Goal: Task Accomplishment & Management: Manage account settings

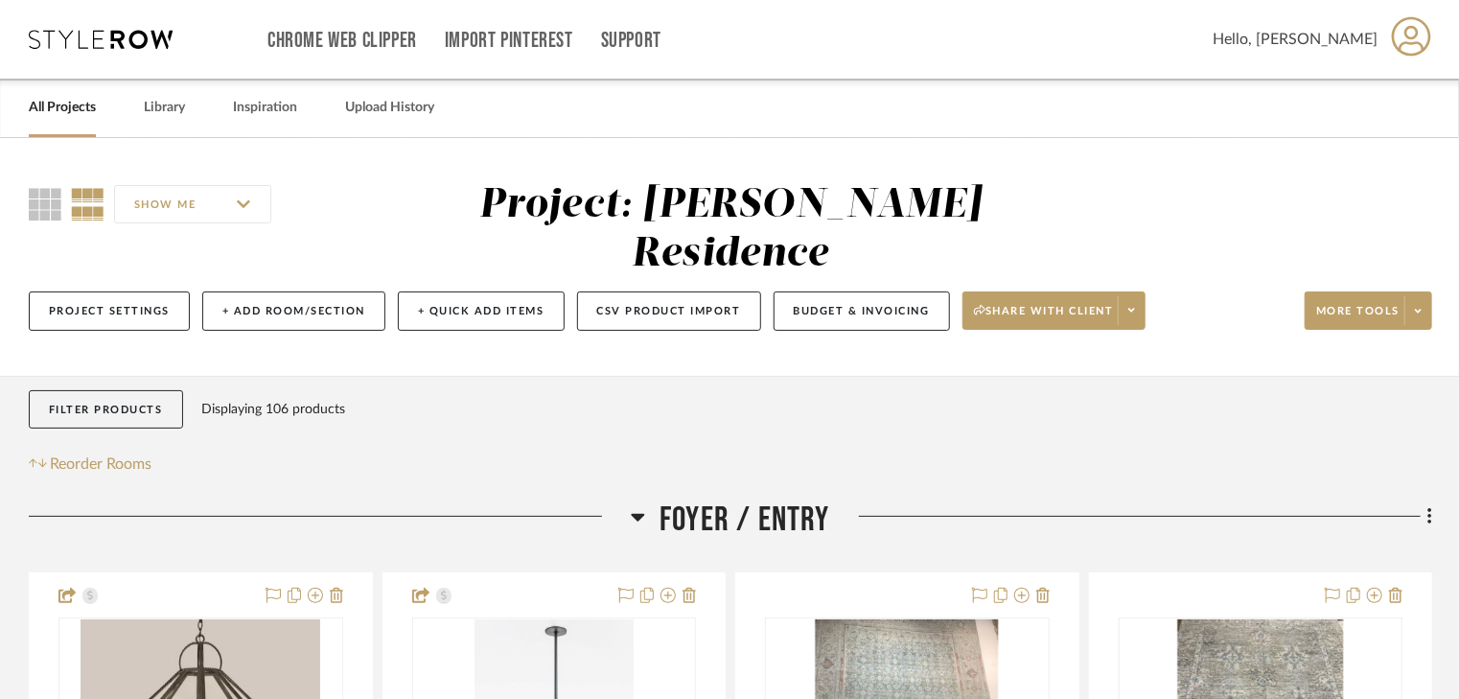
click at [76, 112] on link "All Projects" at bounding box center [62, 108] width 67 height 26
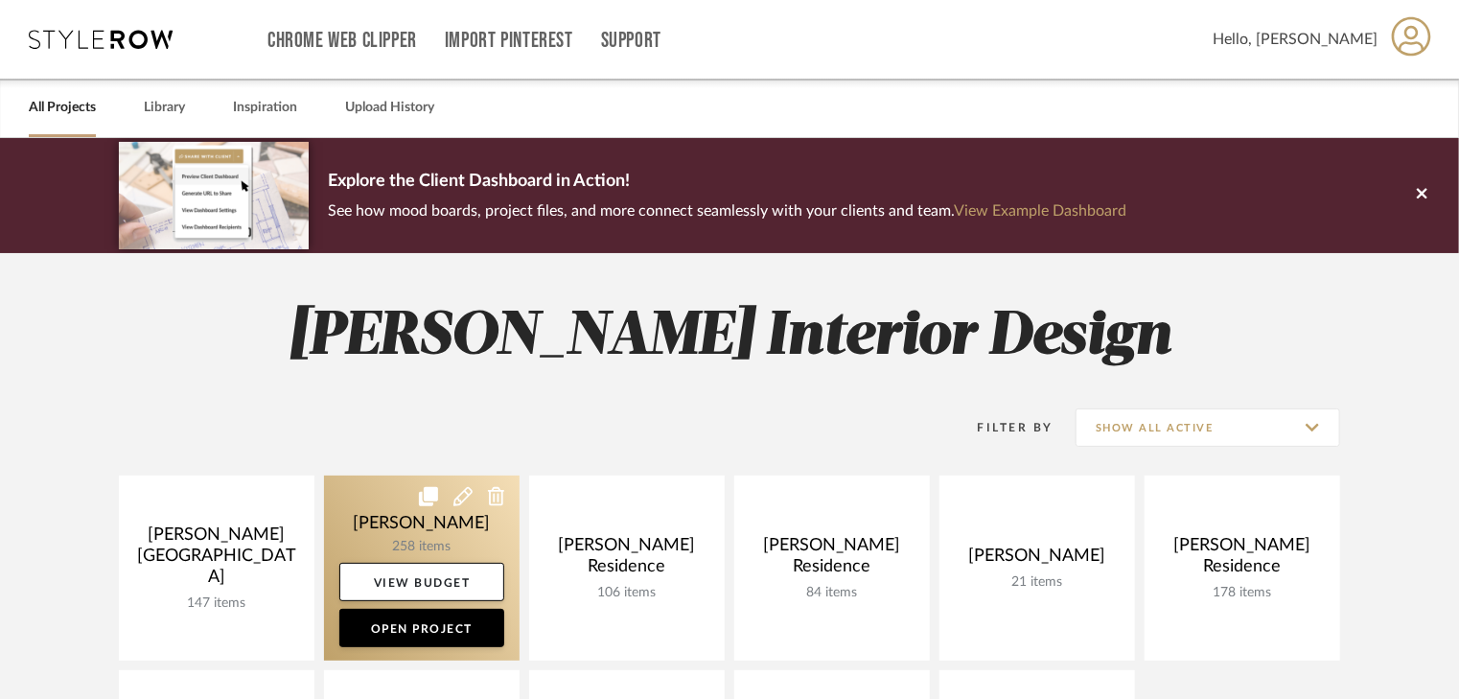
click at [451, 529] on link at bounding box center [422, 568] width 196 height 185
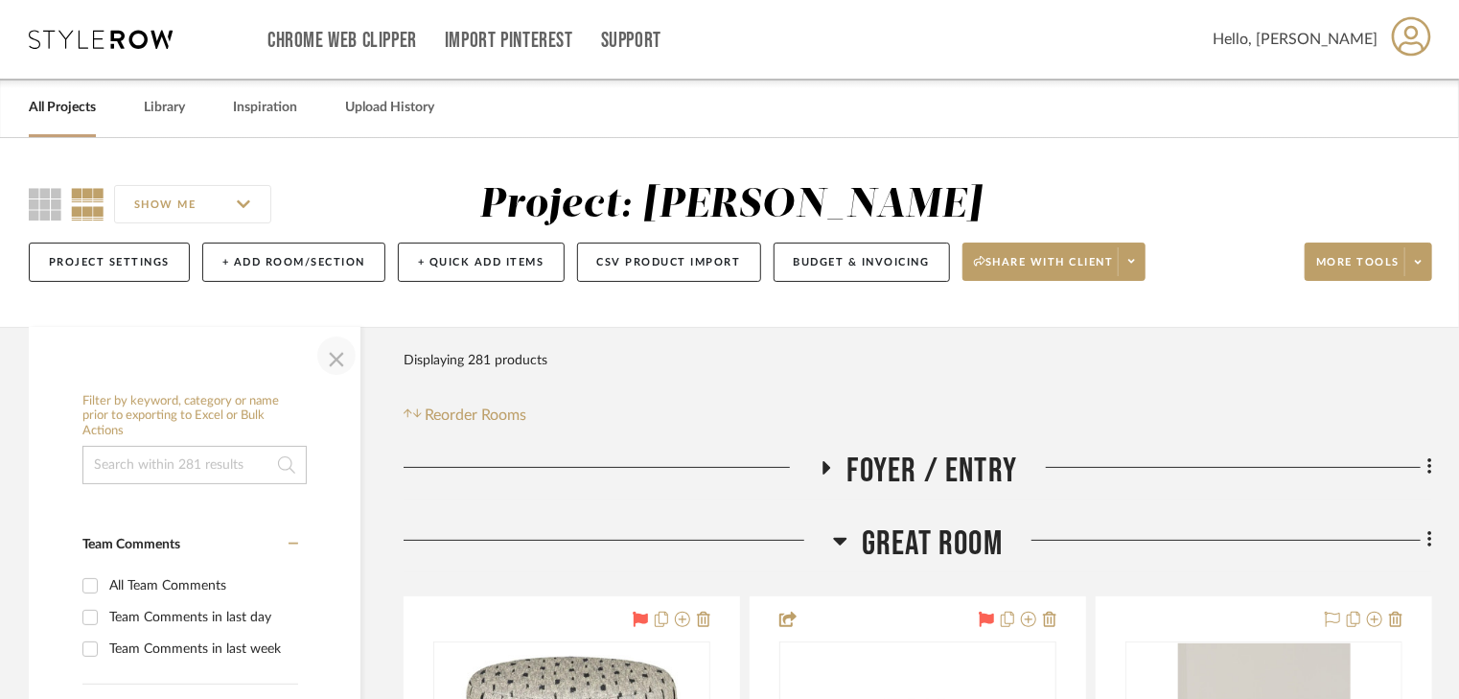
click at [345, 364] on span "button" at bounding box center [337, 356] width 46 height 46
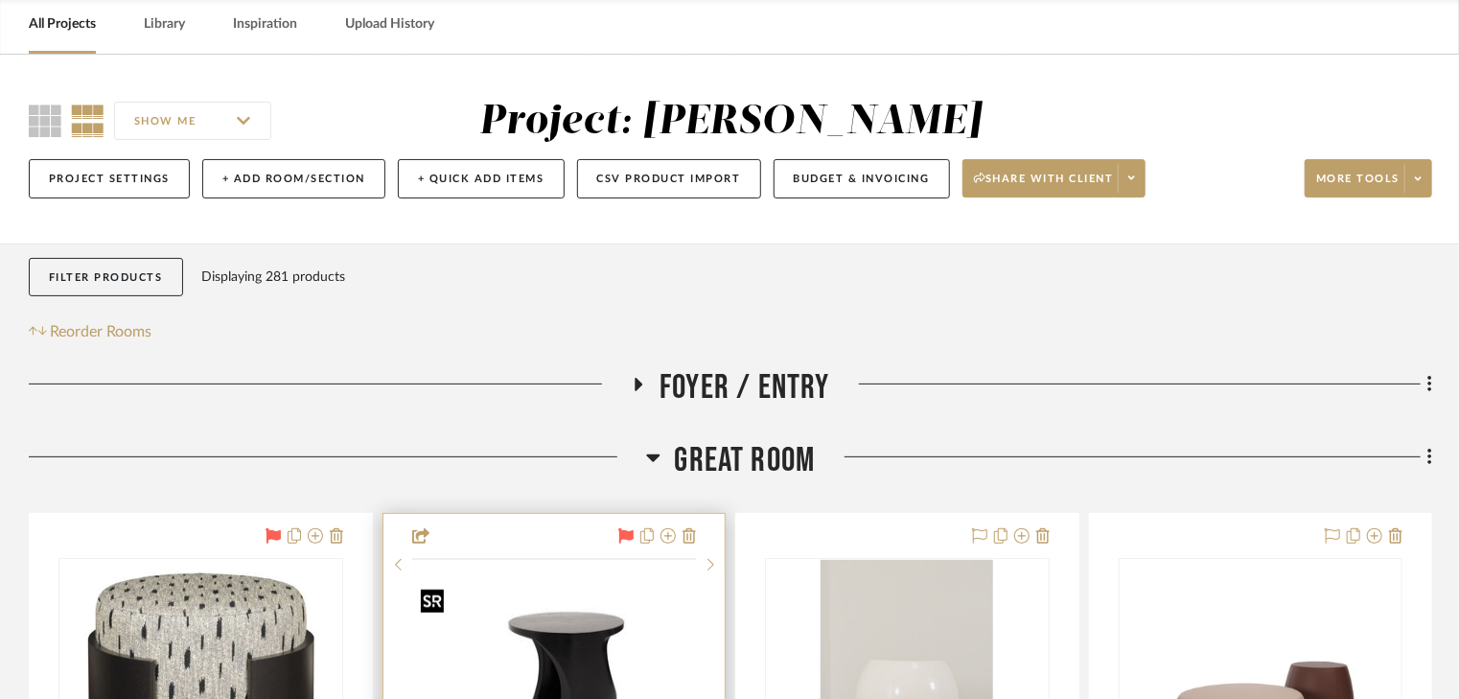
scroll to position [230, 0]
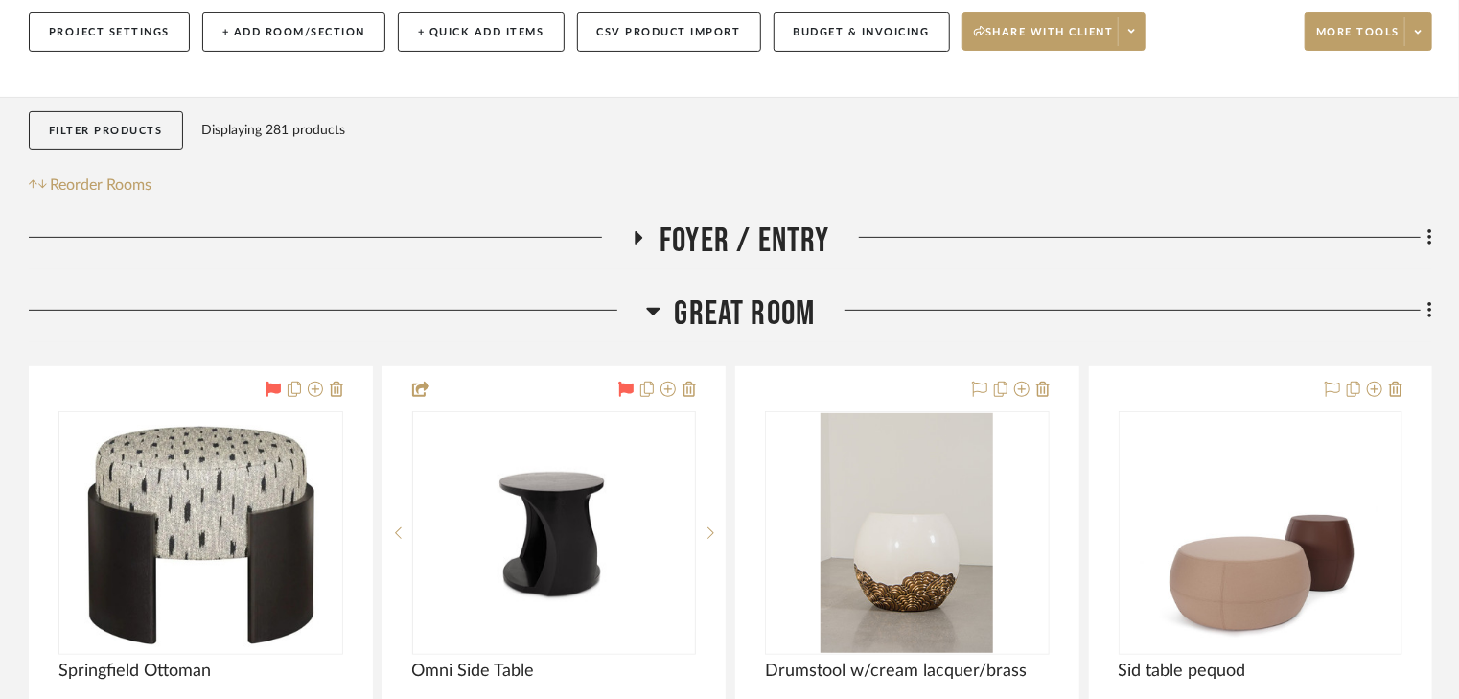
click at [658, 312] on icon at bounding box center [653, 310] width 14 height 23
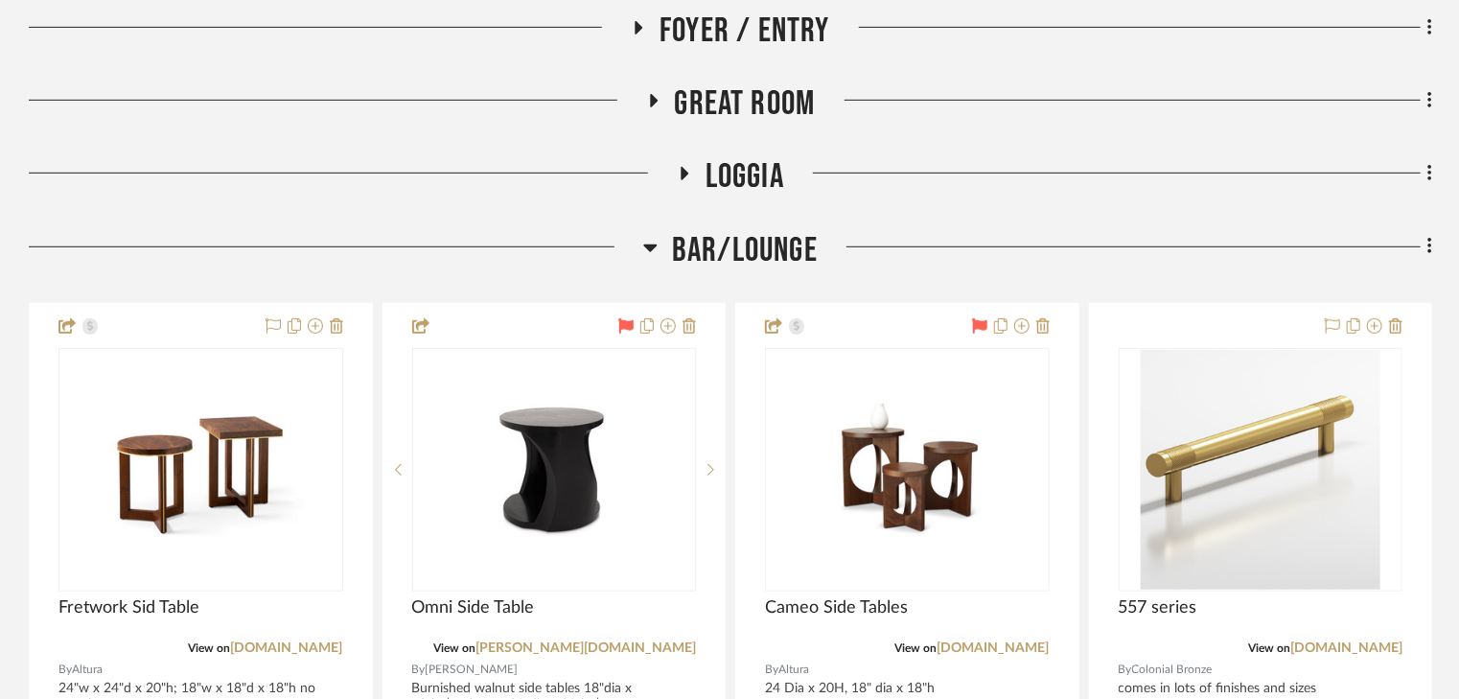
scroll to position [460, 0]
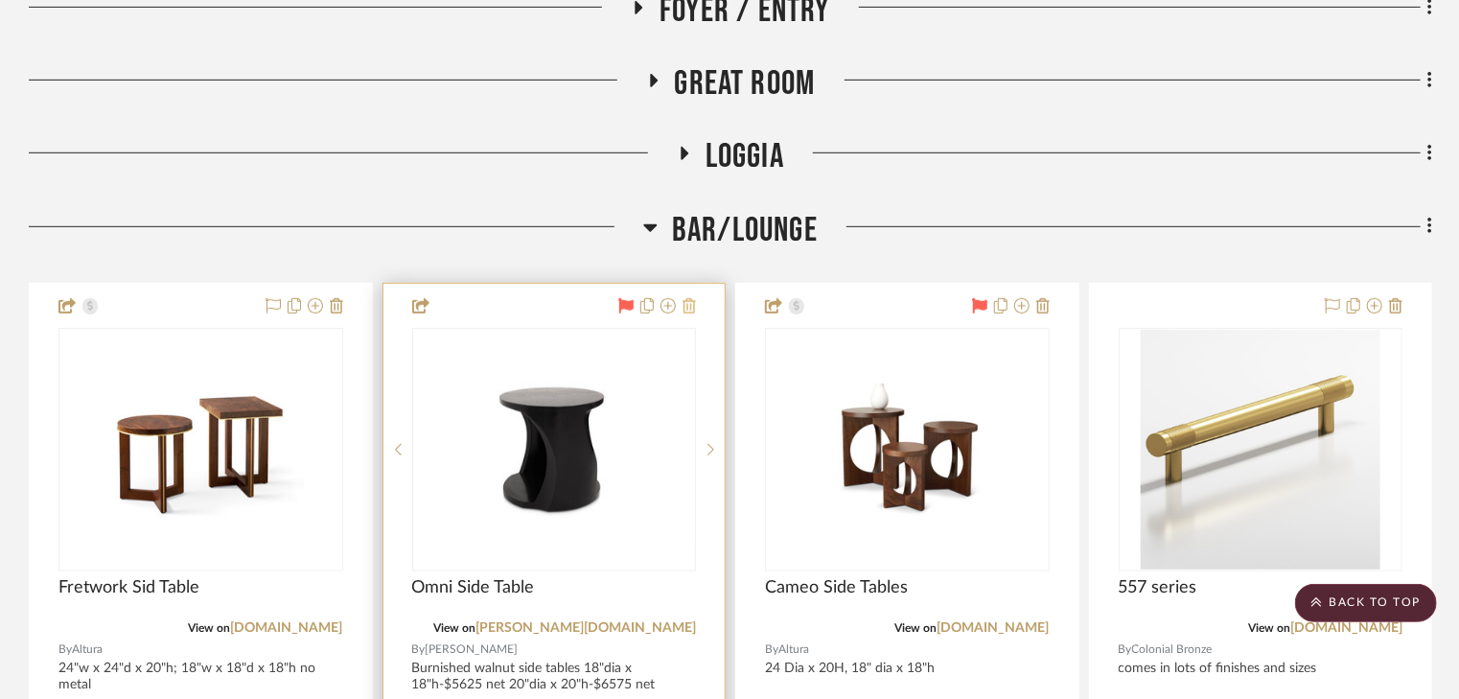
click at [690, 304] on icon at bounding box center [689, 305] width 13 height 15
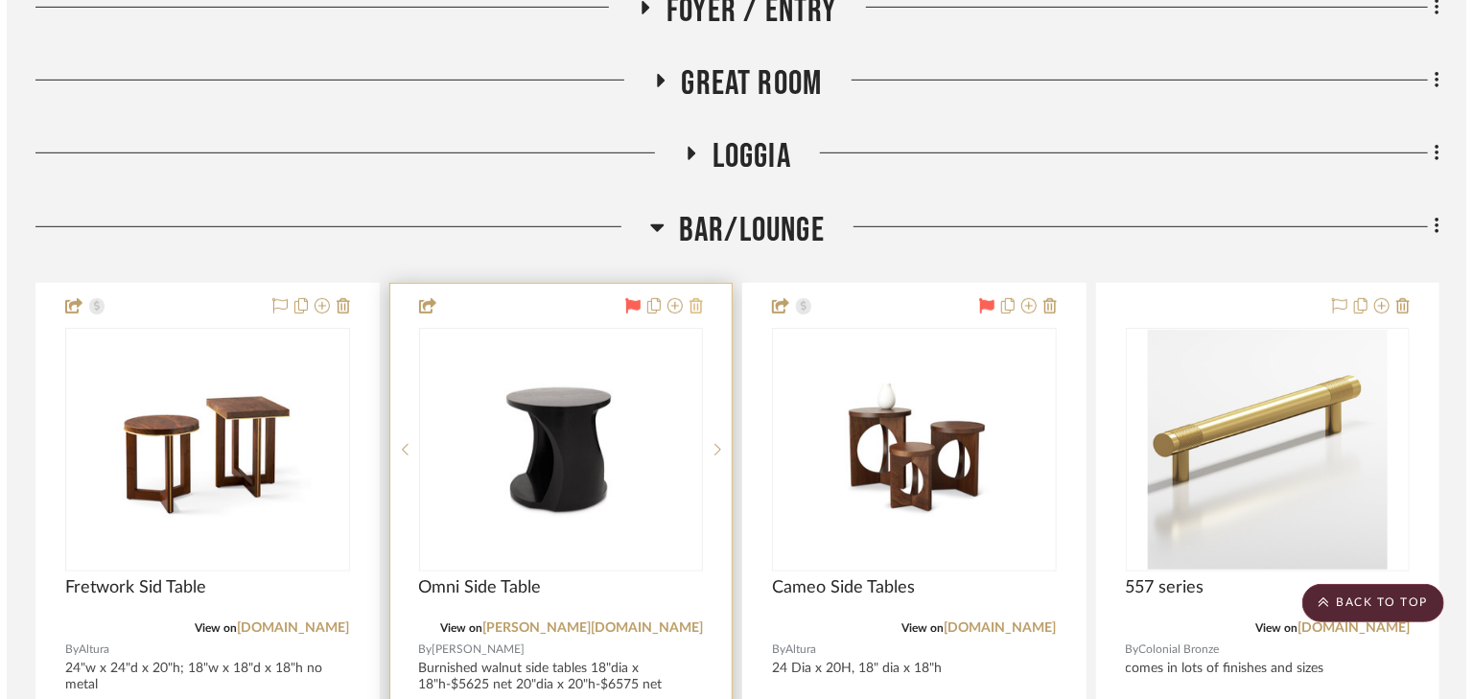
scroll to position [0, 0]
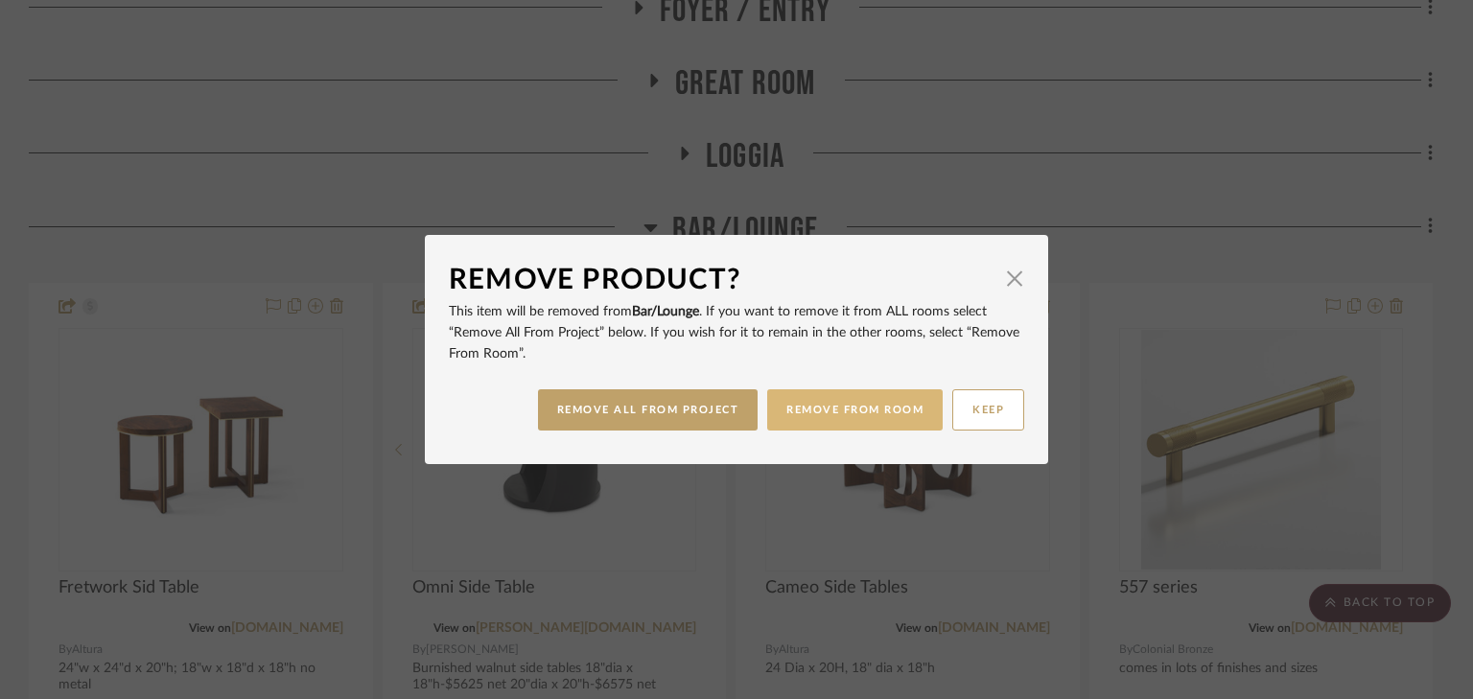
click at [807, 403] on button "REMOVE FROM ROOM" at bounding box center [854, 409] width 175 height 41
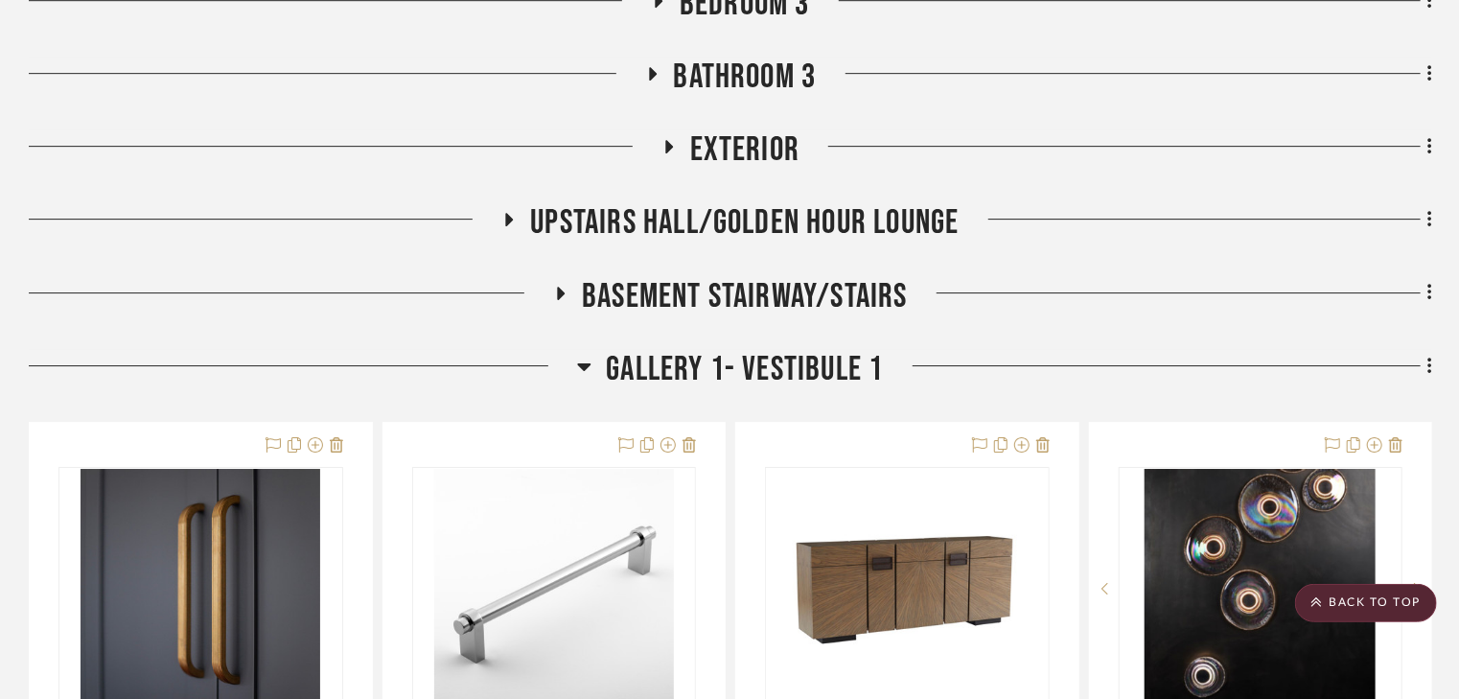
scroll to position [3221, 0]
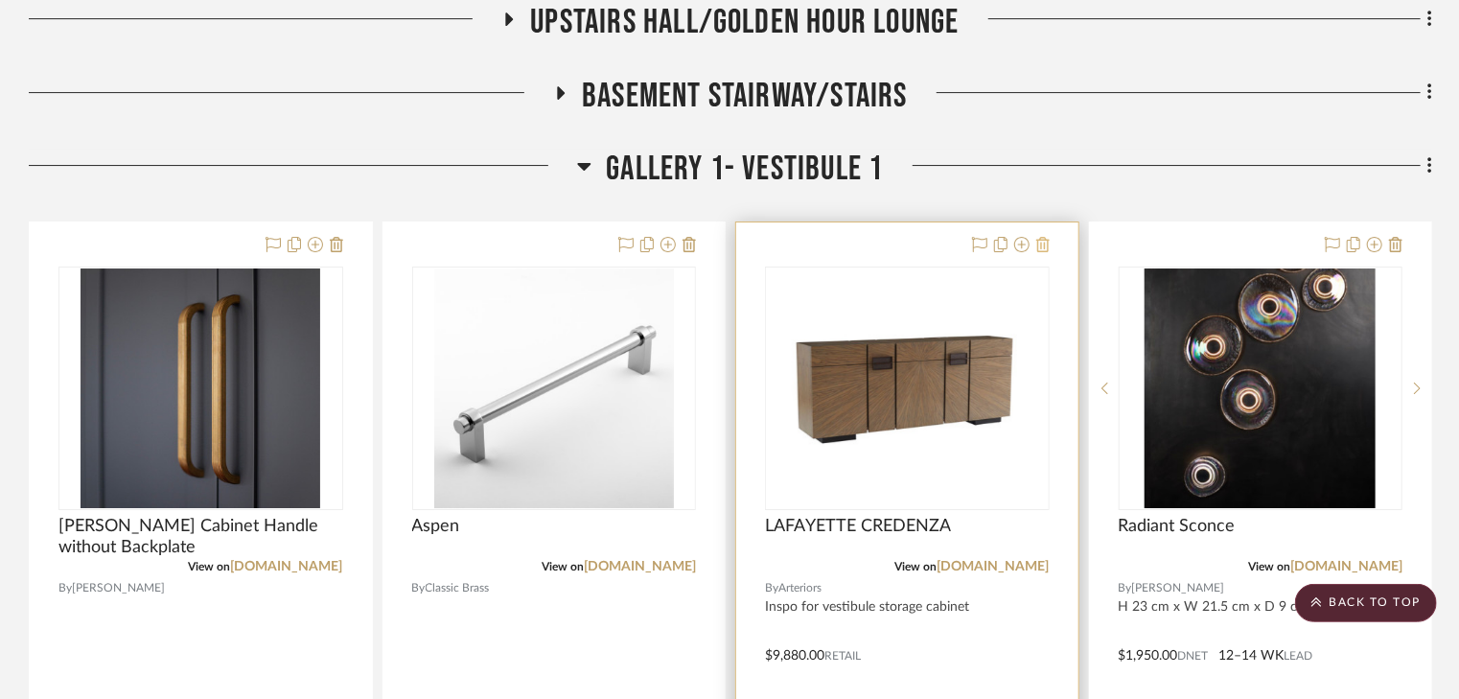
click at [1041, 244] on icon at bounding box center [1042, 244] width 13 height 15
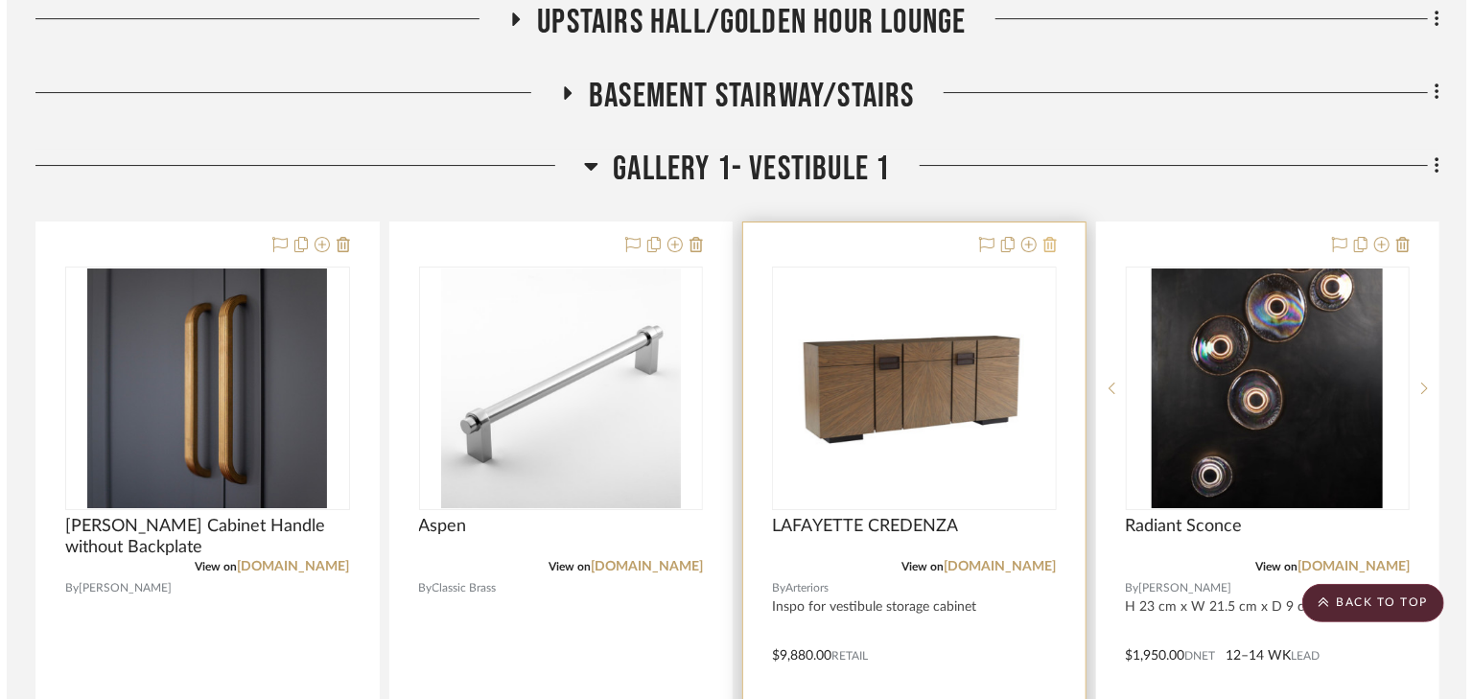
scroll to position [0, 0]
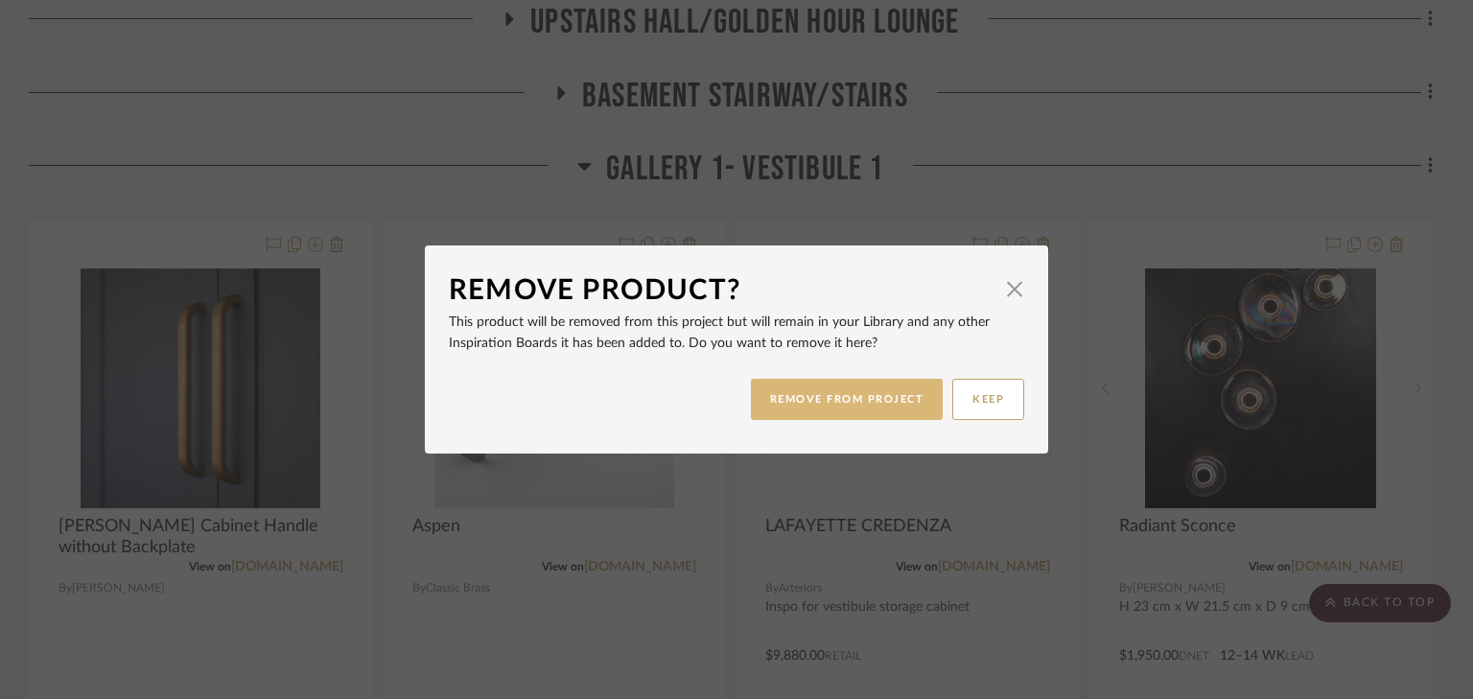
click at [816, 400] on button "REMOVE FROM PROJECT" at bounding box center [847, 399] width 193 height 41
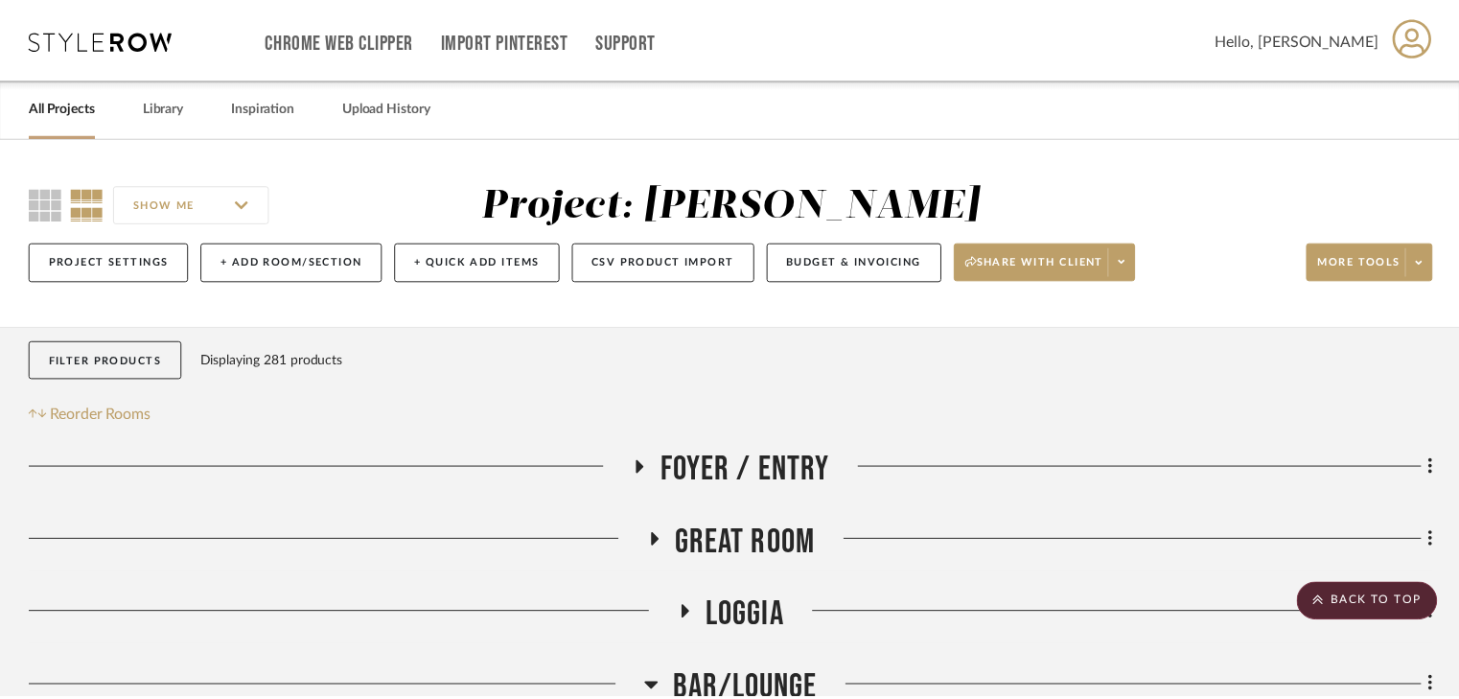
scroll to position [3221, 0]
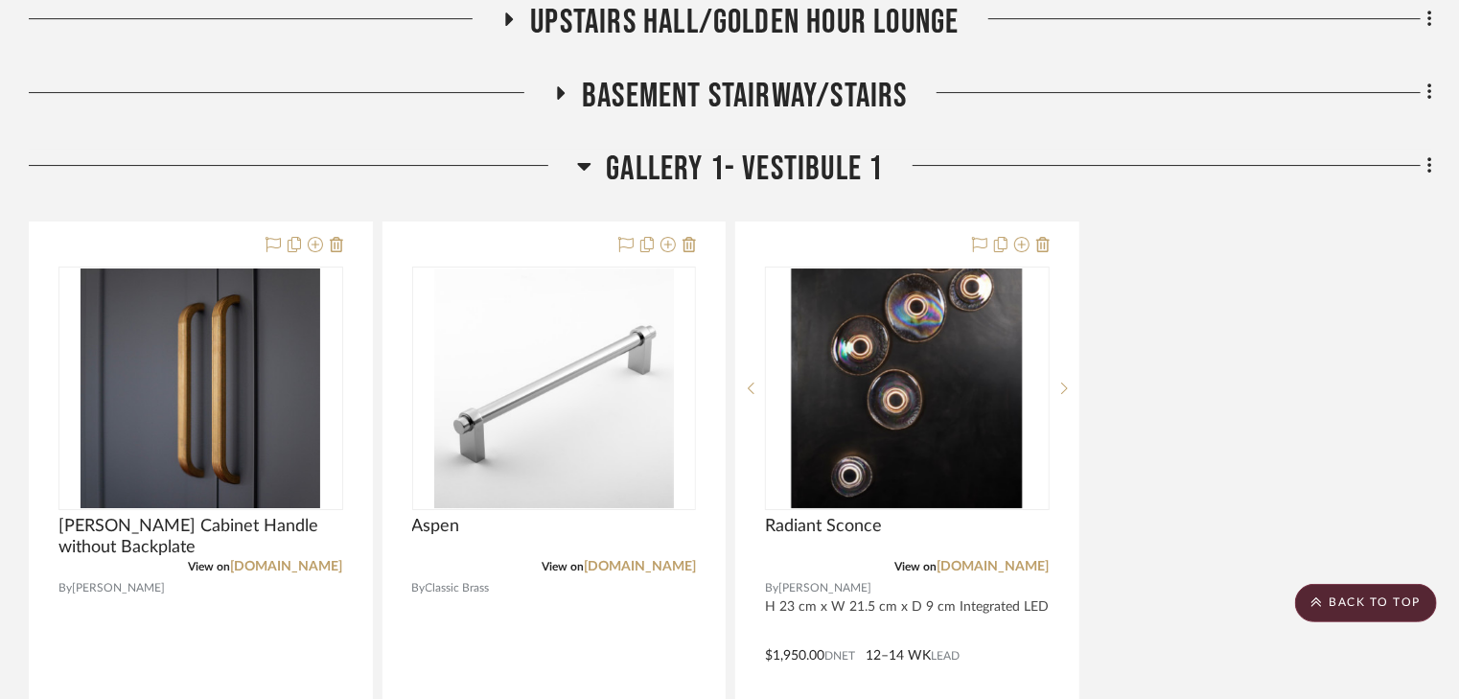
click at [581, 163] on icon at bounding box center [584, 167] width 13 height 8
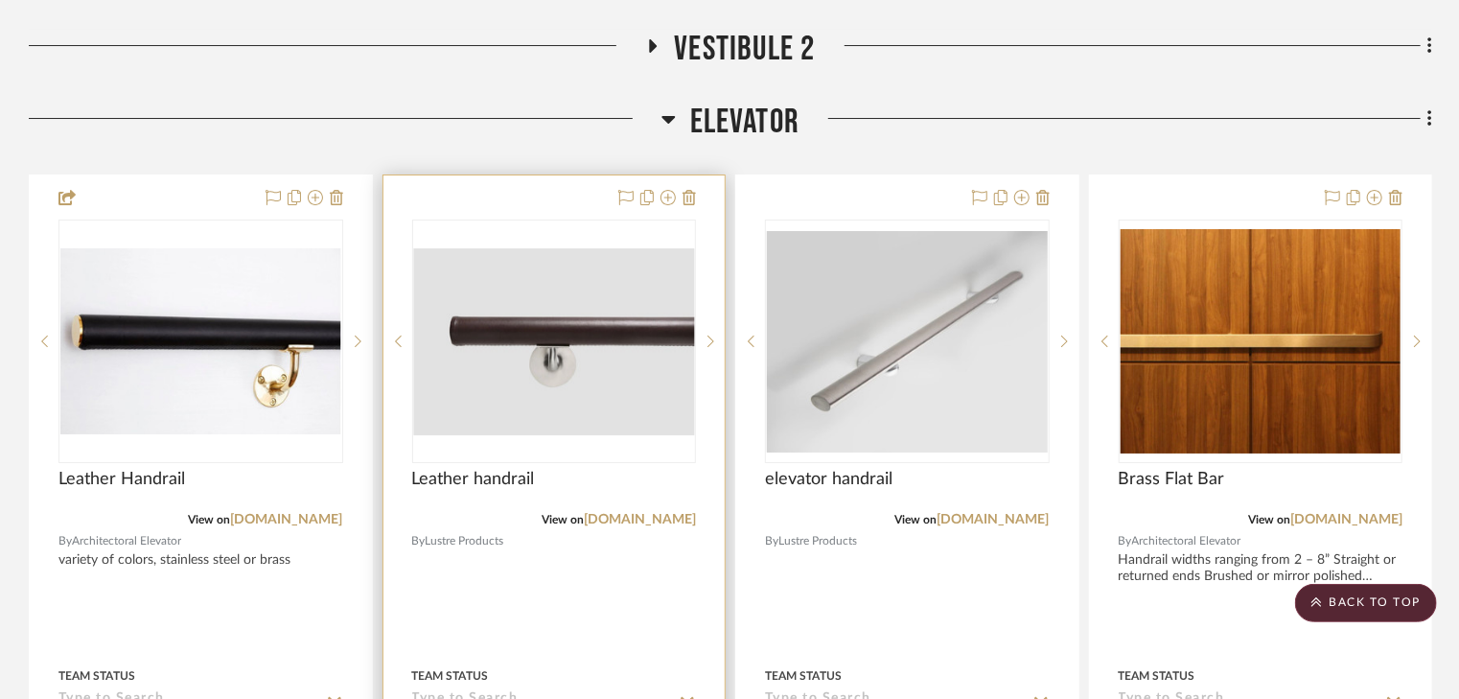
scroll to position [3451, 0]
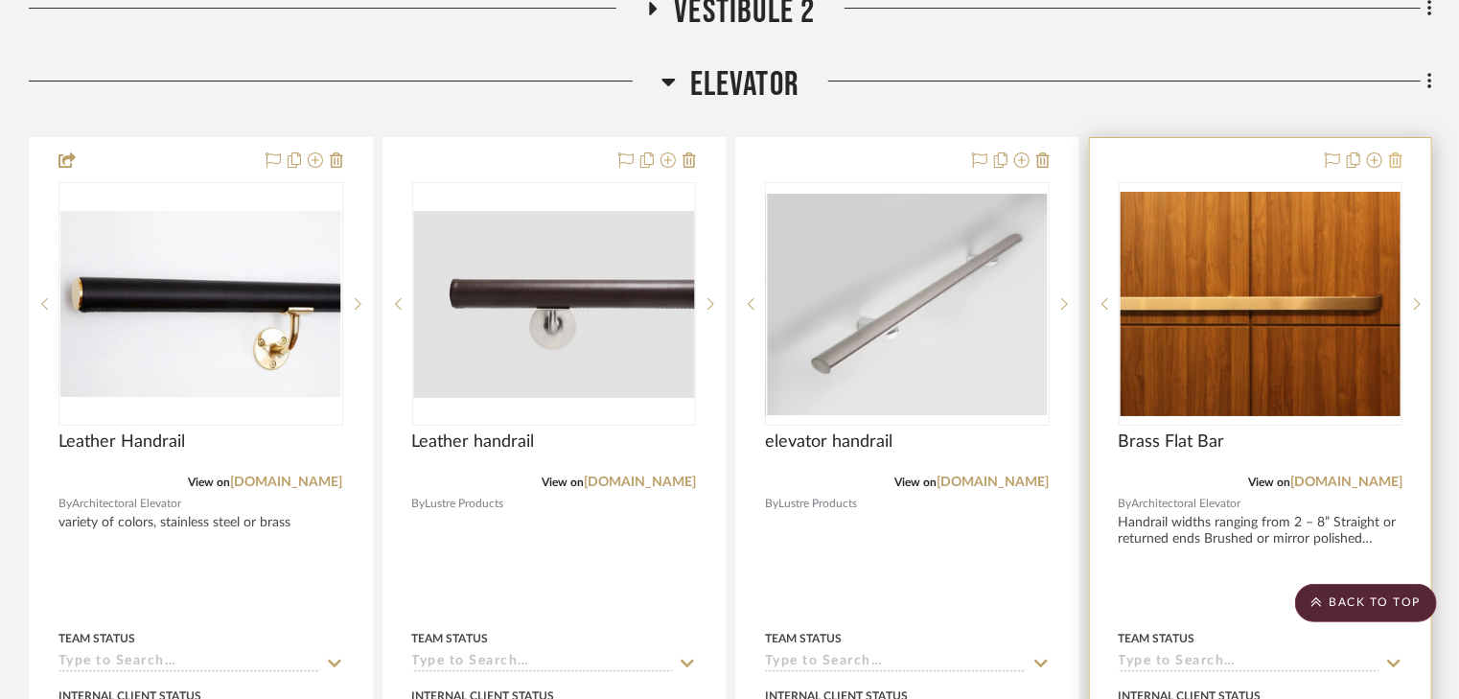
click at [1395, 161] on icon at bounding box center [1395, 159] width 13 height 15
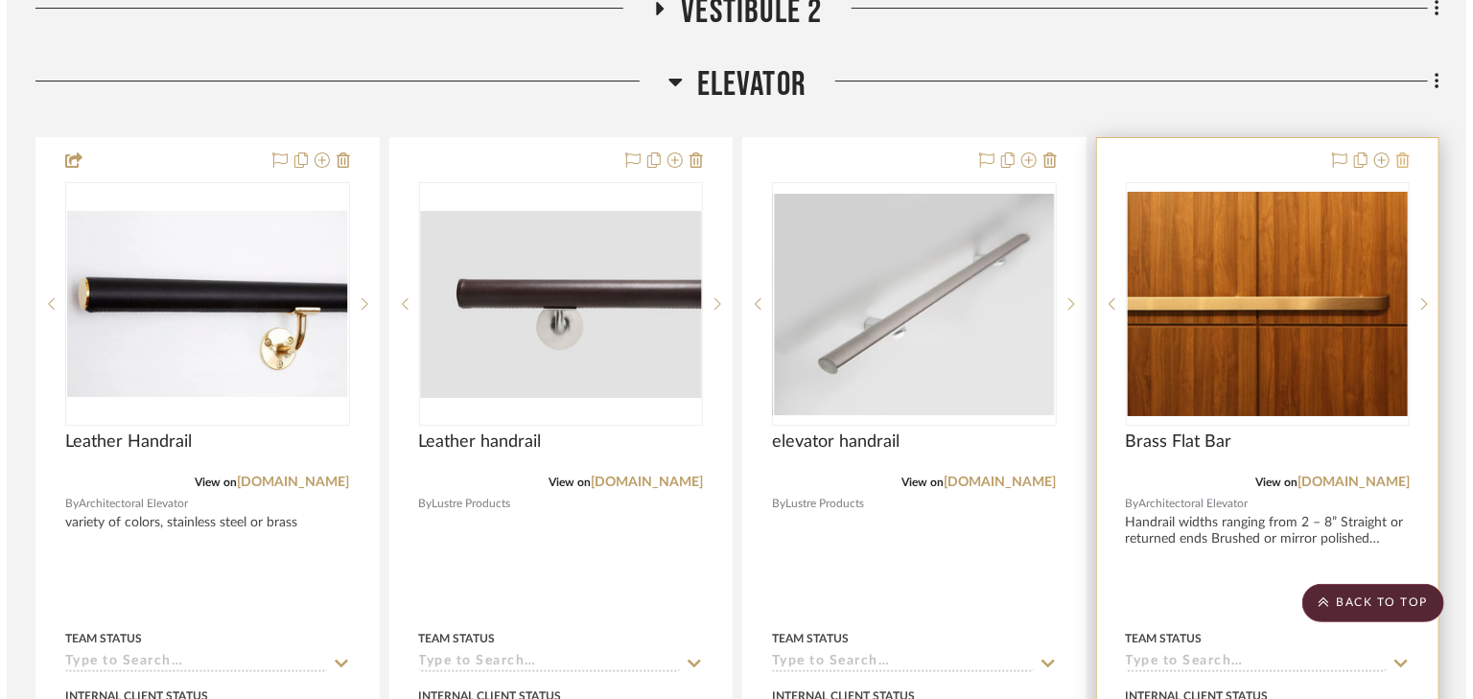
scroll to position [0, 0]
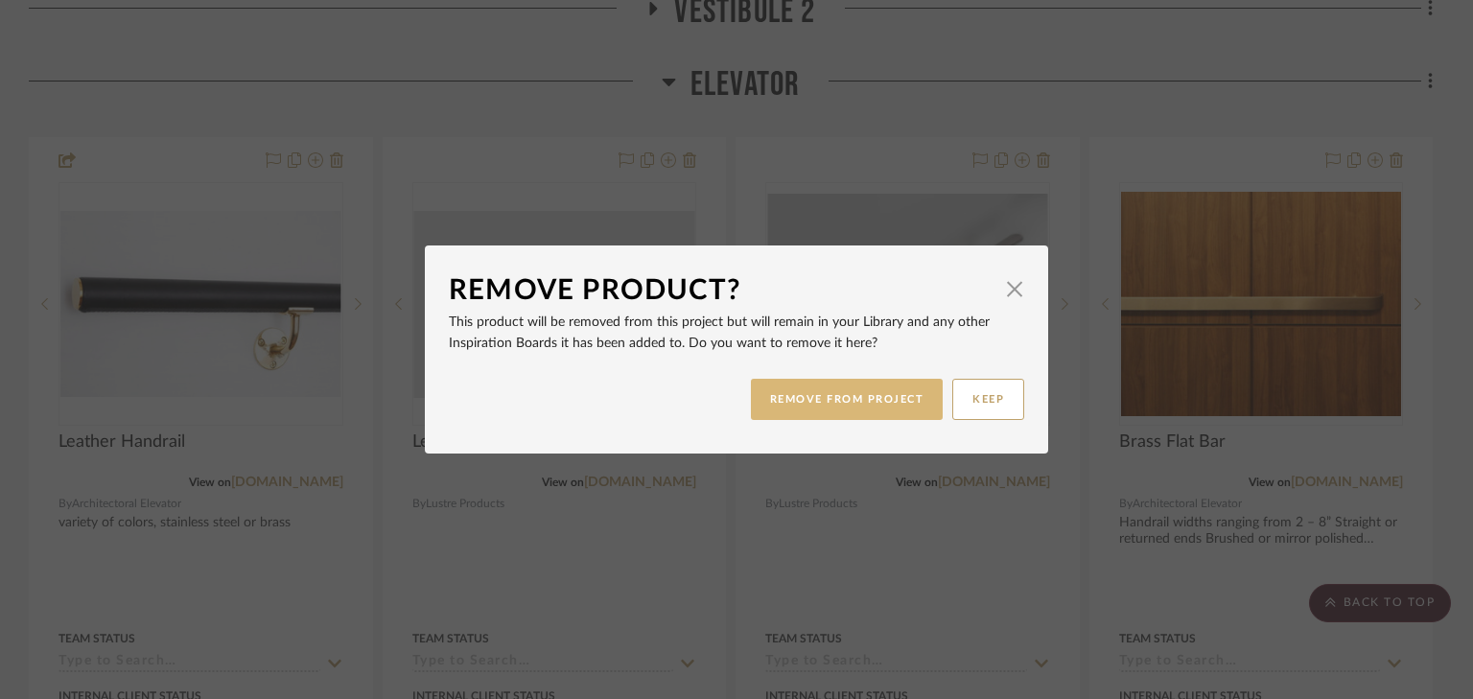
click at [821, 403] on button "REMOVE FROM PROJECT" at bounding box center [847, 399] width 193 height 41
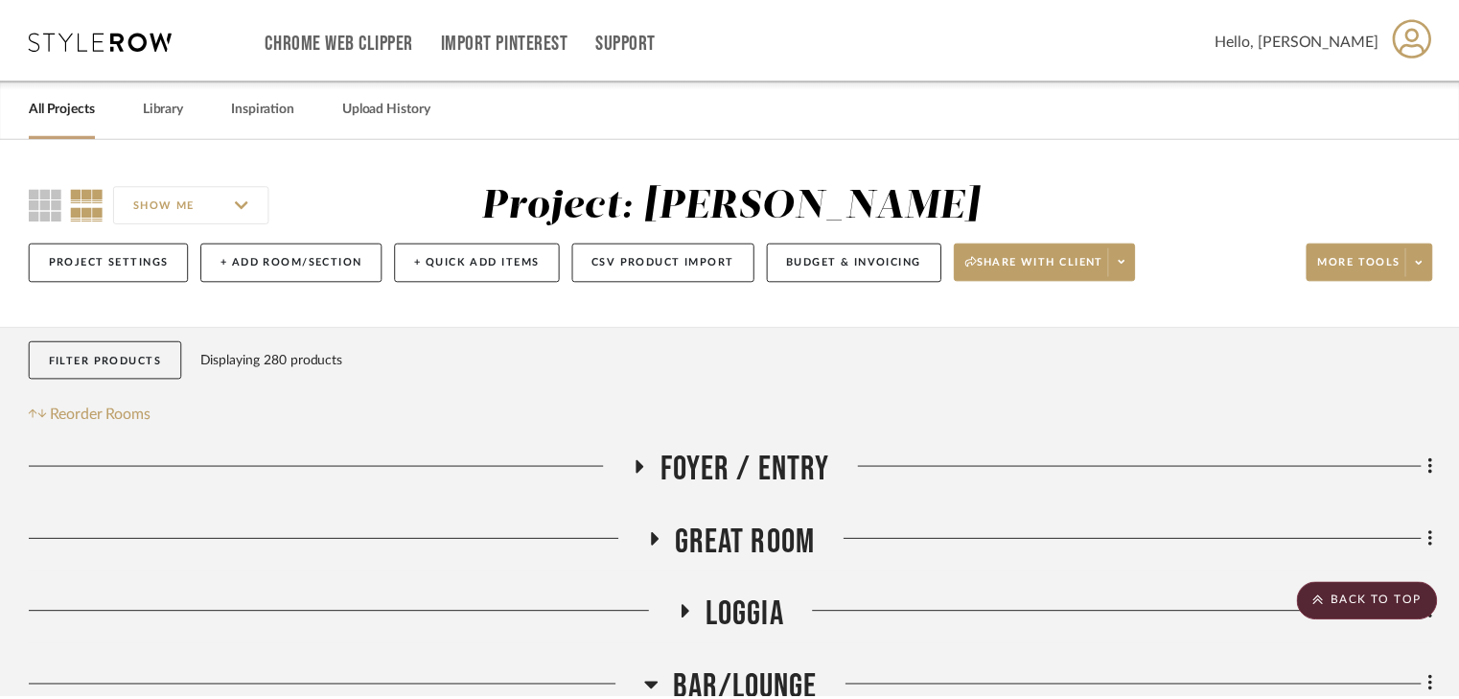
scroll to position [3451, 0]
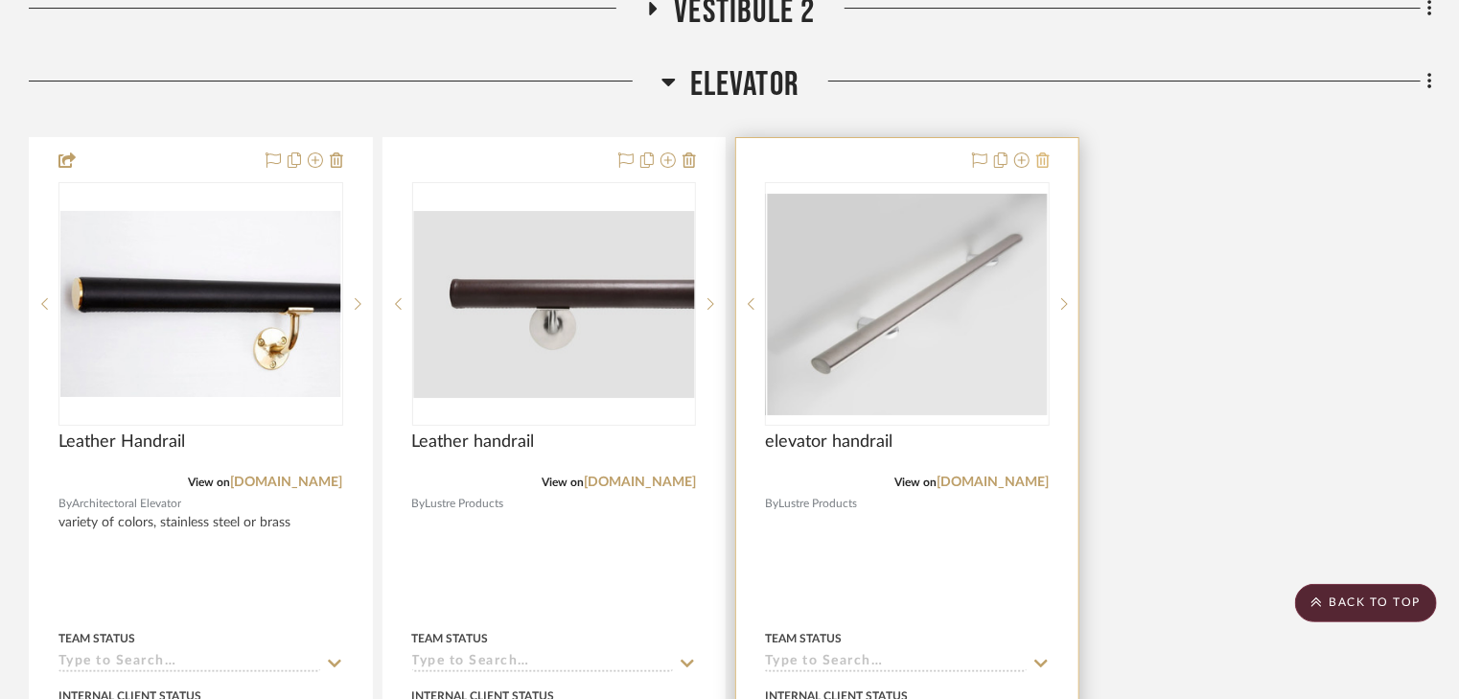
click at [1041, 152] on icon at bounding box center [1042, 159] width 13 height 15
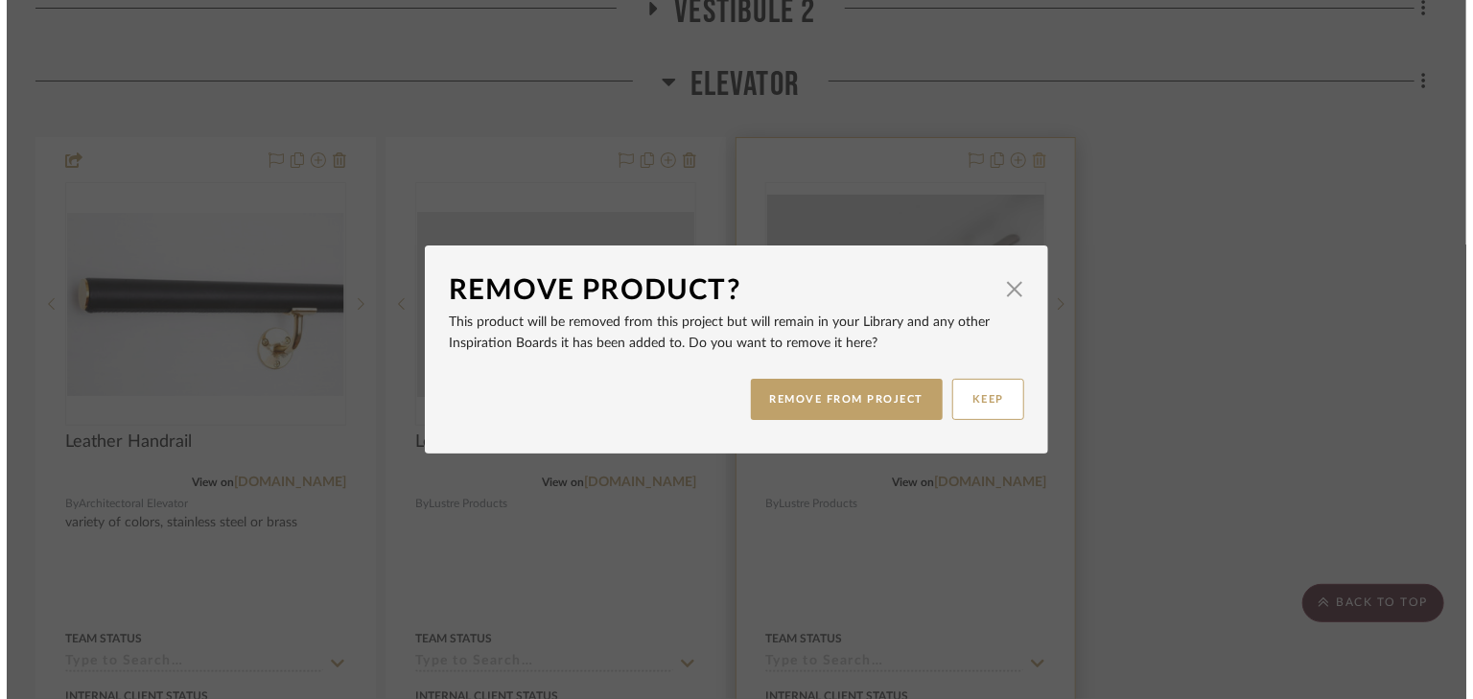
scroll to position [0, 0]
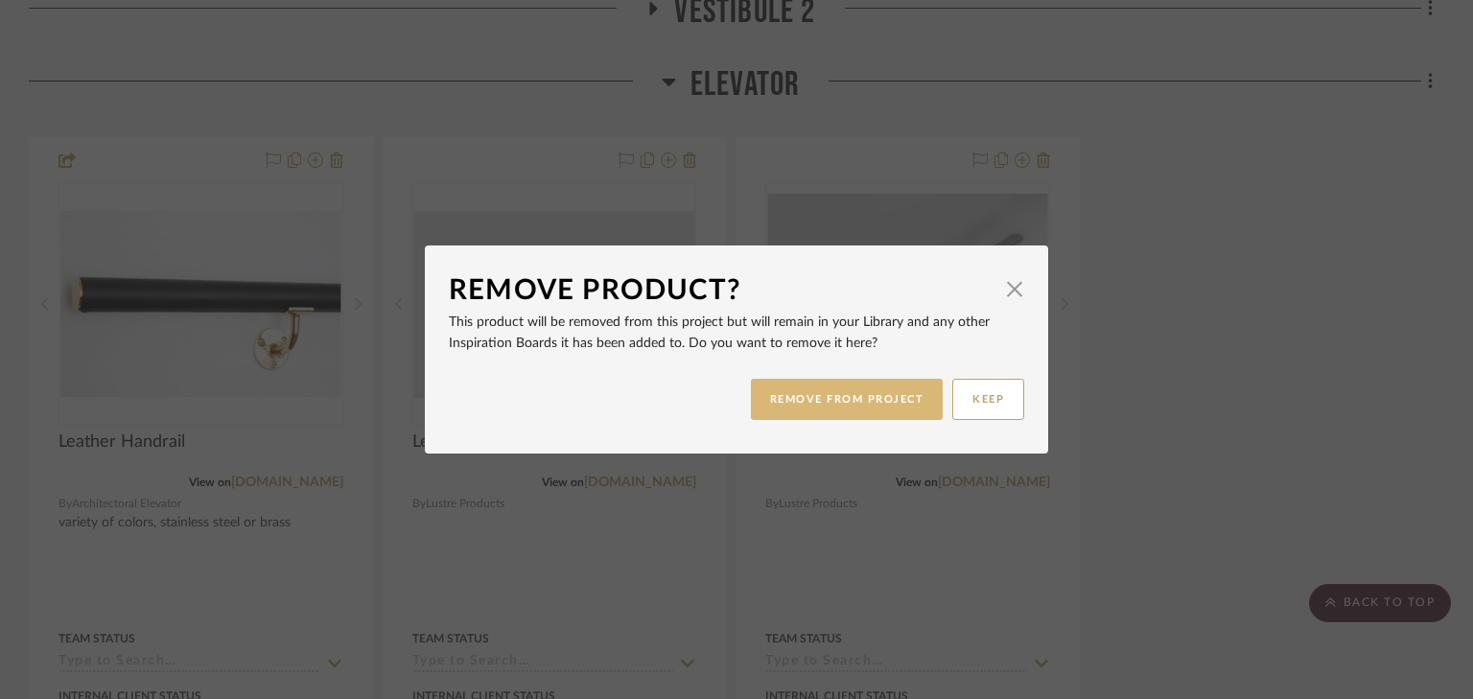
click at [804, 410] on button "REMOVE FROM PROJECT" at bounding box center [847, 399] width 193 height 41
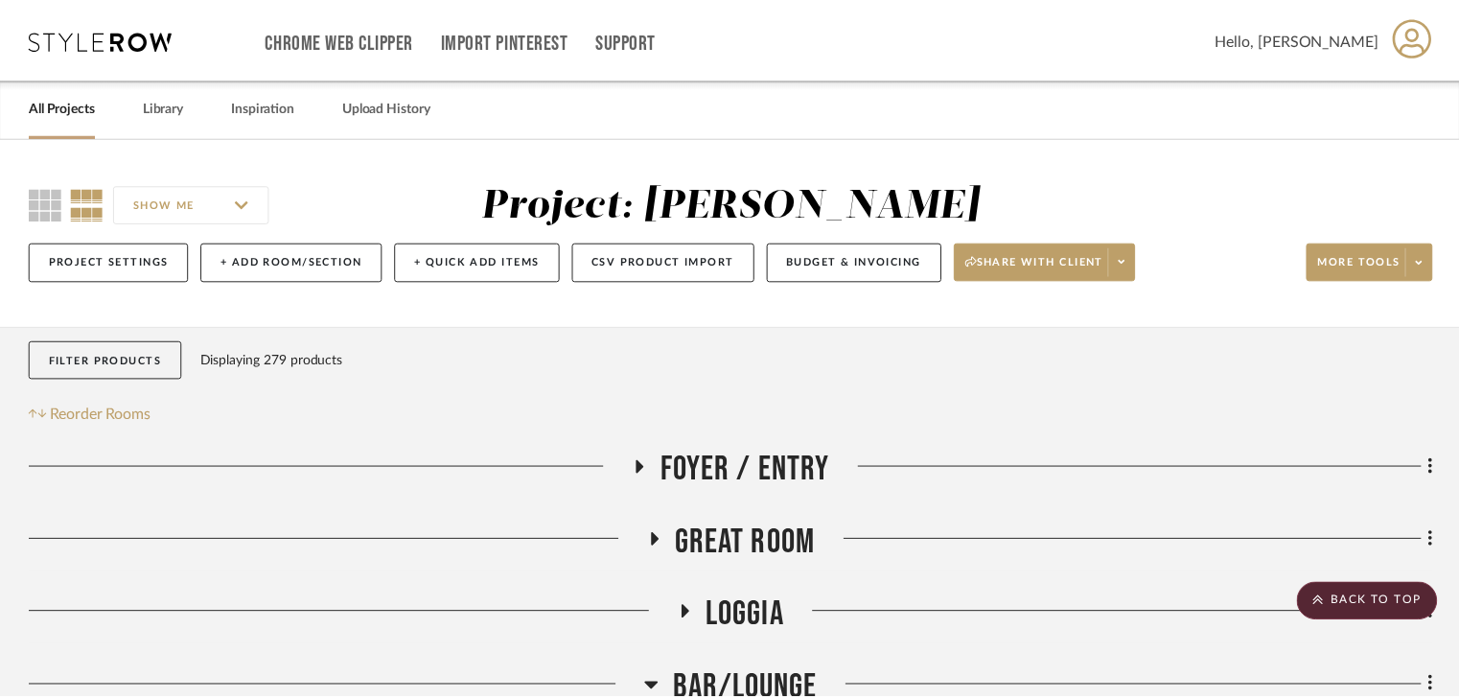
scroll to position [3451, 0]
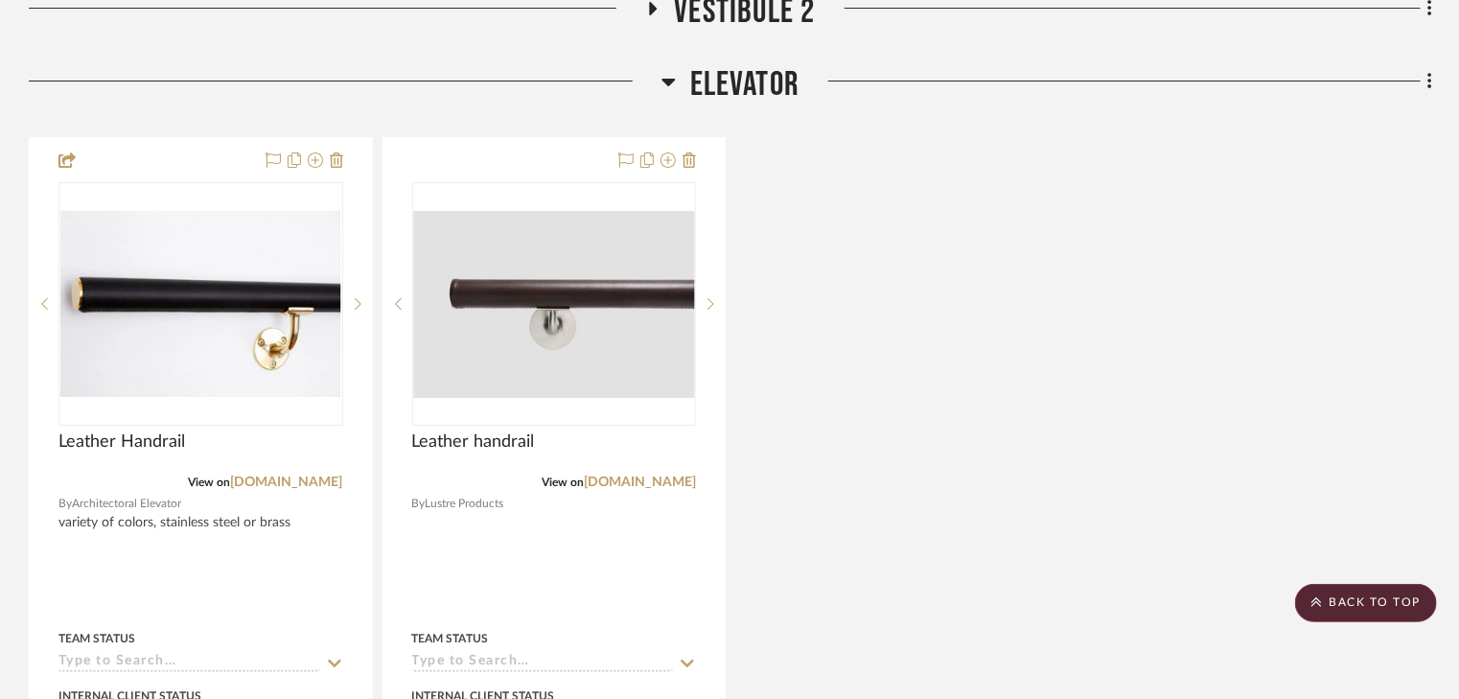
click at [662, 80] on icon at bounding box center [668, 83] width 13 height 8
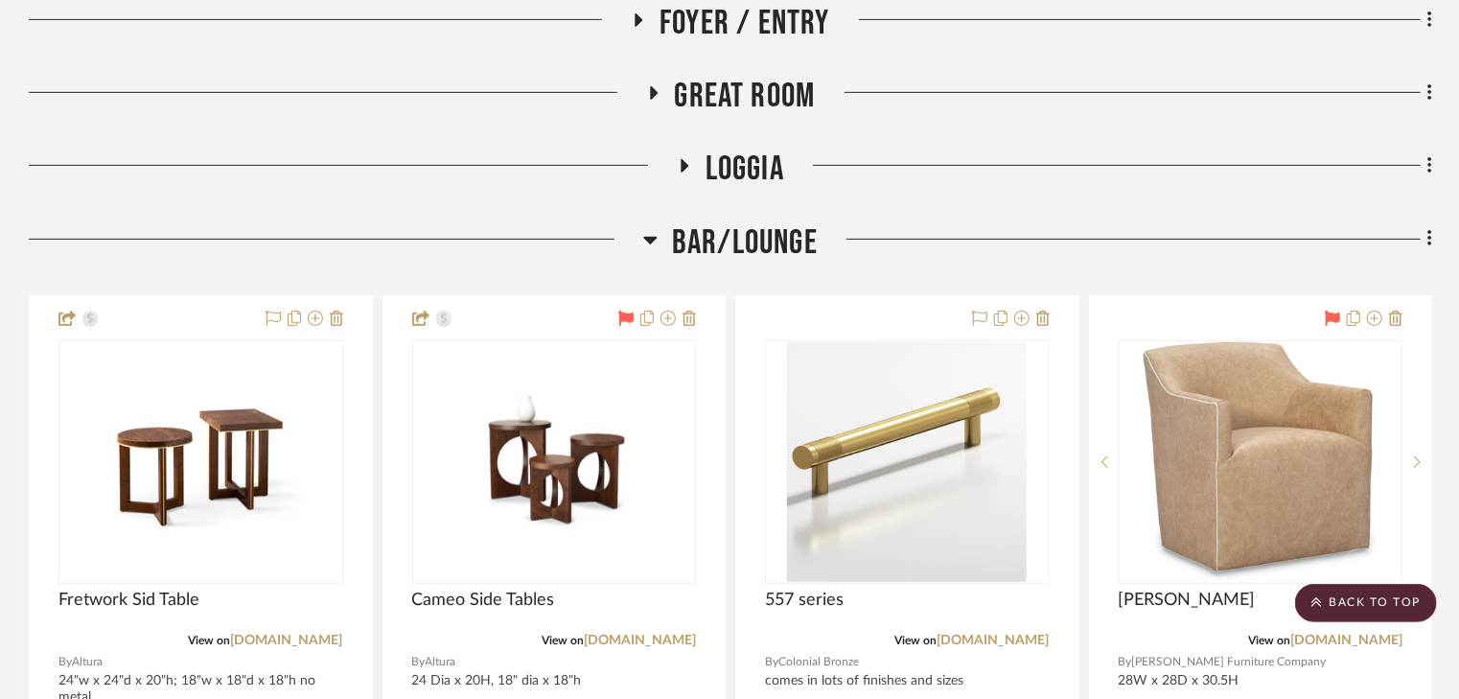
scroll to position [376, 0]
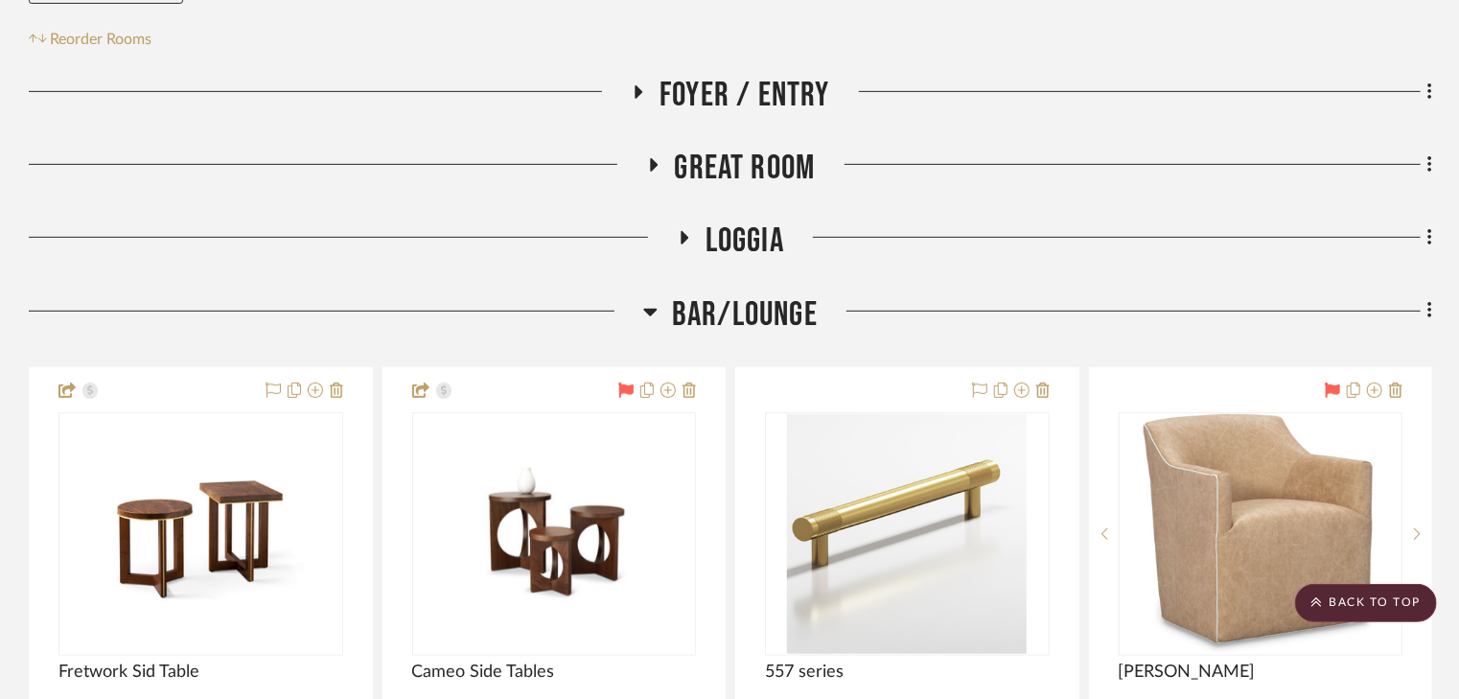
click at [650, 309] on icon at bounding box center [650, 313] width 13 height 8
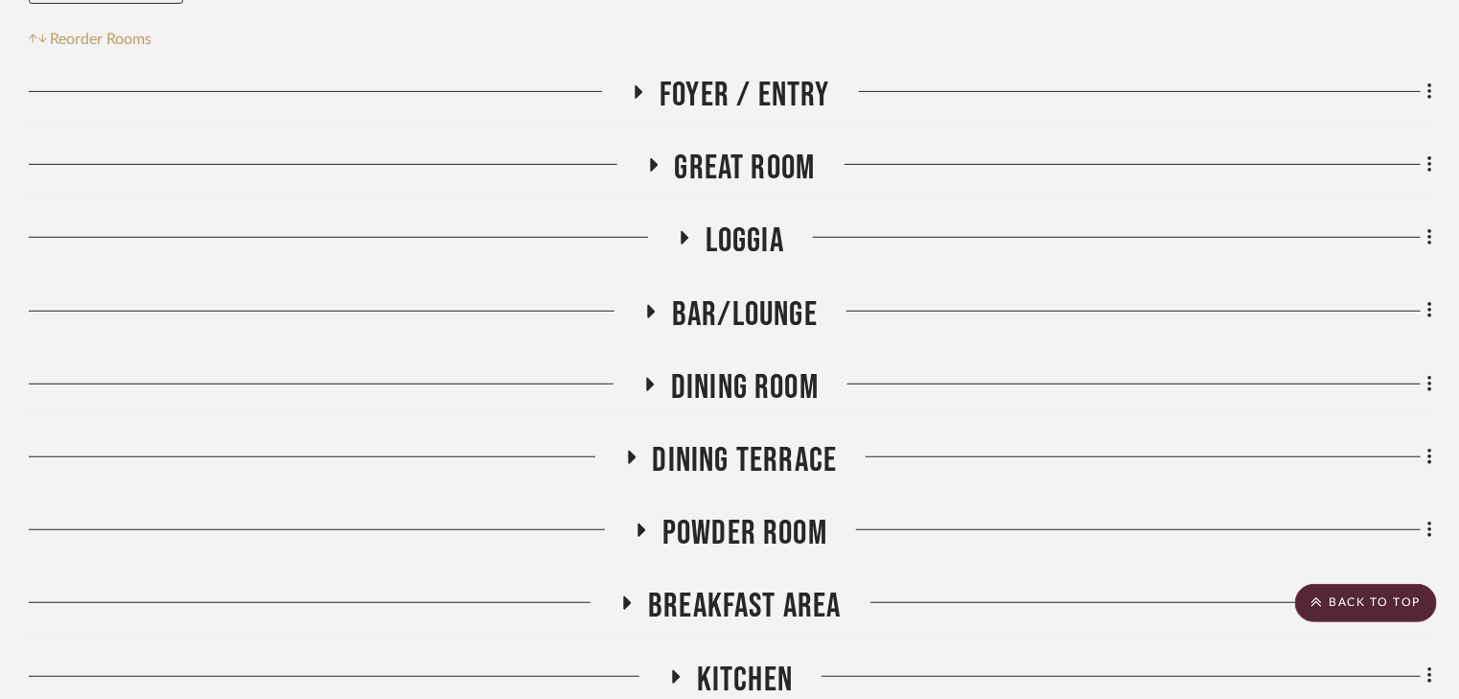
click at [683, 231] on icon at bounding box center [683, 238] width 23 height 14
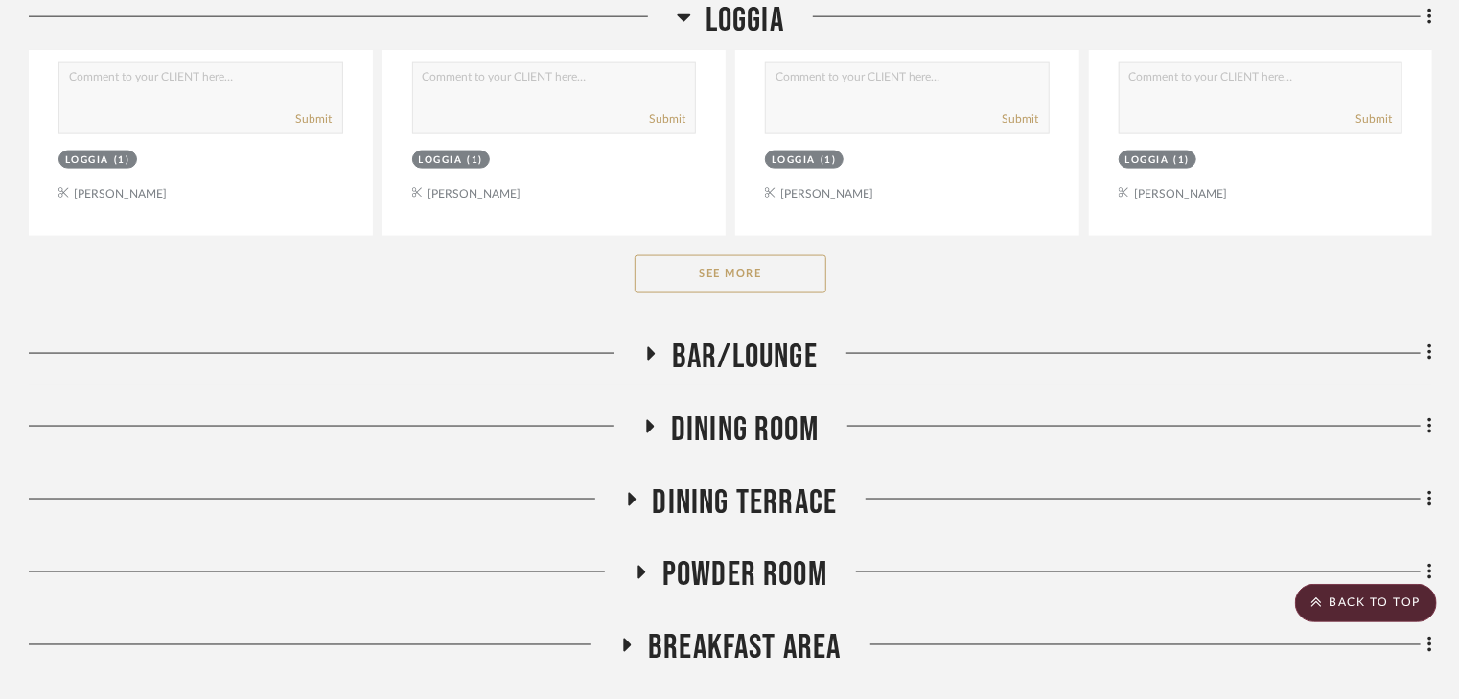
scroll to position [1296, 0]
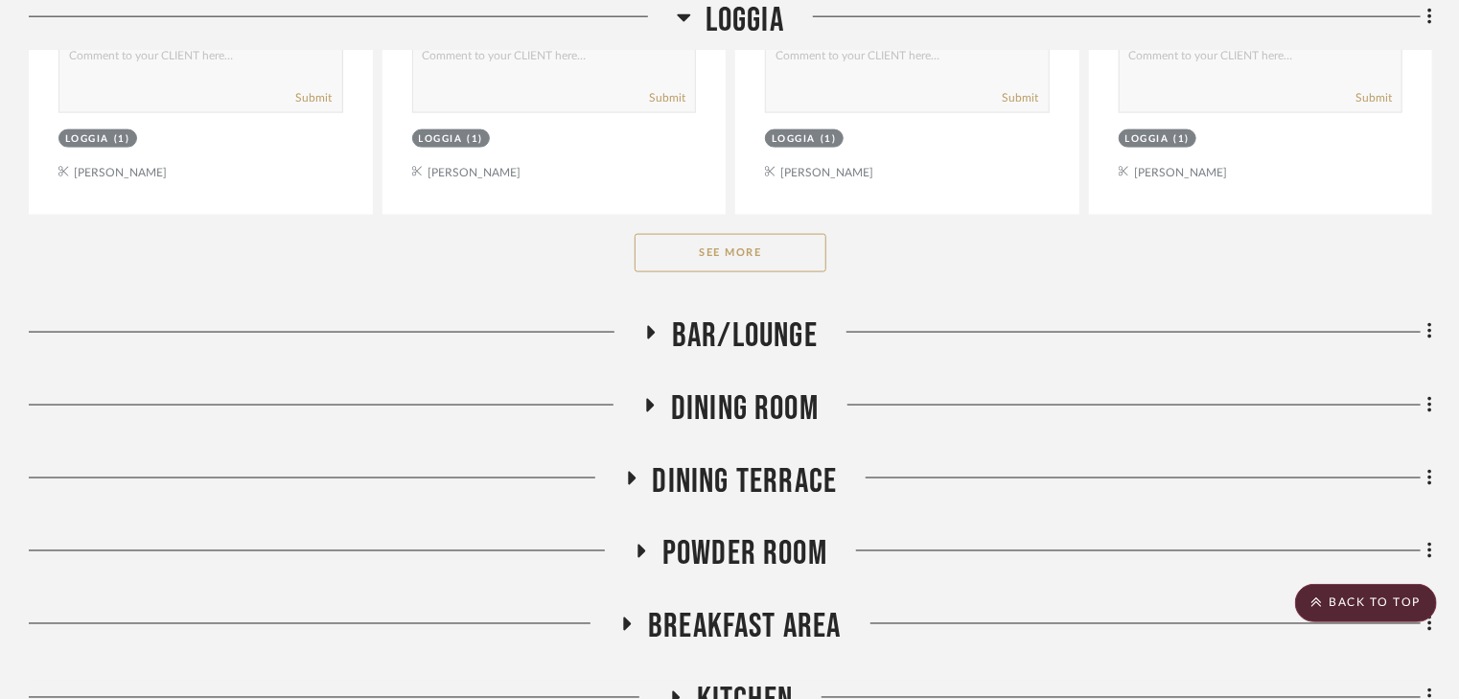
click at [708, 257] on button "See More" at bounding box center [731, 253] width 192 height 38
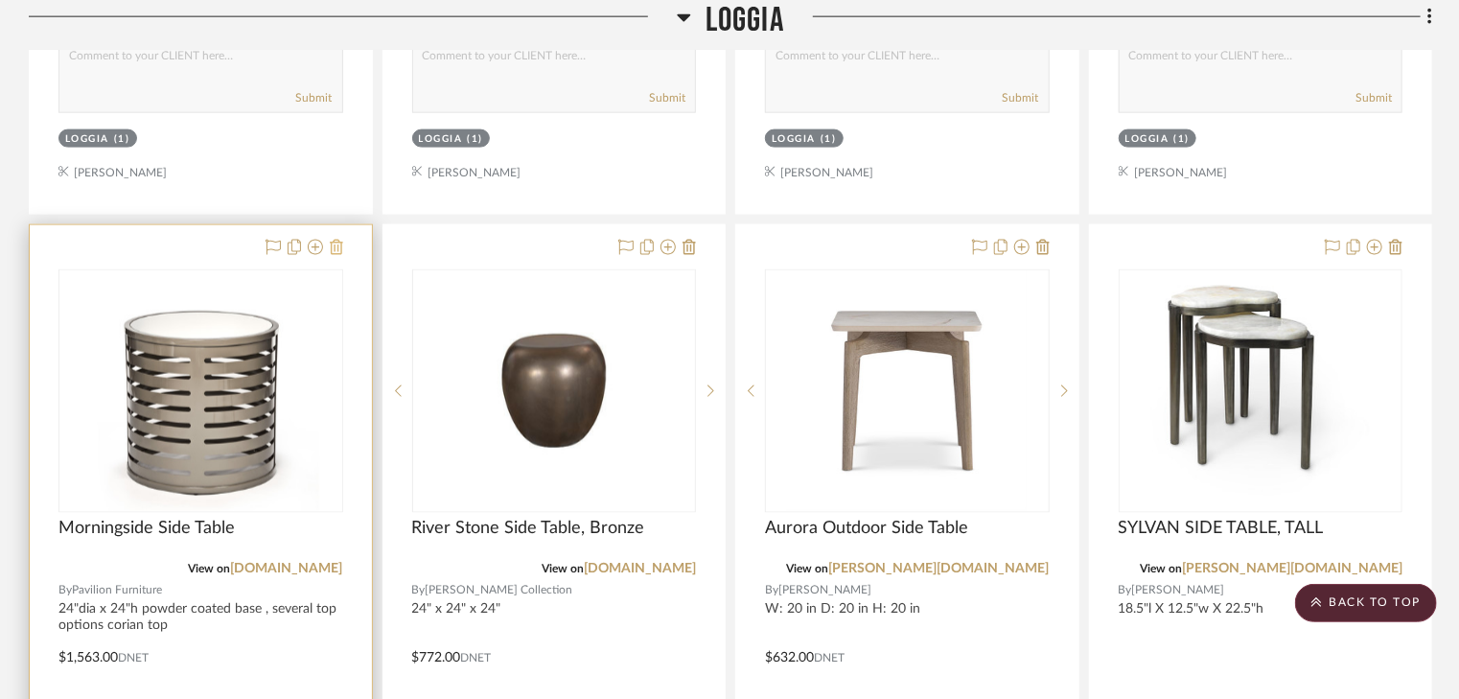
click at [332, 246] on icon at bounding box center [336, 247] width 13 height 15
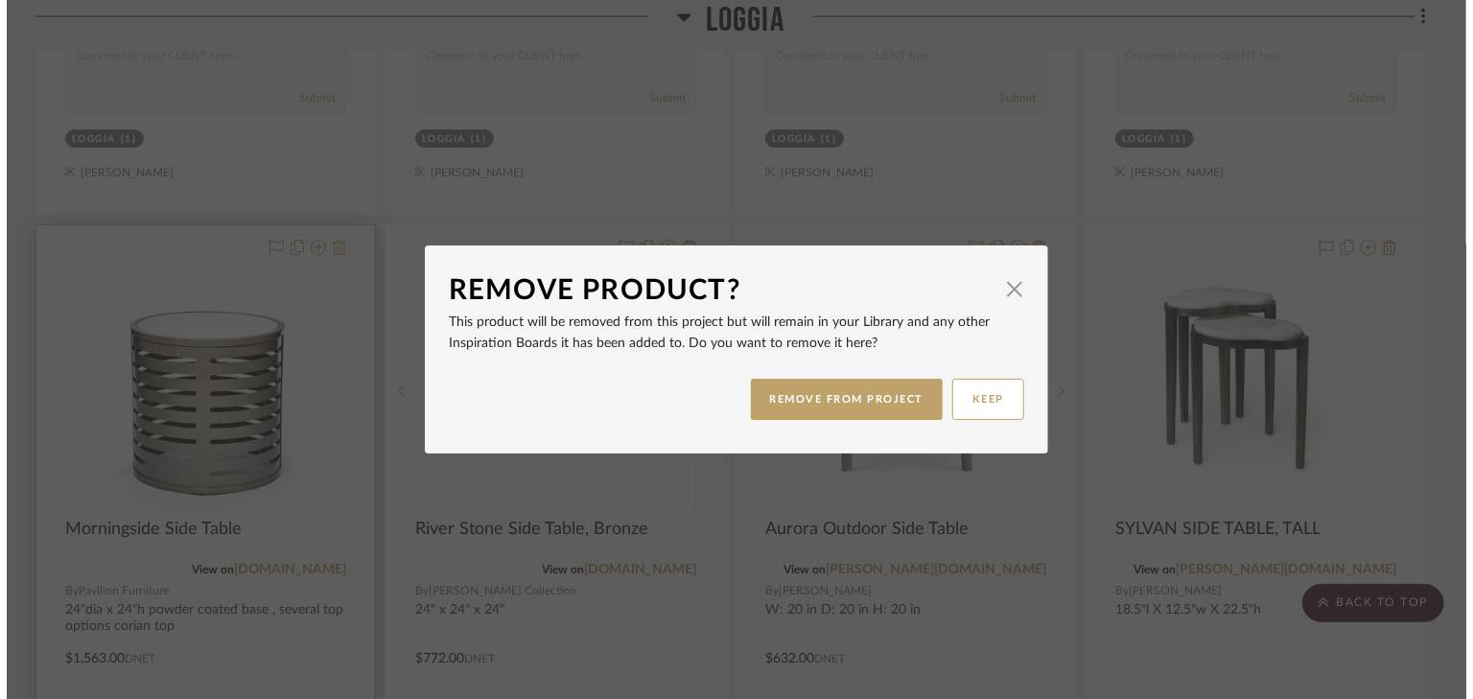
scroll to position [0, 0]
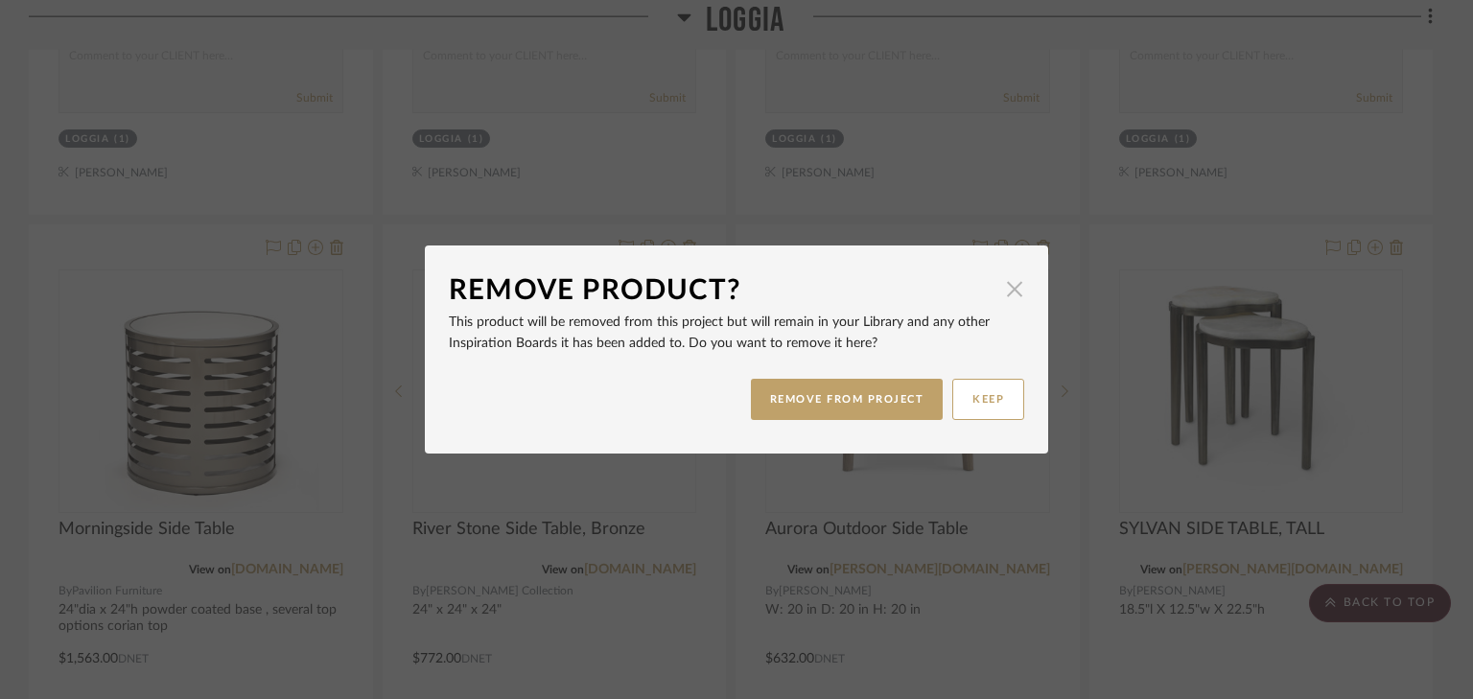
click at [1001, 290] on span "button" at bounding box center [1014, 288] width 38 height 38
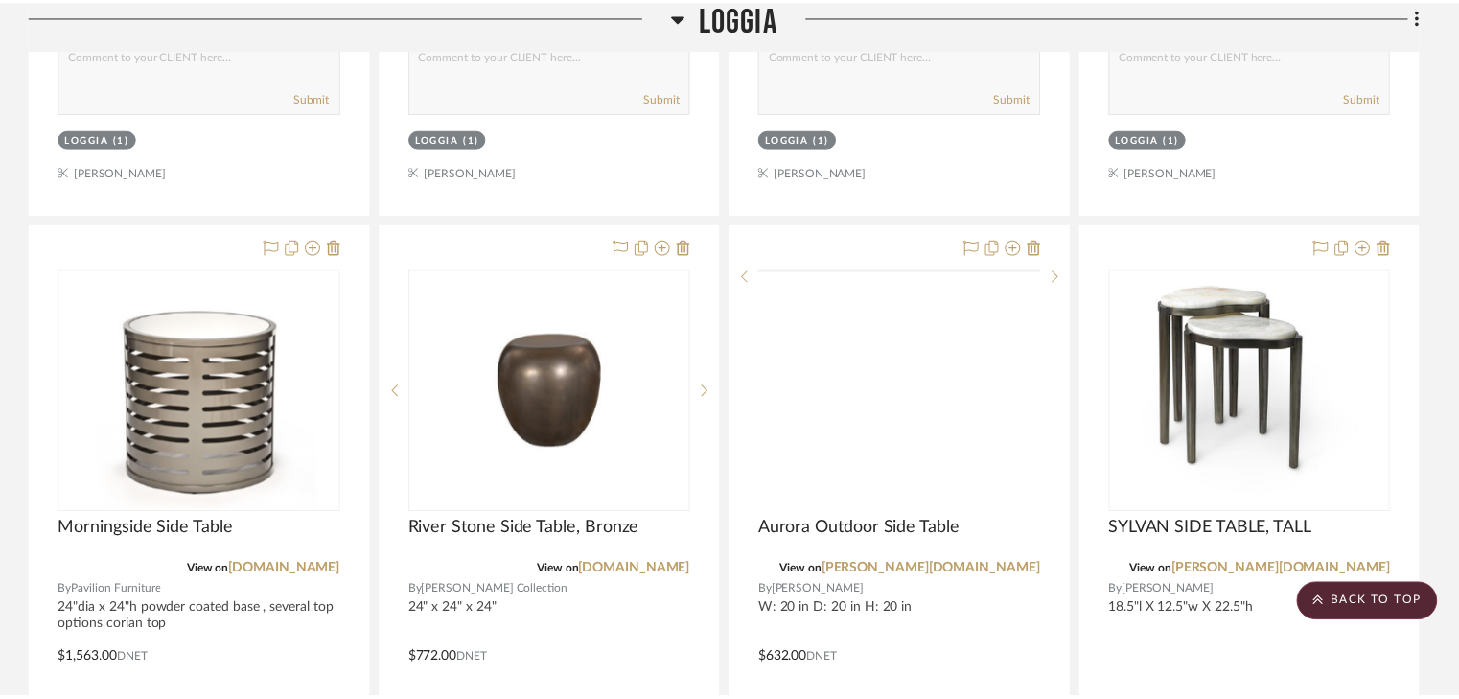
scroll to position [1296, 0]
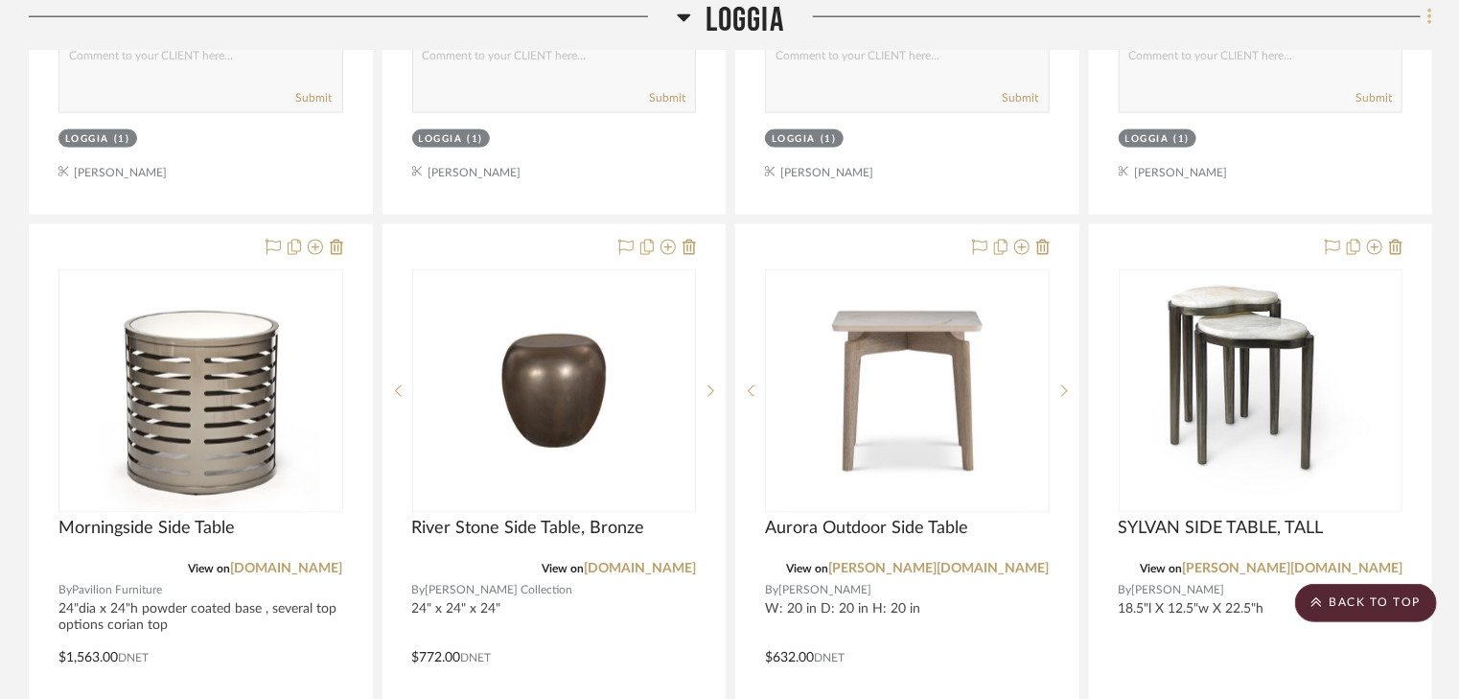
click at [1429, 14] on icon at bounding box center [1431, 17] width 6 height 21
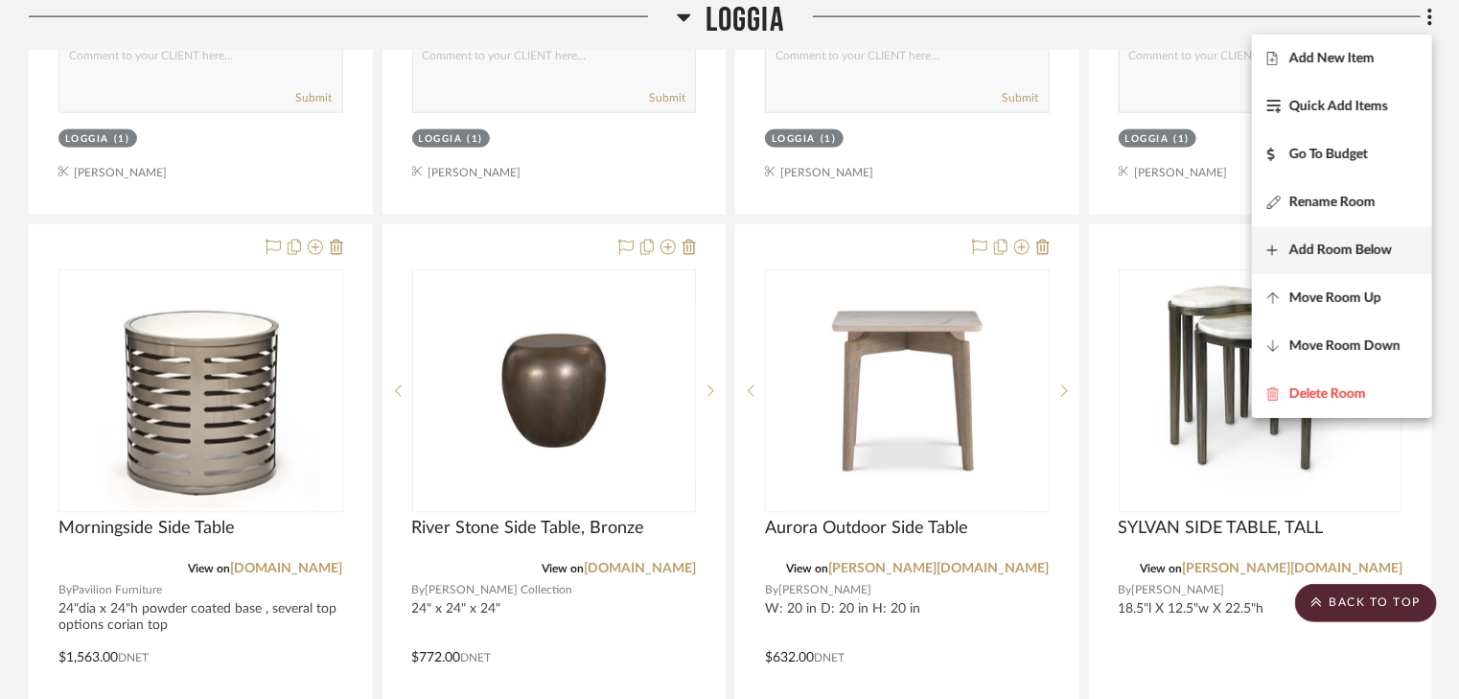
click at [1333, 252] on span "Add Room Below" at bounding box center [1341, 251] width 103 height 16
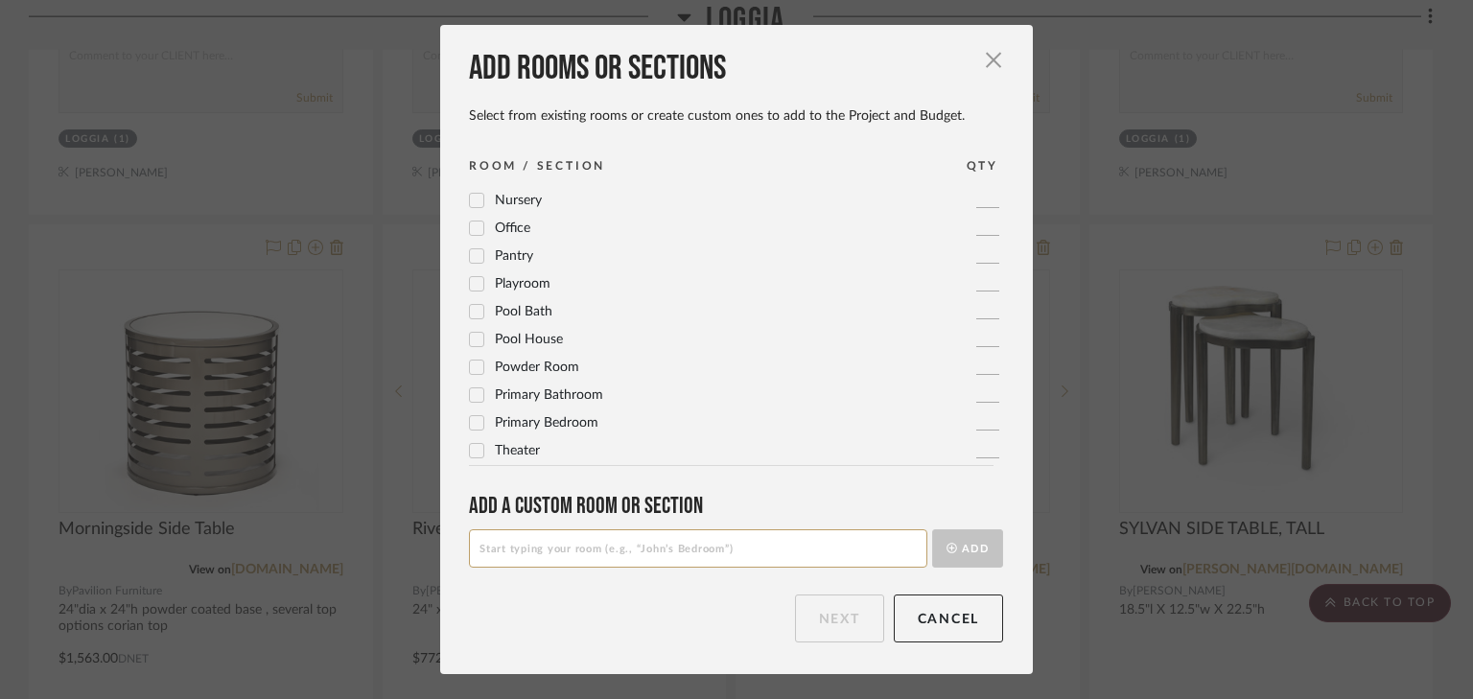
scroll to position [639, 0]
click at [569, 541] on input at bounding box center [698, 548] width 458 height 38
type input "Lanai"
click at [978, 556] on button "Add" at bounding box center [967, 548] width 71 height 38
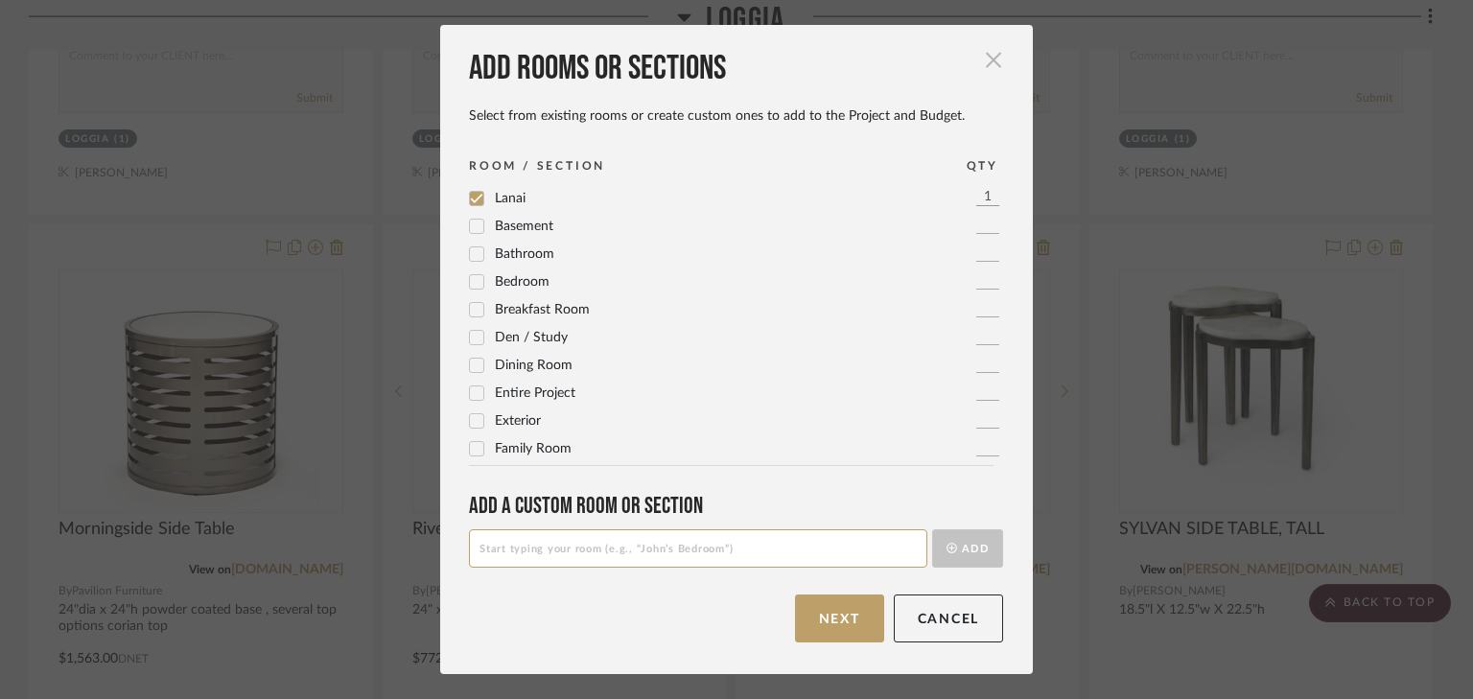
click at [988, 56] on span "button" at bounding box center [993, 59] width 38 height 38
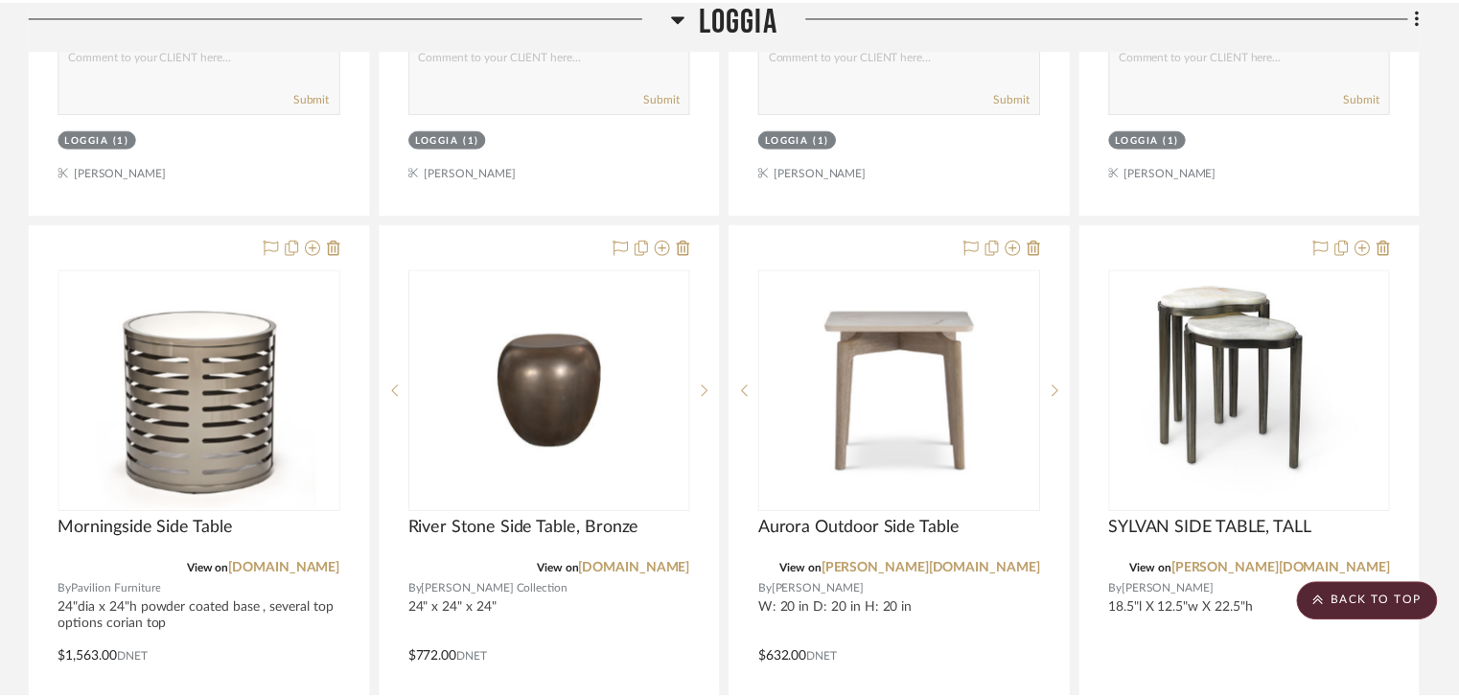
scroll to position [1296, 0]
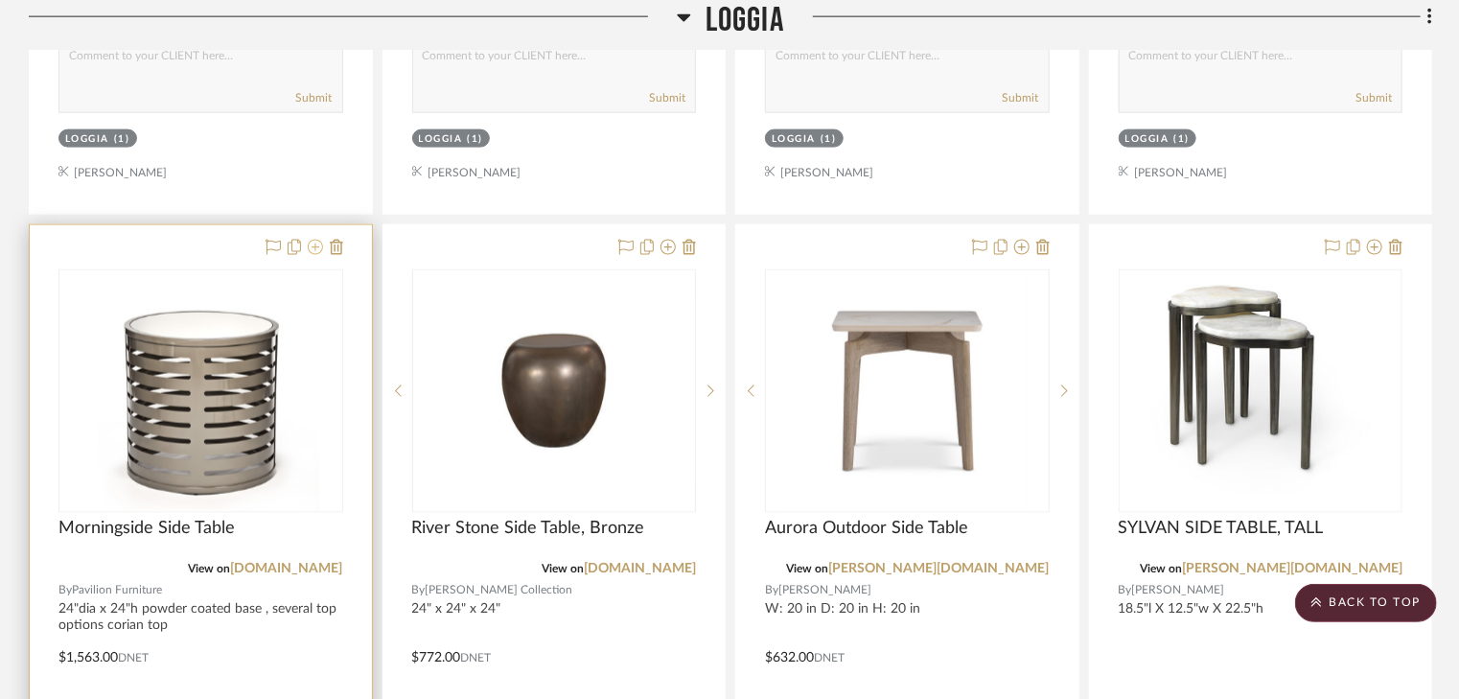
click at [315, 247] on icon at bounding box center [315, 247] width 15 height 15
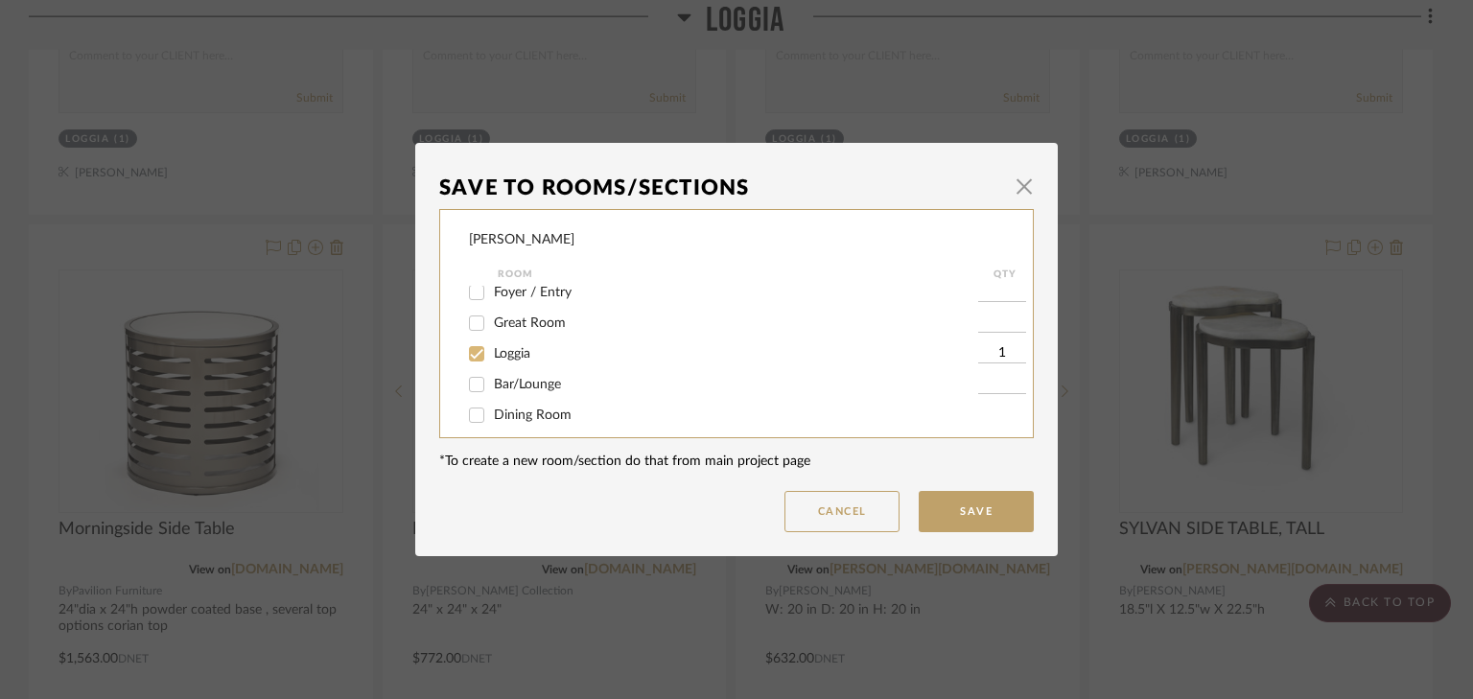
scroll to position [0, 0]
click at [848, 515] on button "Cancel" at bounding box center [841, 511] width 115 height 41
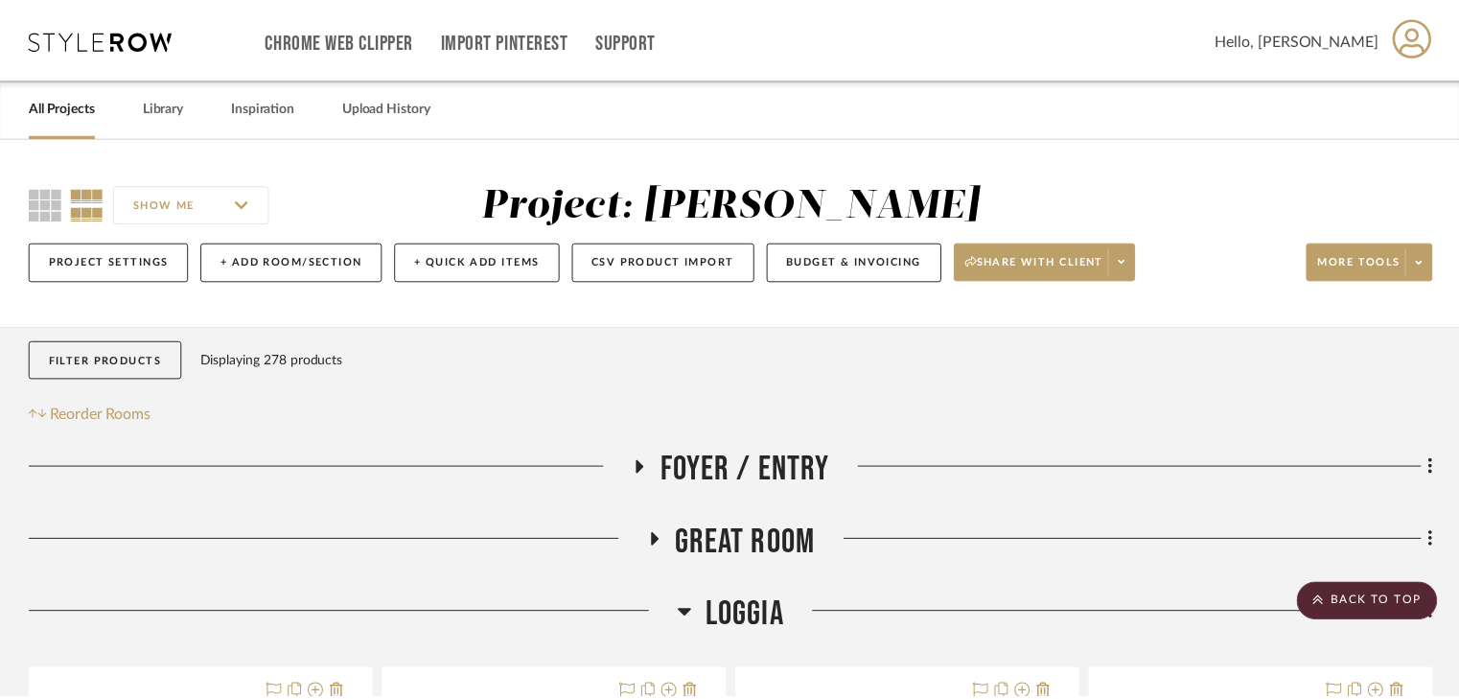
scroll to position [1296, 0]
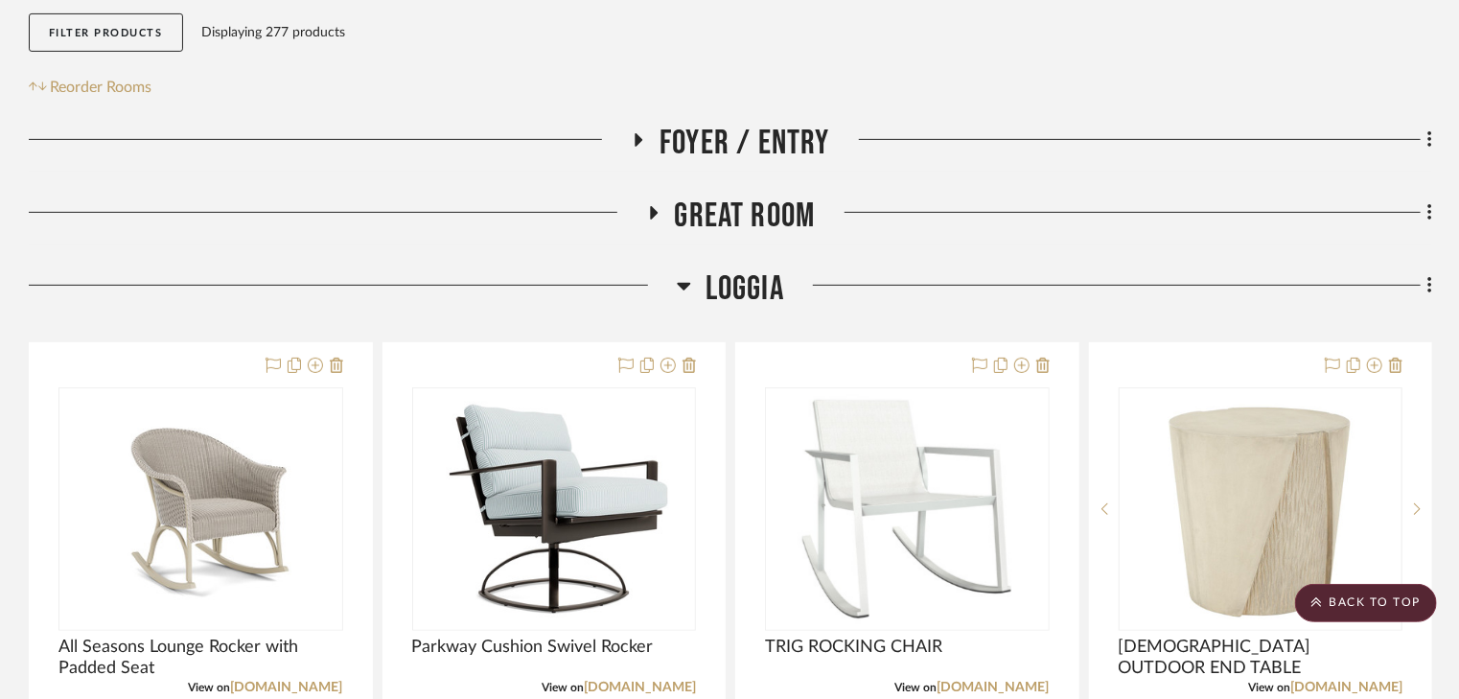
scroll to position [307, 0]
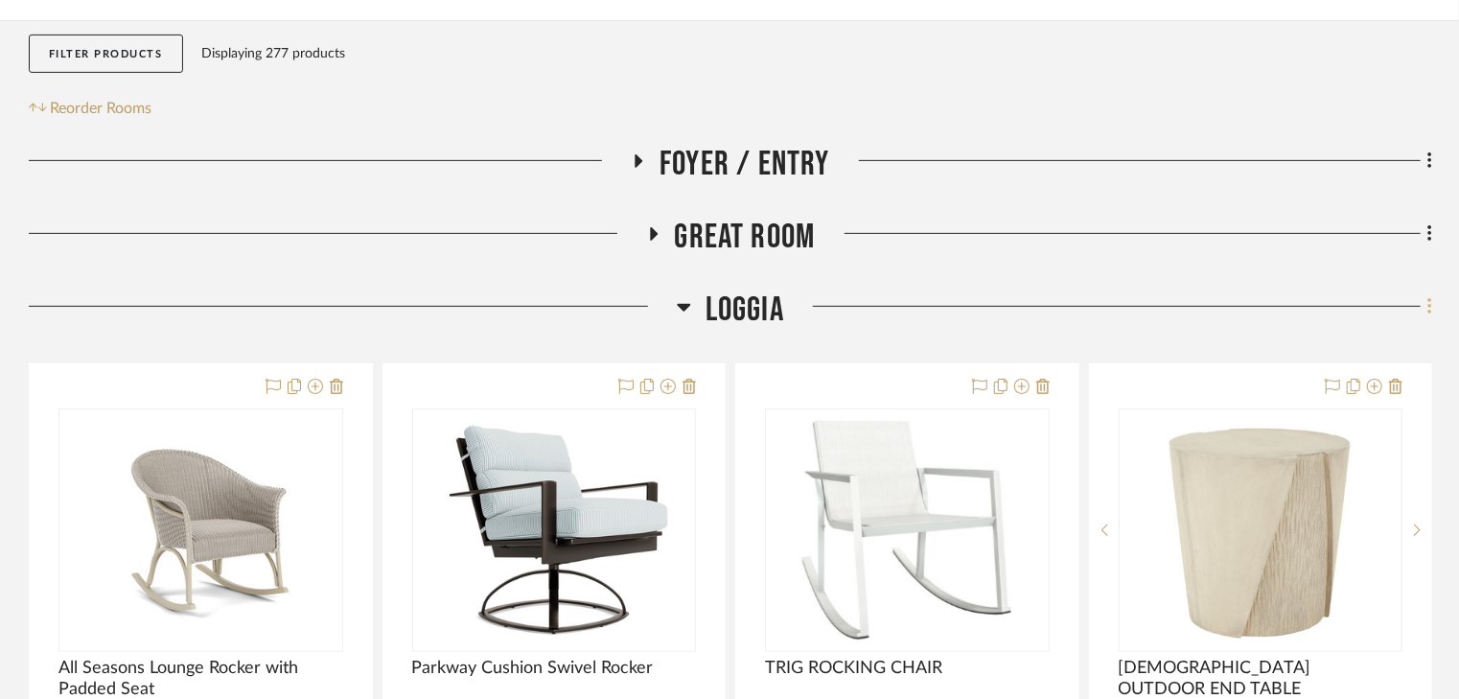
click at [1429, 307] on icon at bounding box center [1430, 307] width 4 height 16
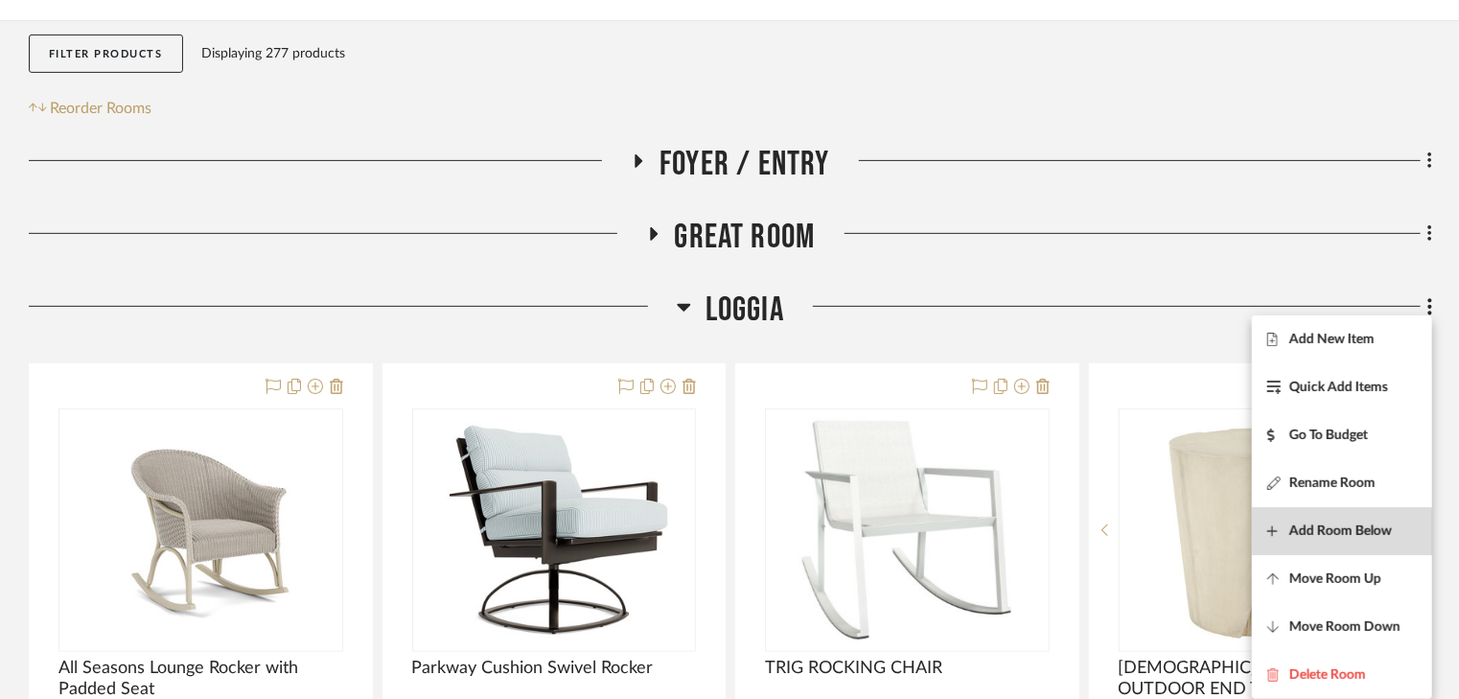
click at [1329, 533] on span "Add Room Below" at bounding box center [1341, 531] width 103 height 16
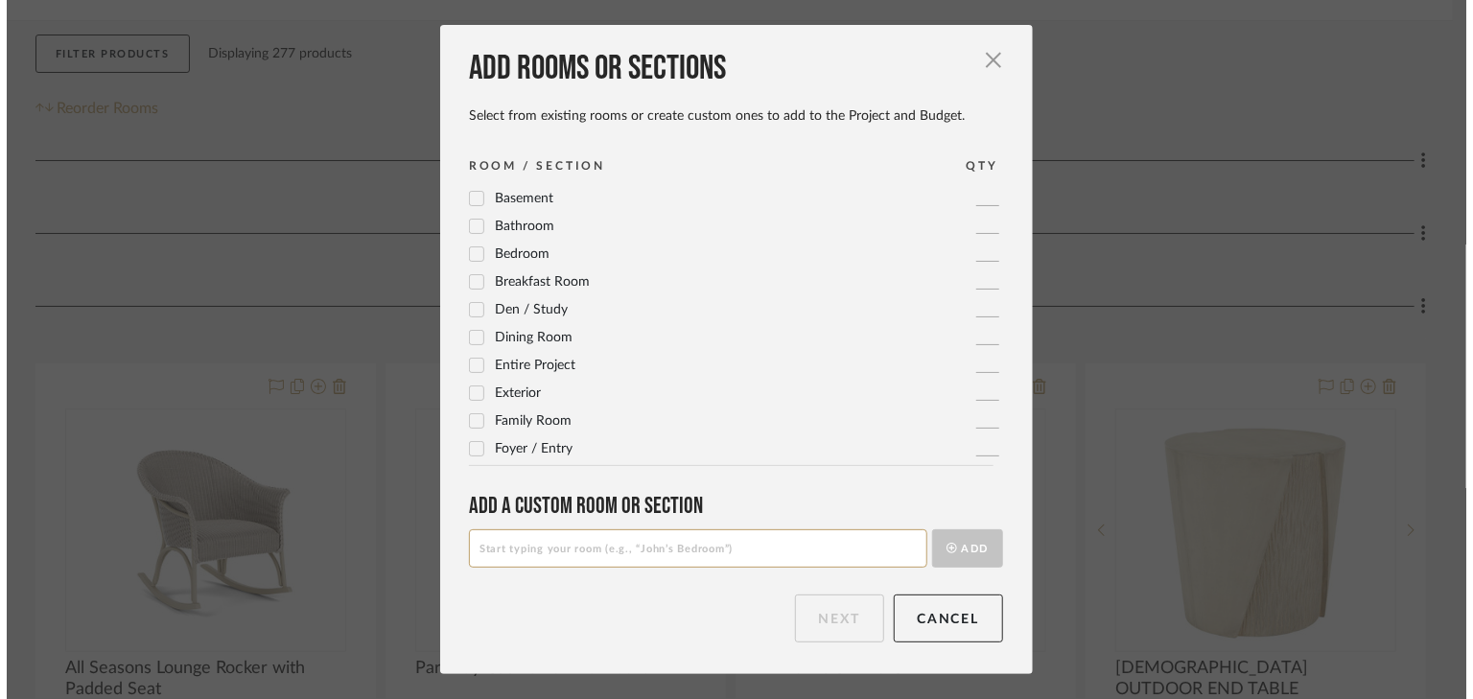
scroll to position [0, 0]
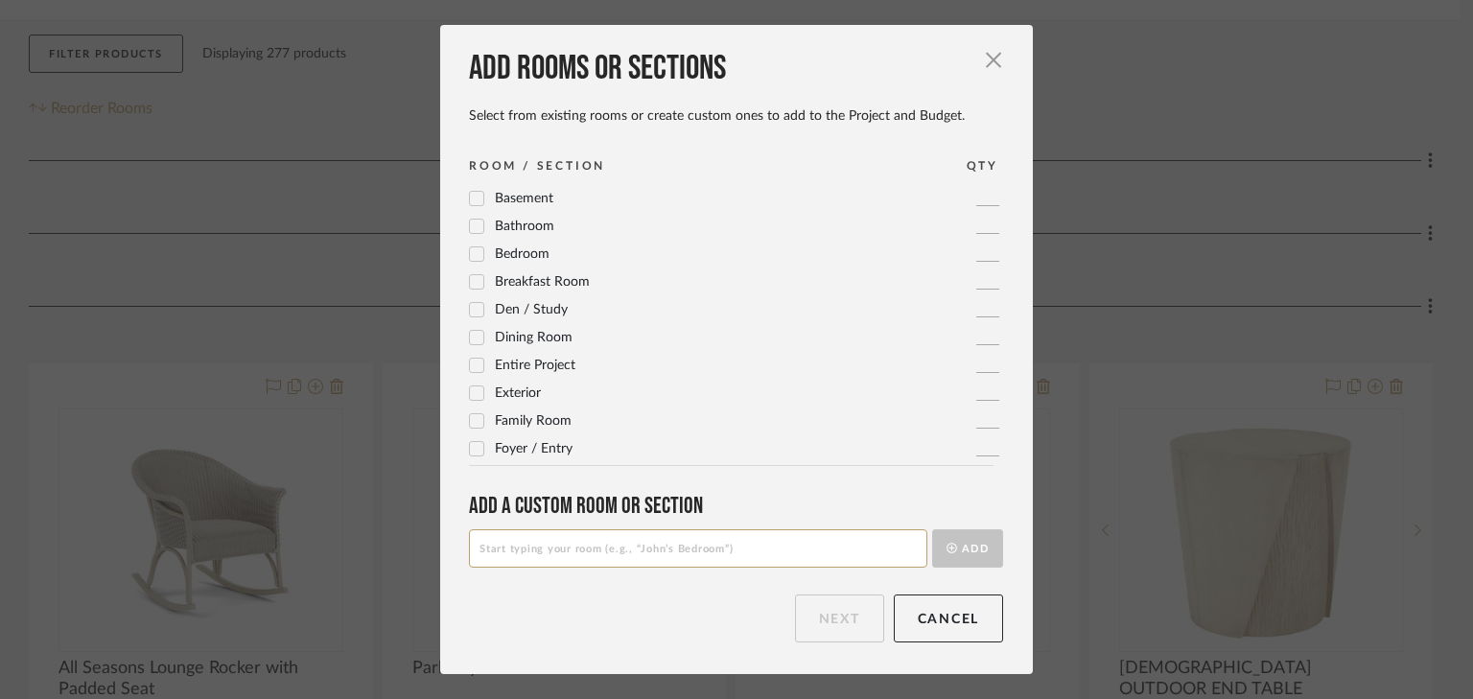
click at [610, 548] on input at bounding box center [698, 548] width 458 height 38
type input "Lanai"
click at [975, 548] on button "Add" at bounding box center [967, 548] width 71 height 38
click at [852, 614] on button "Next" at bounding box center [839, 618] width 89 height 48
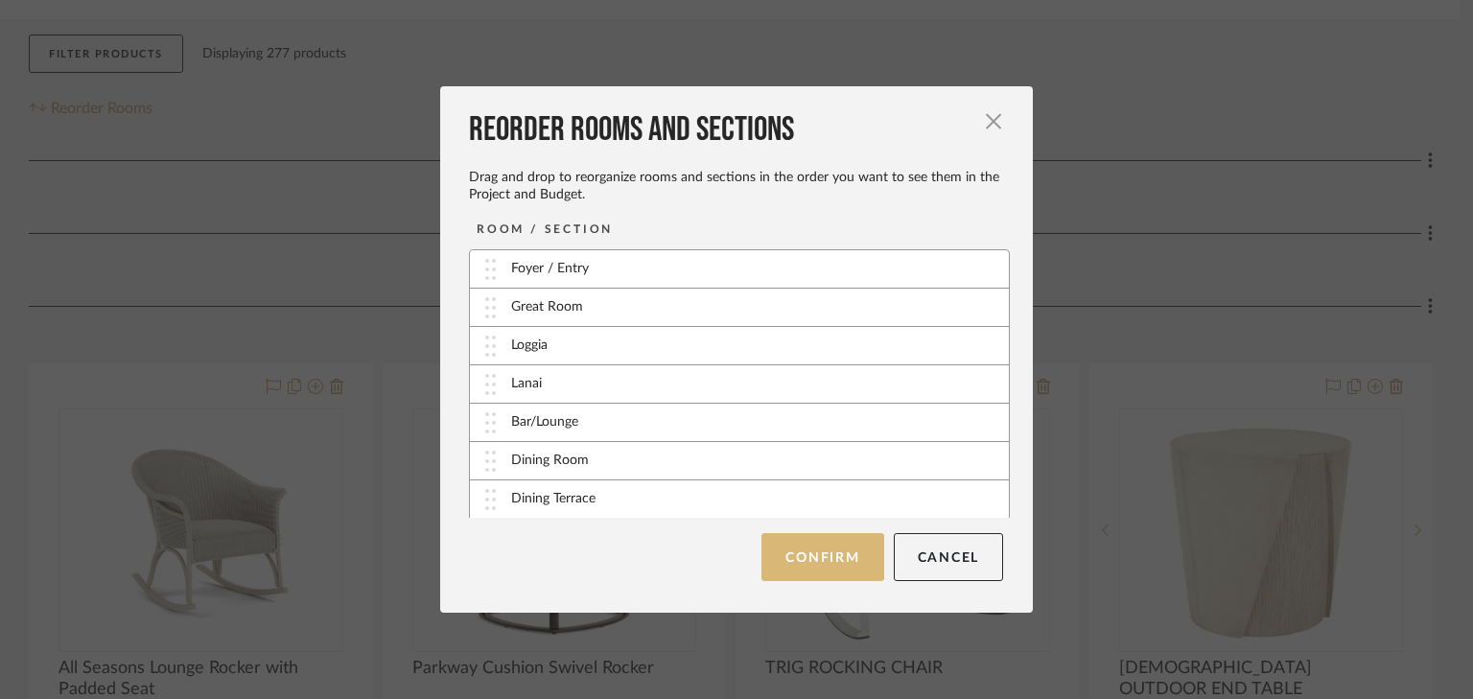
click at [806, 551] on button "Confirm" at bounding box center [822, 557] width 122 height 48
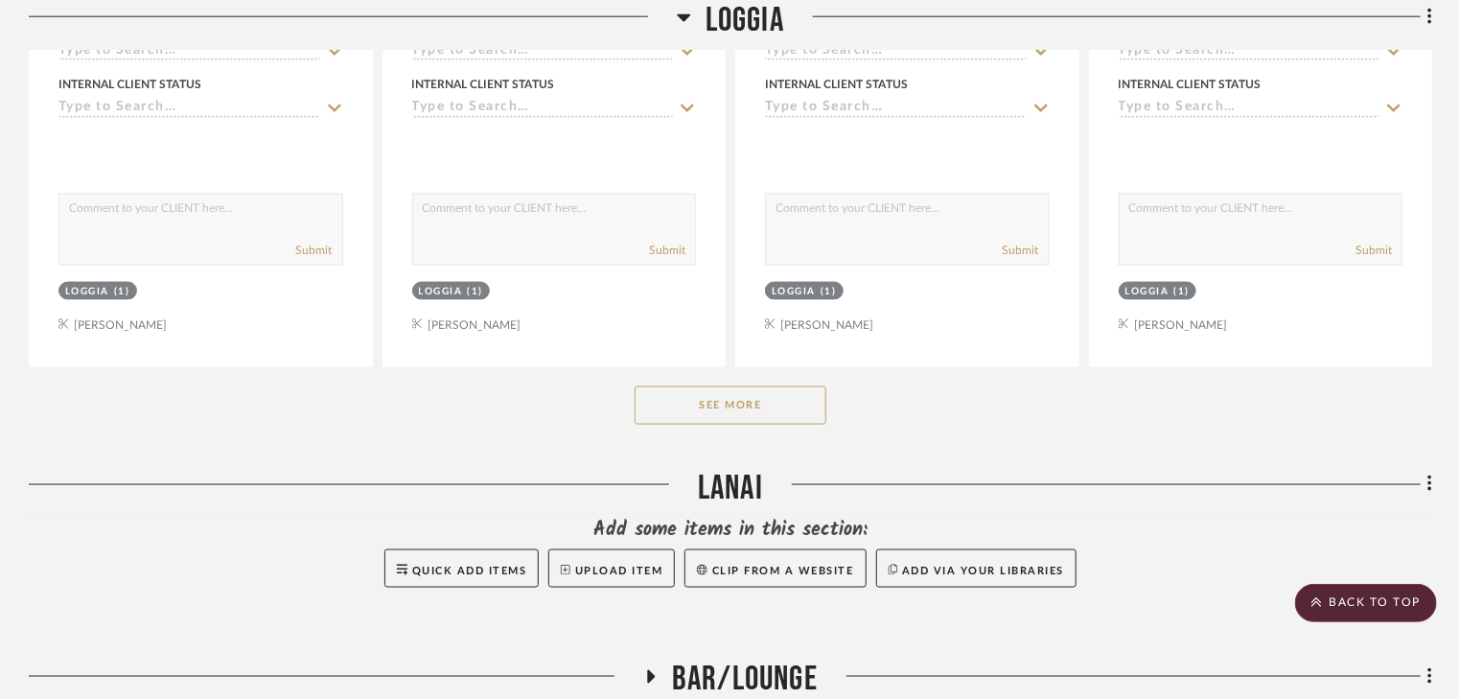
scroll to position [1150, 0]
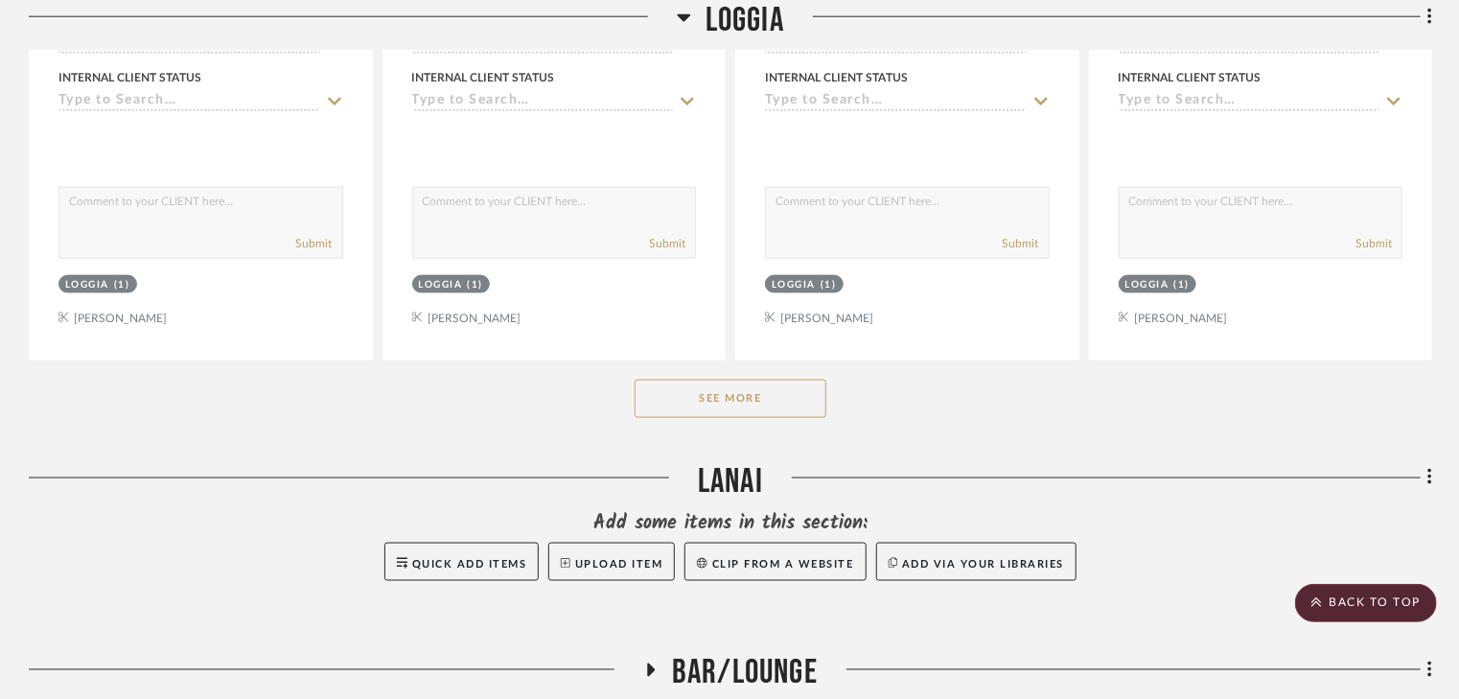
click at [733, 398] on button "See More" at bounding box center [731, 399] width 192 height 38
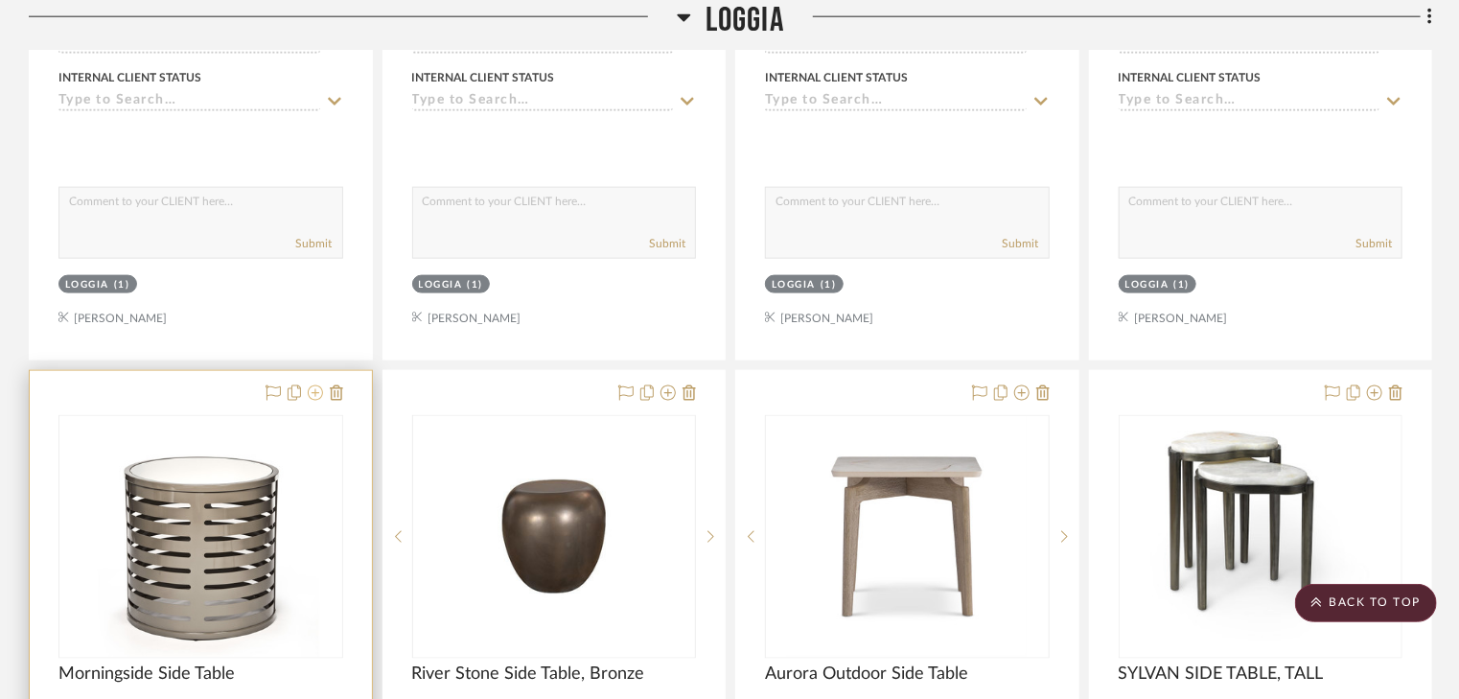
click at [316, 391] on icon at bounding box center [315, 392] width 15 height 15
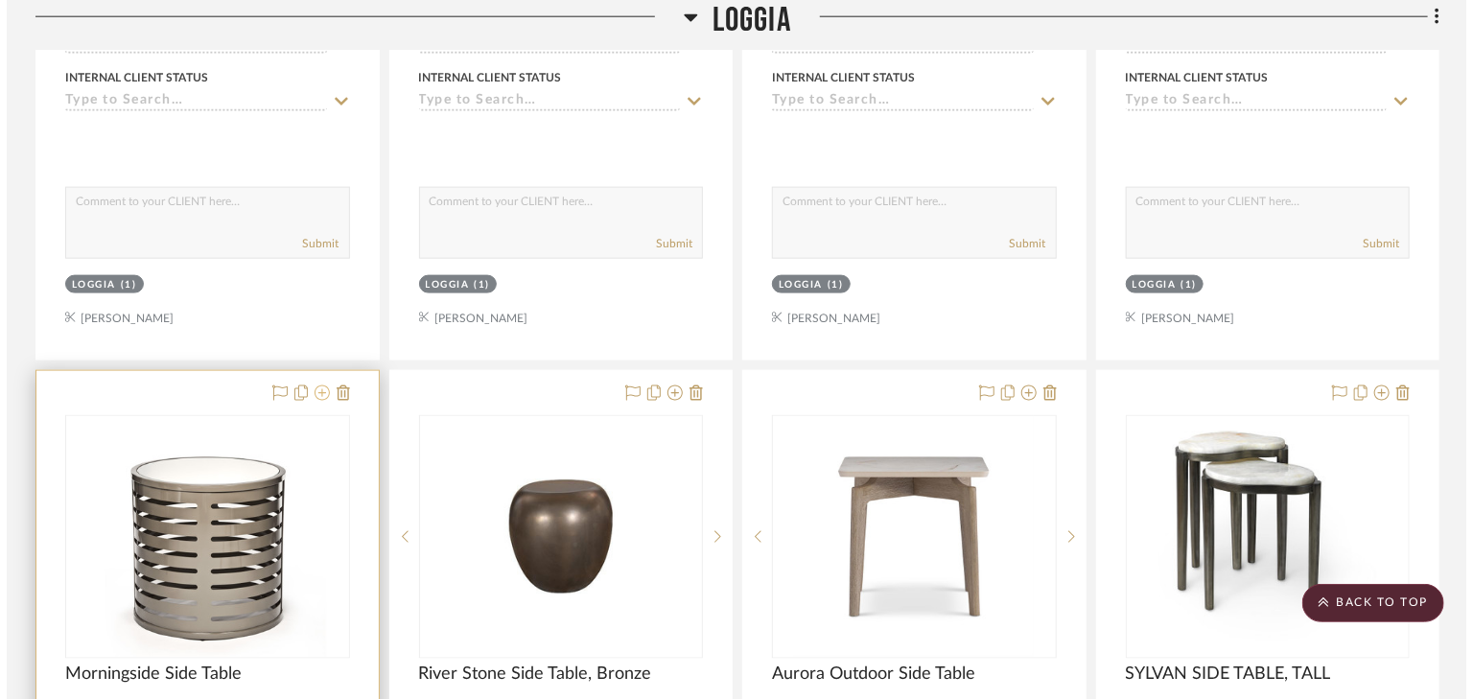
scroll to position [0, 0]
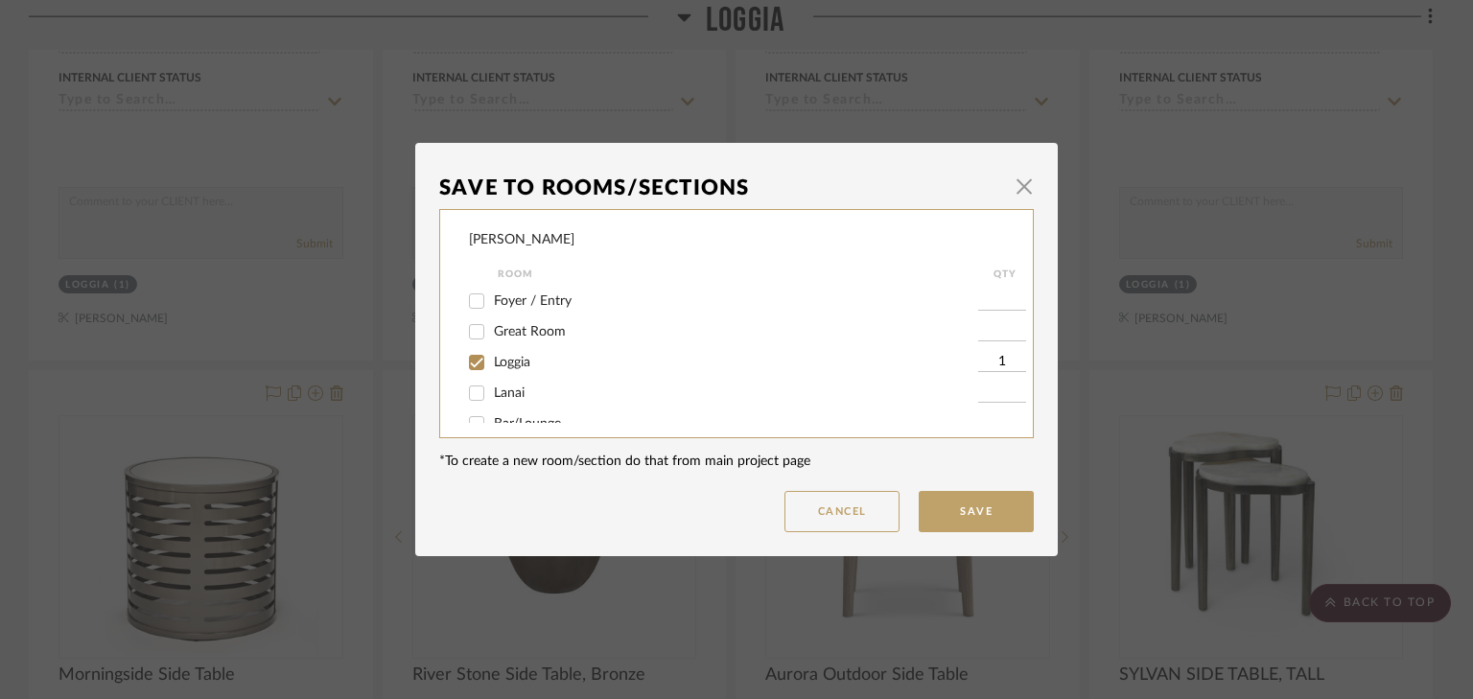
click at [476, 391] on input "Lanai" at bounding box center [476, 393] width 31 height 31
checkbox input "true"
type input "1"
click at [474, 360] on input "Loggia" at bounding box center [476, 362] width 31 height 31
checkbox input "false"
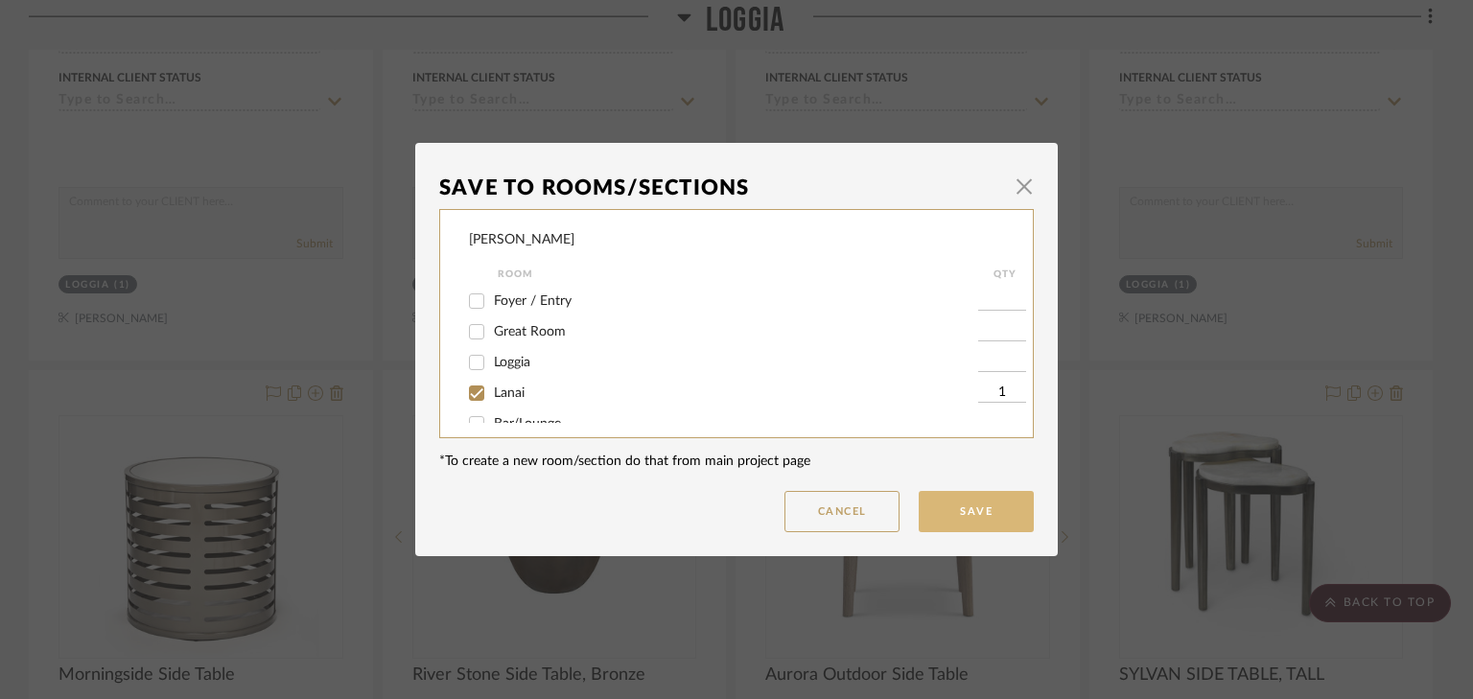
click at [940, 511] on button "Save" at bounding box center [975, 511] width 115 height 41
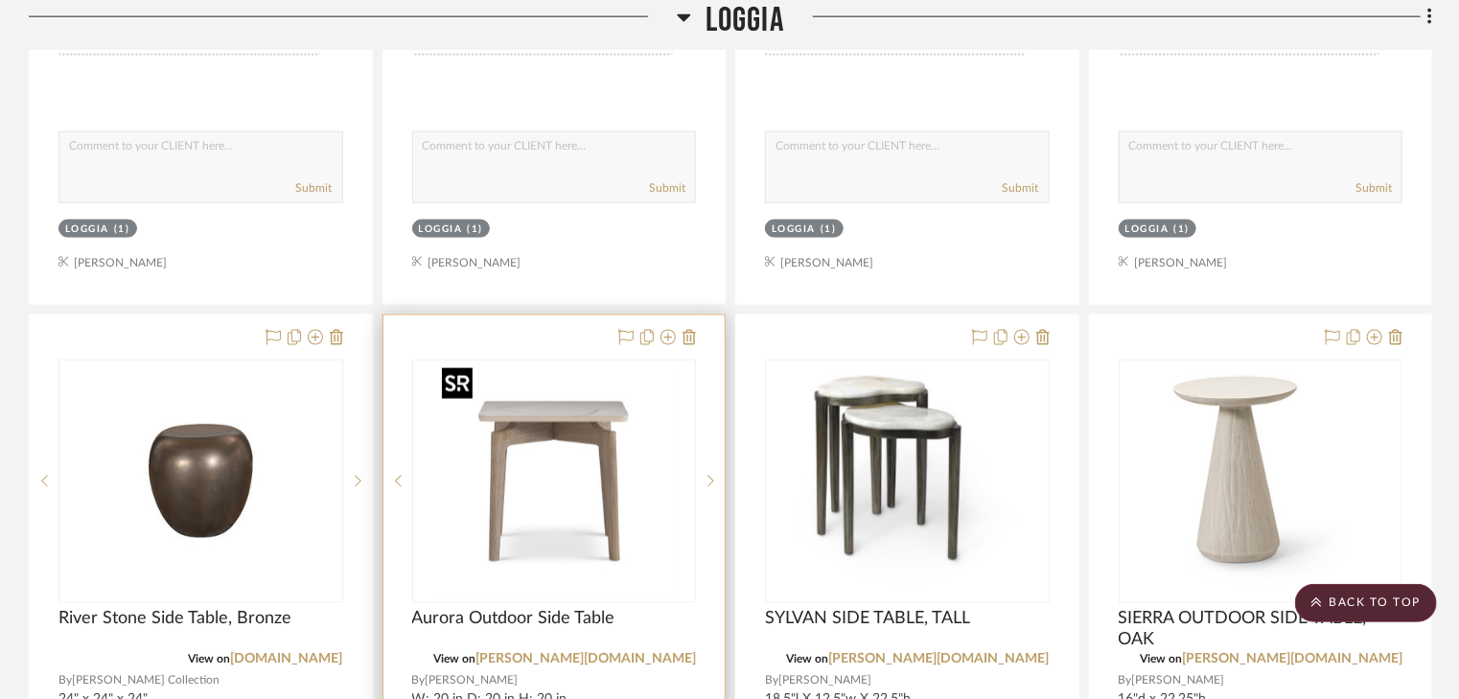
scroll to position [1381, 0]
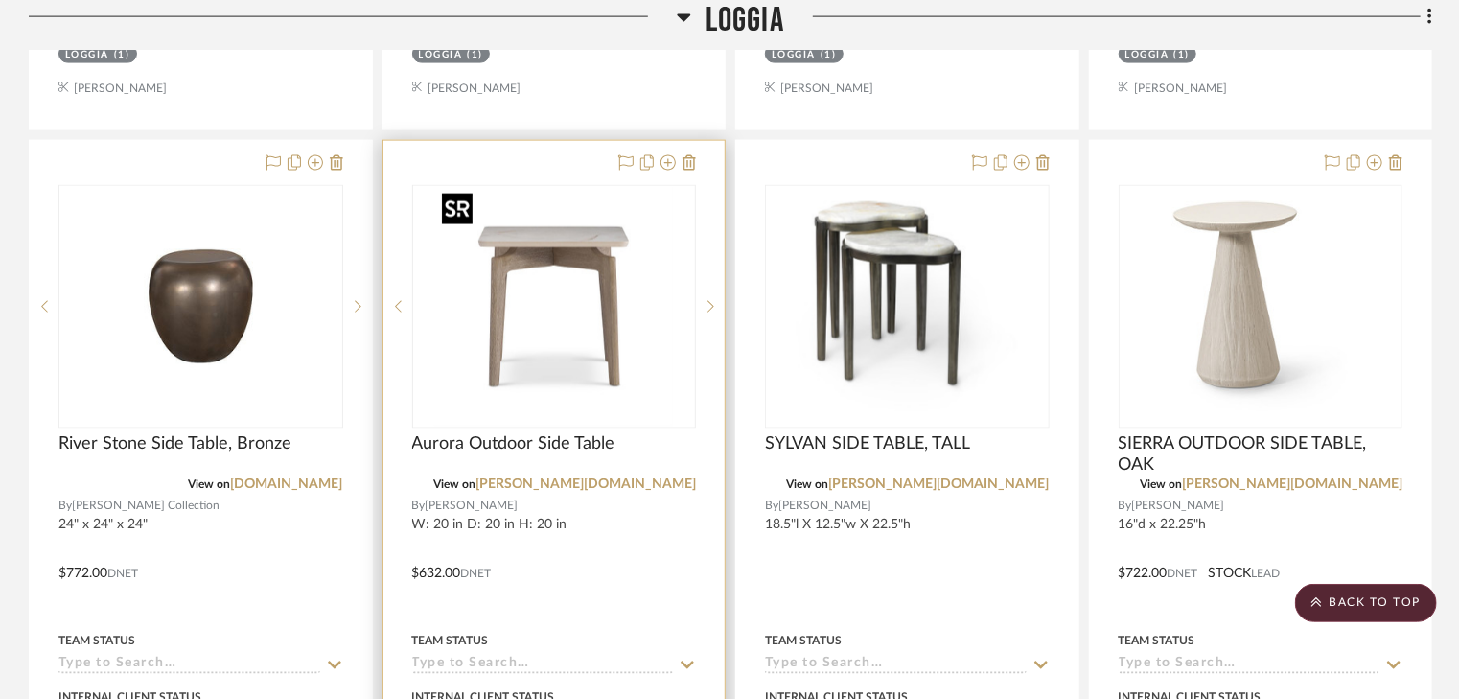
click at [534, 345] on img "0" at bounding box center [554, 307] width 240 height 240
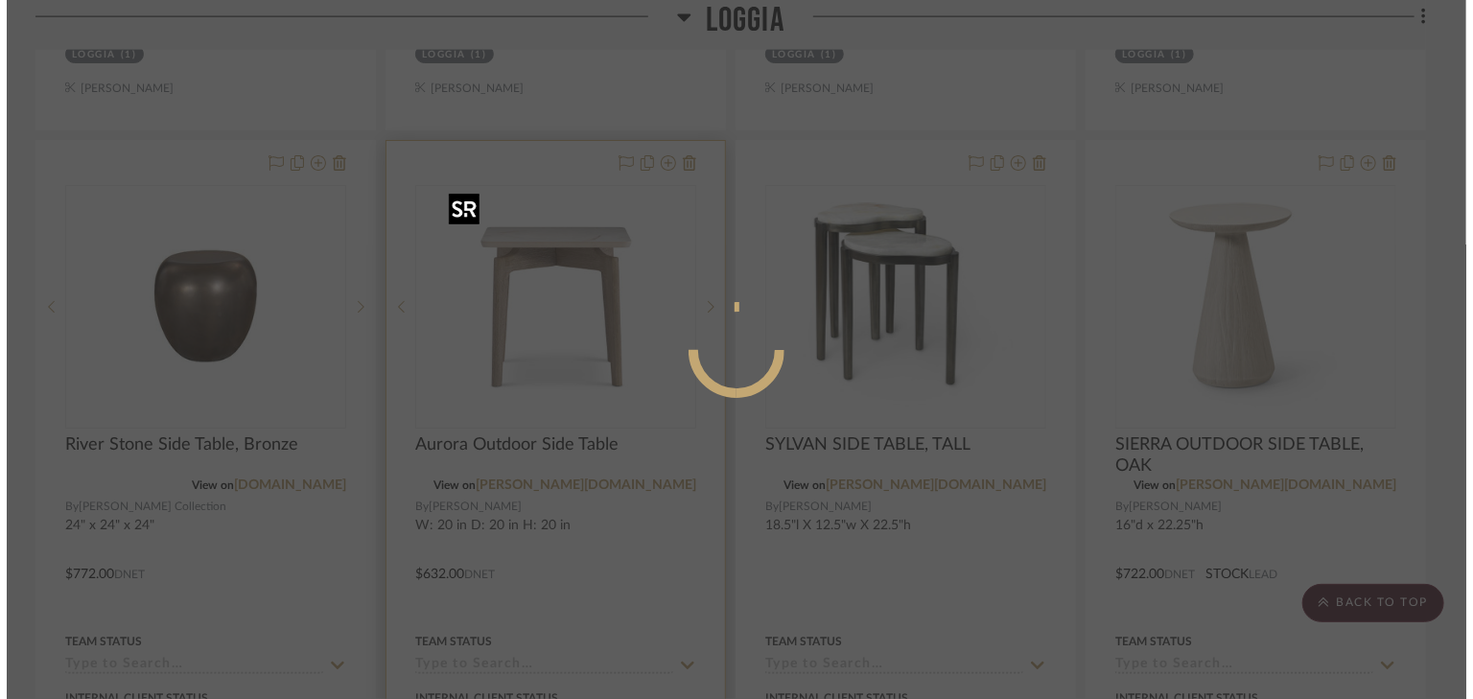
scroll to position [0, 0]
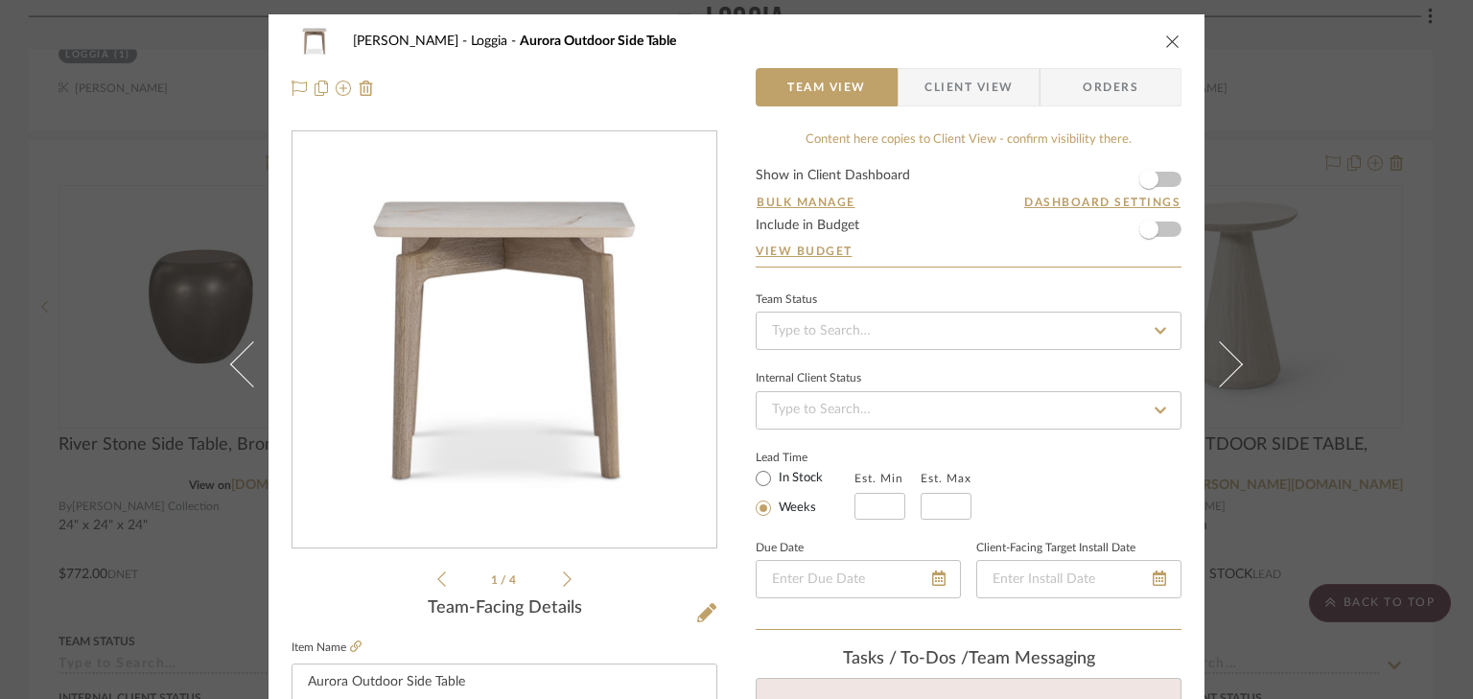
click at [554, 577] on li "1 / 4" at bounding box center [504, 579] width 117 height 23
click at [563, 579] on icon at bounding box center [567, 578] width 9 height 17
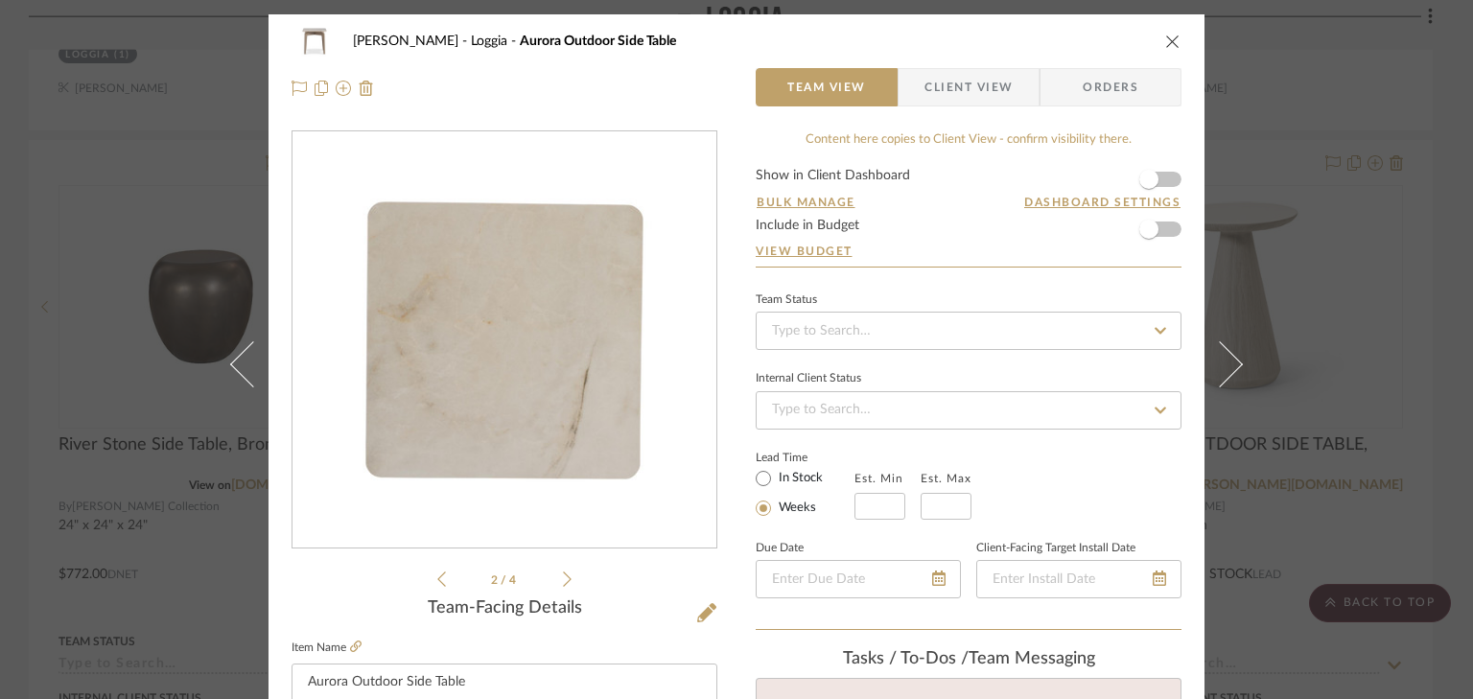
click at [563, 579] on icon at bounding box center [567, 578] width 9 height 17
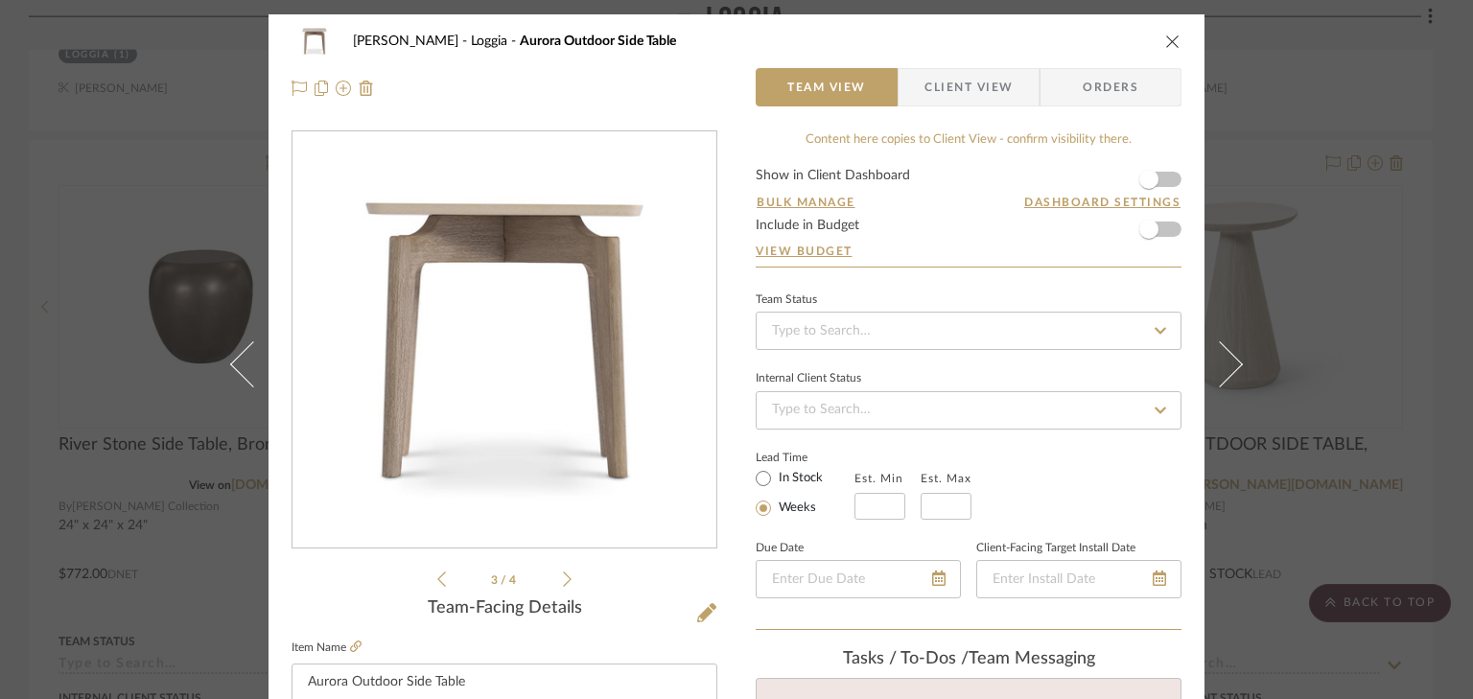
click at [563, 579] on icon at bounding box center [567, 578] width 9 height 17
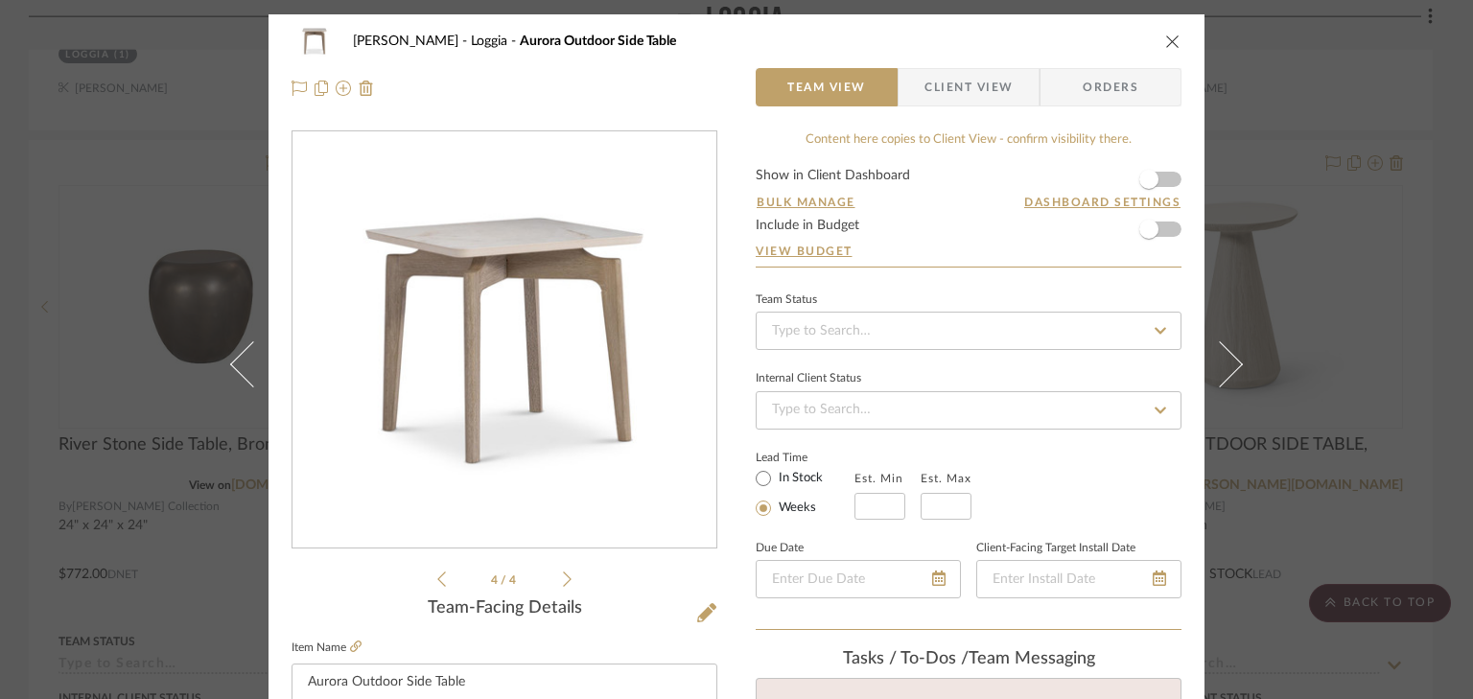
click at [563, 579] on icon at bounding box center [567, 578] width 9 height 17
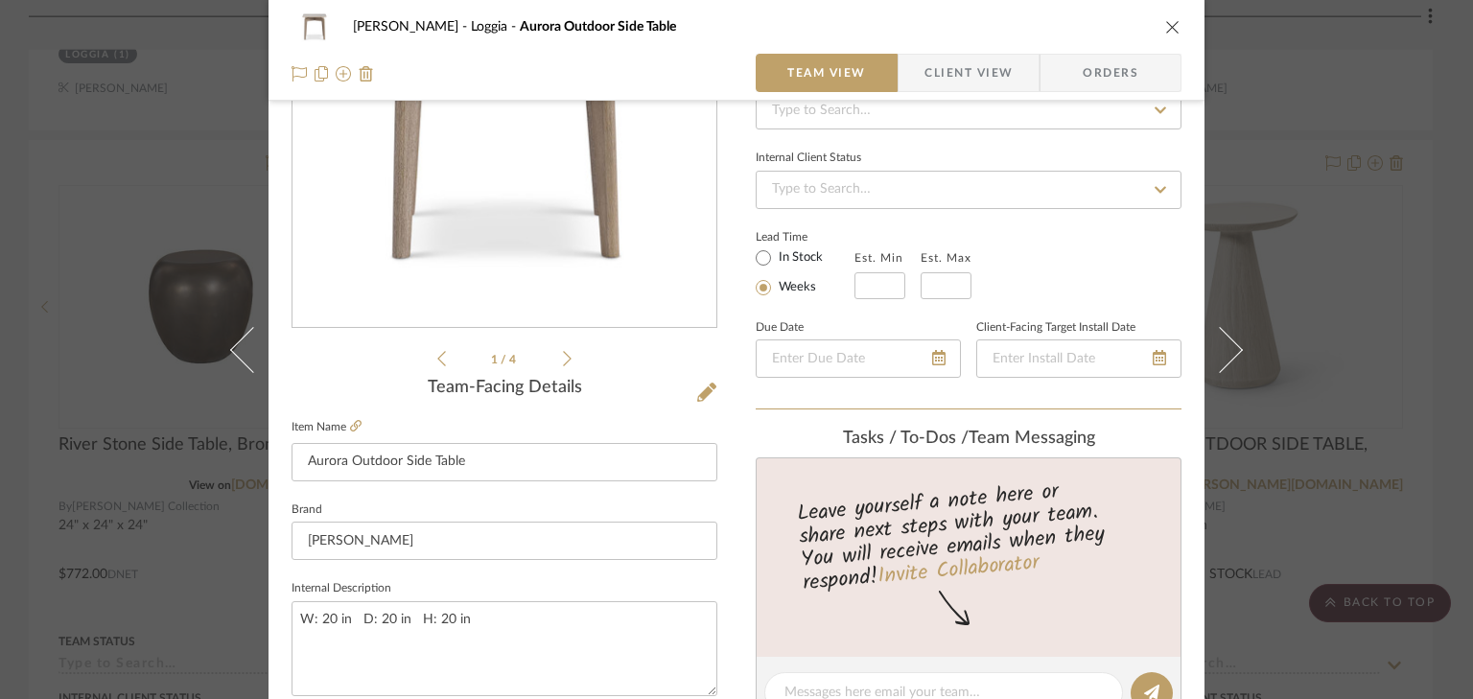
scroll to position [230, 0]
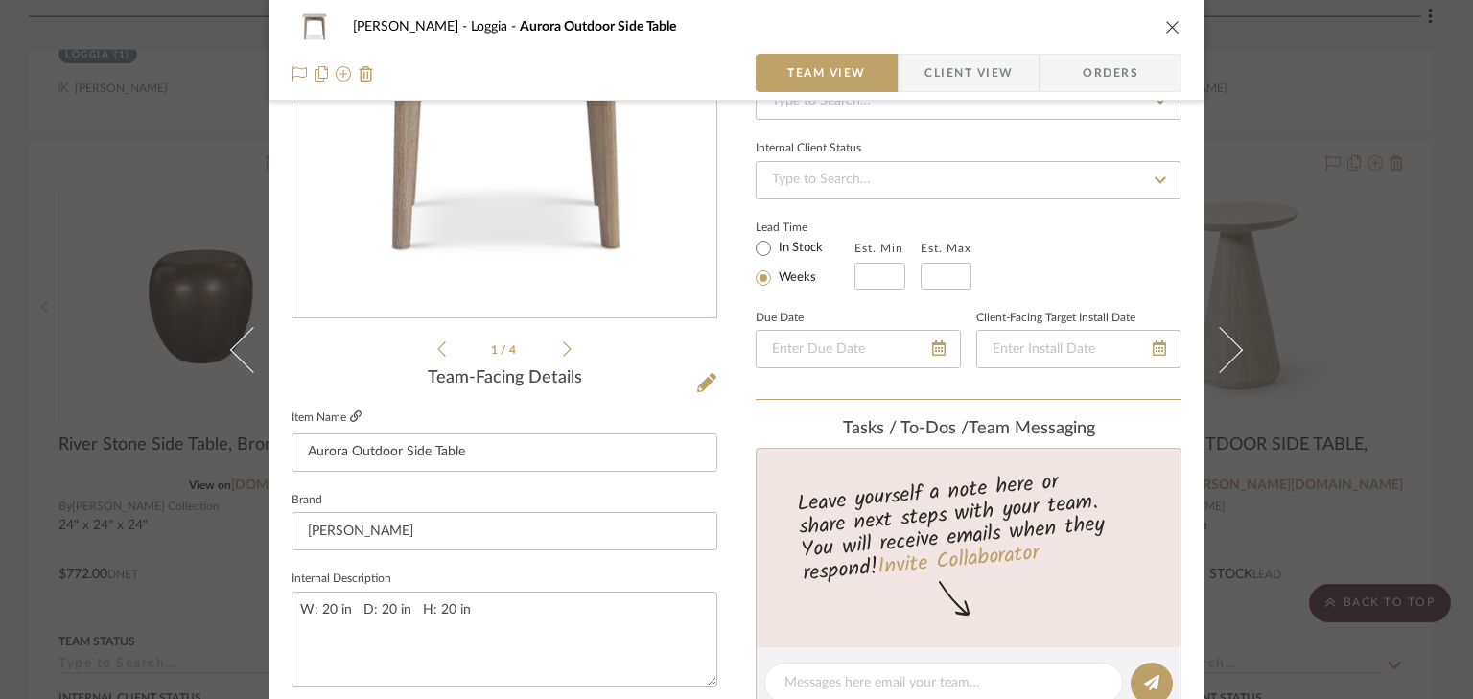
click at [353, 417] on icon at bounding box center [356, 416] width 12 height 12
click at [1167, 27] on icon "close" at bounding box center [1172, 26] width 15 height 15
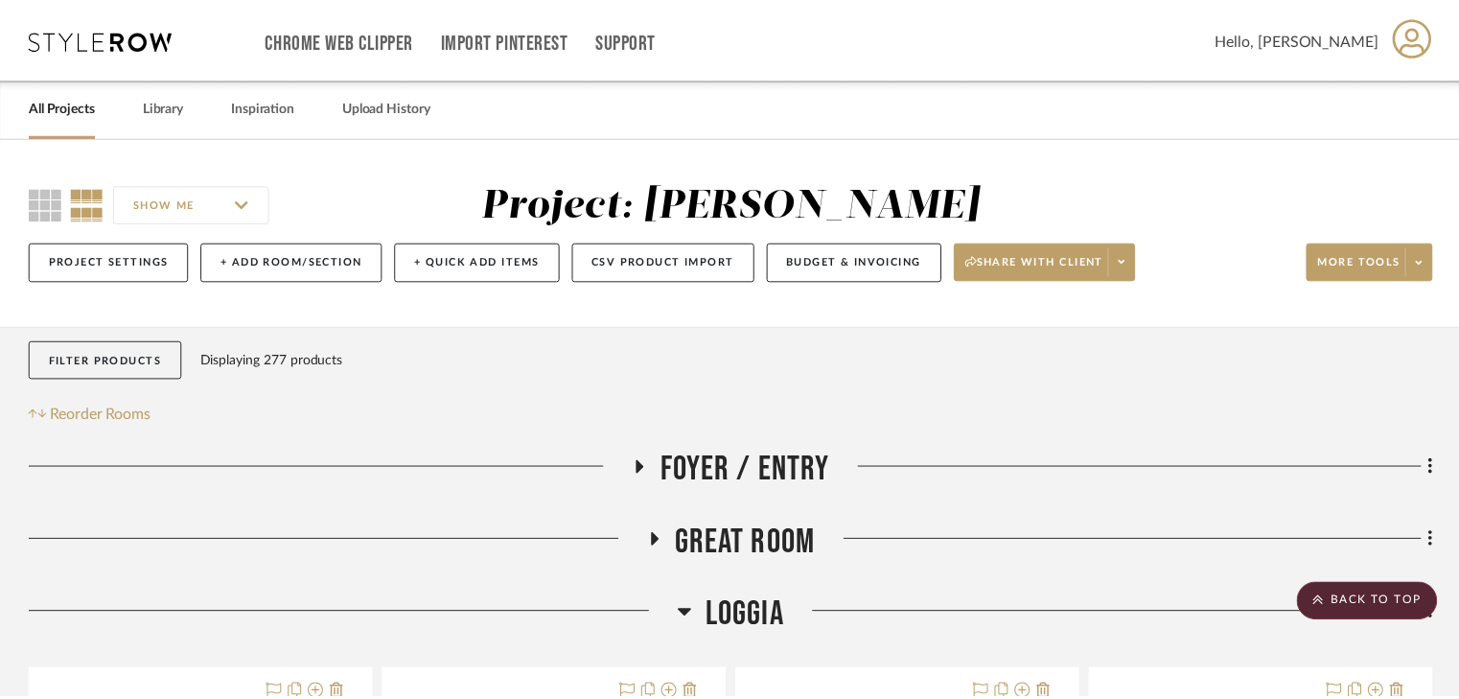
scroll to position [1381, 0]
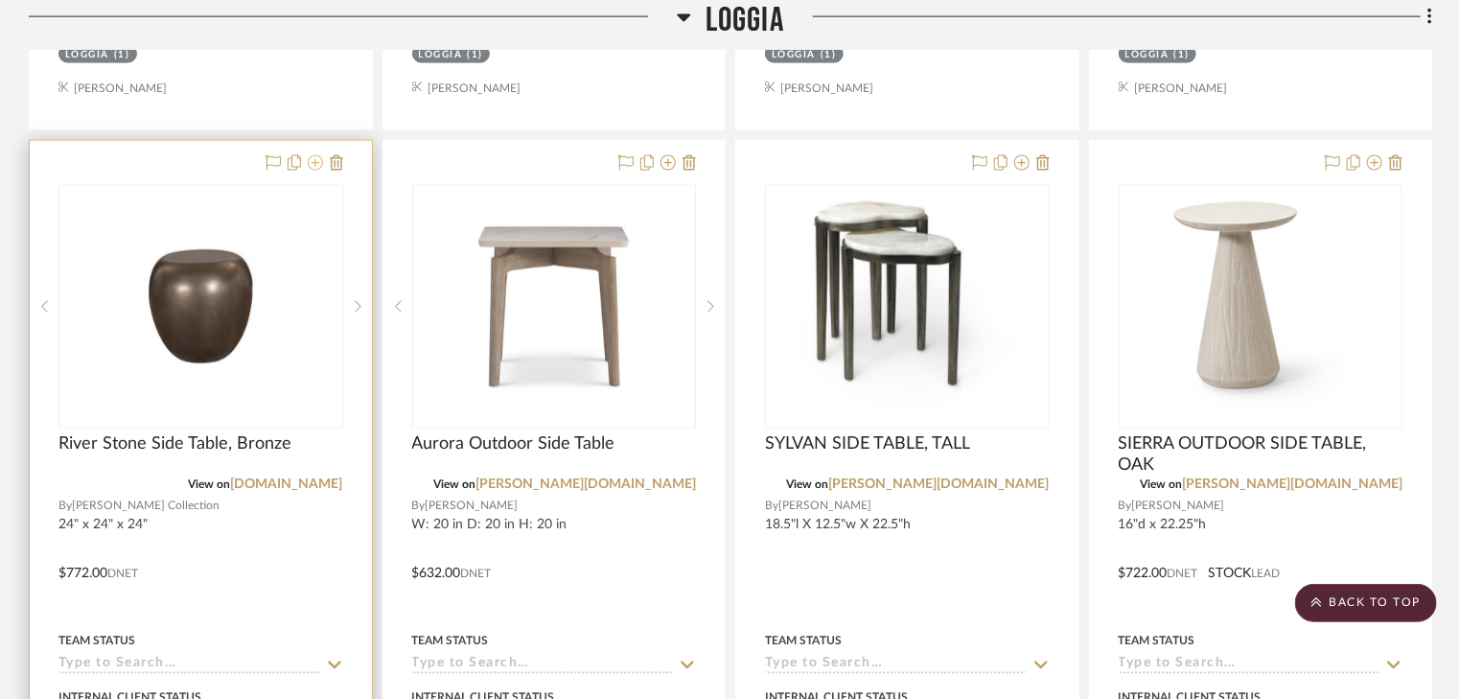
click at [318, 162] on icon at bounding box center [315, 162] width 15 height 15
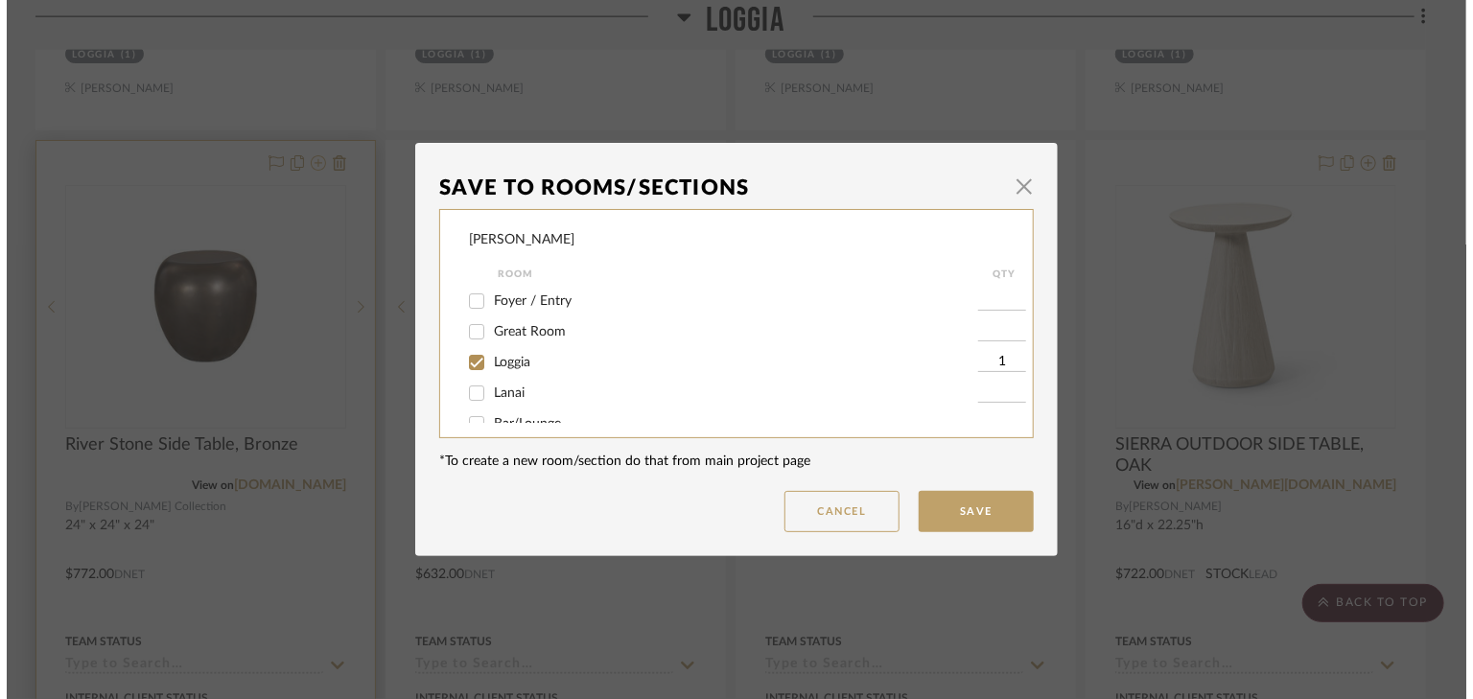
scroll to position [0, 0]
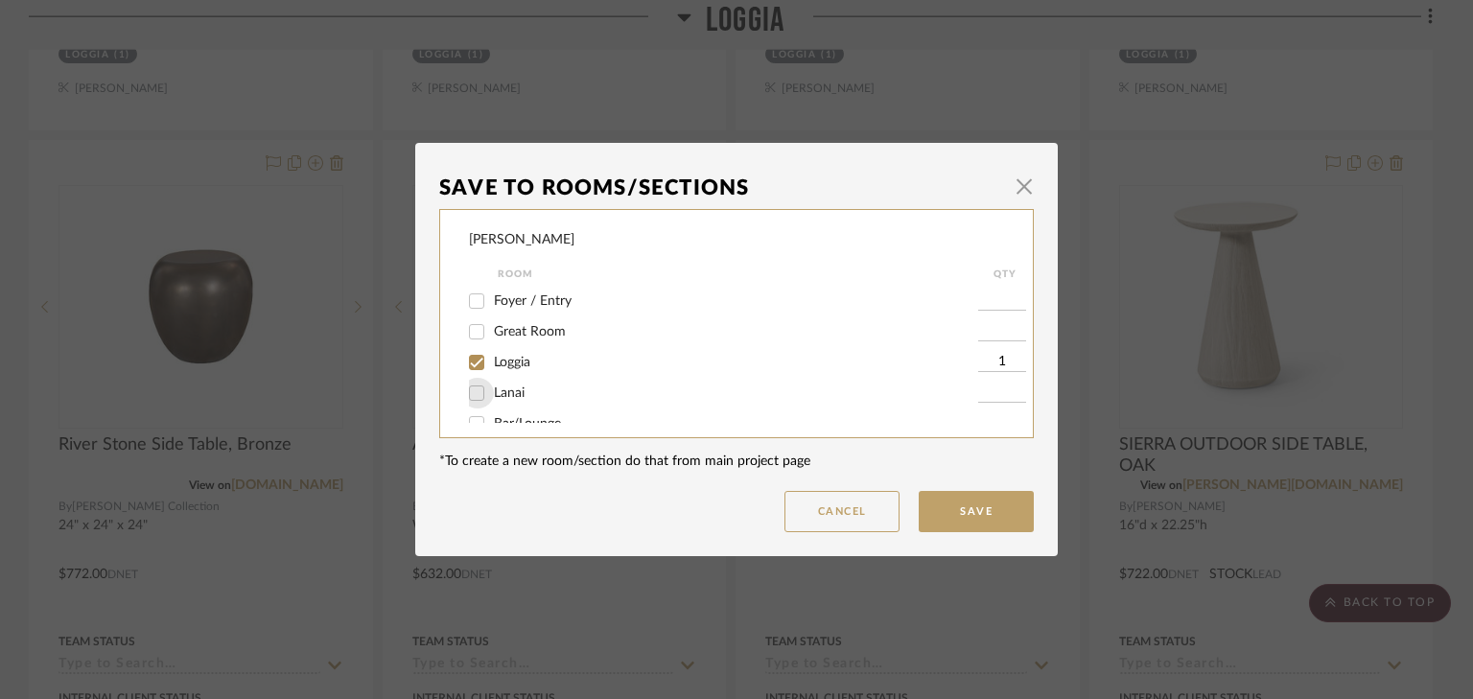
click at [470, 391] on input "Lanai" at bounding box center [476, 393] width 31 height 31
checkbox input "true"
type input "1"
click at [470, 365] on input "Loggia" at bounding box center [476, 362] width 31 height 31
checkbox input "false"
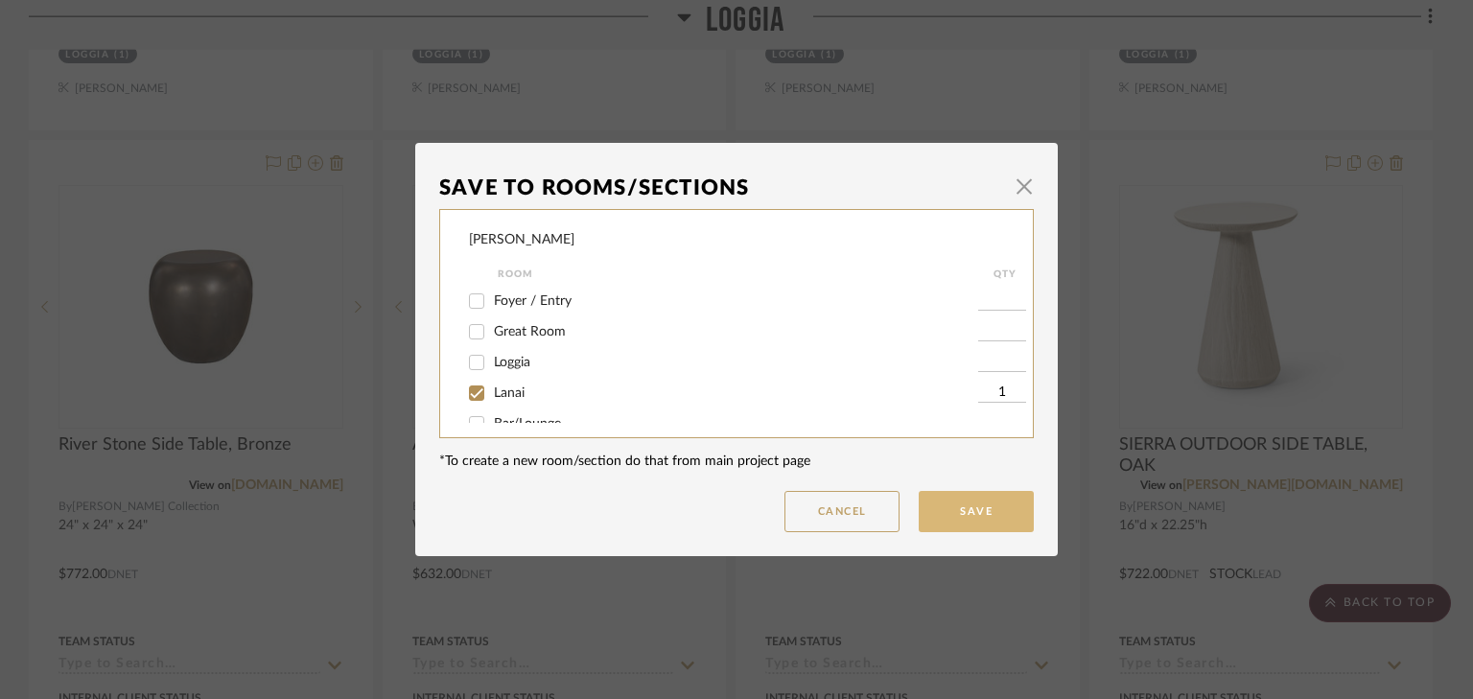
click at [928, 505] on button "Save" at bounding box center [975, 511] width 115 height 41
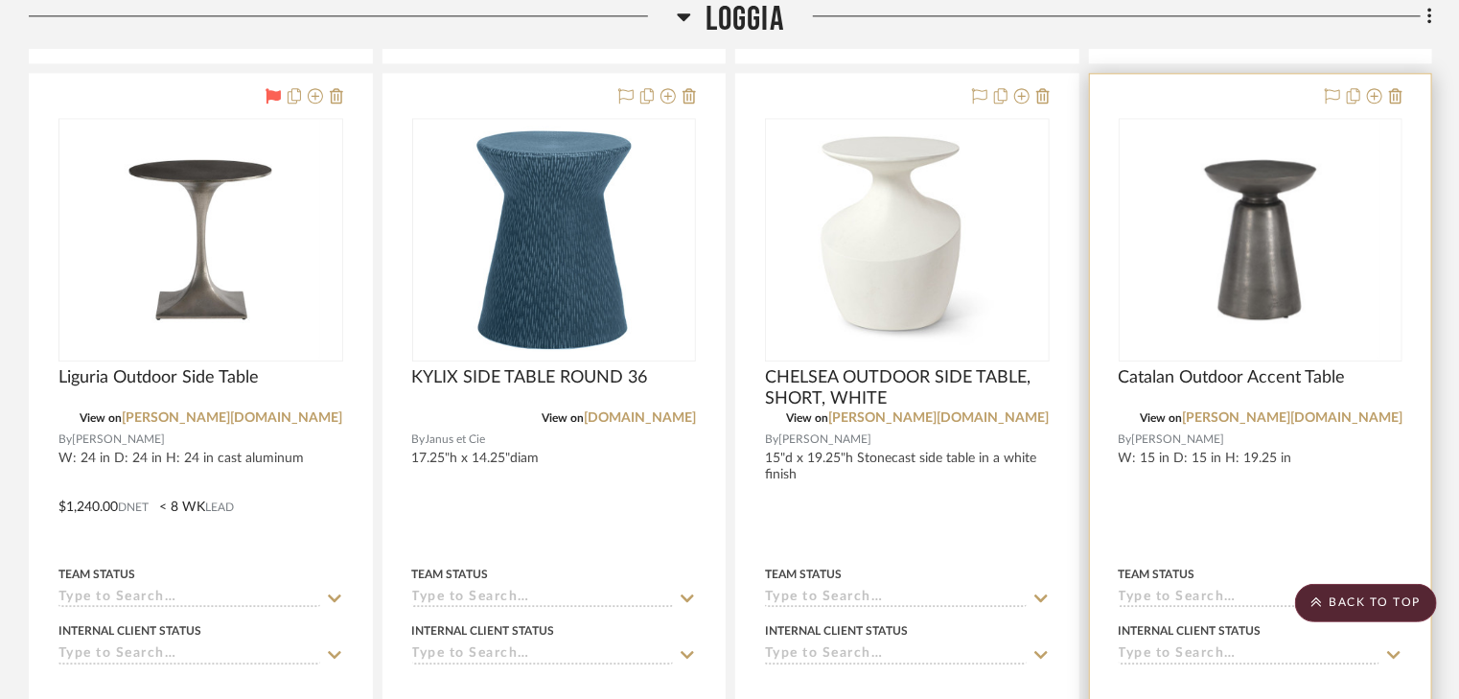
scroll to position [2301, 0]
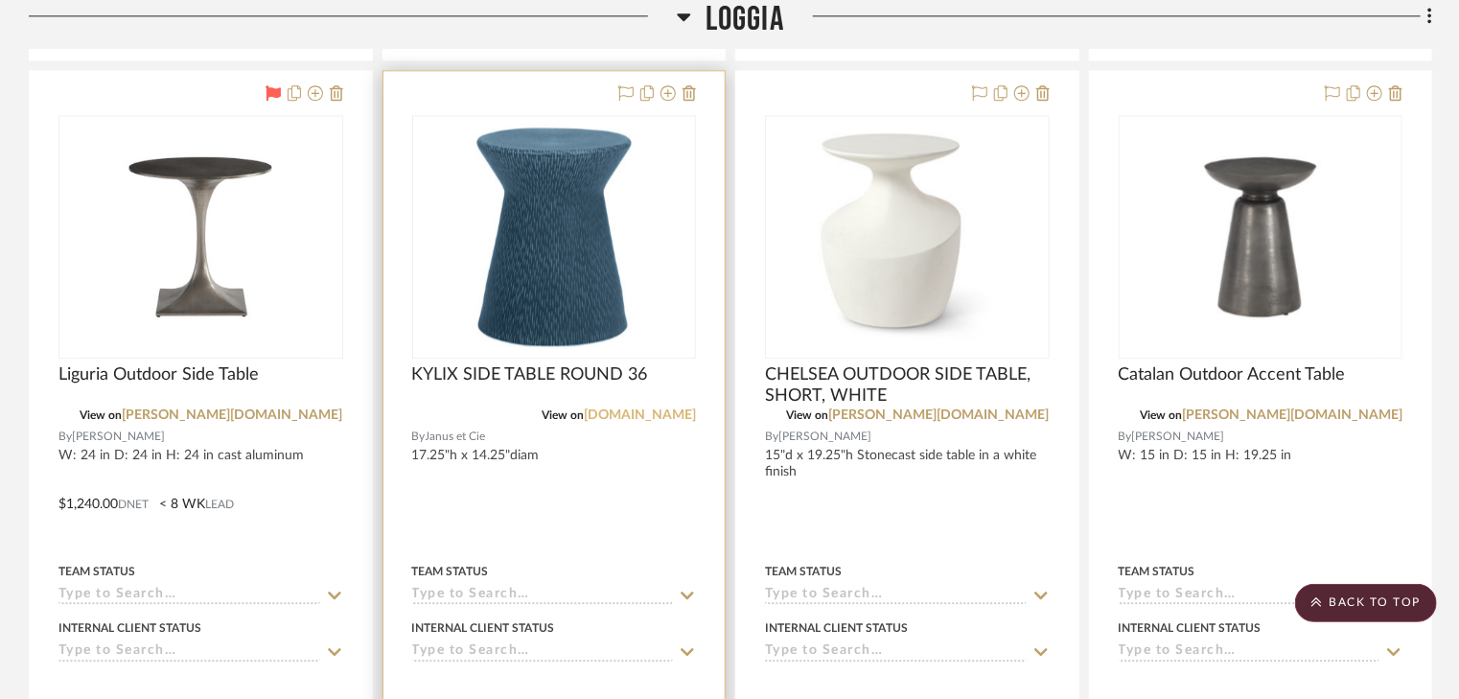
click at [628, 414] on link "janusetcie.com" at bounding box center [640, 414] width 112 height 13
click at [690, 92] on icon at bounding box center [689, 92] width 13 height 15
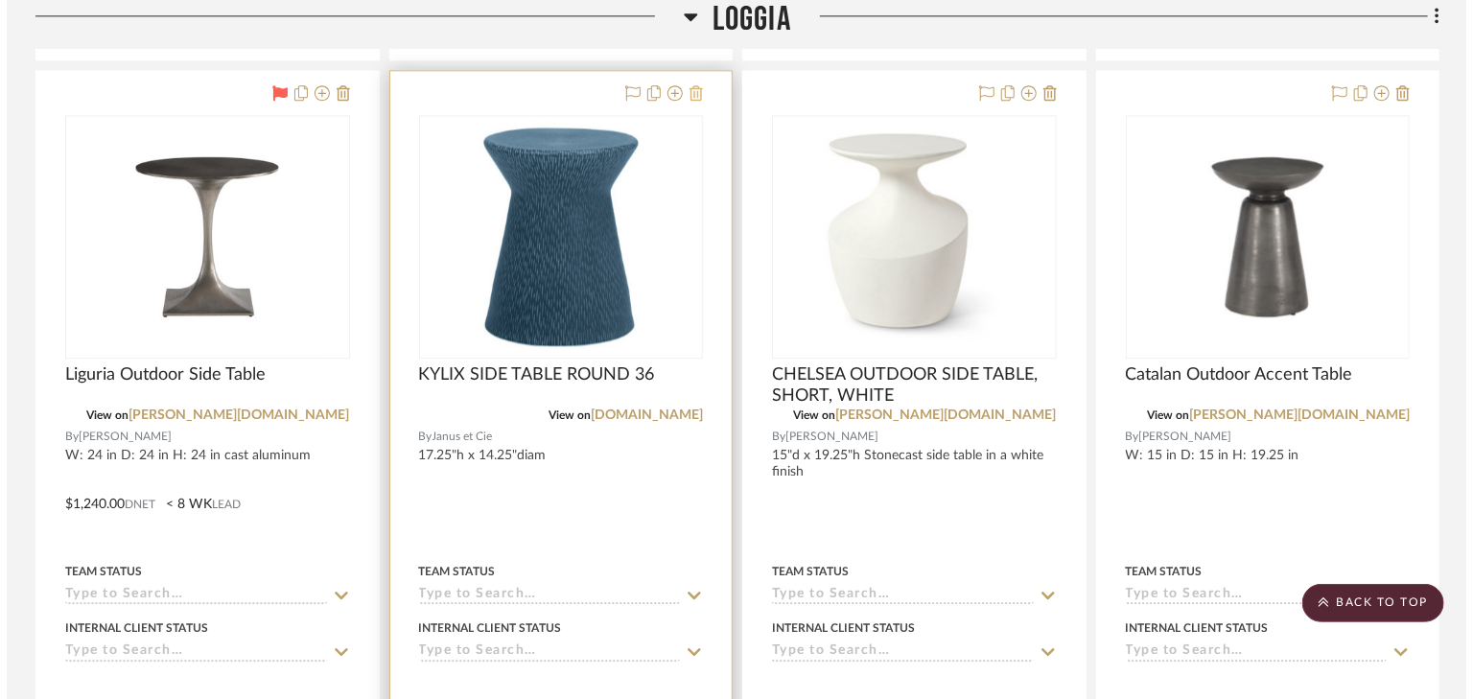
scroll to position [0, 0]
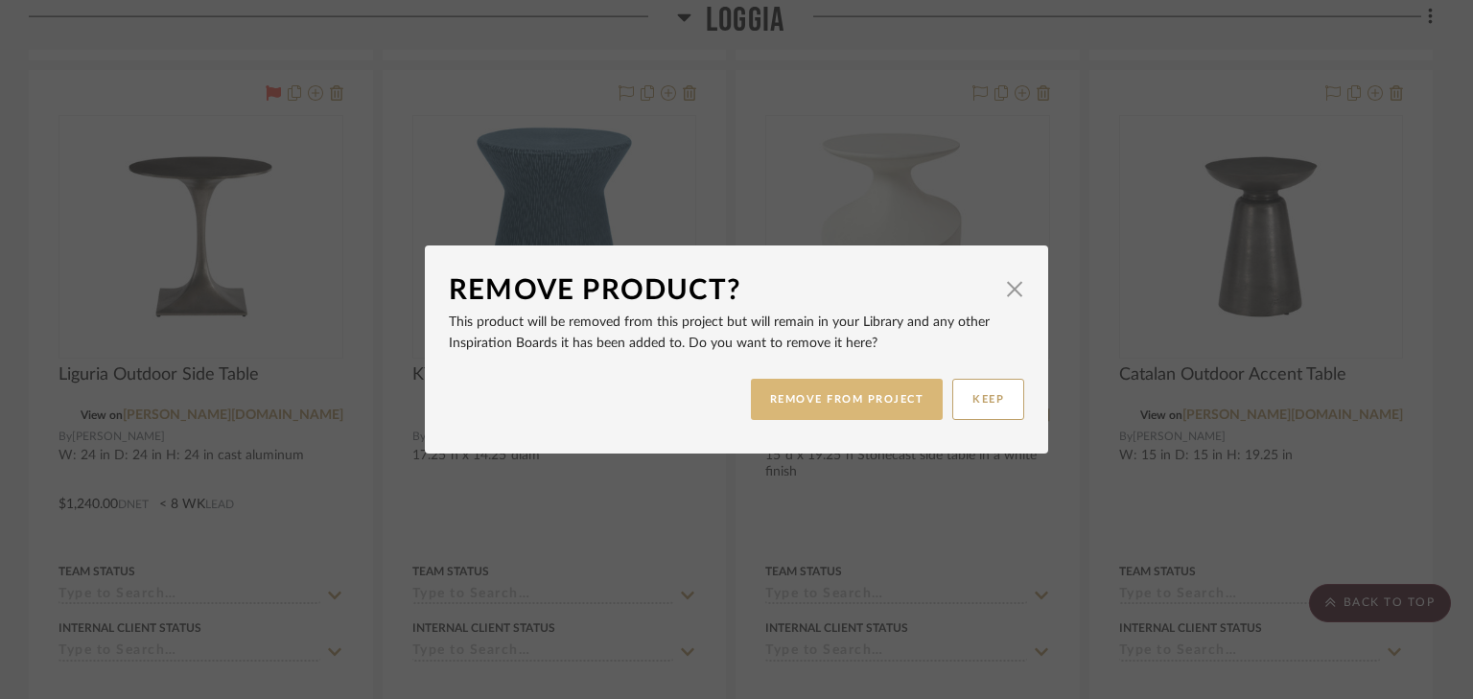
click at [838, 395] on button "REMOVE FROM PROJECT" at bounding box center [847, 399] width 193 height 41
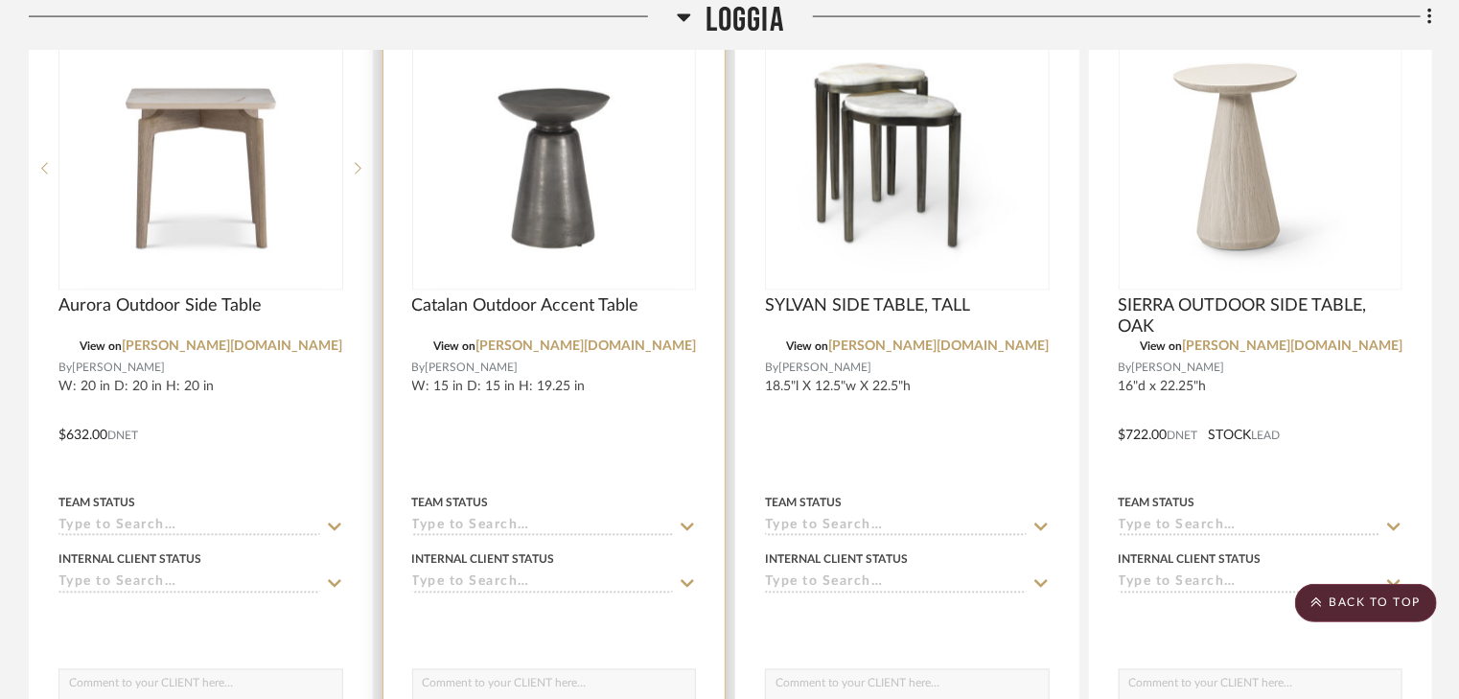
scroll to position [1518, 0]
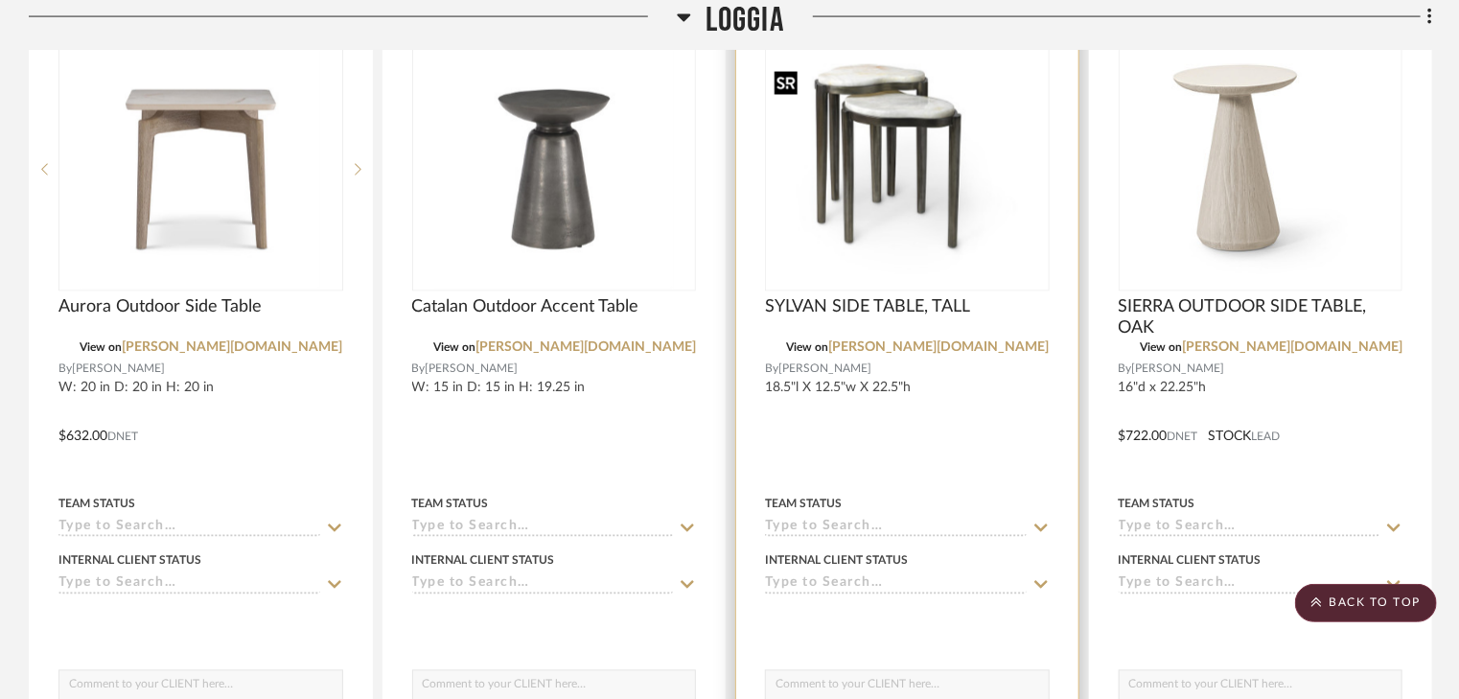
click at [909, 234] on img "0" at bounding box center [907, 169] width 281 height 211
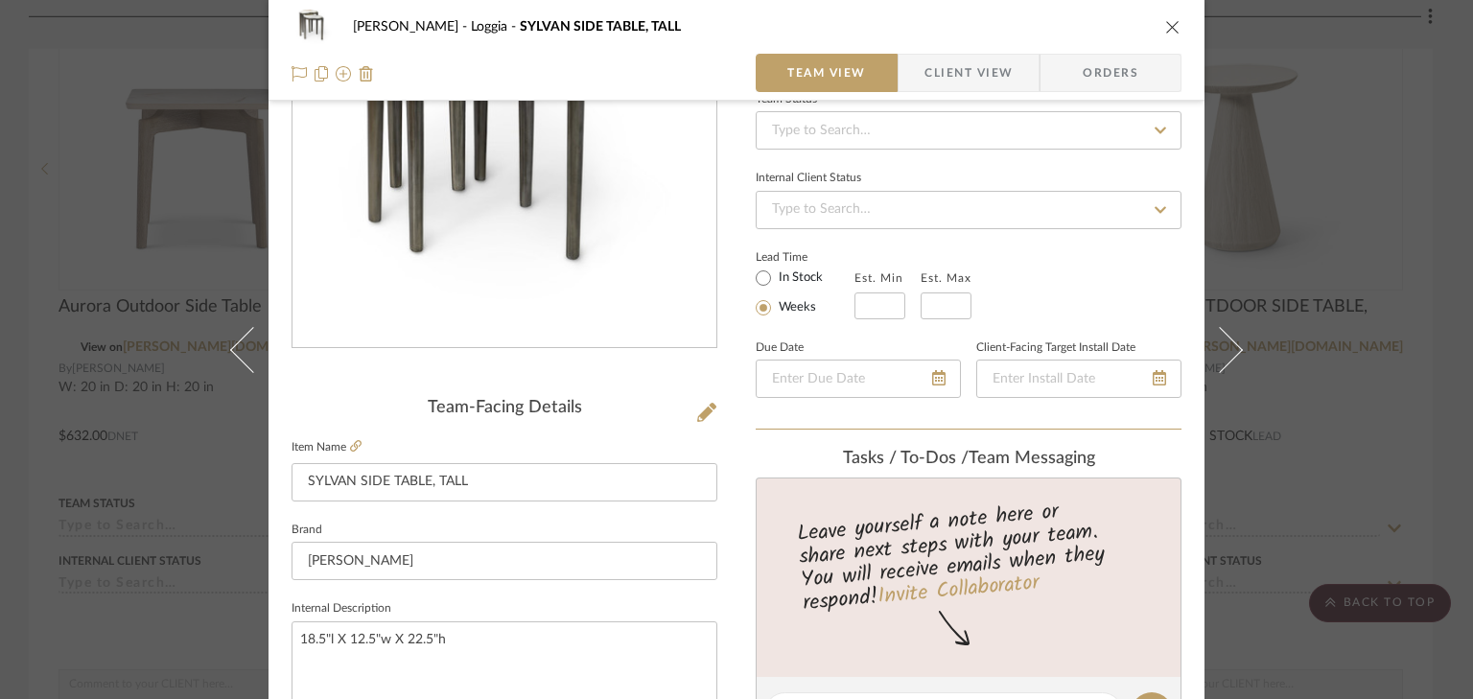
scroll to position [230, 0]
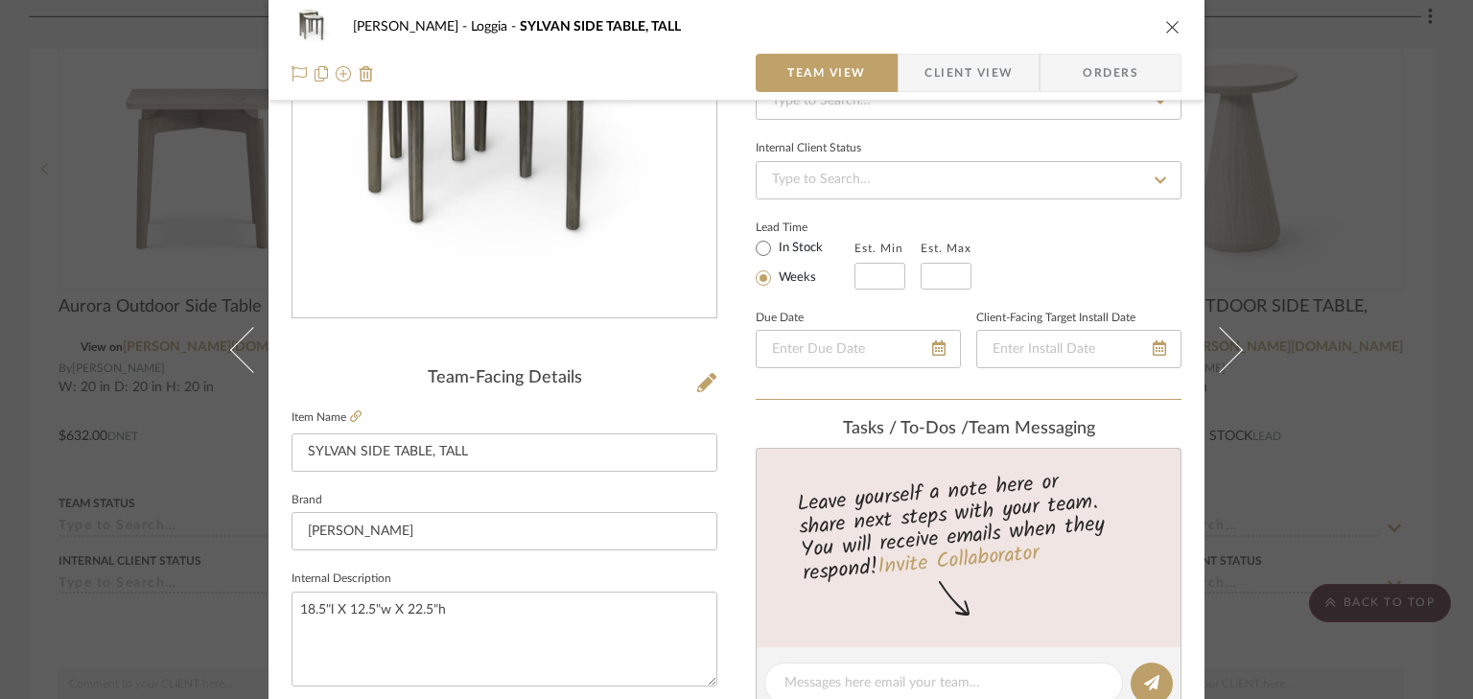
click at [1165, 27] on icon "close" at bounding box center [1172, 26] width 15 height 15
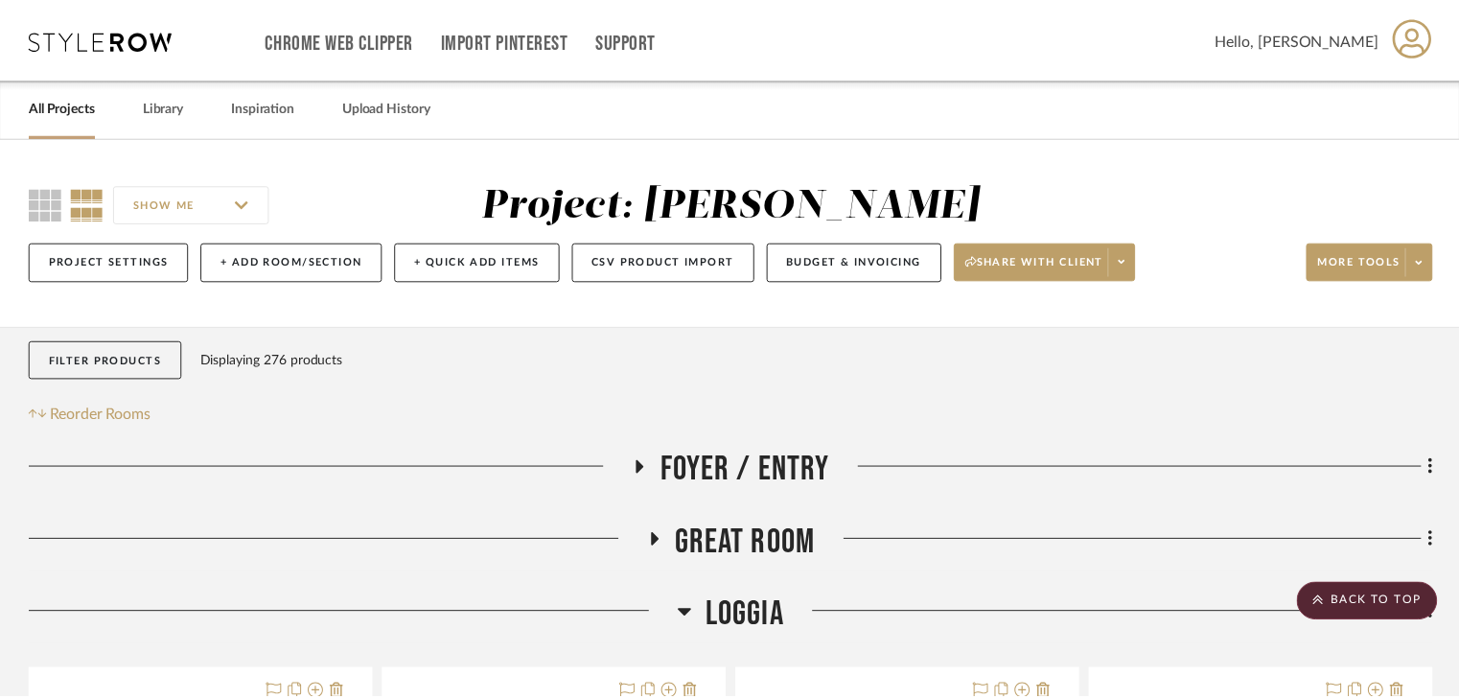
scroll to position [1518, 0]
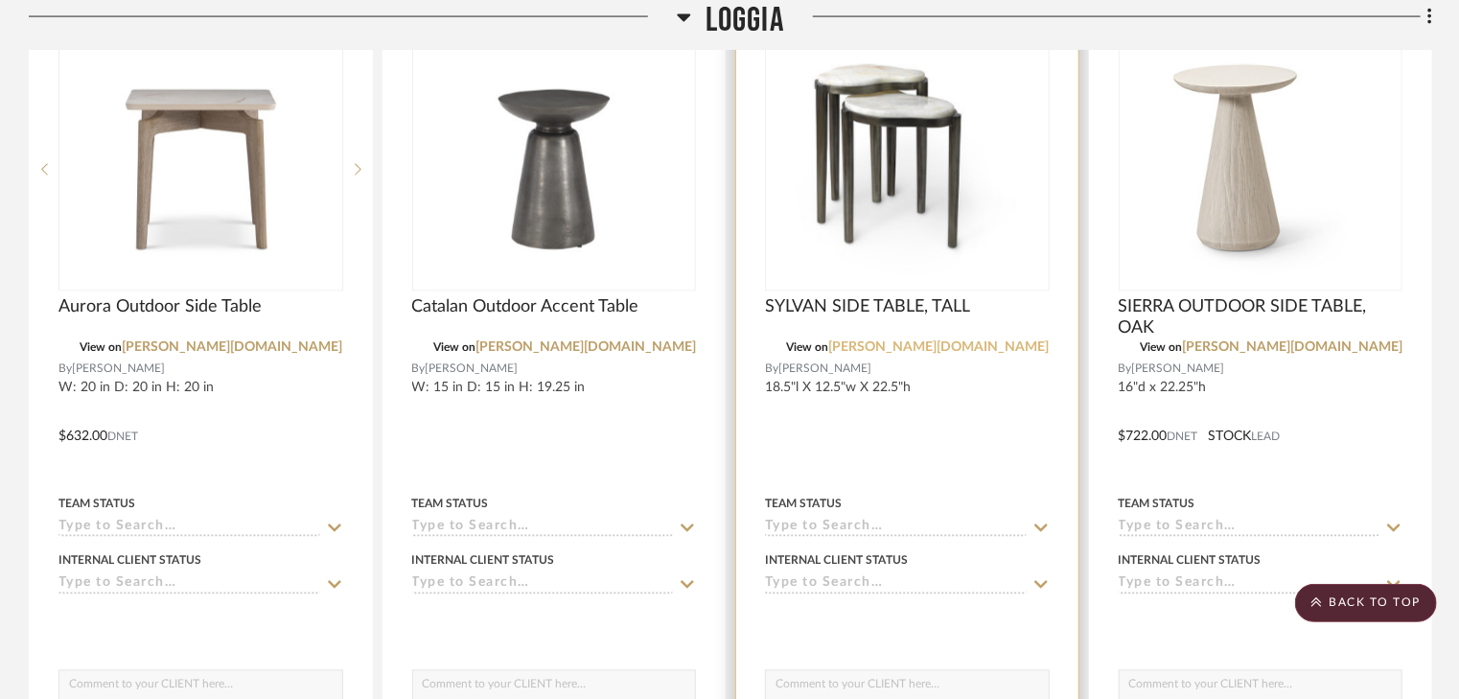
click at [1003, 344] on link "palecek.com" at bounding box center [939, 347] width 221 height 13
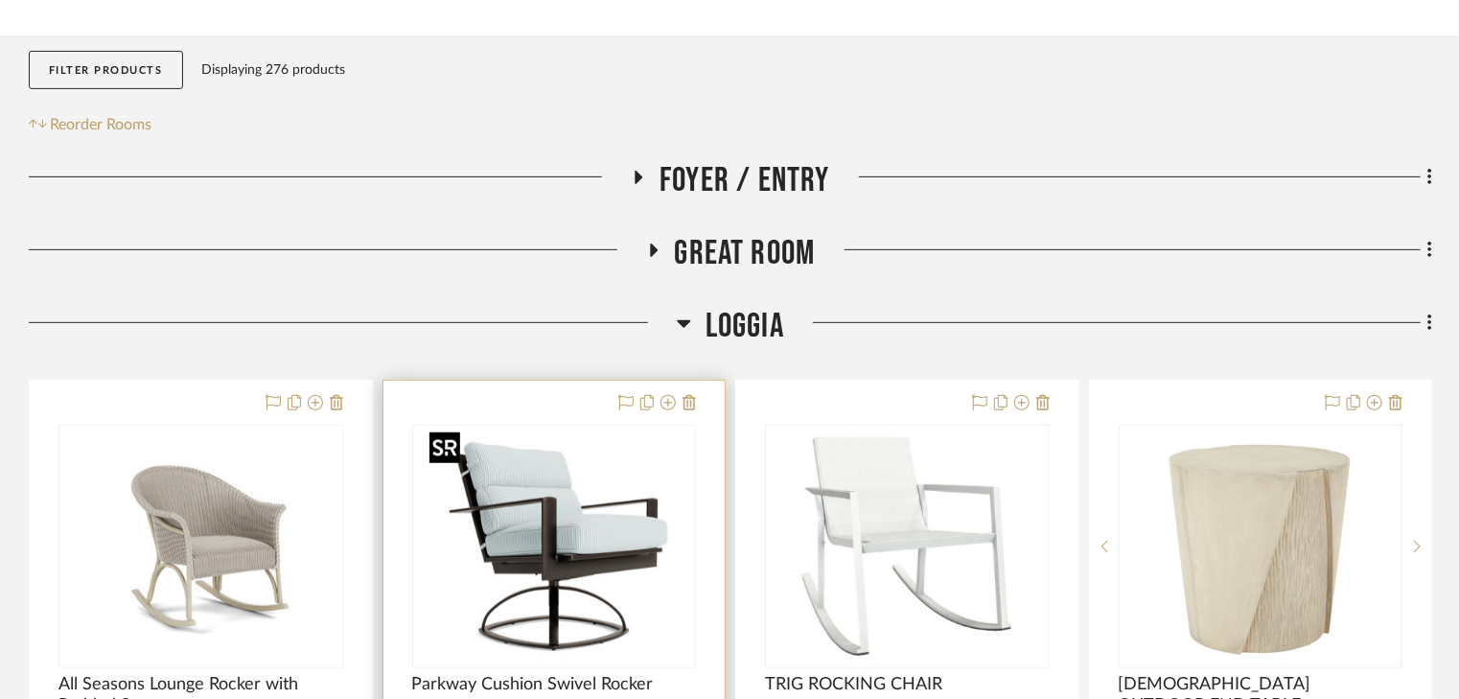
scroll to position [444, 0]
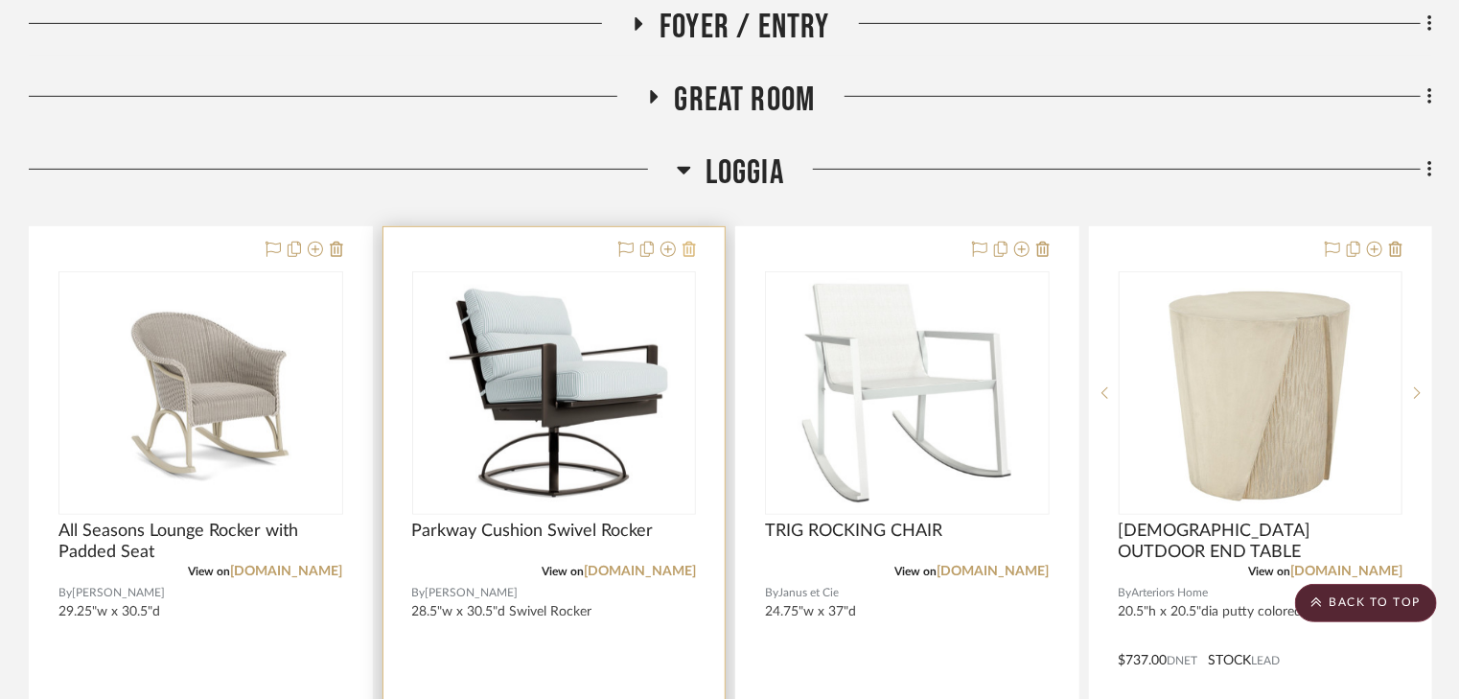
click at [688, 245] on icon at bounding box center [689, 249] width 13 height 15
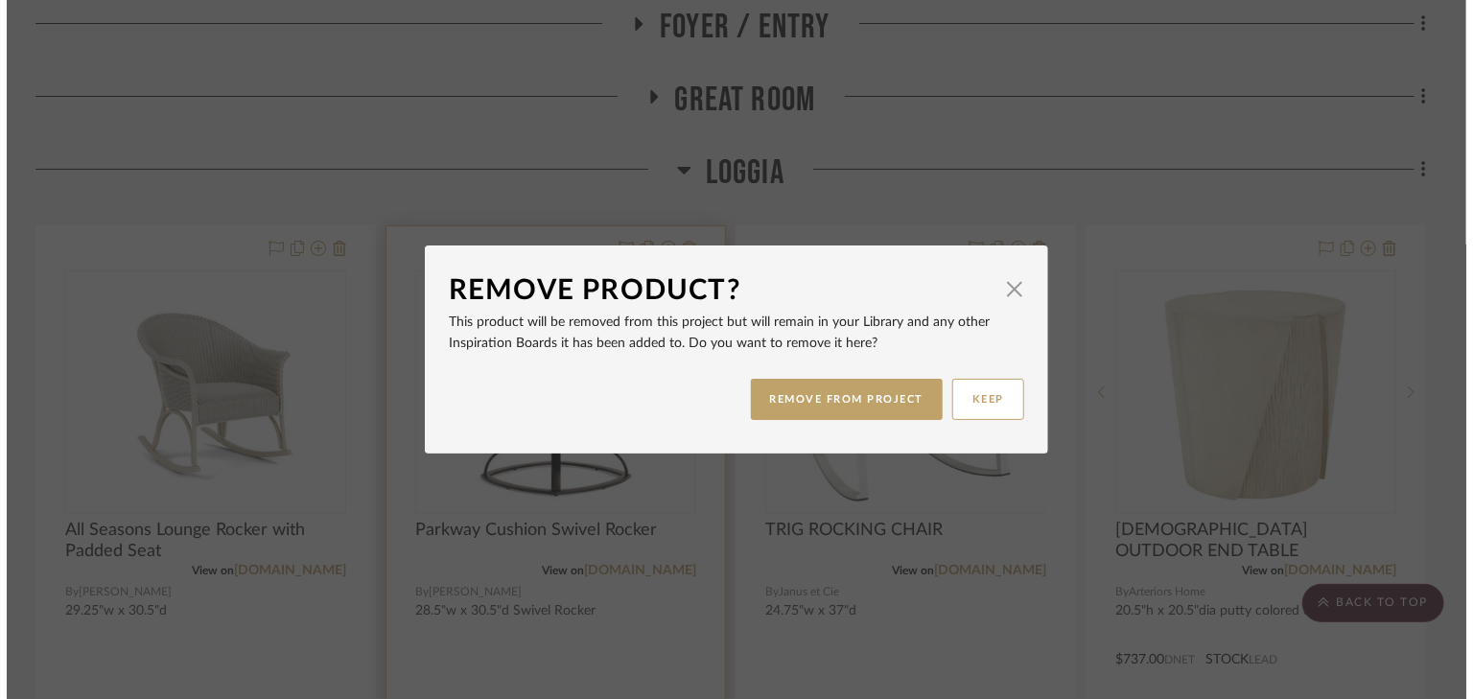
scroll to position [0, 0]
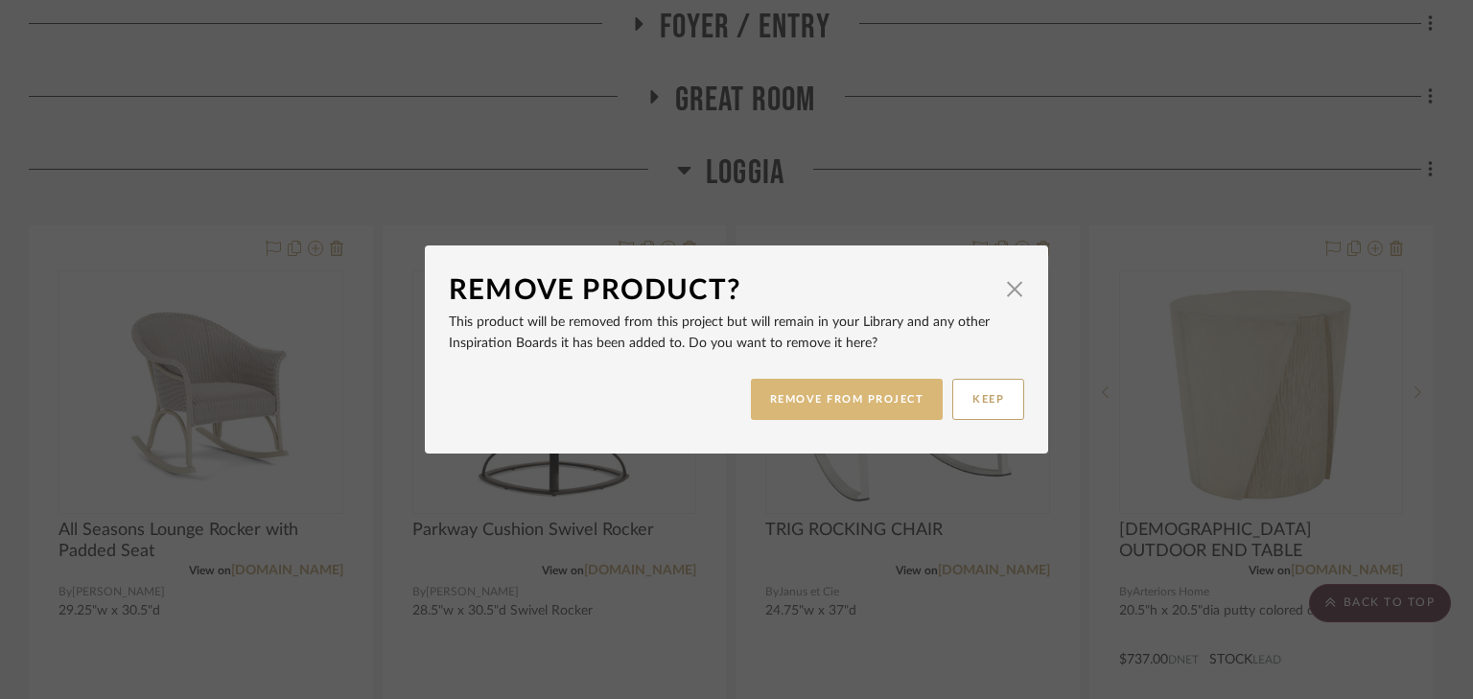
click at [771, 402] on button "REMOVE FROM PROJECT" at bounding box center [847, 399] width 193 height 41
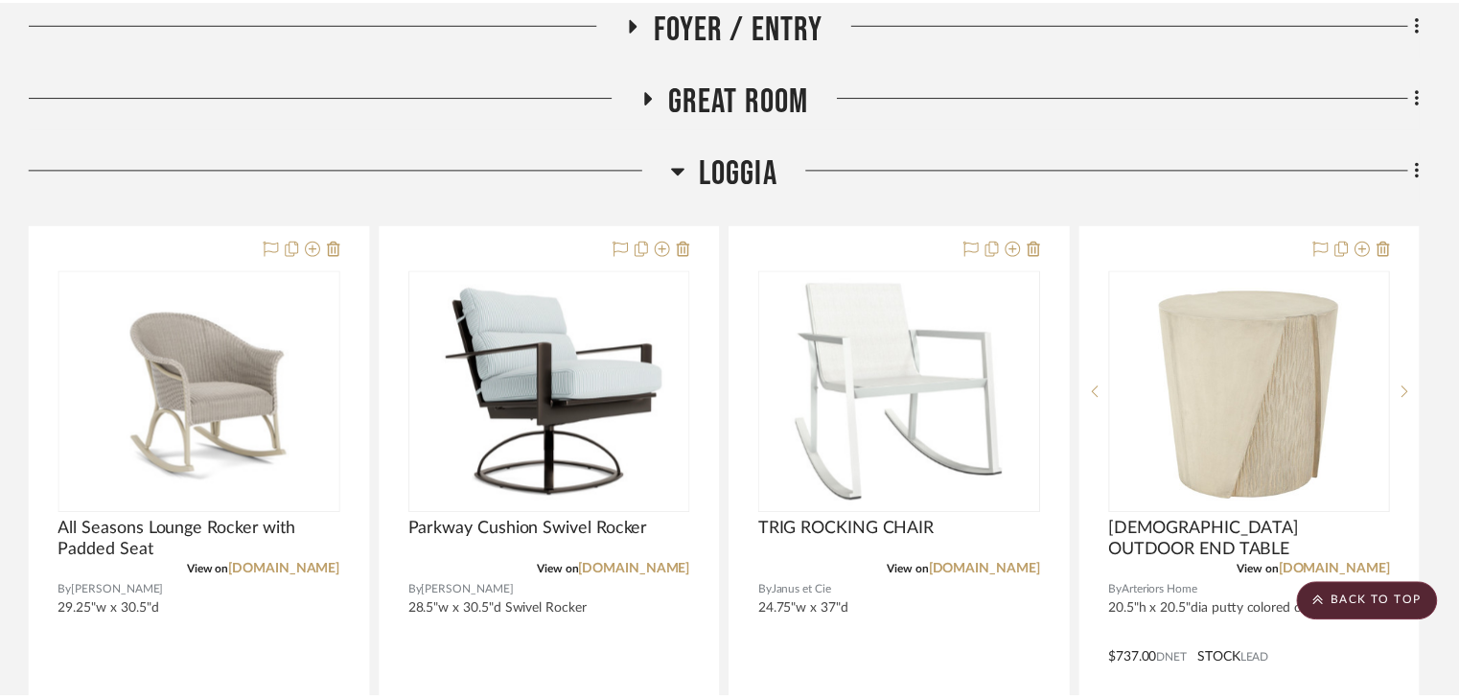
scroll to position [444, 0]
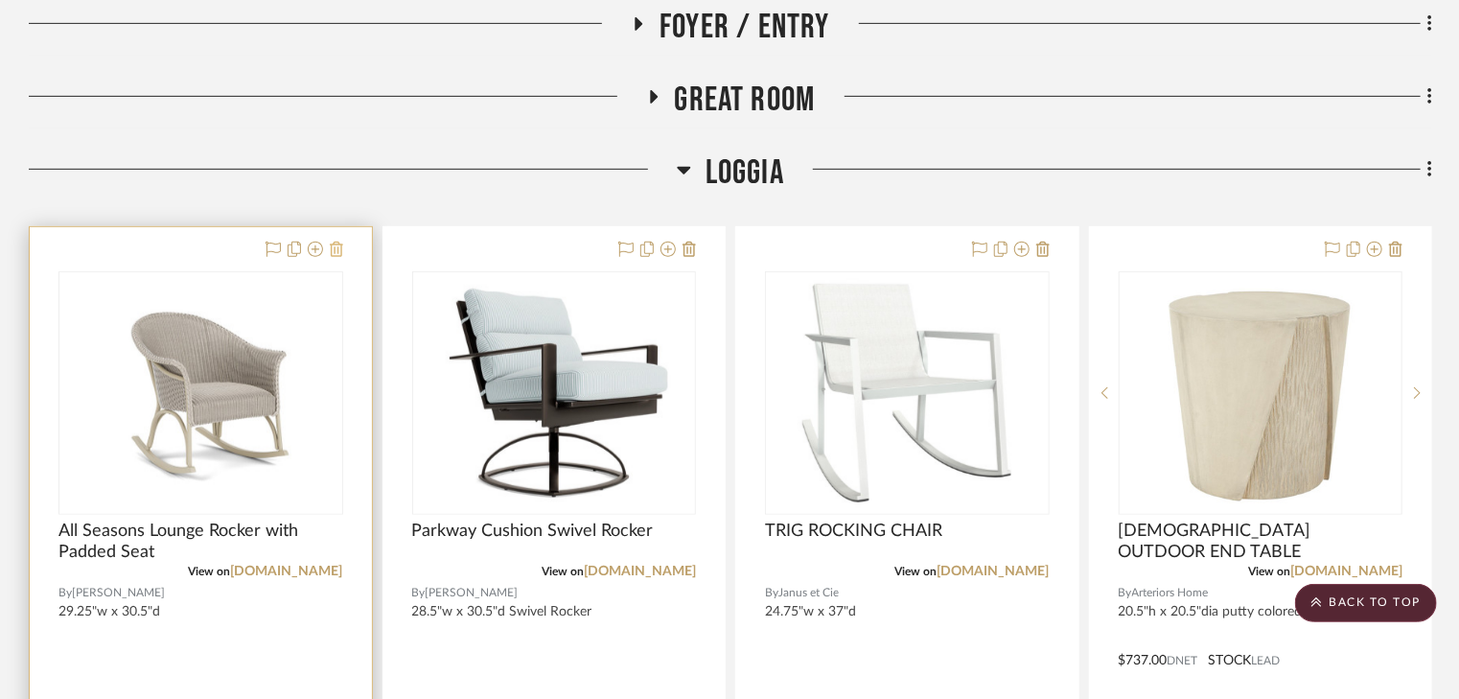
click at [333, 248] on icon at bounding box center [336, 249] width 13 height 15
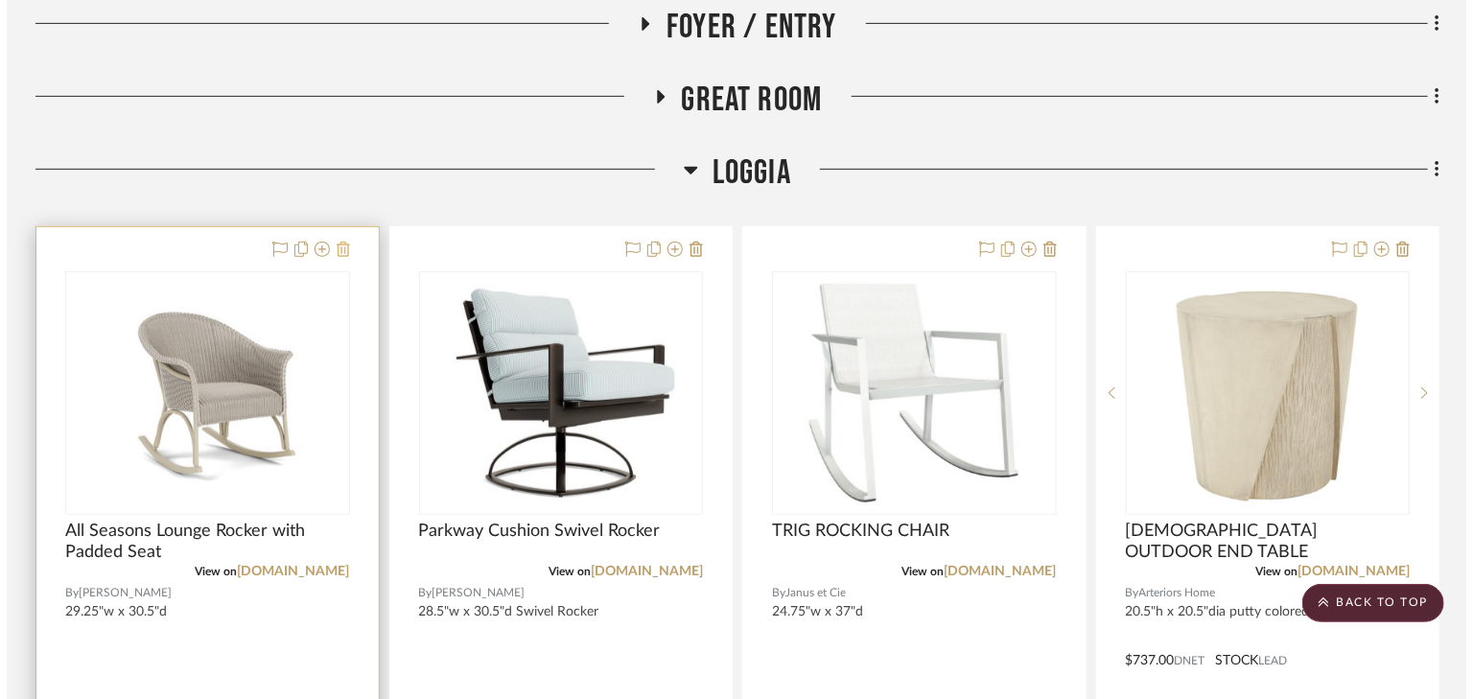
scroll to position [0, 0]
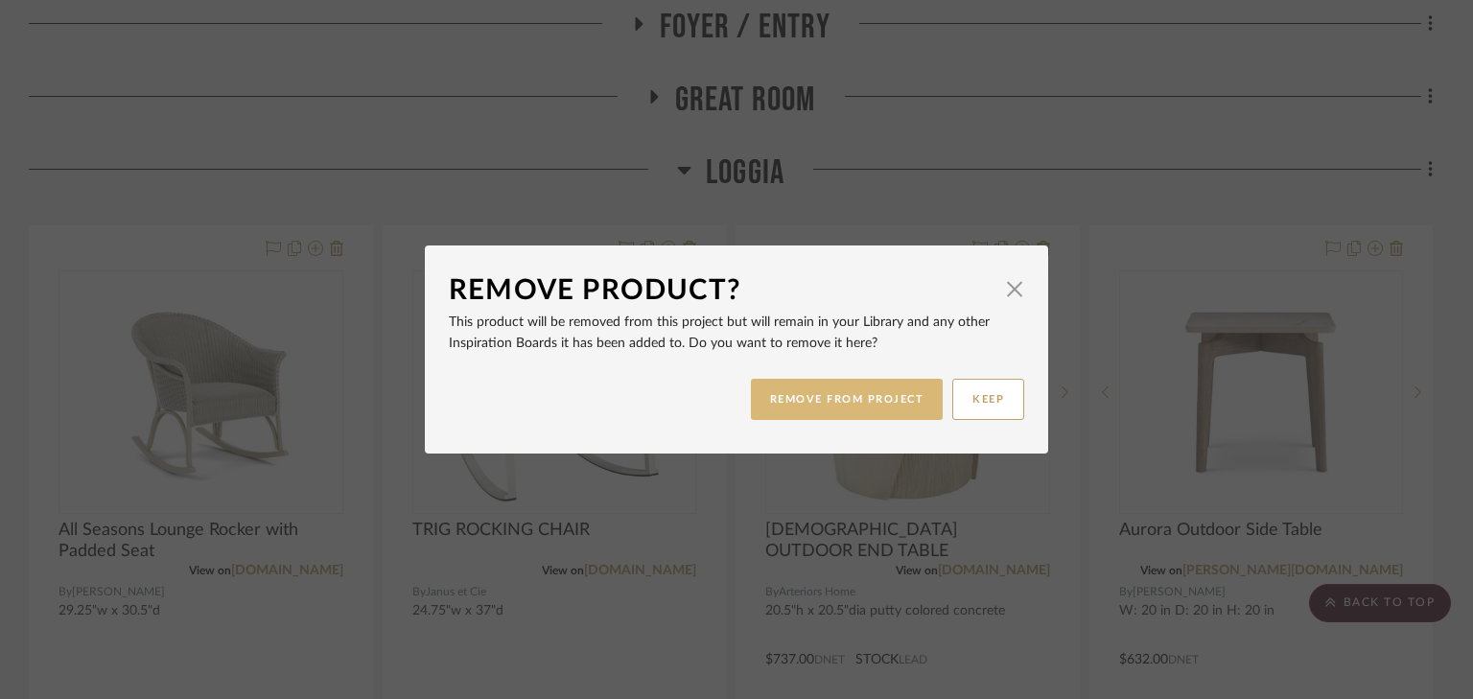
click at [856, 407] on button "REMOVE FROM PROJECT" at bounding box center [847, 399] width 193 height 41
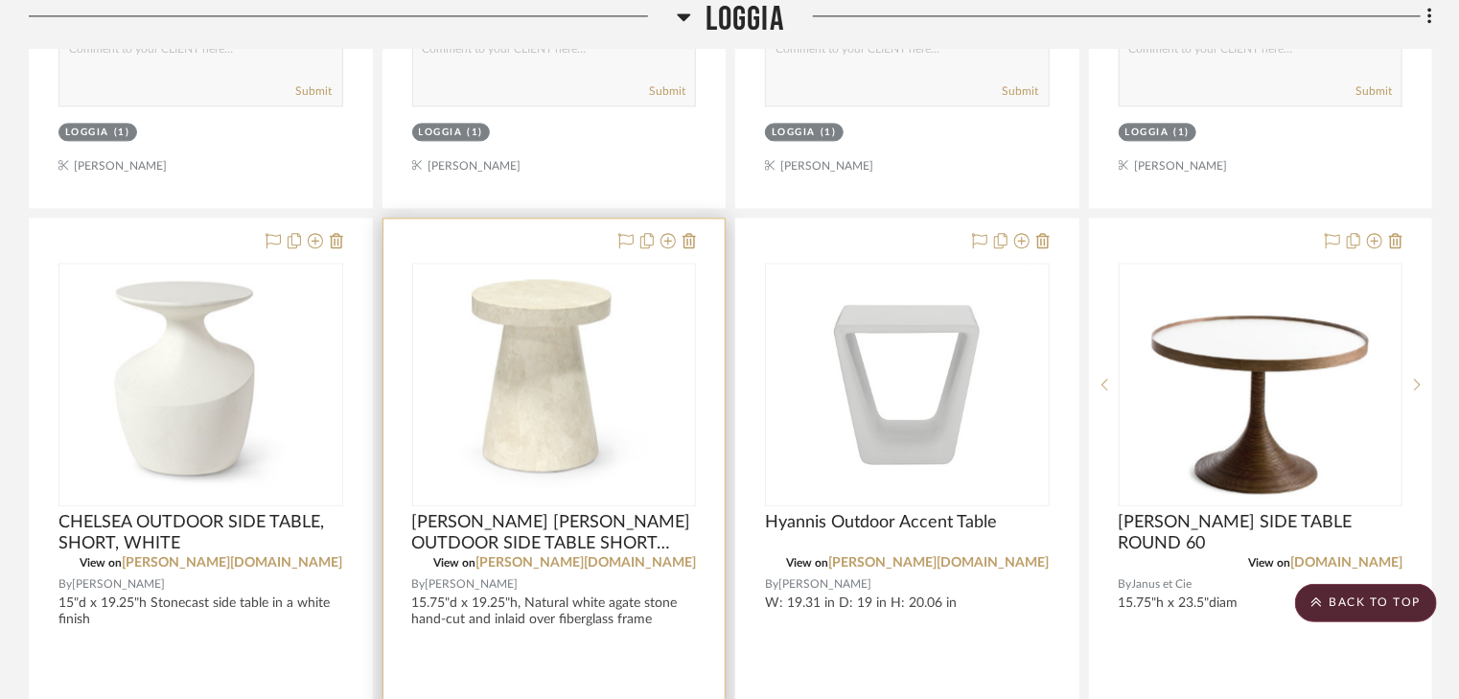
scroll to position [2131, 0]
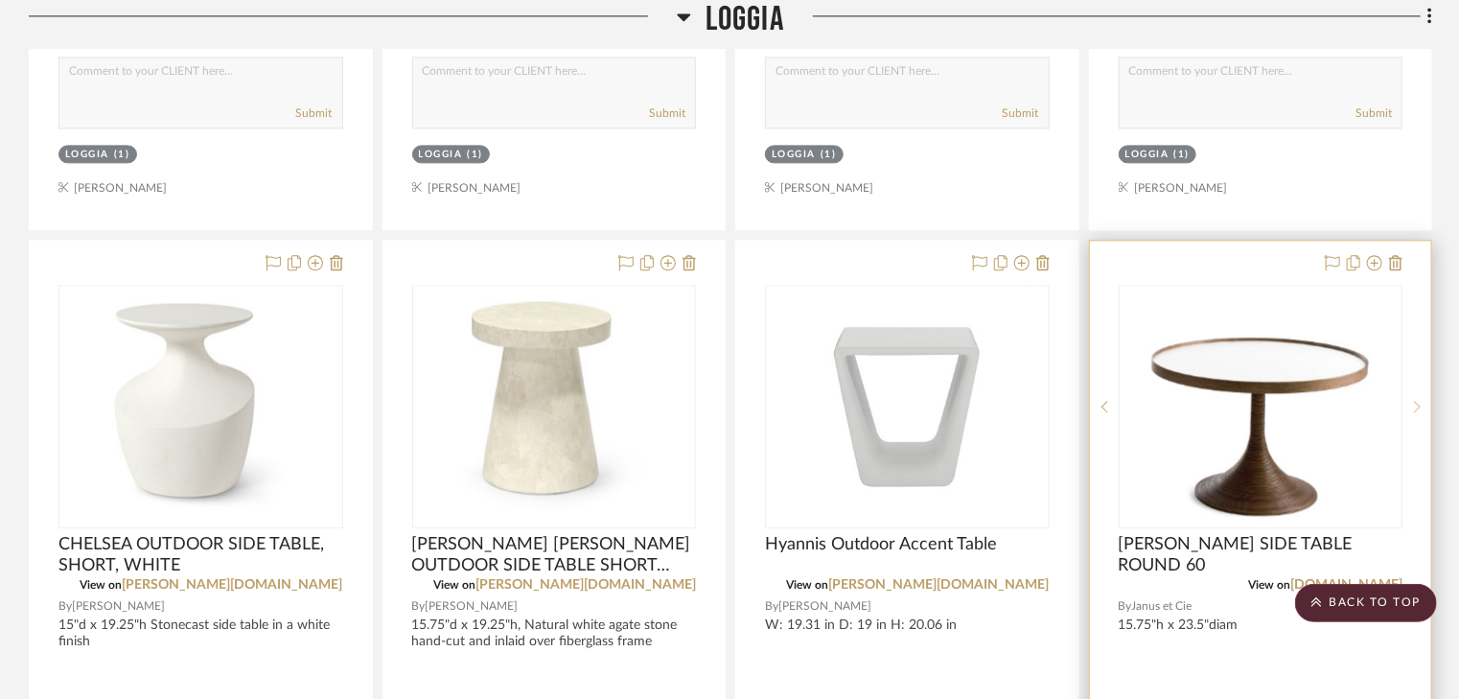
click at [1414, 407] on icon at bounding box center [1417, 406] width 7 height 13
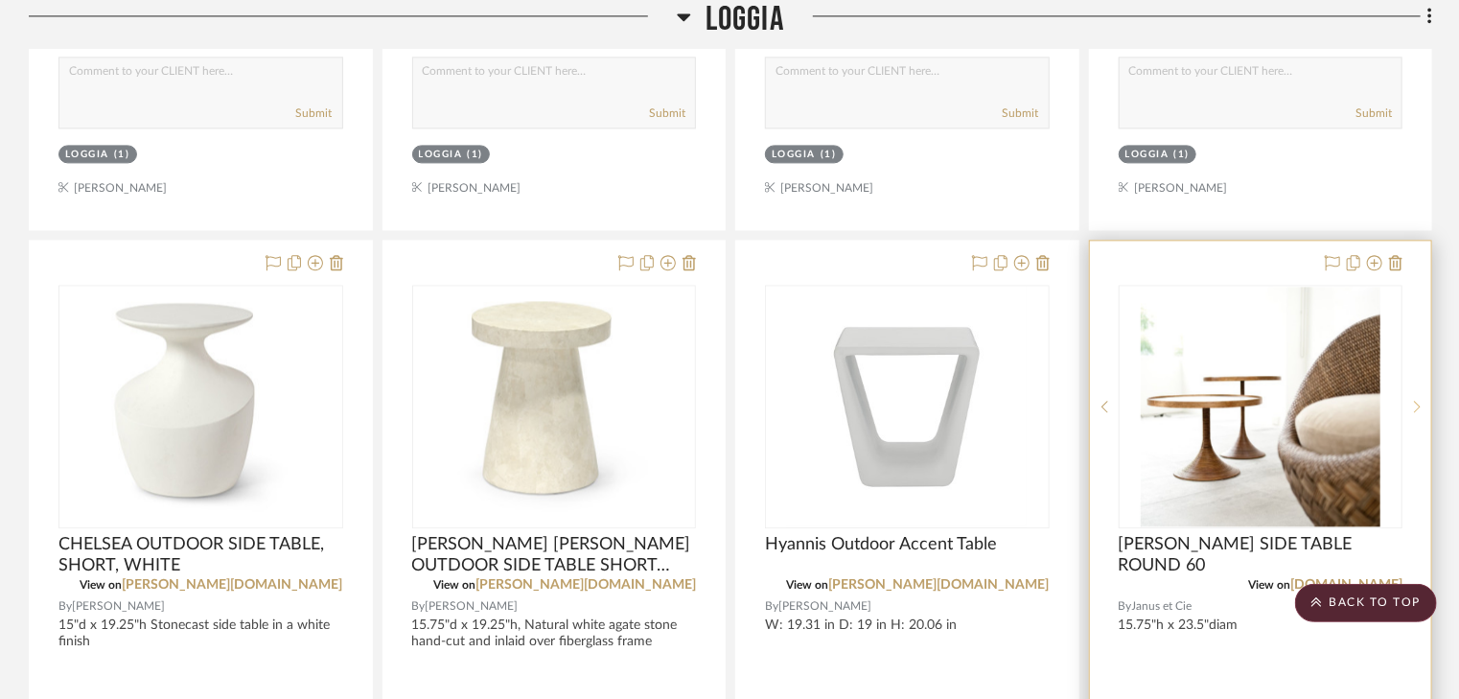
click at [1412, 407] on sr-next-btn at bounding box center [1417, 406] width 29 height 13
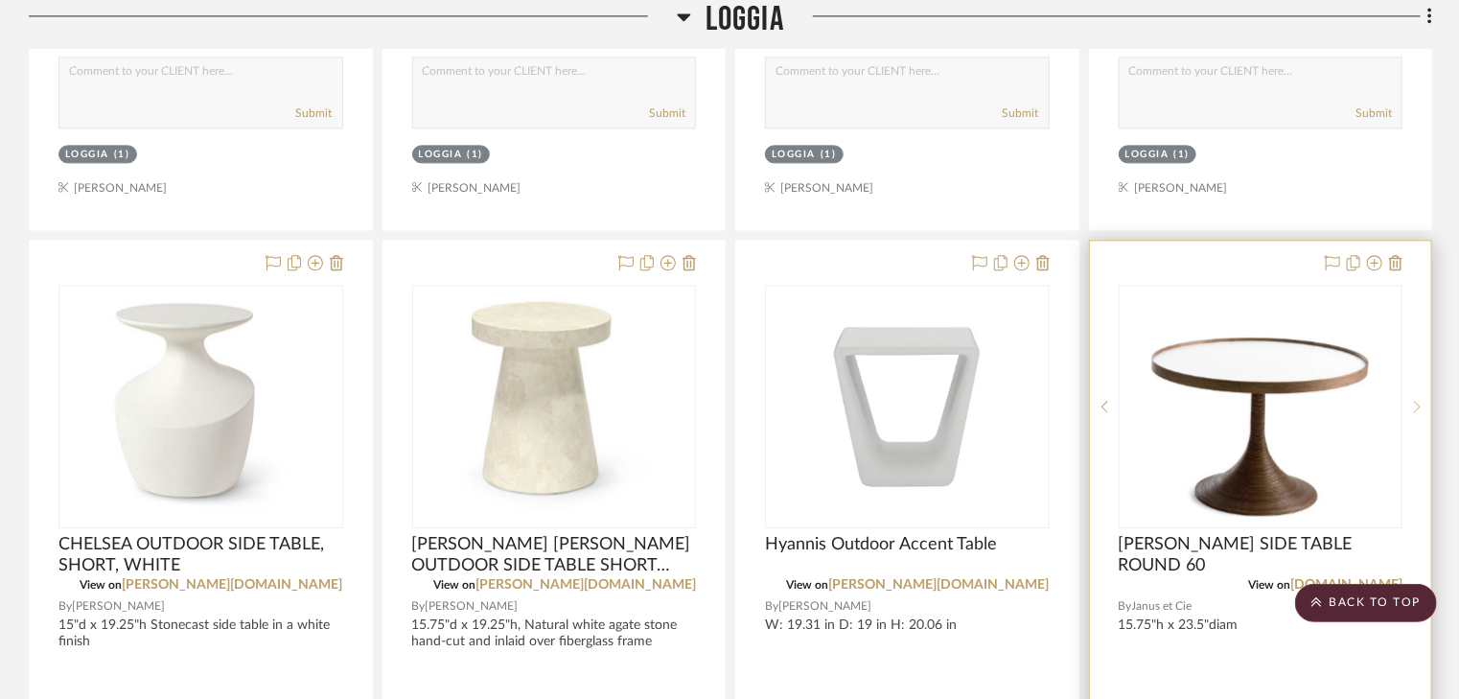
click at [1411, 406] on sr-next-btn at bounding box center [1417, 406] width 29 height 13
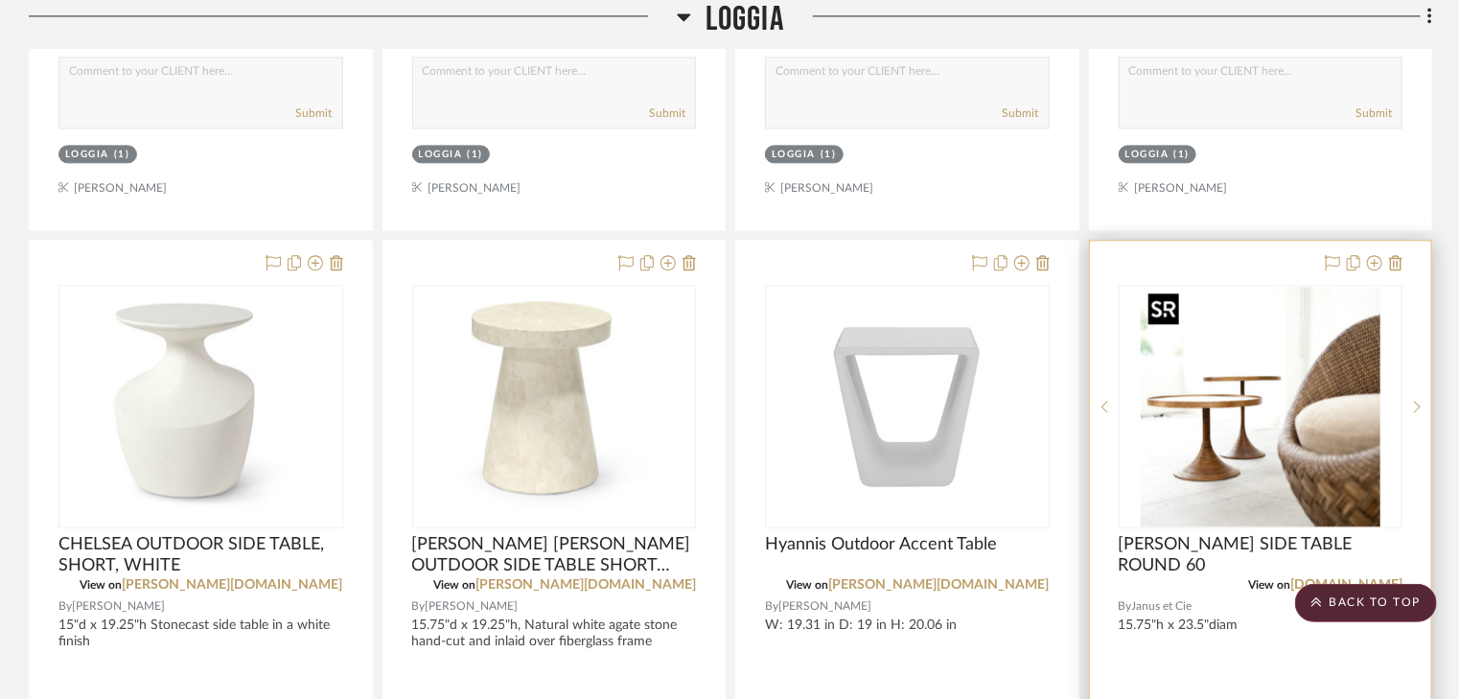
click at [1208, 444] on img "1" at bounding box center [1261, 407] width 240 height 240
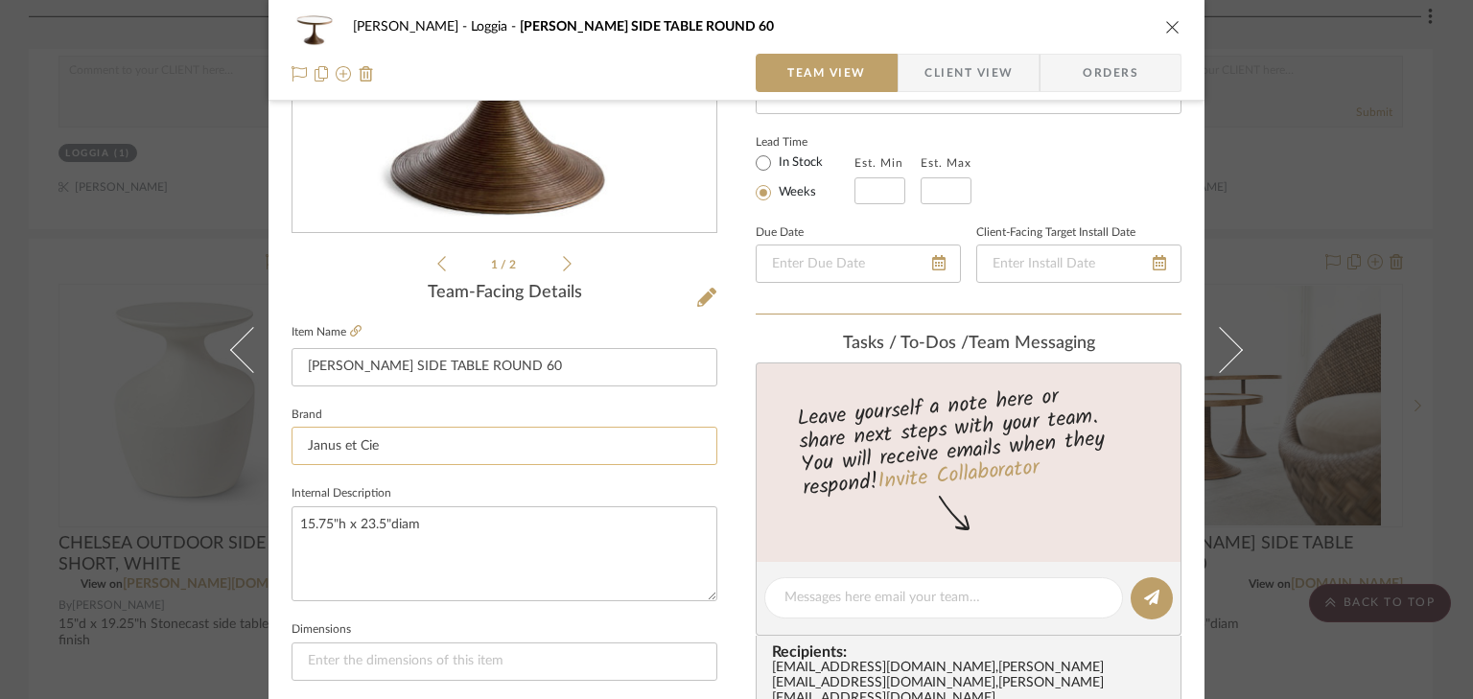
scroll to position [383, 0]
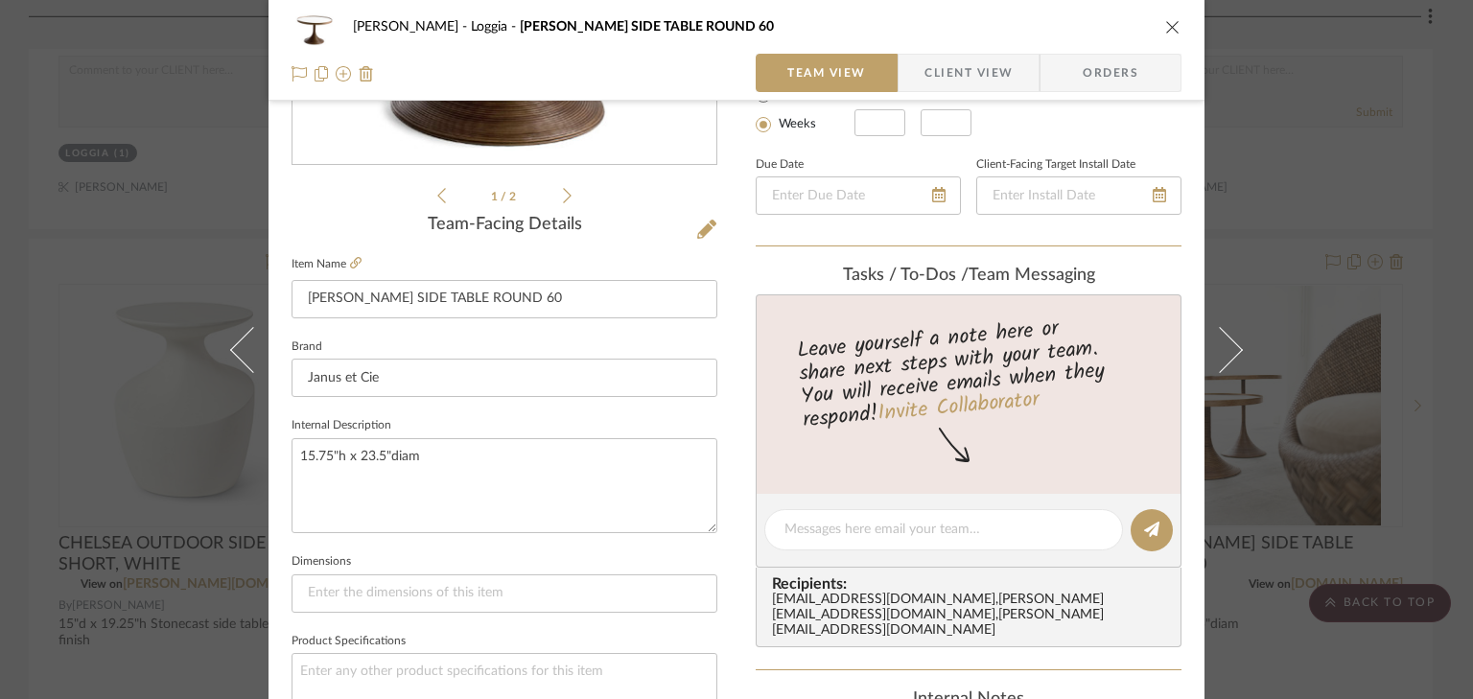
click at [563, 194] on icon at bounding box center [567, 195] width 9 height 17
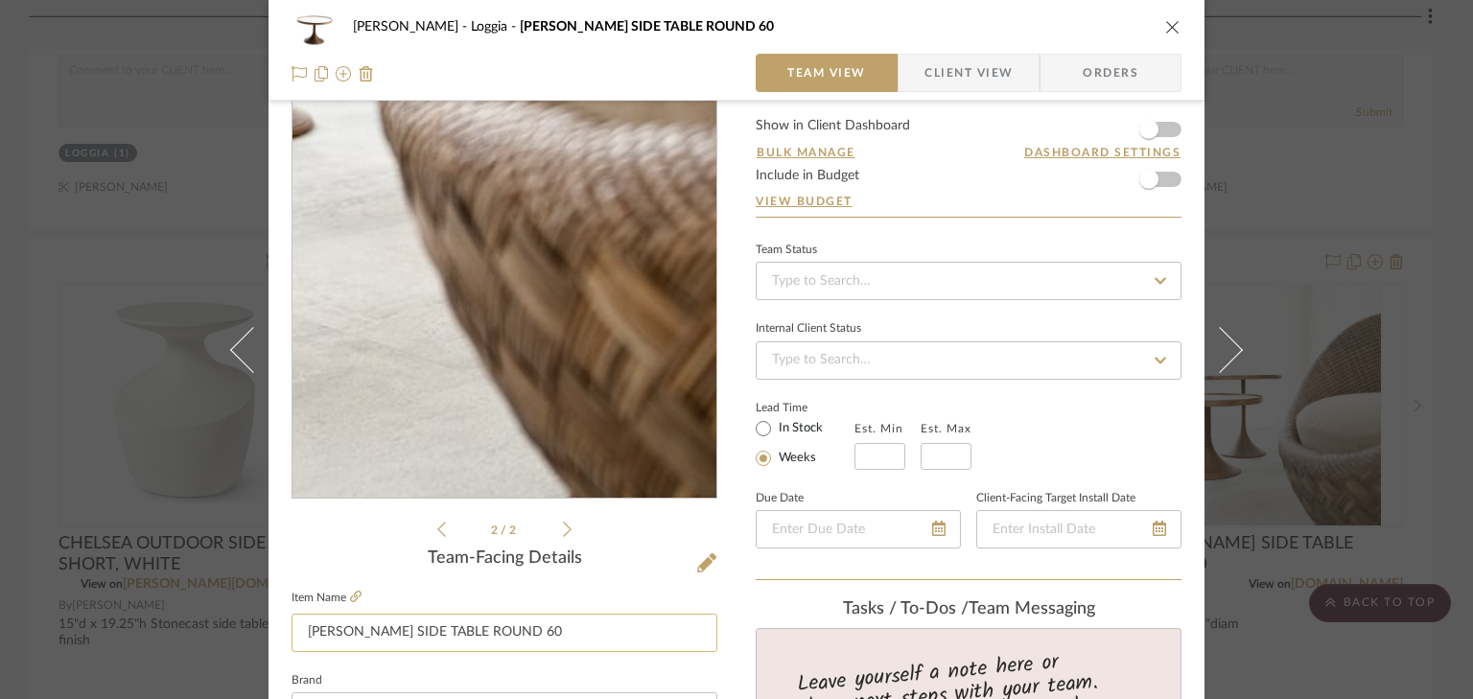
scroll to position [77, 0]
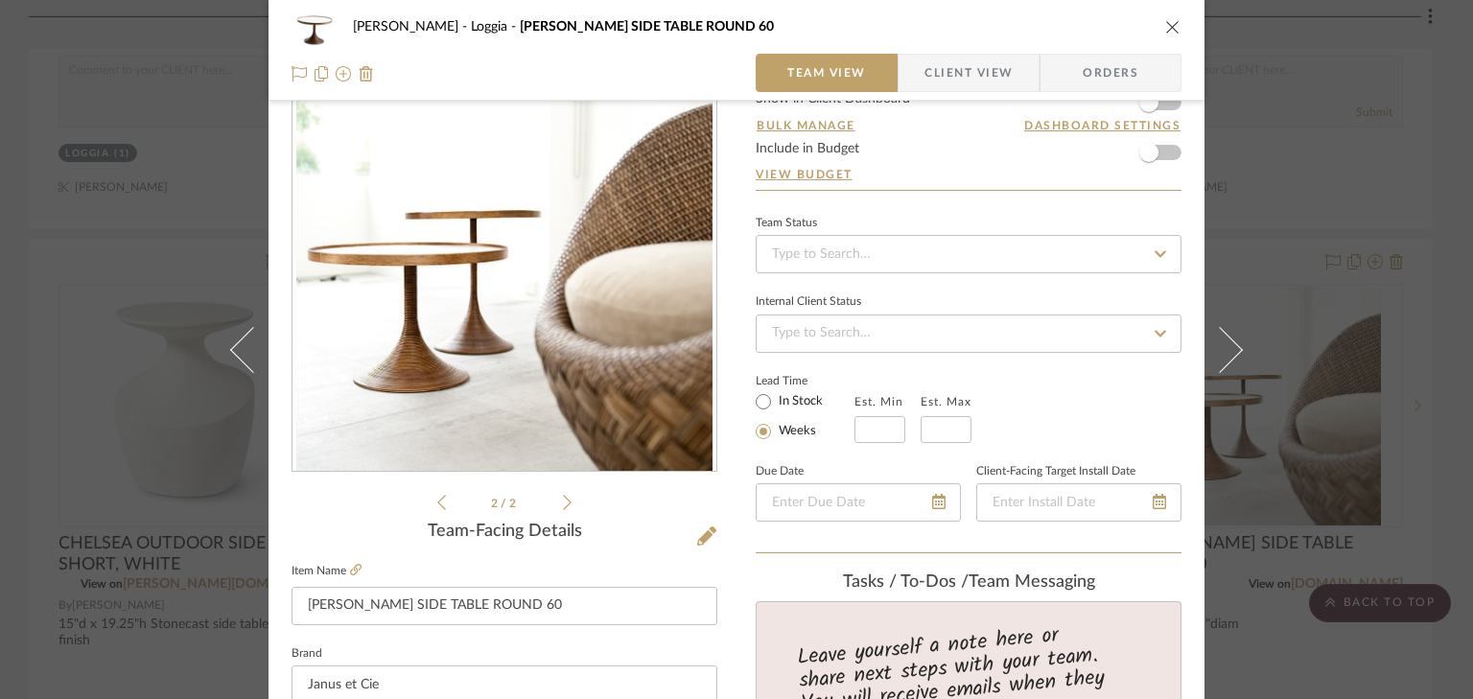
click at [1165, 23] on icon "close" at bounding box center [1172, 26] width 15 height 15
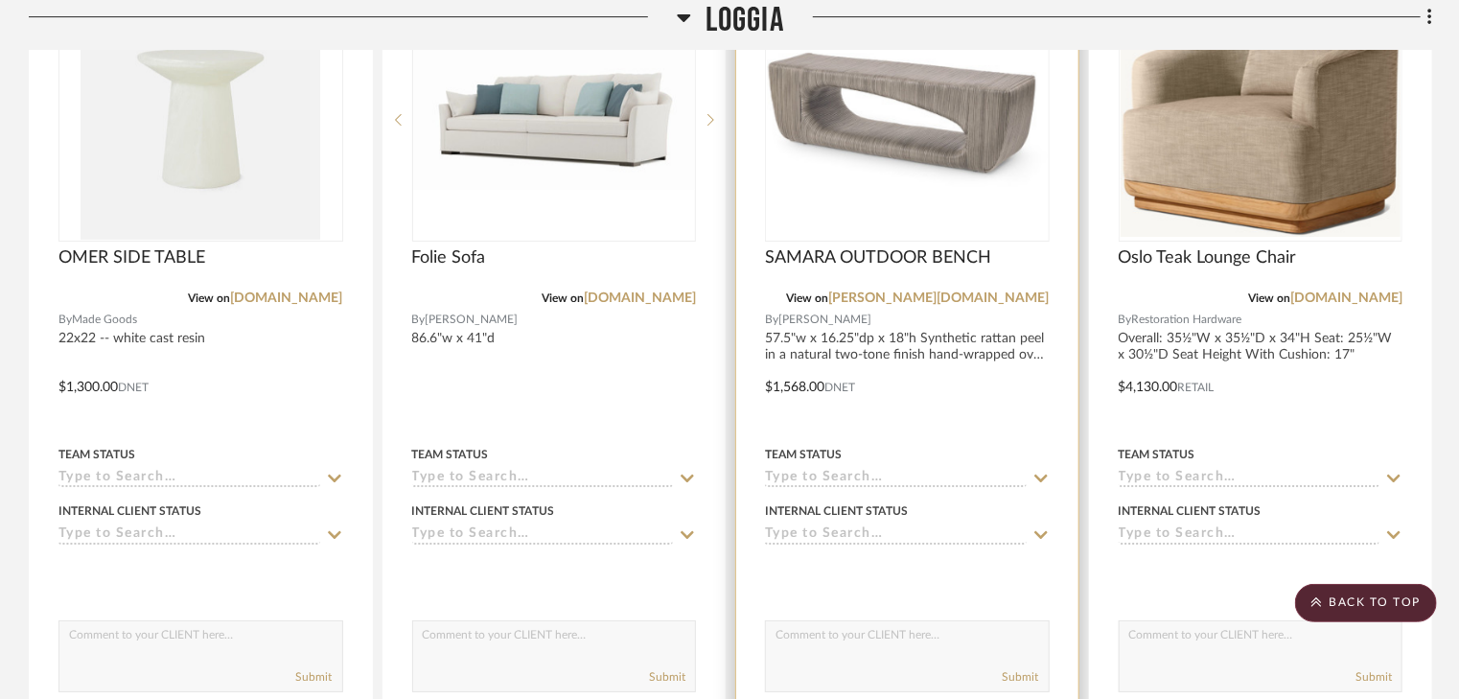
scroll to position [3205, 0]
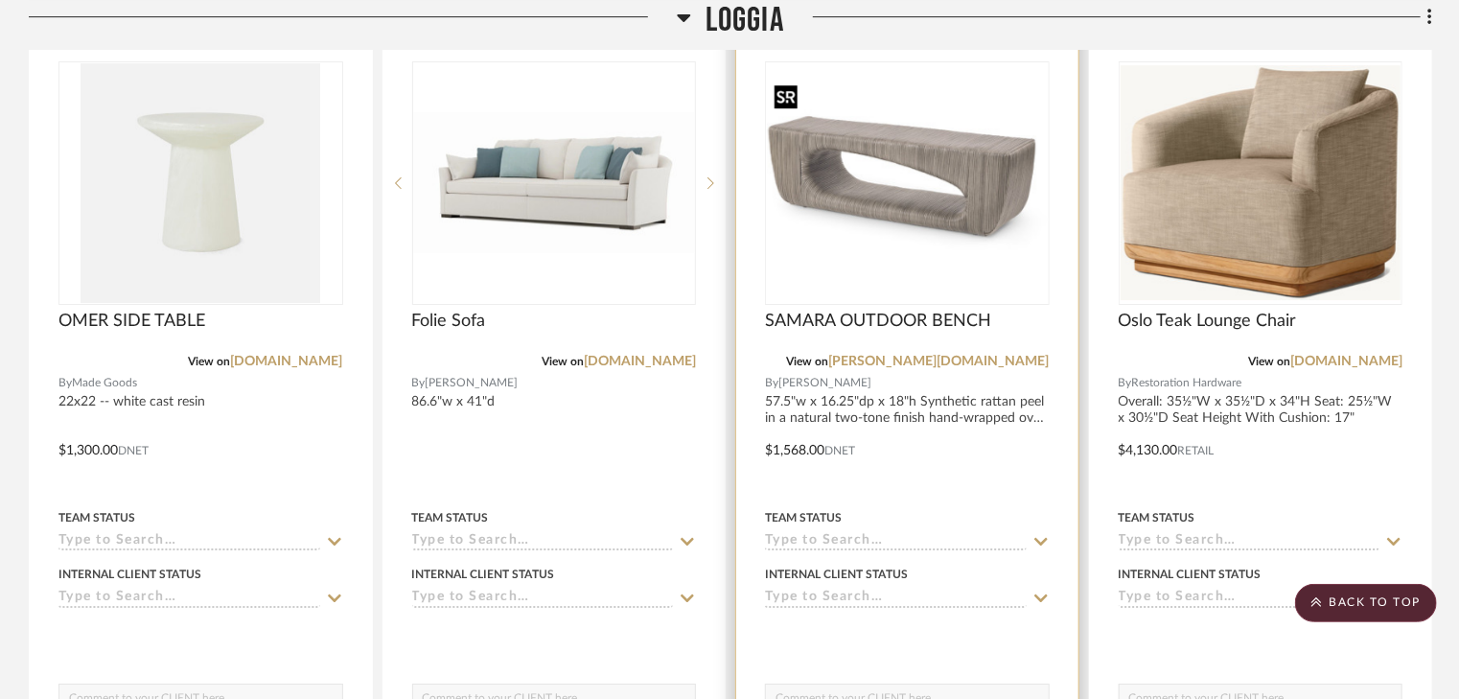
click at [917, 173] on img "0" at bounding box center [907, 183] width 281 height 211
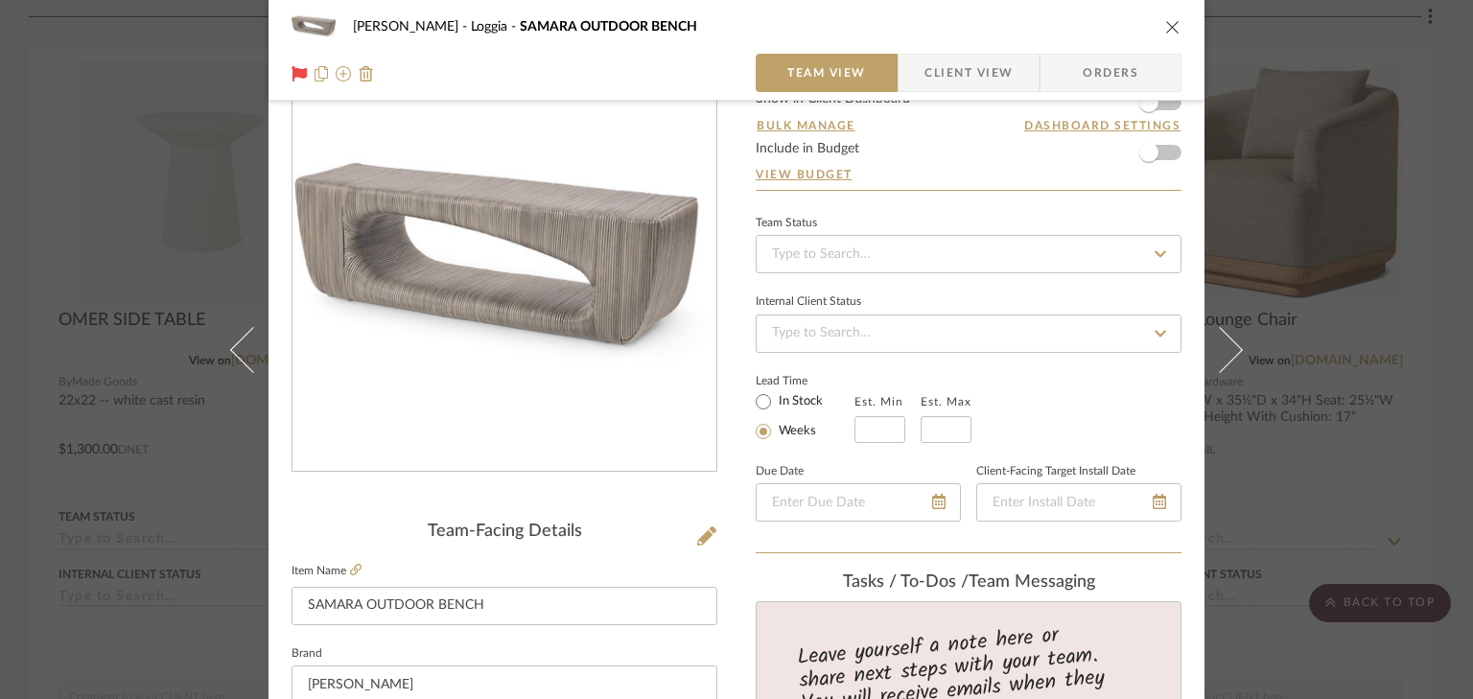
scroll to position [77, 0]
click at [1156, 24] on div "Cawley Gillon Loggia SAMARA OUTDOOR BENCH" at bounding box center [736, 27] width 890 height 38
click at [1165, 22] on icon "close" at bounding box center [1172, 26] width 15 height 15
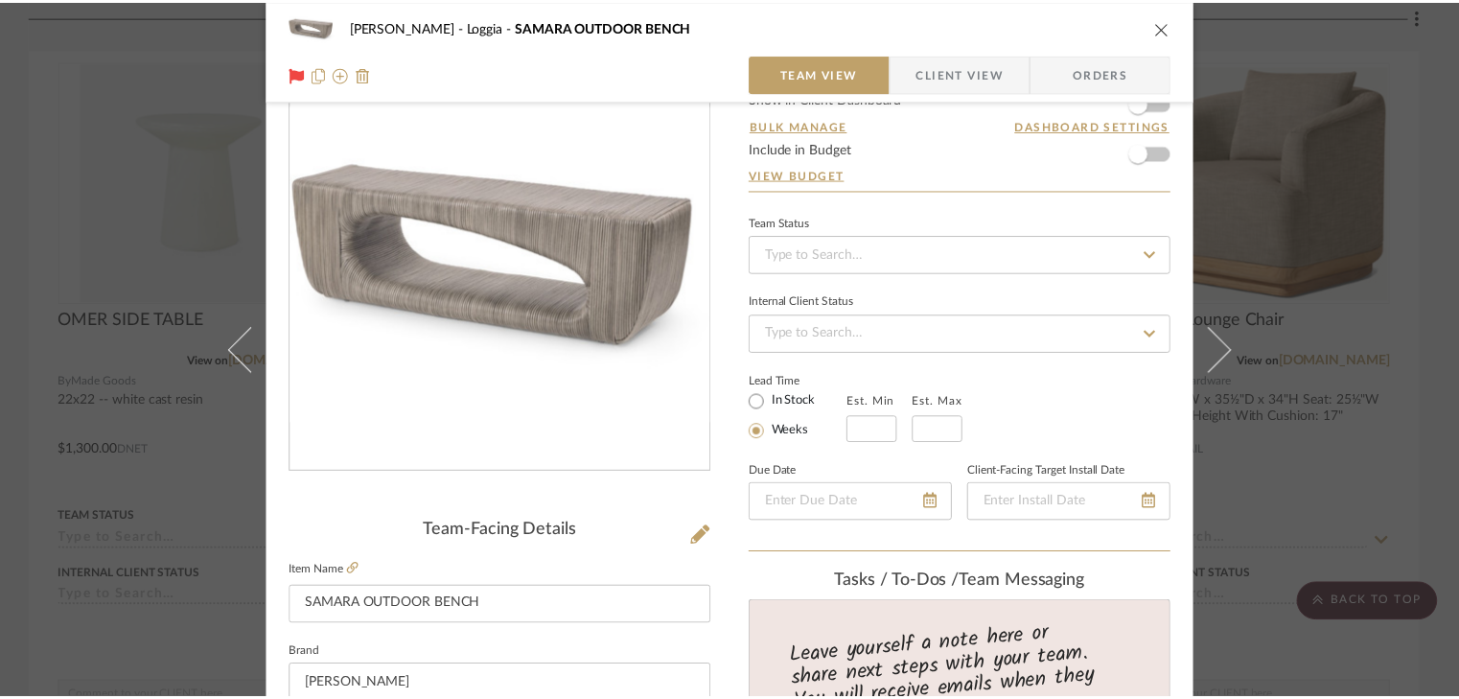
scroll to position [3205, 0]
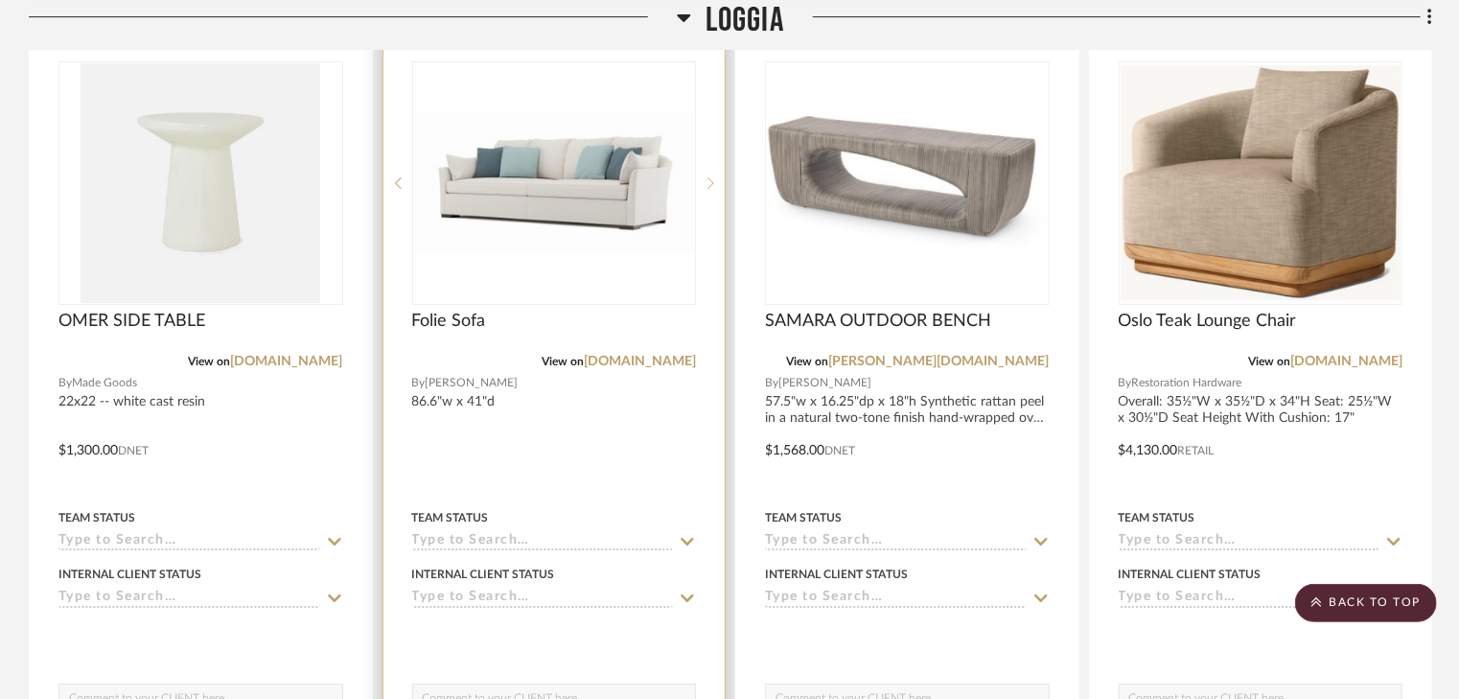
click at [714, 184] on sr-next-btn at bounding box center [710, 182] width 29 height 13
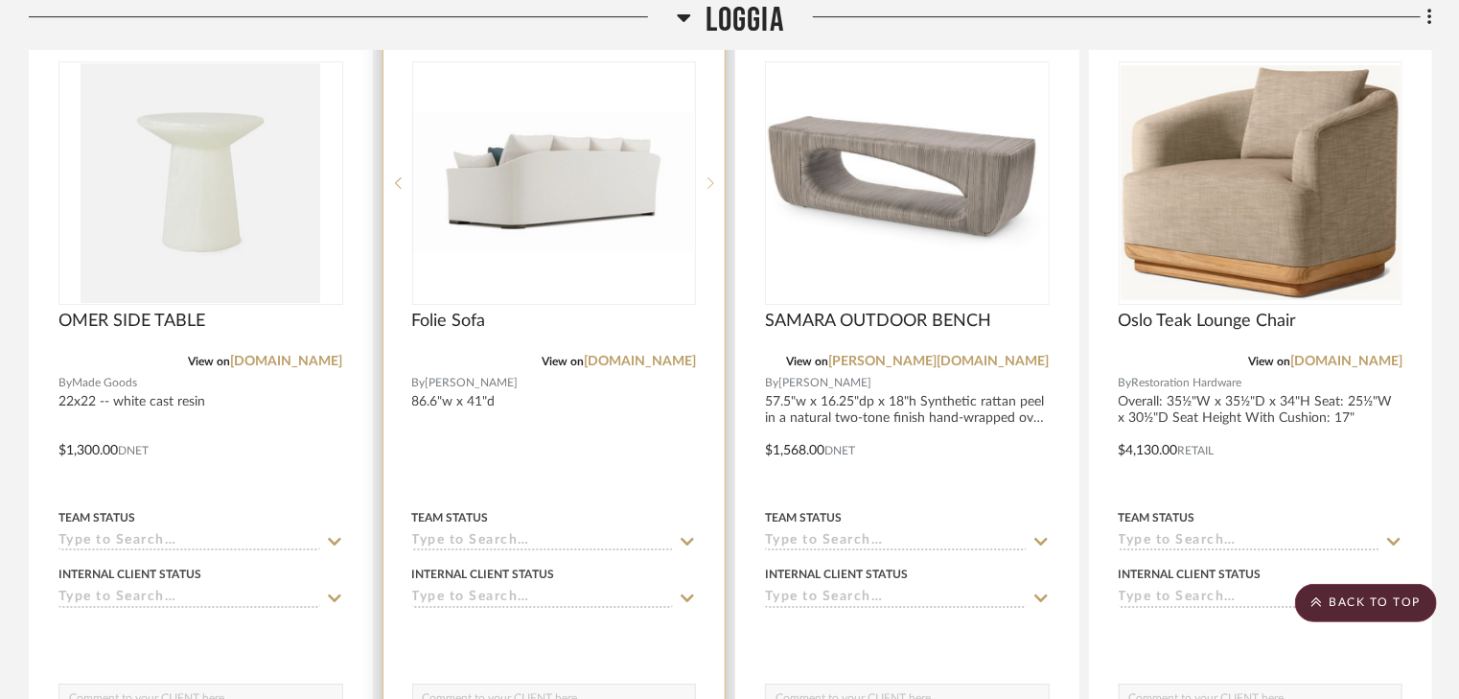
click at [714, 183] on sr-next-btn at bounding box center [710, 182] width 29 height 13
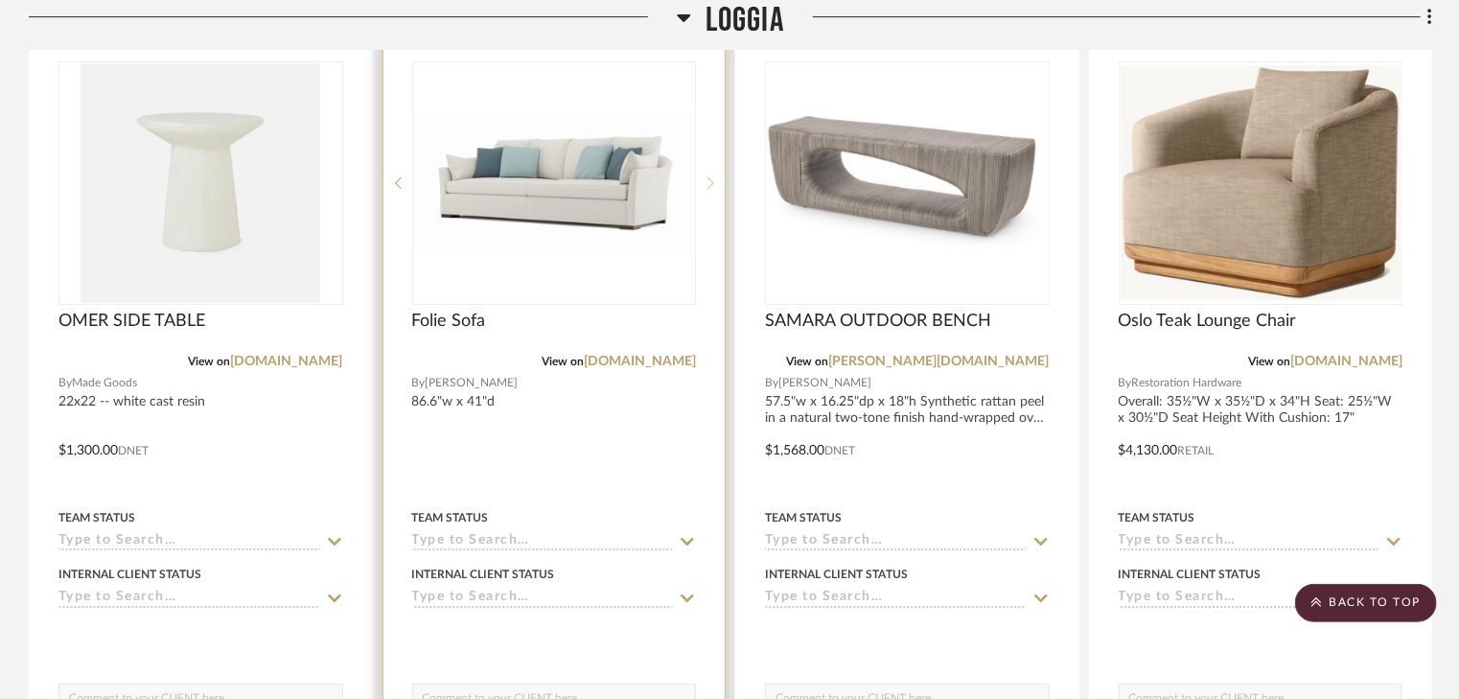
click at [713, 183] on icon at bounding box center [711, 182] width 7 height 13
click at [560, 191] on img "1" at bounding box center [554, 182] width 281 height 140
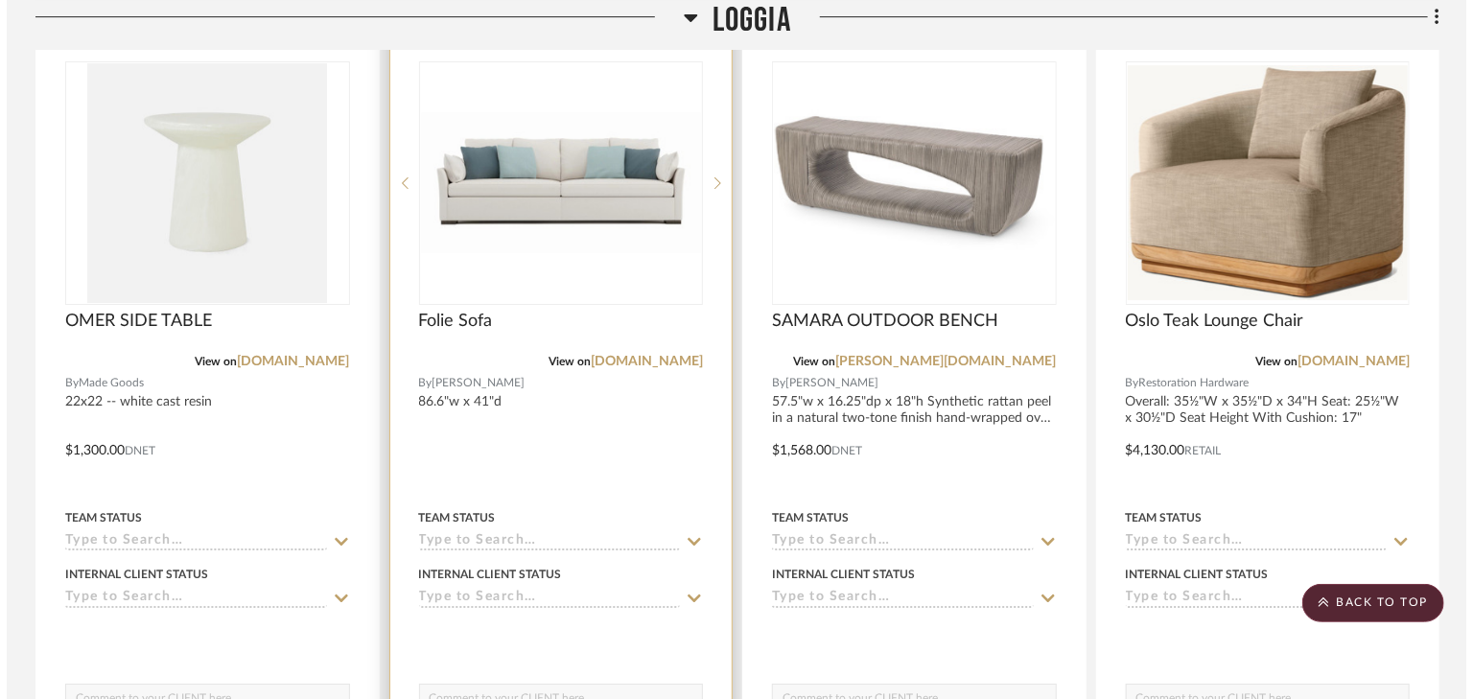
scroll to position [0, 0]
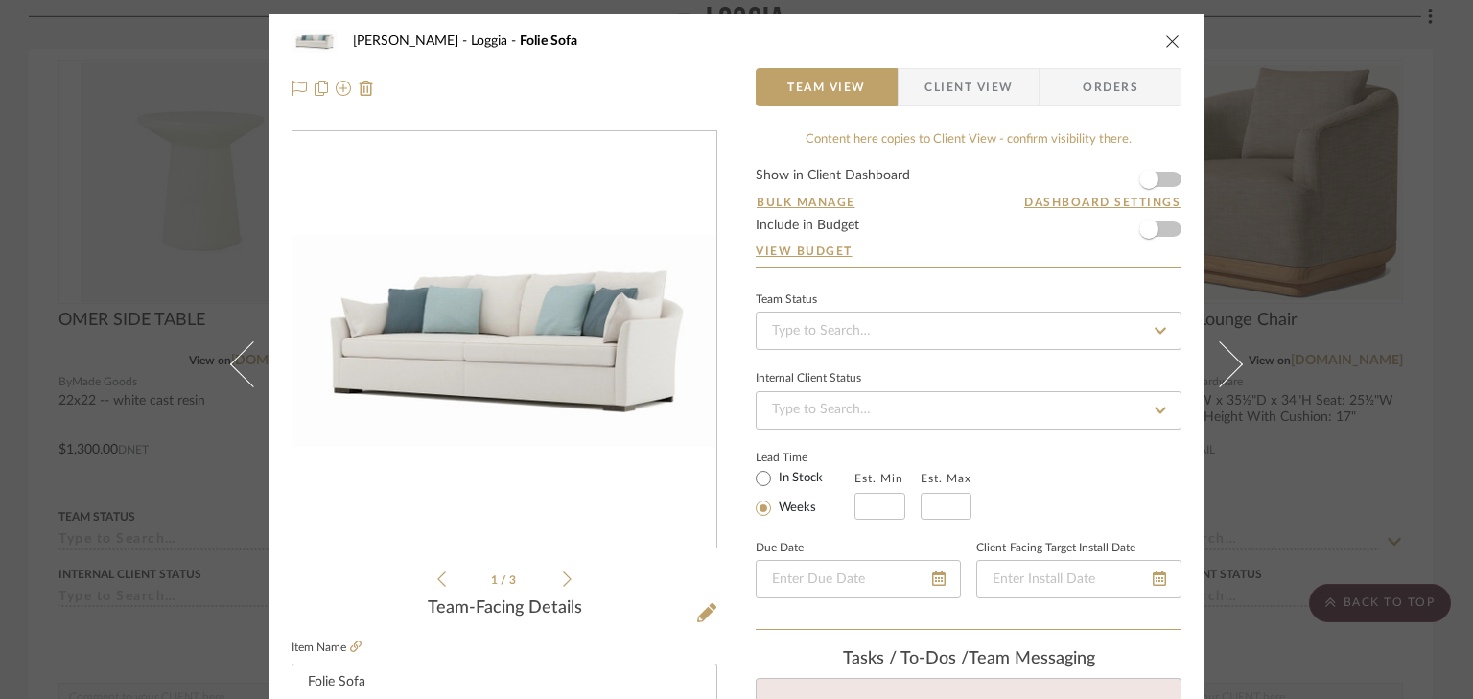
click at [563, 577] on icon at bounding box center [567, 578] width 9 height 17
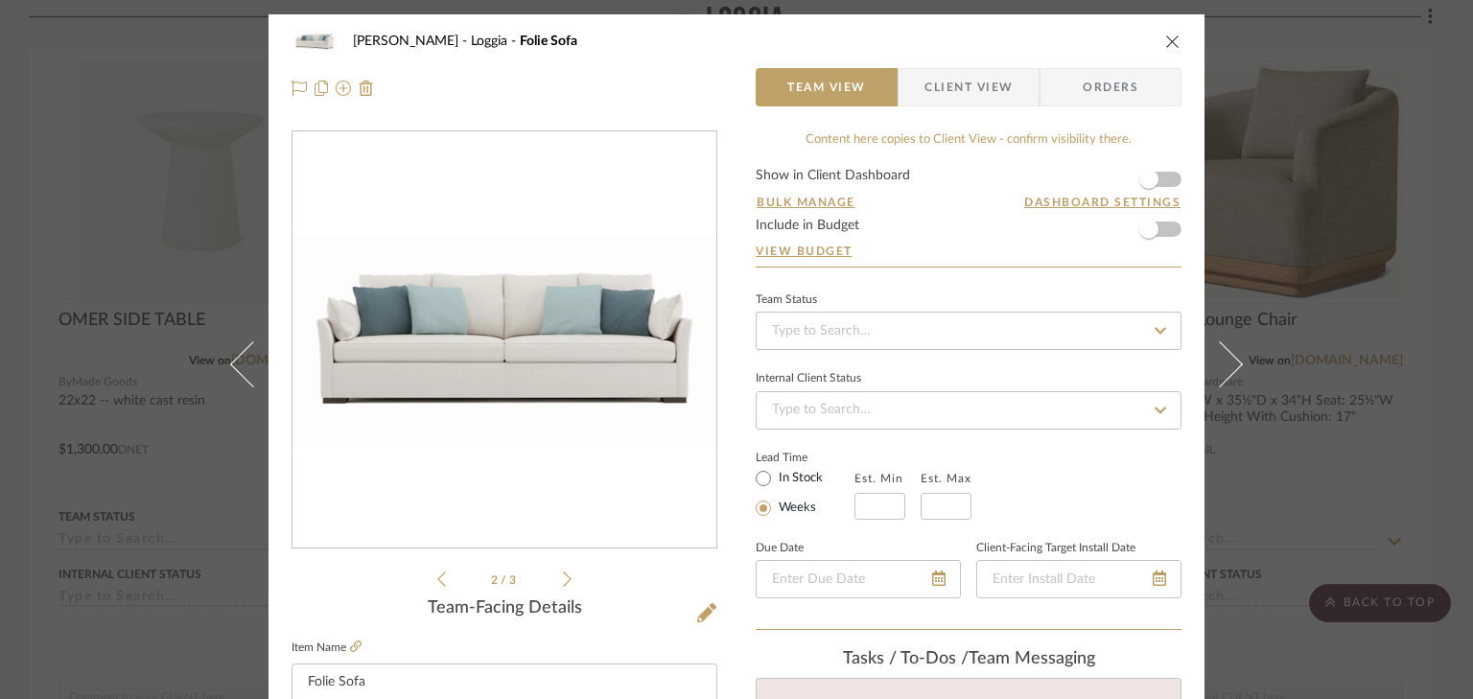
click at [563, 575] on icon at bounding box center [567, 578] width 9 height 15
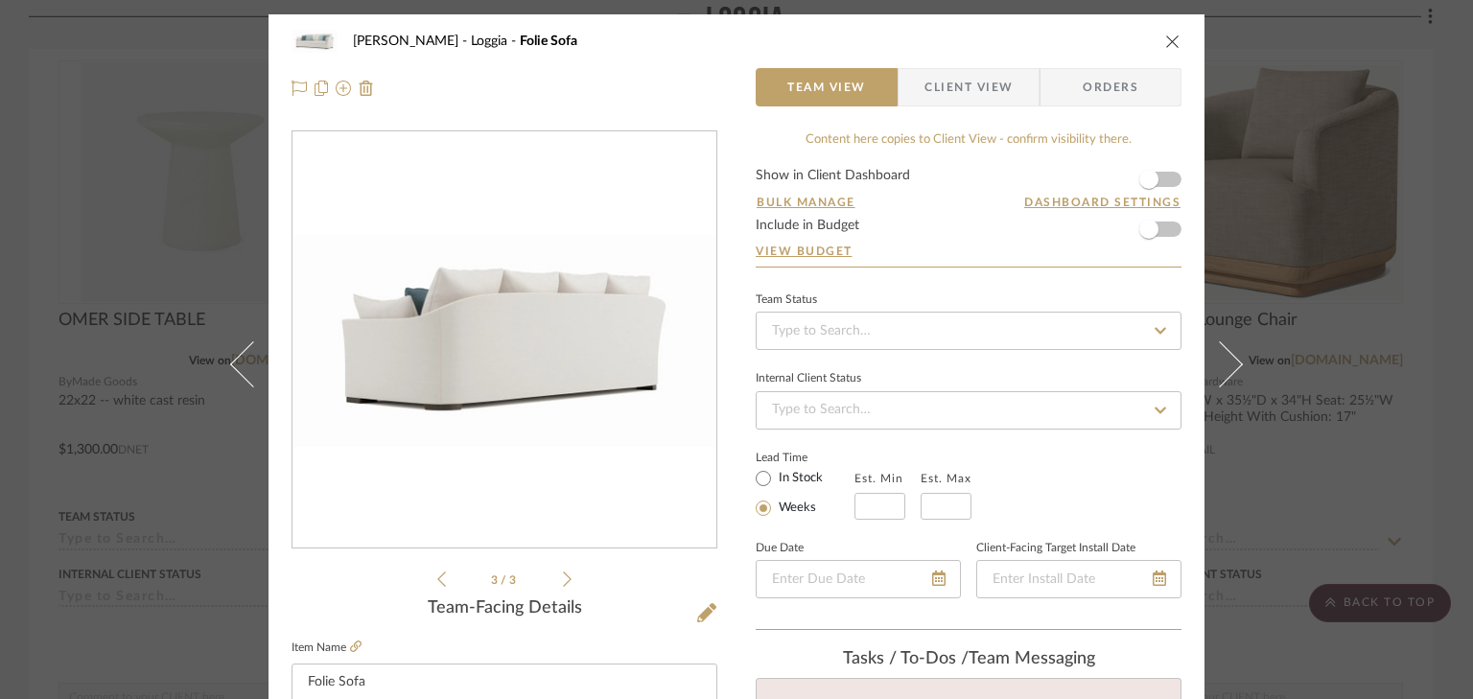
click at [563, 574] on icon at bounding box center [567, 578] width 9 height 15
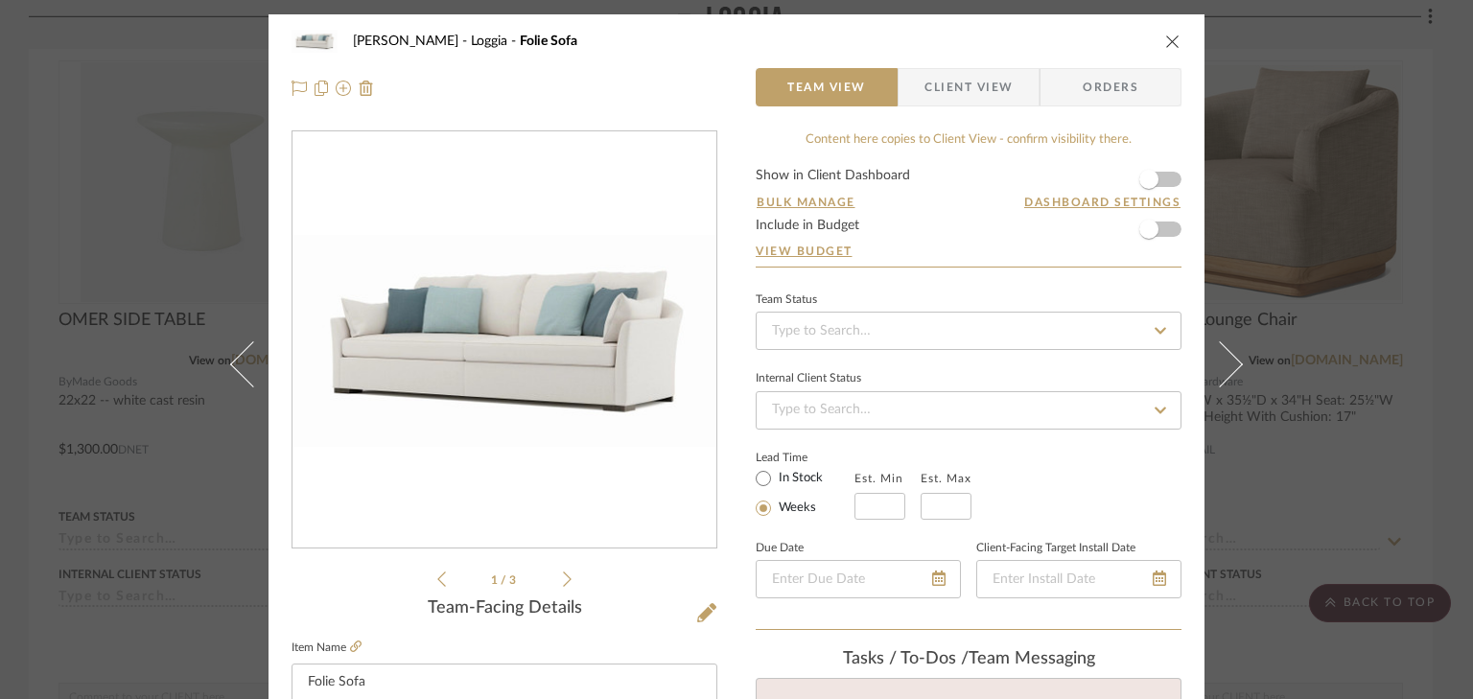
click at [563, 572] on icon at bounding box center [567, 578] width 9 height 17
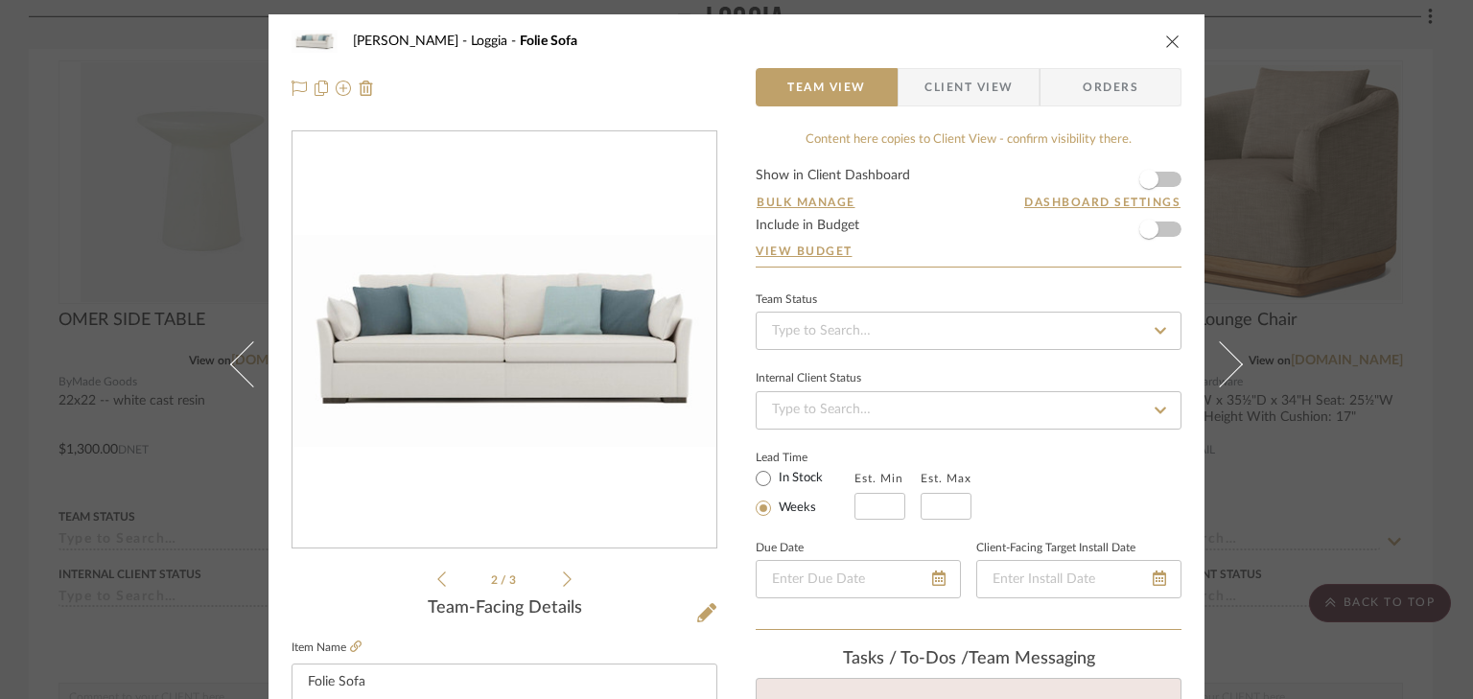
click at [1170, 40] on icon "close" at bounding box center [1172, 41] width 15 height 15
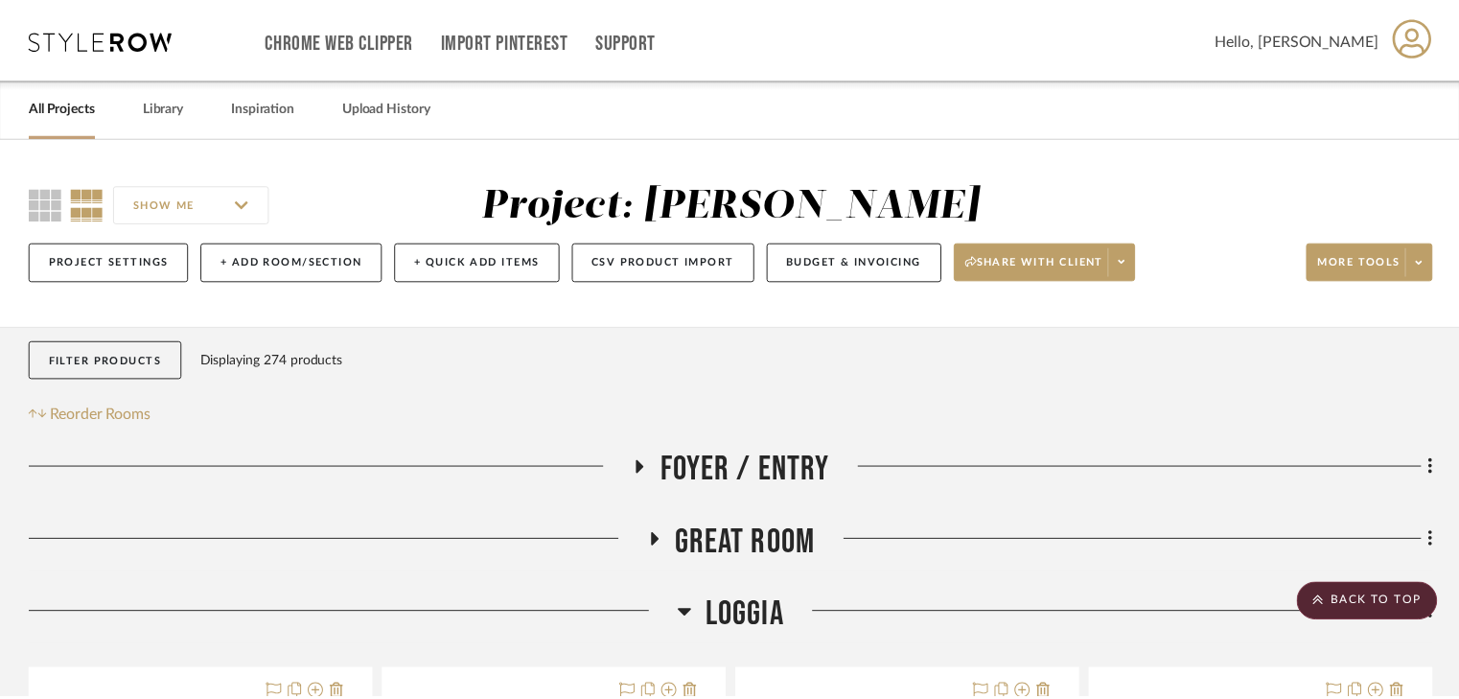
scroll to position [3205, 0]
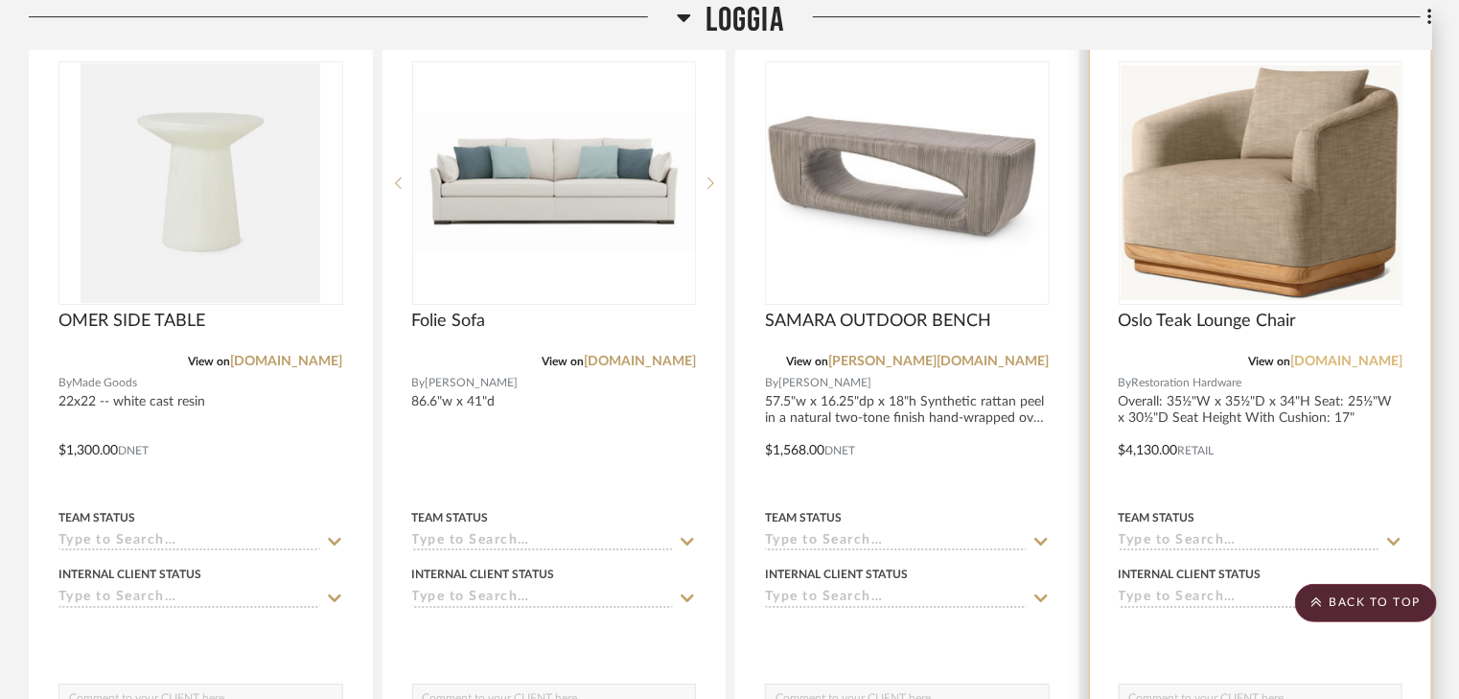
click at [1374, 356] on link "rh.com" at bounding box center [1346, 361] width 112 height 13
click at [1292, 207] on img "0" at bounding box center [1261, 183] width 281 height 236
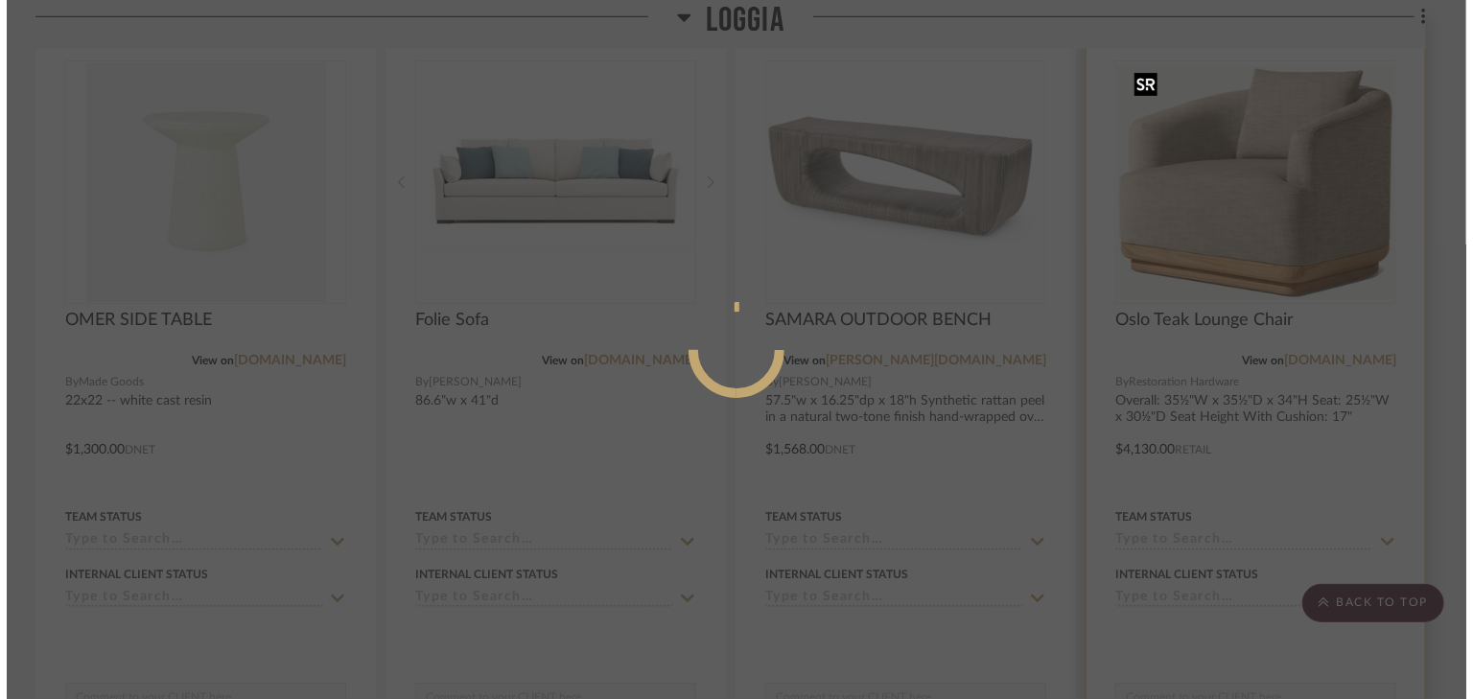
scroll to position [0, 0]
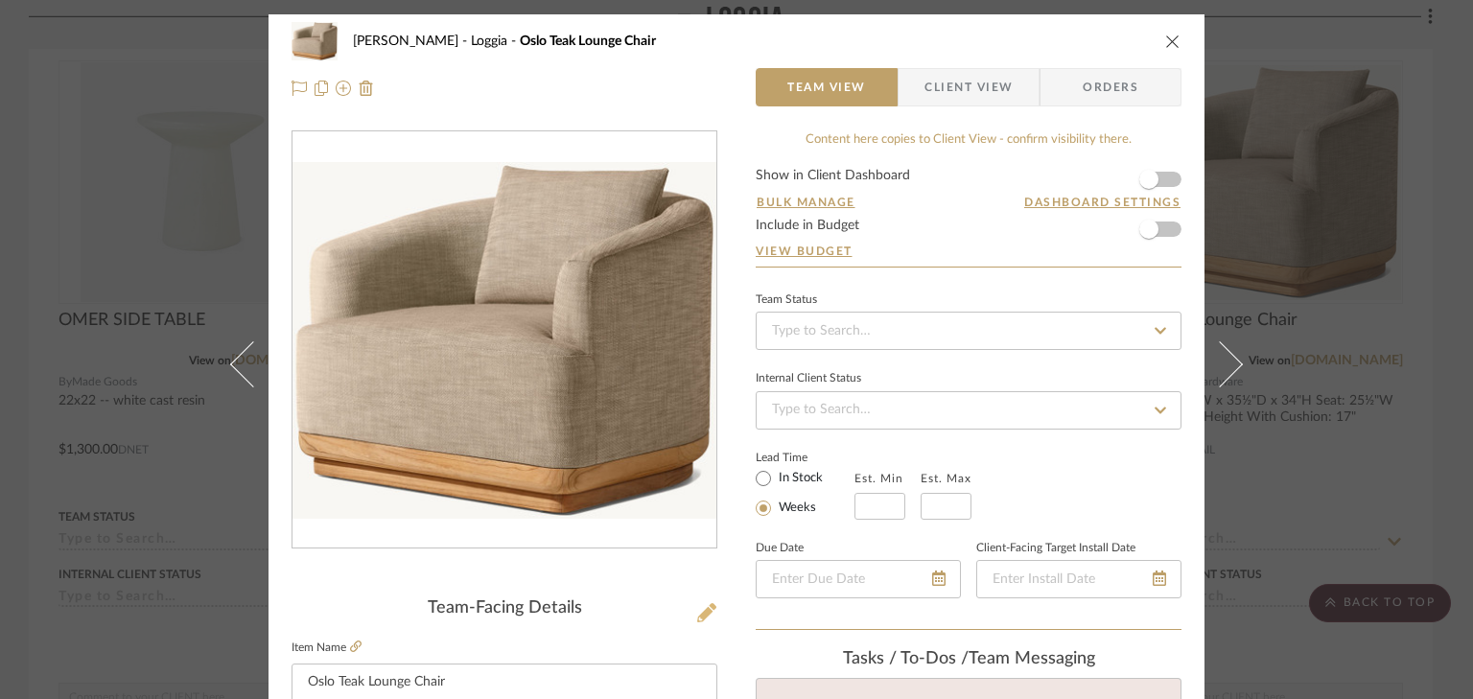
click at [701, 613] on icon at bounding box center [706, 612] width 19 height 19
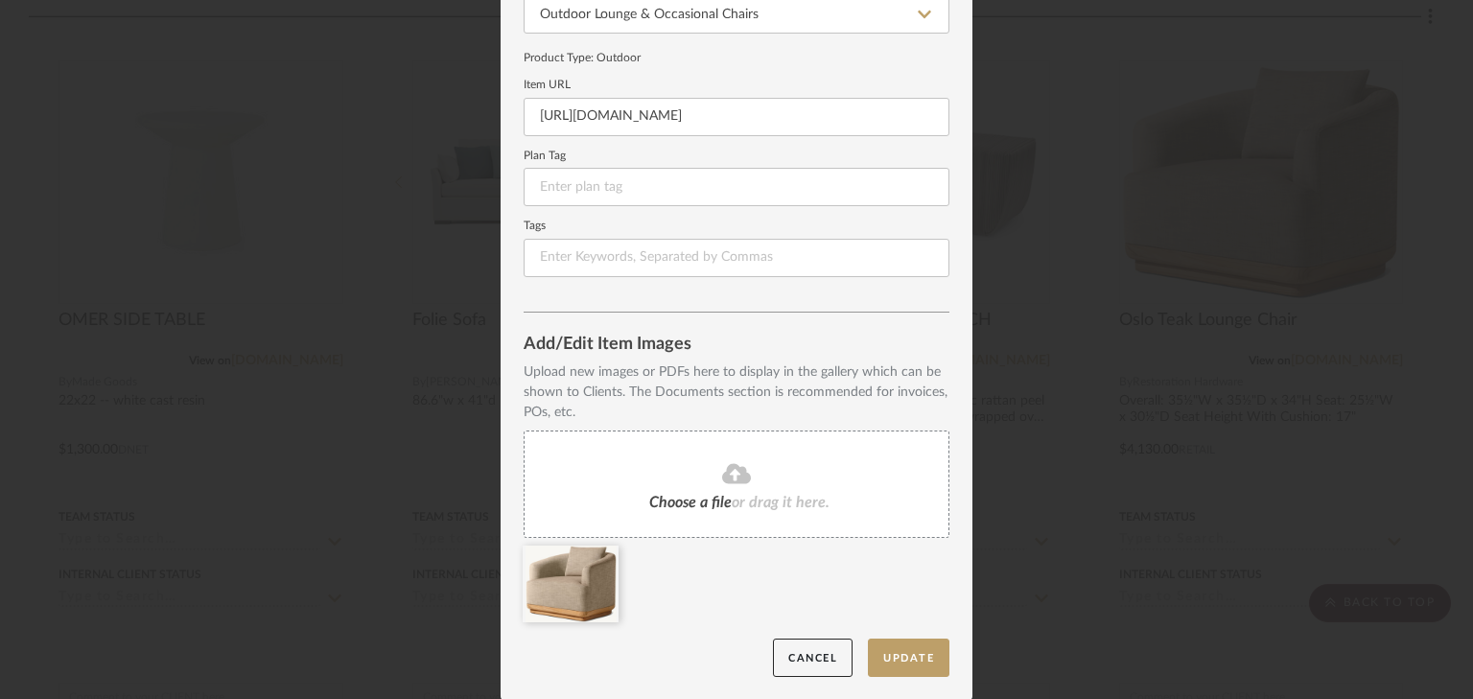
scroll to position [215, 0]
click at [722, 476] on icon at bounding box center [736, 472] width 29 height 20
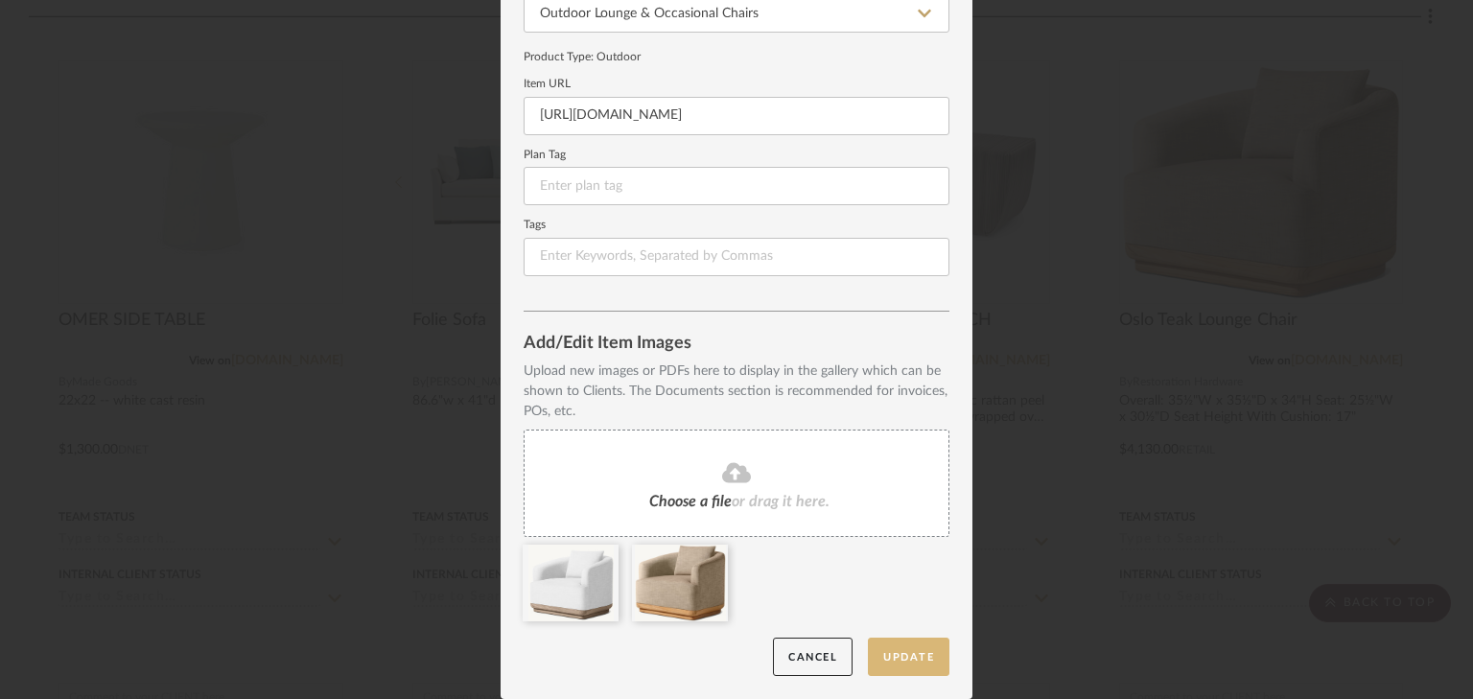
click at [895, 661] on button "Update" at bounding box center [908, 657] width 81 height 39
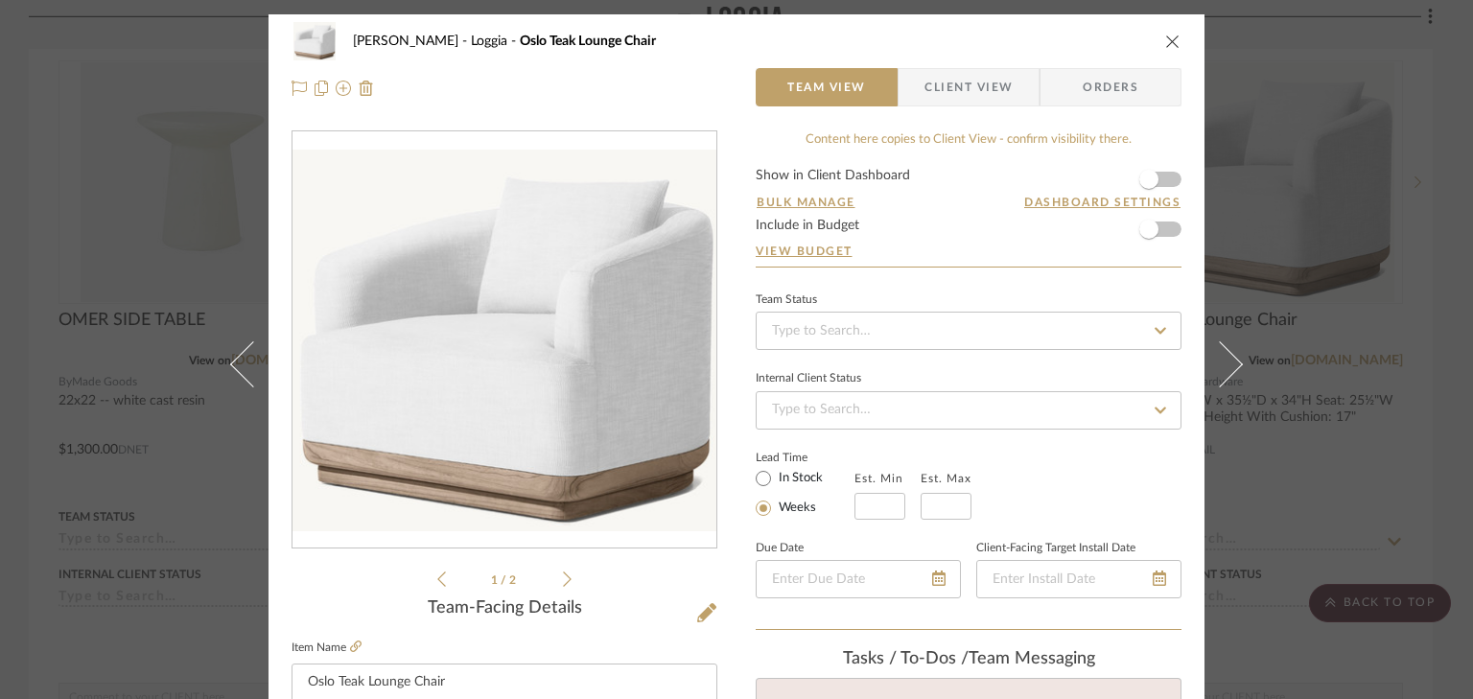
click at [1165, 47] on icon "close" at bounding box center [1172, 41] width 15 height 15
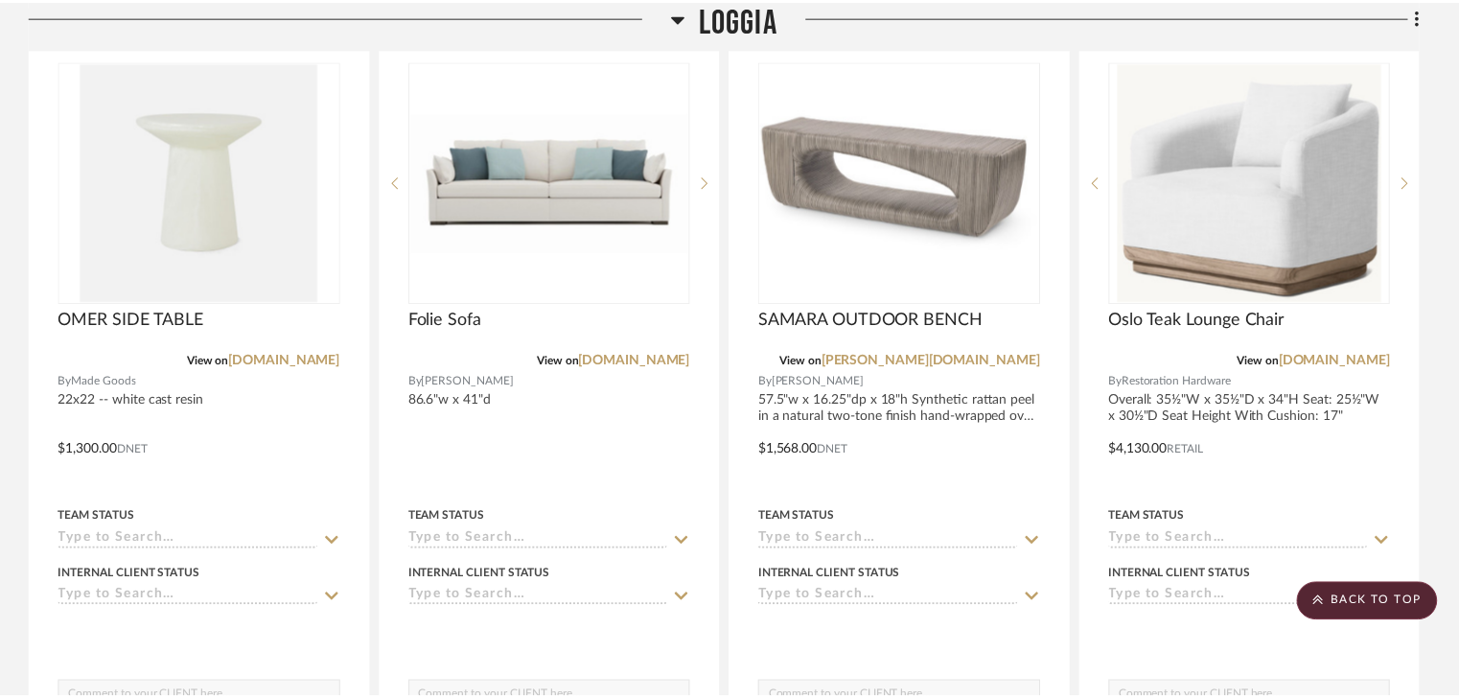
scroll to position [3205, 0]
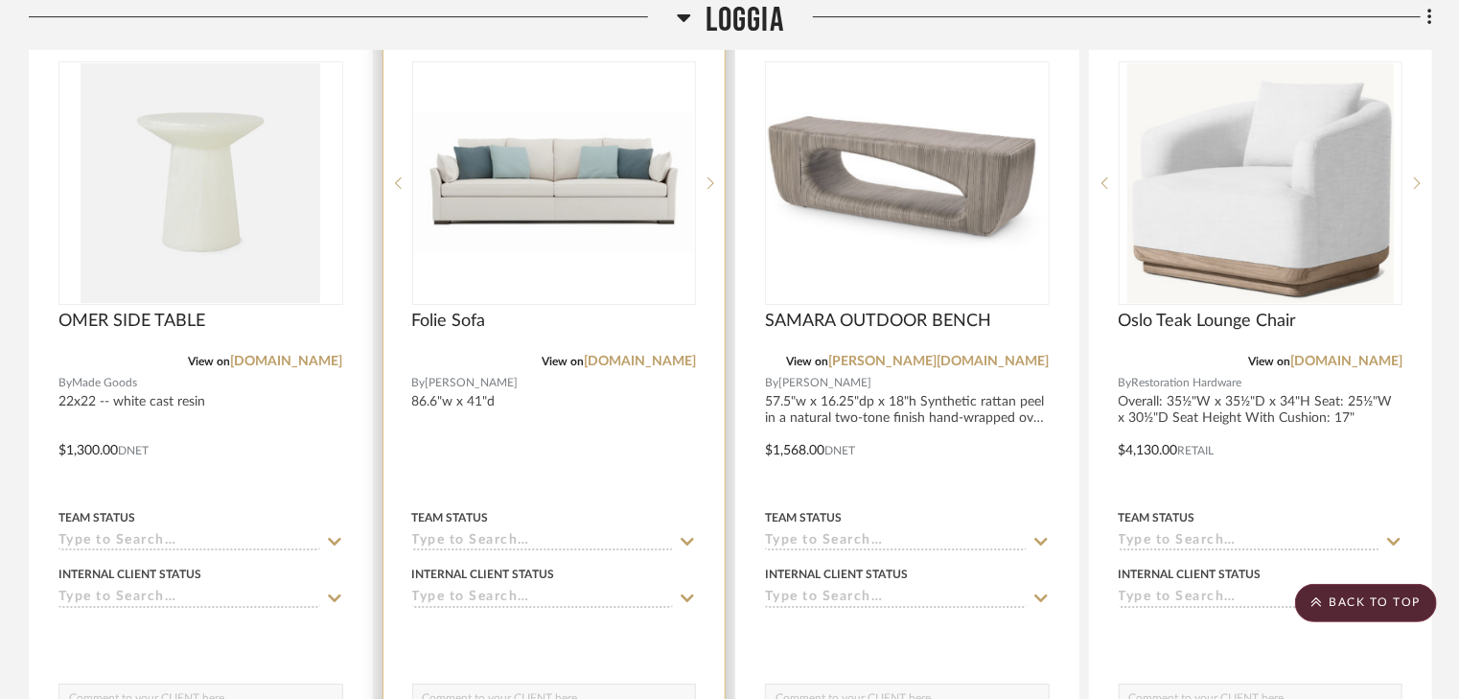
click at [566, 242] on img "1" at bounding box center [554, 182] width 281 height 140
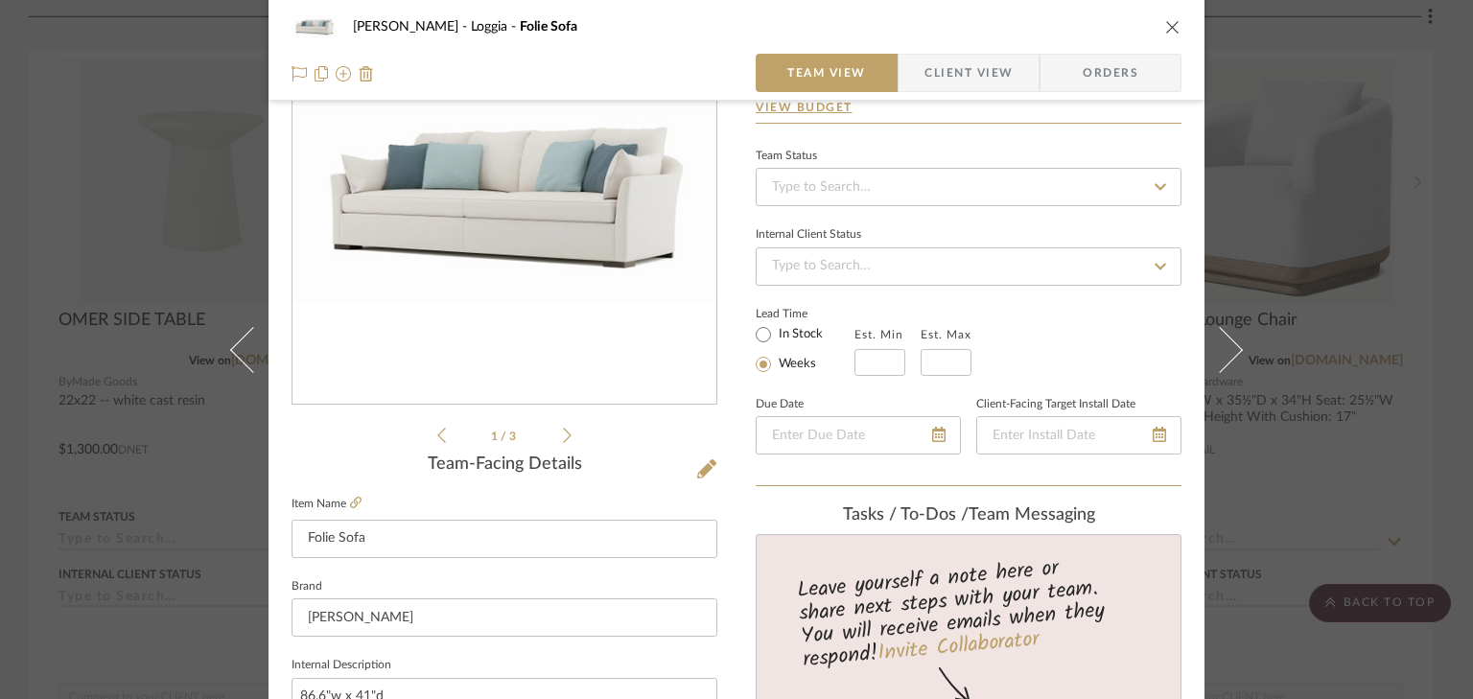
scroll to position [153, 0]
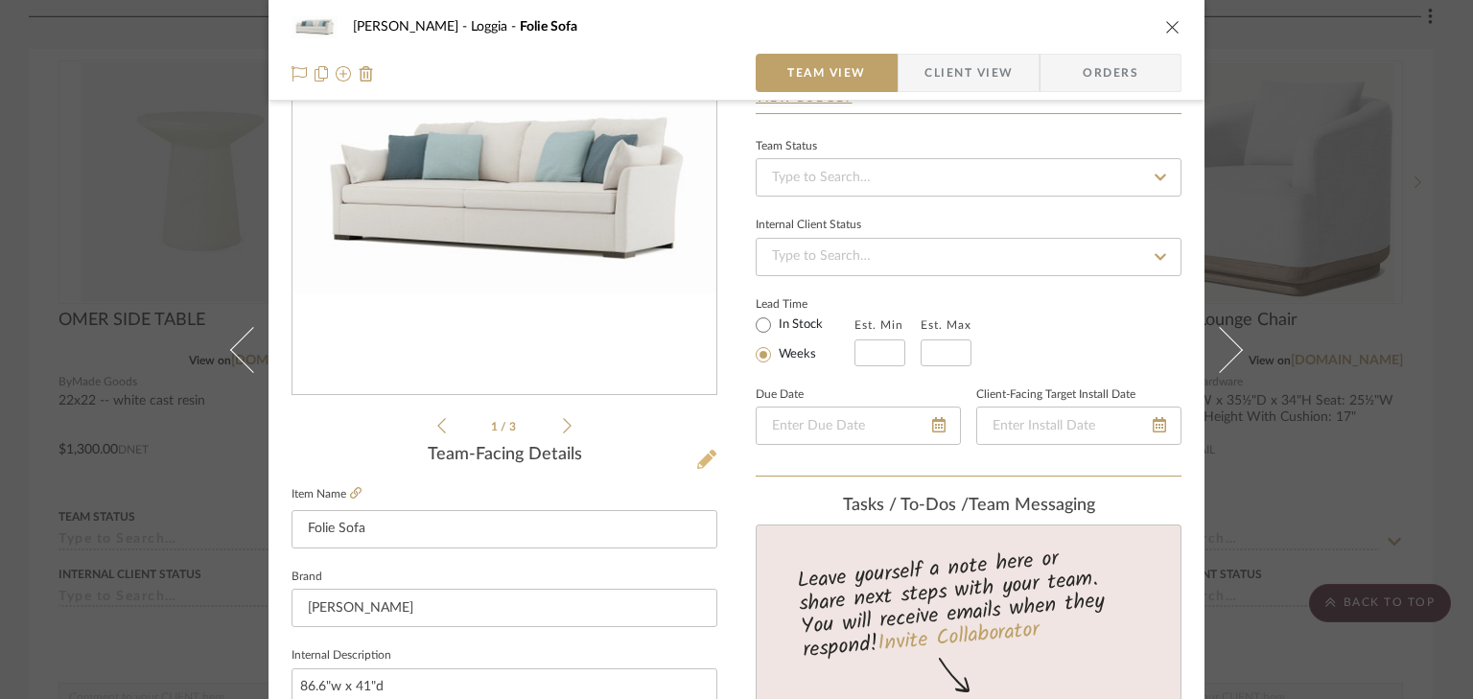
click at [701, 455] on icon at bounding box center [706, 459] width 19 height 19
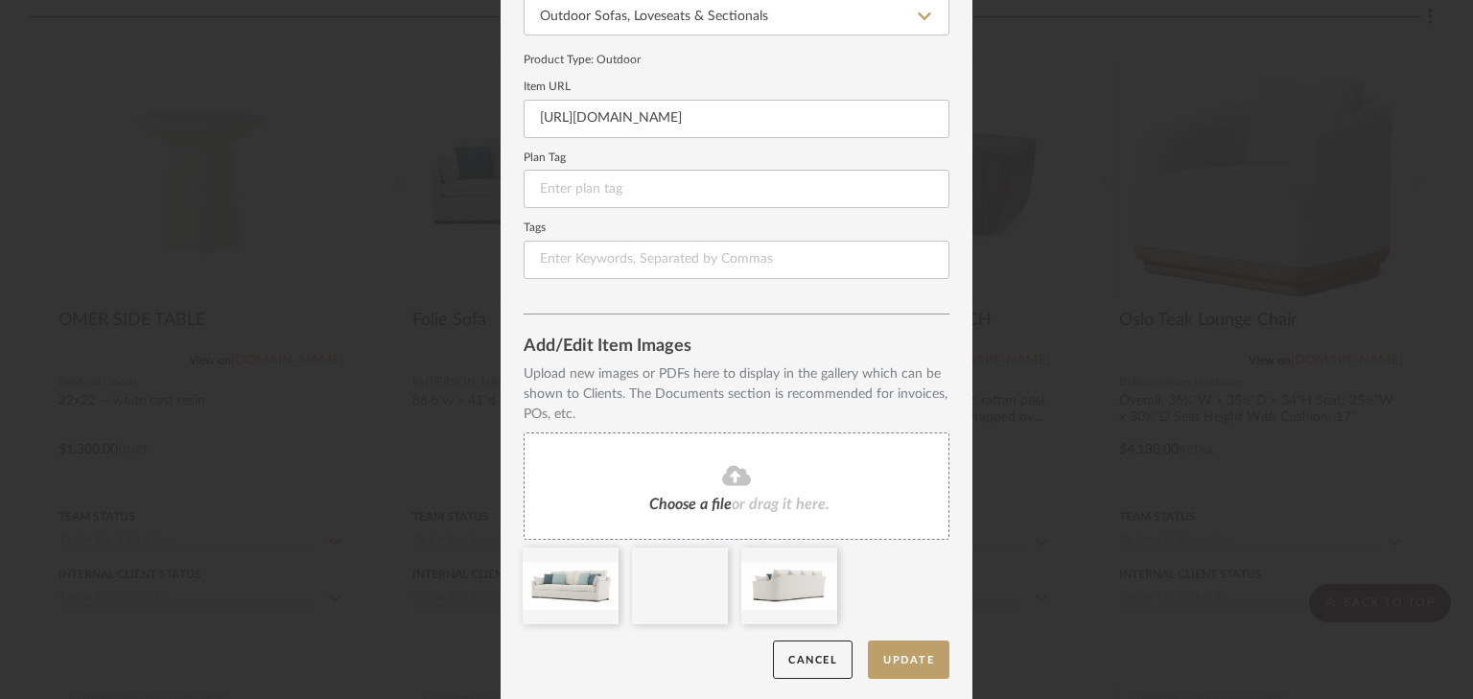
scroll to position [215, 0]
click at [726, 465] on icon at bounding box center [736, 472] width 29 height 20
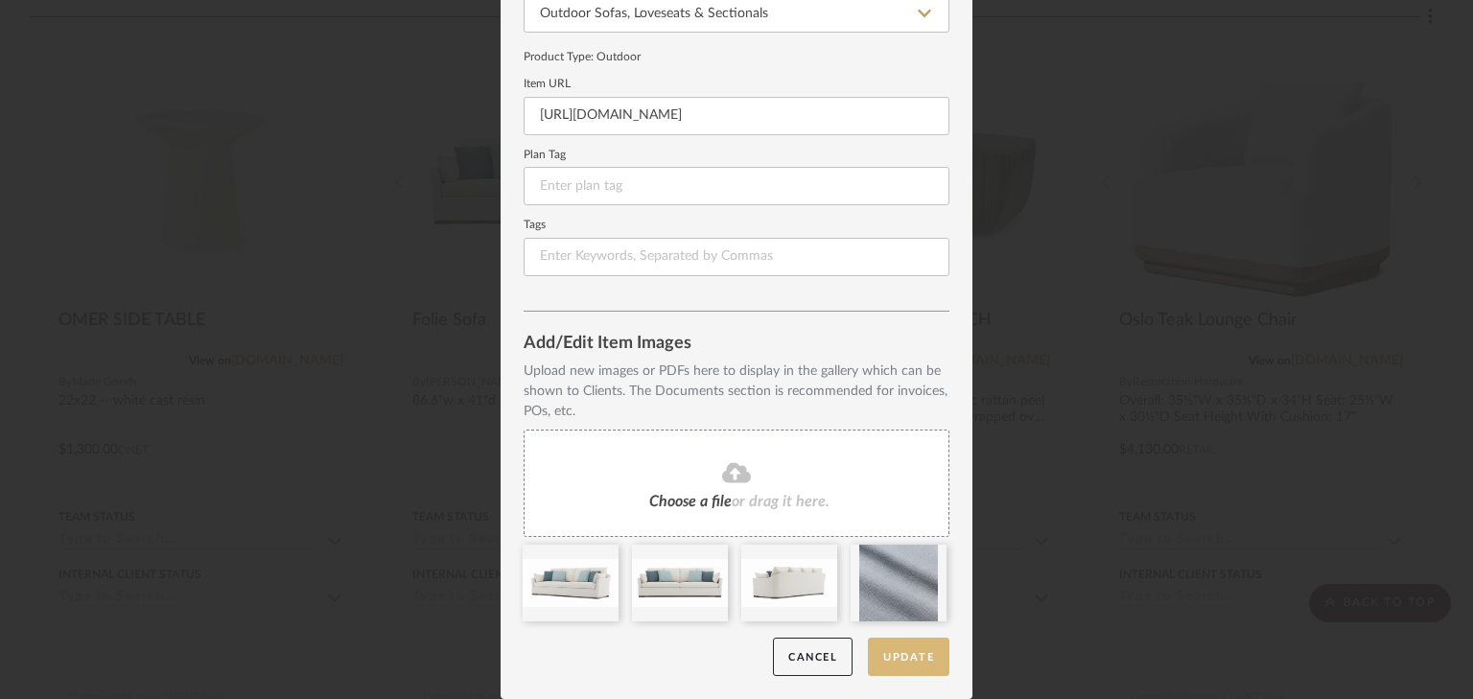
click at [883, 652] on button "Update" at bounding box center [908, 657] width 81 height 39
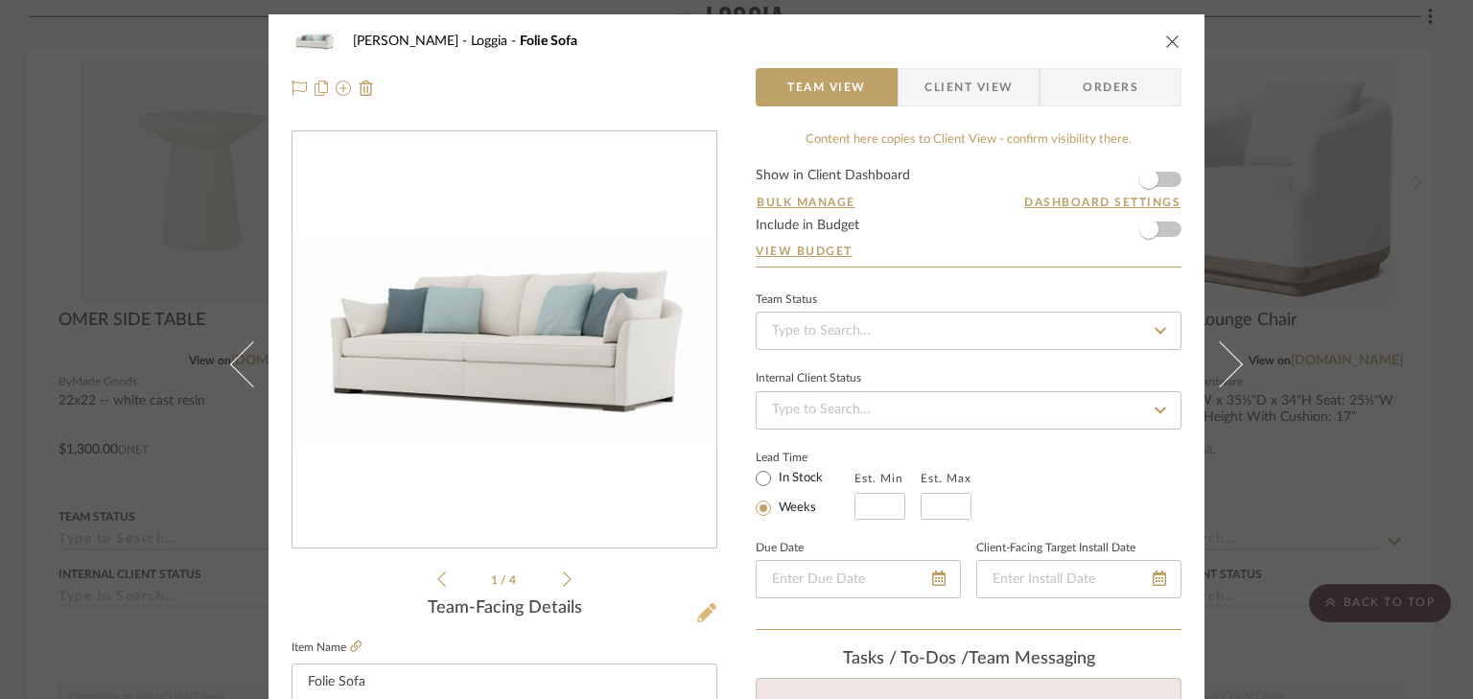
click at [697, 615] on icon at bounding box center [706, 612] width 19 height 19
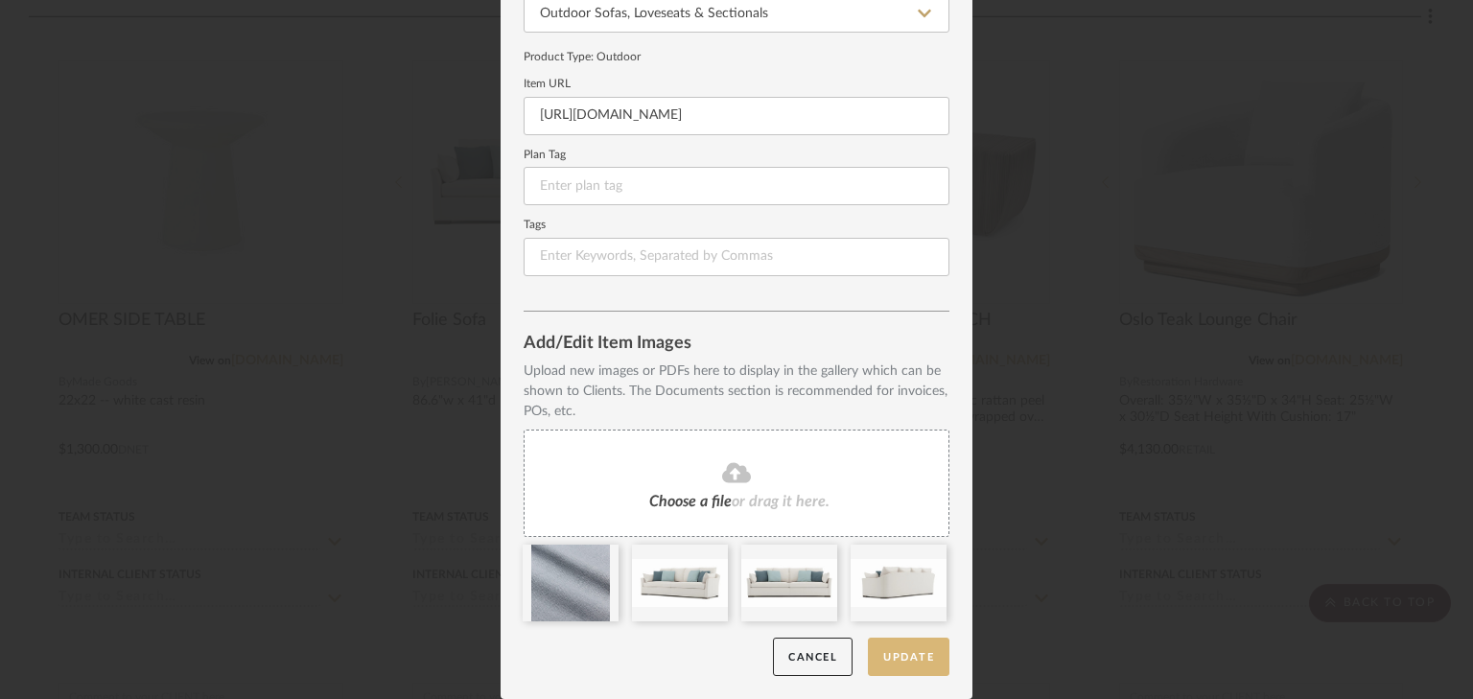
click at [897, 660] on button "Update" at bounding box center [908, 657] width 81 height 39
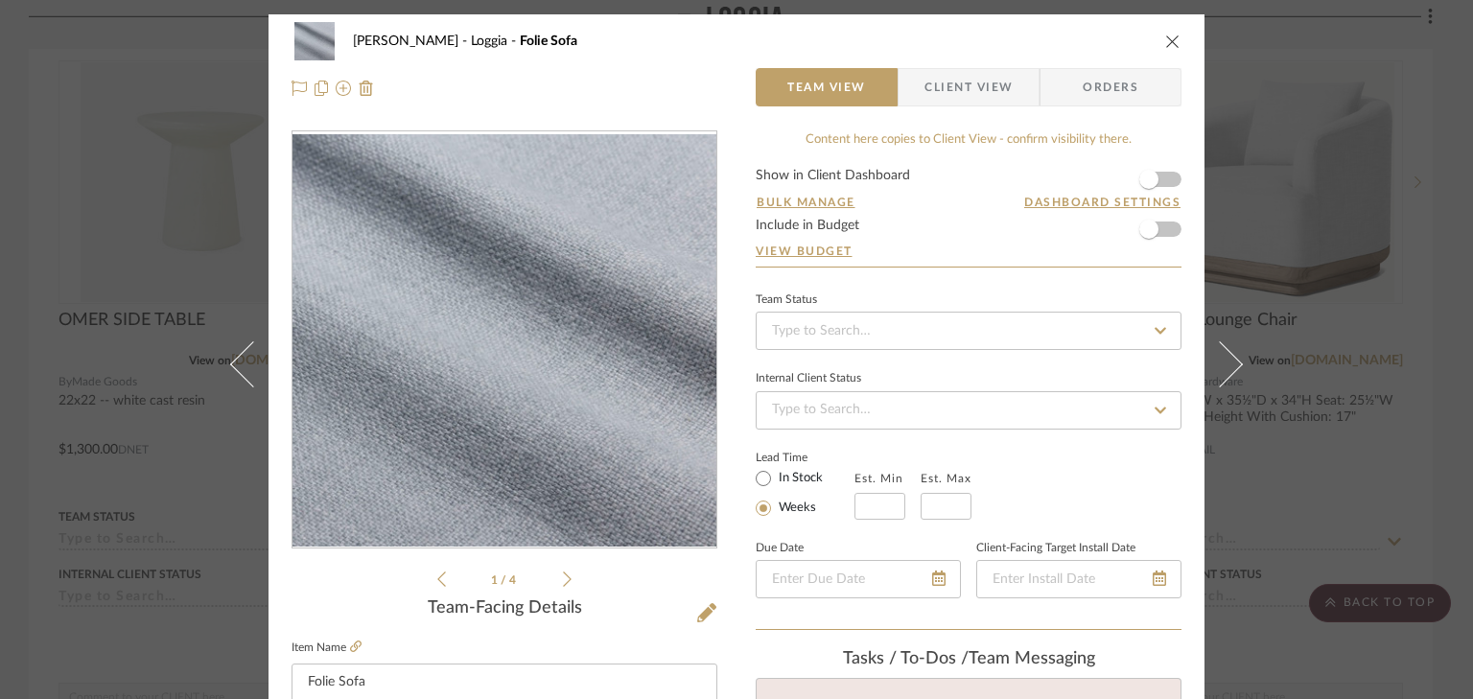
click at [1165, 42] on icon "close" at bounding box center [1172, 41] width 15 height 15
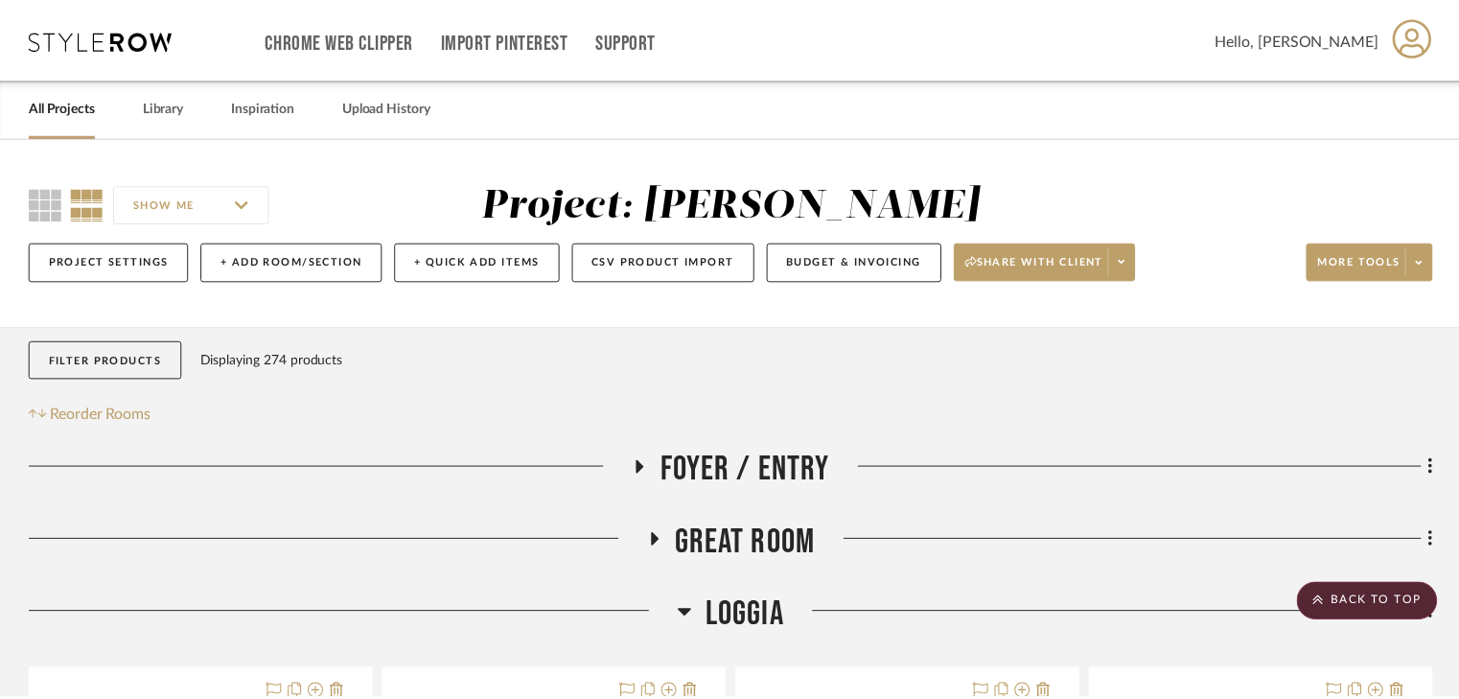
scroll to position [3205, 0]
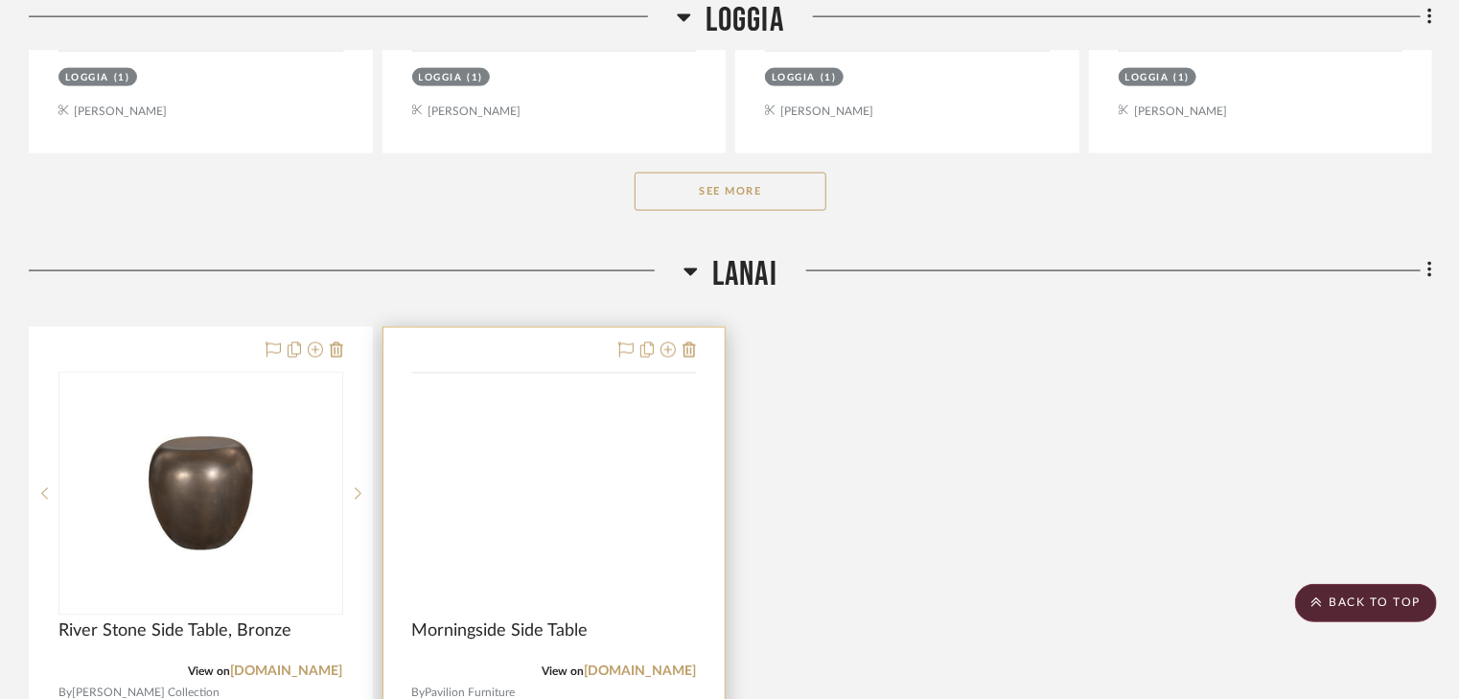
scroll to position [1381, 0]
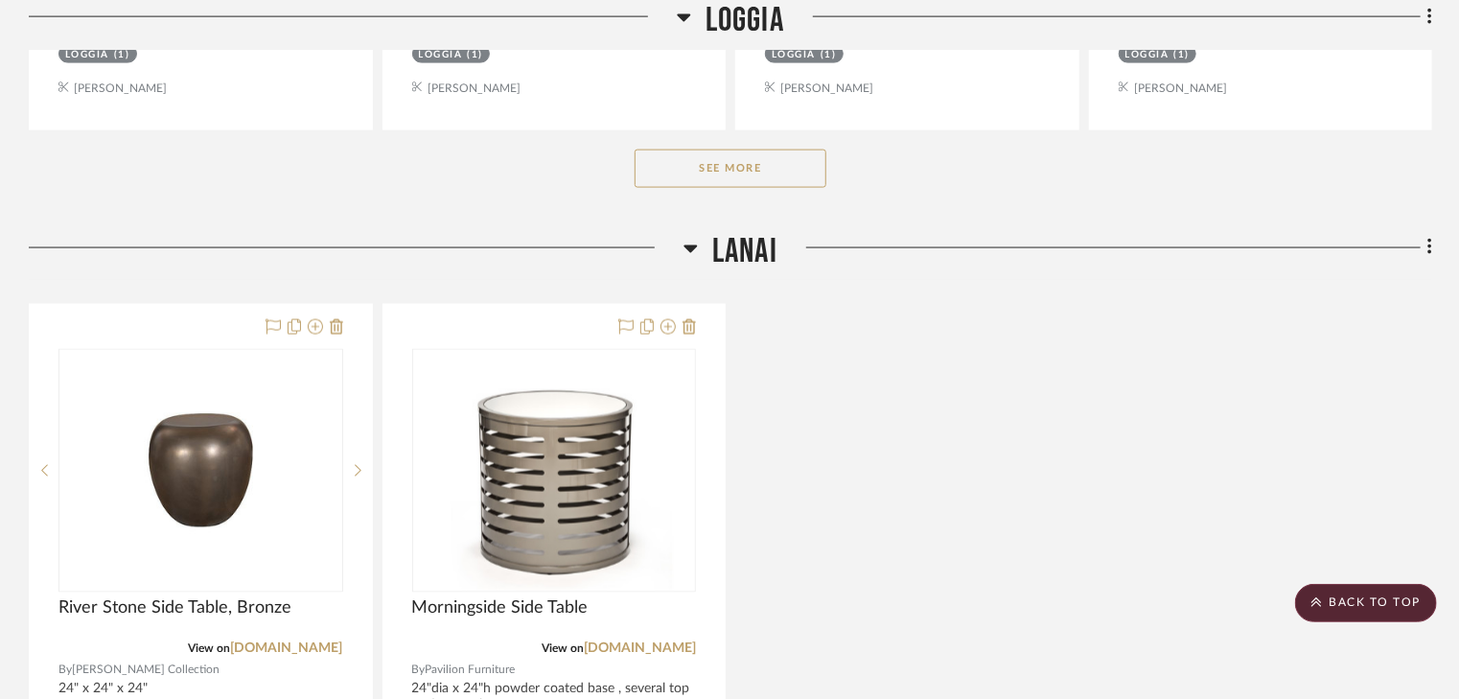
click at [728, 168] on button "See More" at bounding box center [731, 169] width 192 height 38
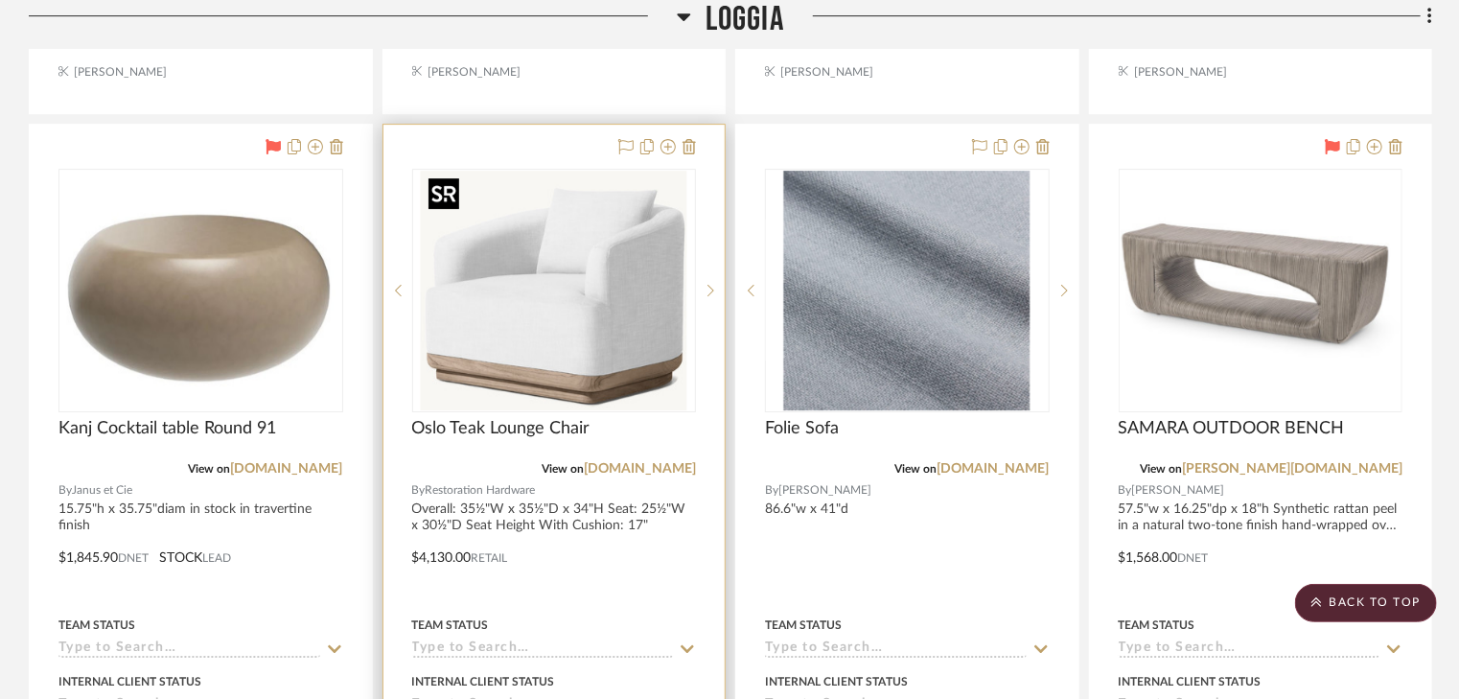
scroll to position [3106, 0]
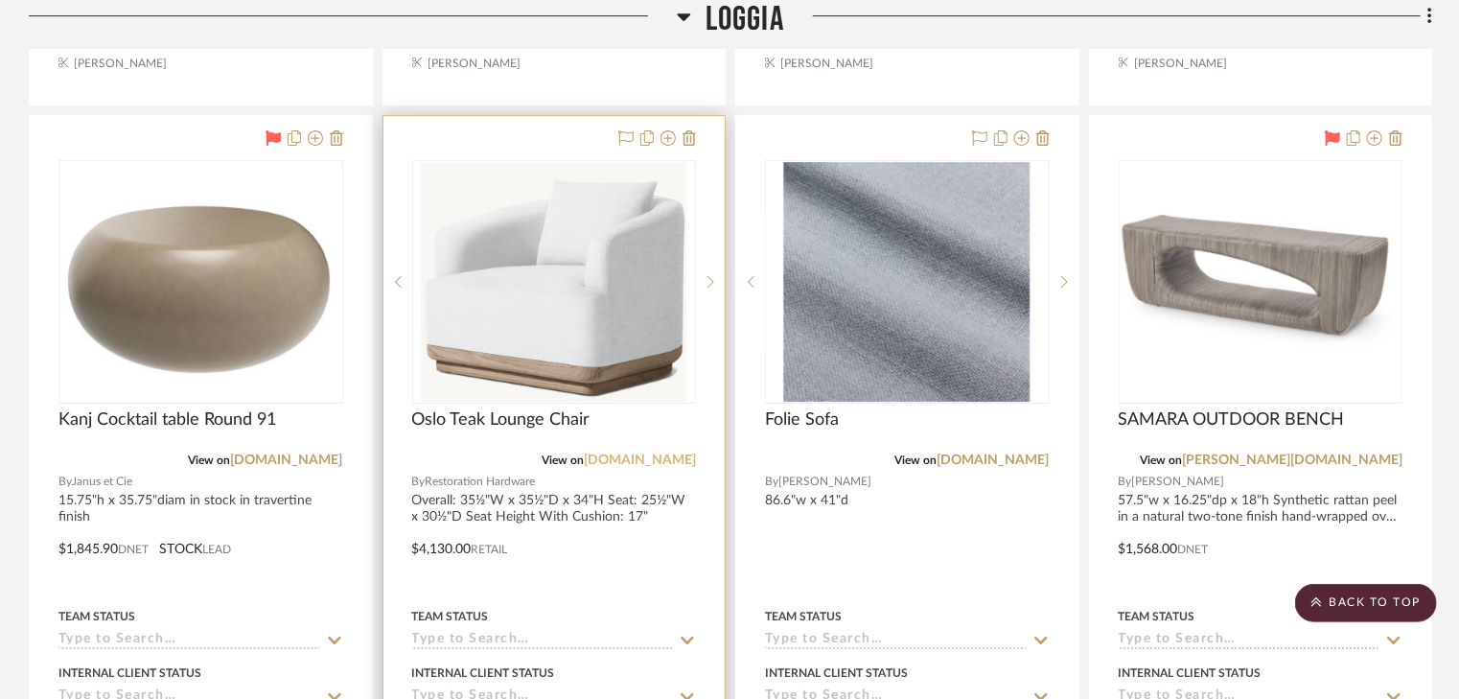
click at [675, 459] on link "rh.com" at bounding box center [640, 459] width 112 height 13
click at [664, 456] on link "rh.com" at bounding box center [640, 459] width 112 height 13
click at [569, 349] on img "0" at bounding box center [554, 282] width 267 height 240
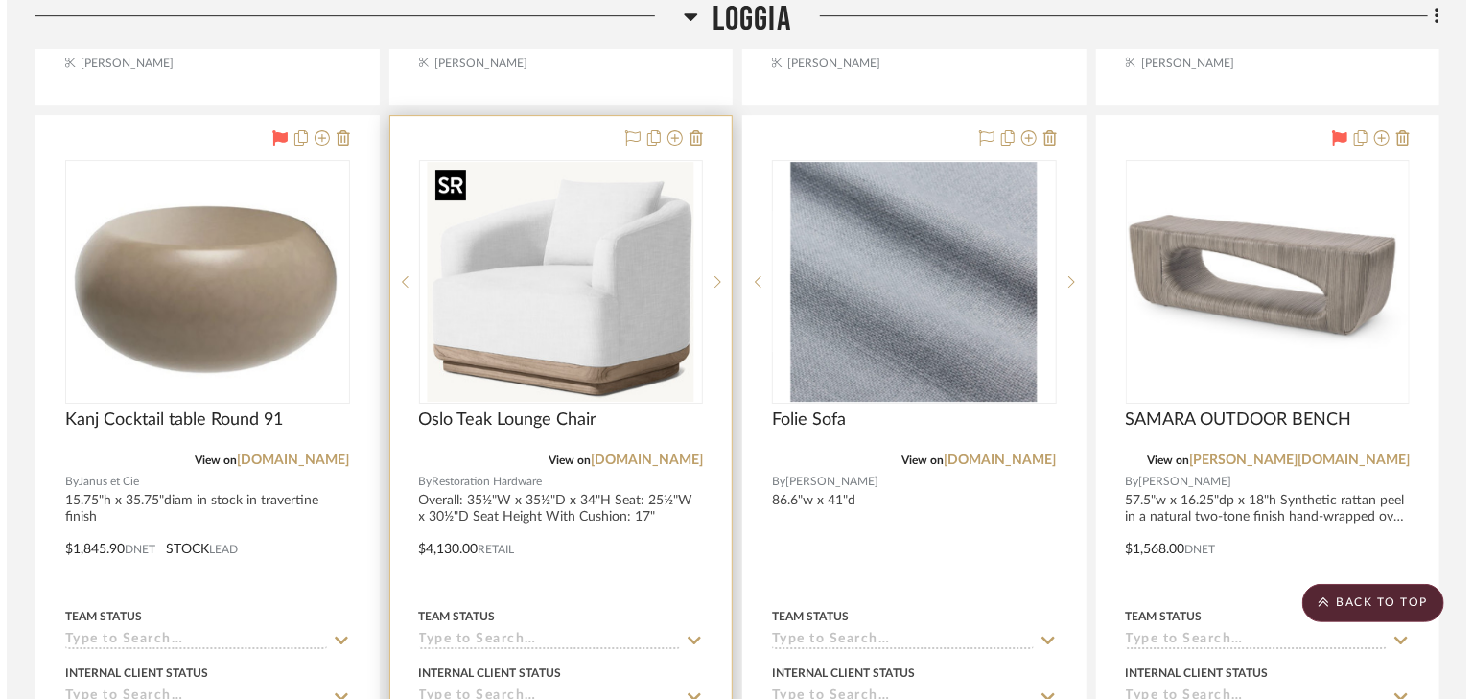
scroll to position [0, 0]
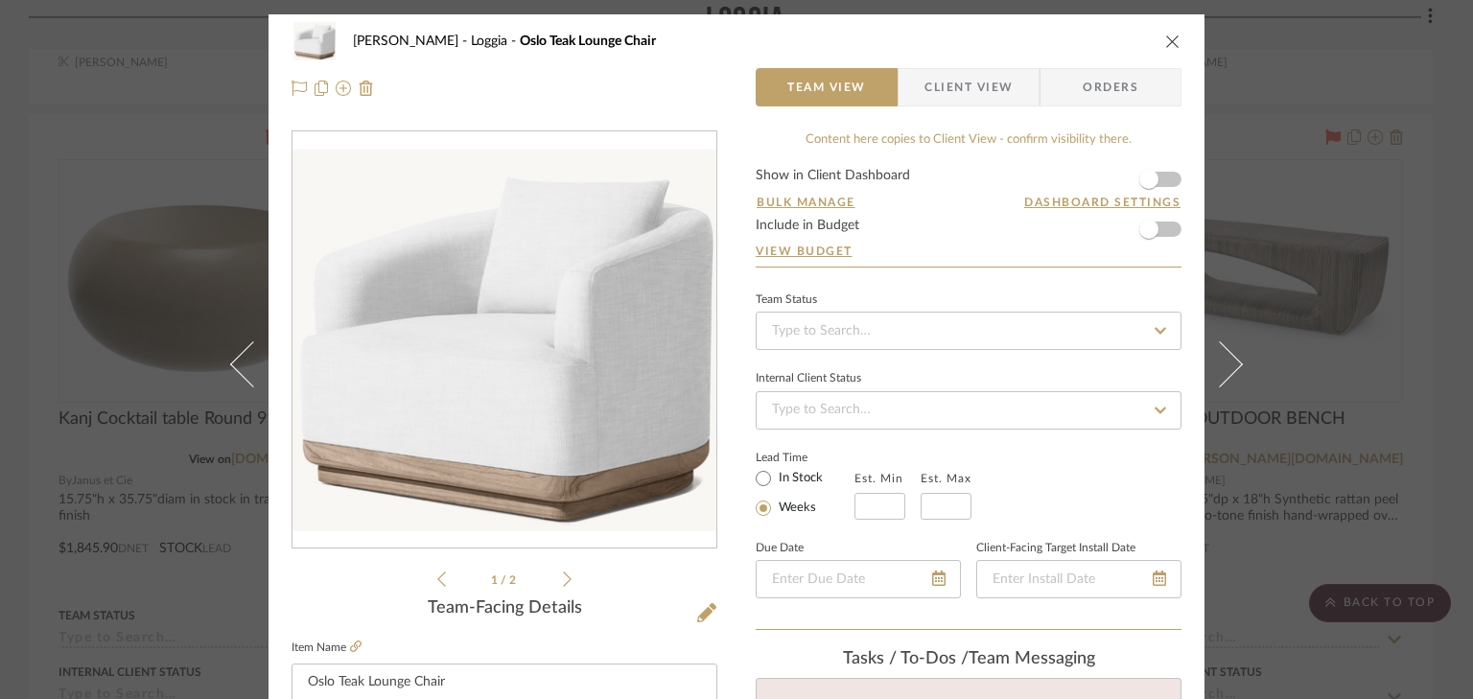
click at [563, 572] on icon at bounding box center [567, 578] width 9 height 17
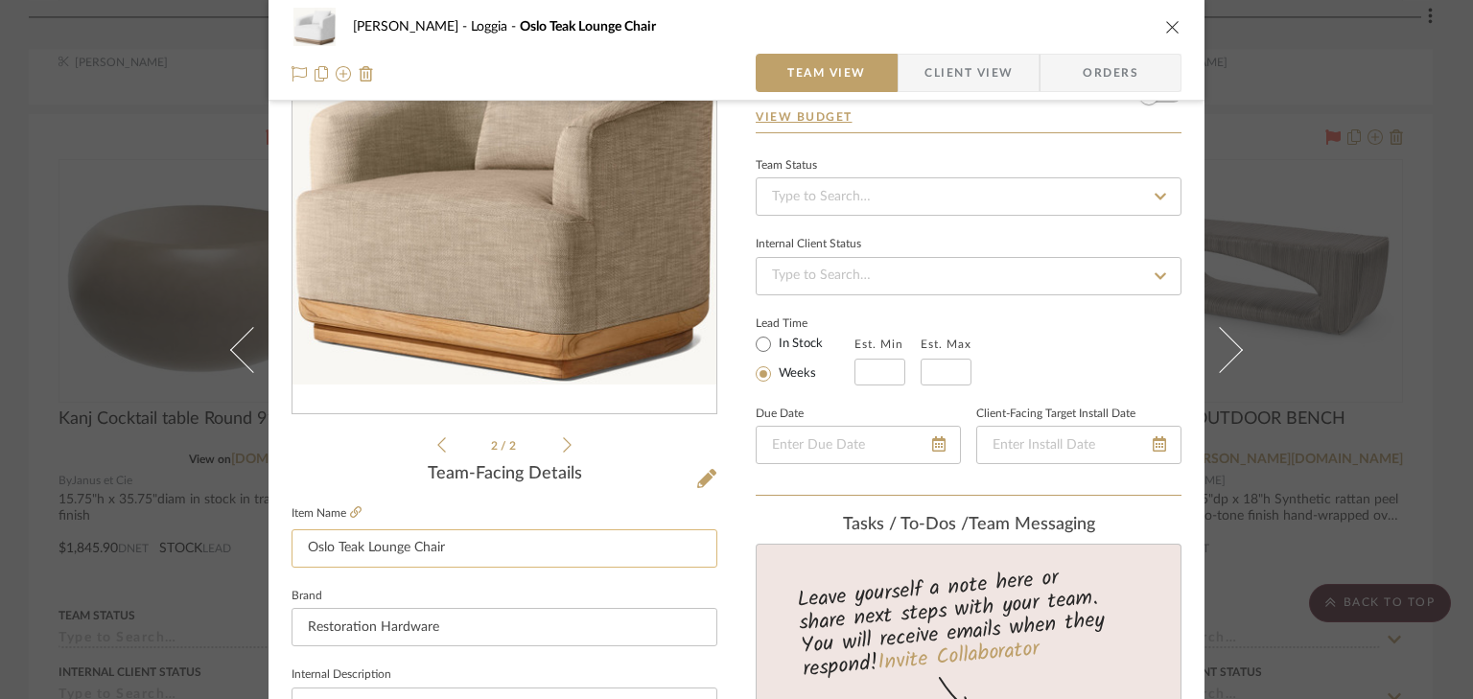
scroll to position [230, 0]
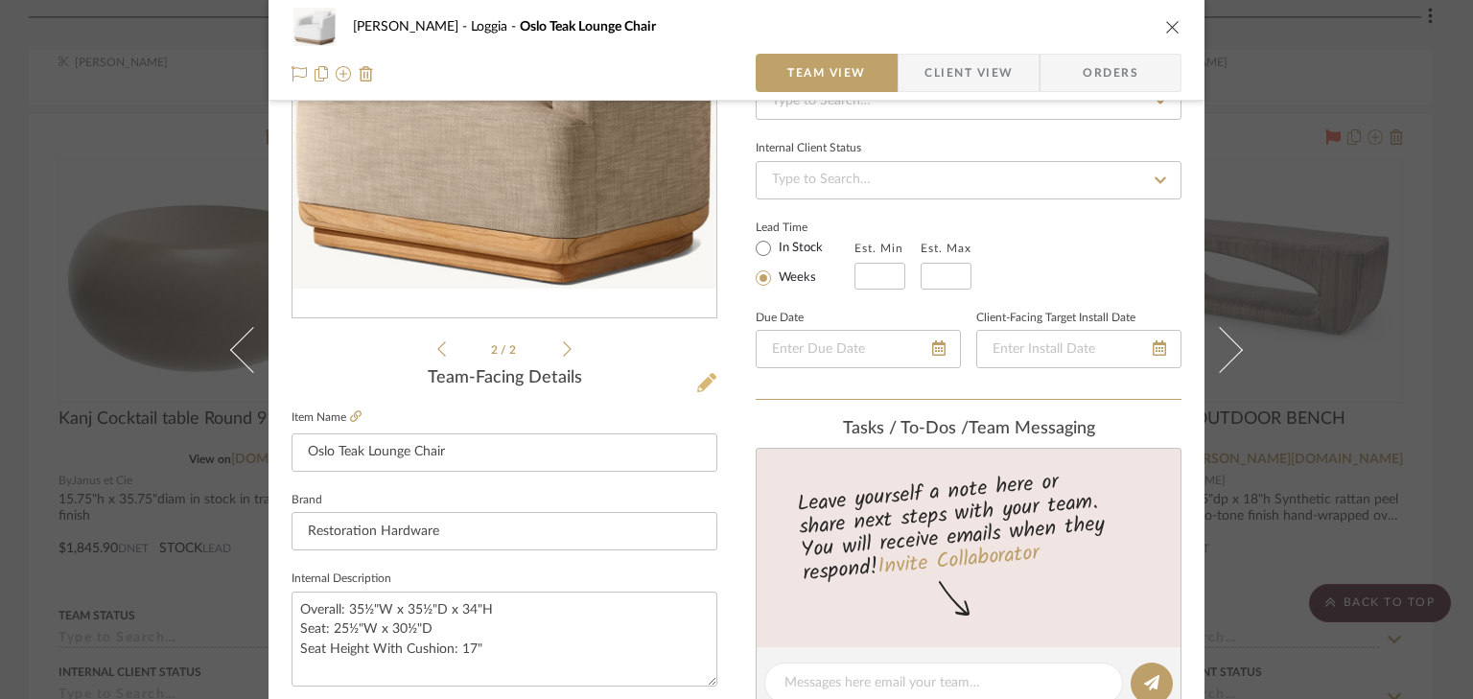
click at [697, 381] on icon at bounding box center [706, 382] width 19 height 19
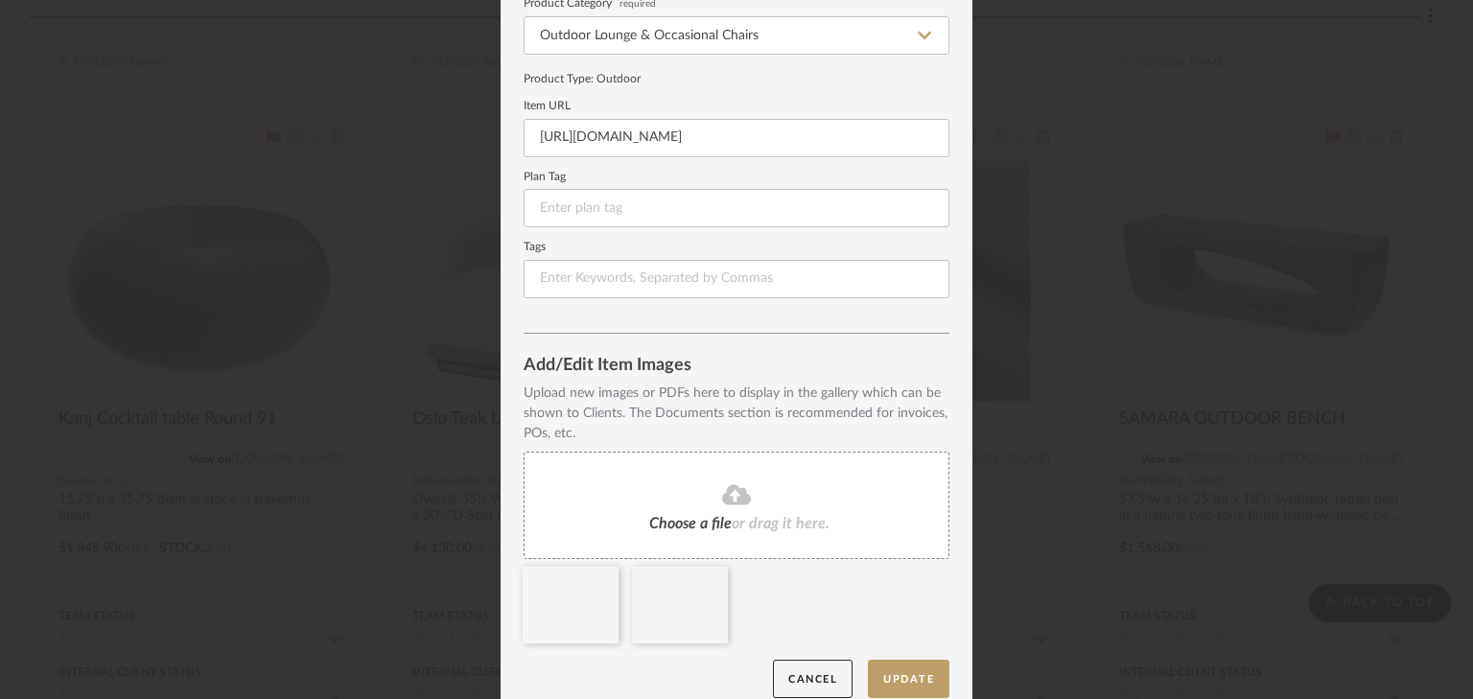
scroll to position [215, 0]
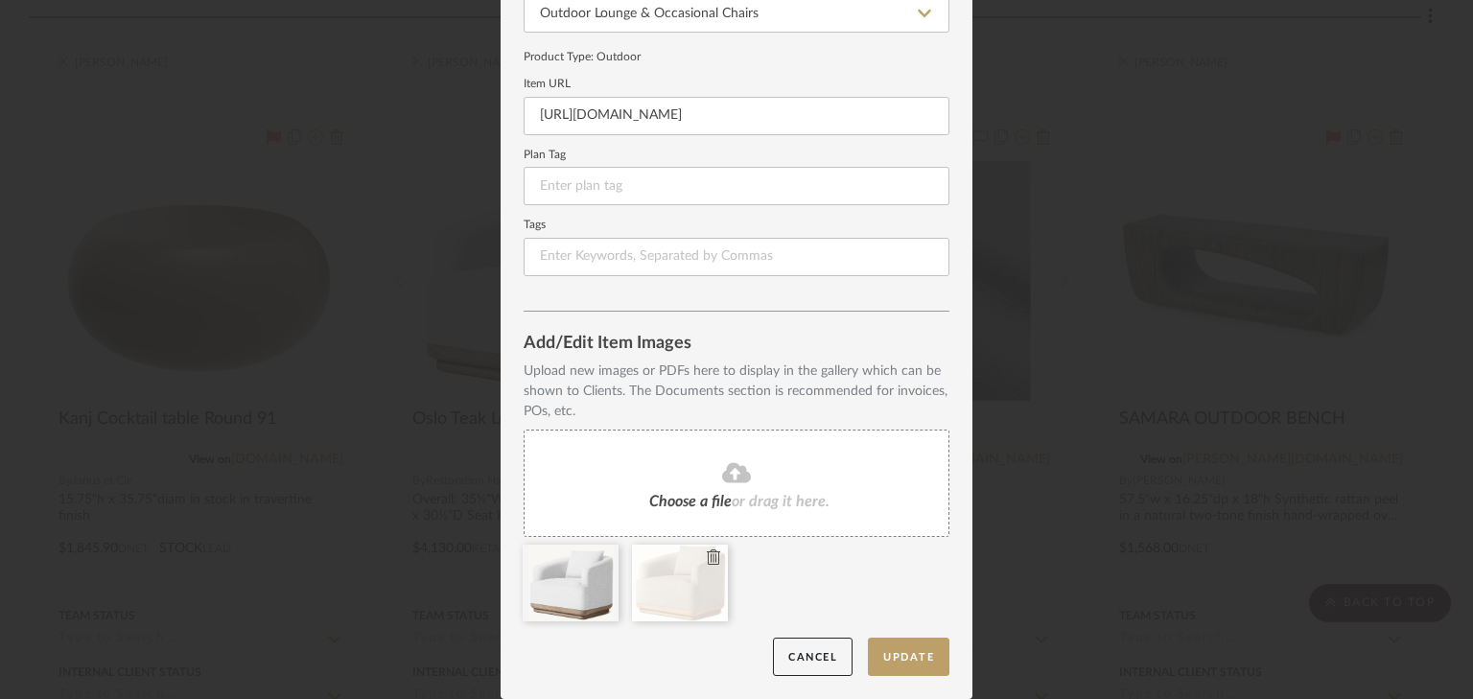
click at [709, 559] on icon at bounding box center [713, 556] width 13 height 15
click at [736, 479] on icon at bounding box center [736, 472] width 29 height 20
click at [707, 558] on icon at bounding box center [713, 556] width 13 height 15
click at [923, 660] on button "Update" at bounding box center [908, 657] width 81 height 39
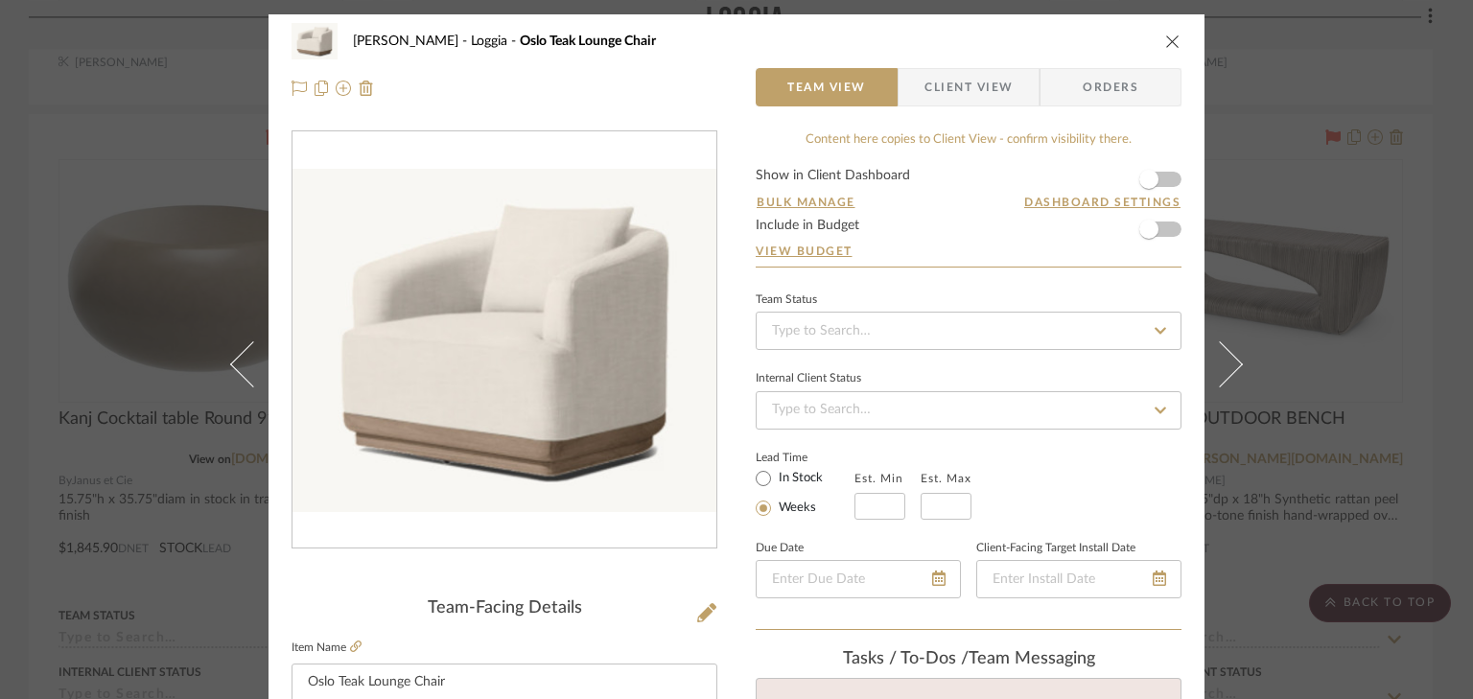
click at [1169, 43] on icon "close" at bounding box center [1172, 41] width 15 height 15
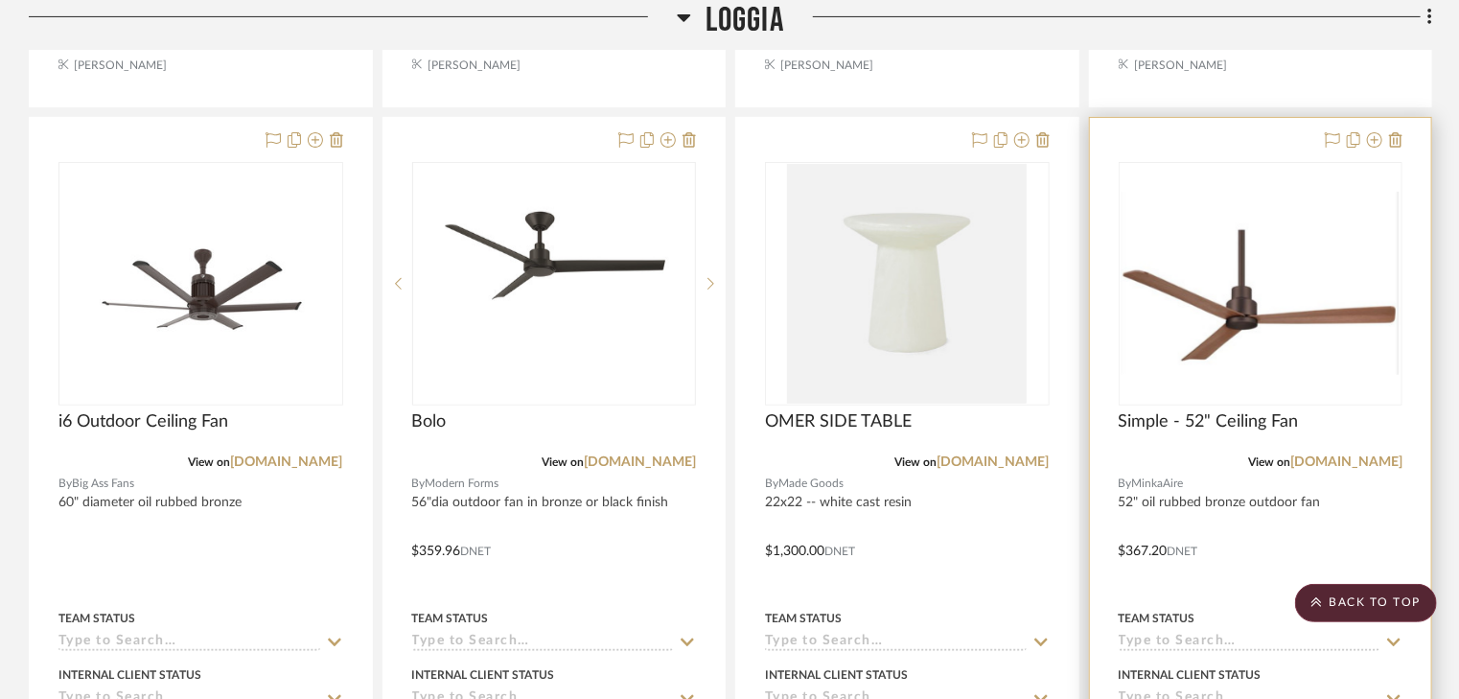
scroll to position [3950, 0]
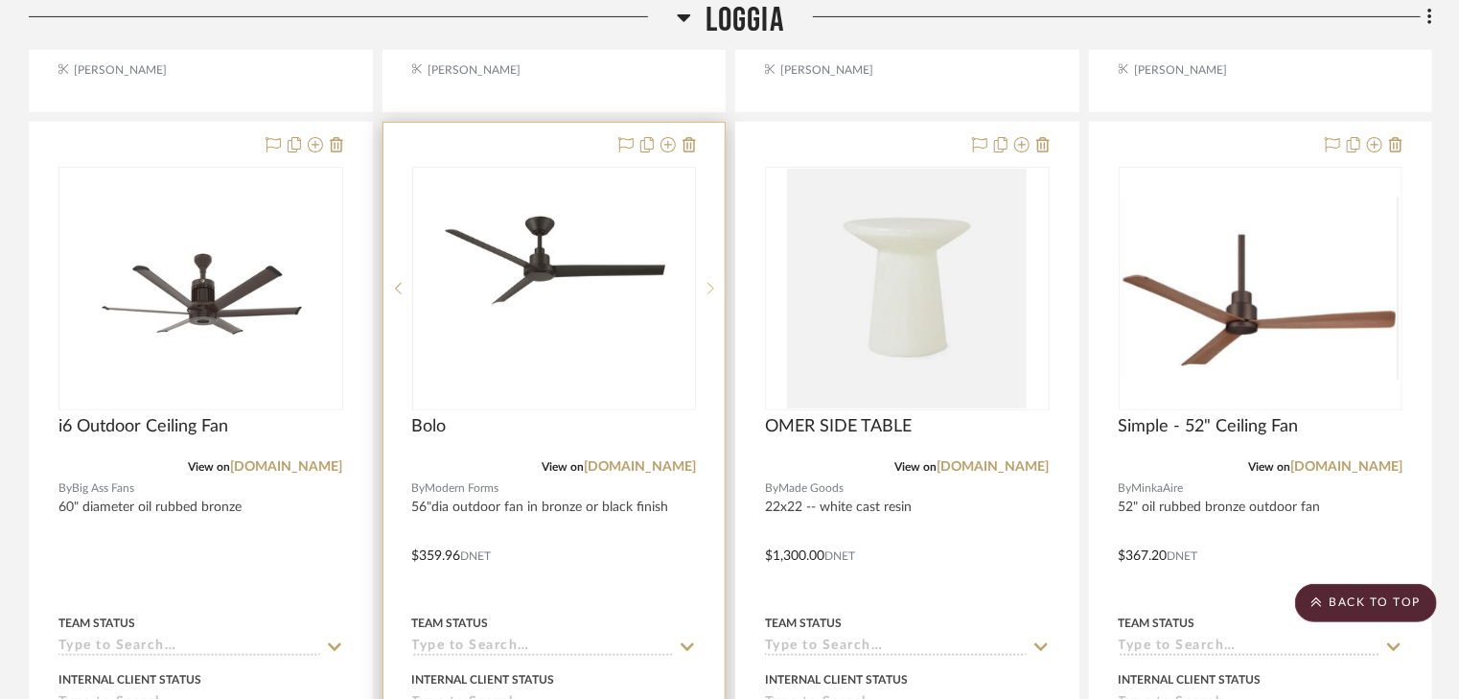
click at [712, 288] on icon at bounding box center [711, 288] width 7 height 13
click at [395, 286] on icon at bounding box center [398, 288] width 7 height 13
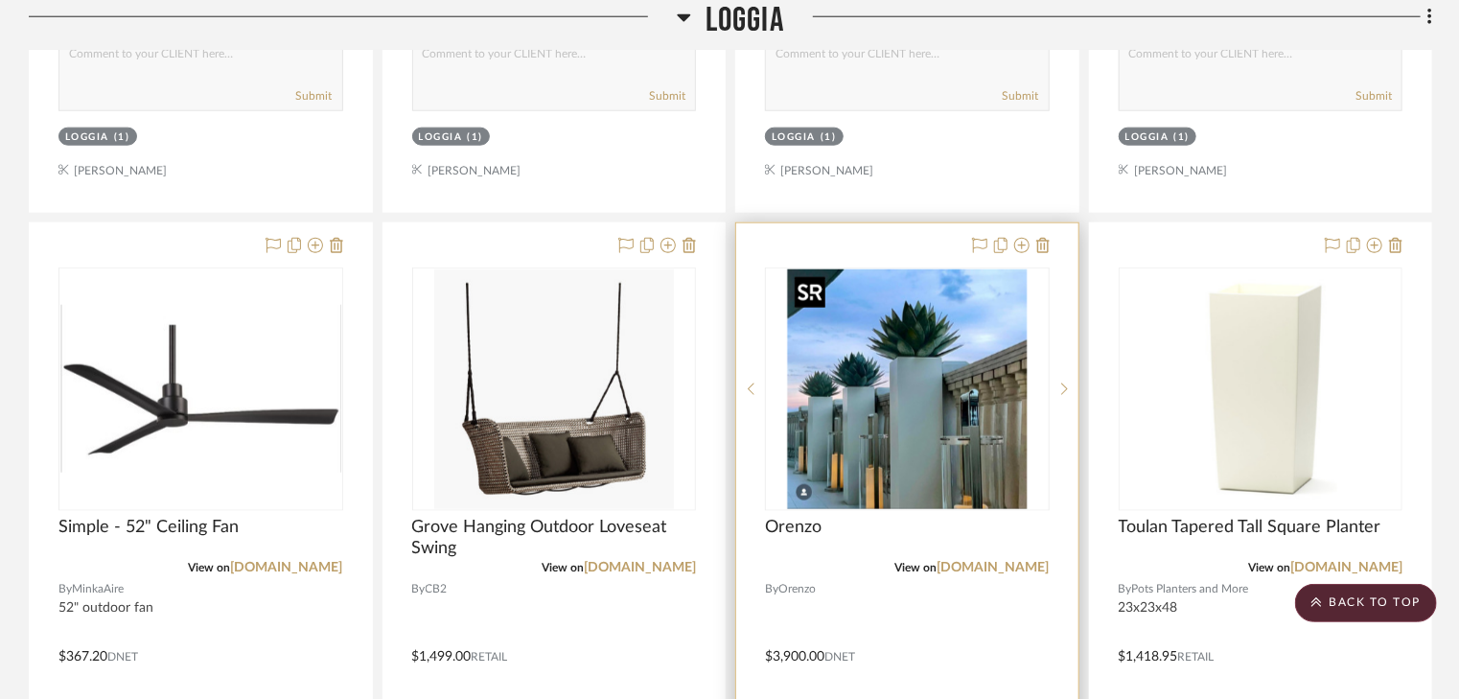
scroll to position [4717, 0]
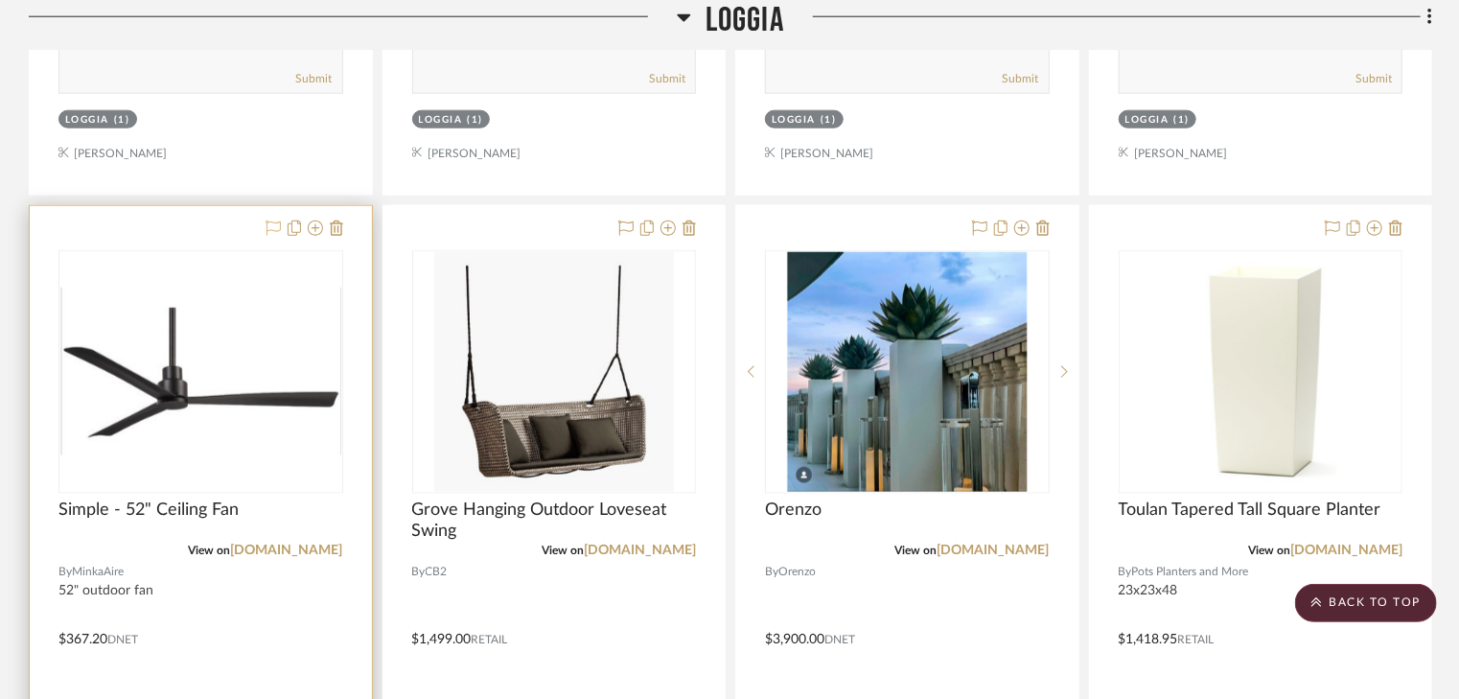
click at [270, 227] on icon at bounding box center [273, 228] width 15 height 15
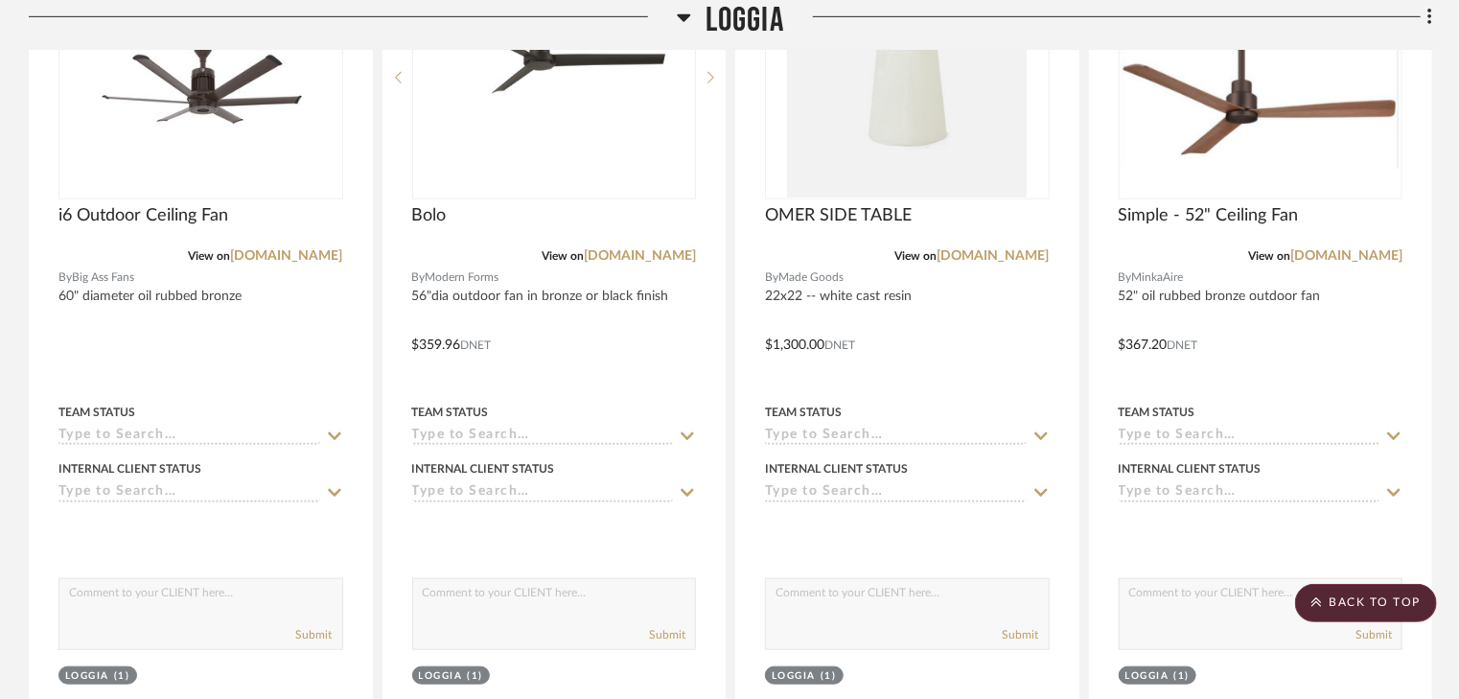
scroll to position [4027, 0]
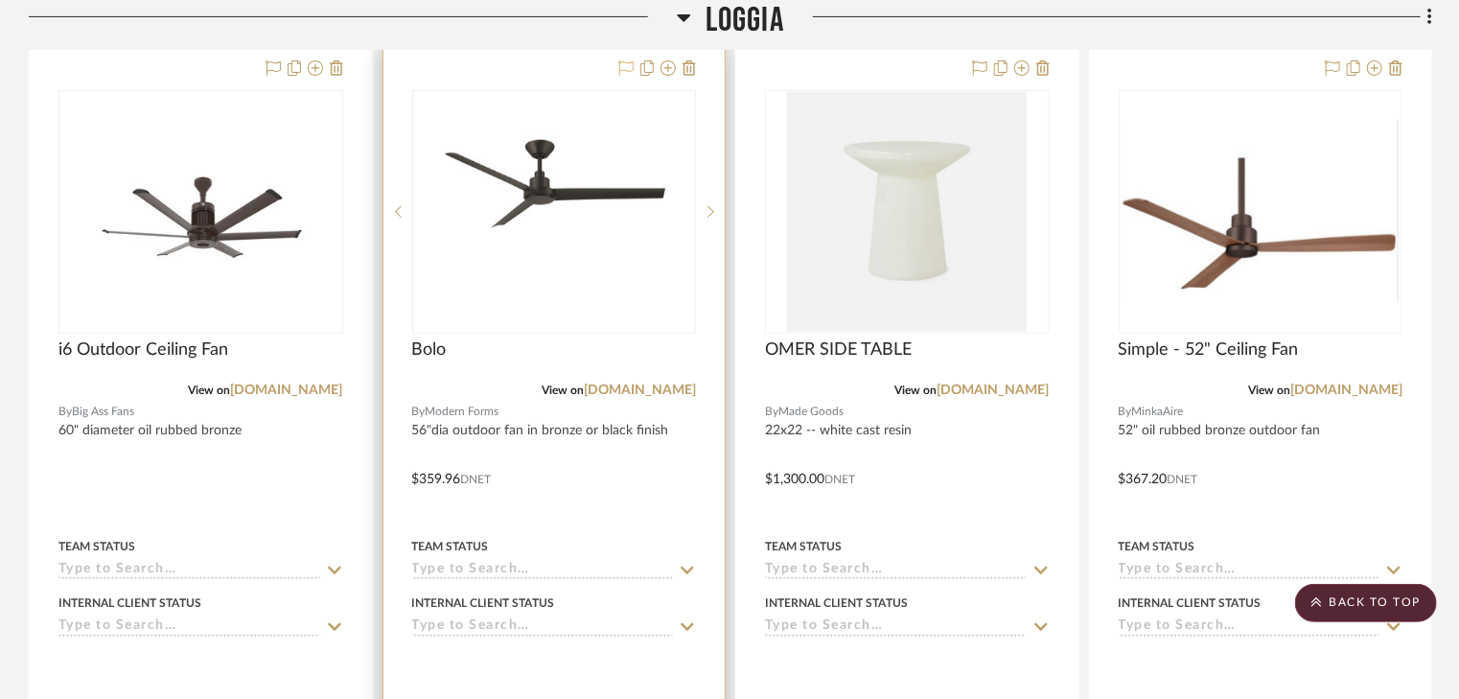
click at [621, 63] on icon at bounding box center [625, 67] width 15 height 15
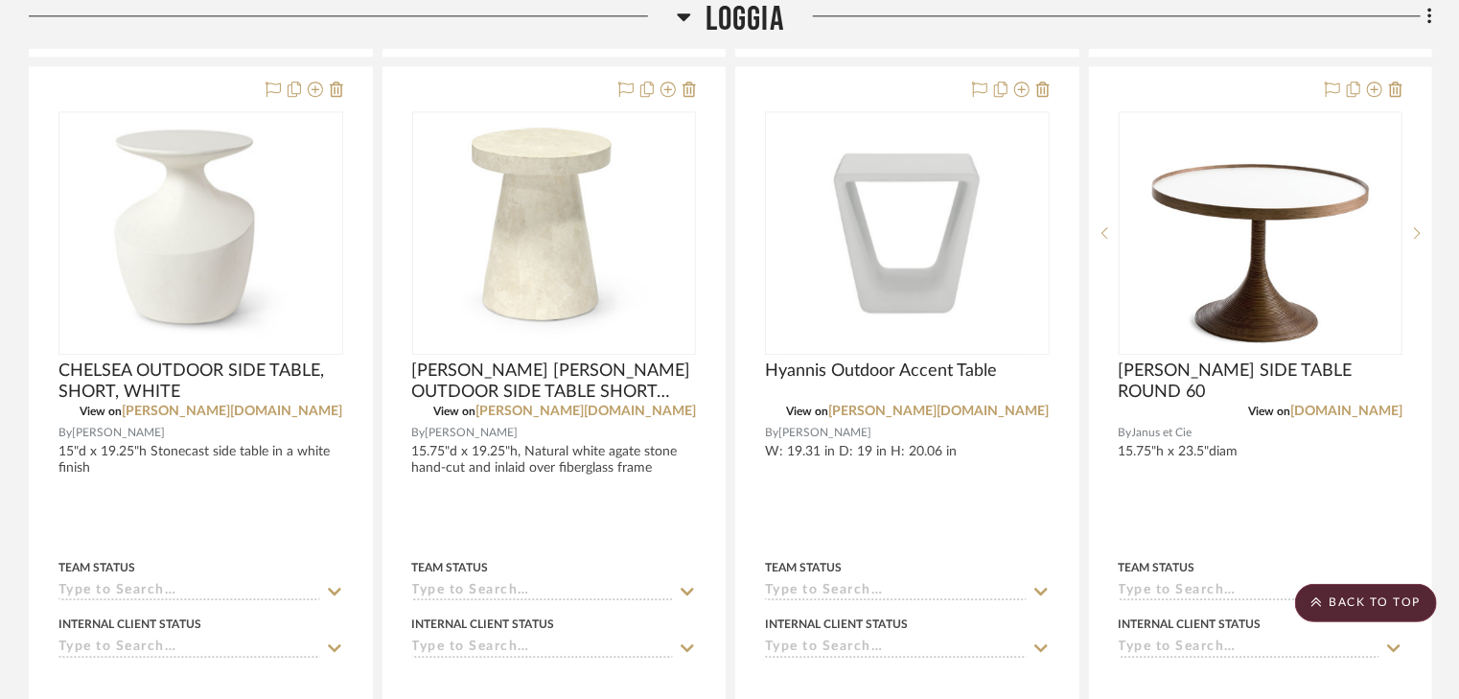
scroll to position [2253, 0]
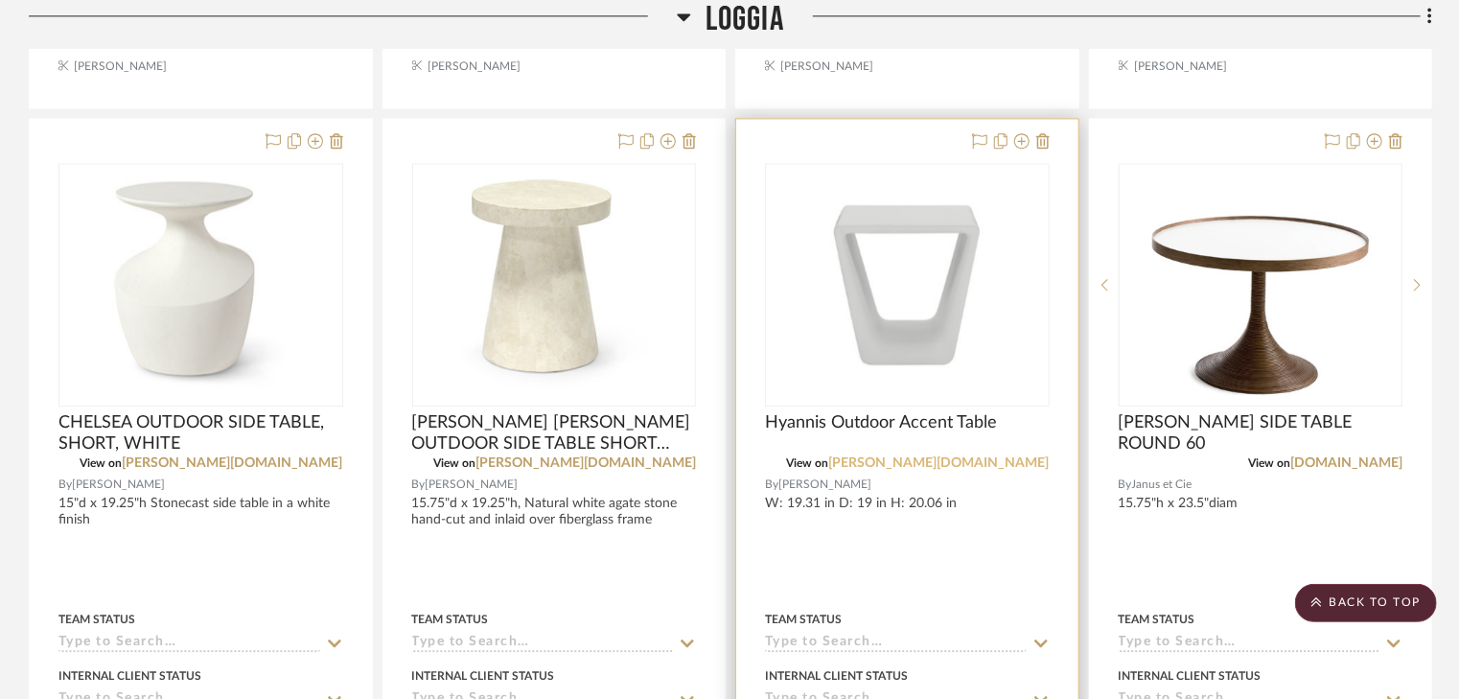
click at [1002, 461] on link "bernhardt.com" at bounding box center [939, 462] width 221 height 13
click at [1046, 140] on icon at bounding box center [1042, 140] width 13 height 15
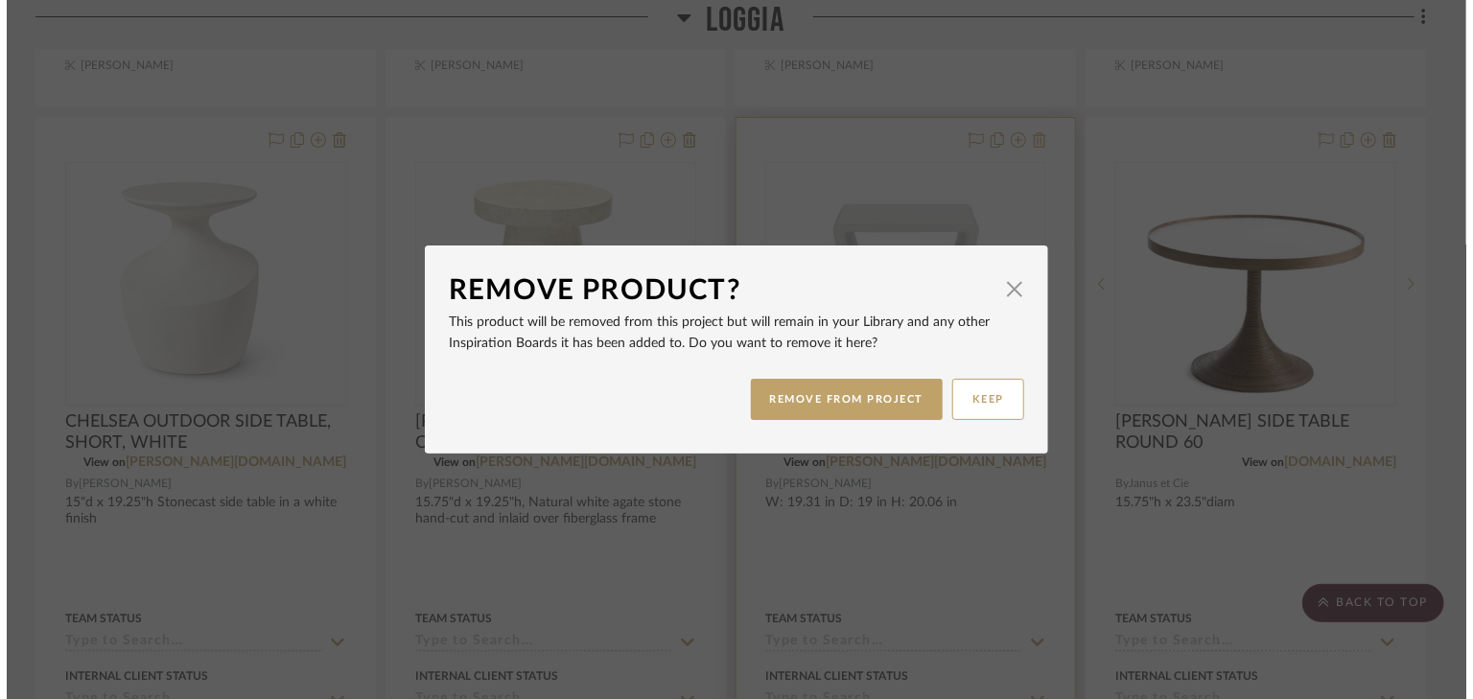
scroll to position [0, 0]
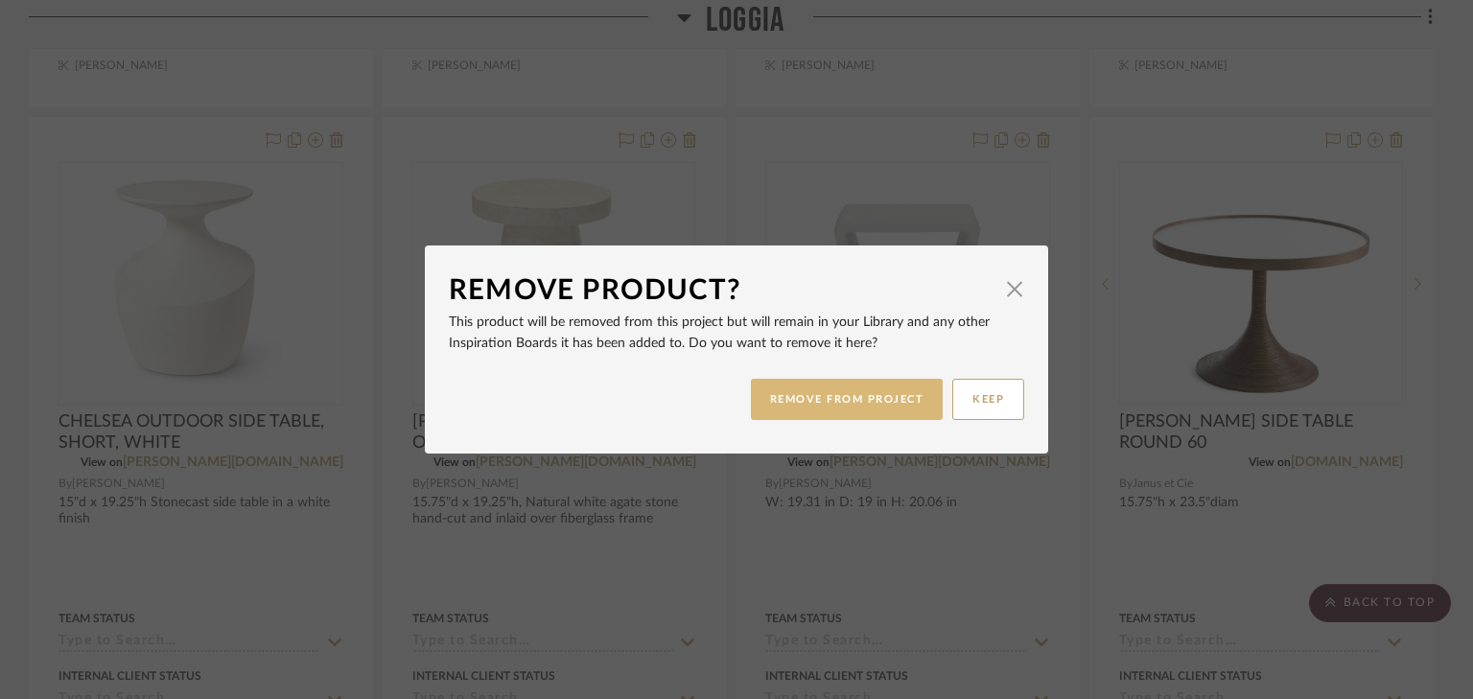
click at [875, 406] on button "REMOVE FROM PROJECT" at bounding box center [847, 399] width 193 height 41
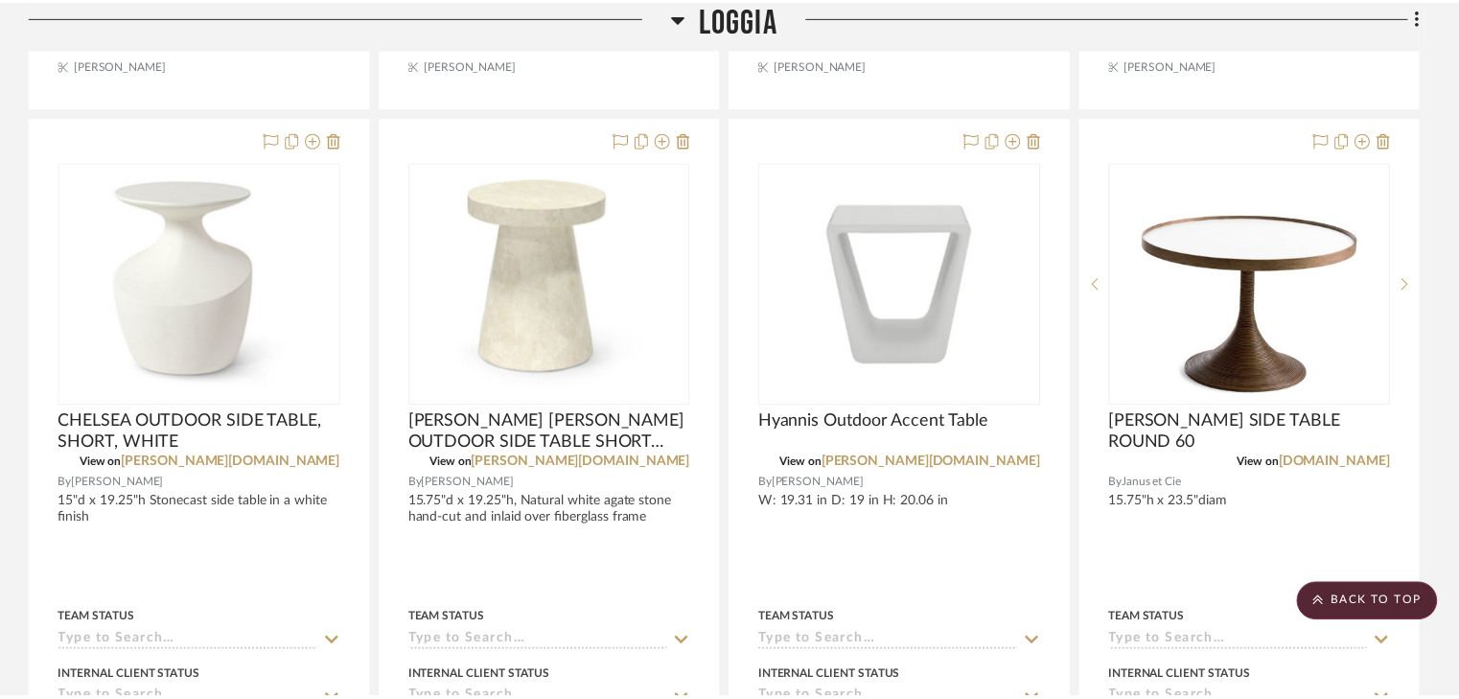
scroll to position [2253, 0]
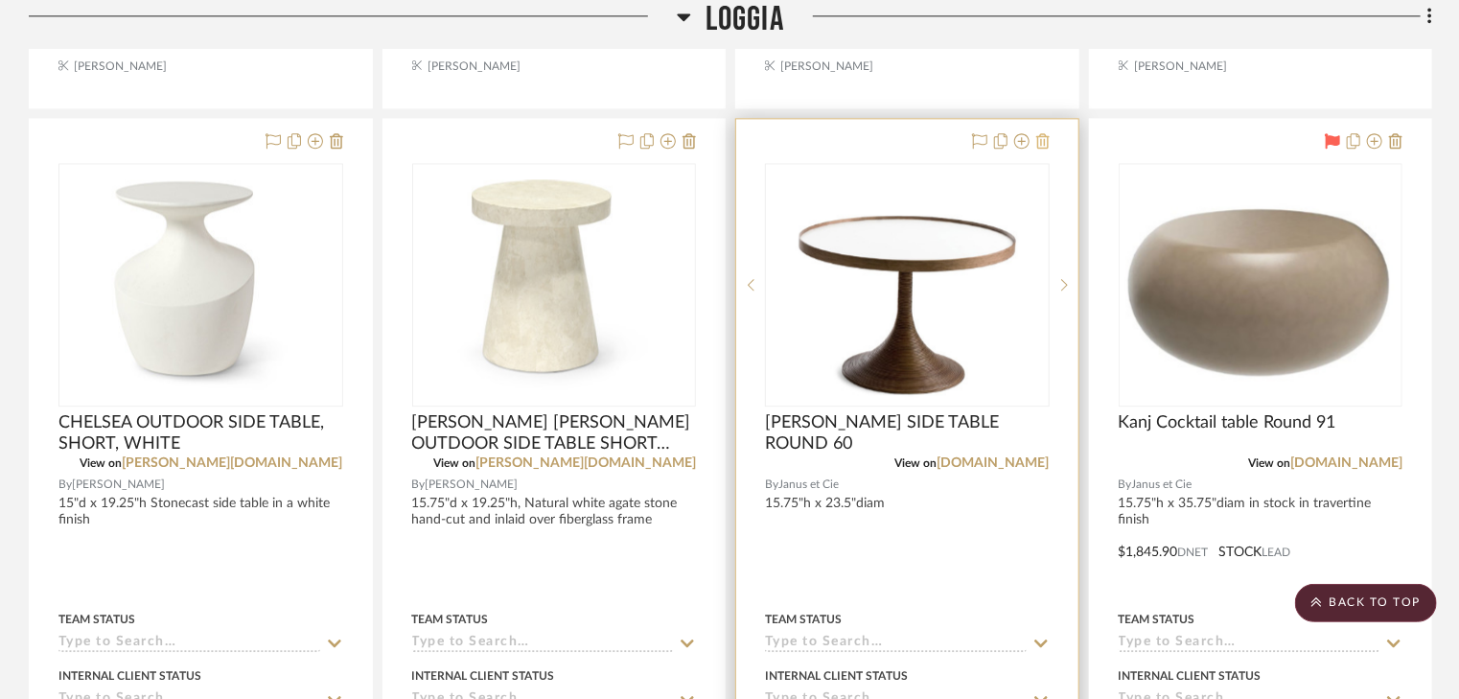
click at [1040, 144] on icon at bounding box center [1042, 140] width 13 height 15
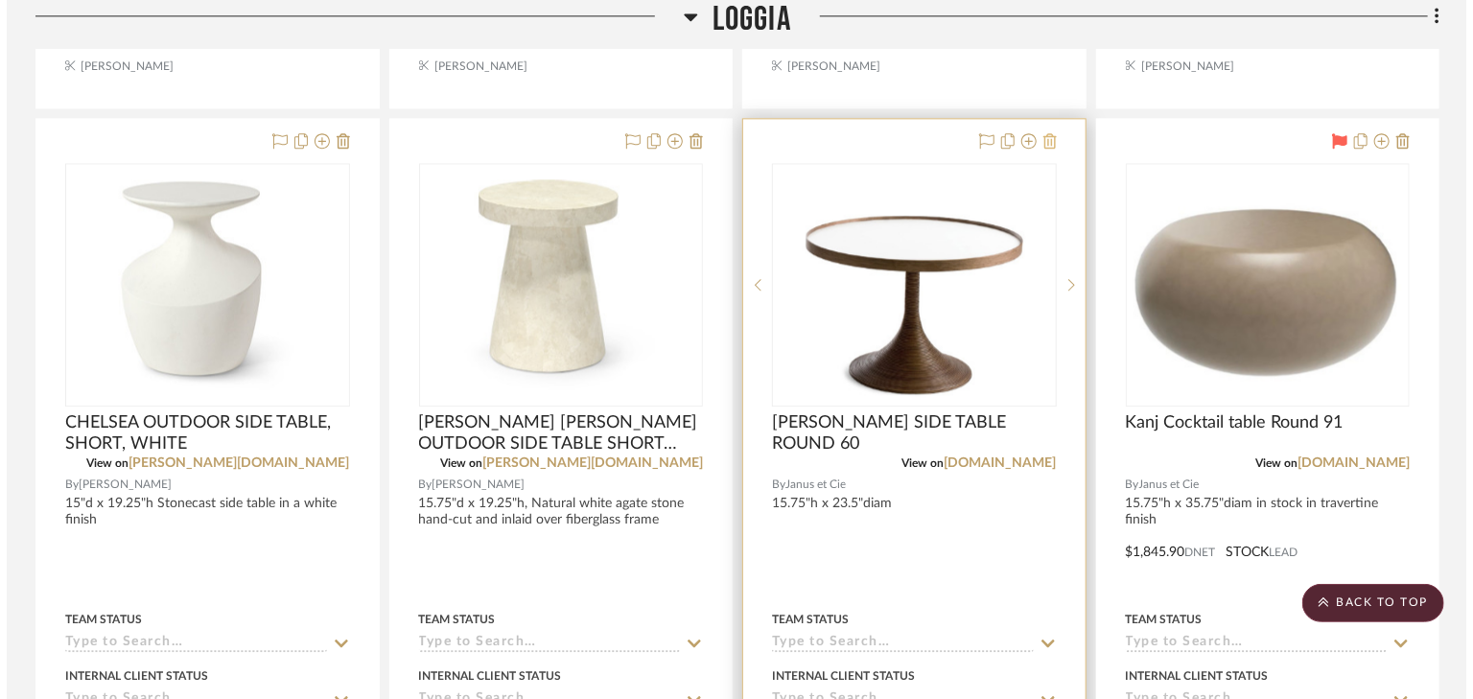
scroll to position [0, 0]
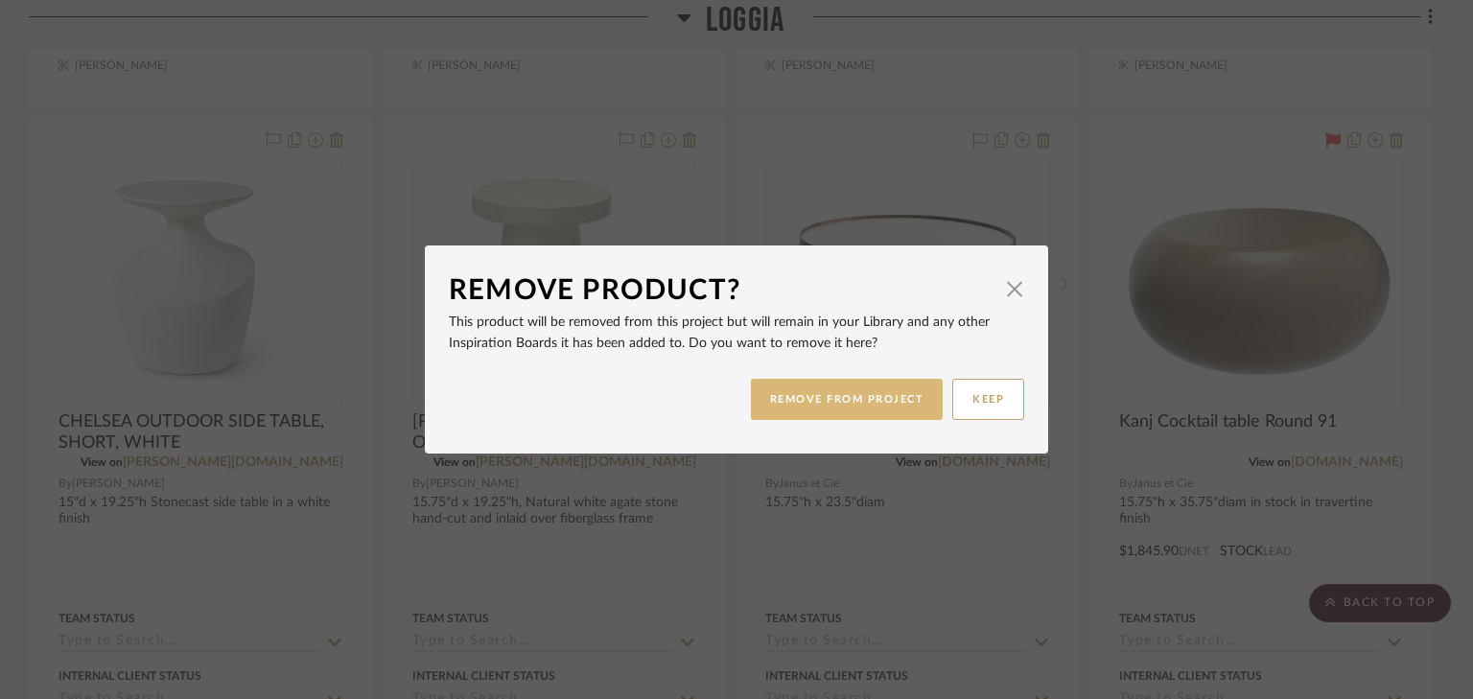
click at [863, 415] on button "REMOVE FROM PROJECT" at bounding box center [847, 399] width 193 height 41
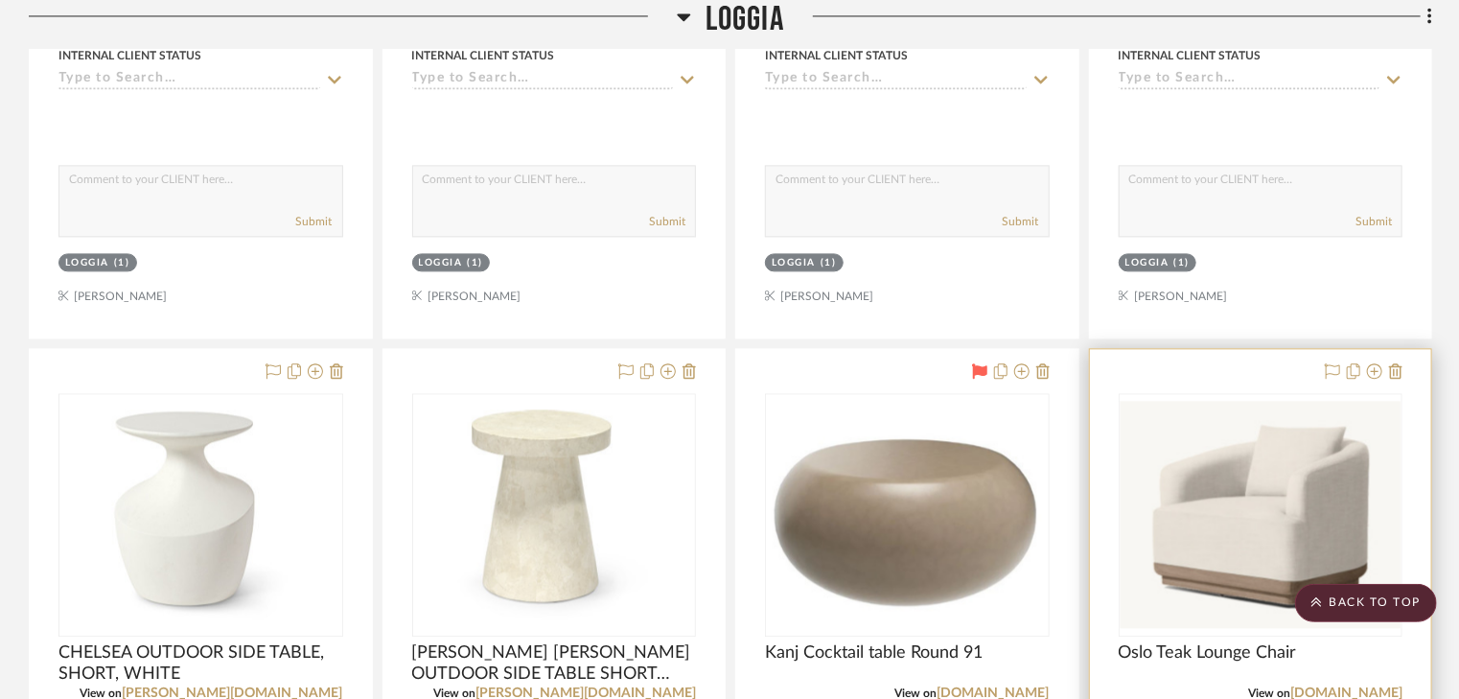
scroll to position [2100, 0]
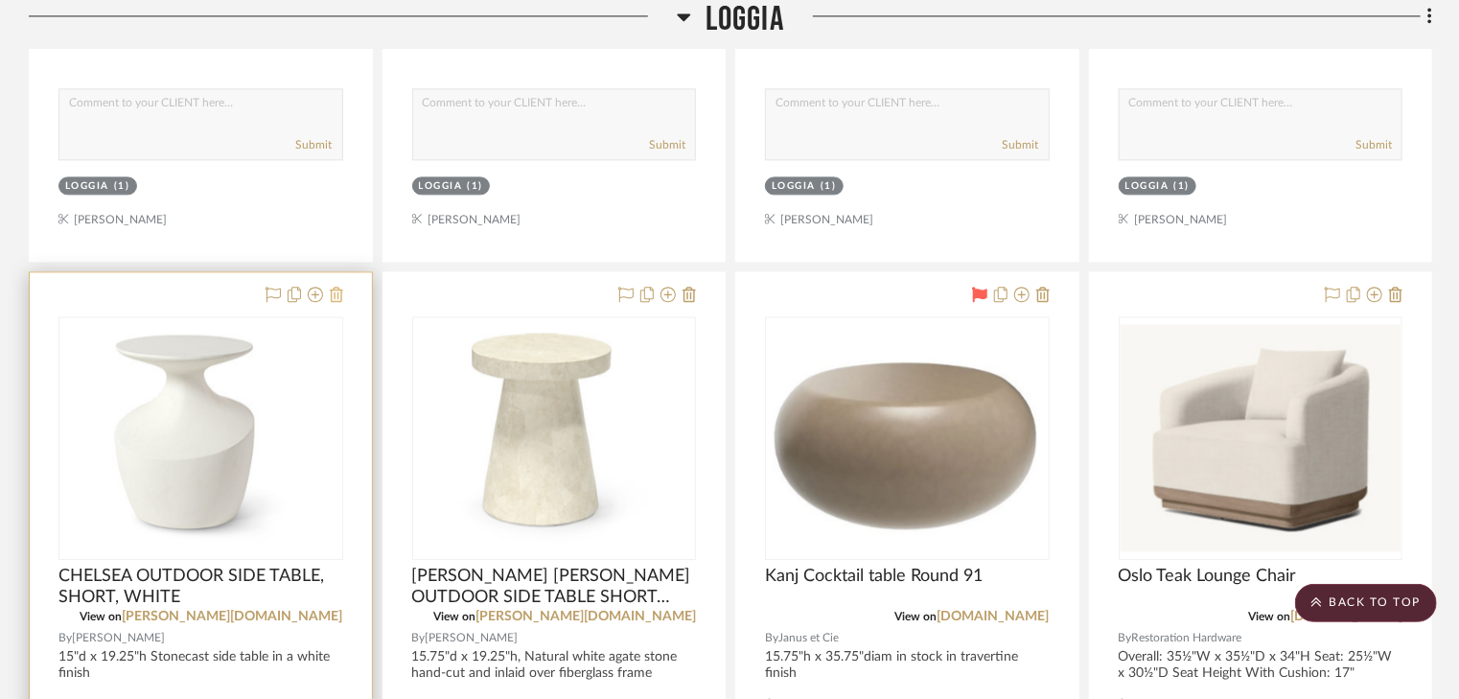
click at [336, 296] on icon at bounding box center [336, 294] width 13 height 15
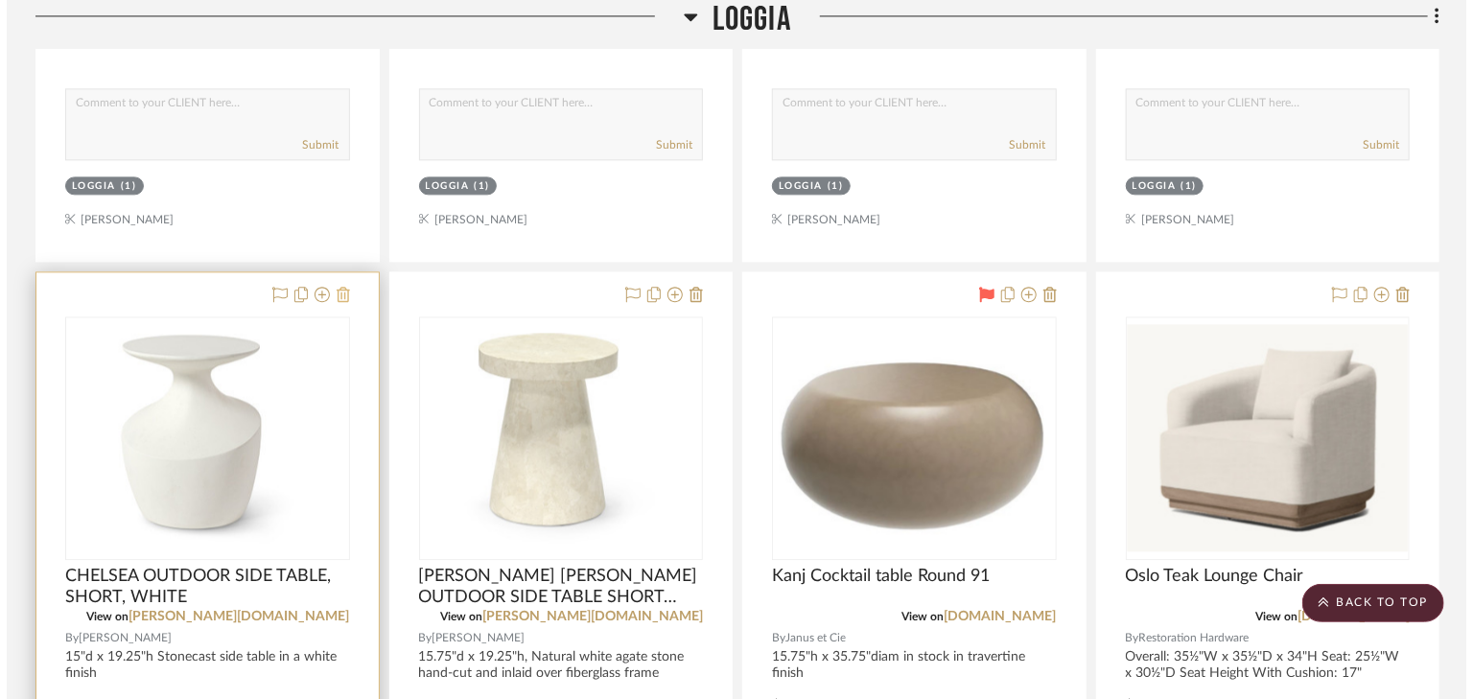
scroll to position [0, 0]
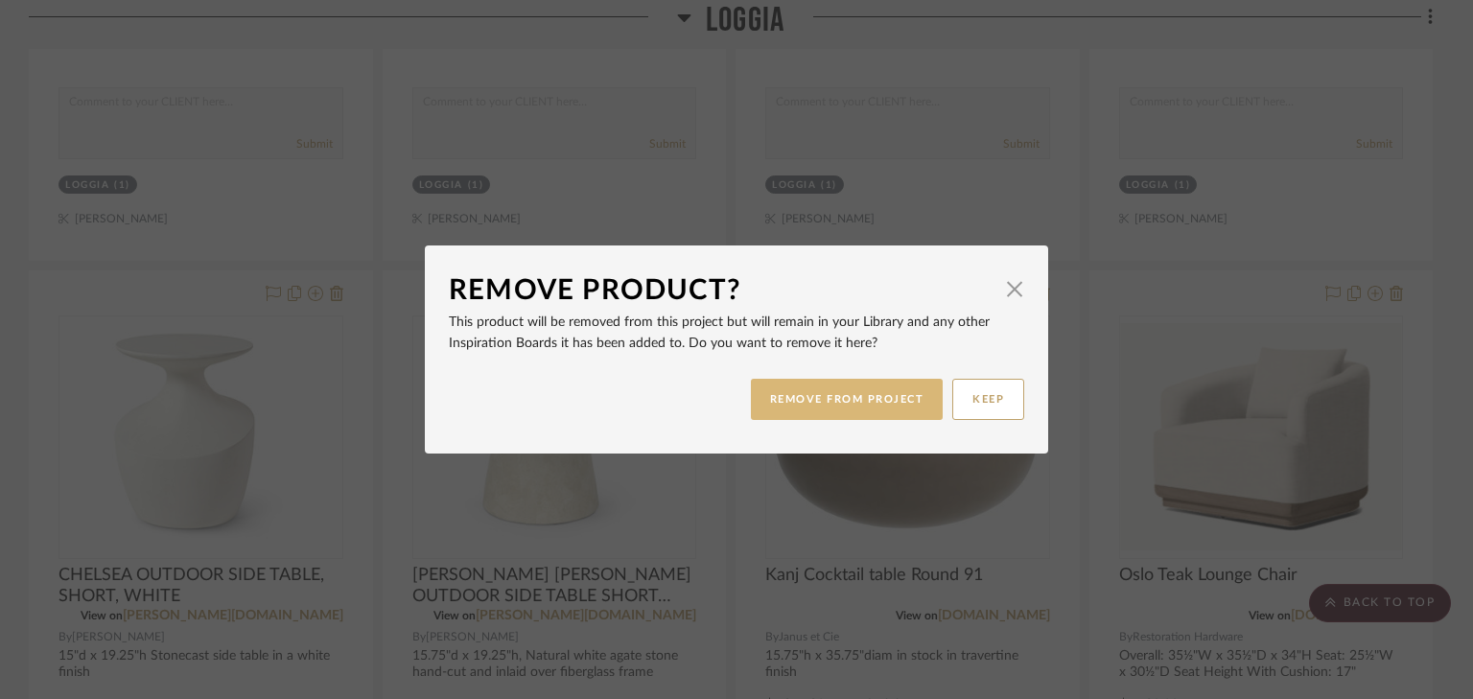
click at [784, 407] on button "REMOVE FROM PROJECT" at bounding box center [847, 399] width 193 height 41
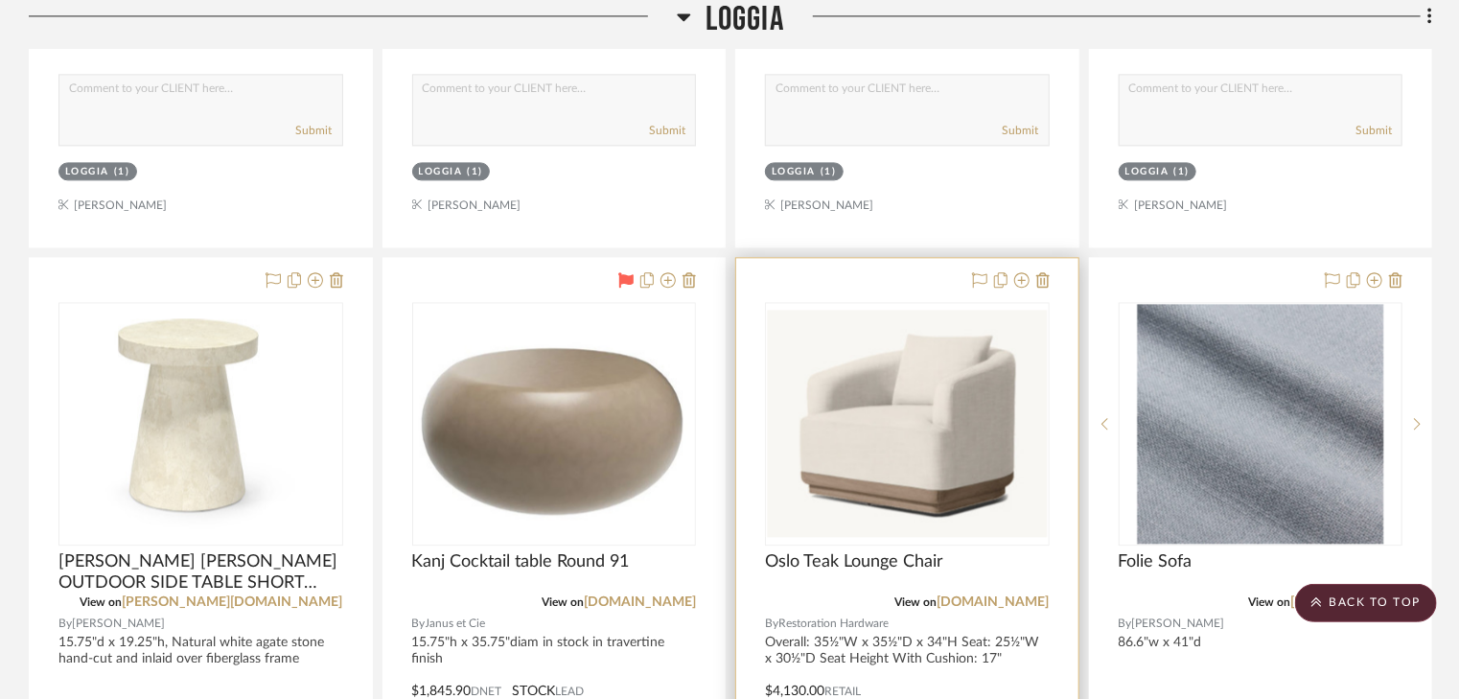
scroll to position [2176, 0]
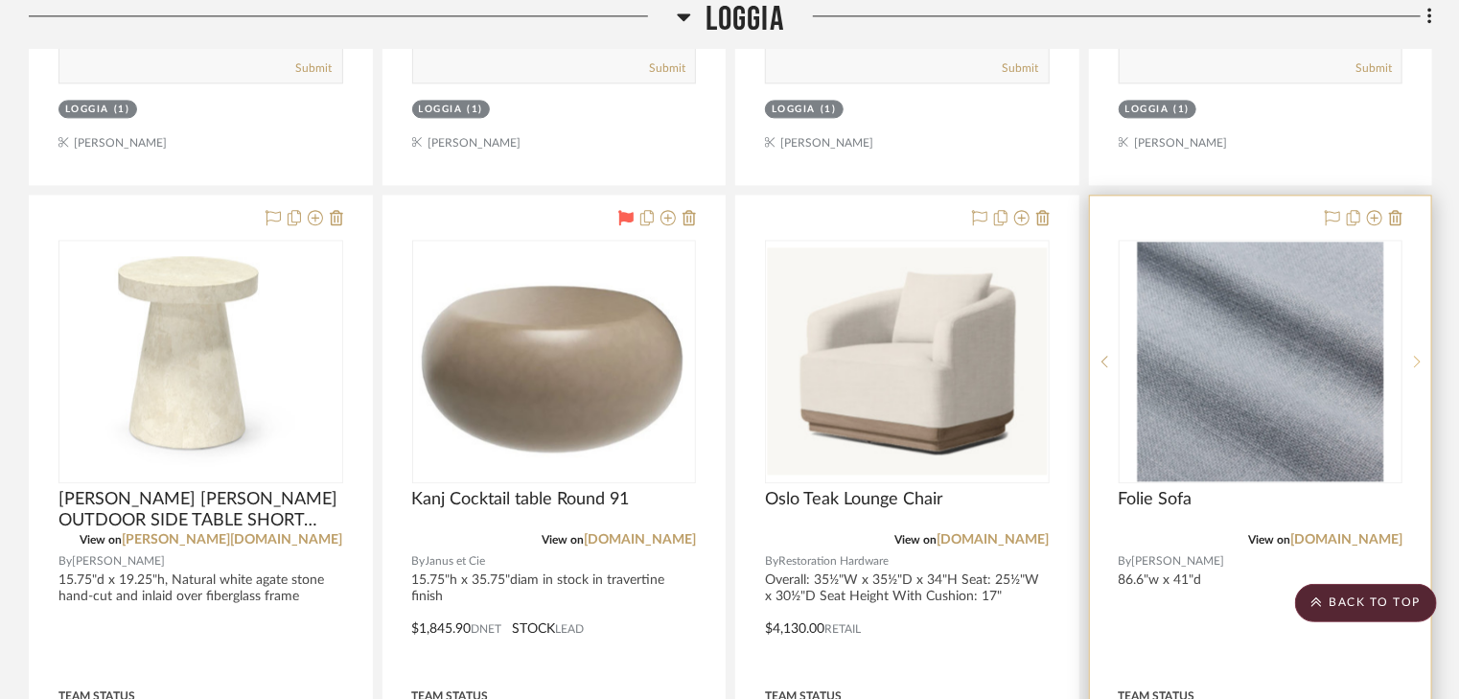
click at [1415, 358] on icon at bounding box center [1417, 361] width 7 height 13
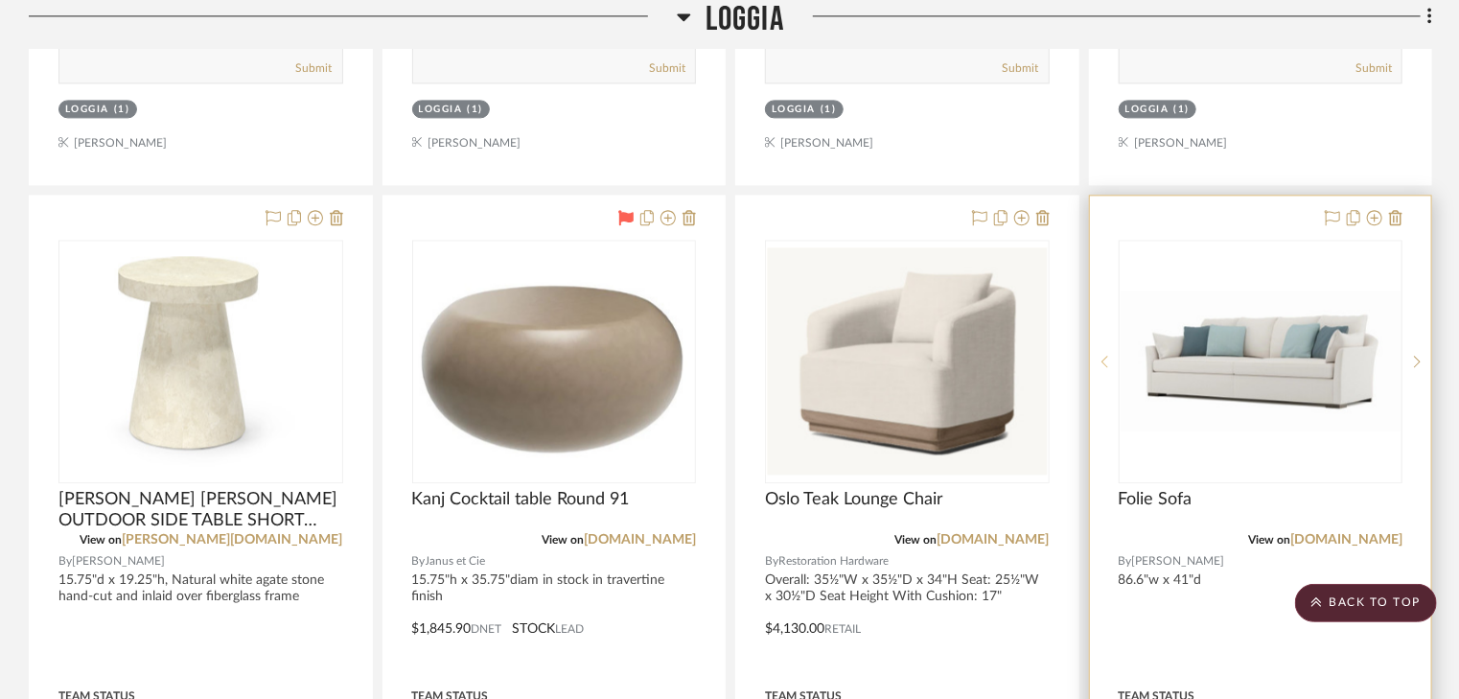
click at [1104, 360] on icon at bounding box center [1105, 361] width 7 height 13
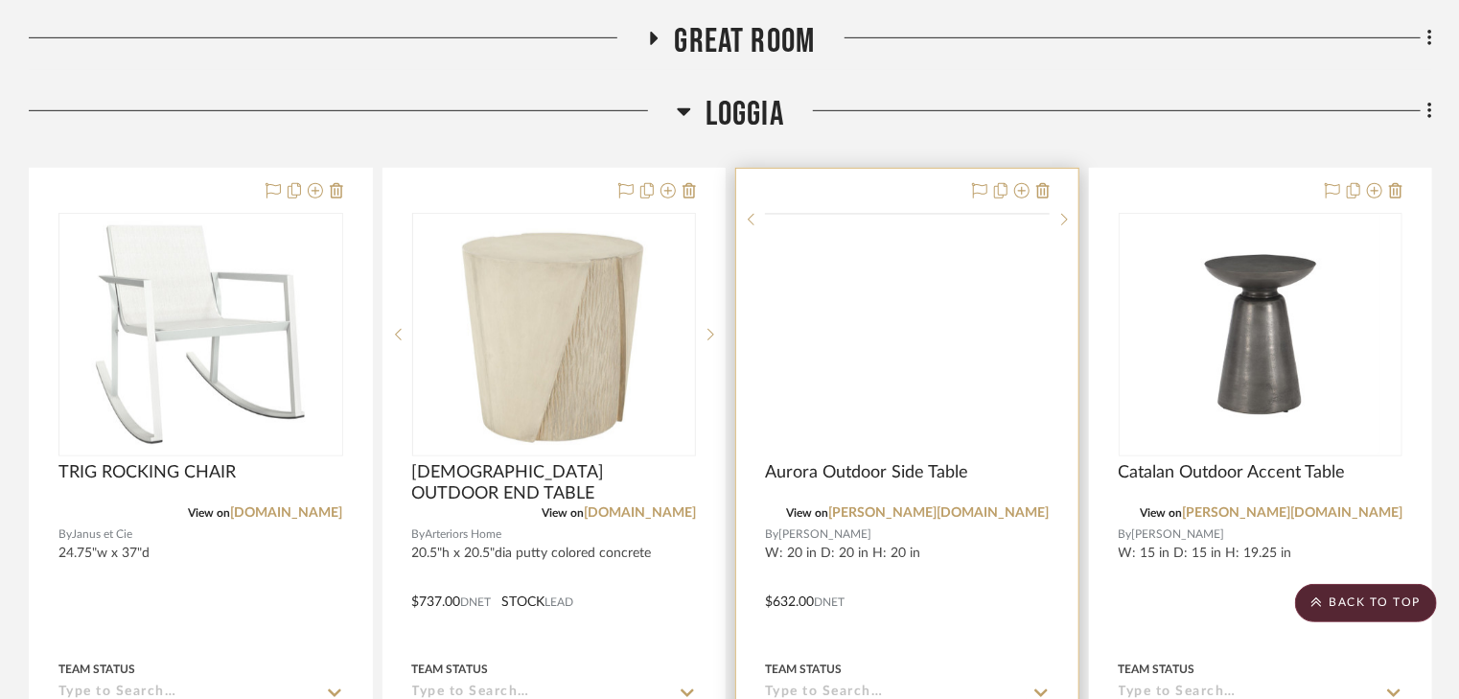
scroll to position [489, 0]
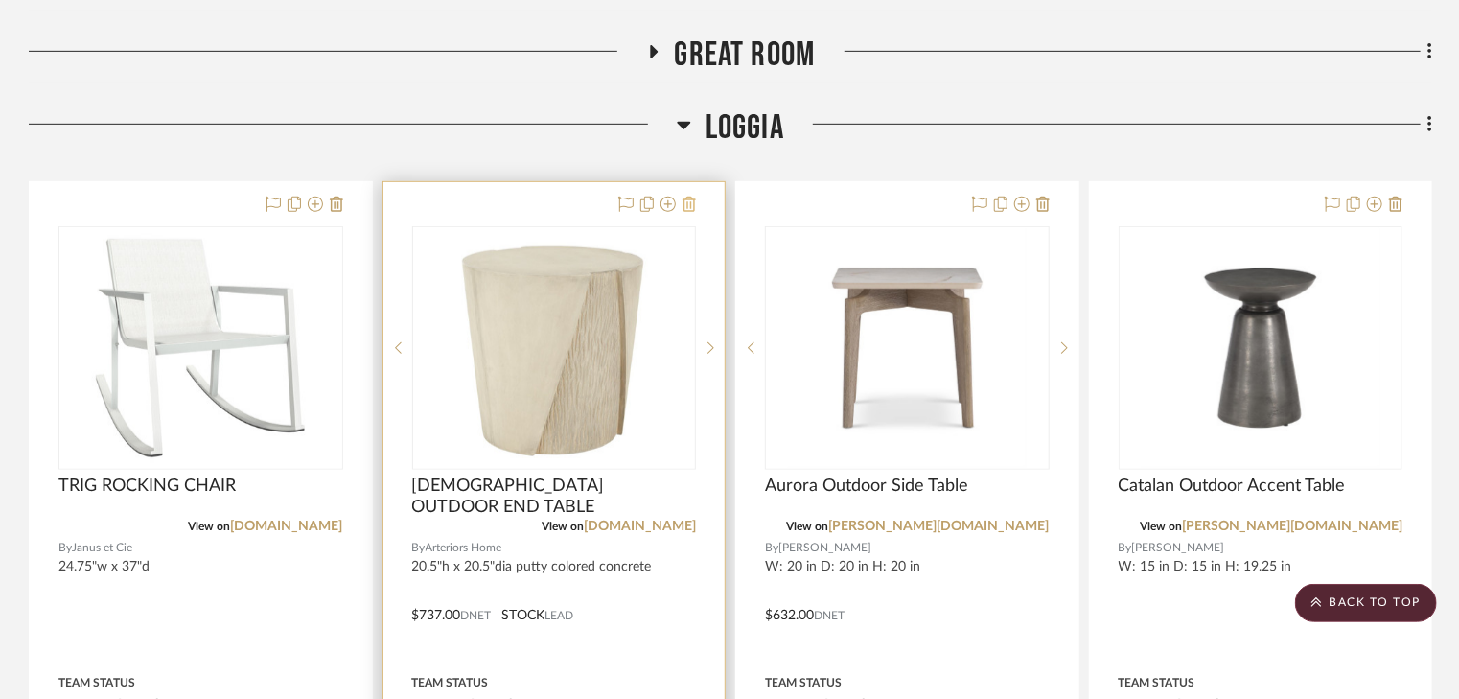
click at [687, 203] on icon at bounding box center [689, 204] width 13 height 15
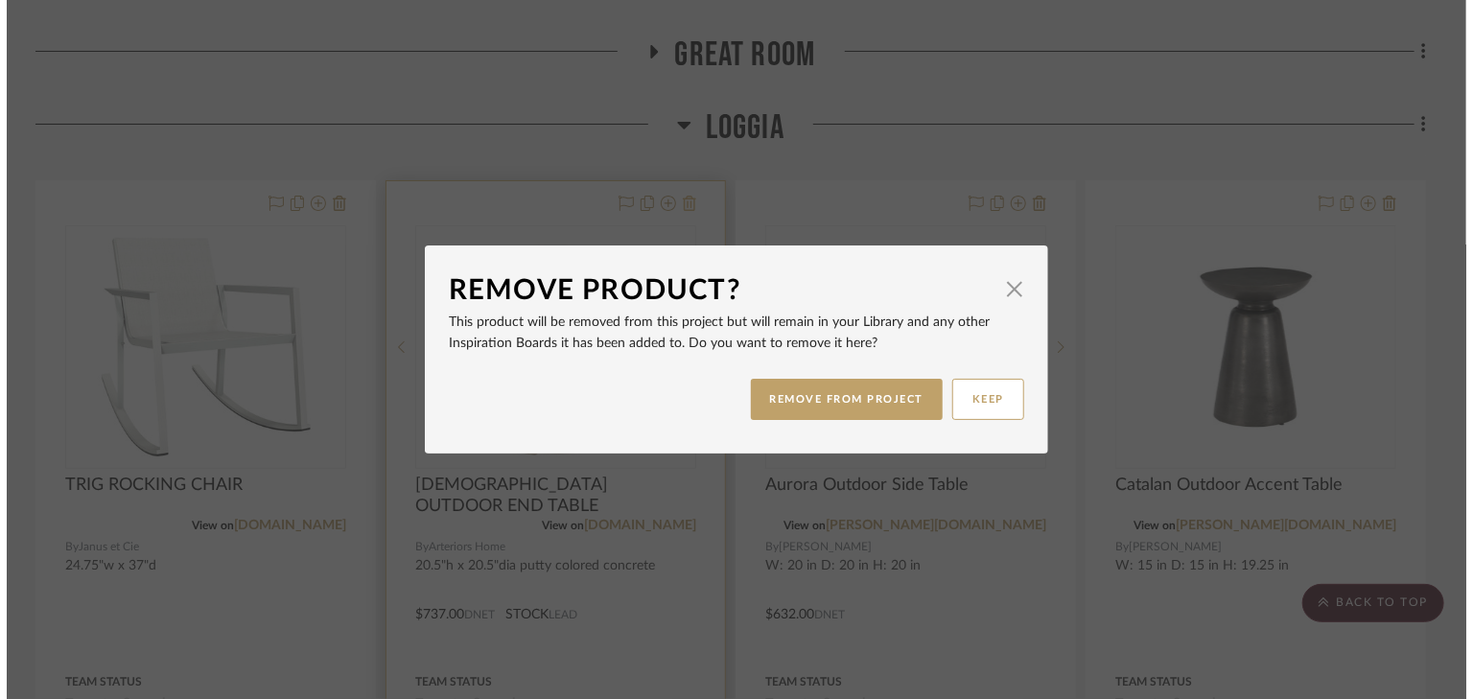
scroll to position [0, 0]
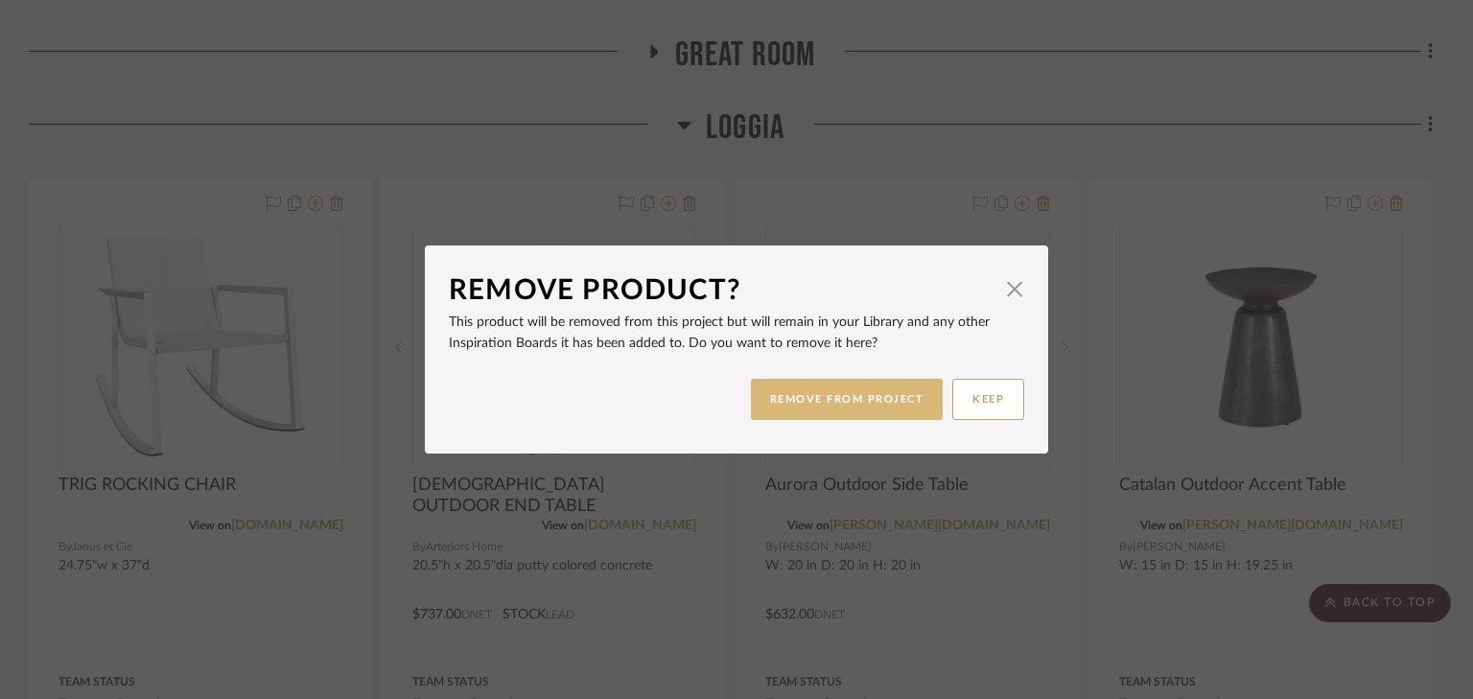
click at [814, 392] on button "REMOVE FROM PROJECT" at bounding box center [847, 399] width 193 height 41
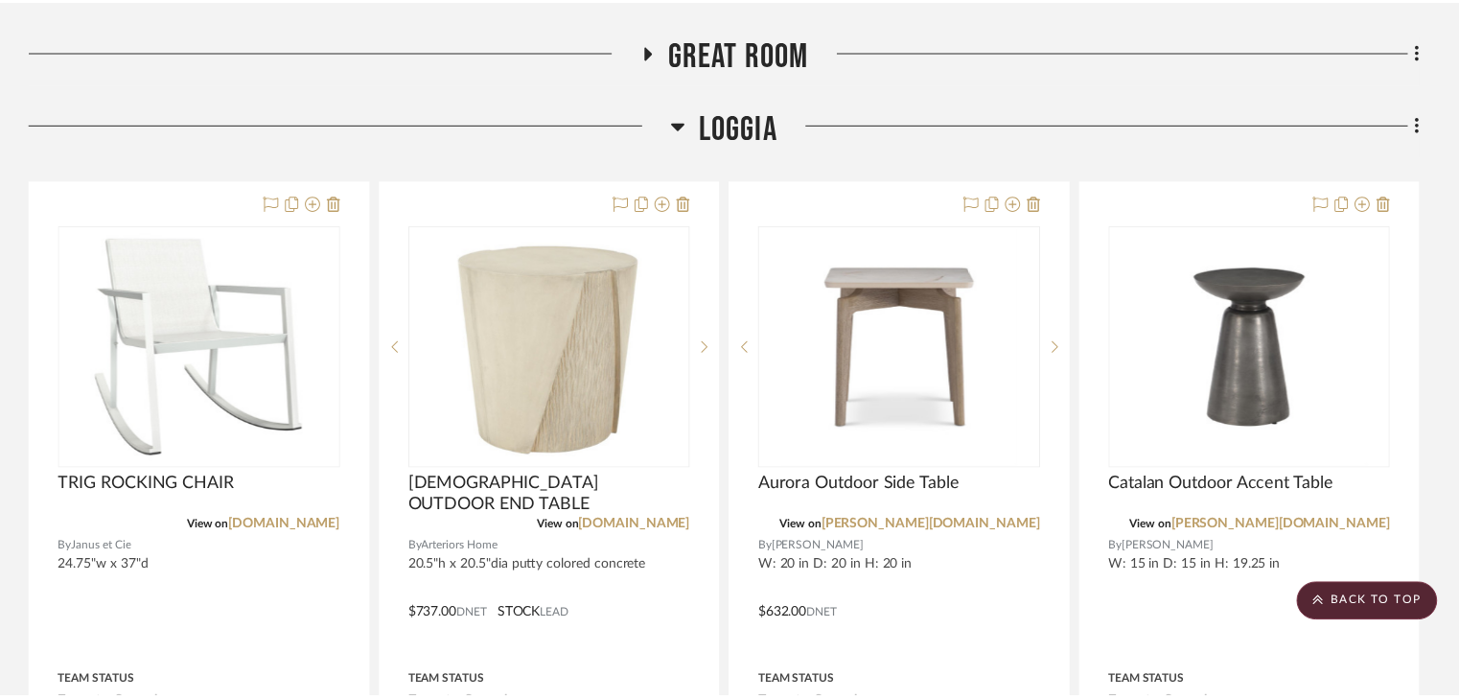
scroll to position [489, 0]
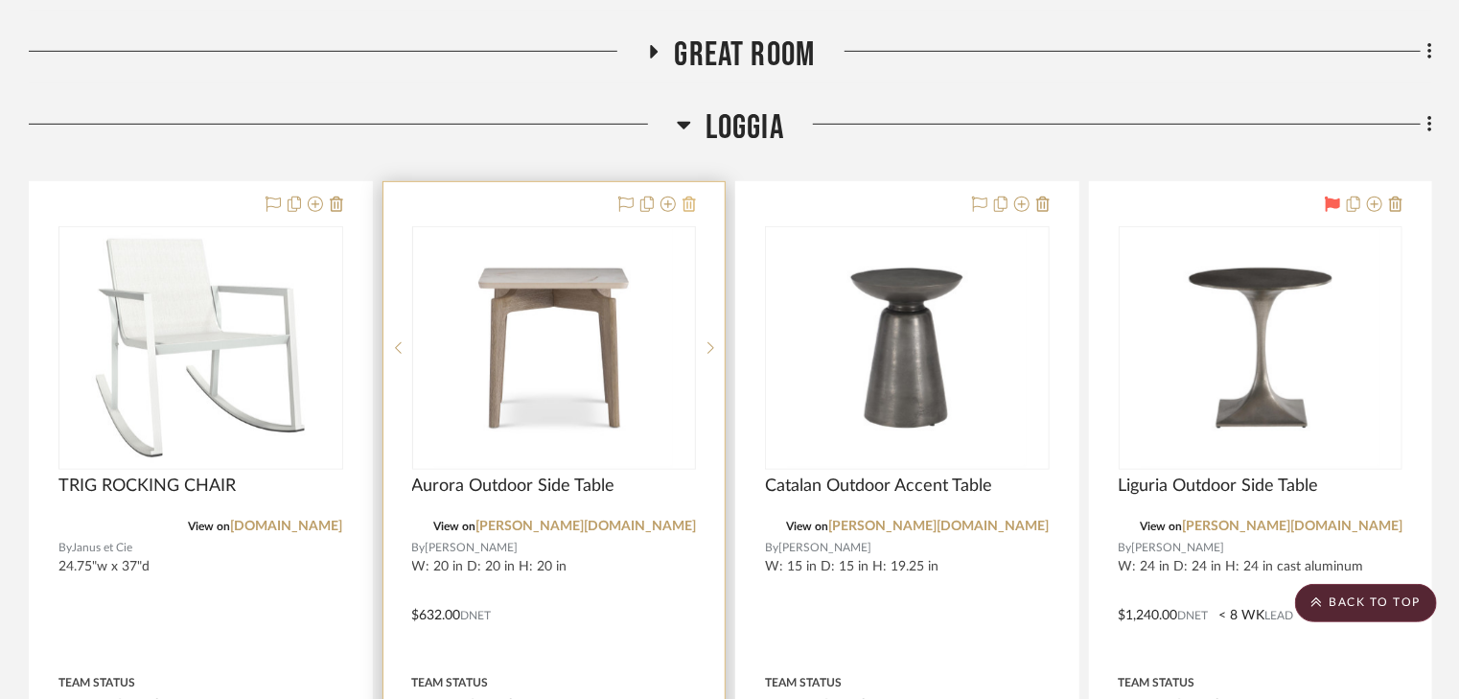
click at [691, 202] on icon at bounding box center [689, 204] width 13 height 15
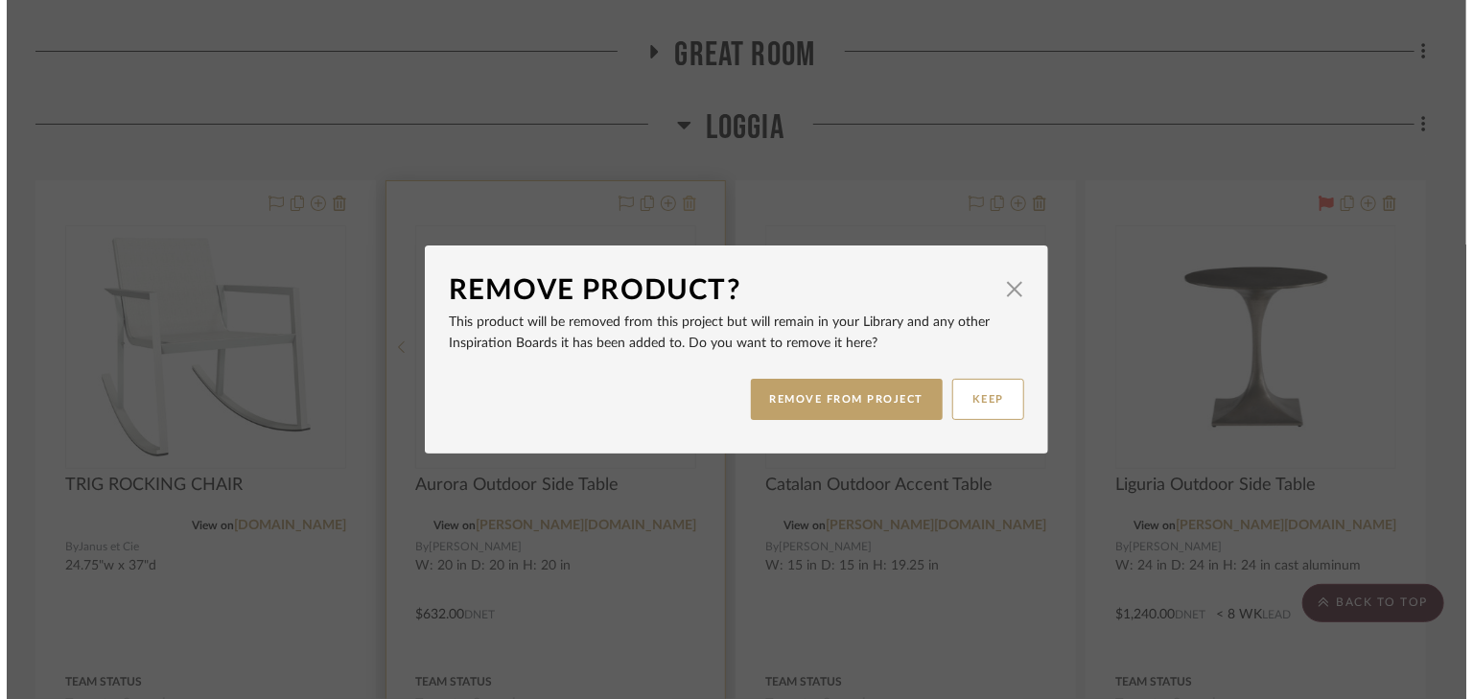
scroll to position [0, 0]
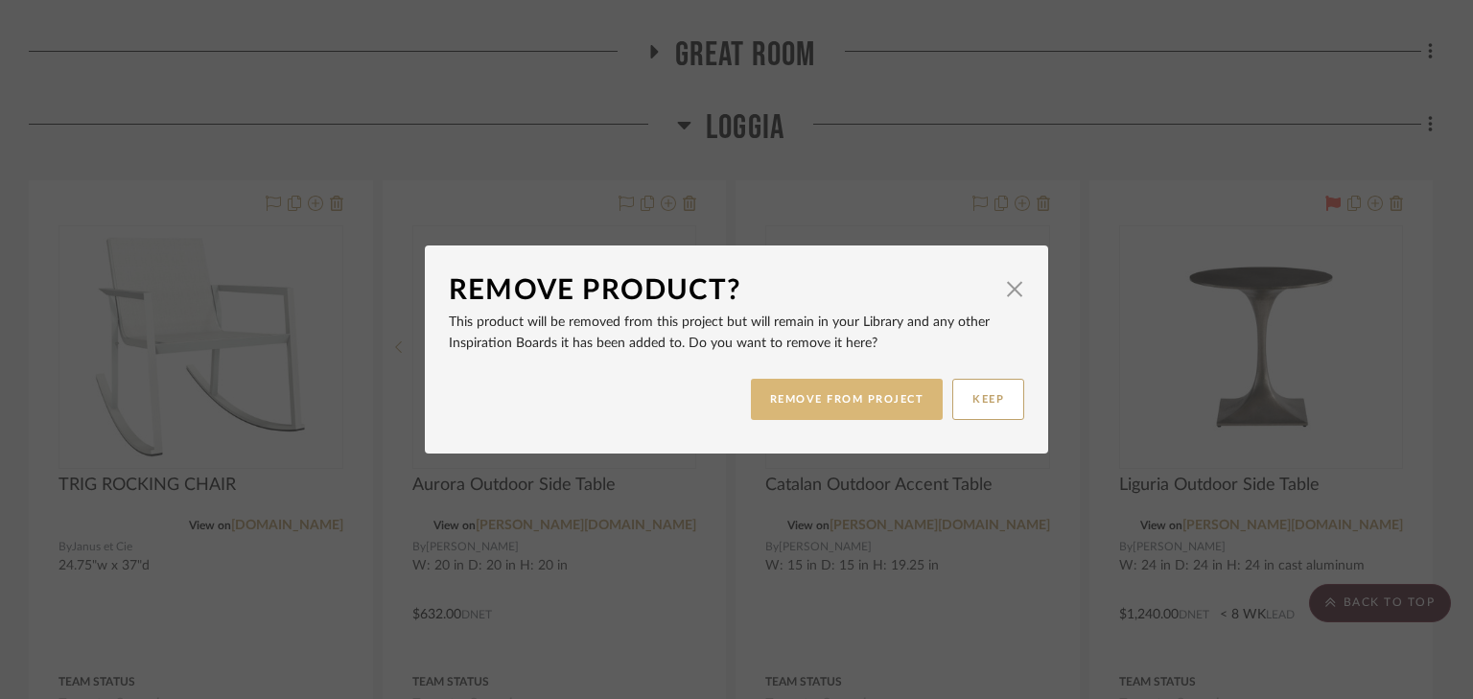
click at [781, 409] on button "REMOVE FROM PROJECT" at bounding box center [847, 399] width 193 height 41
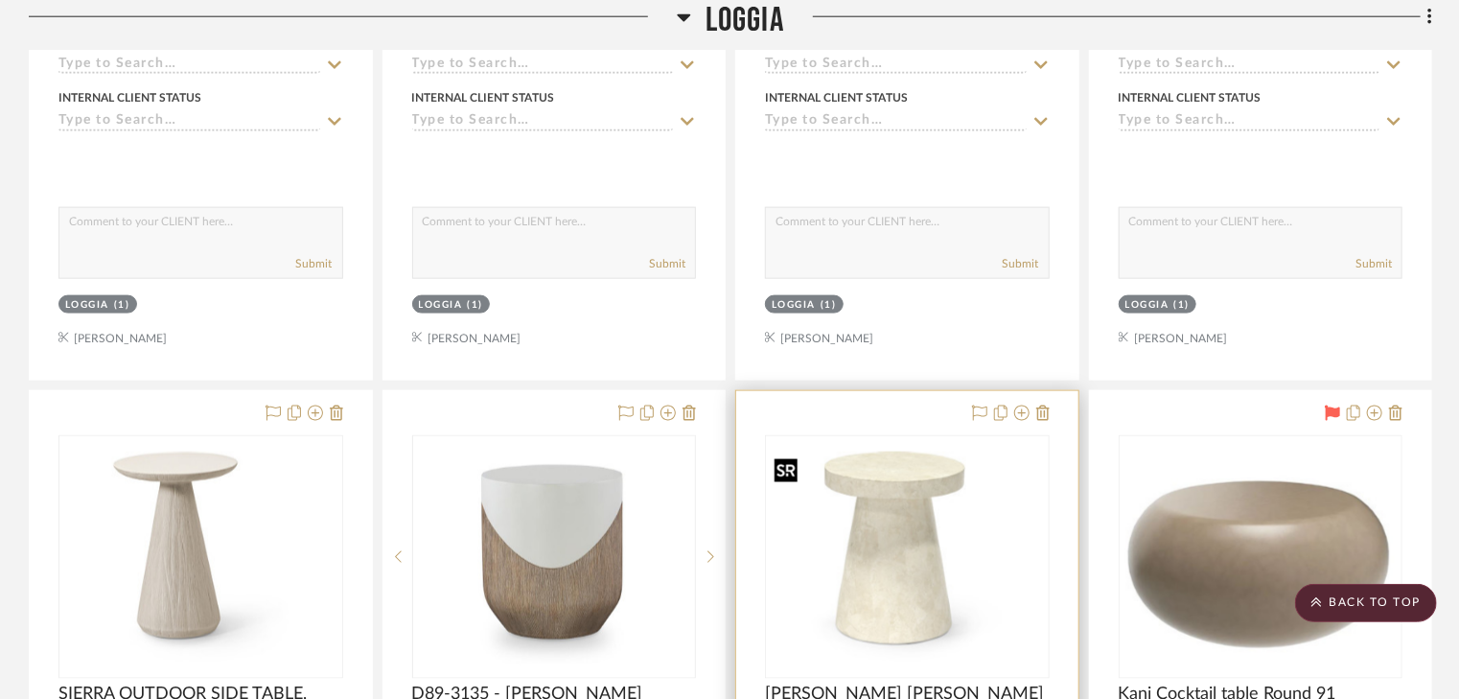
scroll to position [1333, 0]
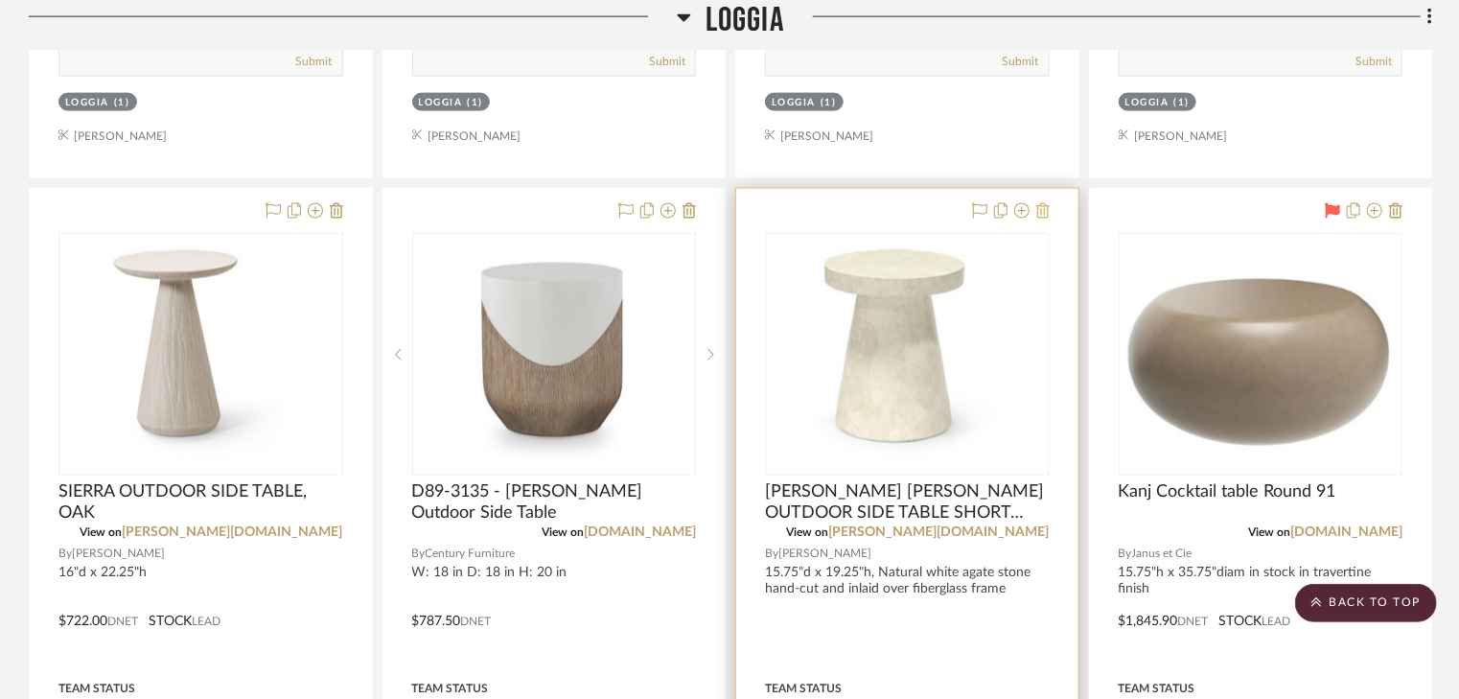
click at [1041, 208] on icon at bounding box center [1042, 210] width 13 height 15
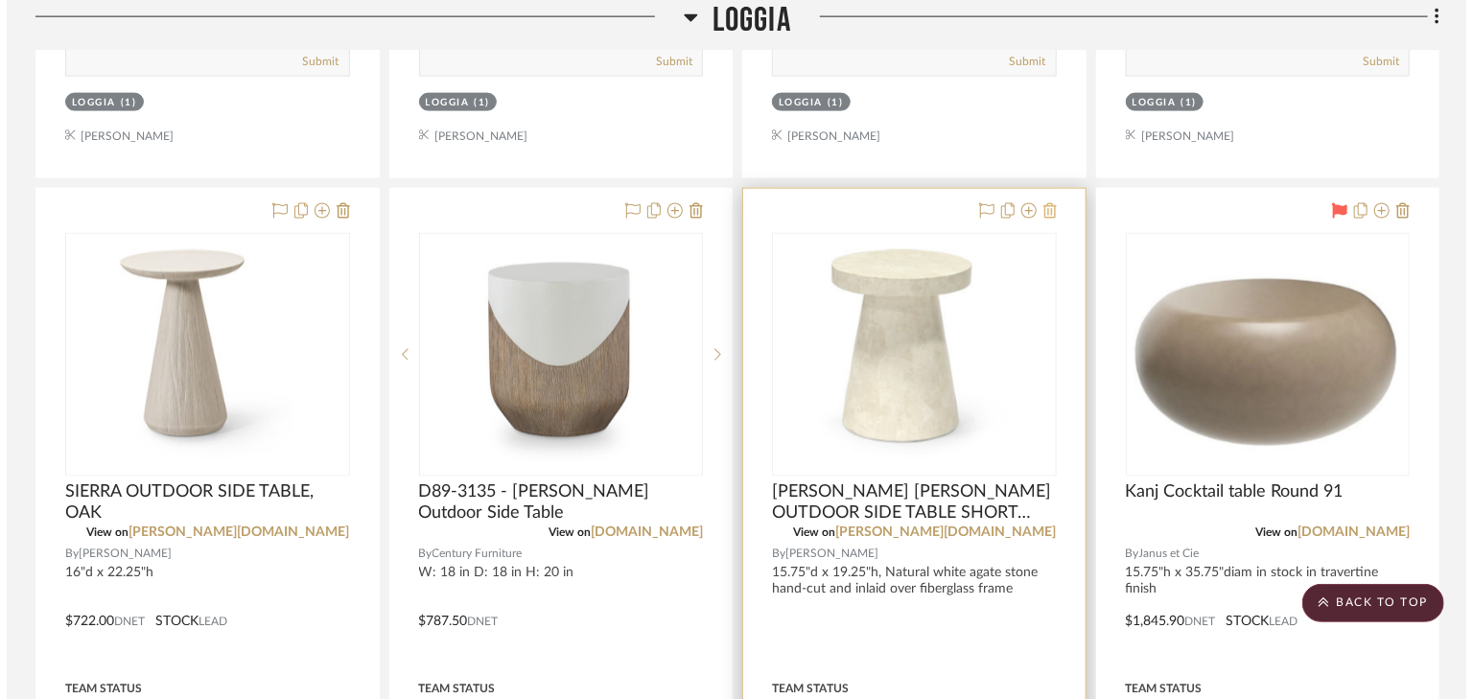
scroll to position [0, 0]
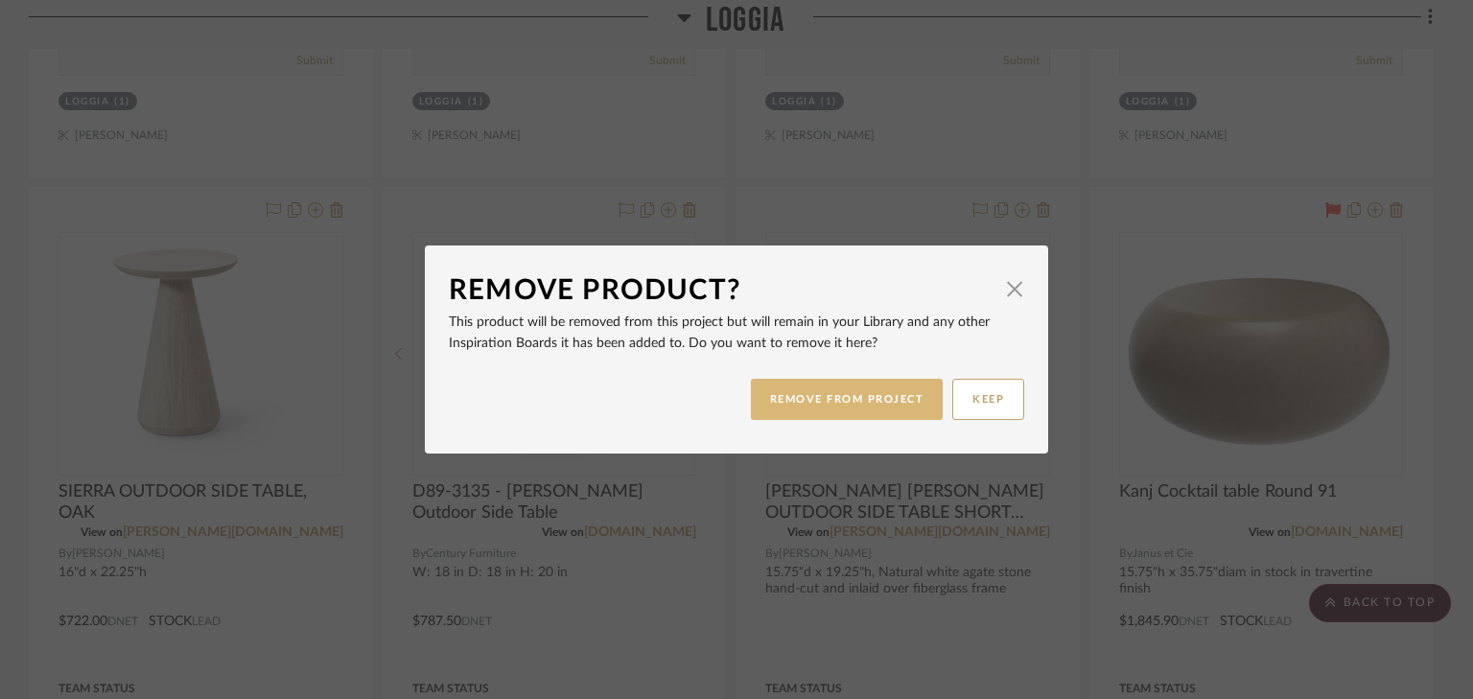
click at [848, 396] on button "REMOVE FROM PROJECT" at bounding box center [847, 399] width 193 height 41
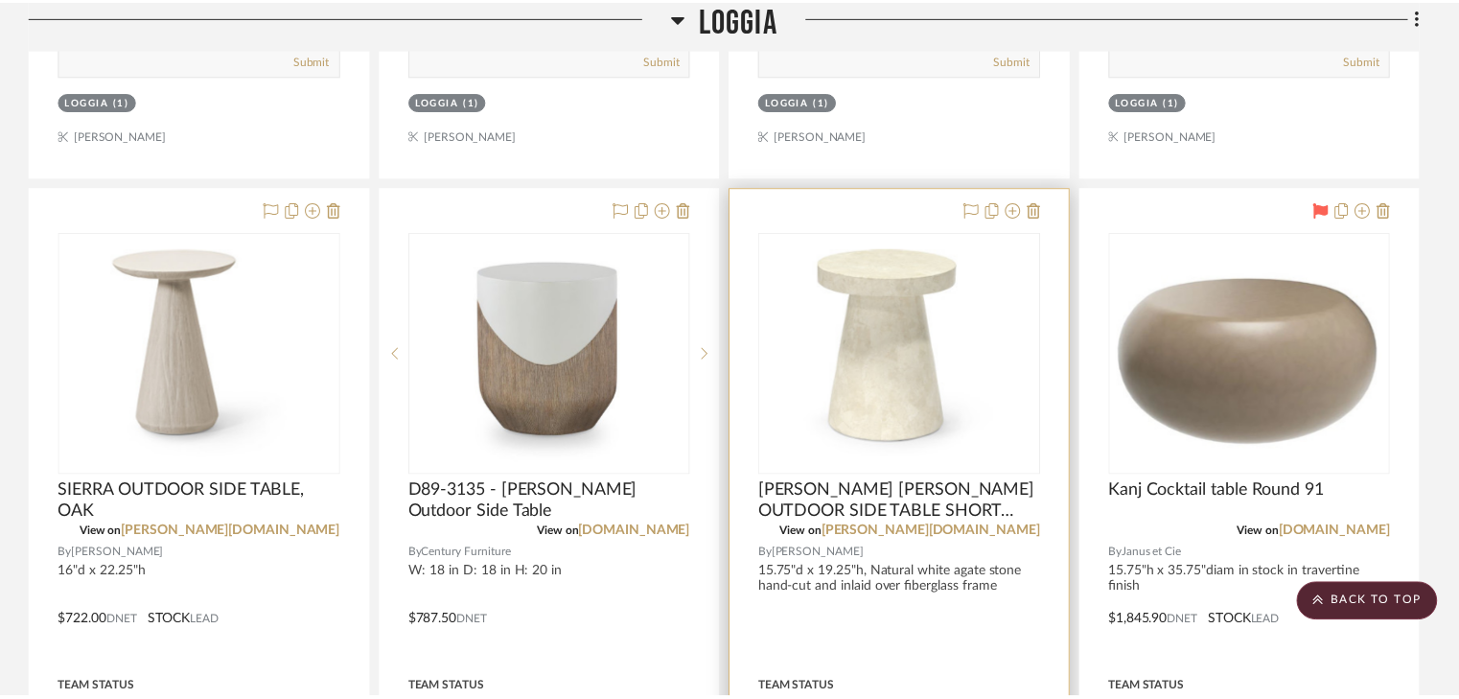
scroll to position [1333, 0]
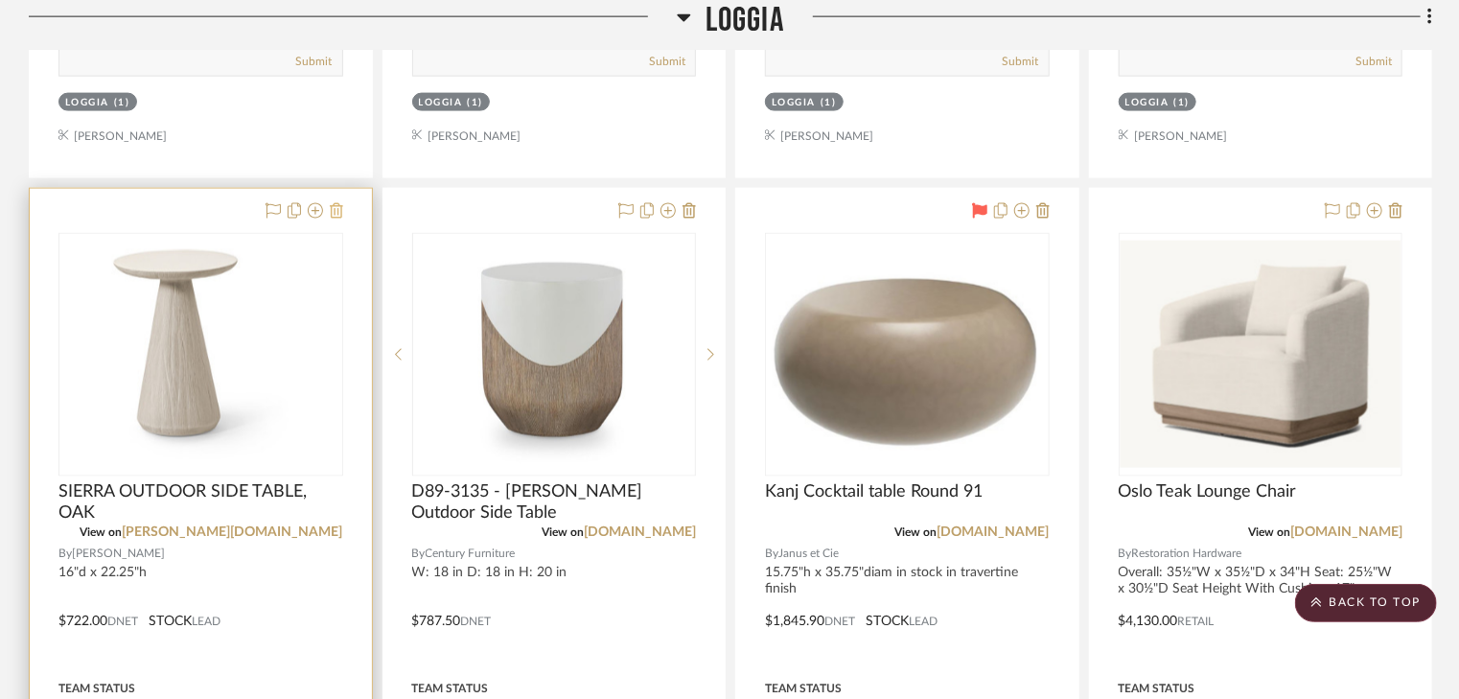
click at [336, 207] on icon at bounding box center [336, 210] width 13 height 15
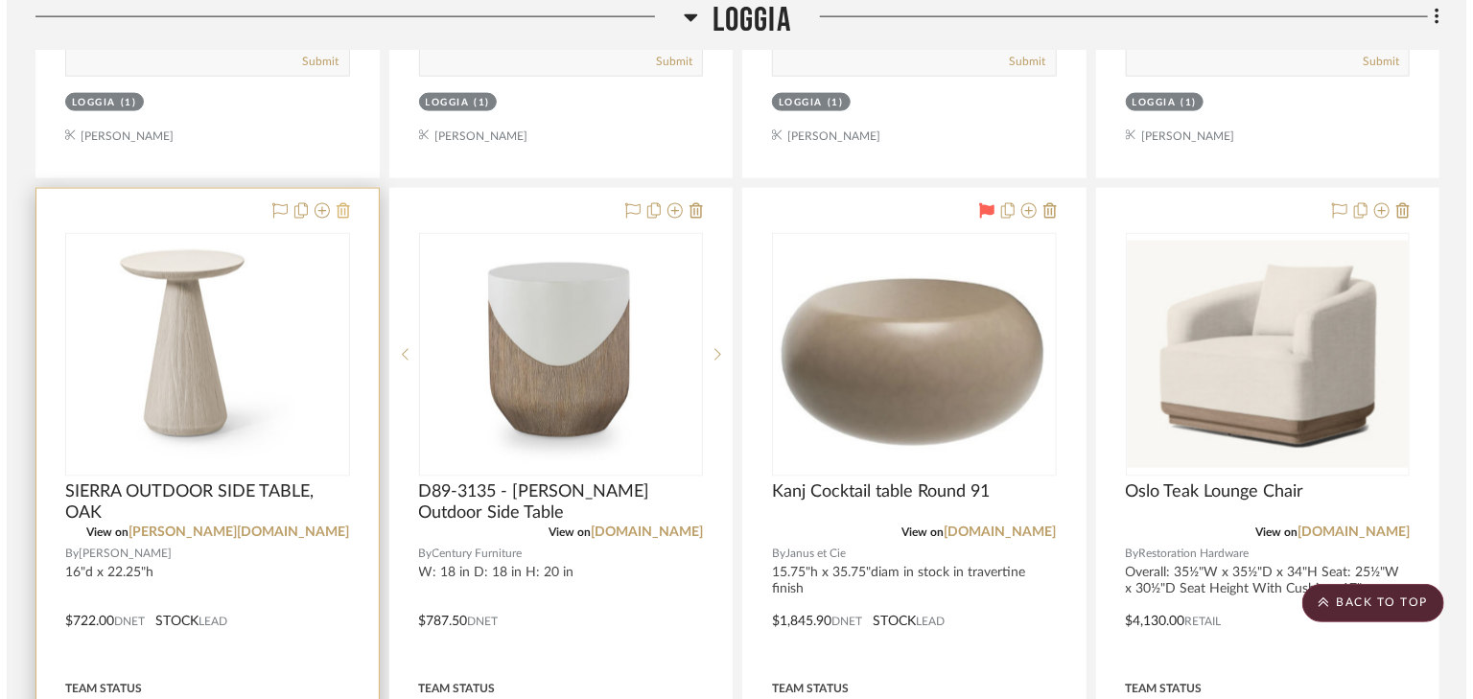
scroll to position [0, 0]
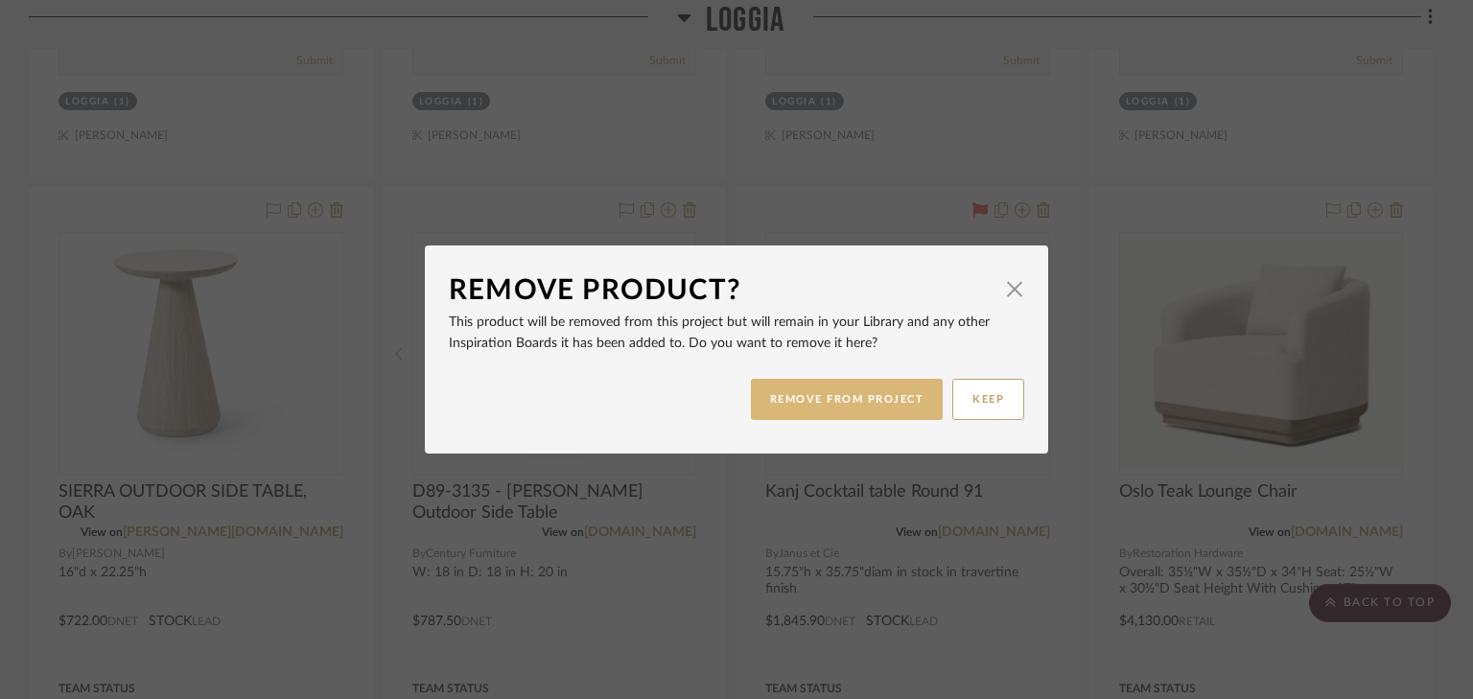
click at [827, 407] on button "REMOVE FROM PROJECT" at bounding box center [847, 399] width 193 height 41
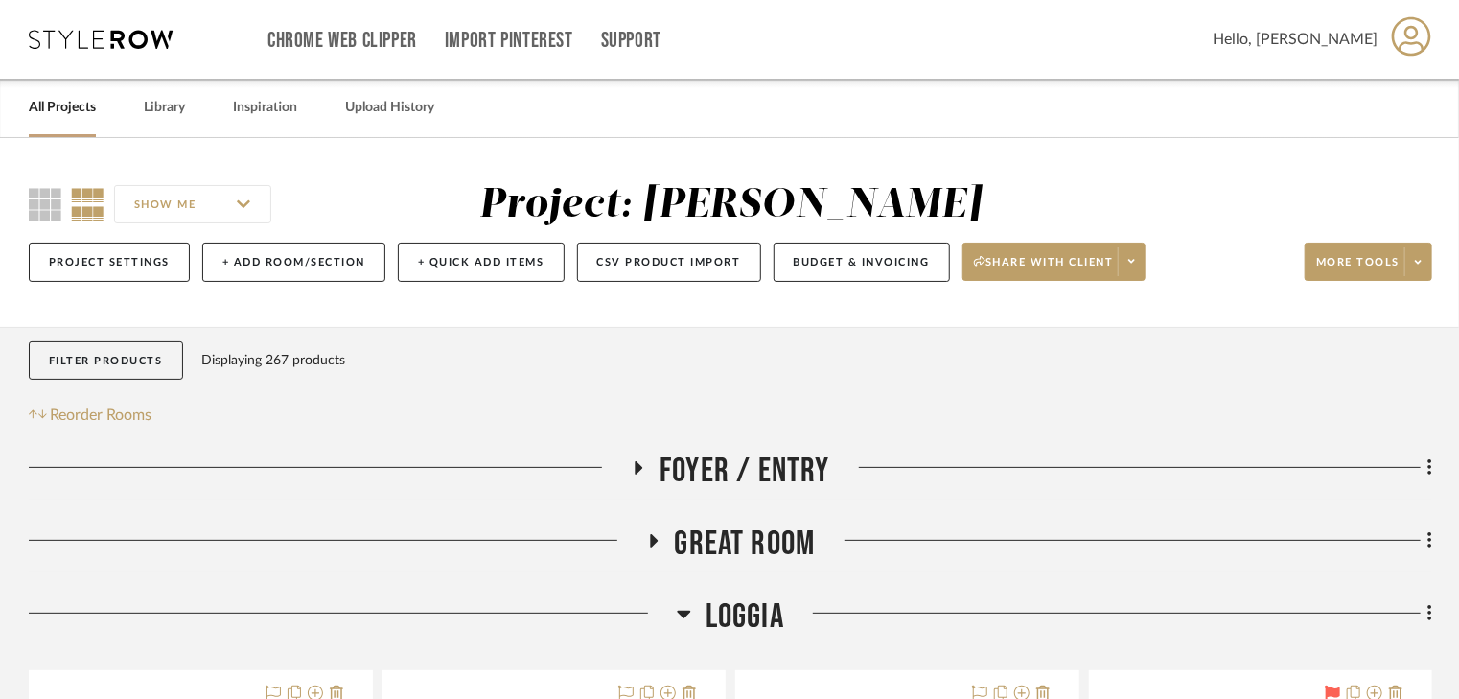
click at [67, 111] on link "All Projects" at bounding box center [62, 108] width 67 height 26
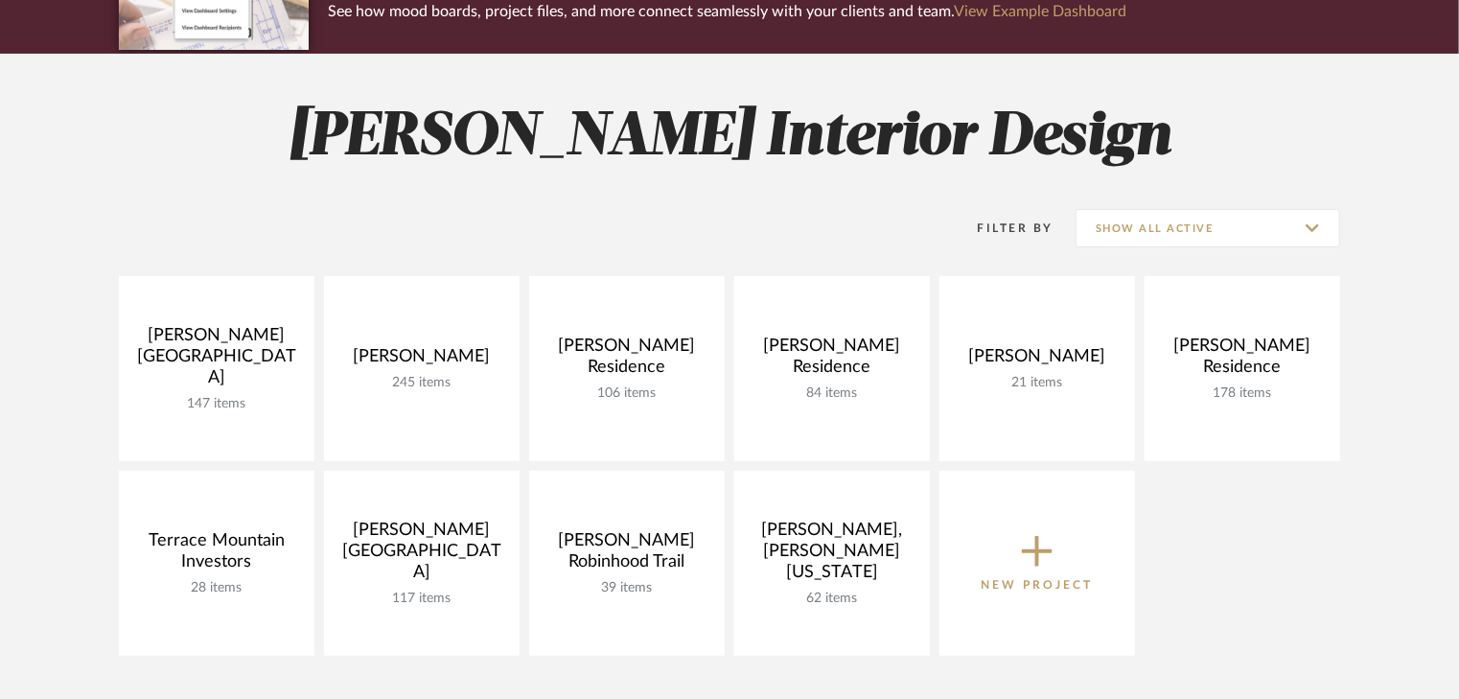
scroll to position [230, 0]
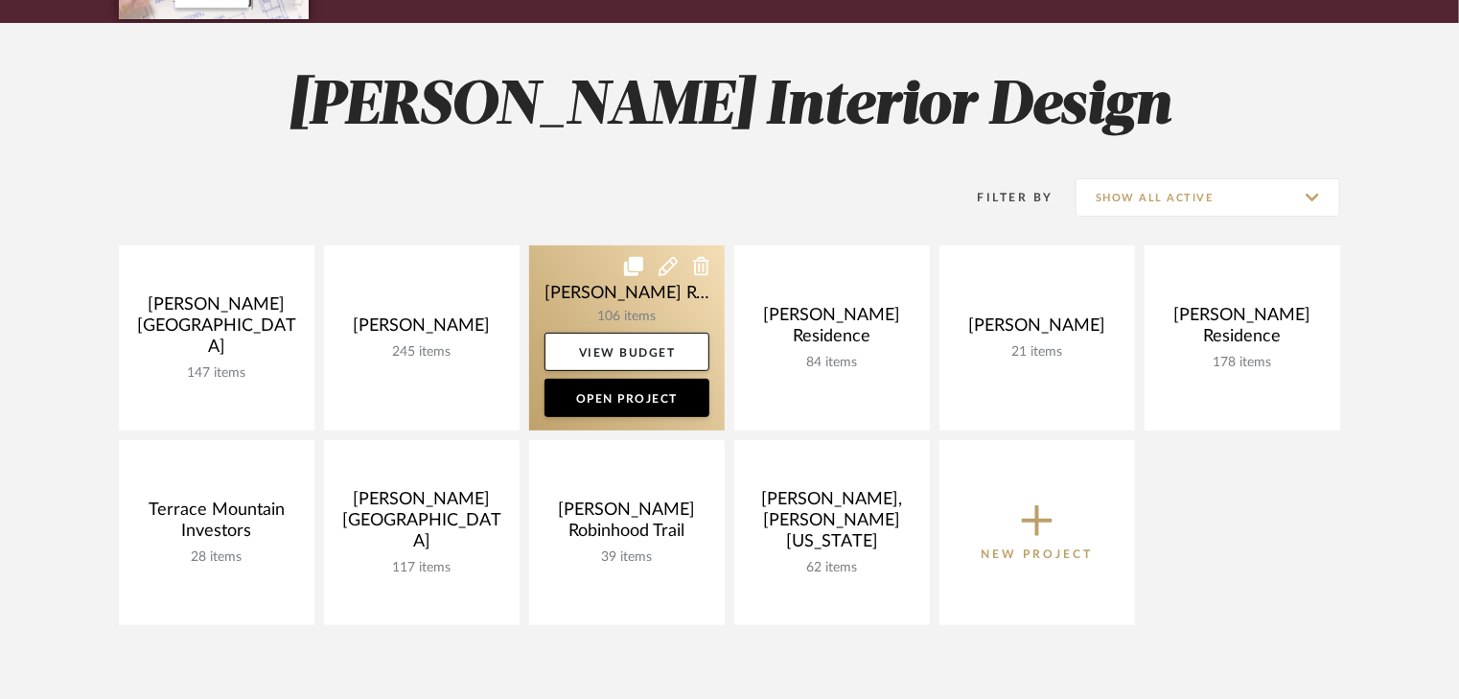
click at [617, 304] on link at bounding box center [627, 337] width 196 height 185
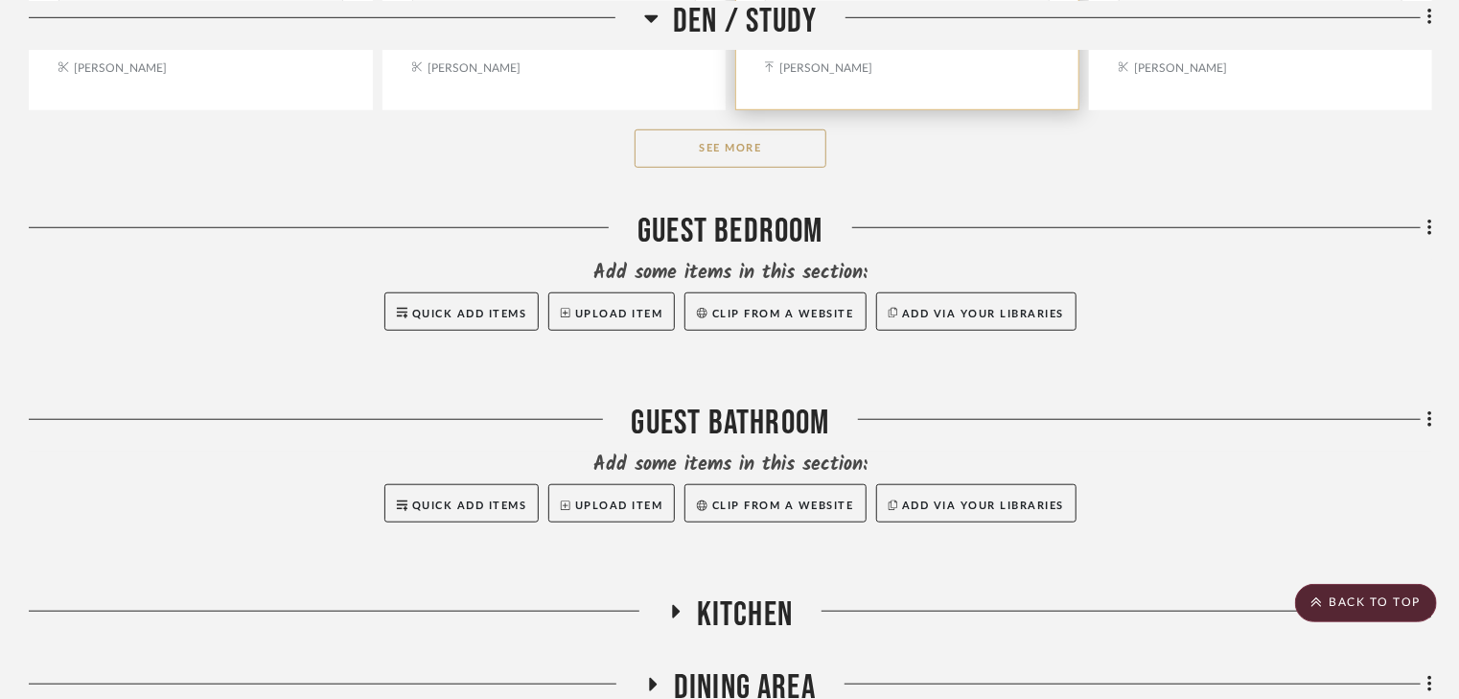
scroll to position [4295, 0]
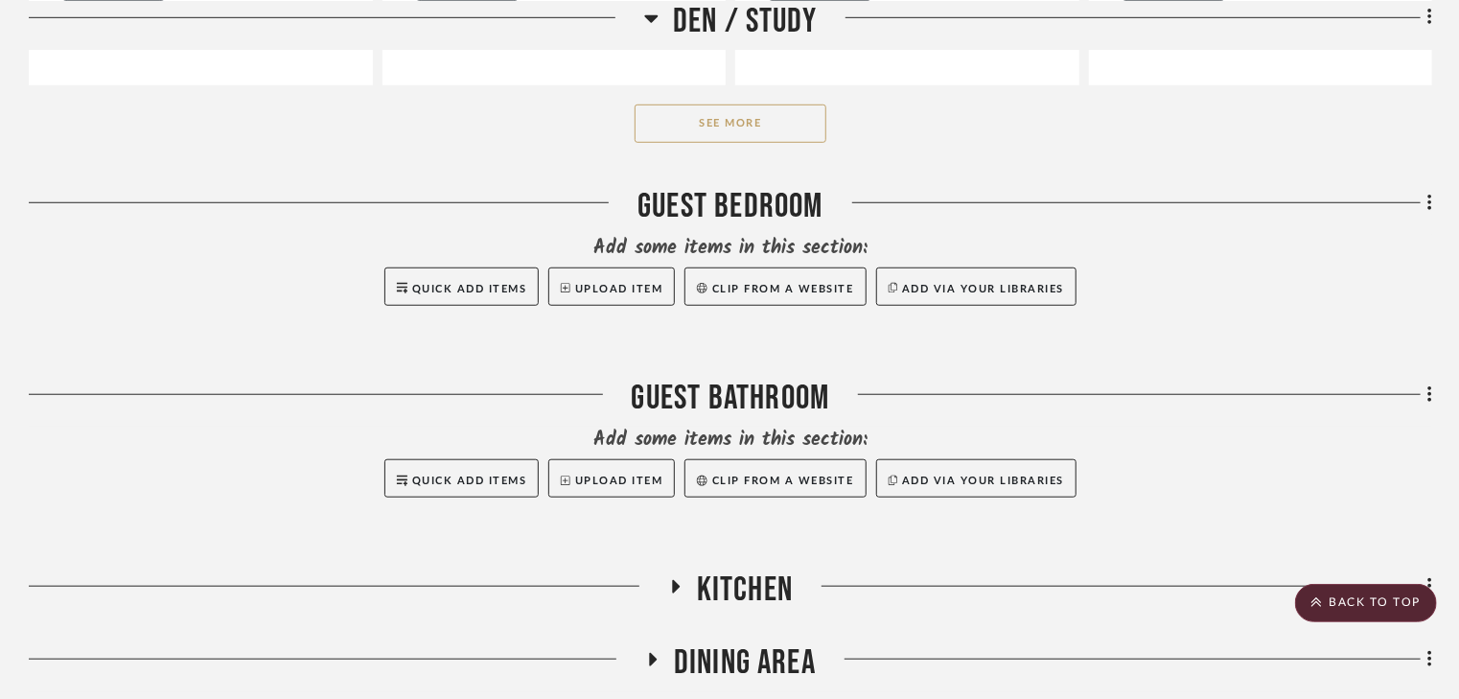
drag, startPoint x: 1010, startPoint y: 356, endPoint x: 1278, endPoint y: 456, distance: 286.7
click at [1278, 498] on div at bounding box center [731, 522] width 1404 height 48
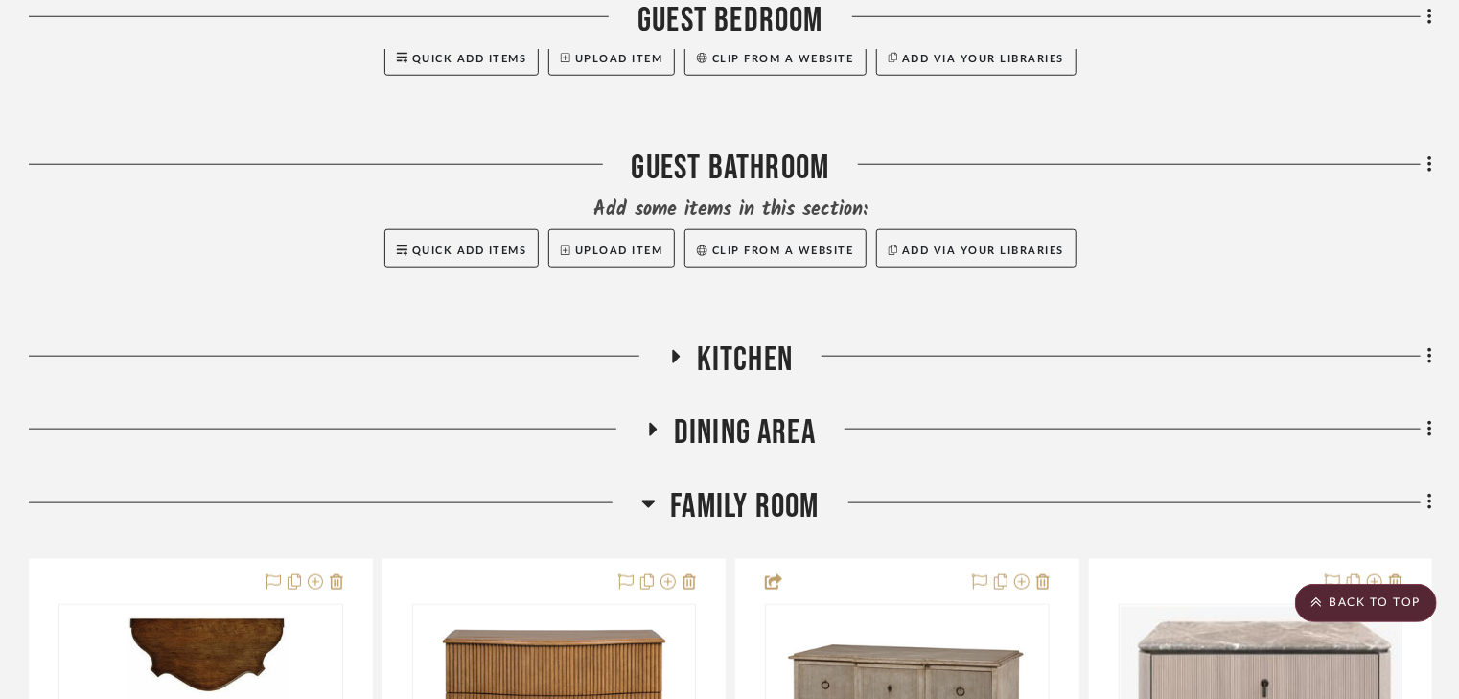
scroll to position [4755, 0]
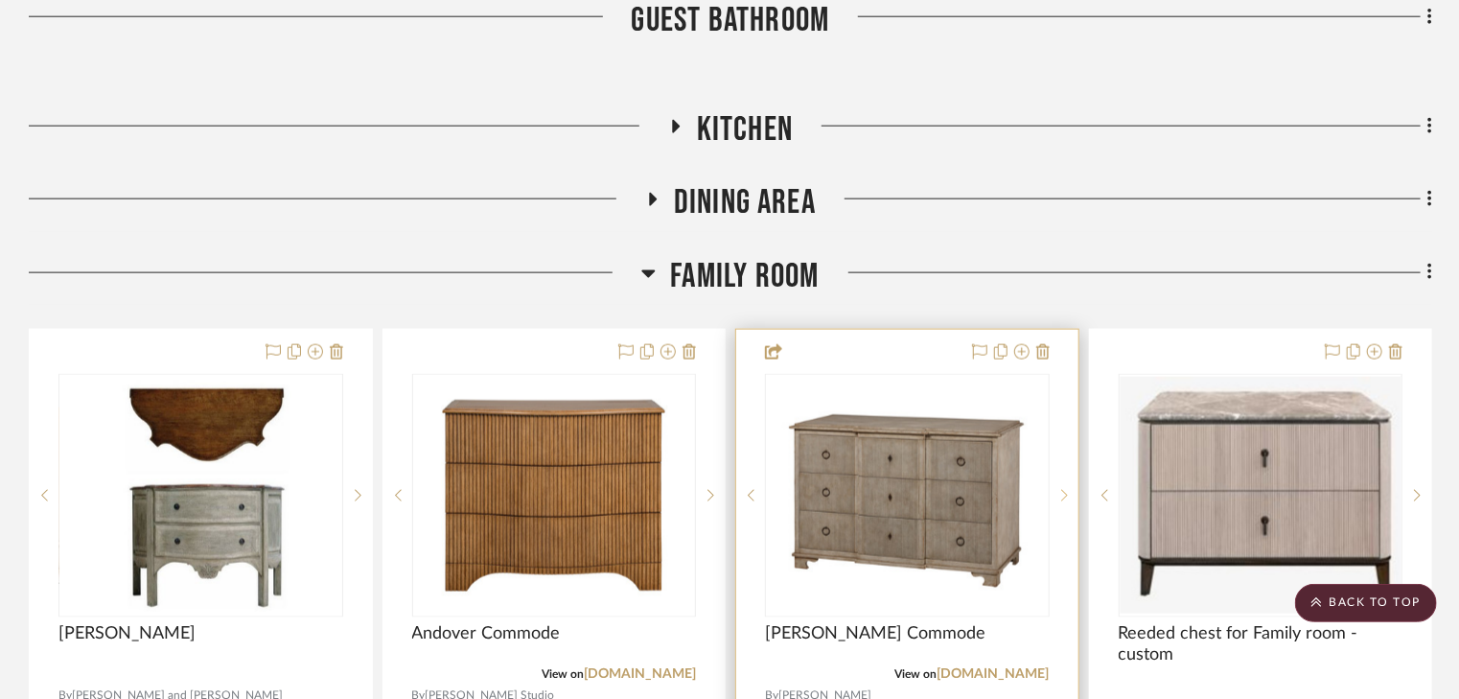
click at [1063, 489] on icon at bounding box center [1064, 495] width 7 height 13
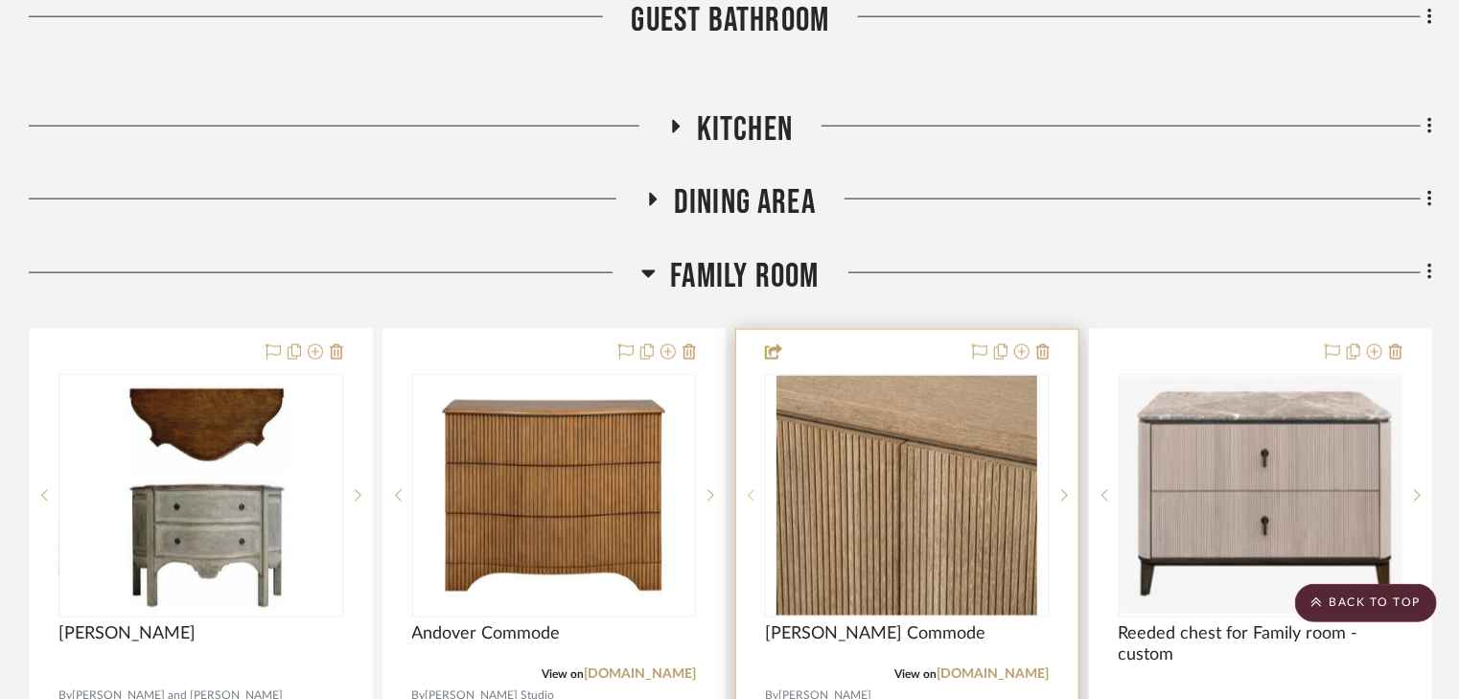
click at [752, 489] on icon at bounding box center [751, 495] width 7 height 13
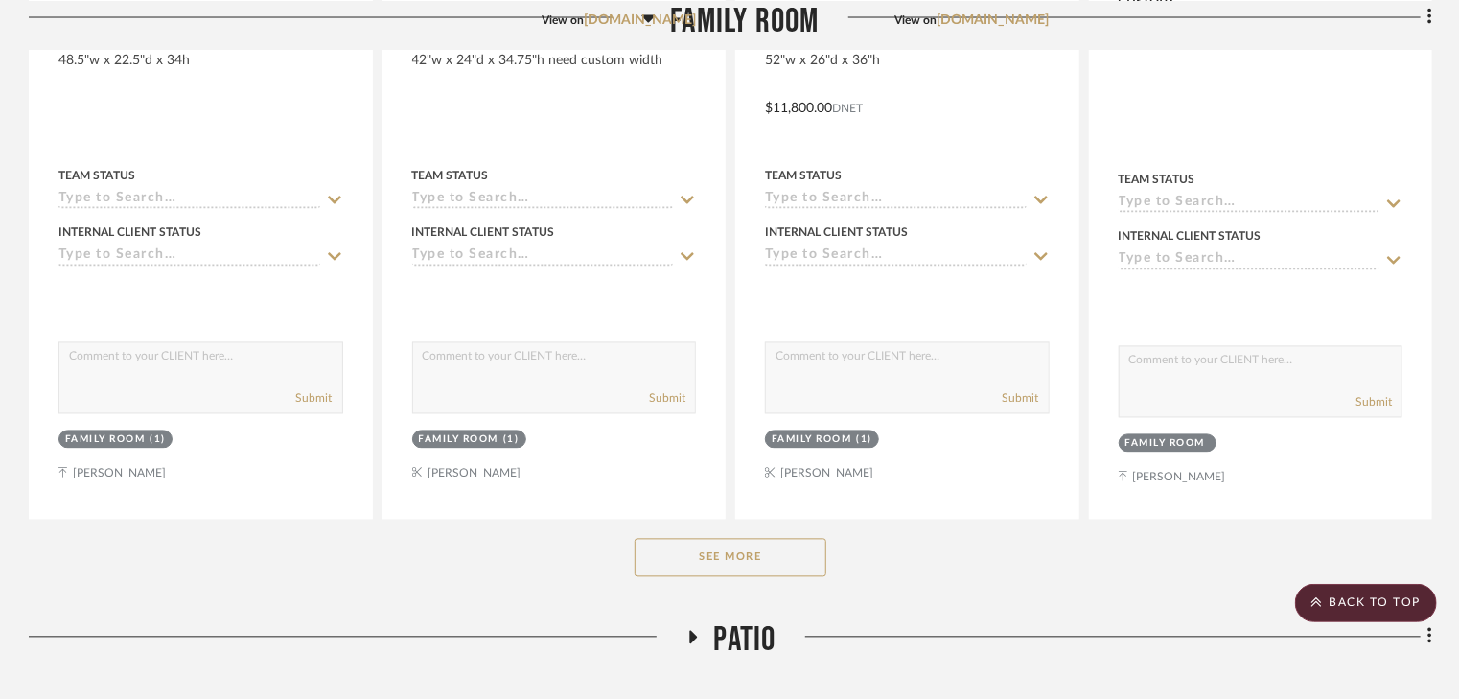
scroll to position [5446, 0]
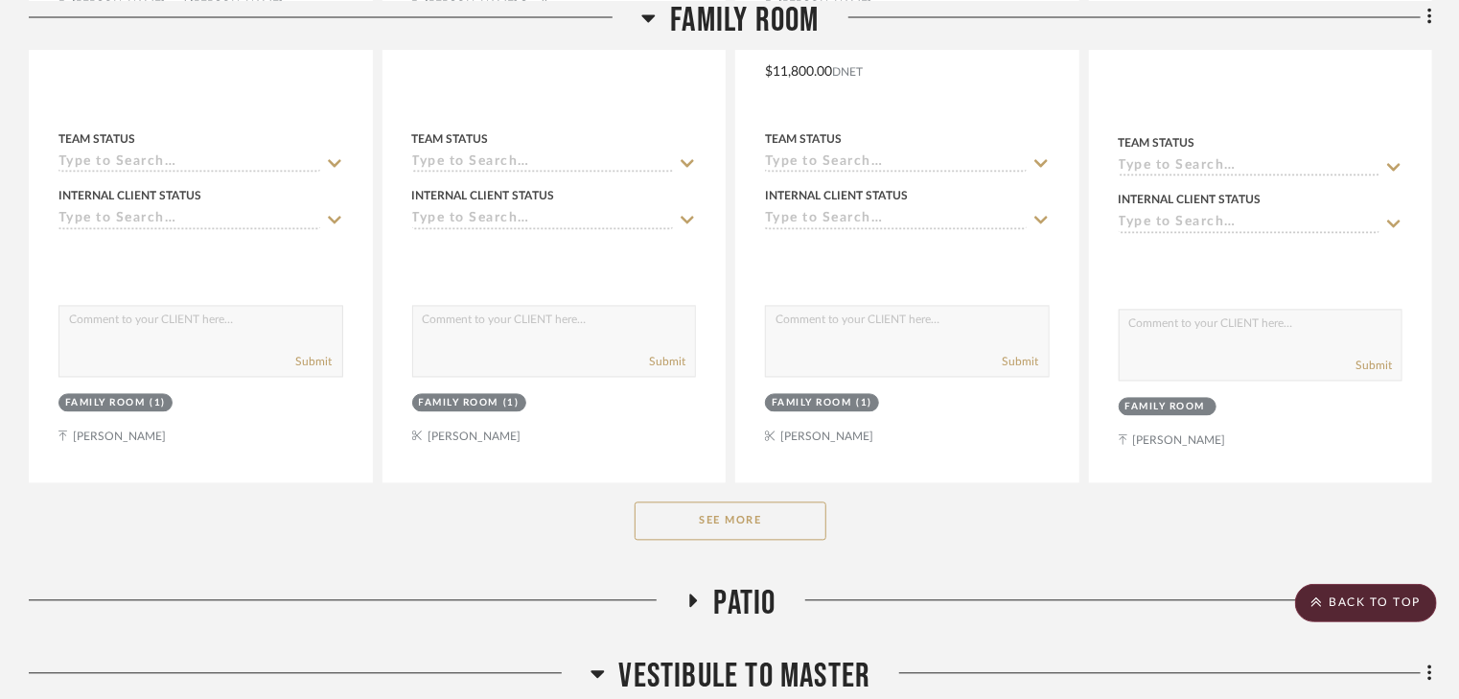
click at [762, 502] on button "See More" at bounding box center [731, 521] width 192 height 38
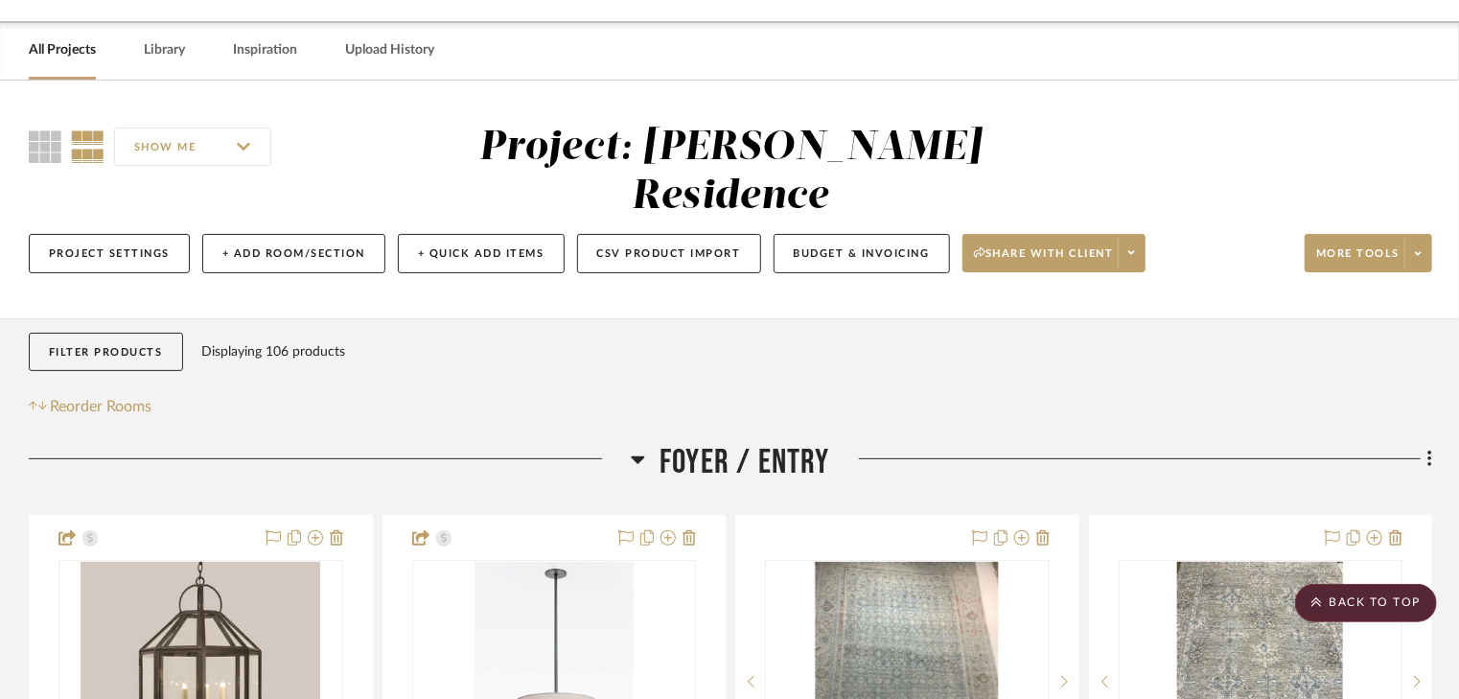
scroll to position [0, 0]
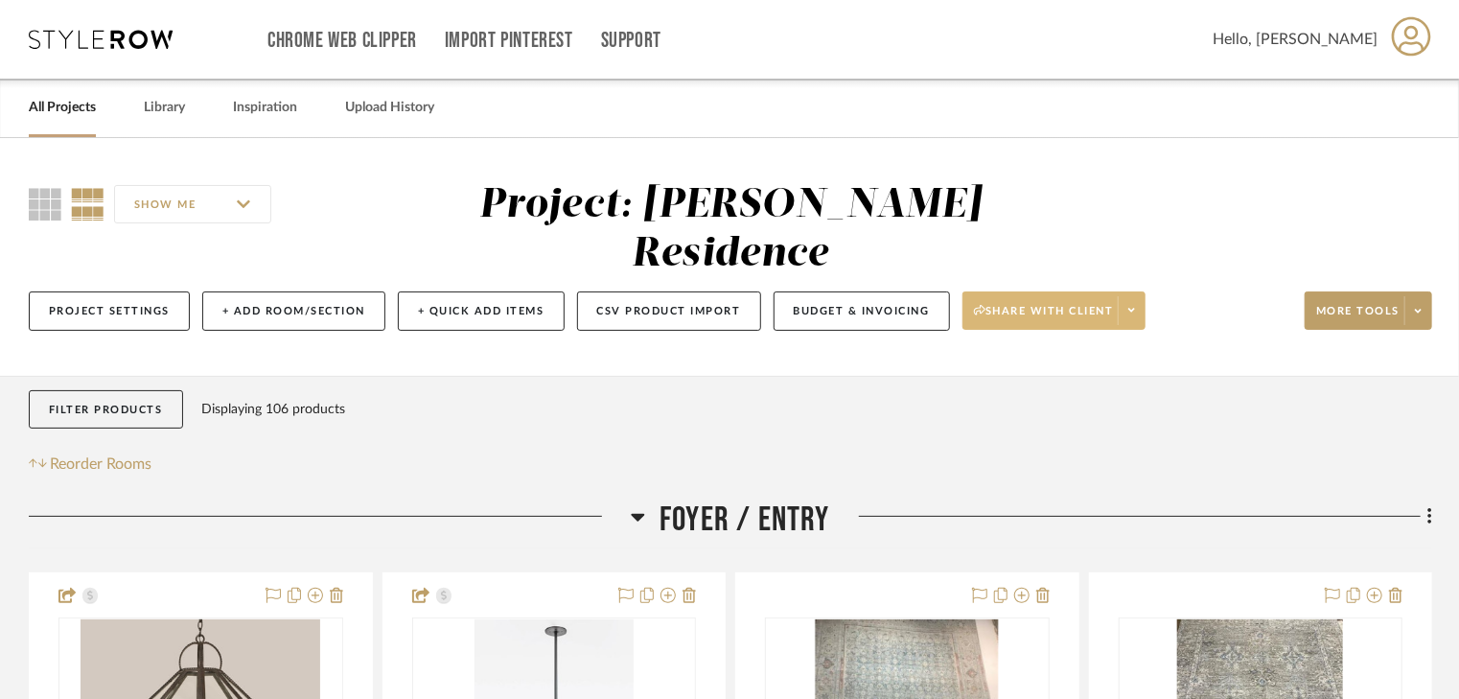
click at [1043, 304] on span "Share with client" at bounding box center [1044, 318] width 140 height 29
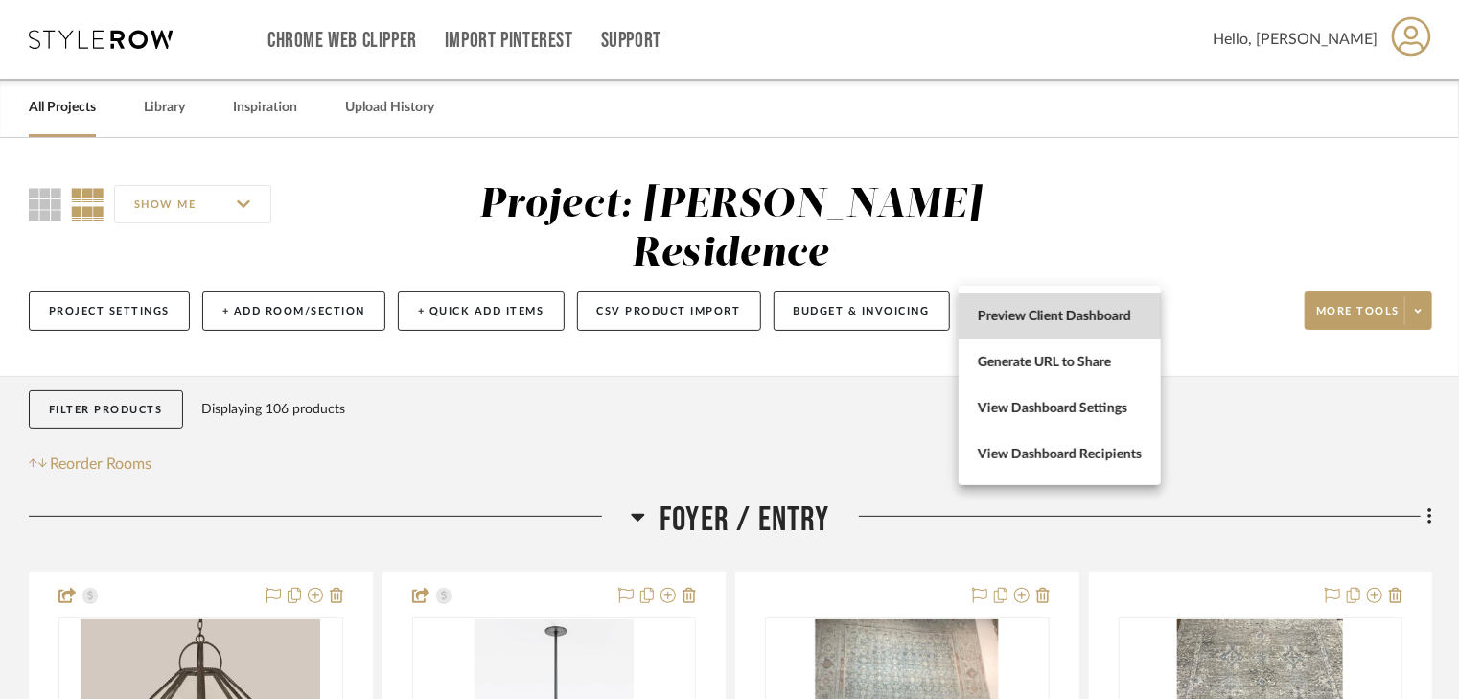
click at [1035, 311] on span "Preview Client Dashboard" at bounding box center [1060, 317] width 164 height 16
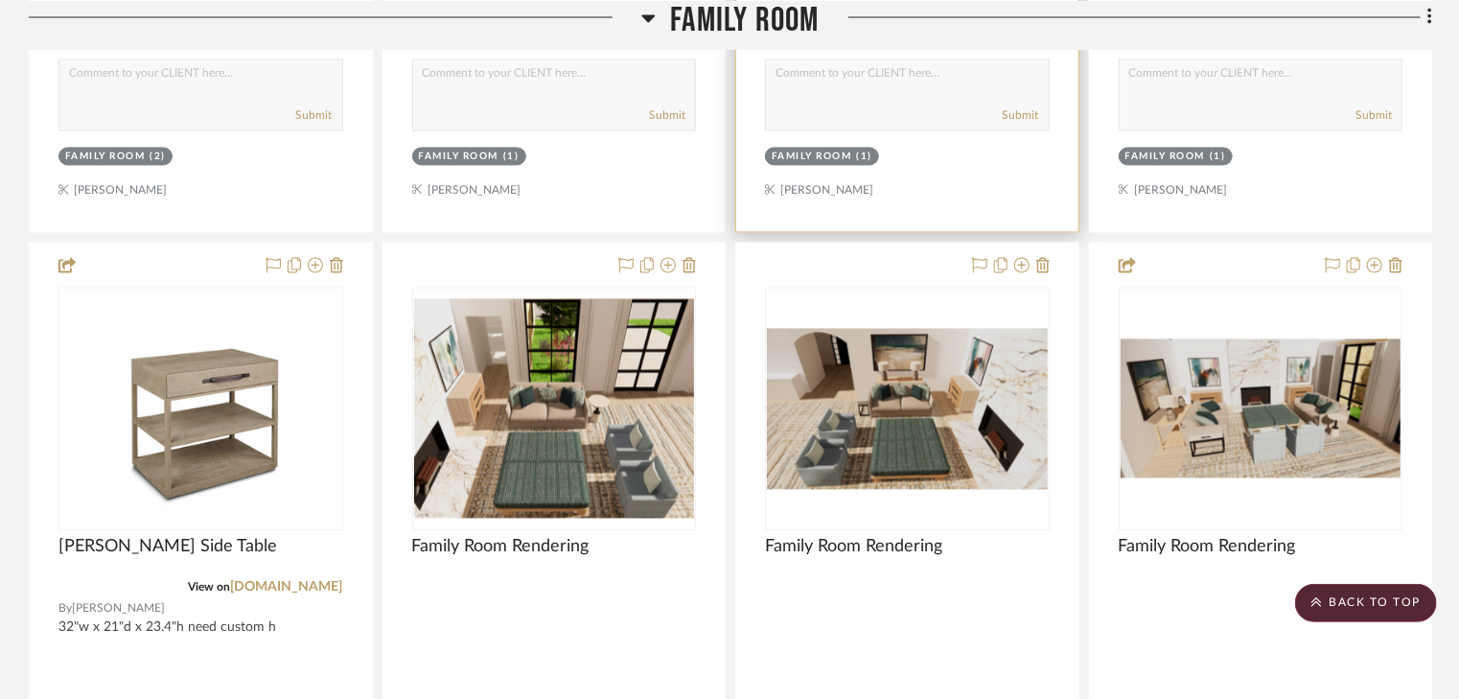
scroll to position [9127, 0]
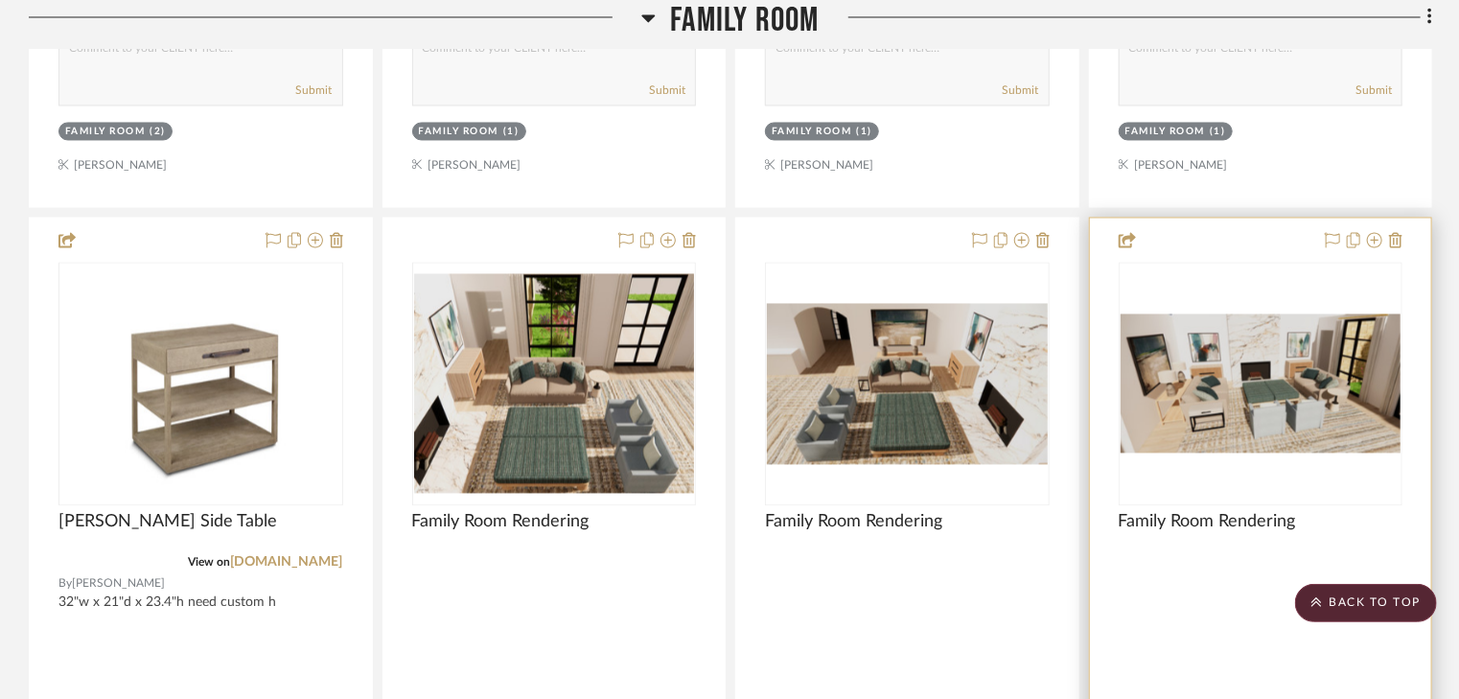
click at [1273, 342] on img "0" at bounding box center [1261, 383] width 281 height 139
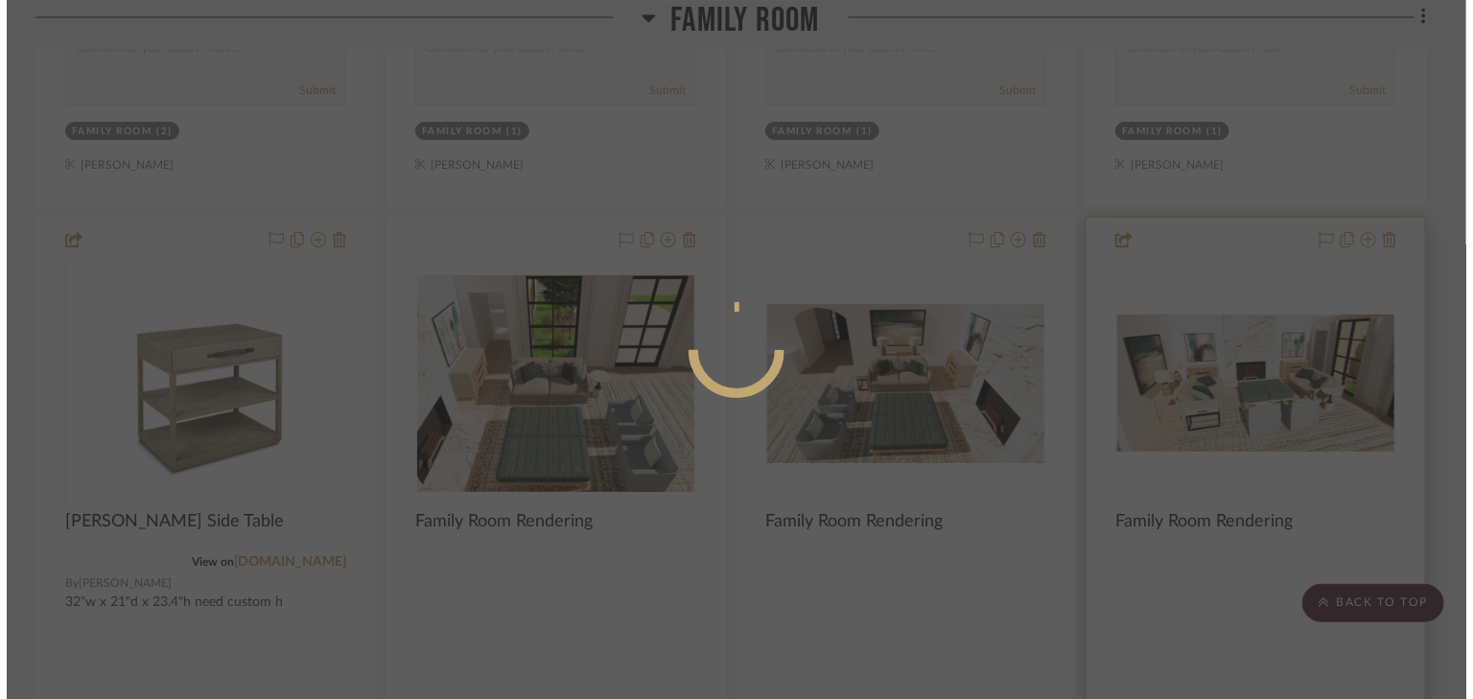
scroll to position [0, 0]
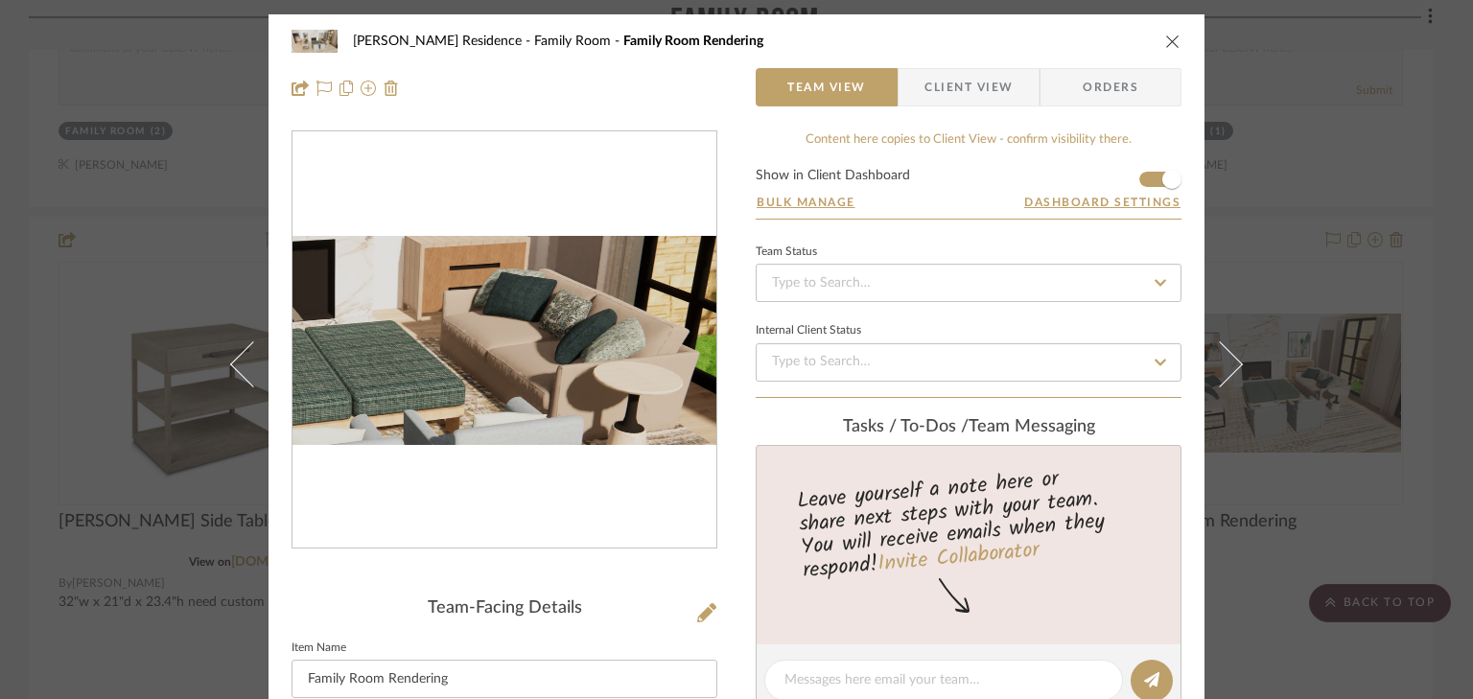
click at [569, 340] on img "0" at bounding box center [504, 340] width 424 height 209
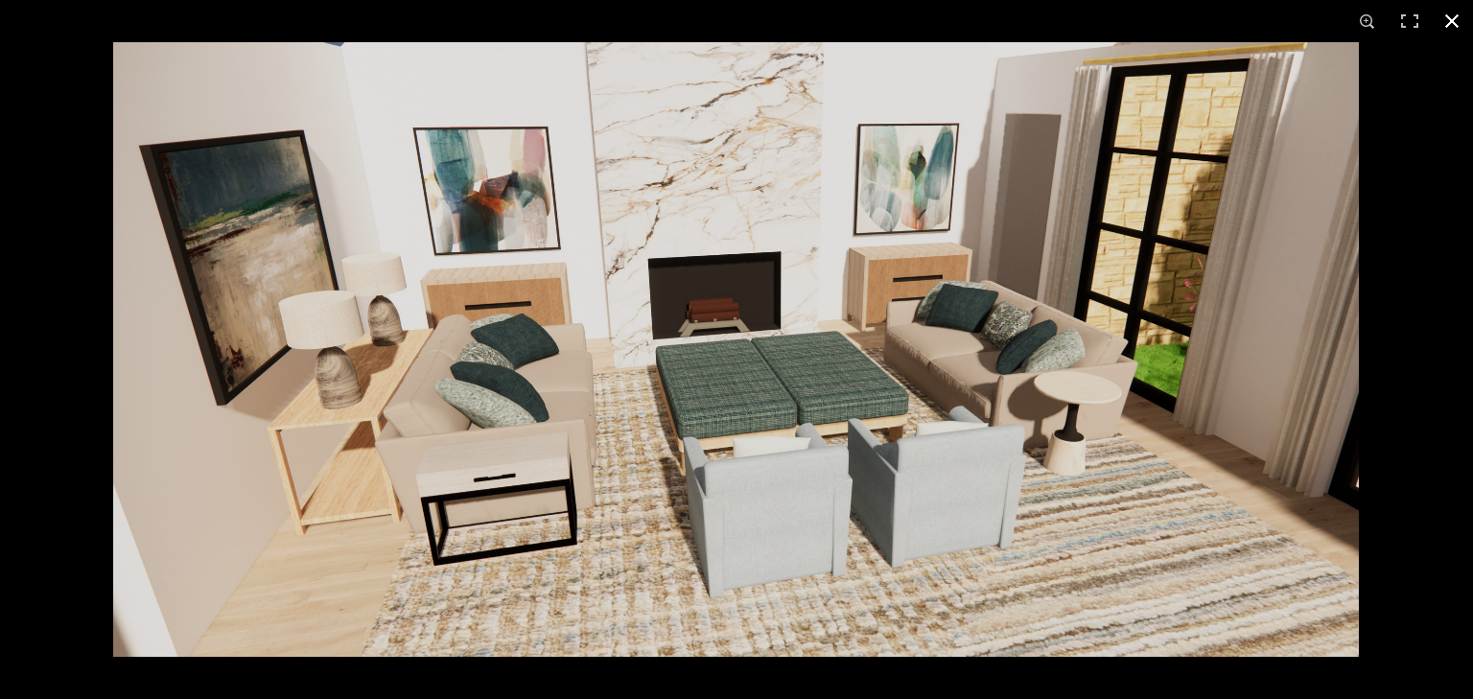
click at [1447, 26] on button at bounding box center [1451, 21] width 42 height 42
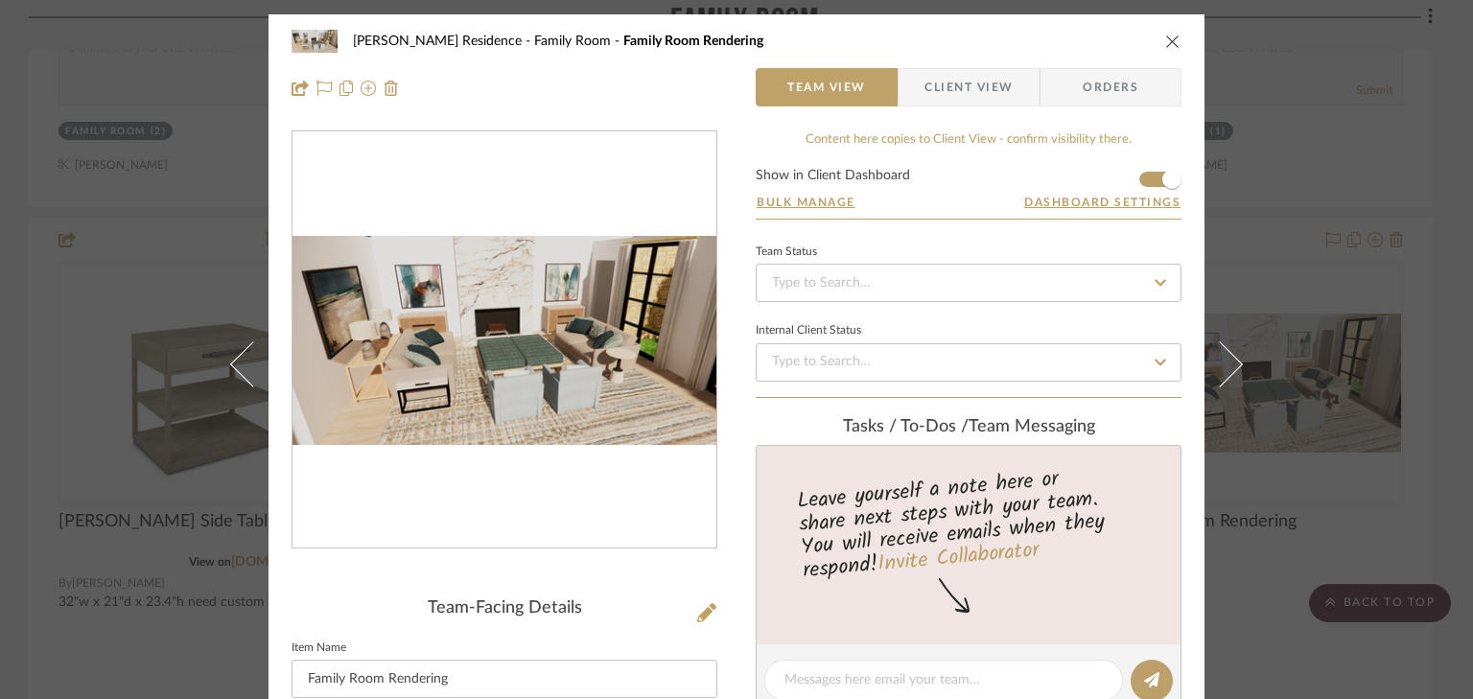
click at [1171, 44] on icon "close" at bounding box center [1172, 41] width 15 height 15
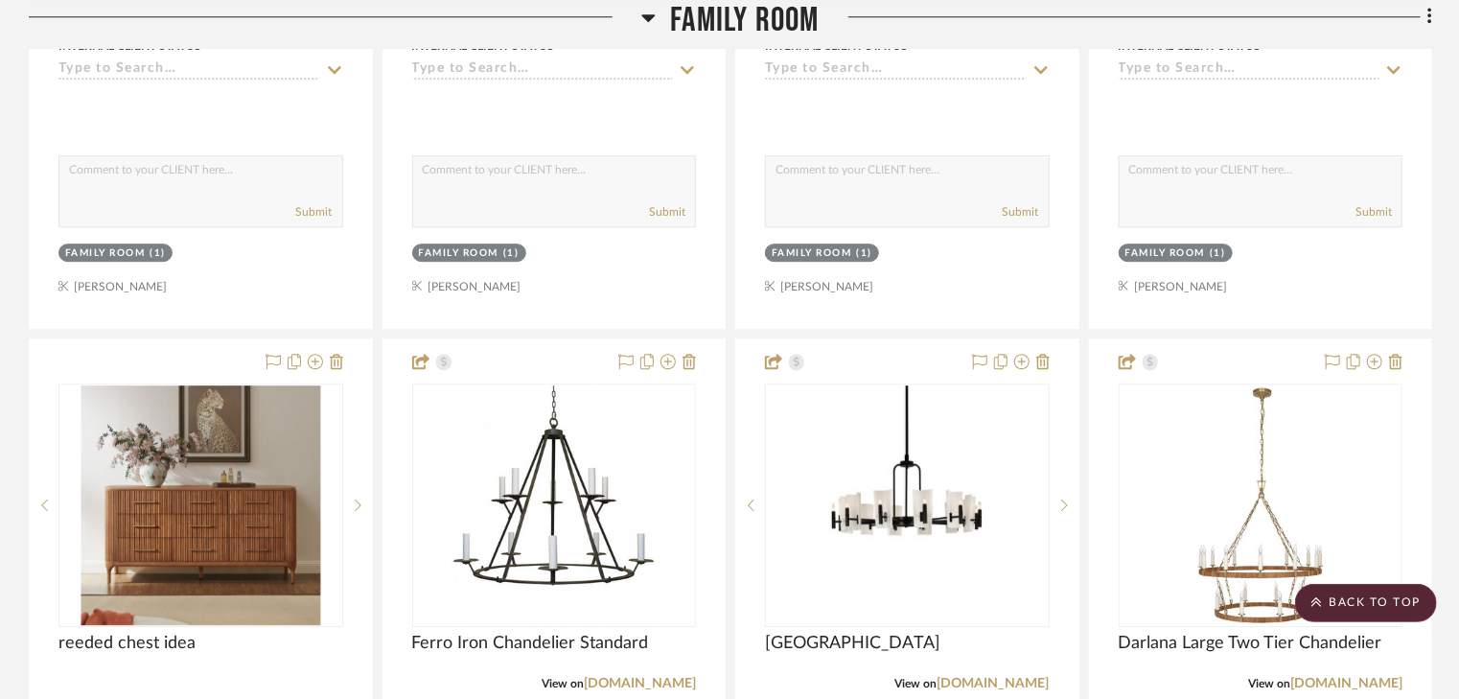
scroll to position [6443, 0]
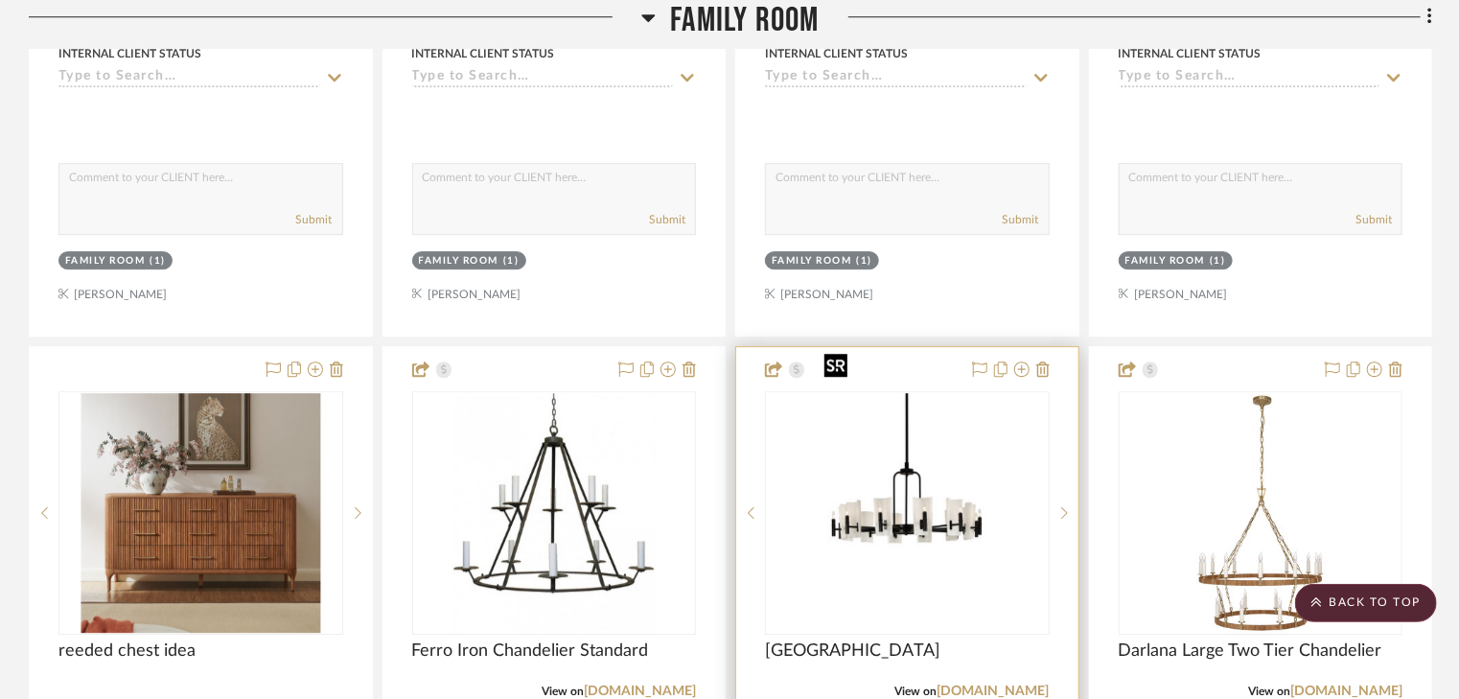
click at [958, 431] on img "0" at bounding box center [907, 513] width 180 height 240
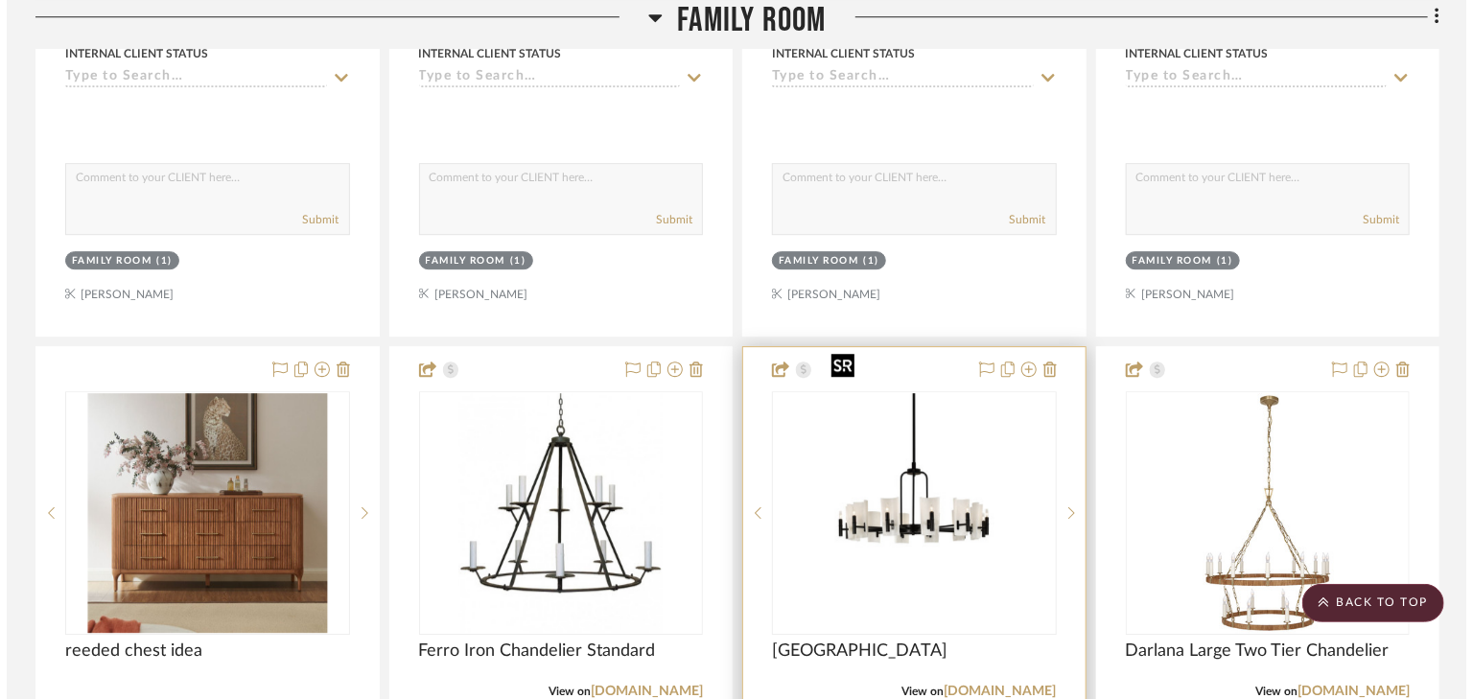
scroll to position [0, 0]
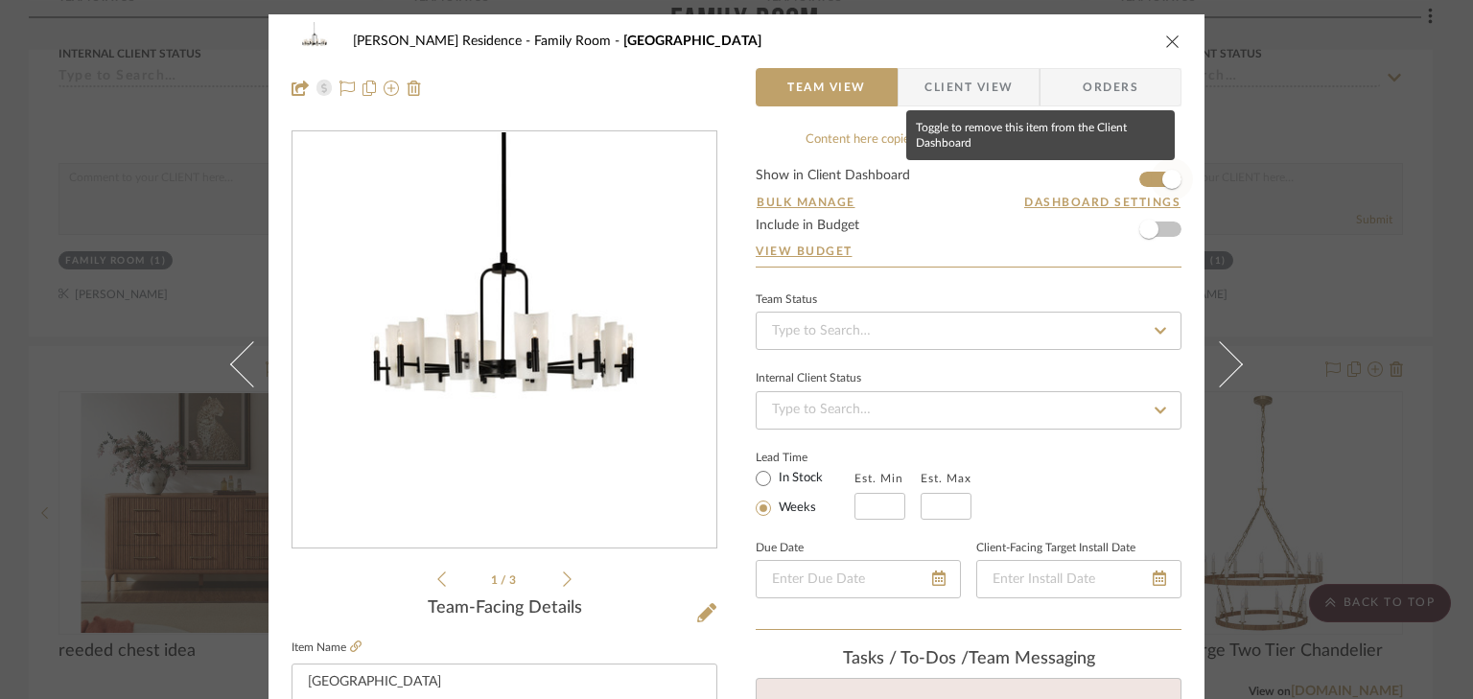
click at [1150, 176] on span "button" at bounding box center [1171, 179] width 42 height 42
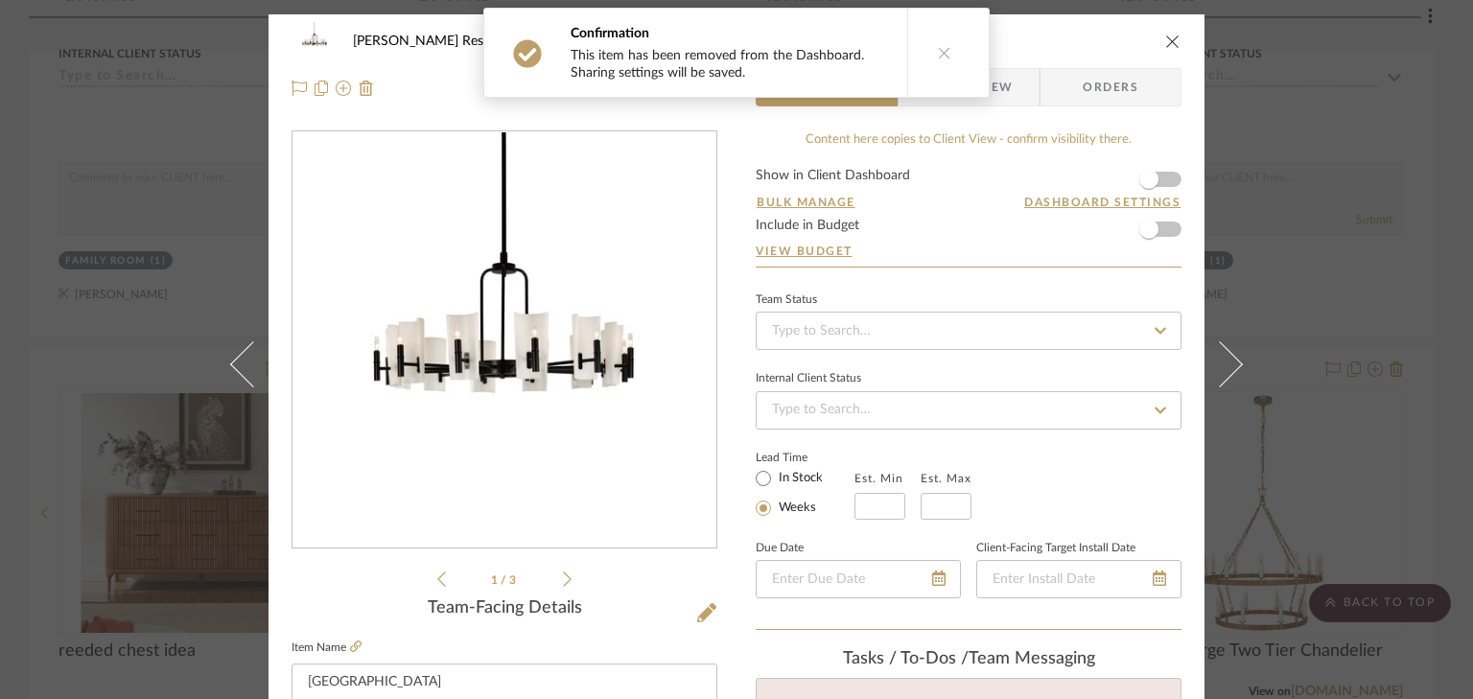
click at [1166, 41] on icon "close" at bounding box center [1172, 41] width 15 height 15
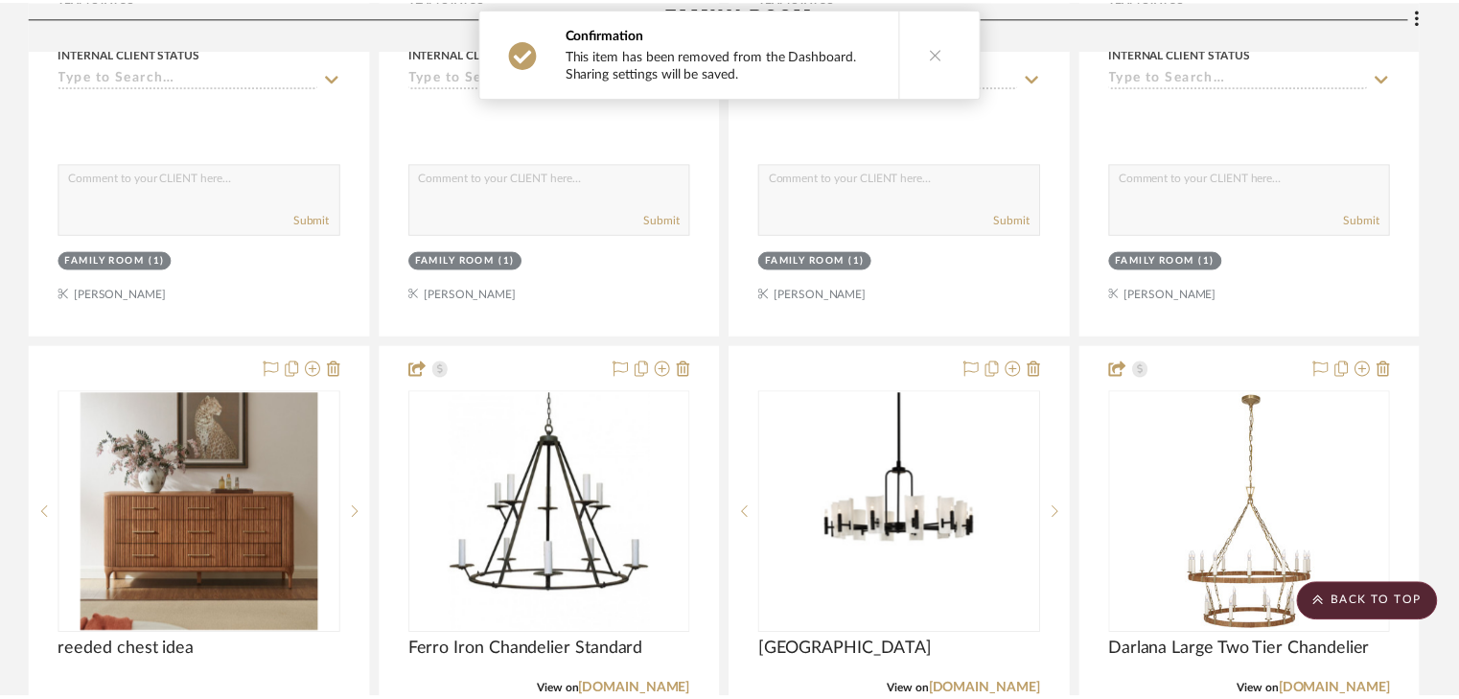
scroll to position [6443, 0]
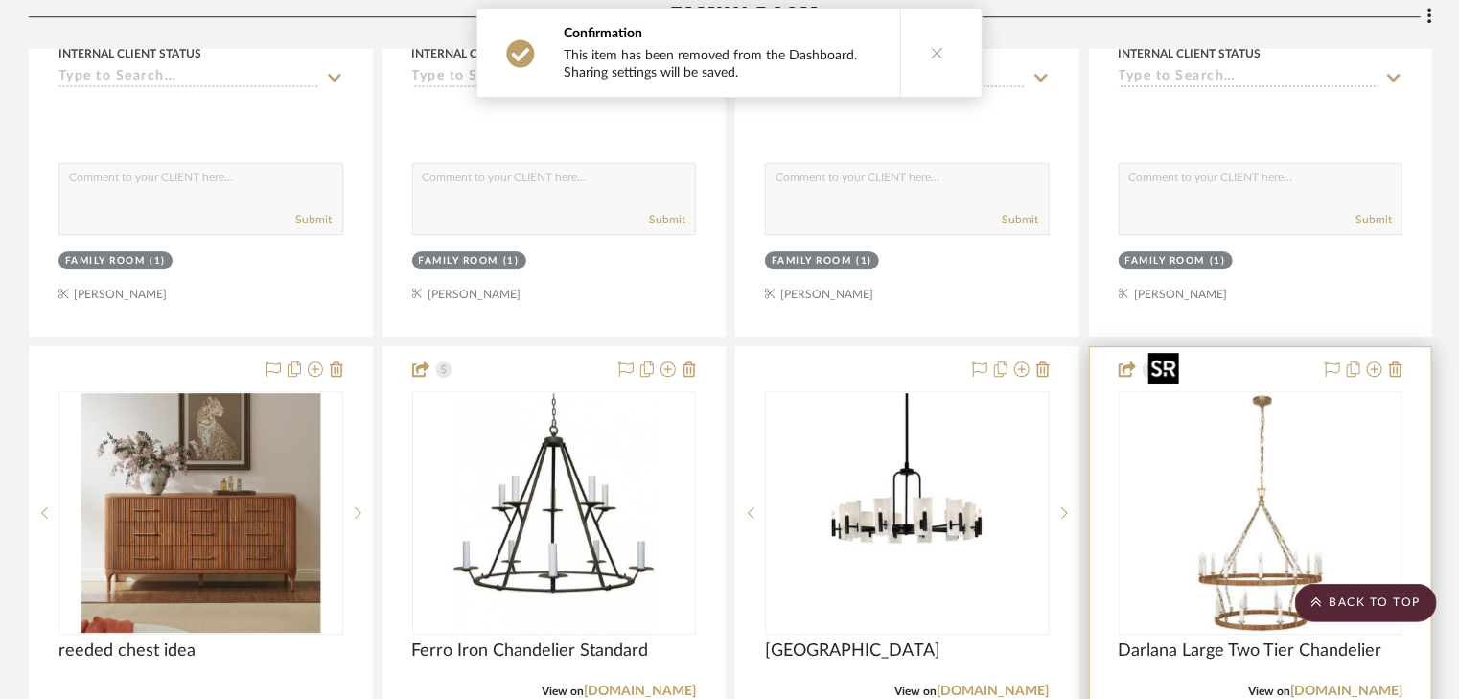
click at [1250, 419] on img "0" at bounding box center [1261, 513] width 240 height 240
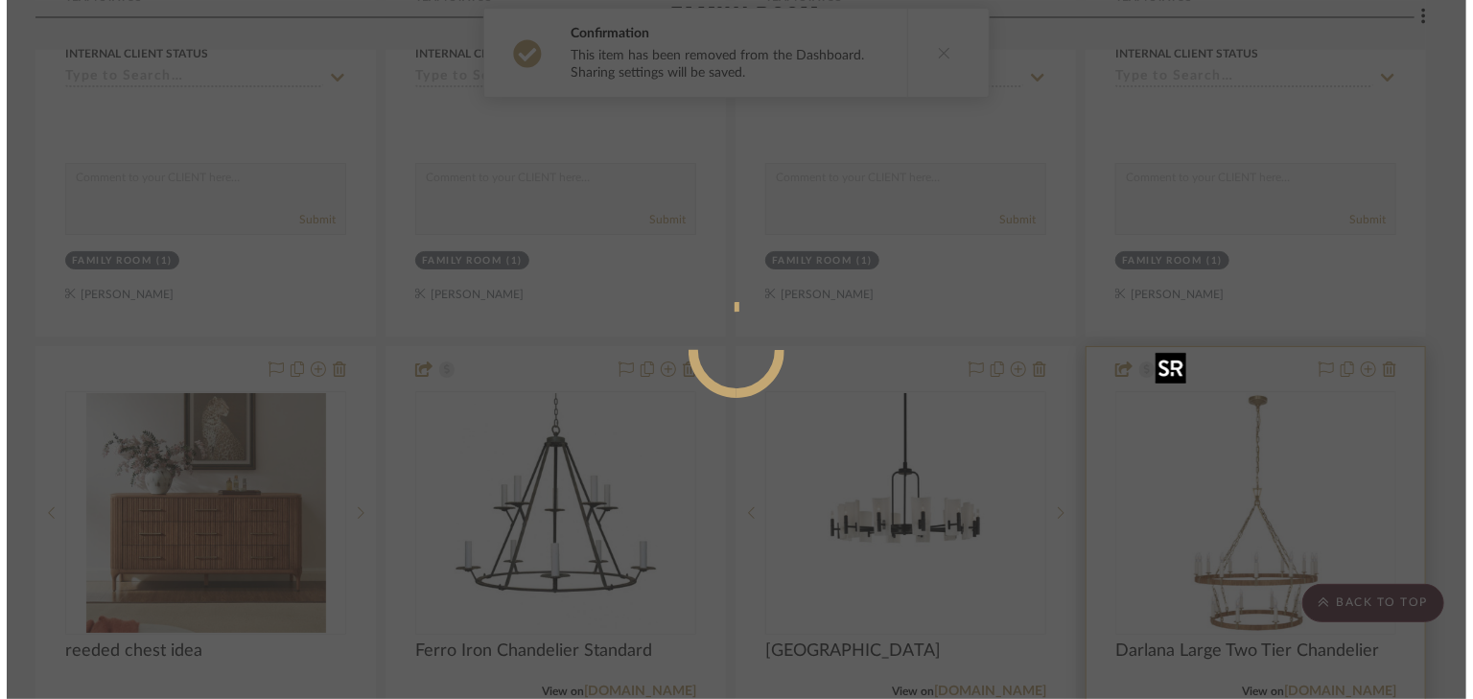
scroll to position [0, 0]
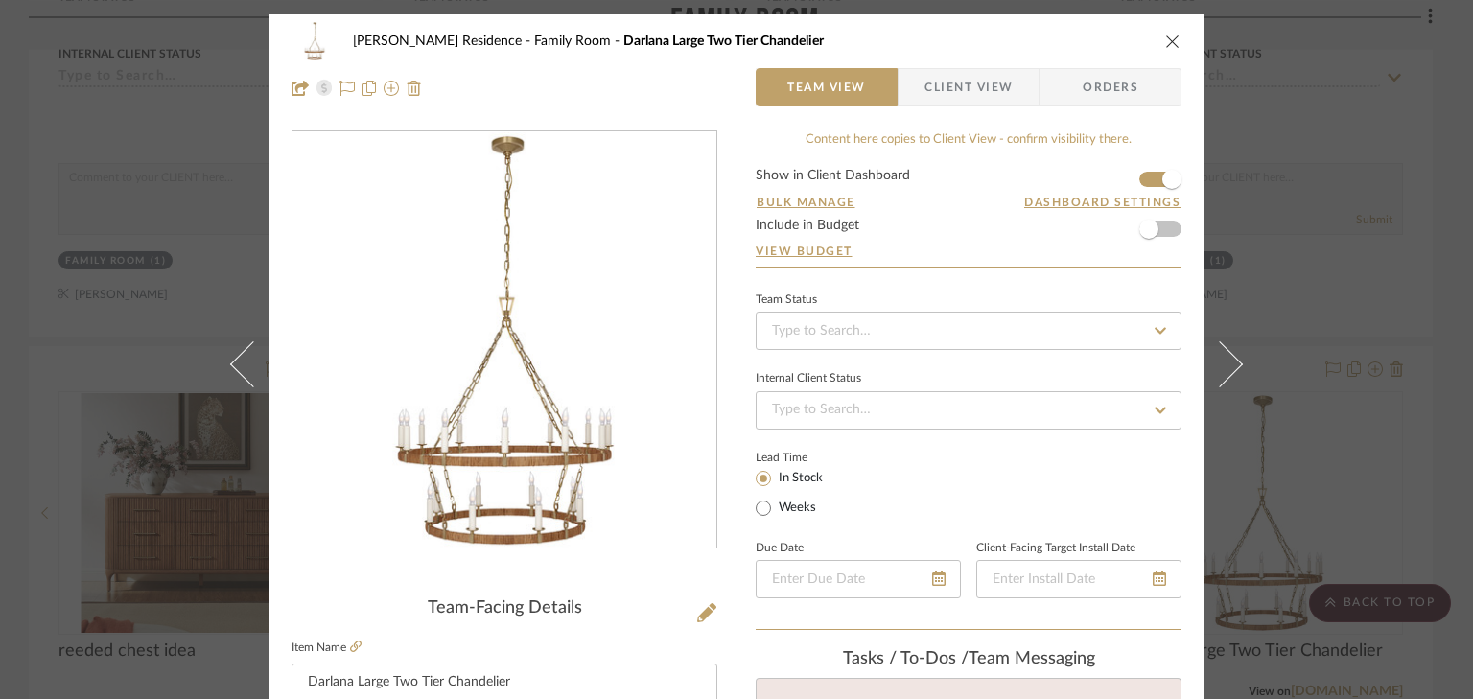
click at [1168, 38] on icon "close" at bounding box center [1172, 41] width 15 height 15
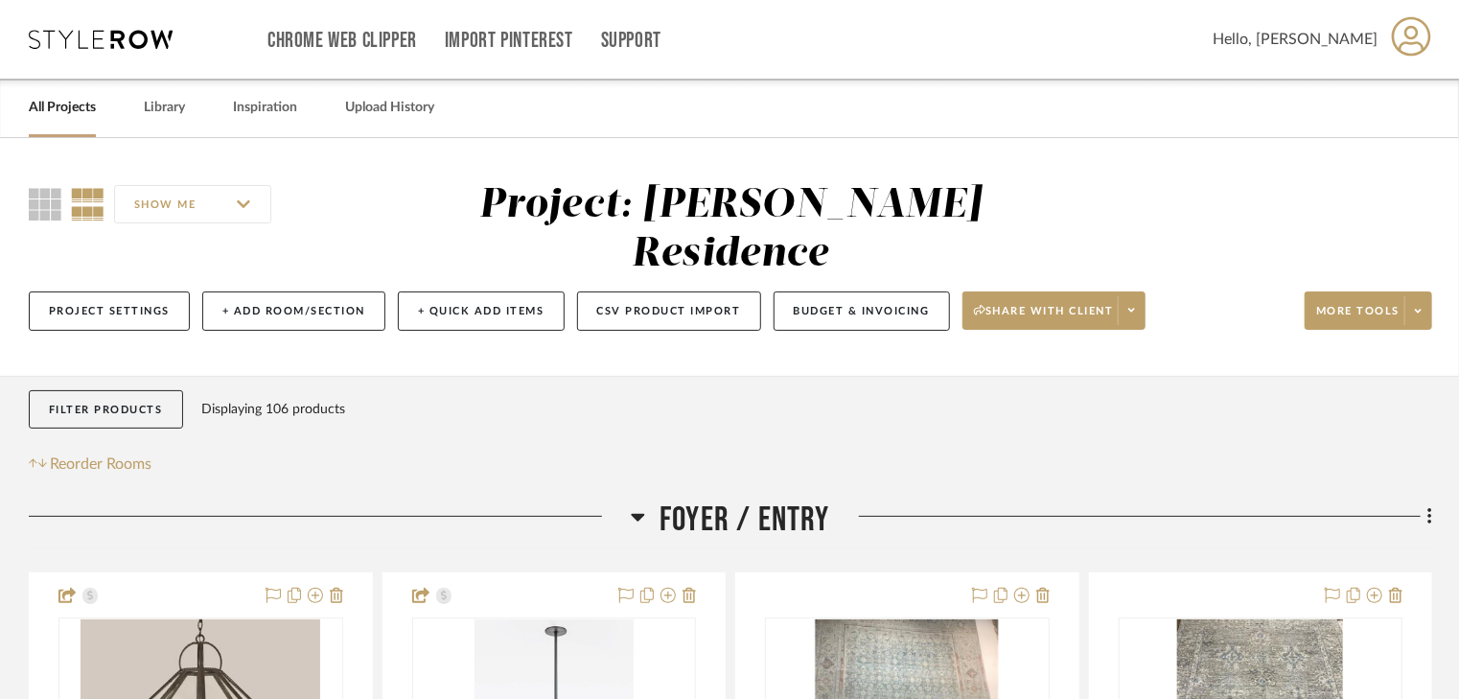
click at [60, 103] on link "All Projects" at bounding box center [62, 108] width 67 height 26
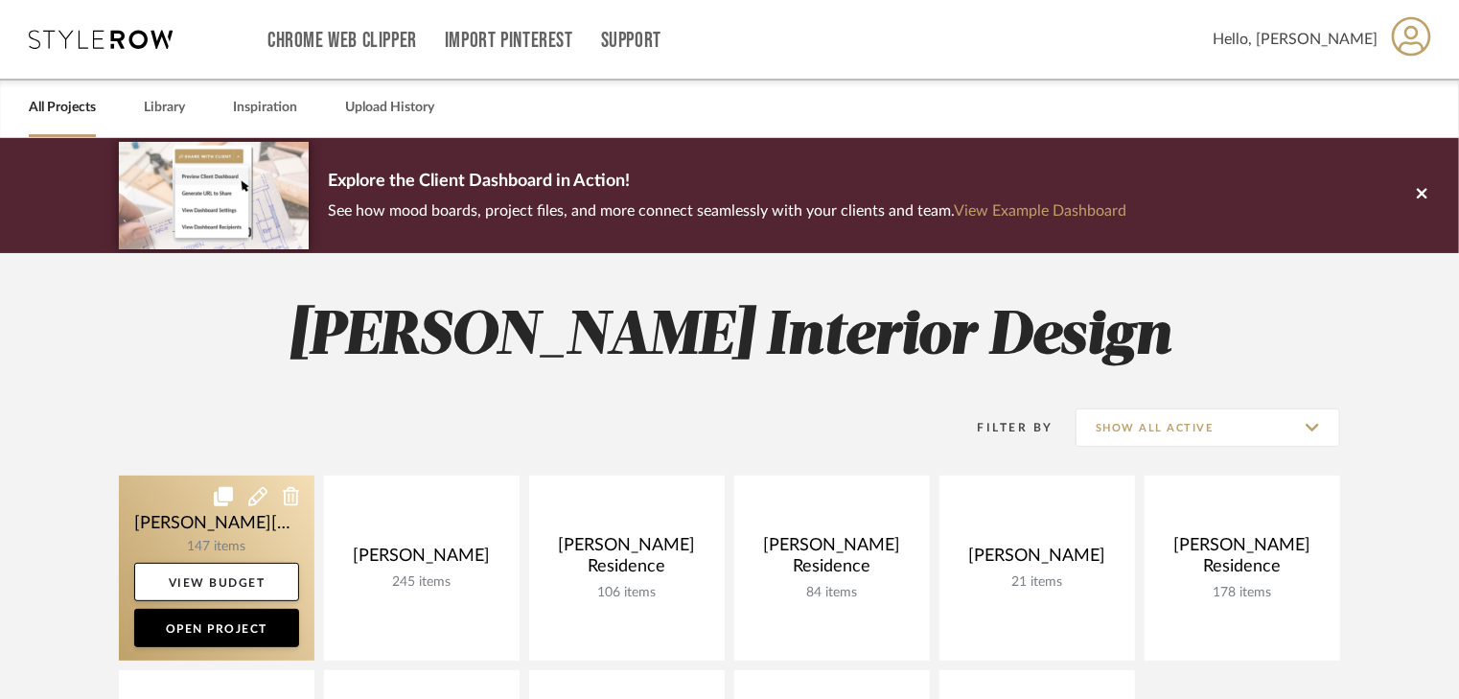
click at [192, 524] on link at bounding box center [217, 568] width 196 height 185
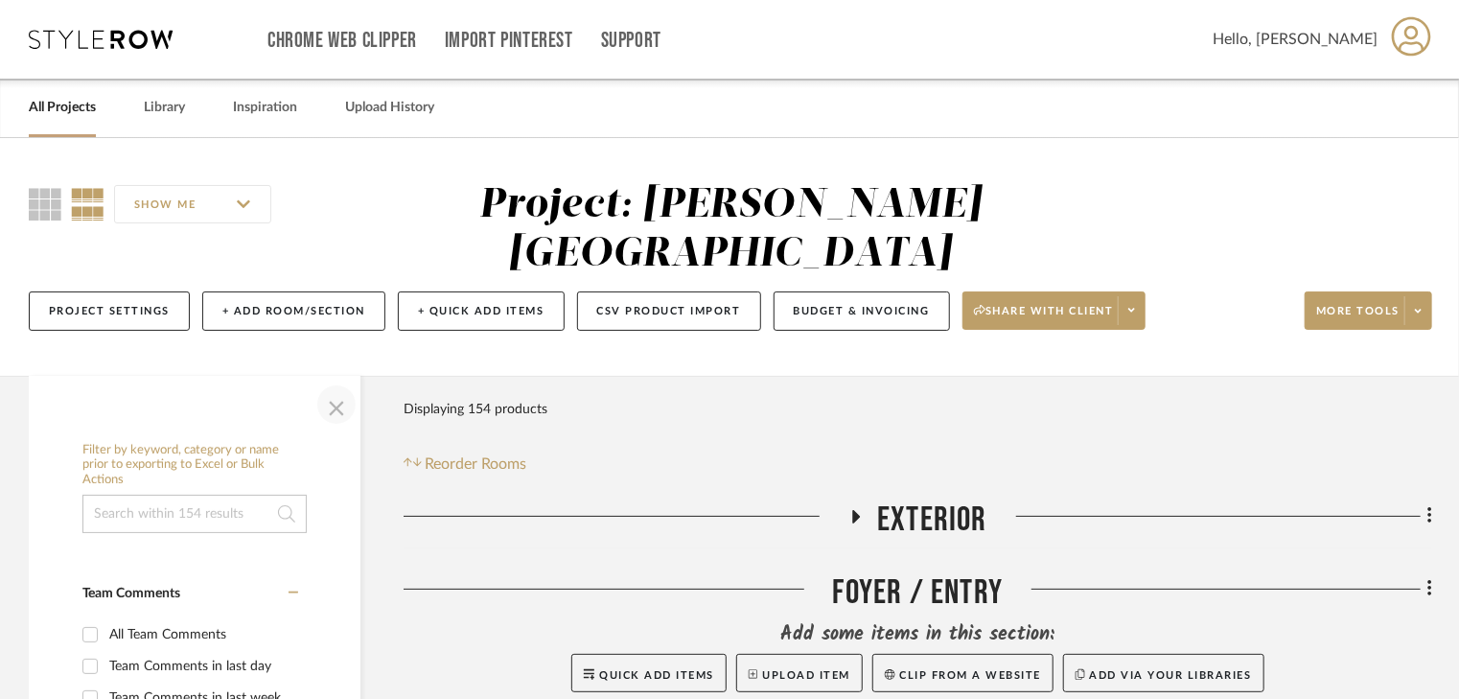
click at [331, 382] on span "button" at bounding box center [337, 405] width 46 height 46
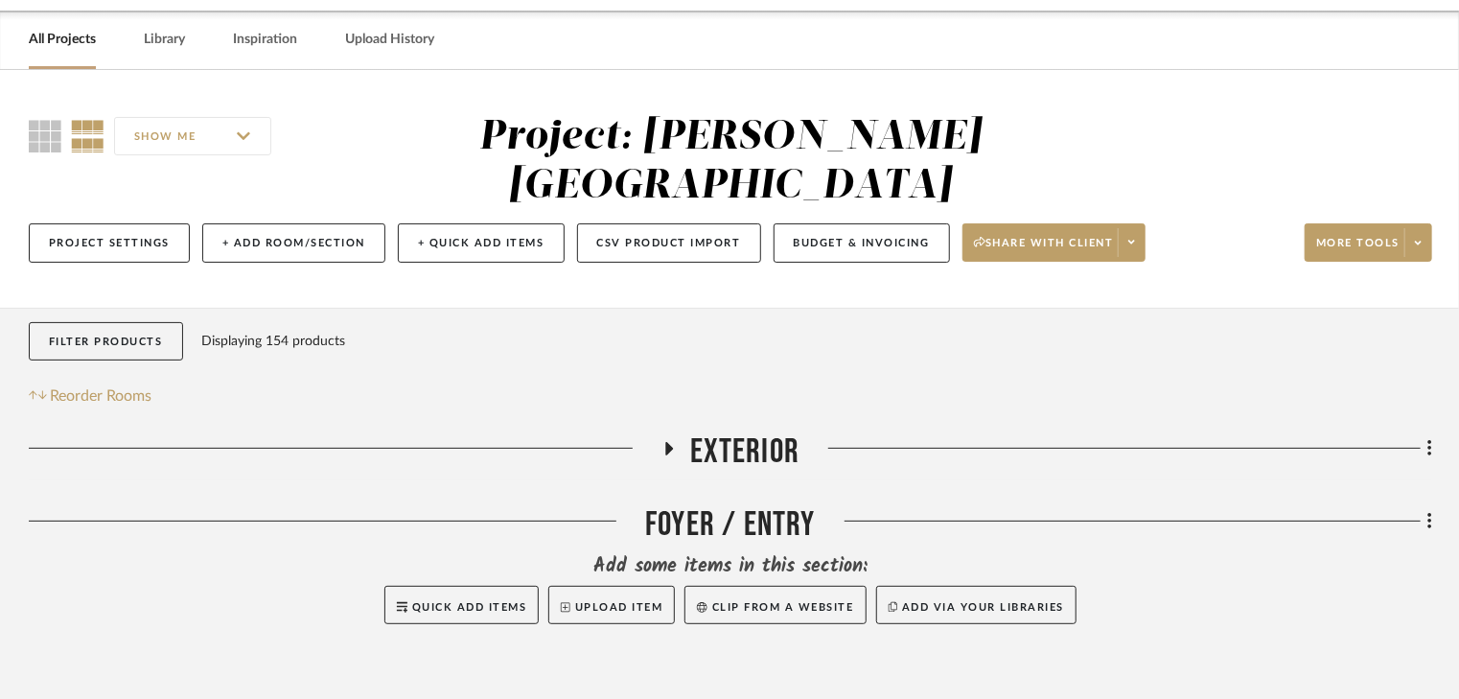
scroll to position [307, 0]
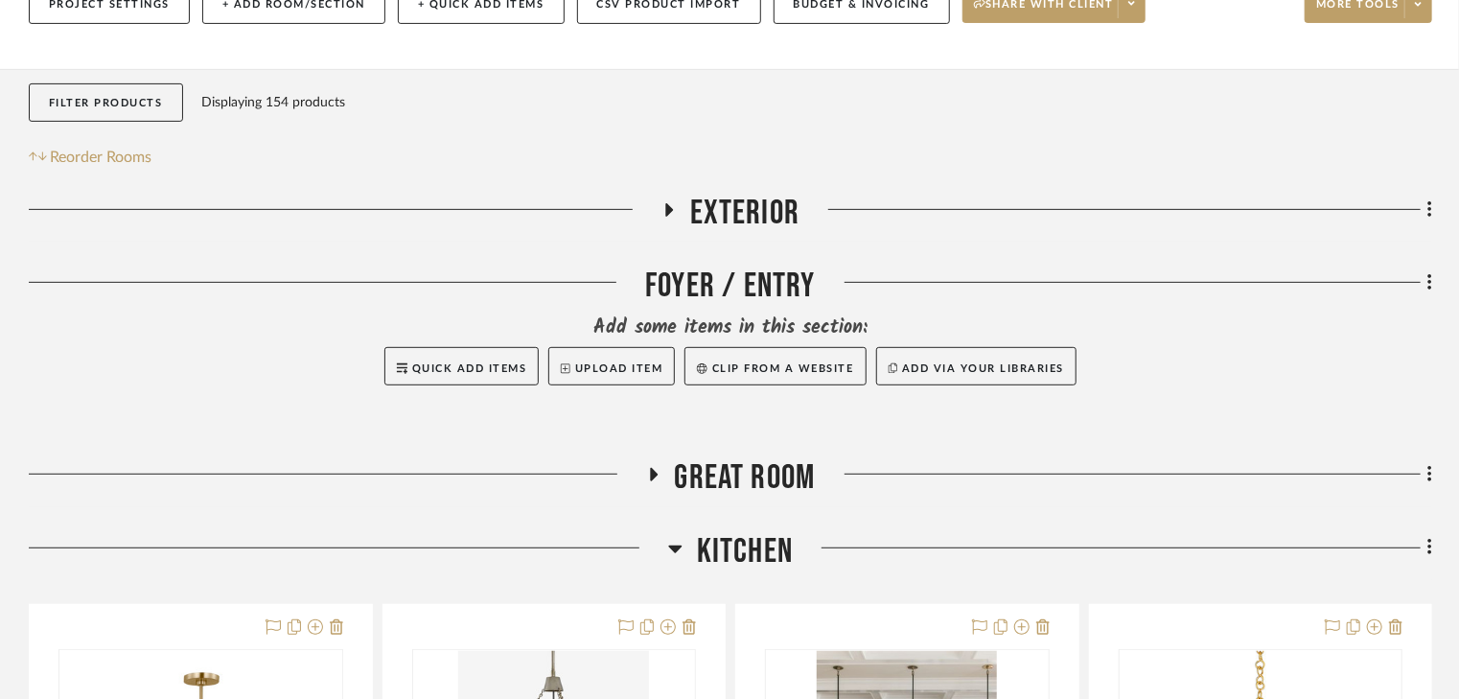
click at [671, 203] on icon at bounding box center [668, 210] width 23 height 14
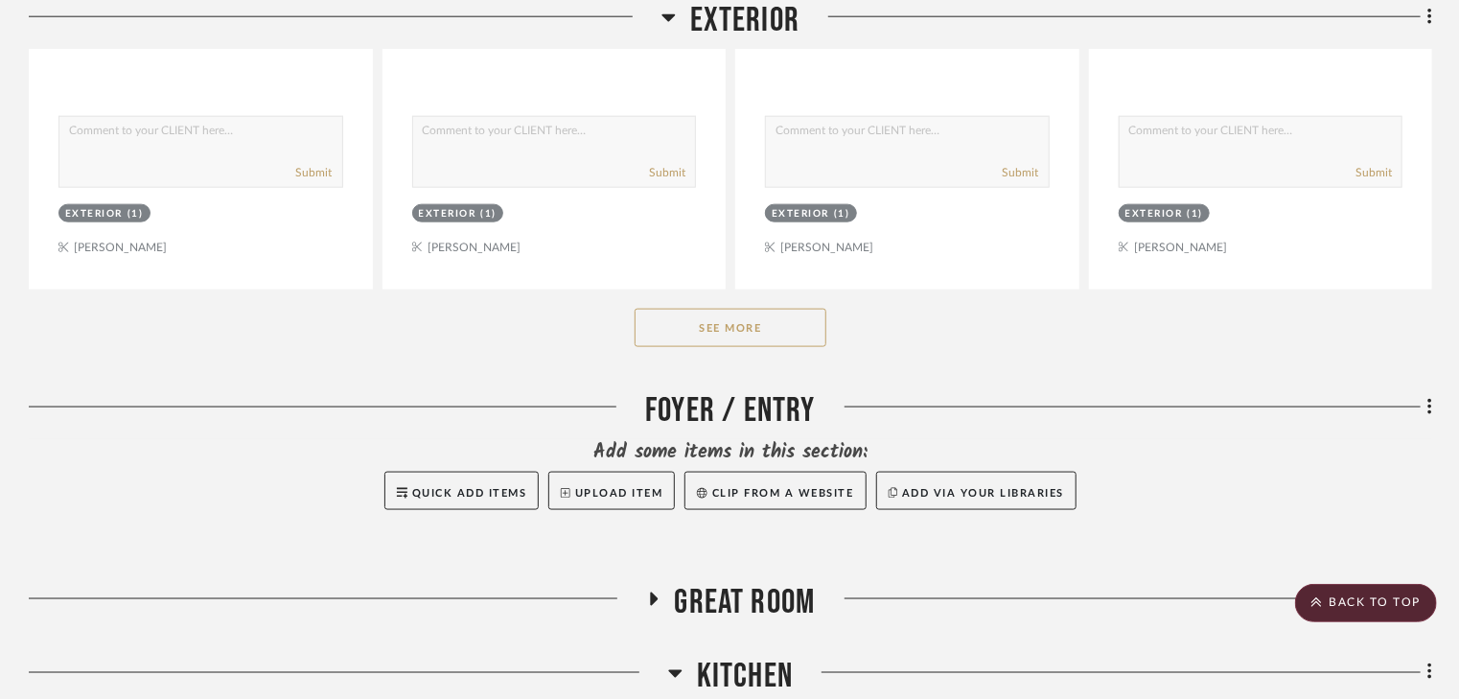
scroll to position [1150, 0]
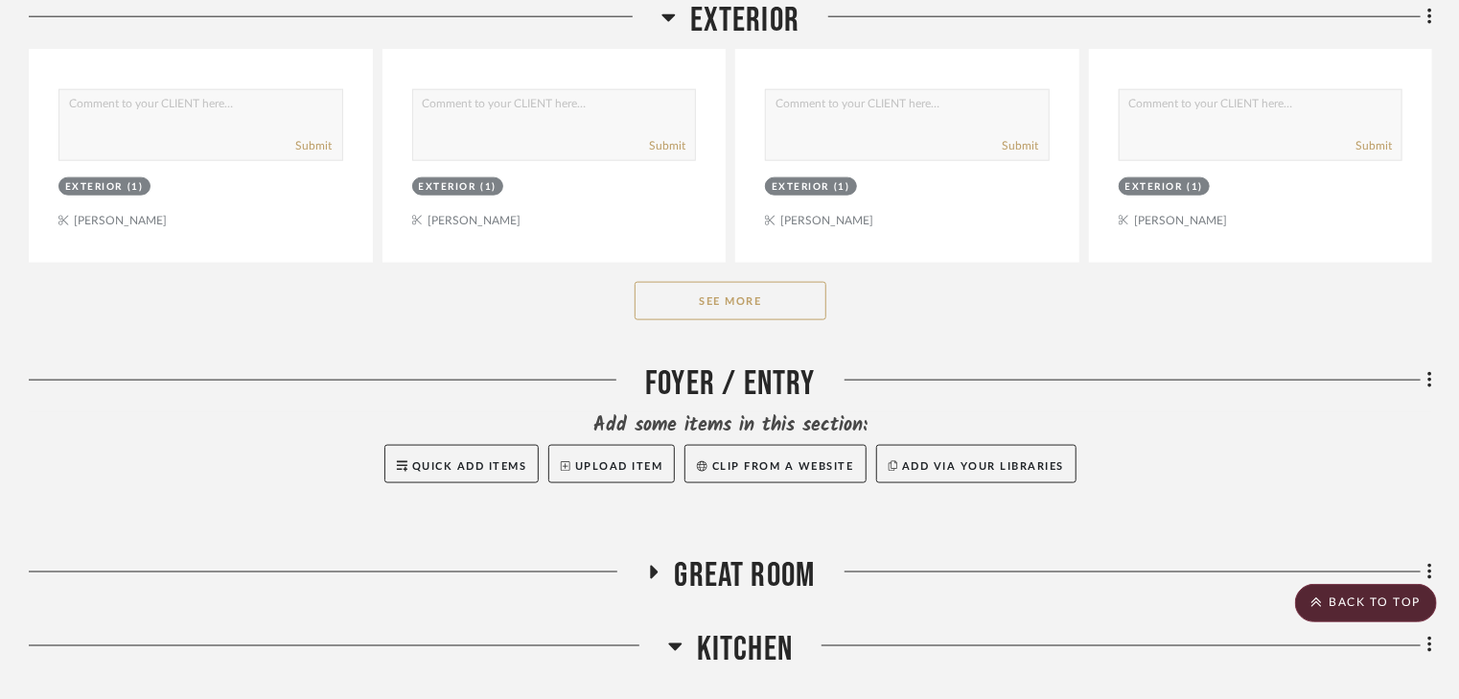
click at [725, 282] on button "See More" at bounding box center [731, 301] width 192 height 38
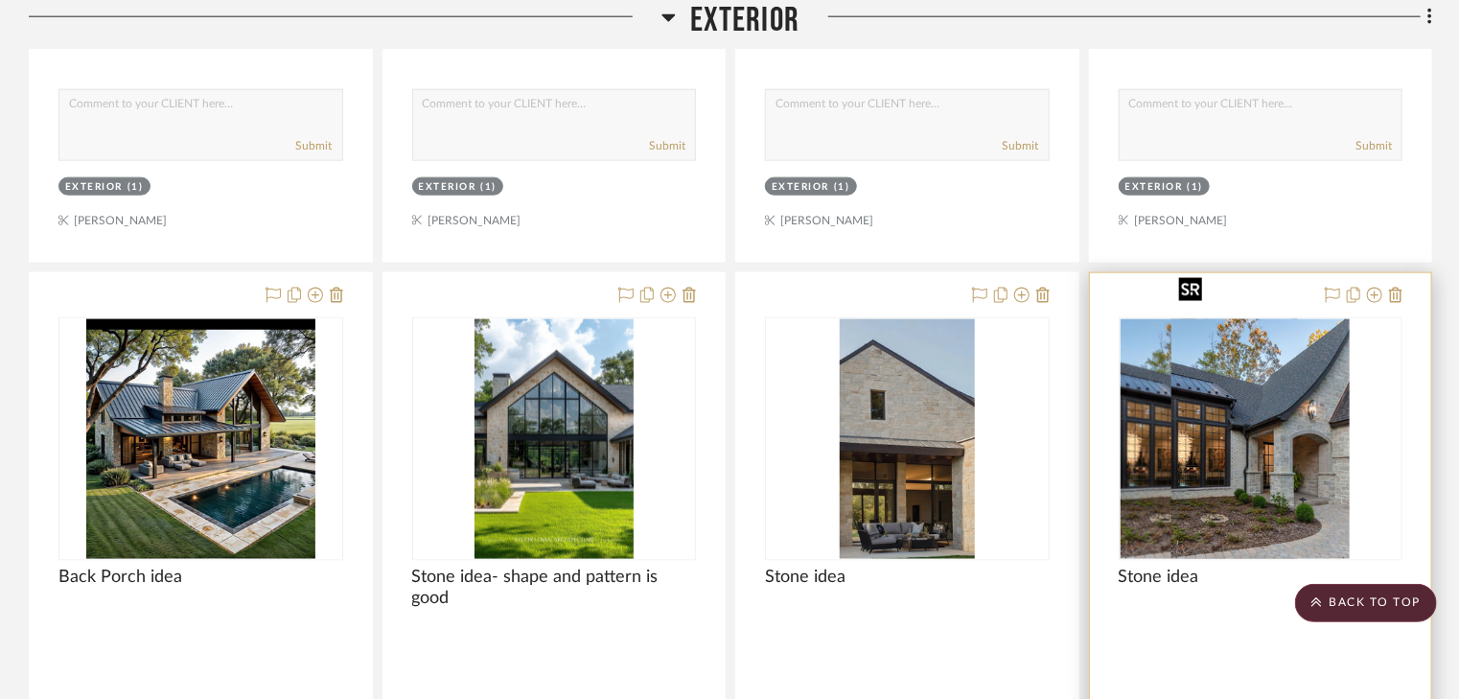
click at [1292, 407] on div at bounding box center [1261, 439] width 285 height 244
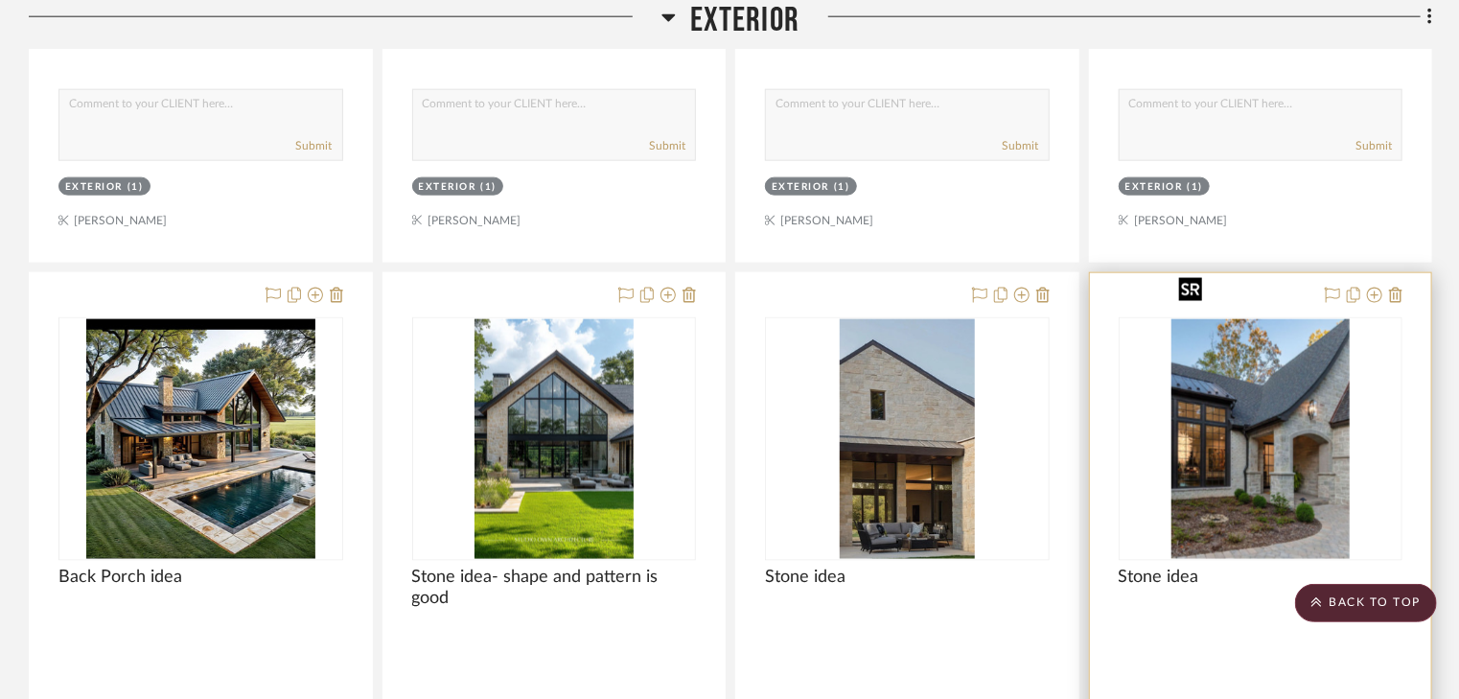
click at [1303, 441] on img "0" at bounding box center [1261, 439] width 178 height 240
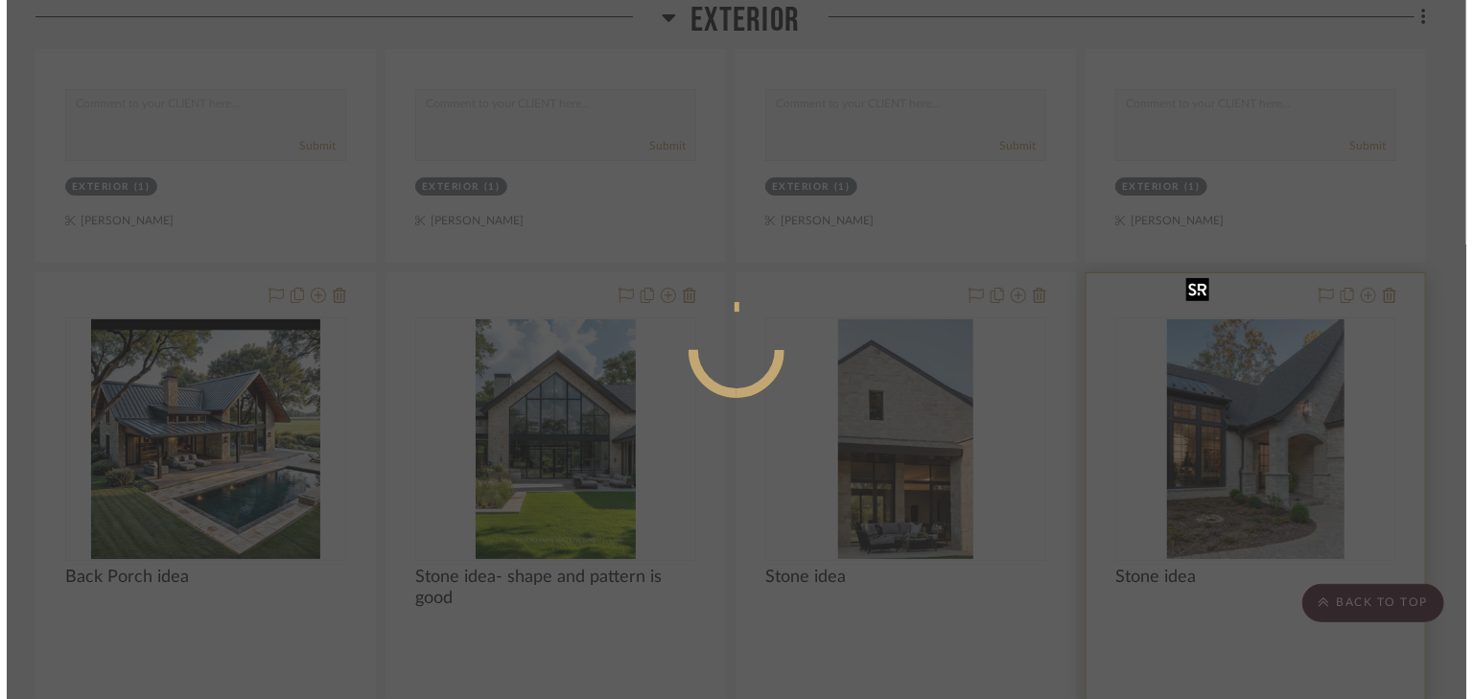
scroll to position [0, 0]
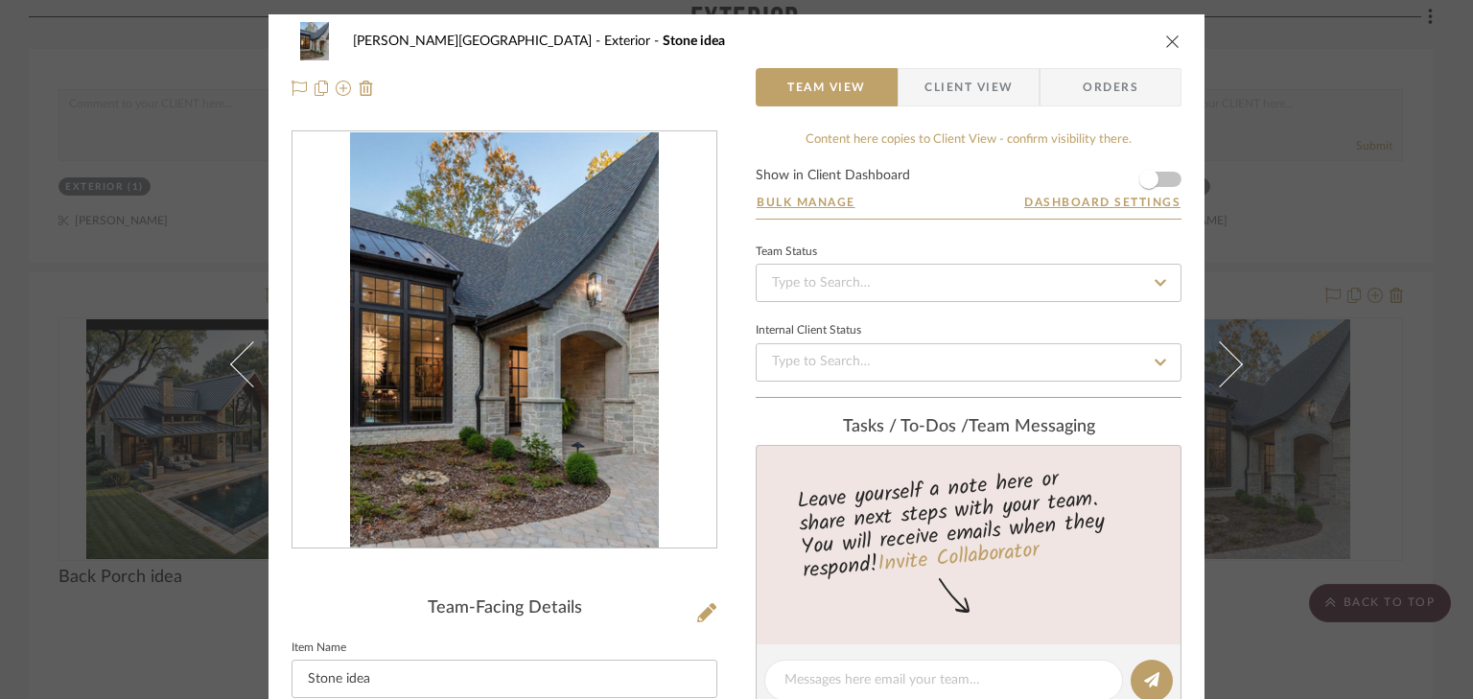
click at [1165, 35] on icon "close" at bounding box center [1172, 41] width 15 height 15
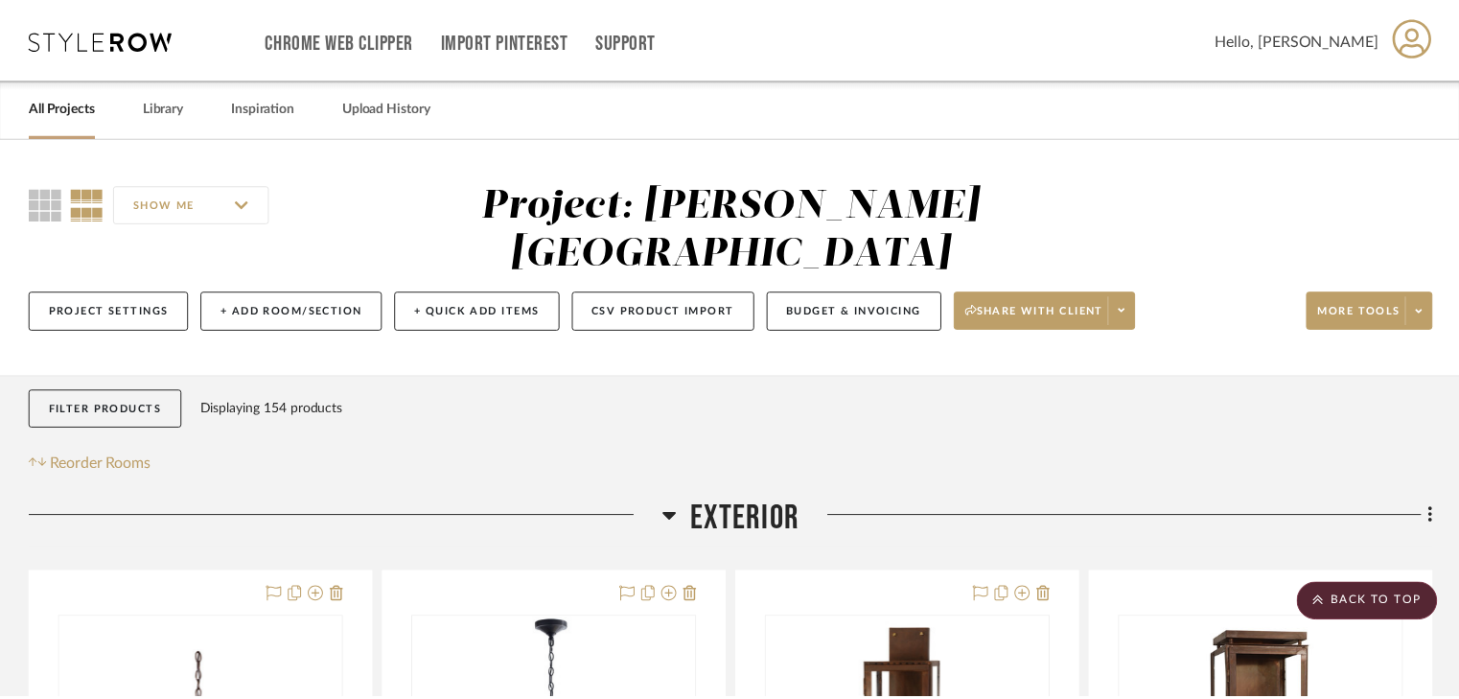
scroll to position [1150, 0]
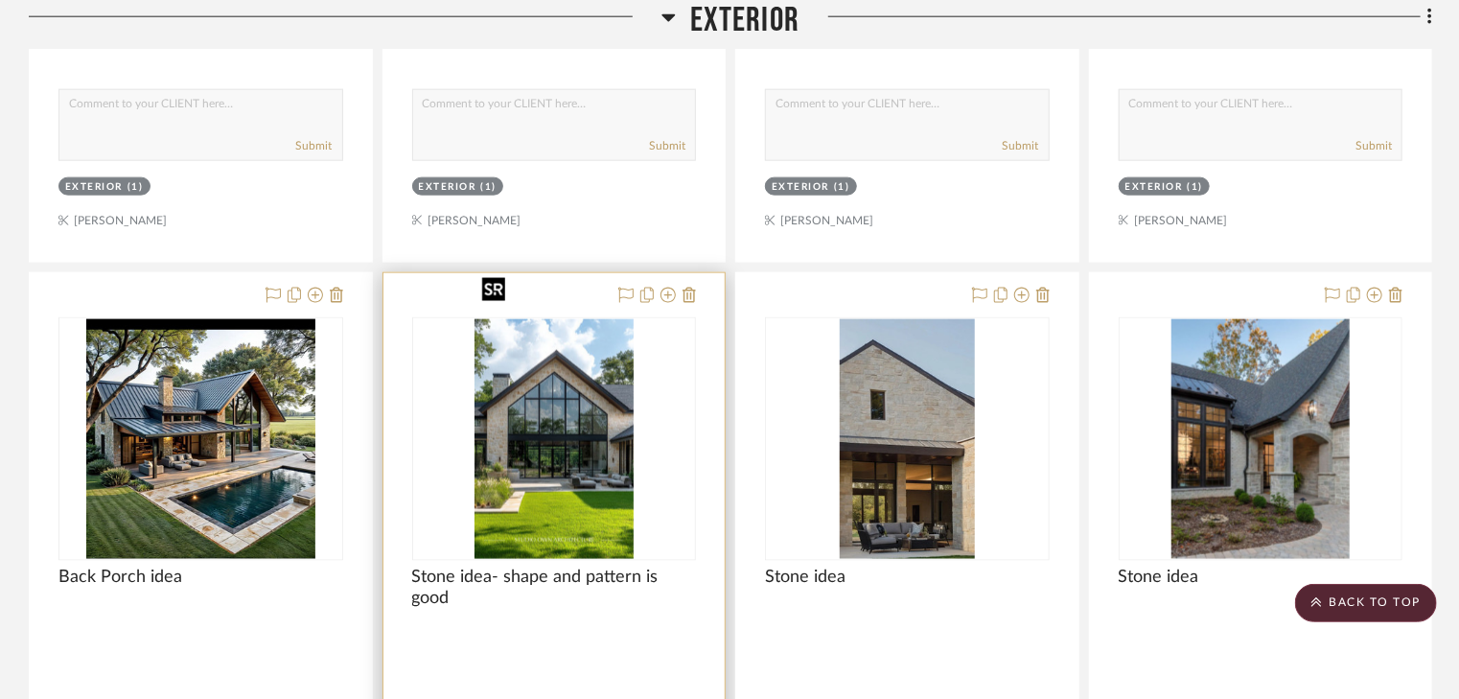
click at [608, 345] on img "0" at bounding box center [554, 439] width 159 height 240
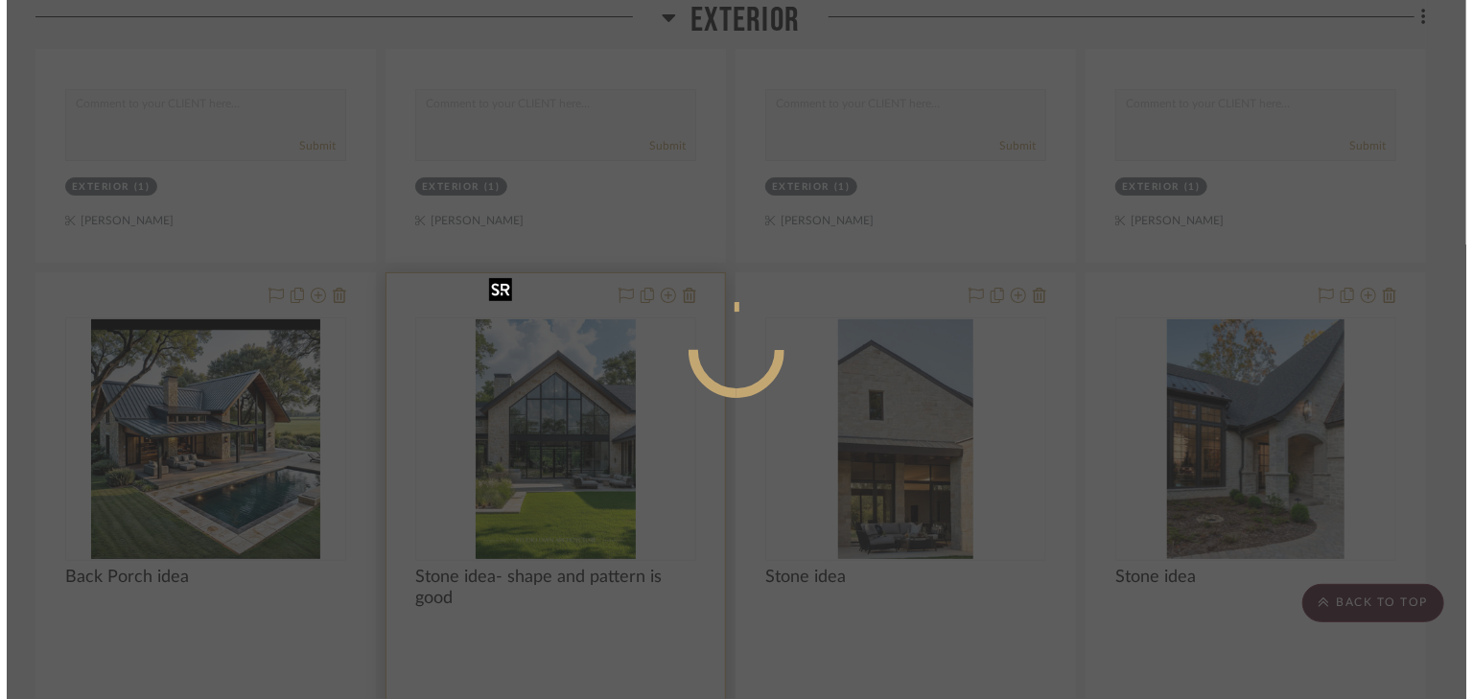
scroll to position [0, 0]
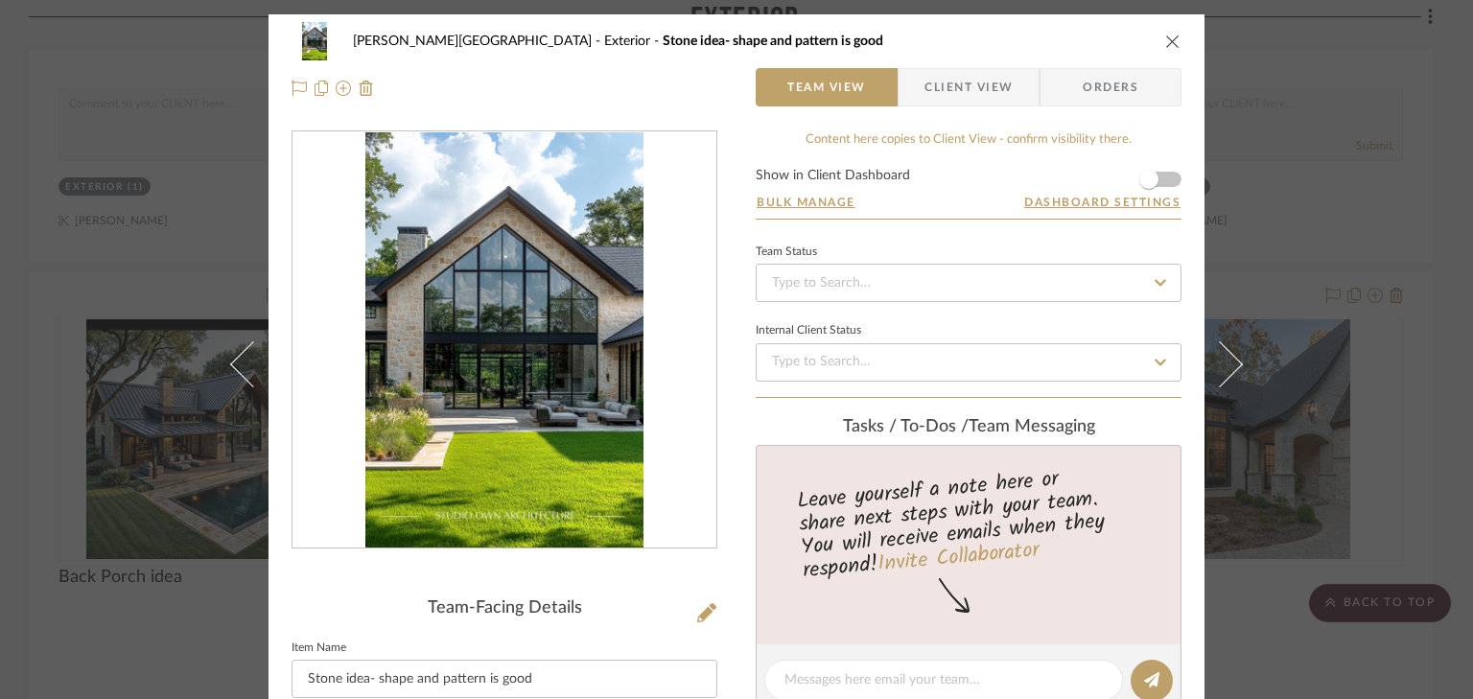
click at [1170, 42] on icon "close" at bounding box center [1172, 41] width 15 height 15
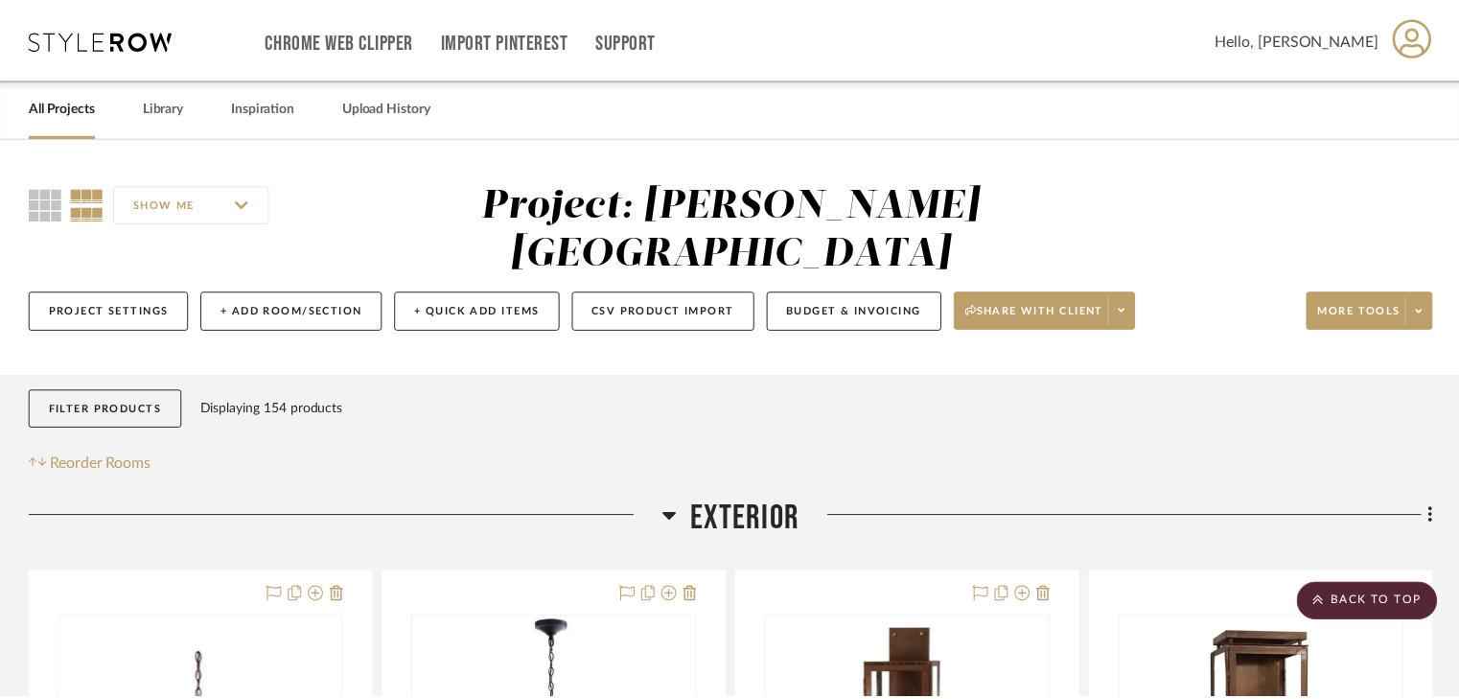
scroll to position [1150, 0]
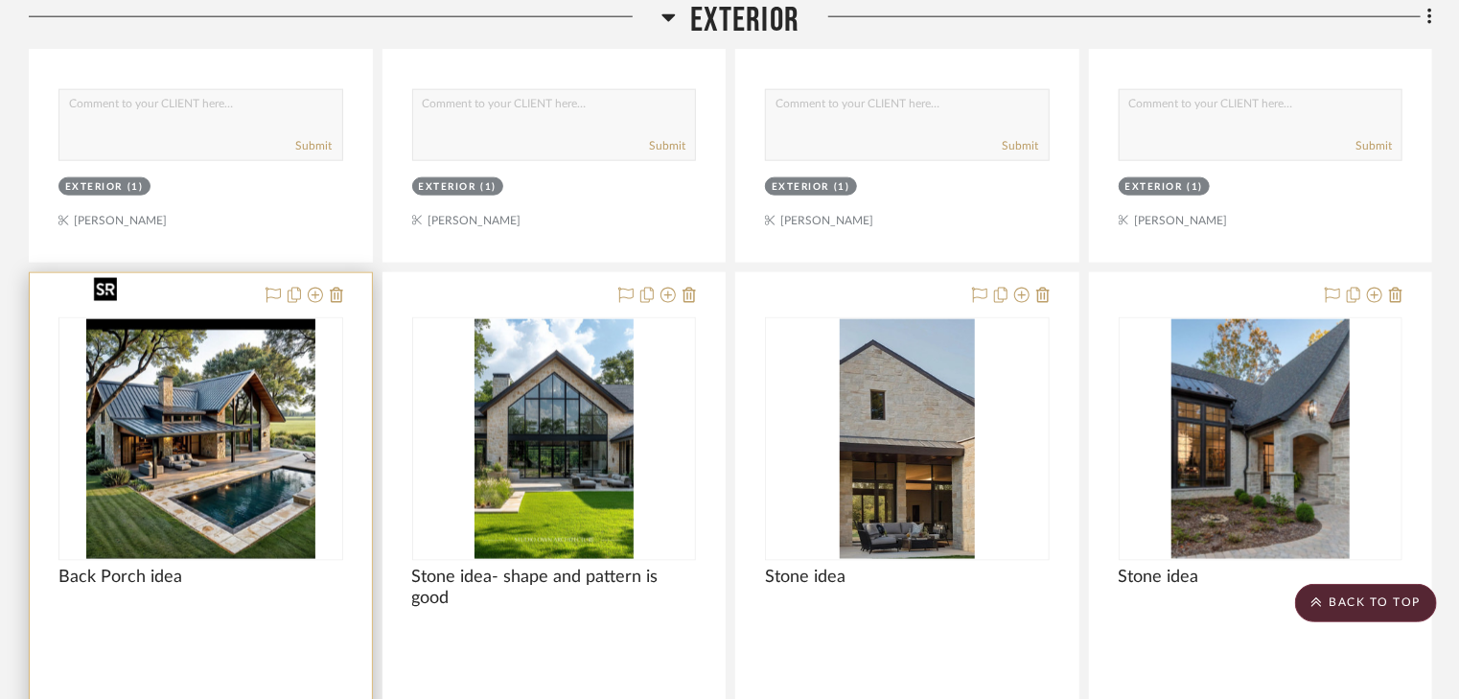
click at [109, 395] on img "0" at bounding box center [200, 439] width 229 height 240
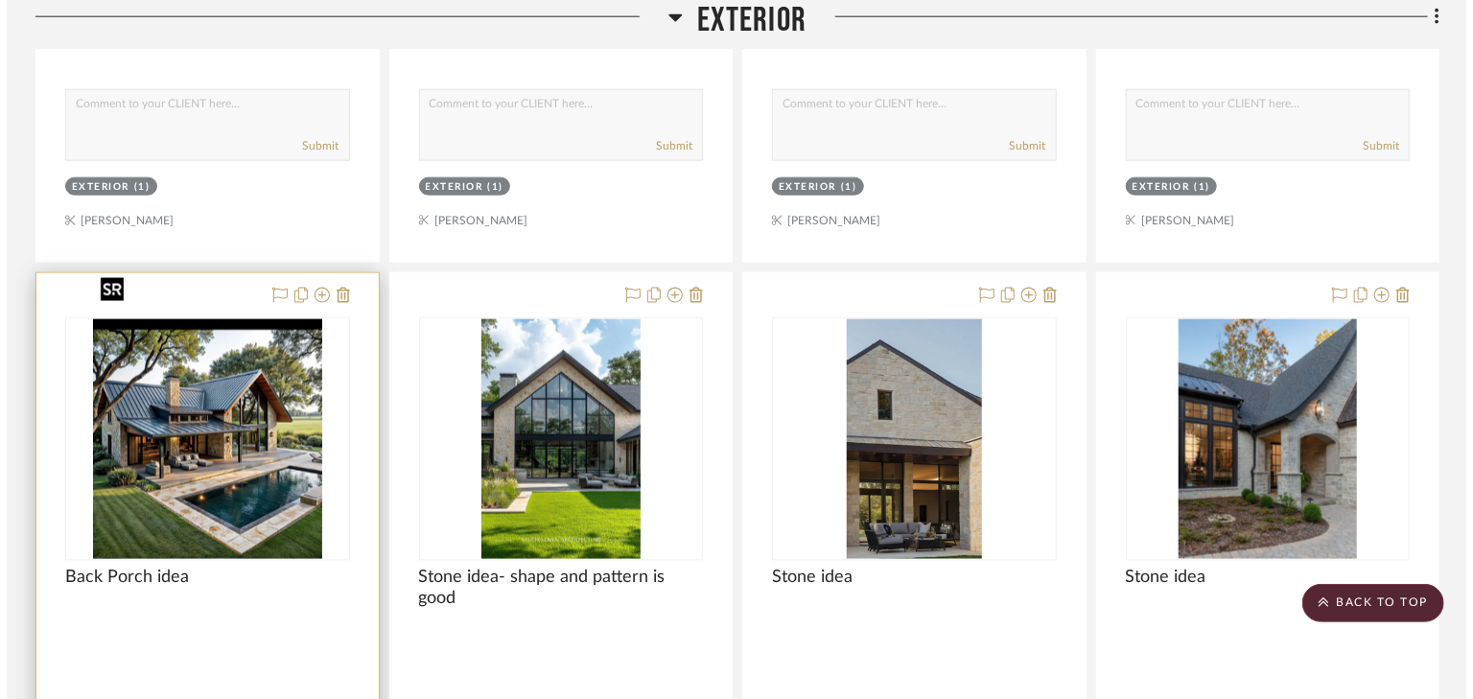
scroll to position [0, 0]
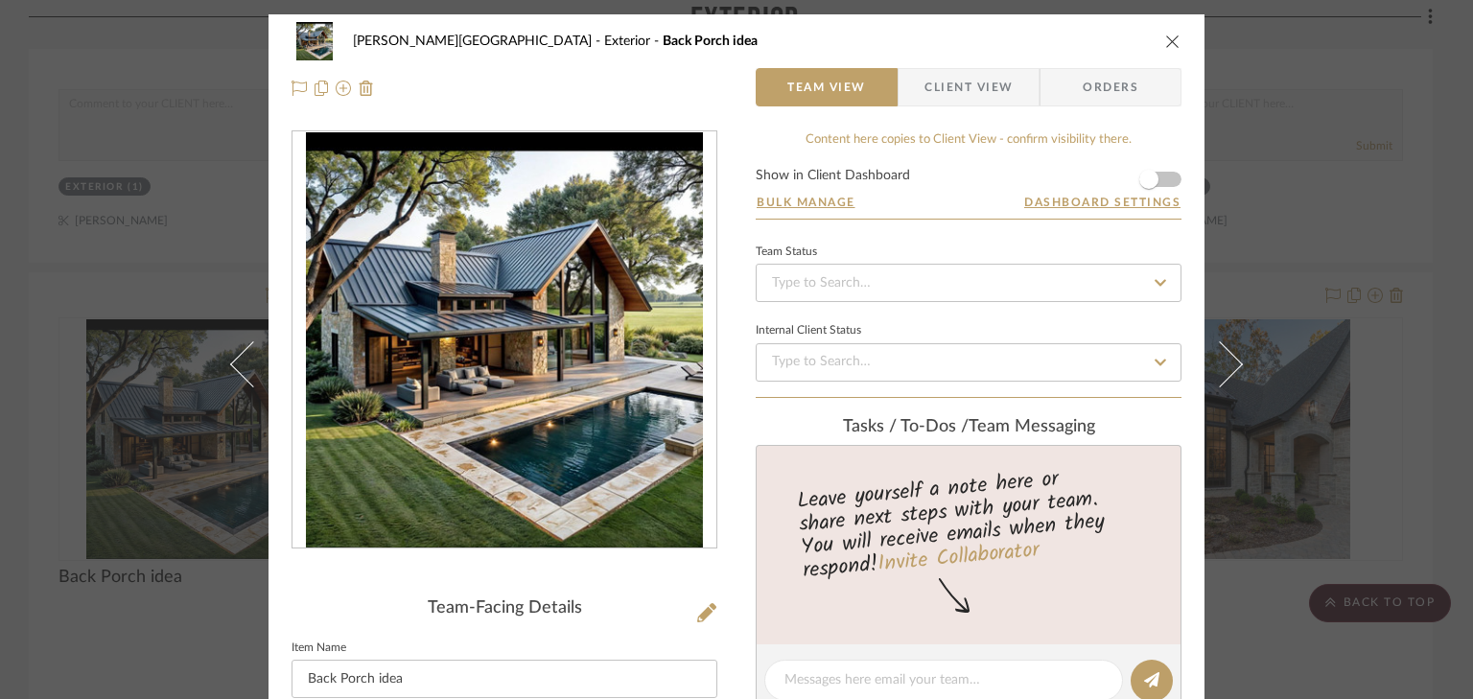
click at [1166, 37] on icon "close" at bounding box center [1172, 41] width 15 height 15
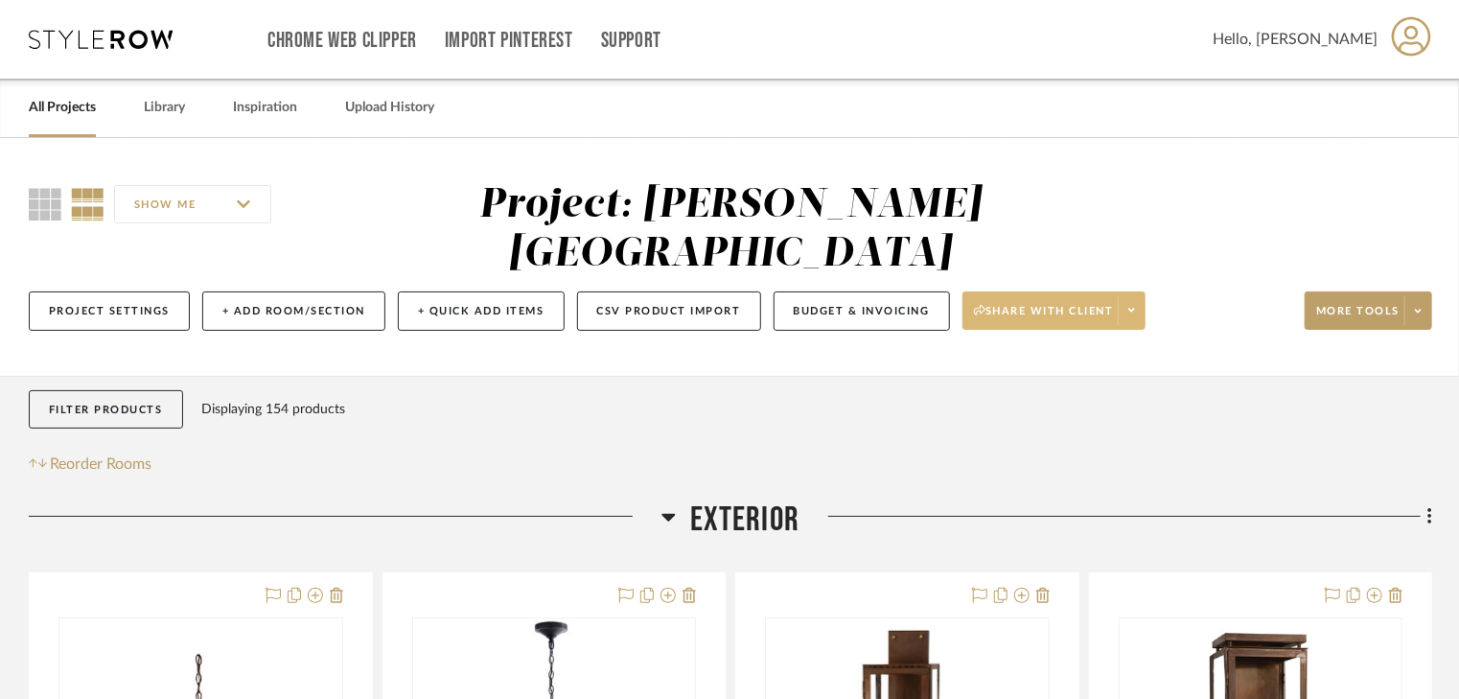
click at [1095, 304] on span "Share with client" at bounding box center [1044, 318] width 140 height 29
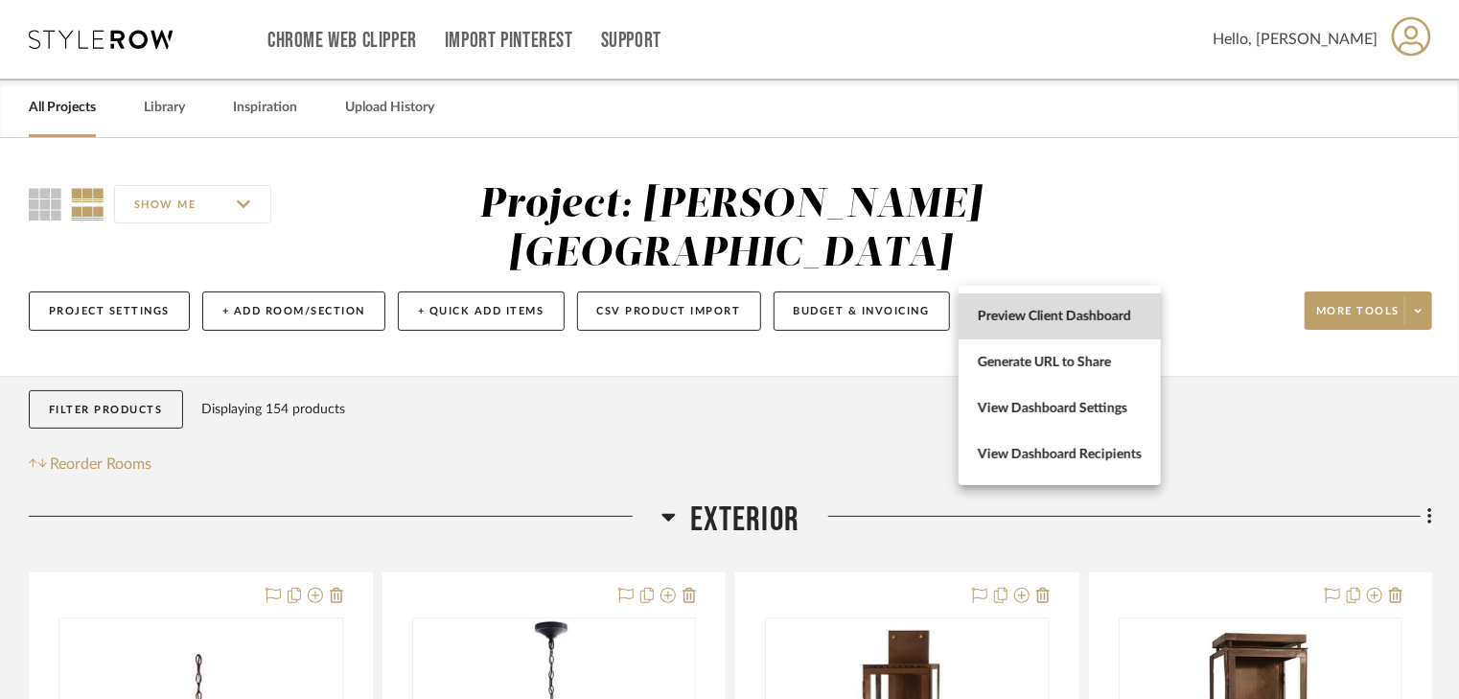
click at [1047, 321] on span "Preview Client Dashboard" at bounding box center [1060, 317] width 164 height 16
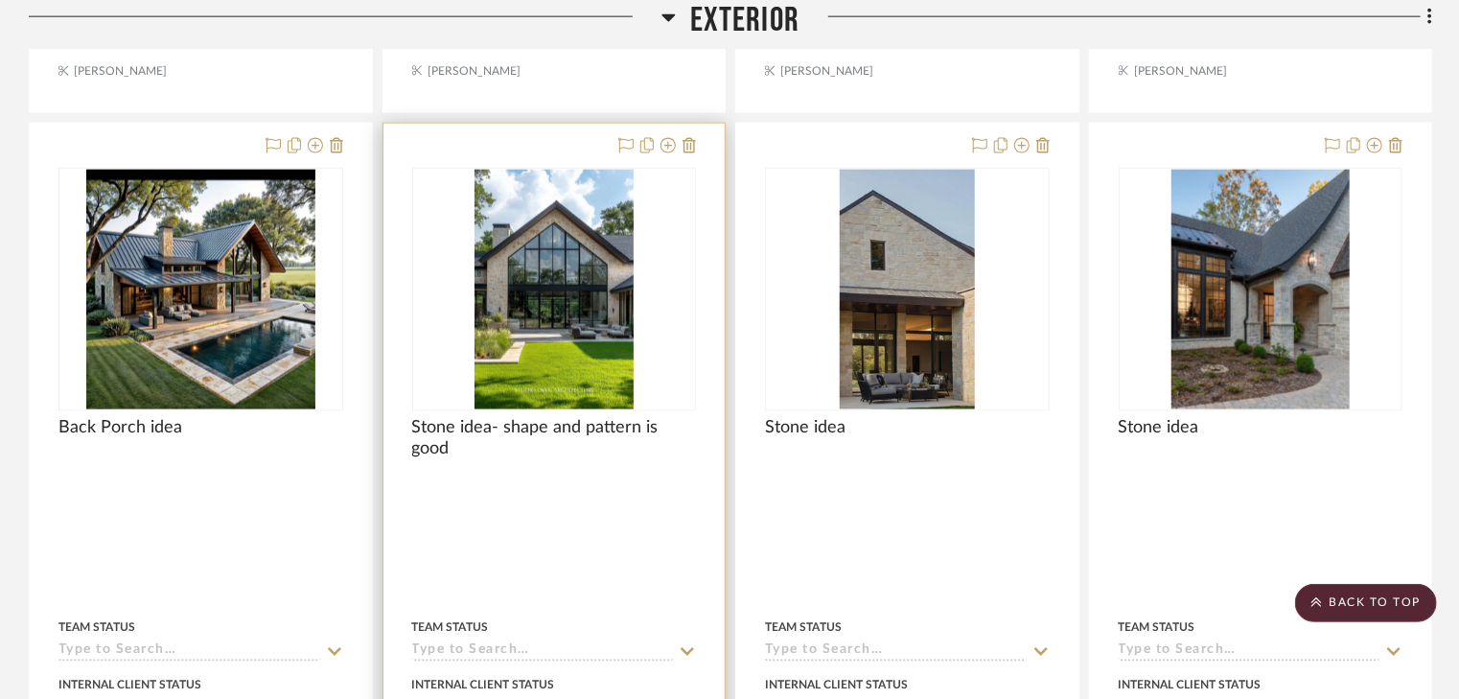
scroll to position [1304, 0]
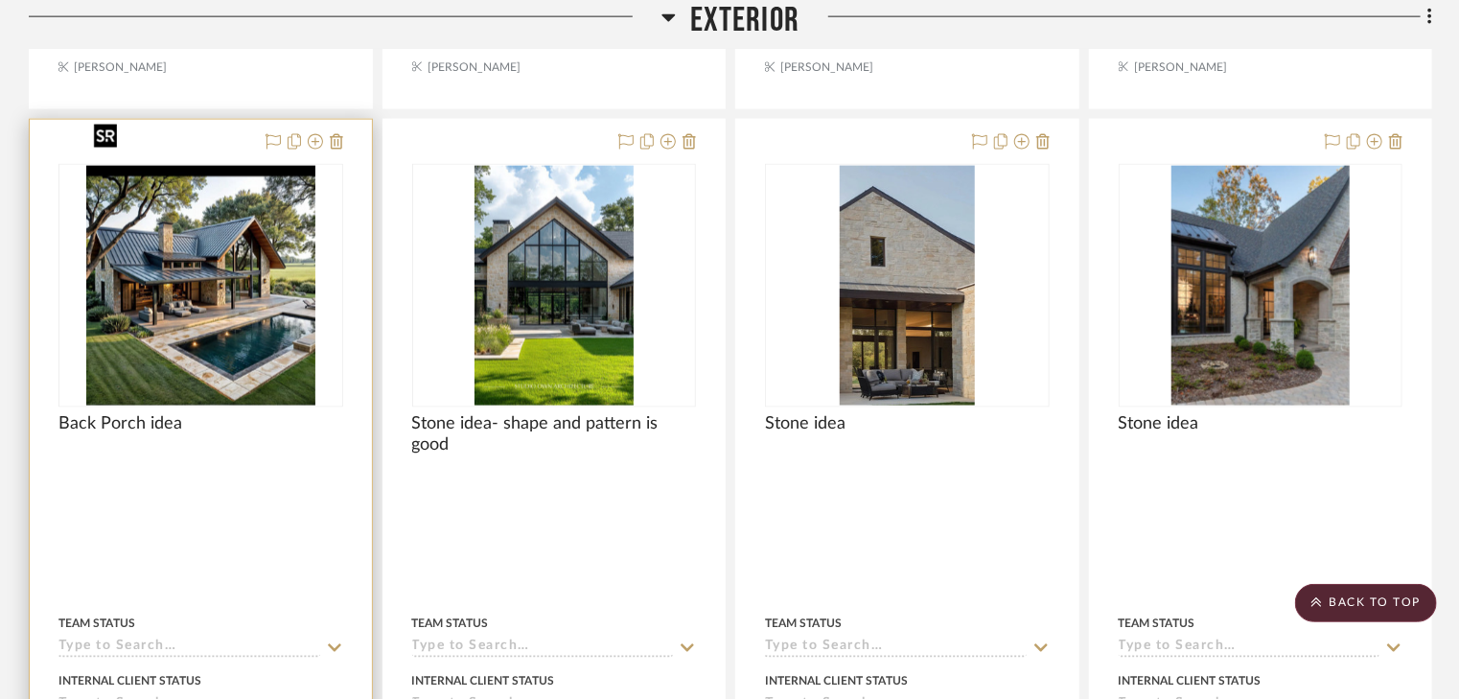
click at [177, 225] on img "0" at bounding box center [200, 286] width 229 height 240
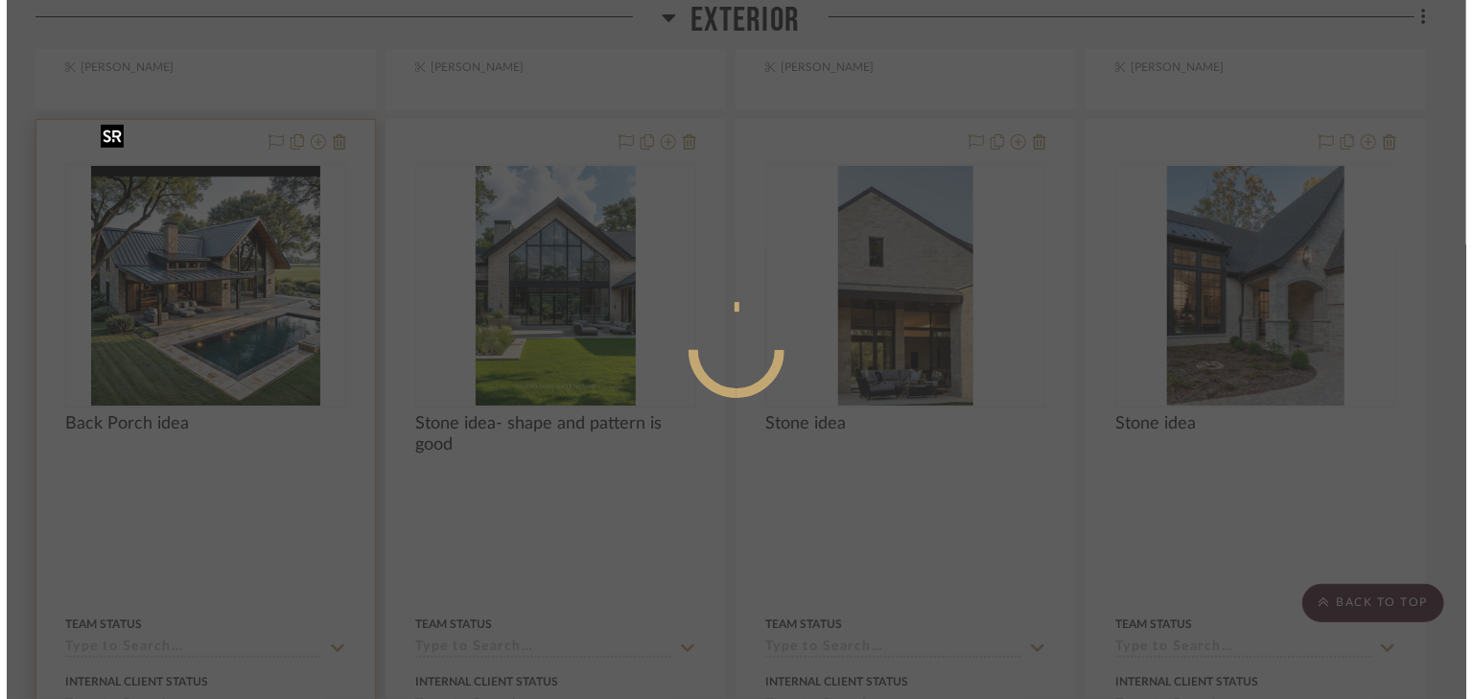
scroll to position [0, 0]
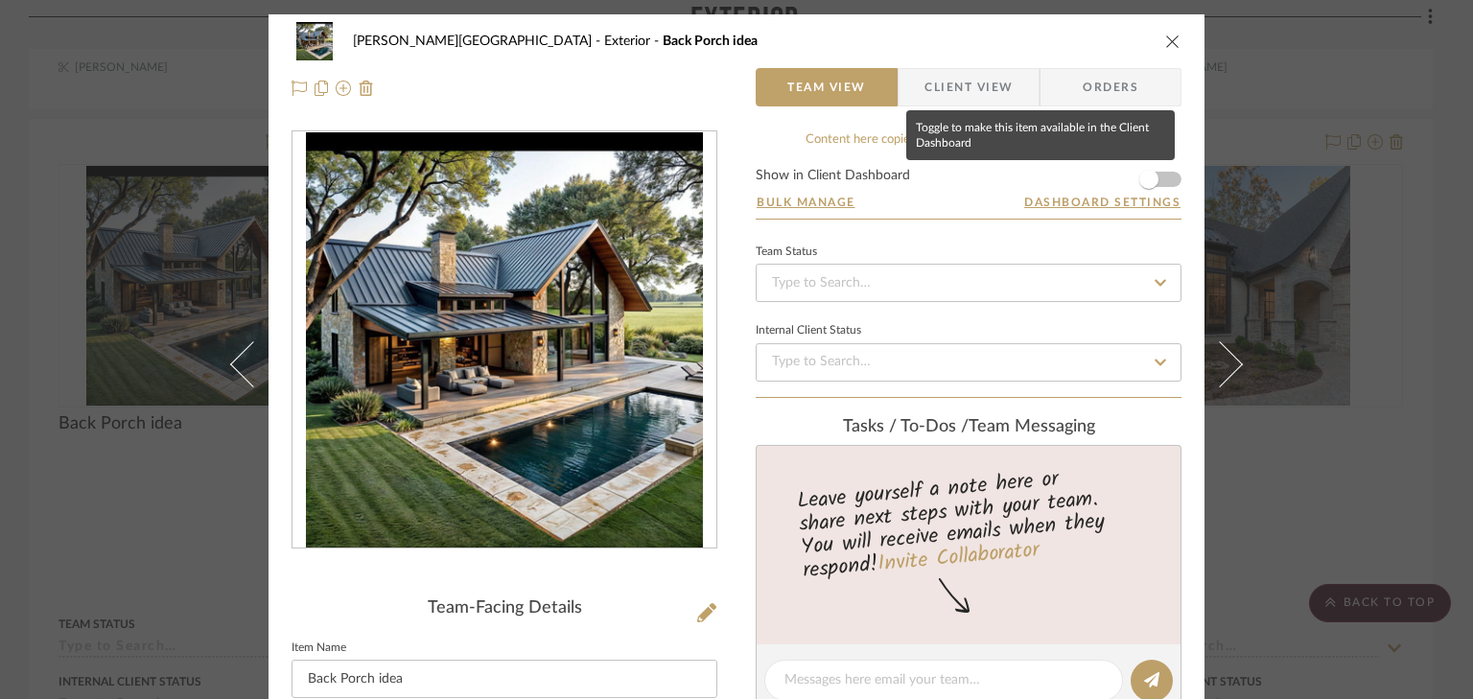
click at [1163, 177] on form "Show in Client Dashboard Bulk Manage Dashboard Settings" at bounding box center [968, 194] width 426 height 50
click at [1162, 181] on span "button" at bounding box center [1148, 179] width 42 height 42
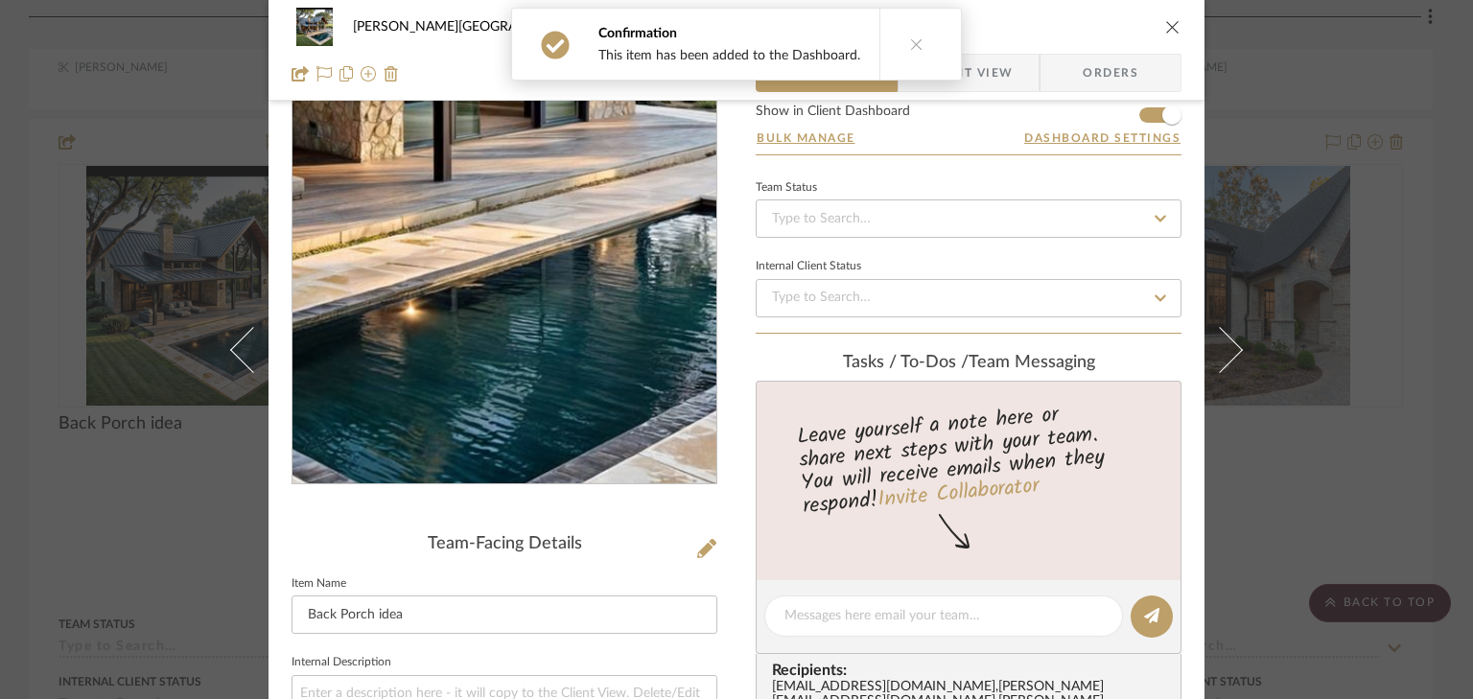
scroll to position [153, 0]
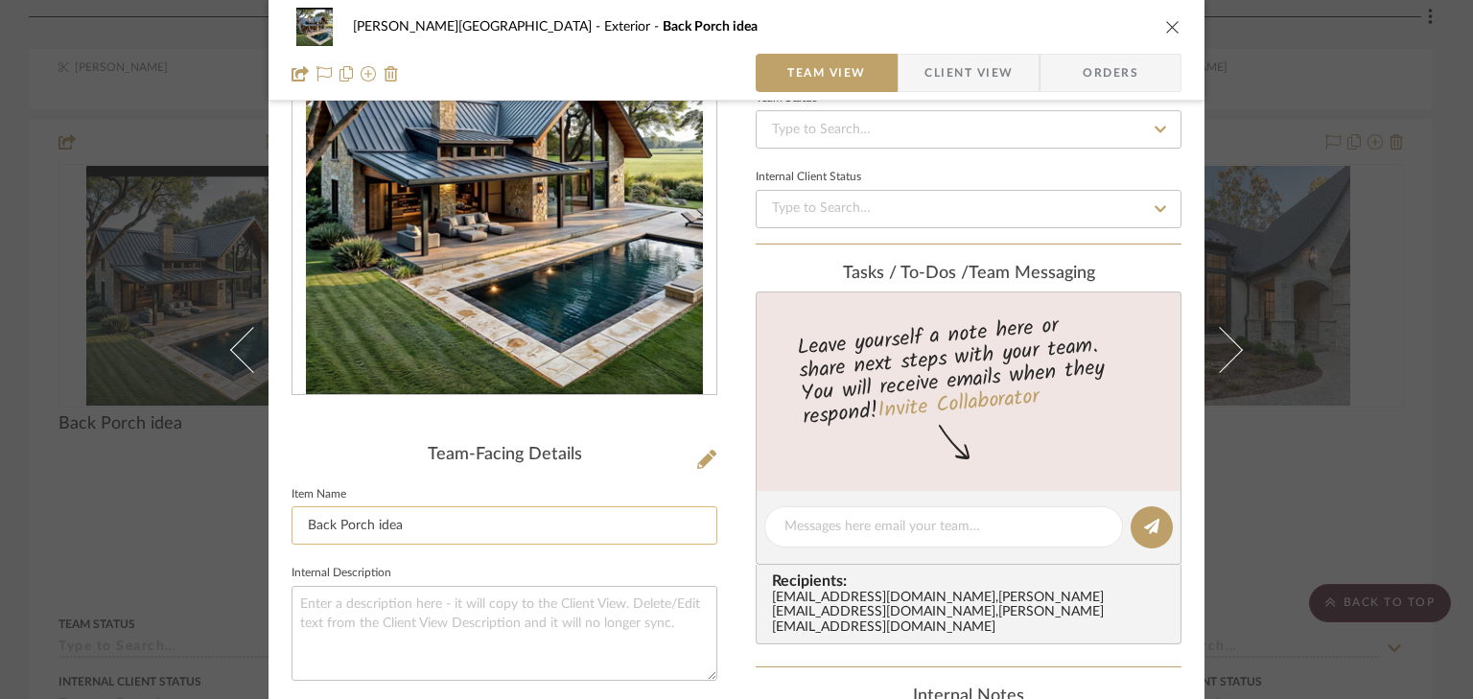
click at [410, 528] on input "Back Porch idea" at bounding box center [504, 525] width 426 height 38
type input "Back Porch idea/stone"
click at [1005, 76] on span "Client View" at bounding box center [968, 73] width 88 height 38
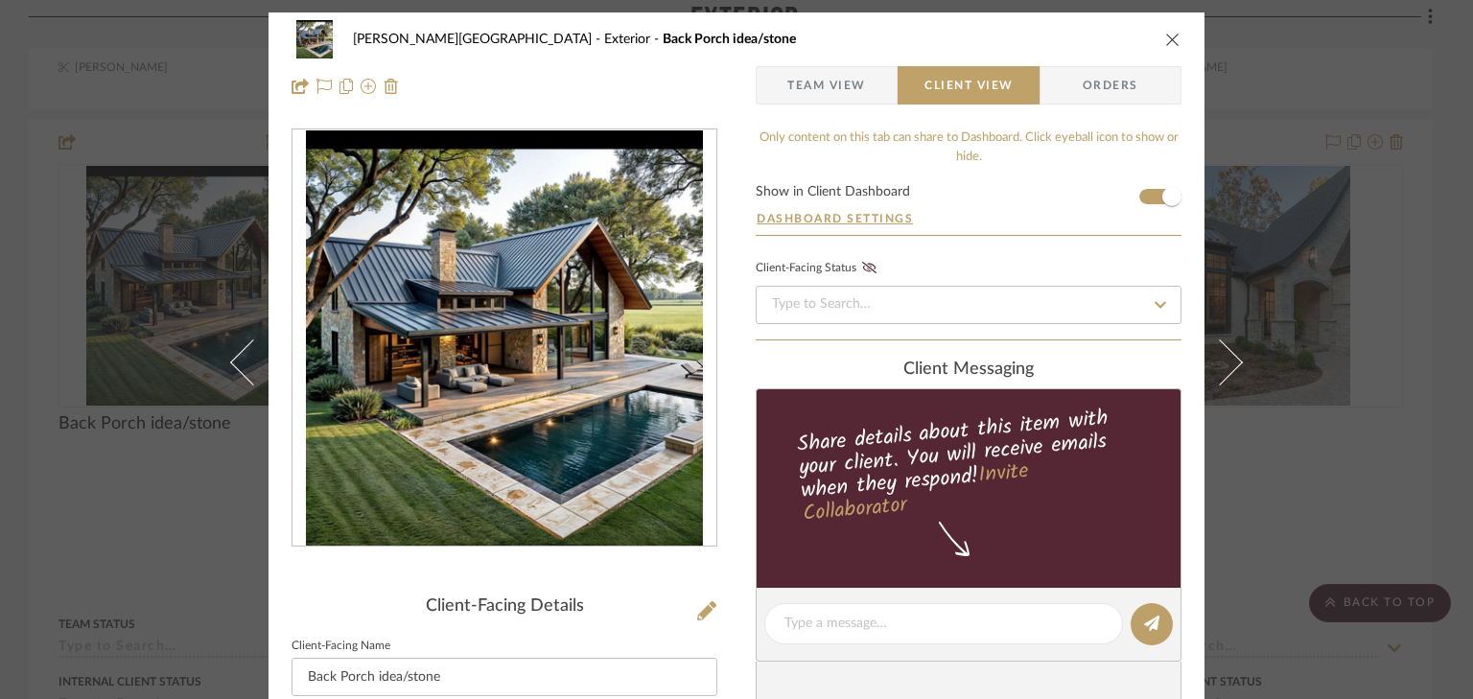
scroll to position [0, 0]
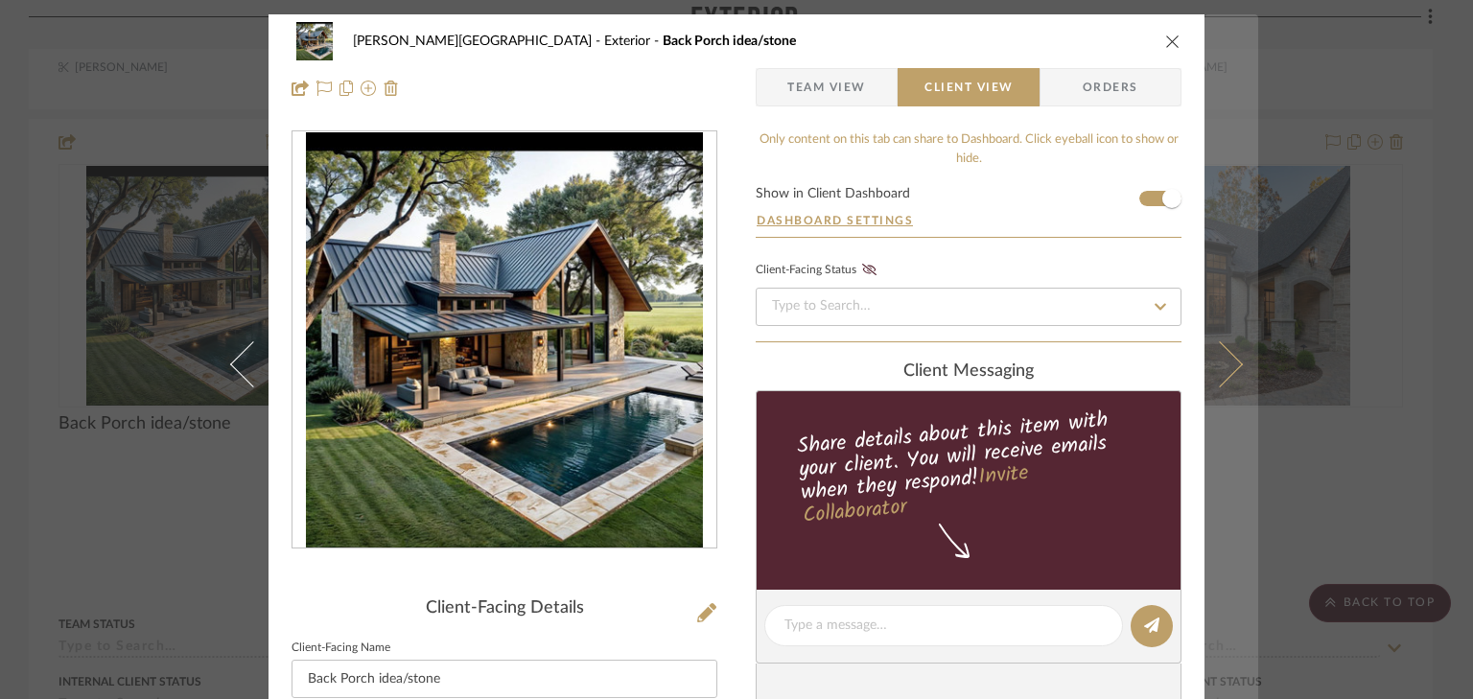
click at [1225, 58] on button at bounding box center [1231, 363] width 54 height 699
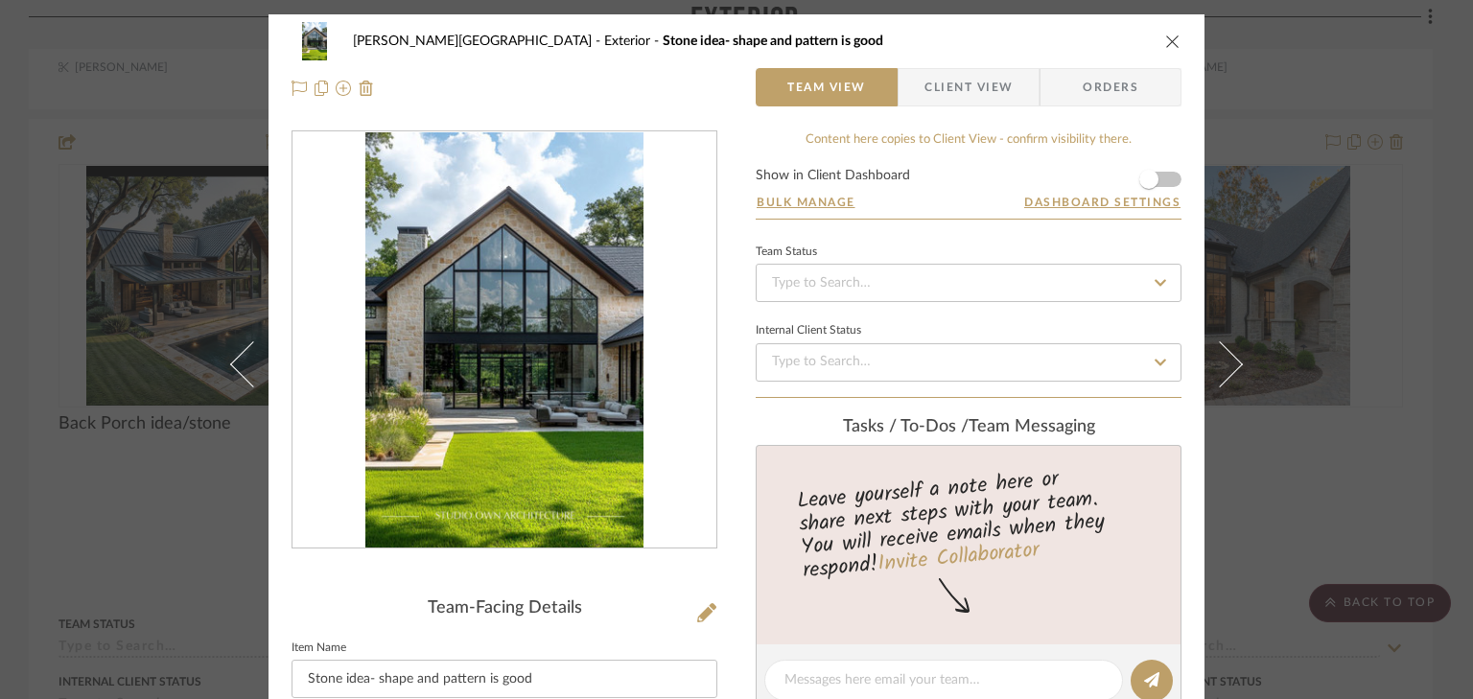
click at [1165, 179] on form "Show in Client Dashboard Bulk Manage Dashboard Settings" at bounding box center [968, 194] width 426 height 50
click at [1168, 177] on form "Show in Client Dashboard Bulk Manage Dashboard Settings" at bounding box center [968, 194] width 426 height 50
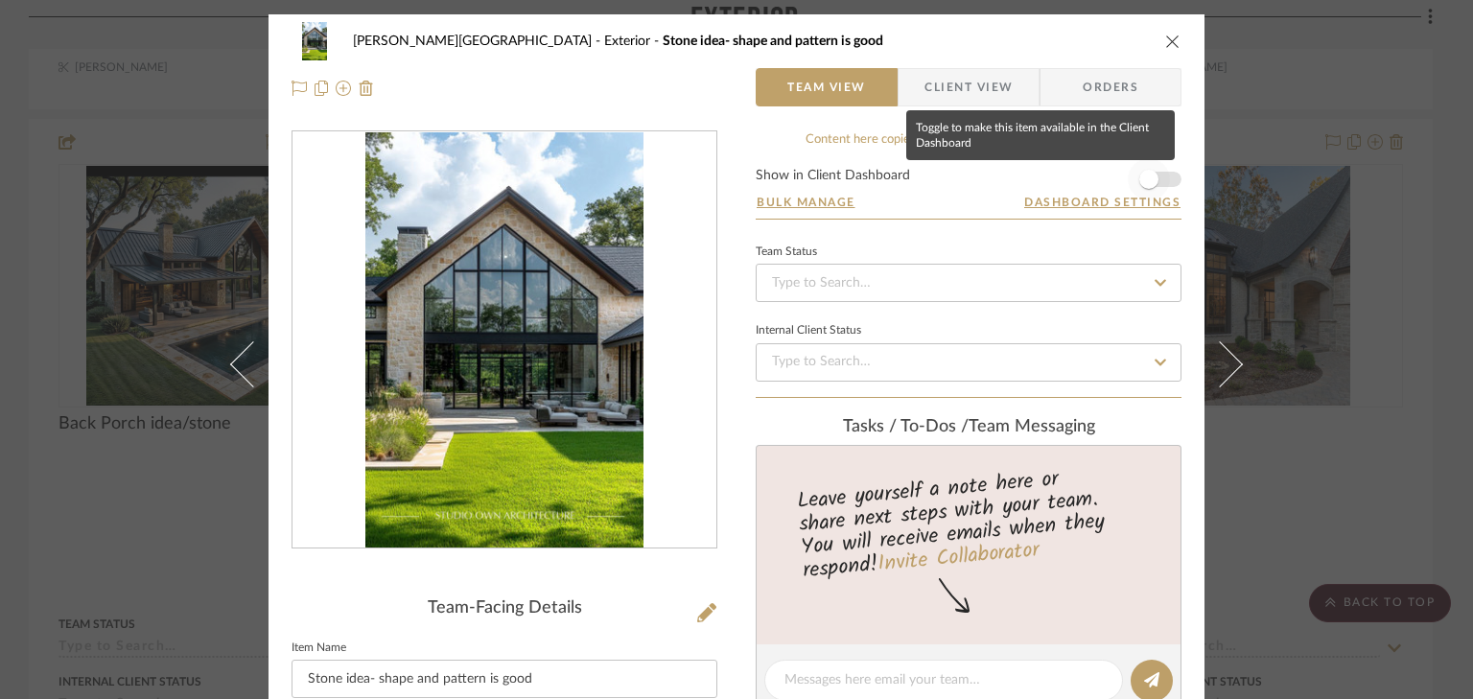
click at [1158, 180] on span "button" at bounding box center [1148, 179] width 42 height 42
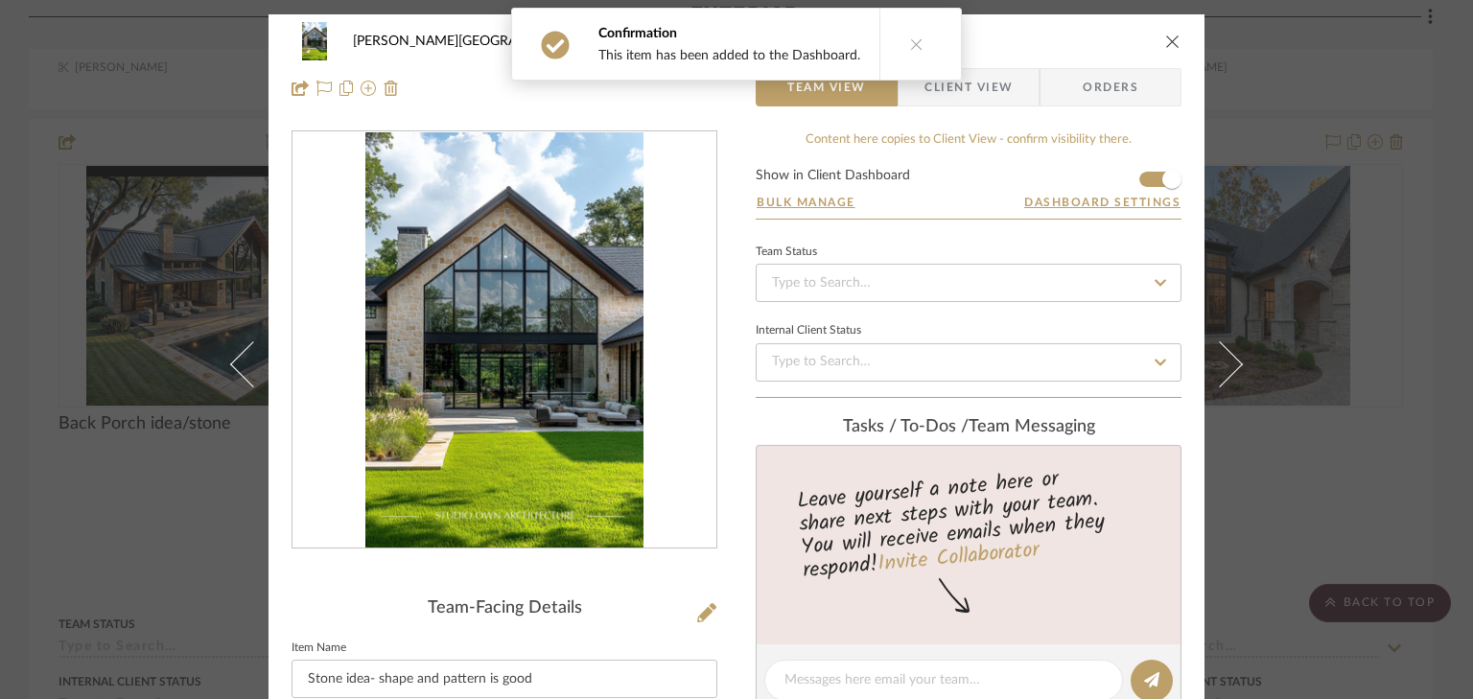
click at [1166, 41] on icon "close" at bounding box center [1172, 41] width 15 height 15
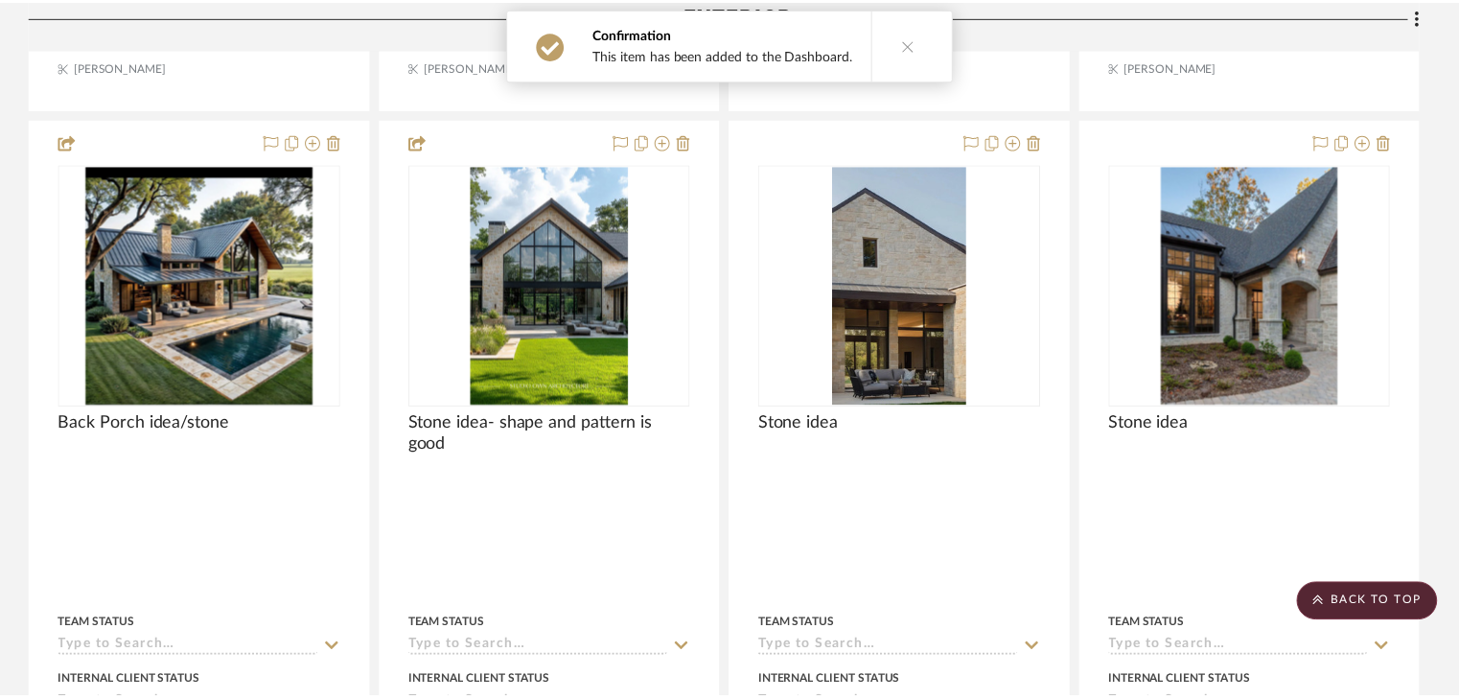
scroll to position [1304, 0]
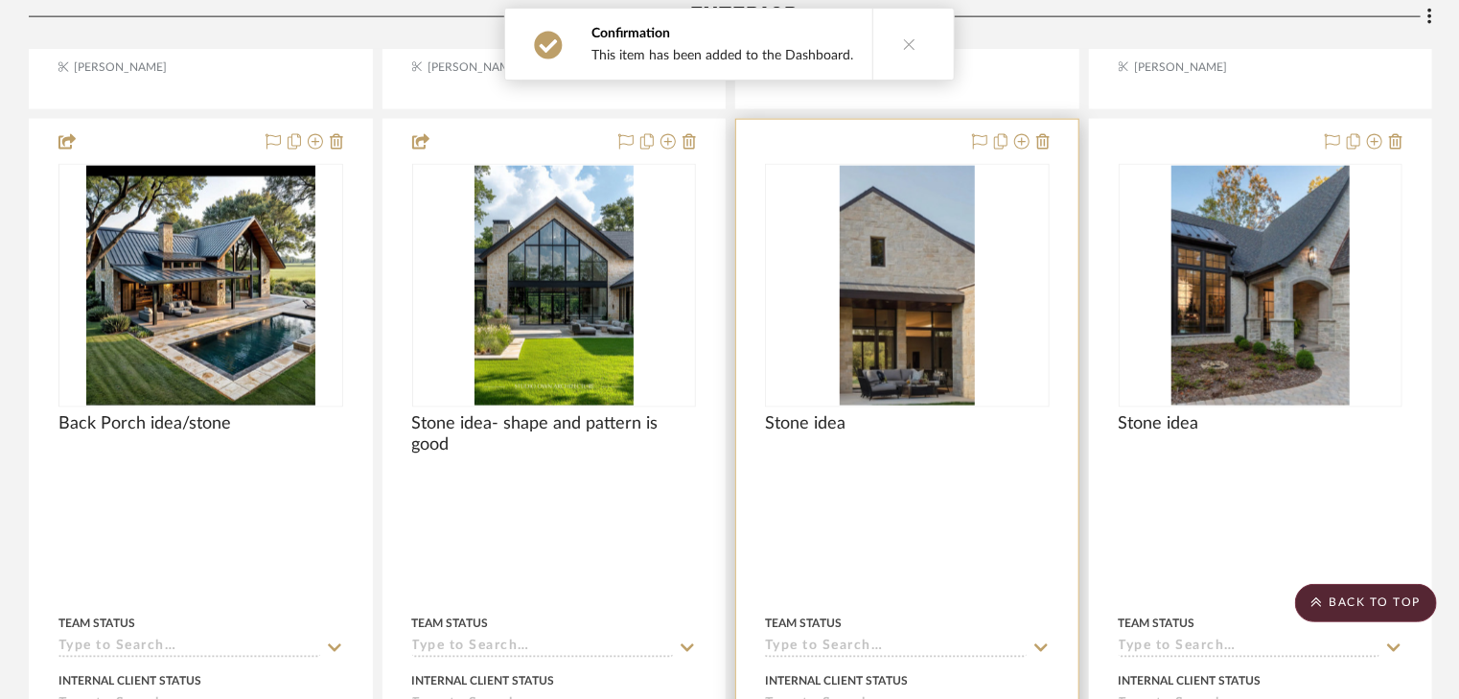
click at [894, 197] on img "0" at bounding box center [907, 286] width 135 height 240
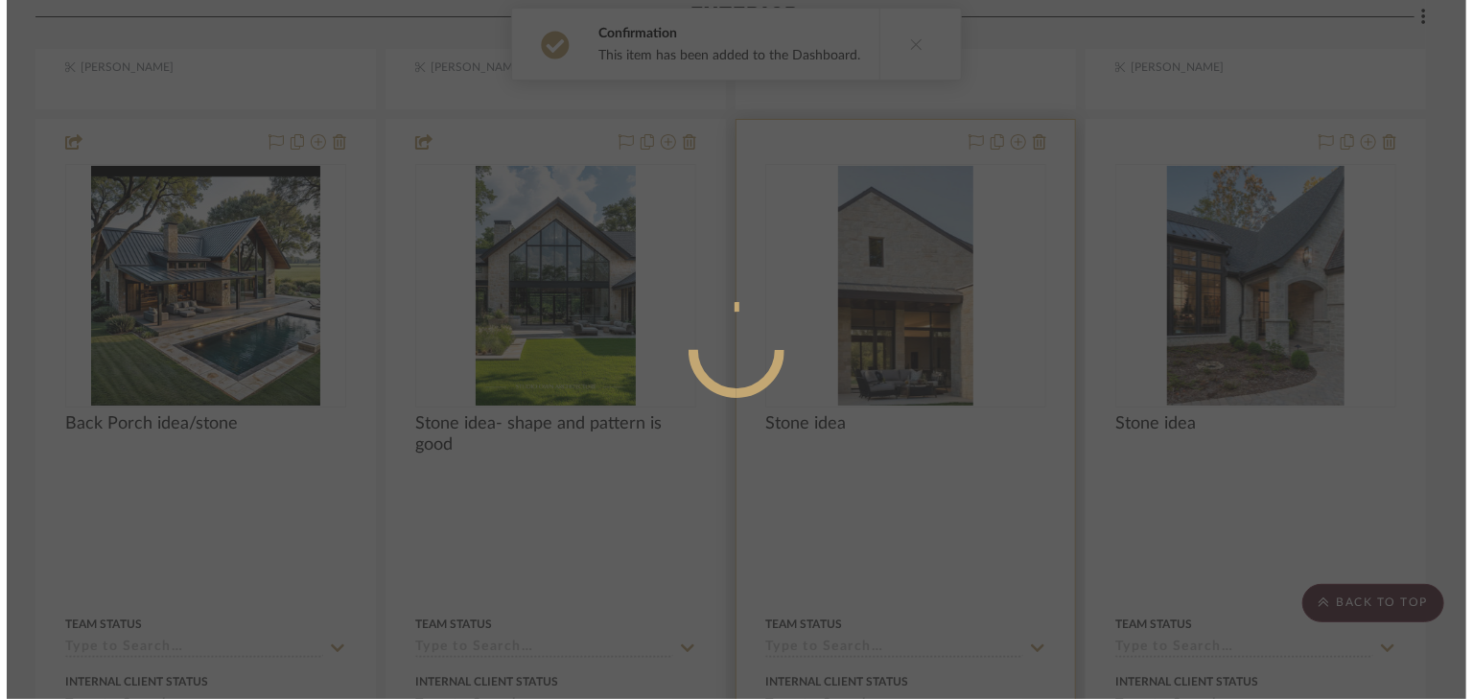
scroll to position [0, 0]
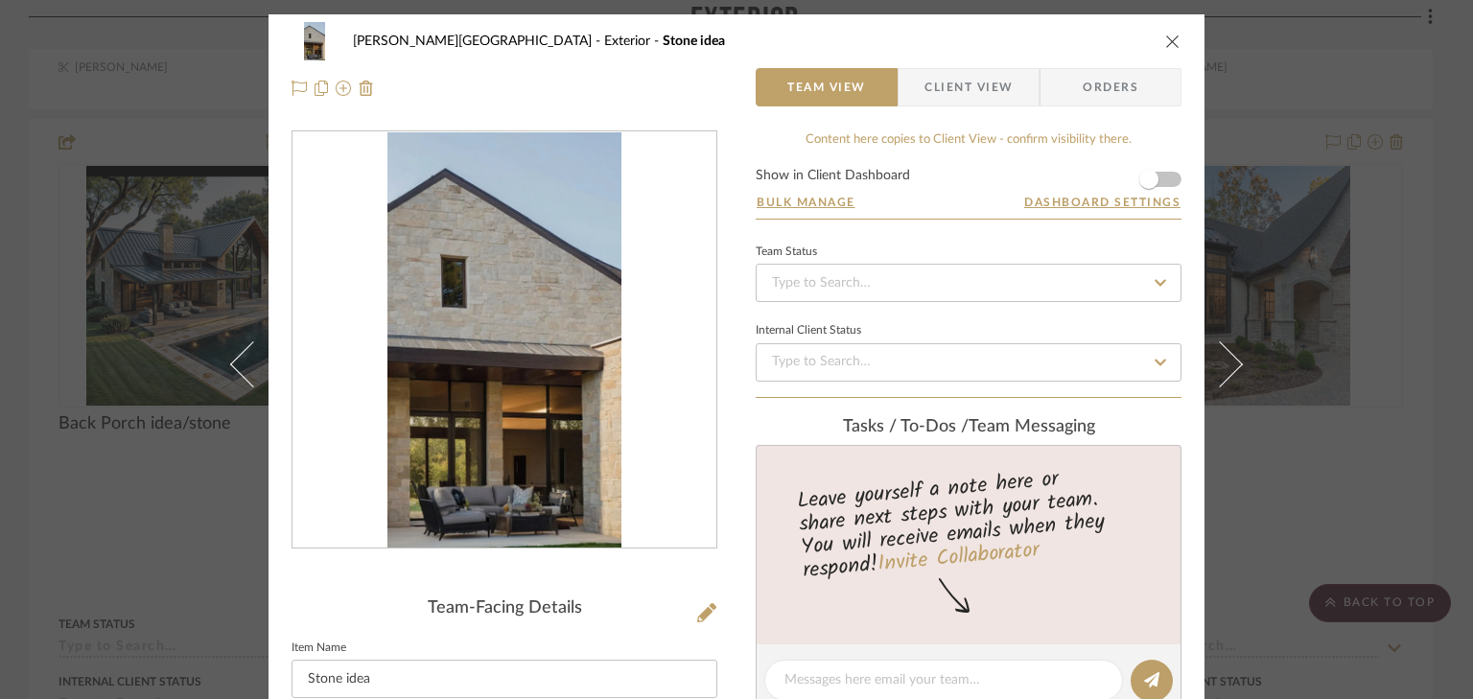
click at [1165, 38] on icon "close" at bounding box center [1172, 41] width 15 height 15
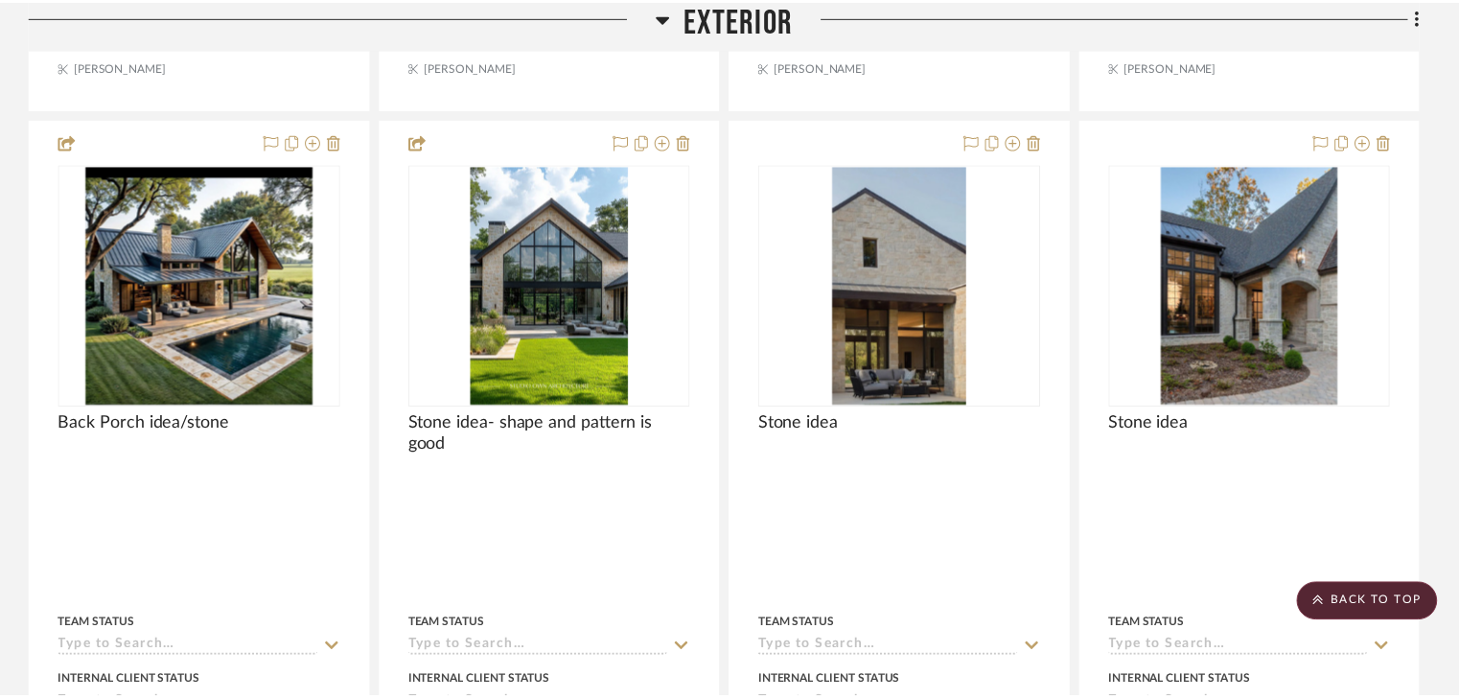
scroll to position [1304, 0]
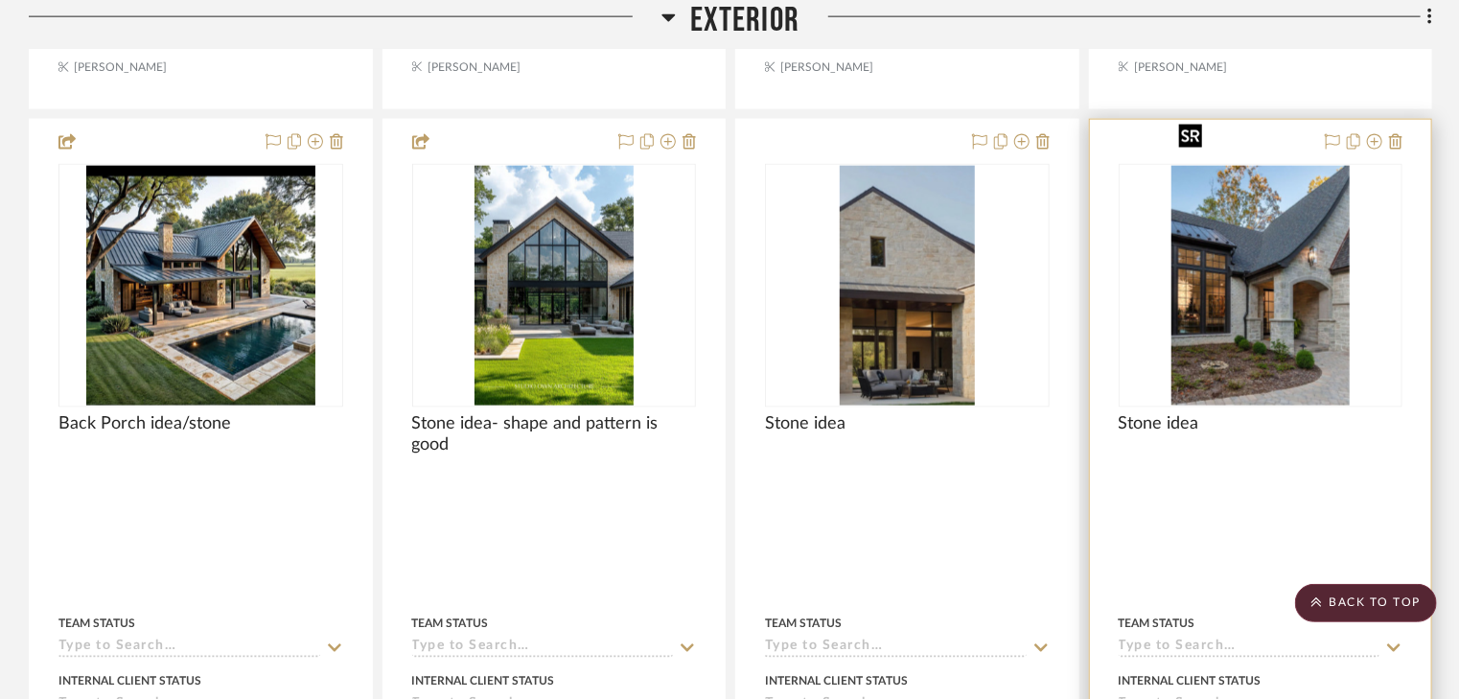
click at [1272, 238] on img "0" at bounding box center [1261, 286] width 178 height 240
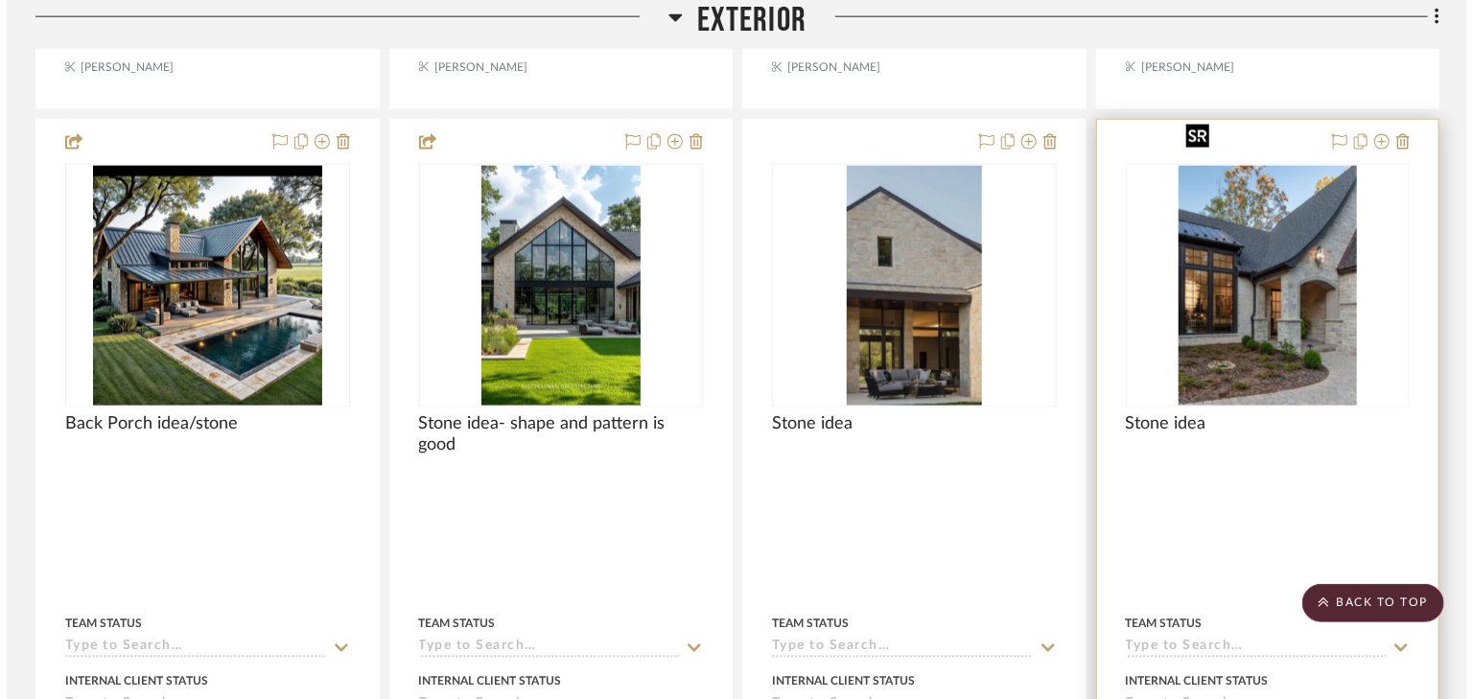
scroll to position [0, 0]
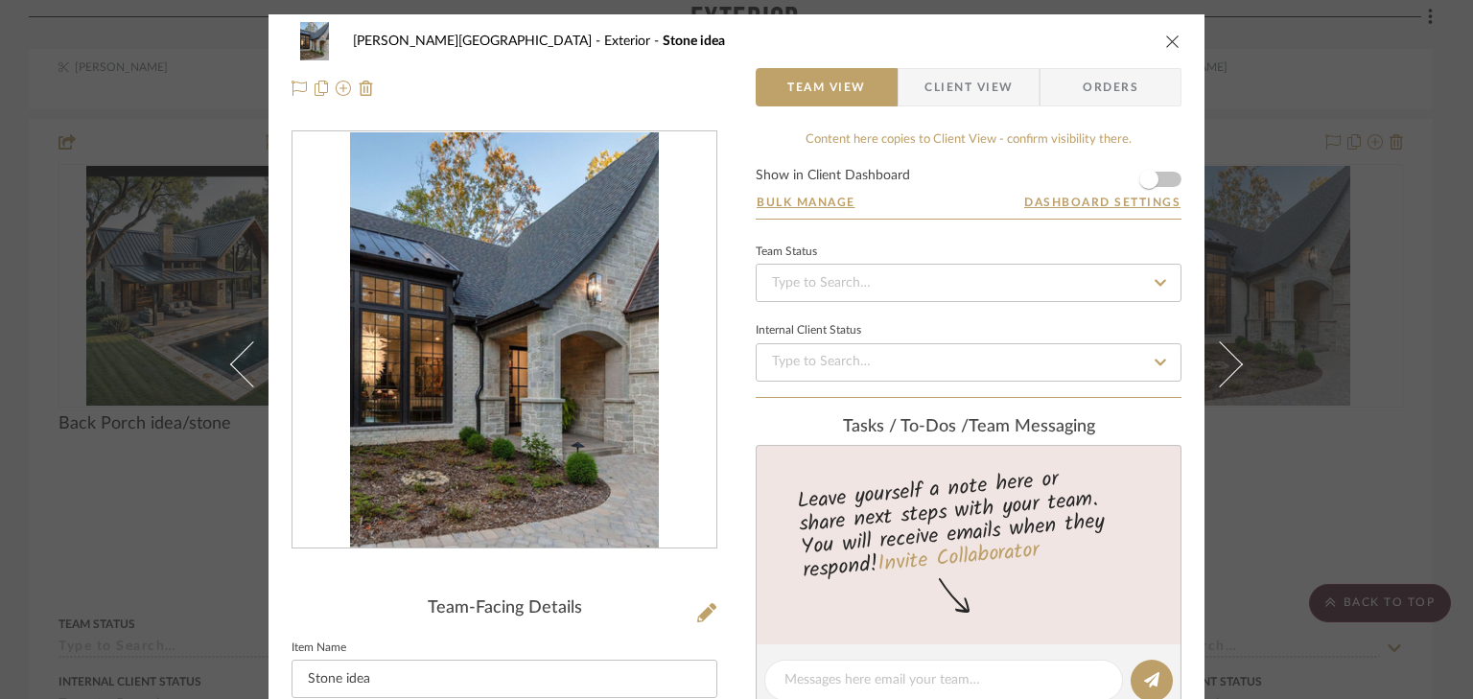
click at [1166, 183] on form "Show in Client Dashboard Bulk Manage Dashboard Settings" at bounding box center [968, 194] width 426 height 50
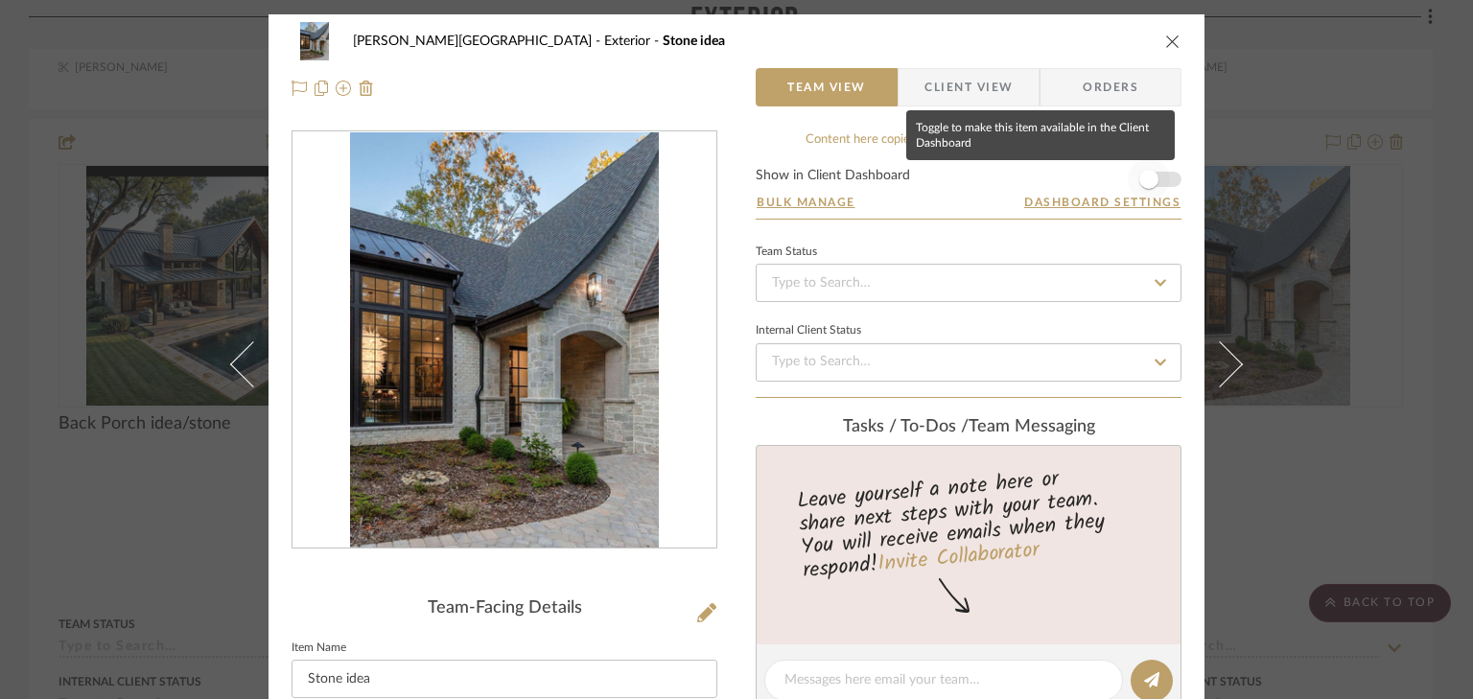
click at [1162, 176] on span "button" at bounding box center [1148, 179] width 42 height 42
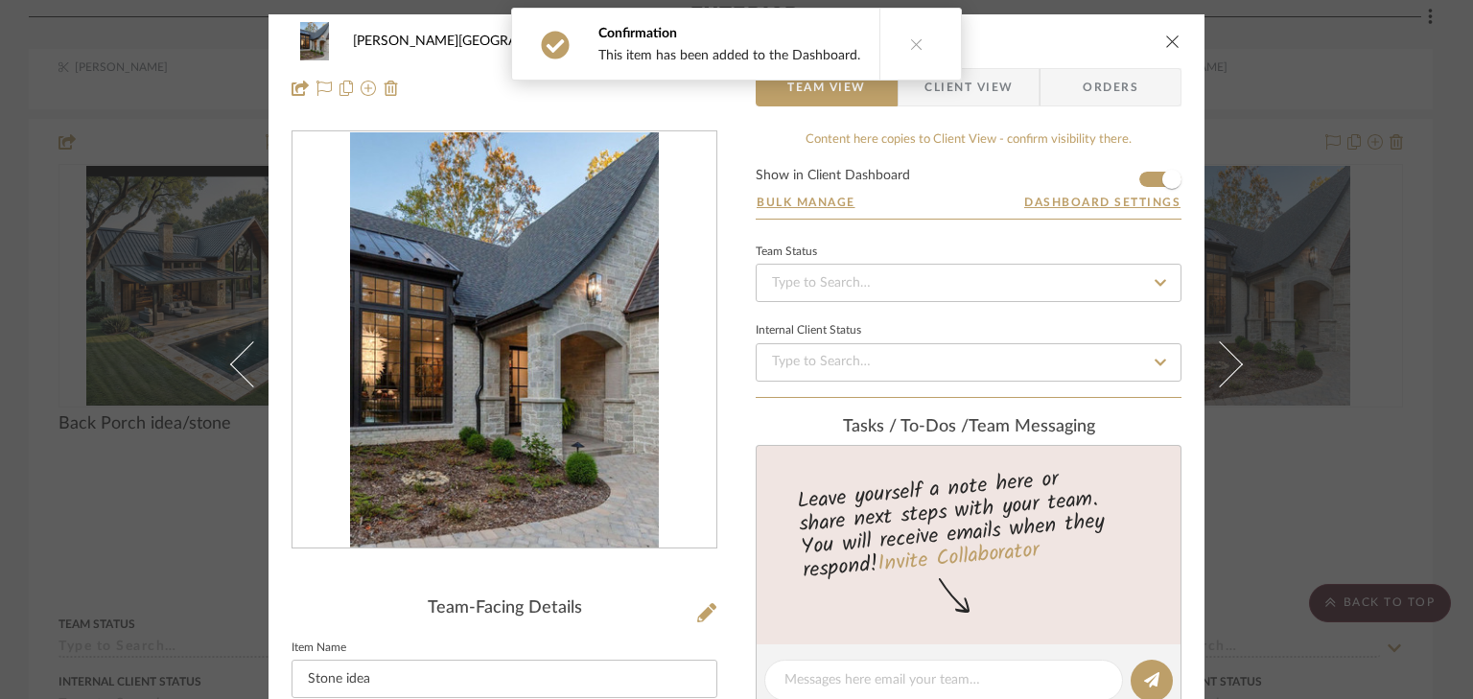
click at [1290, 72] on div "Campbell Circle C Ranch Exterior Stone idea Team View Client View Orders Team-F…" at bounding box center [736, 349] width 1473 height 699
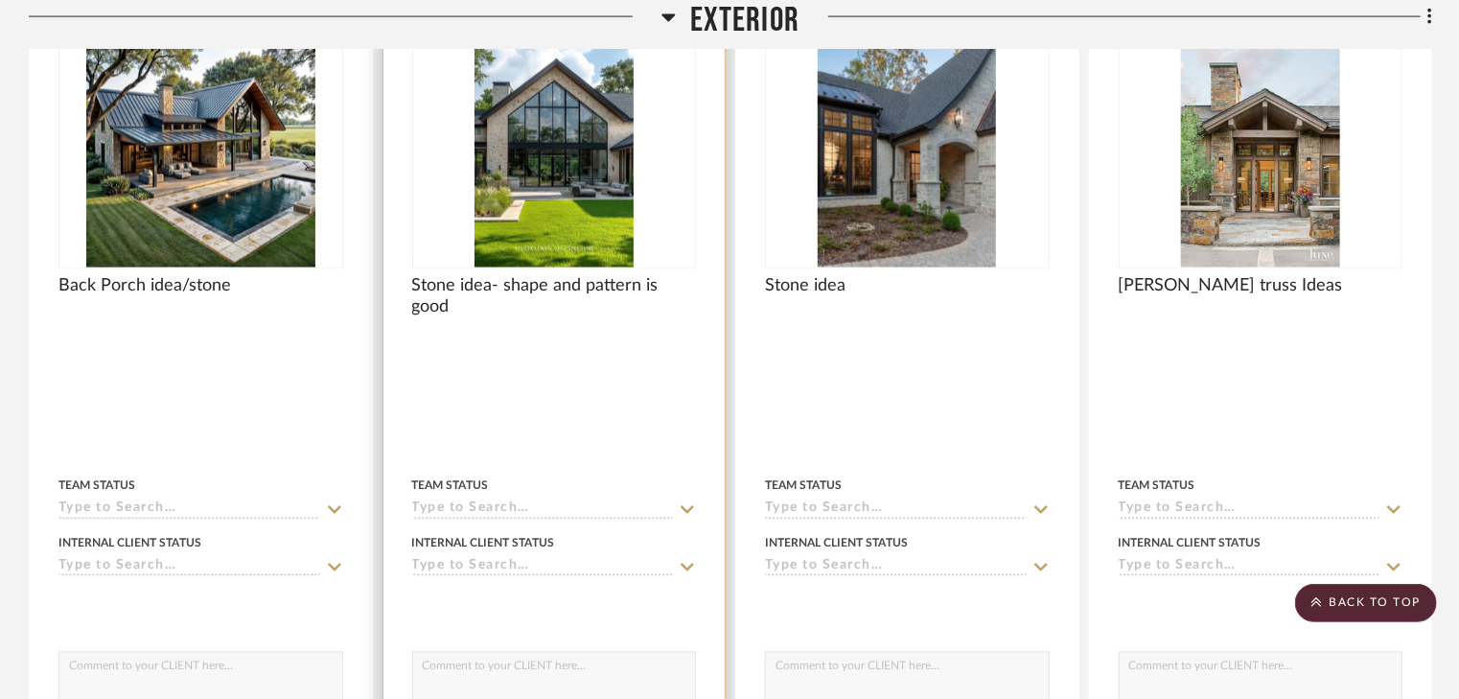
scroll to position [1304, 0]
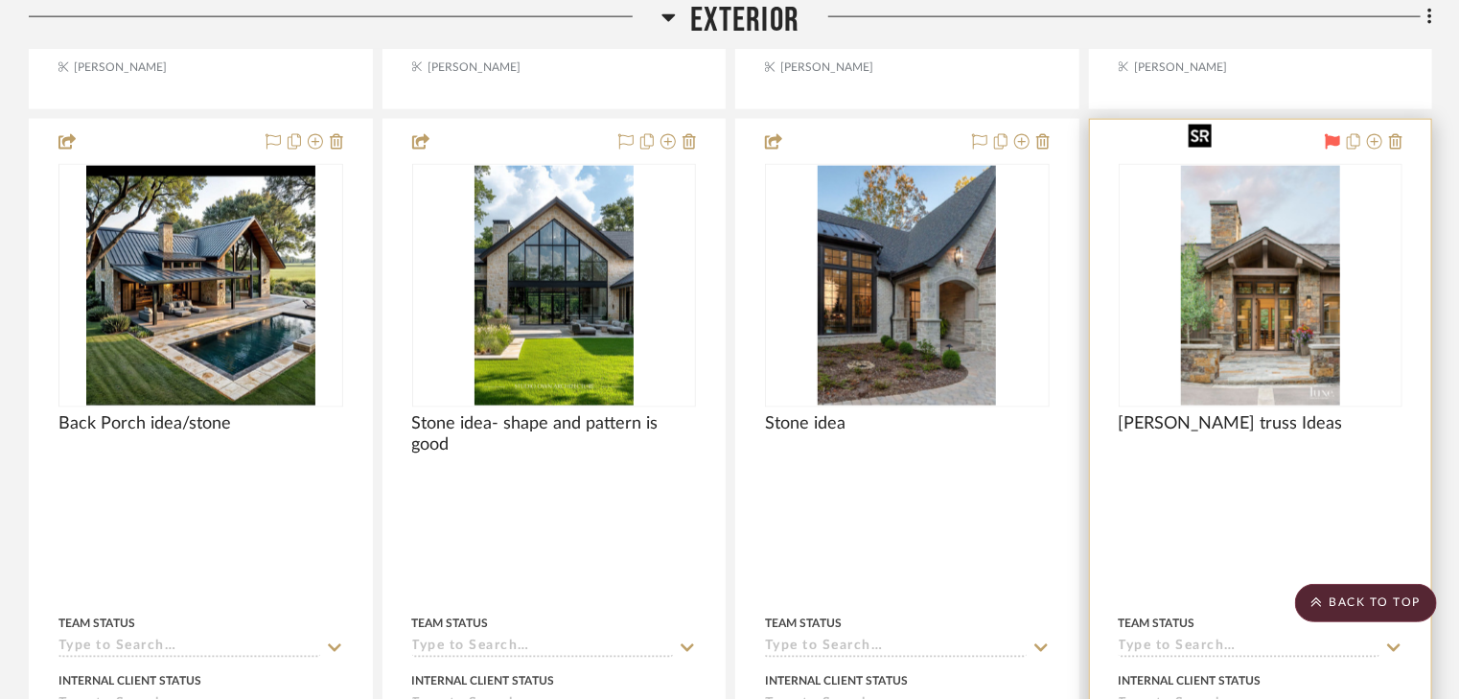
click at [1246, 234] on img "0" at bounding box center [1260, 286] width 159 height 240
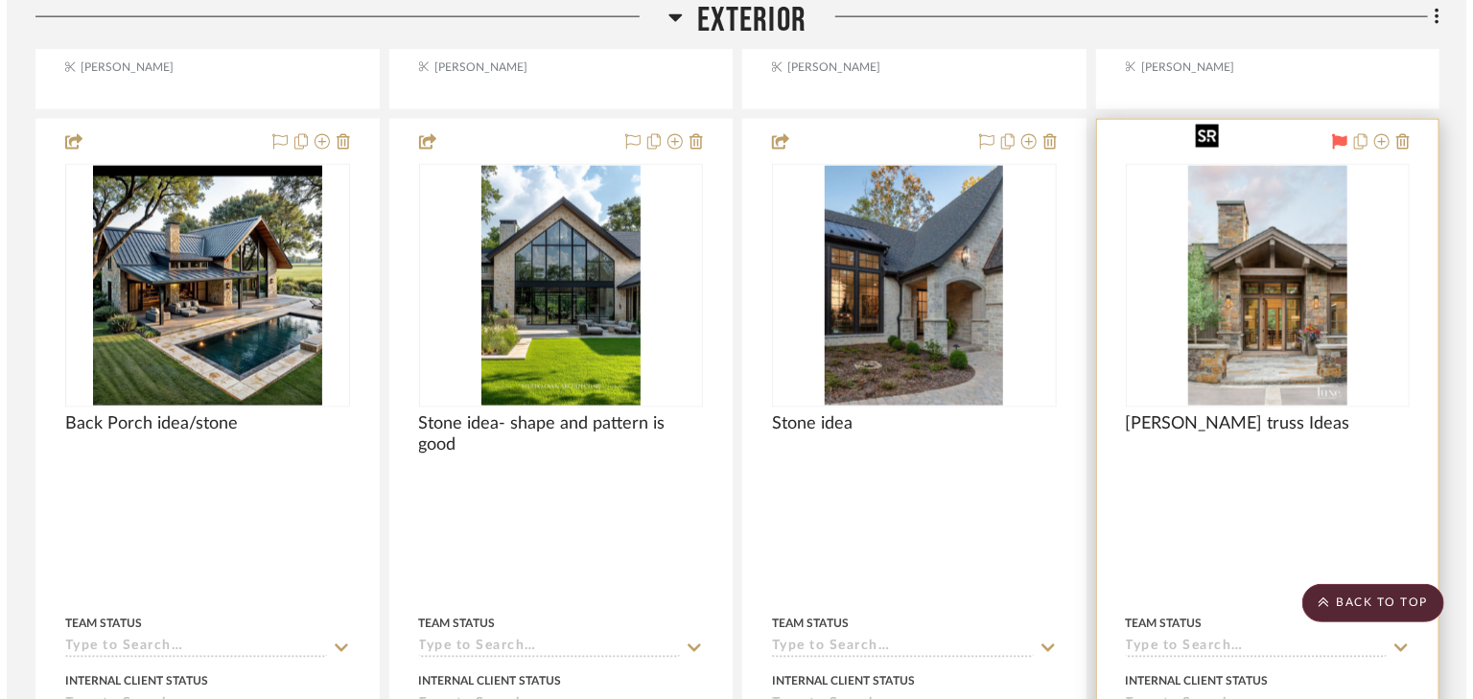
scroll to position [0, 0]
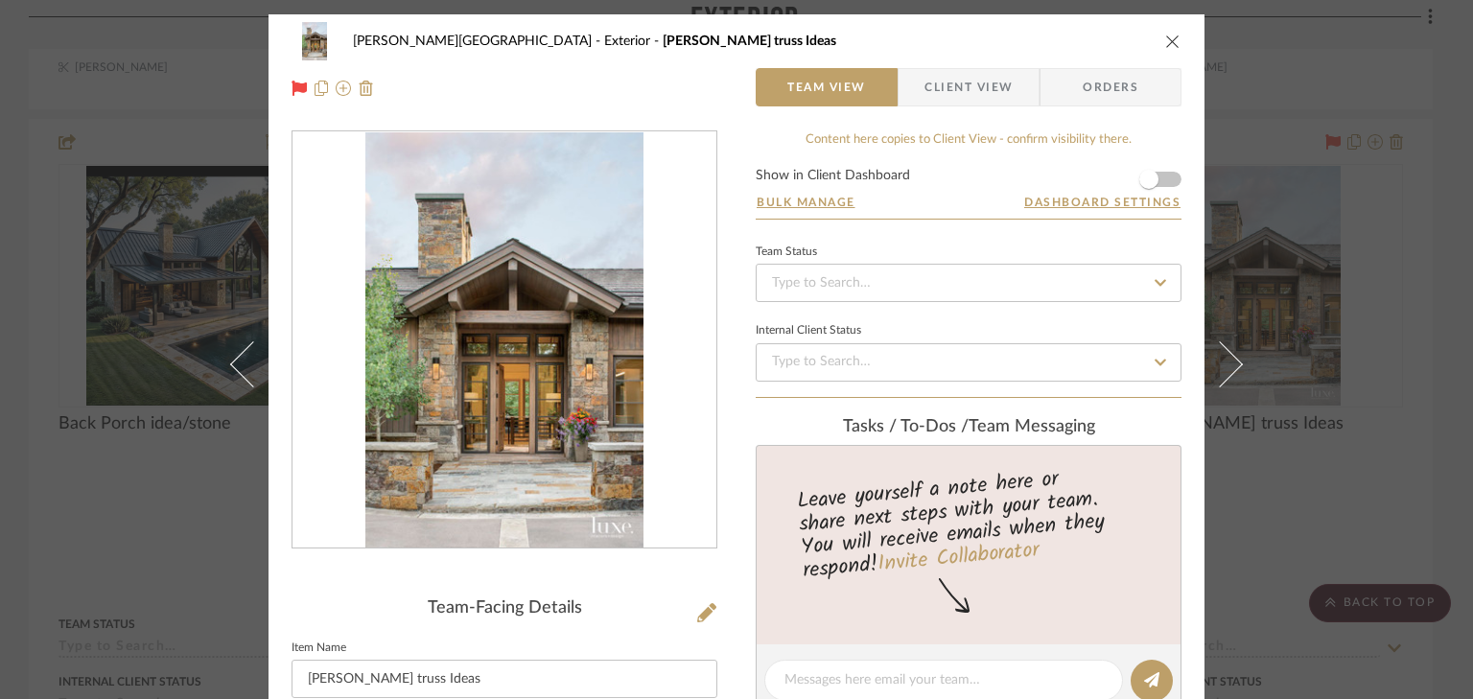
click at [1305, 89] on div "Campbell Circle C Ranch Exterior Gable truss Ideas Team View Client View Orders…" at bounding box center [736, 349] width 1473 height 699
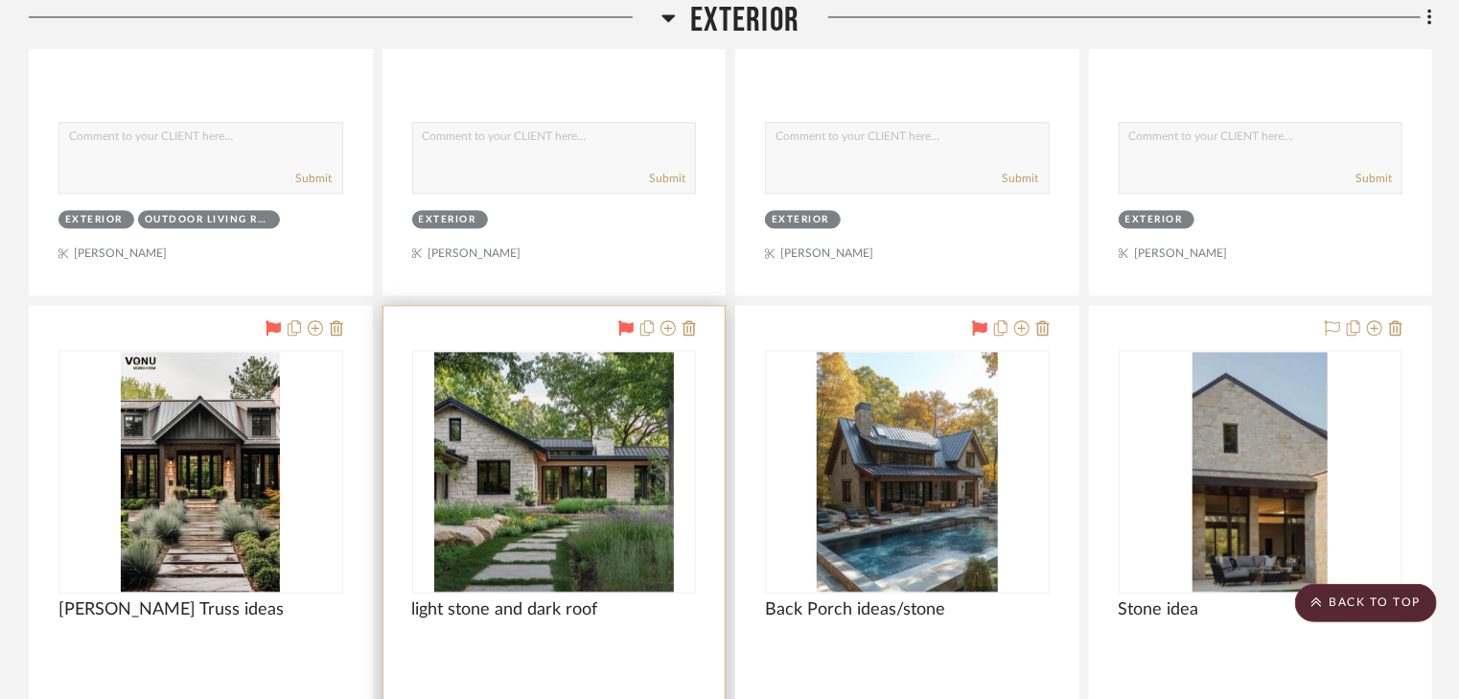
scroll to position [1994, 0]
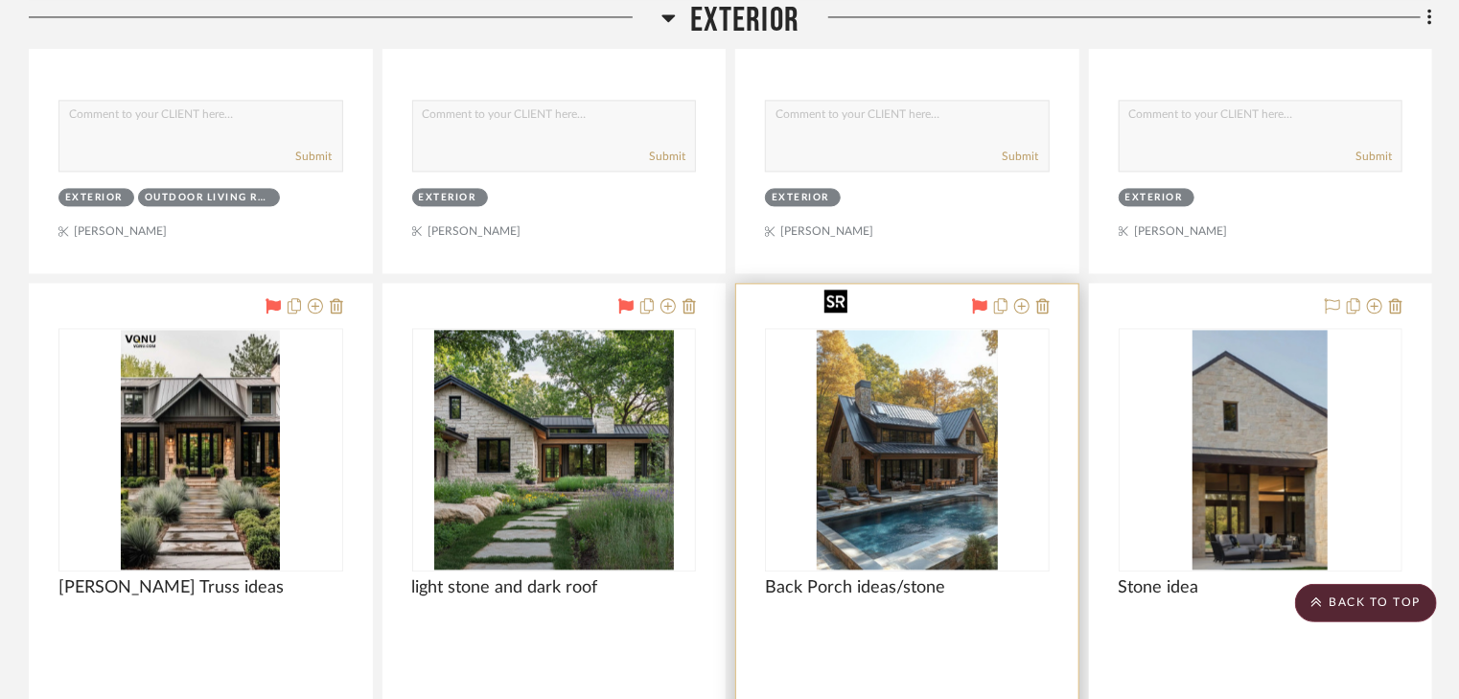
click at [896, 440] on img "0" at bounding box center [907, 450] width 181 height 240
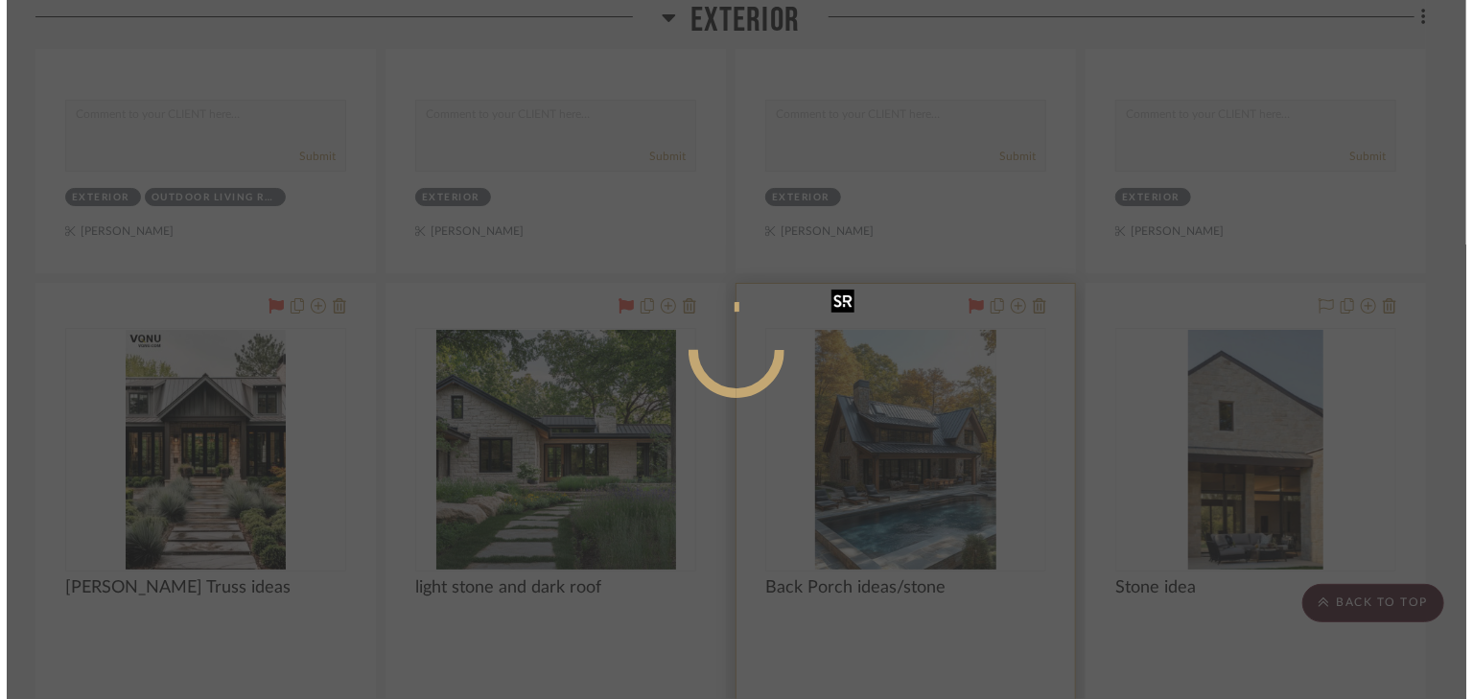
scroll to position [0, 0]
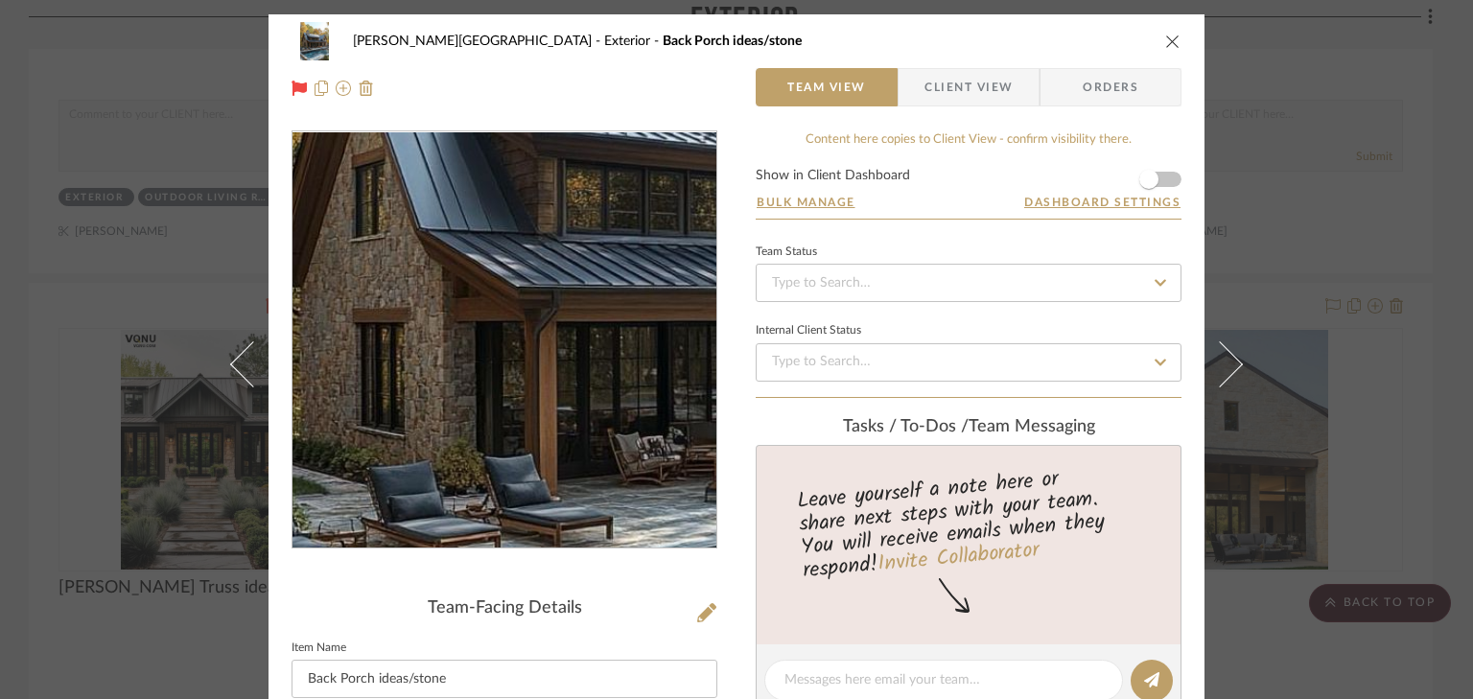
click at [434, 362] on img "0" at bounding box center [505, 340] width 314 height 416
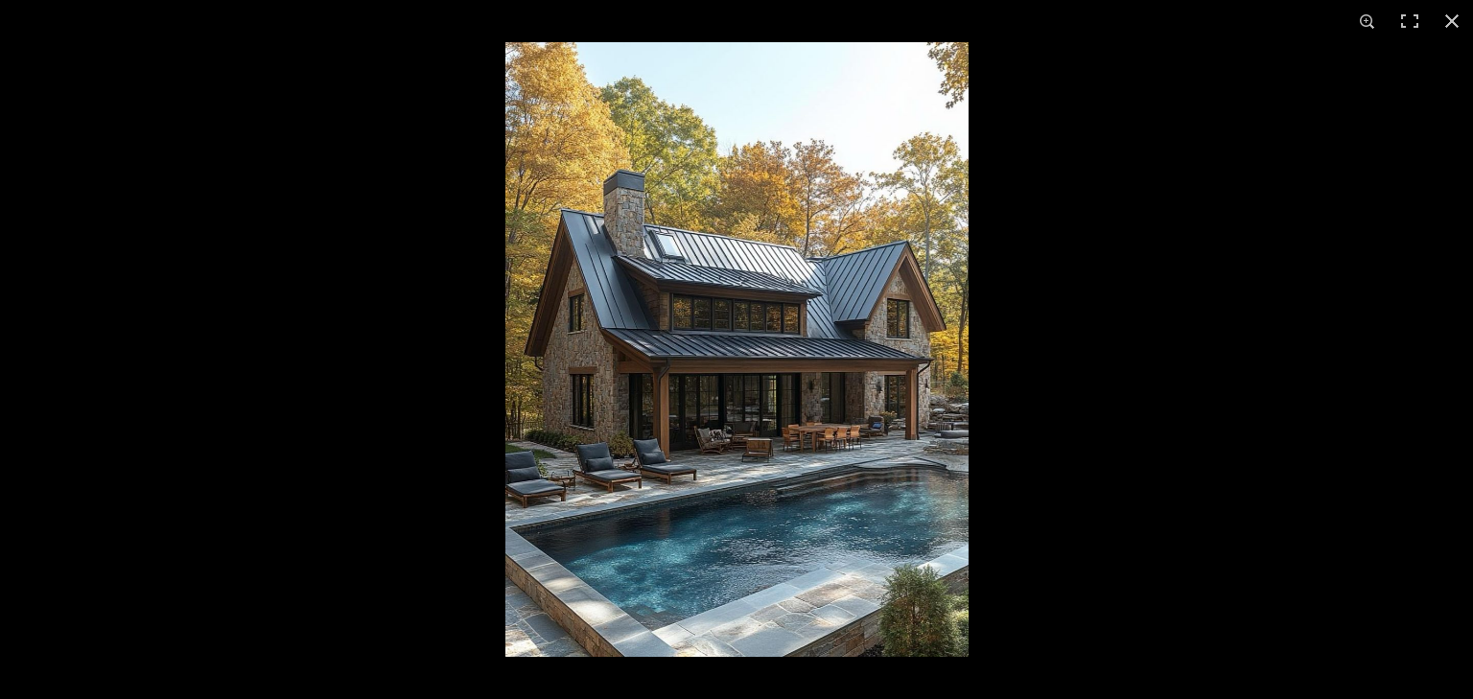
click at [598, 414] on img at bounding box center [736, 349] width 463 height 615
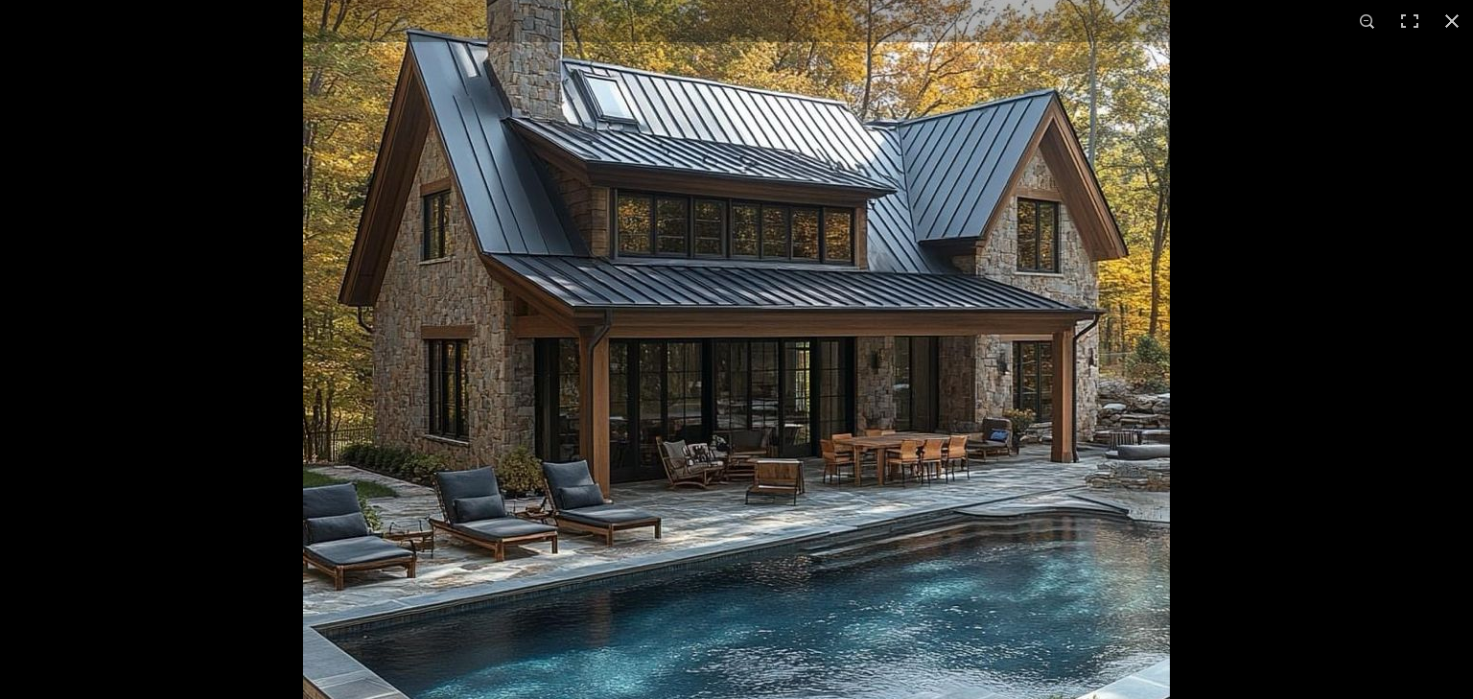
click at [515, 416] on img at bounding box center [736, 293] width 867 height 1150
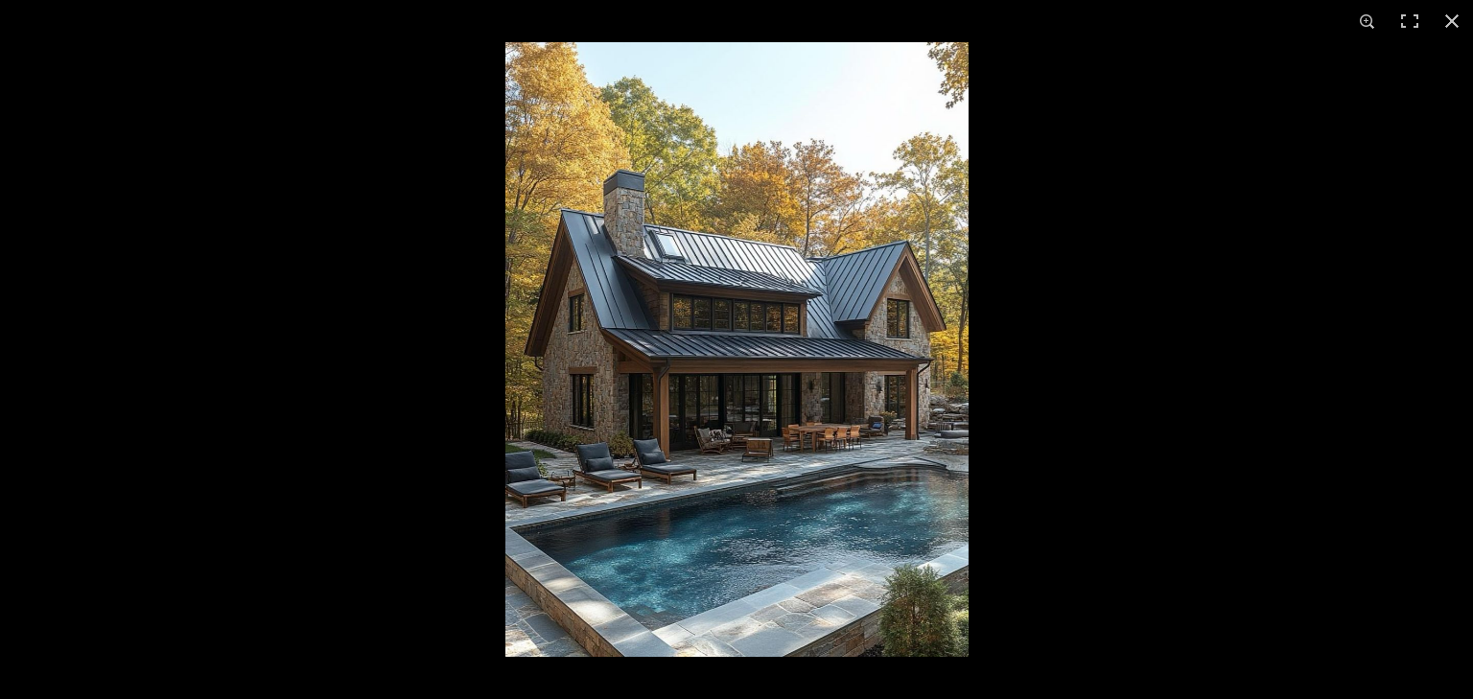
click at [508, 416] on img at bounding box center [736, 349] width 463 height 615
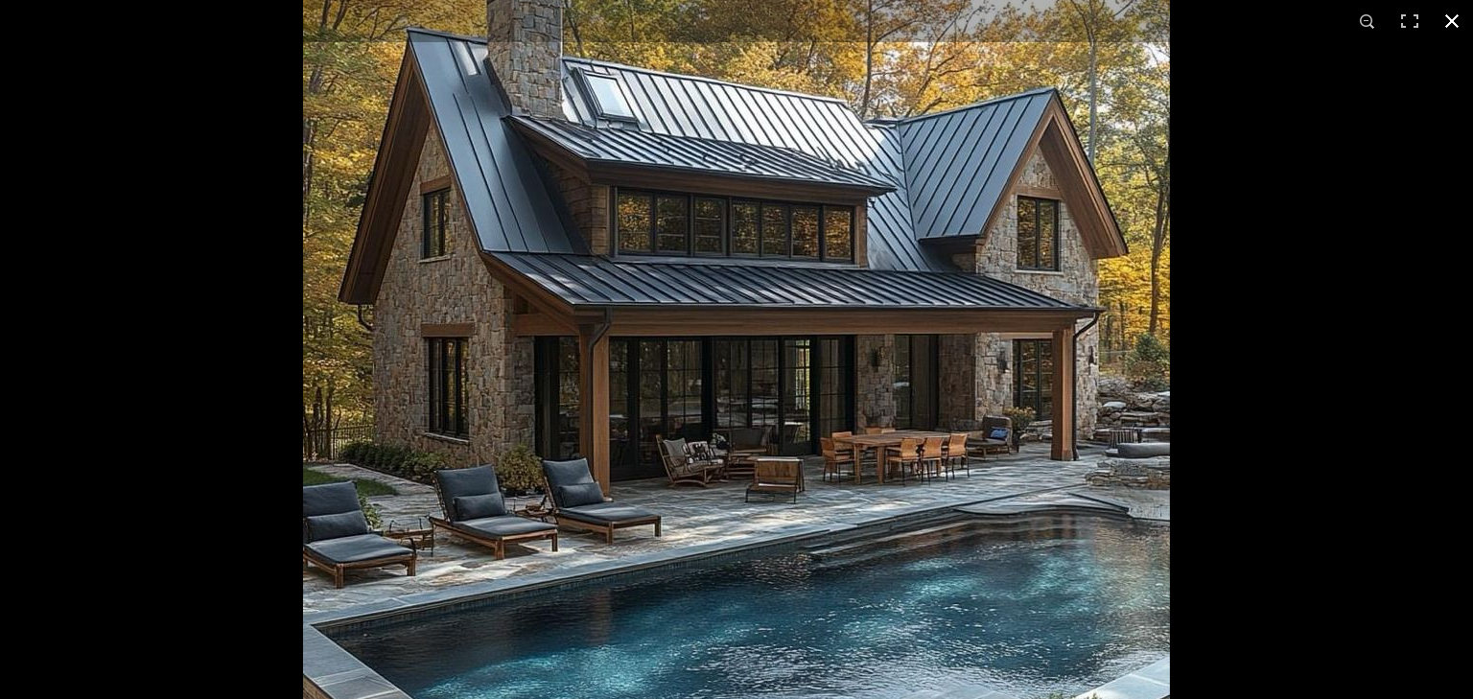
click at [1456, 15] on button at bounding box center [1451, 21] width 42 height 42
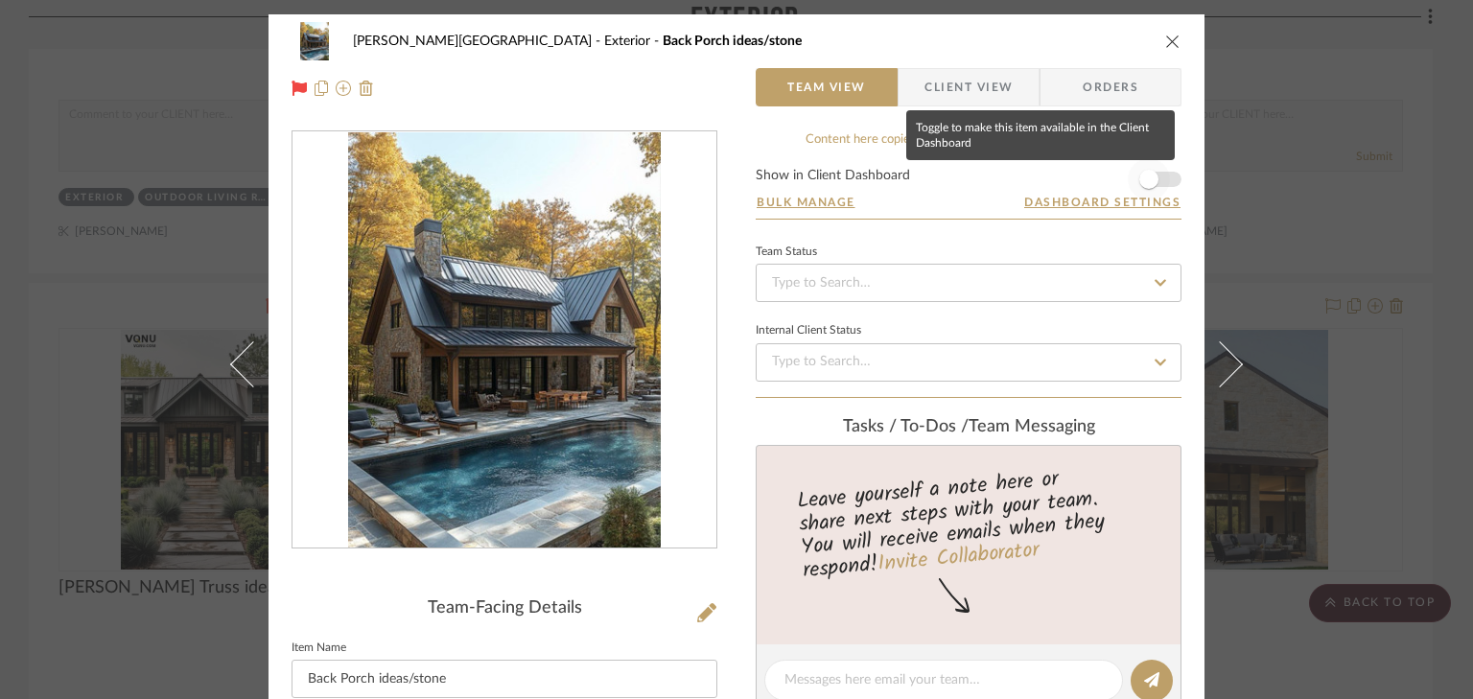
click at [1161, 177] on span "button" at bounding box center [1148, 179] width 42 height 42
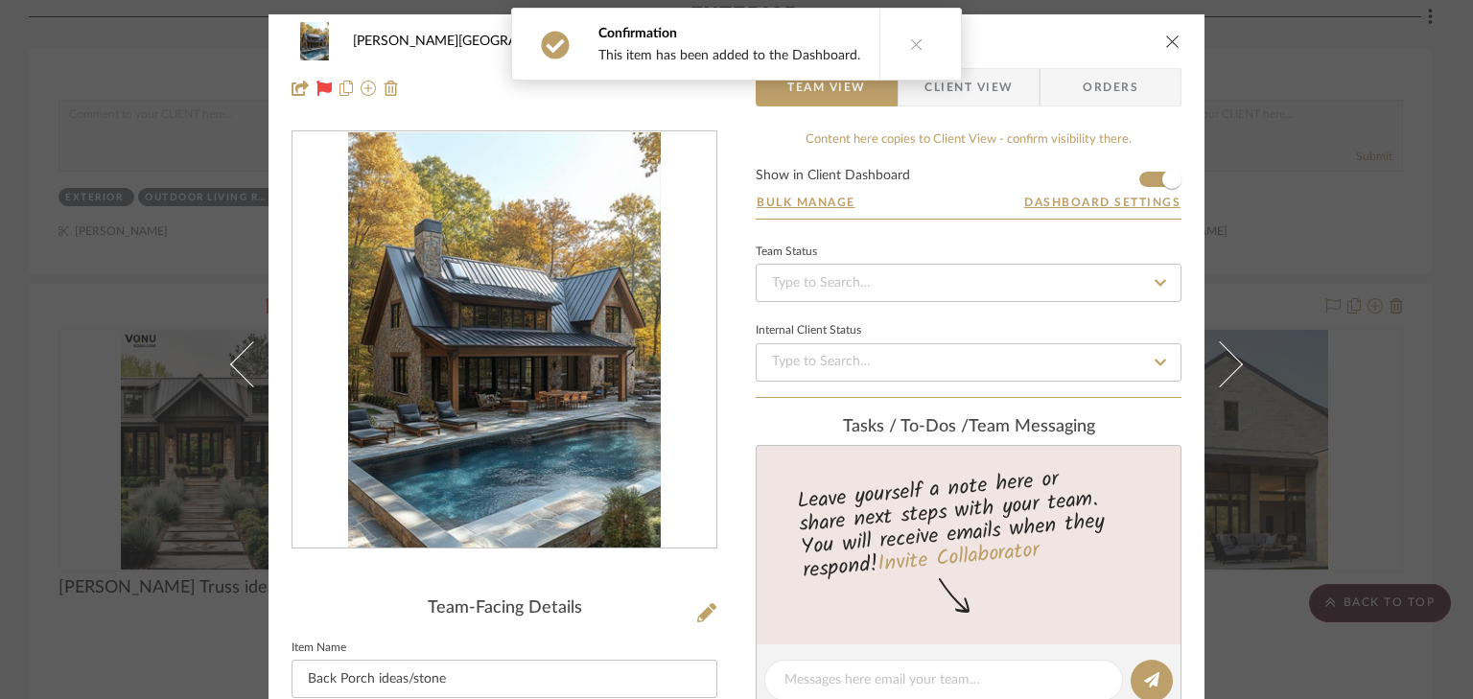
click at [1167, 38] on icon "close" at bounding box center [1172, 41] width 15 height 15
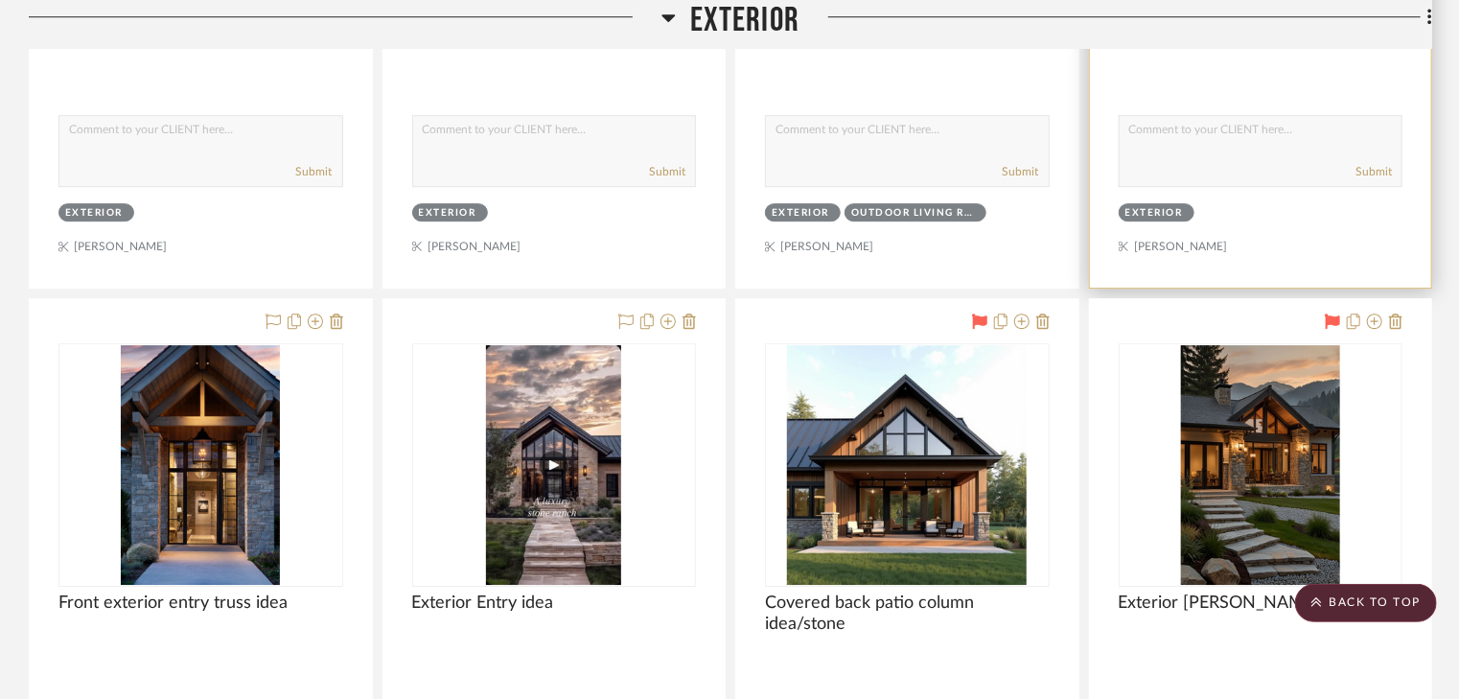
scroll to position [2838, 0]
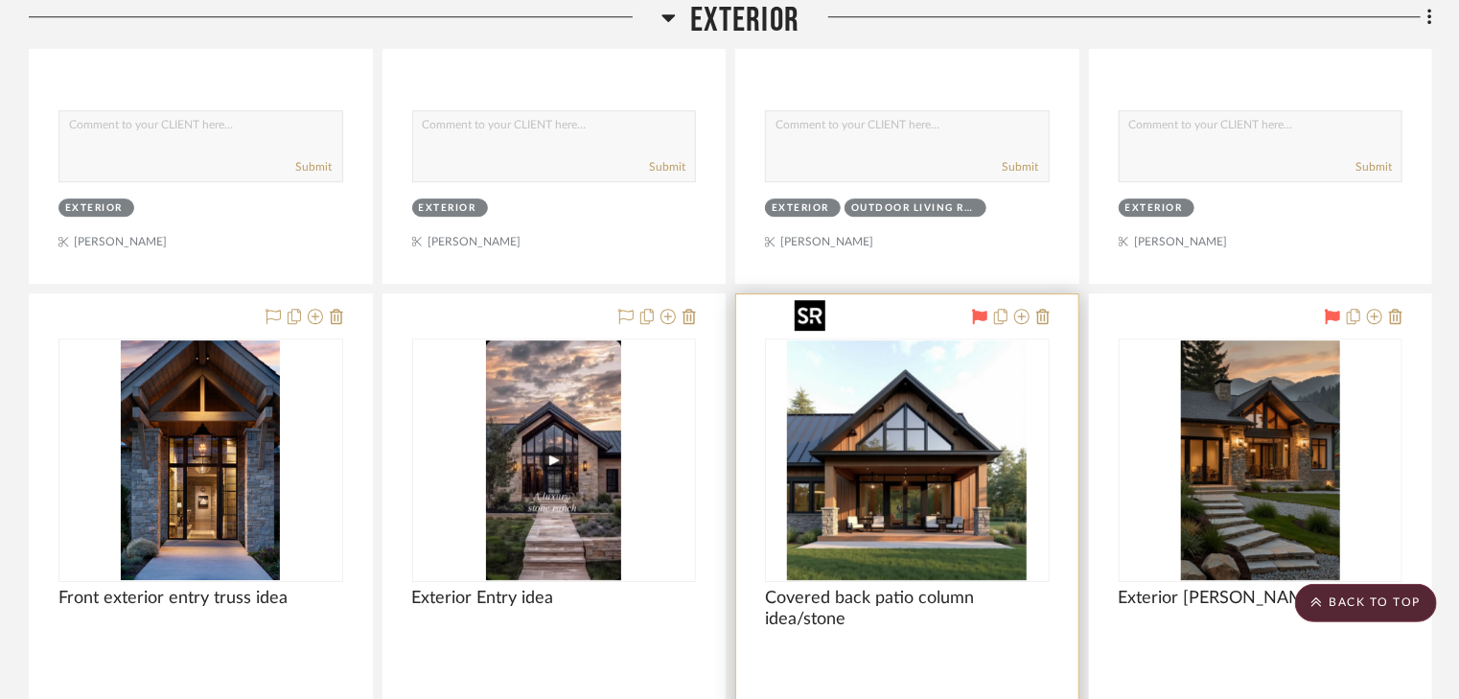
click at [868, 445] on img "0" at bounding box center [907, 460] width 240 height 240
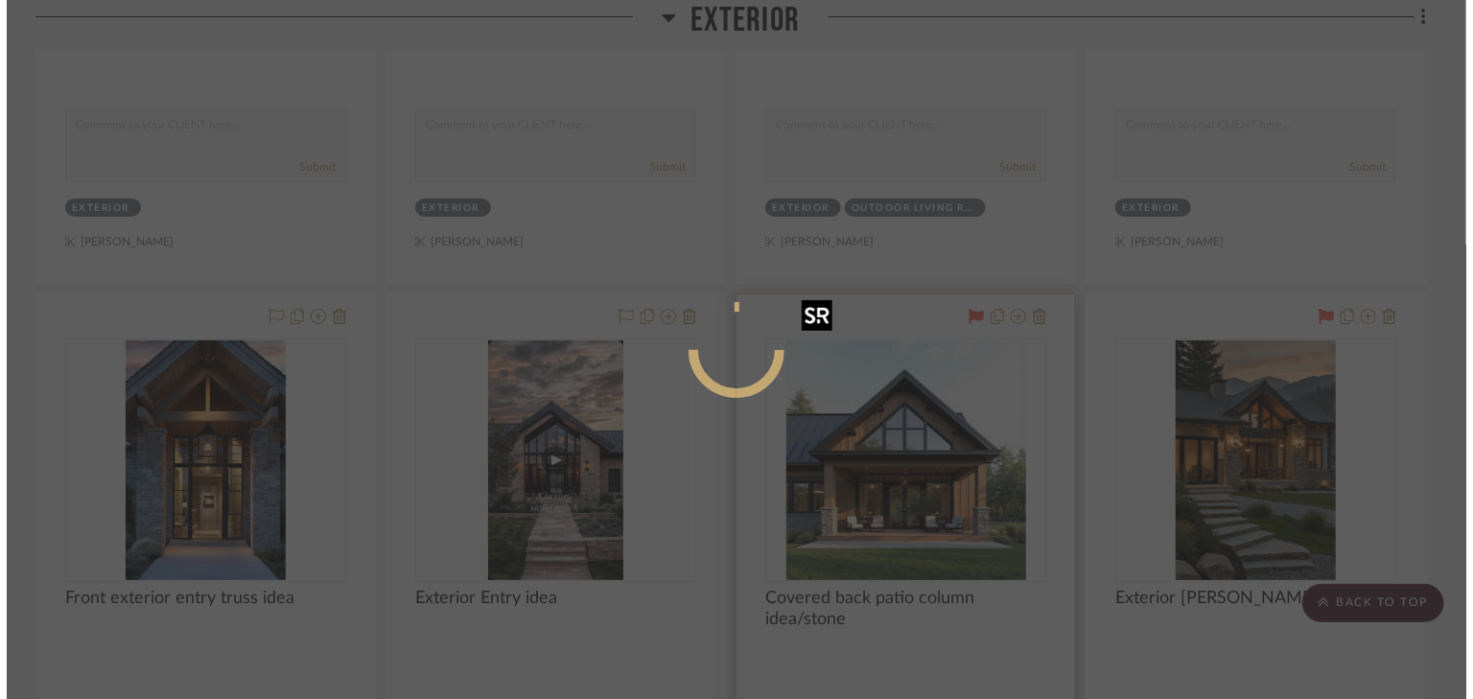
scroll to position [0, 0]
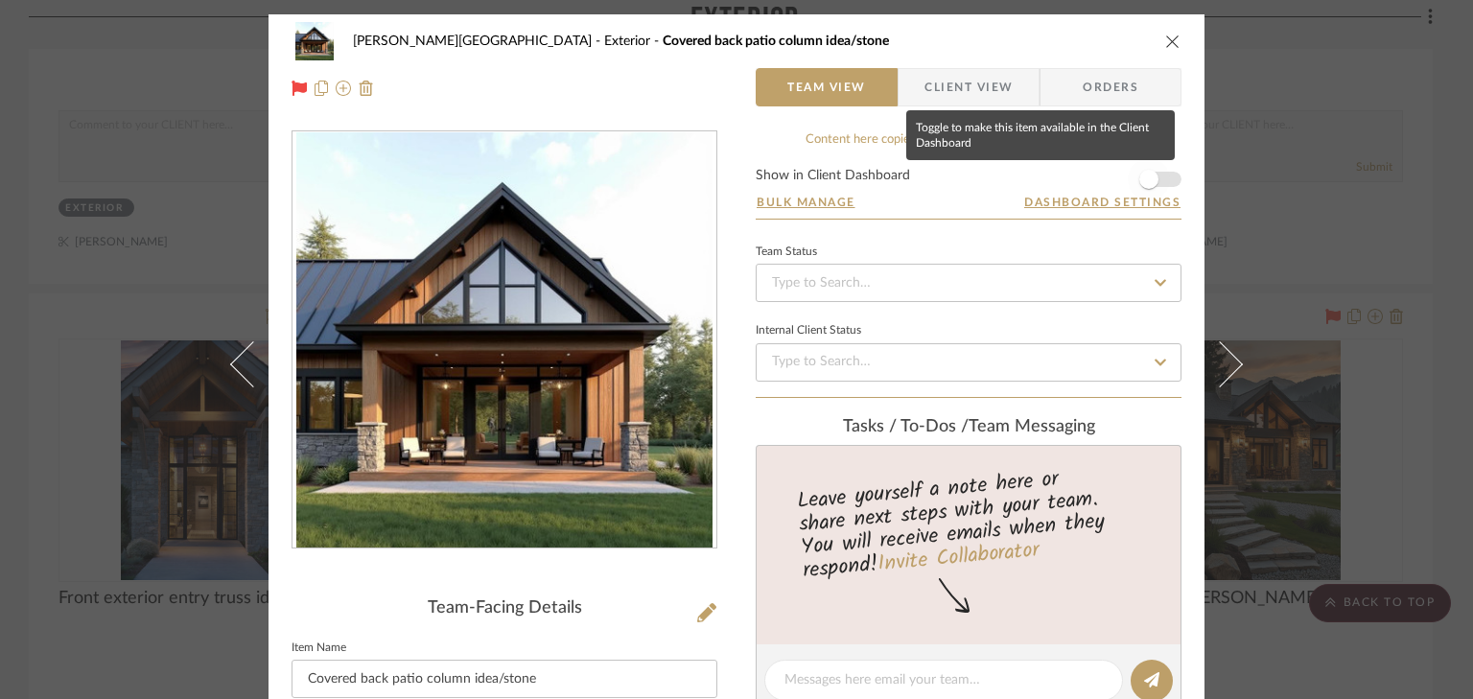
click at [1158, 177] on span "button" at bounding box center [1148, 179] width 42 height 42
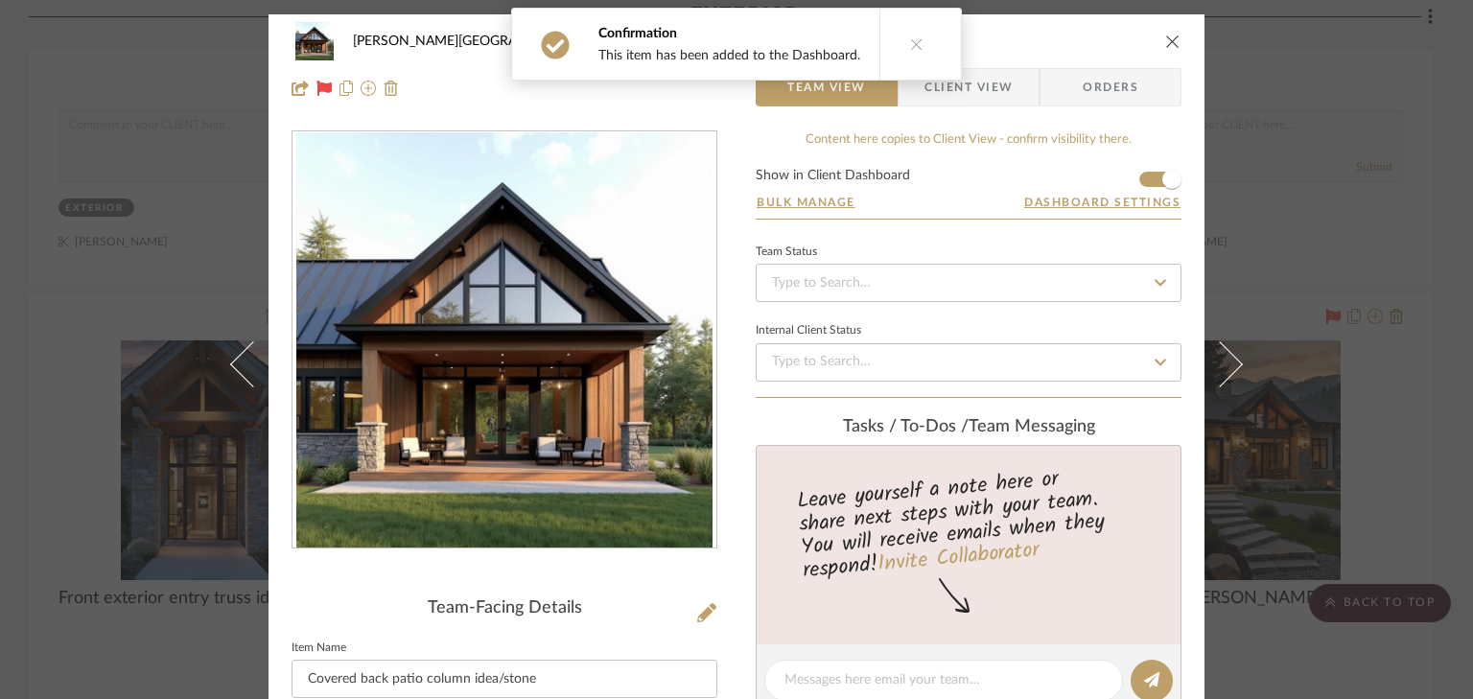
click at [1165, 42] on icon "close" at bounding box center [1172, 41] width 15 height 15
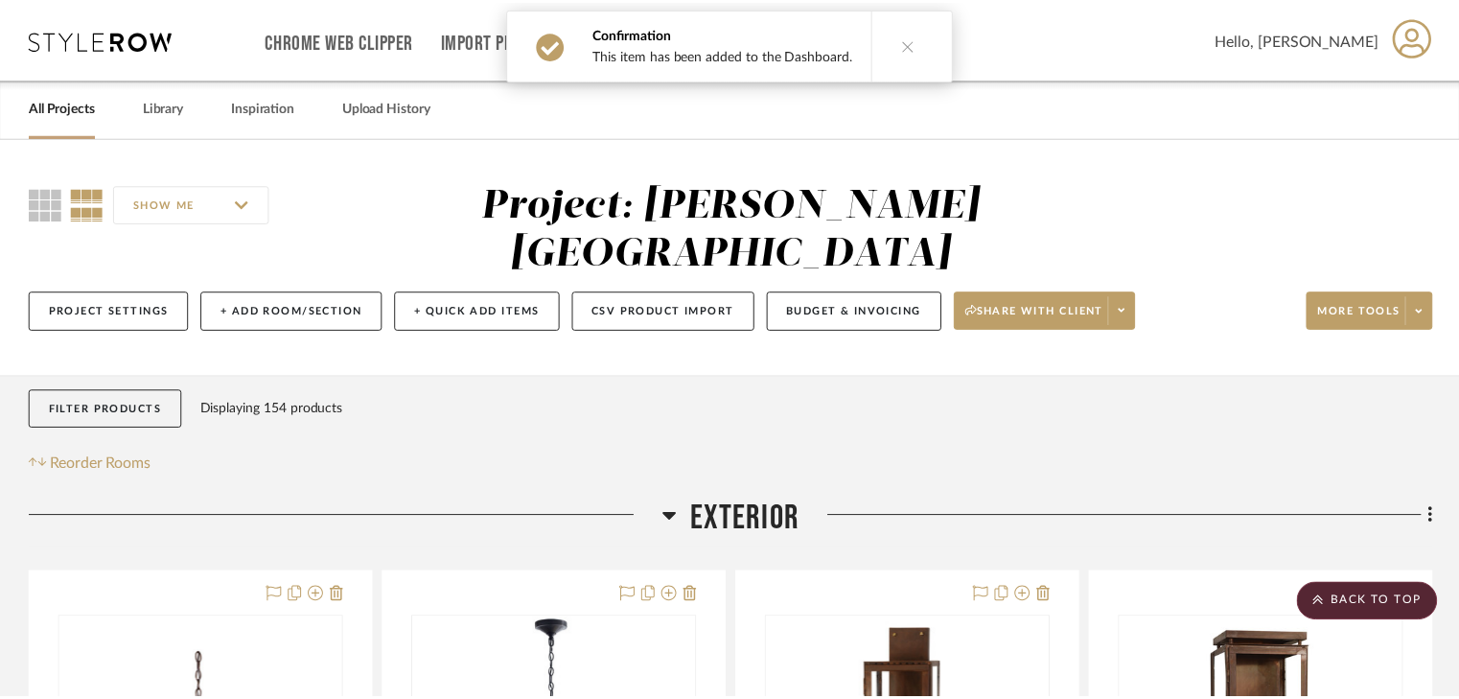
scroll to position [2838, 0]
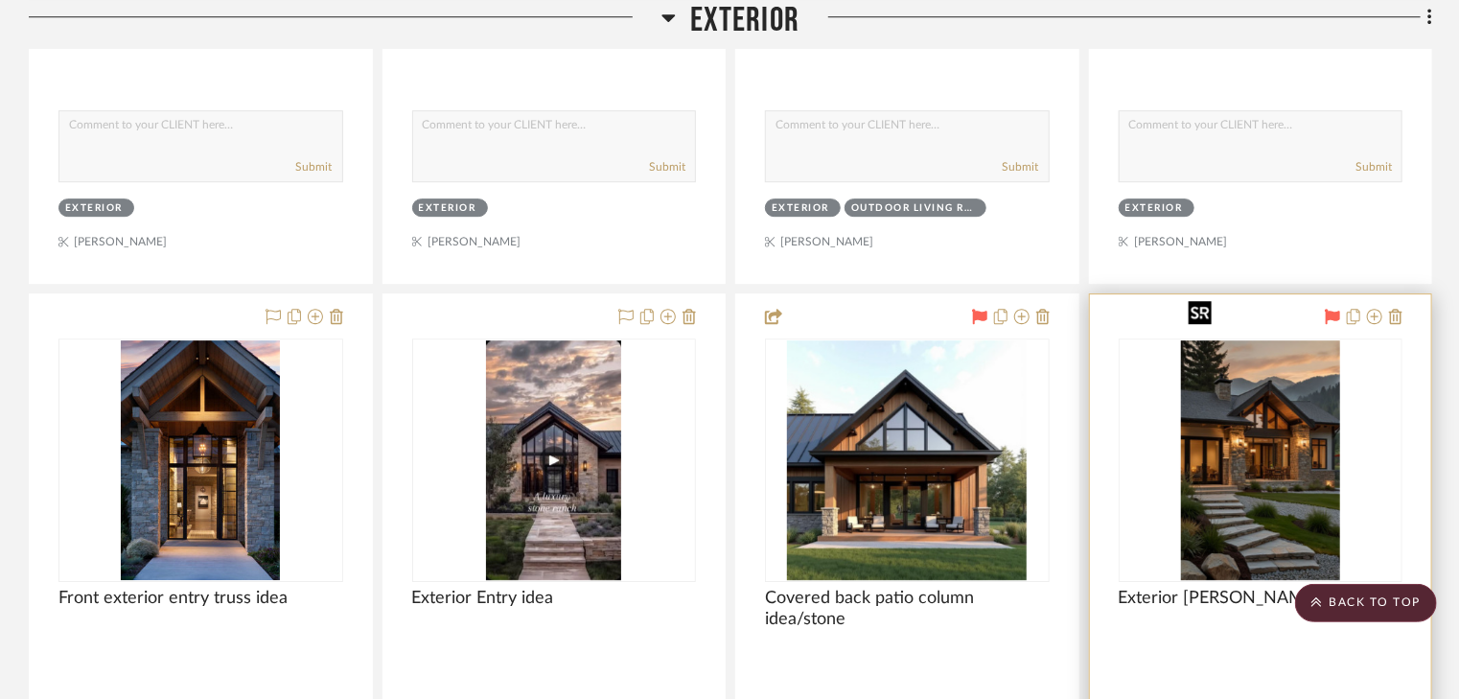
click at [1246, 465] on img "0" at bounding box center [1260, 460] width 159 height 240
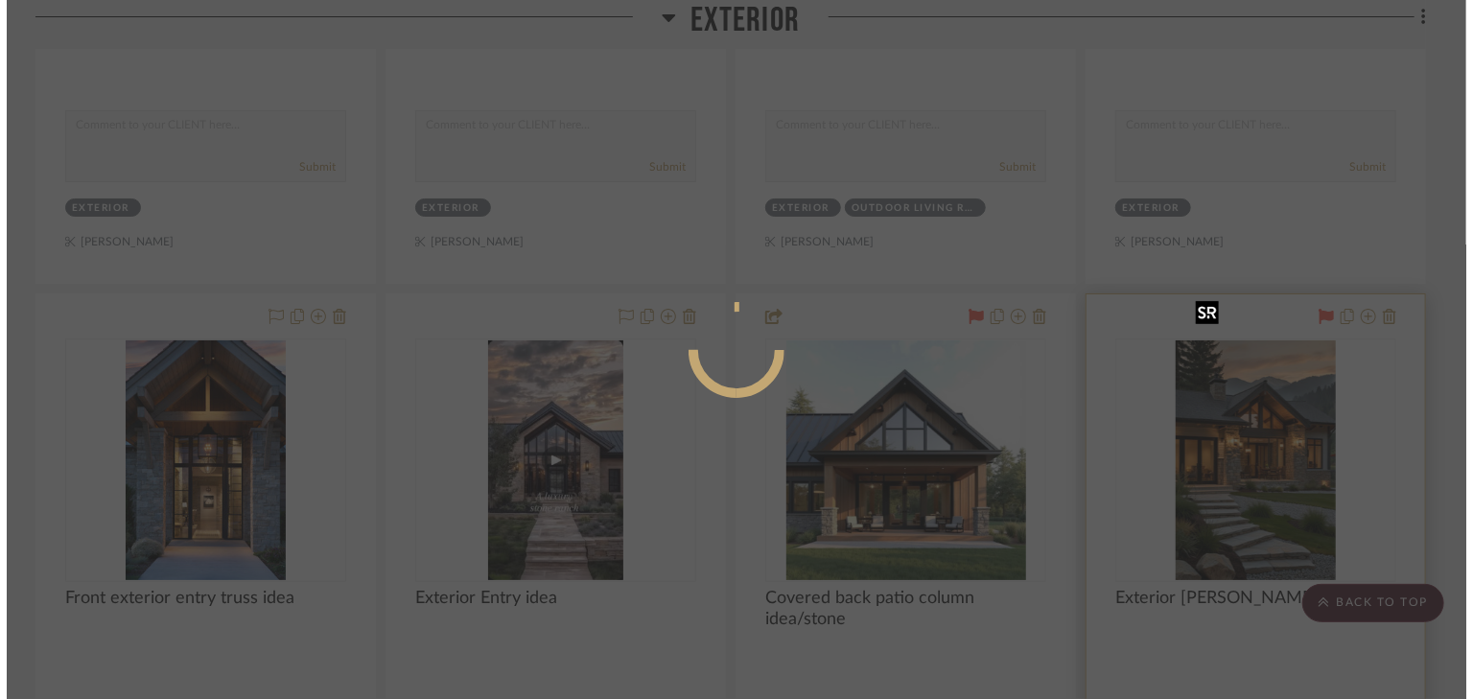
scroll to position [0, 0]
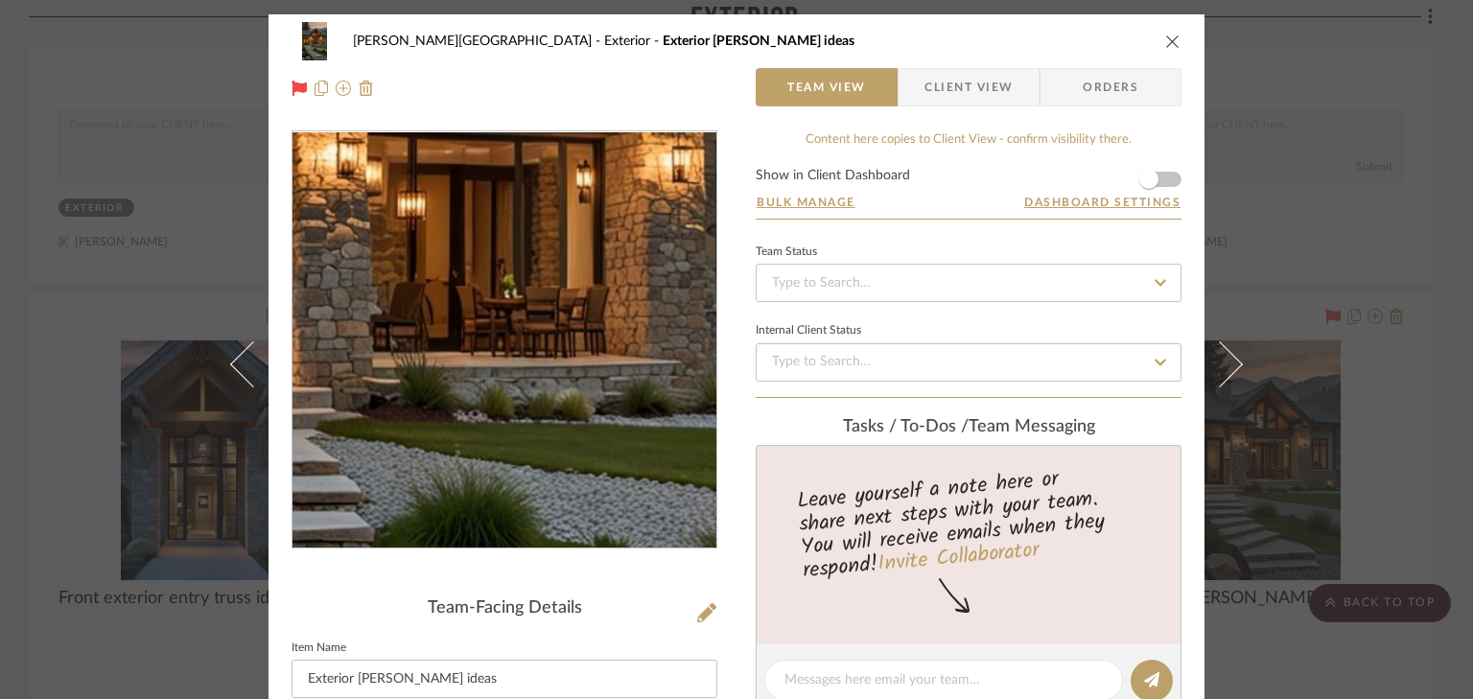
click at [516, 368] on img "0" at bounding box center [504, 340] width 276 height 416
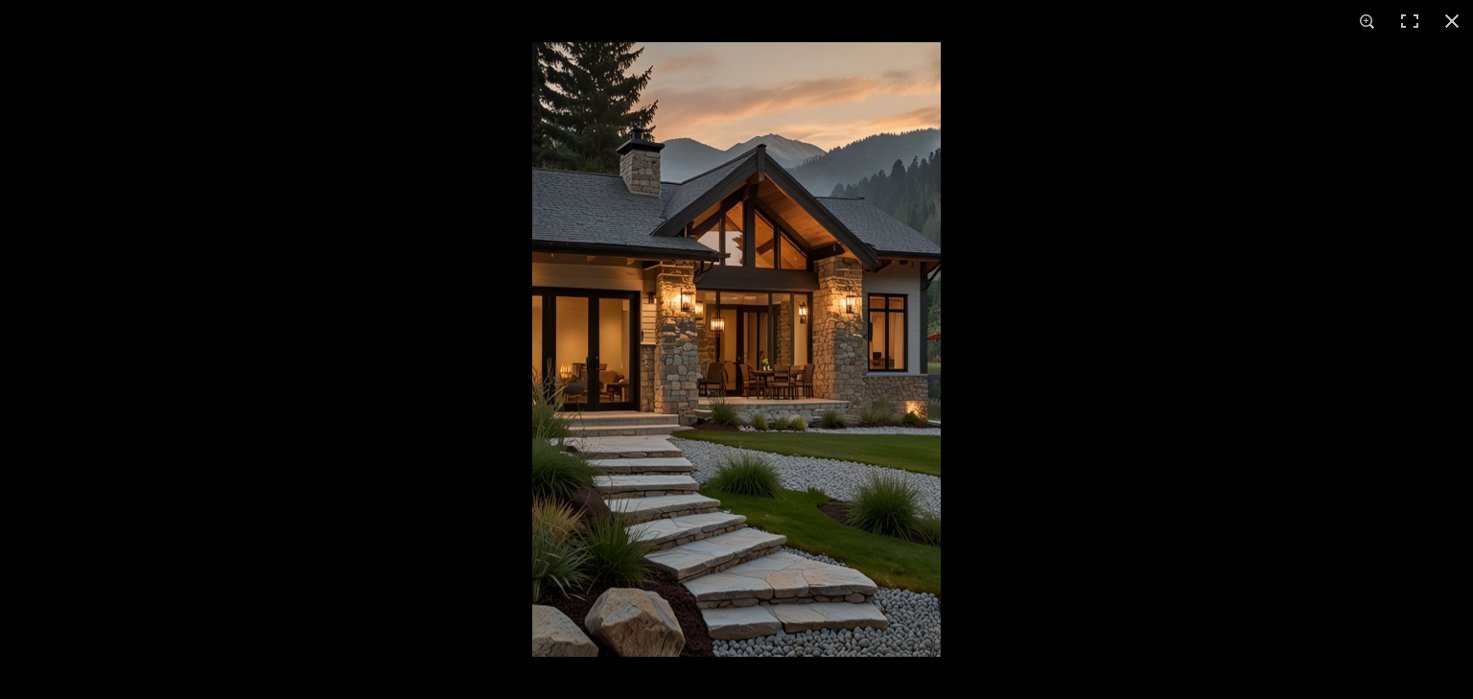
click at [717, 352] on img at bounding box center [736, 349] width 408 height 615
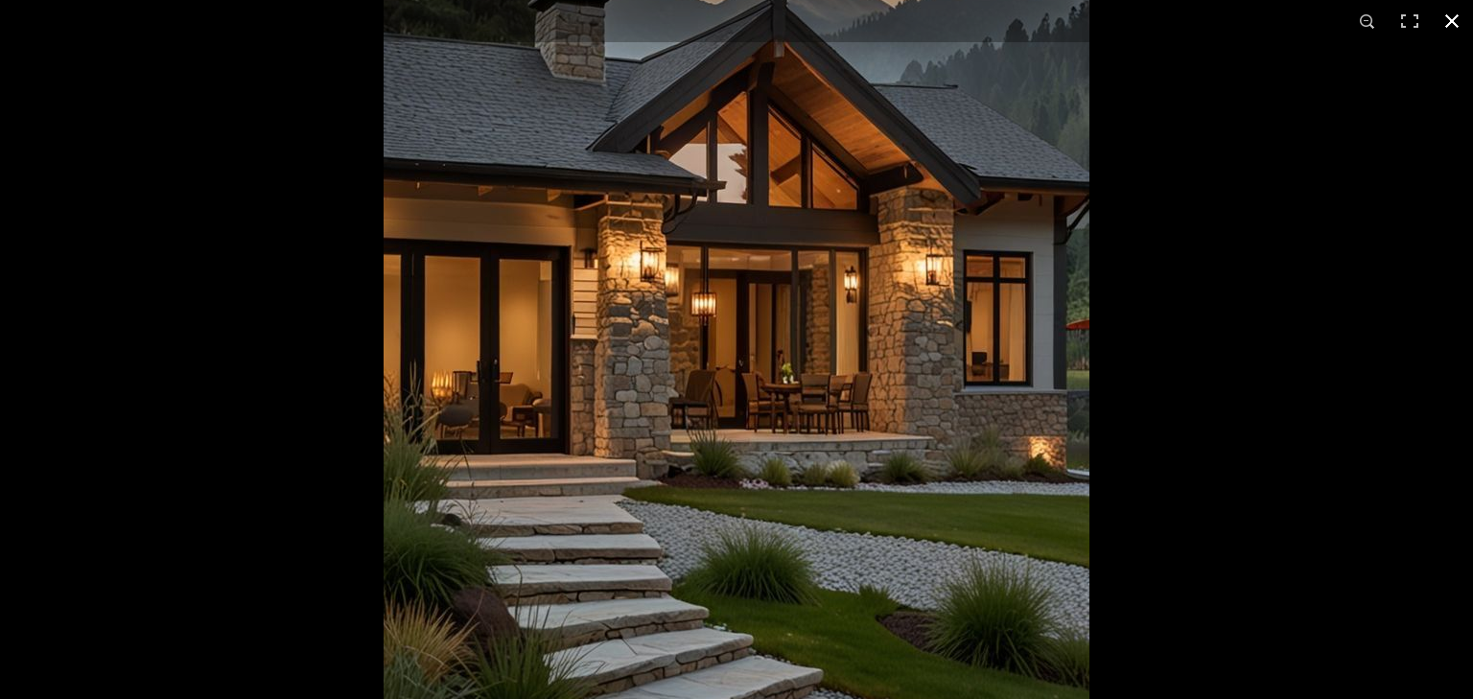
click at [1446, 19] on button at bounding box center [1451, 21] width 42 height 42
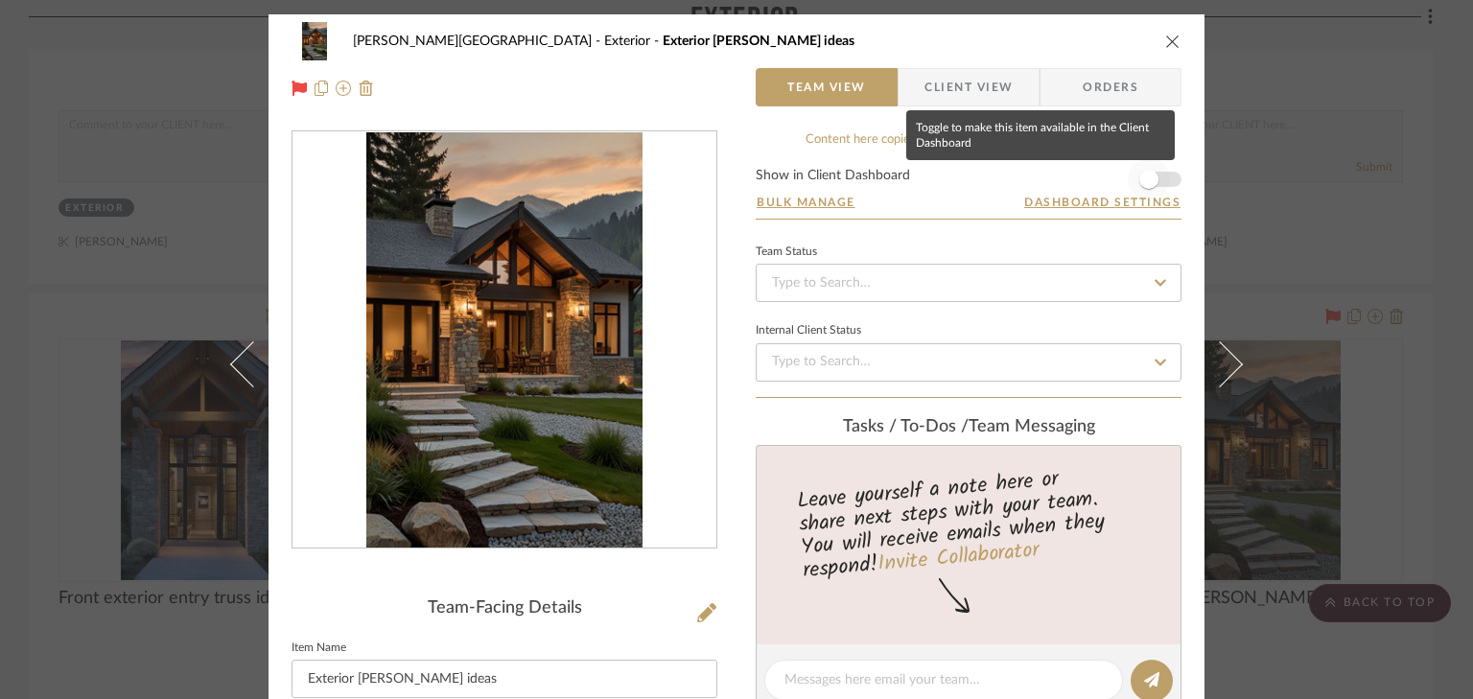
click at [1158, 182] on span "button" at bounding box center [1148, 179] width 42 height 42
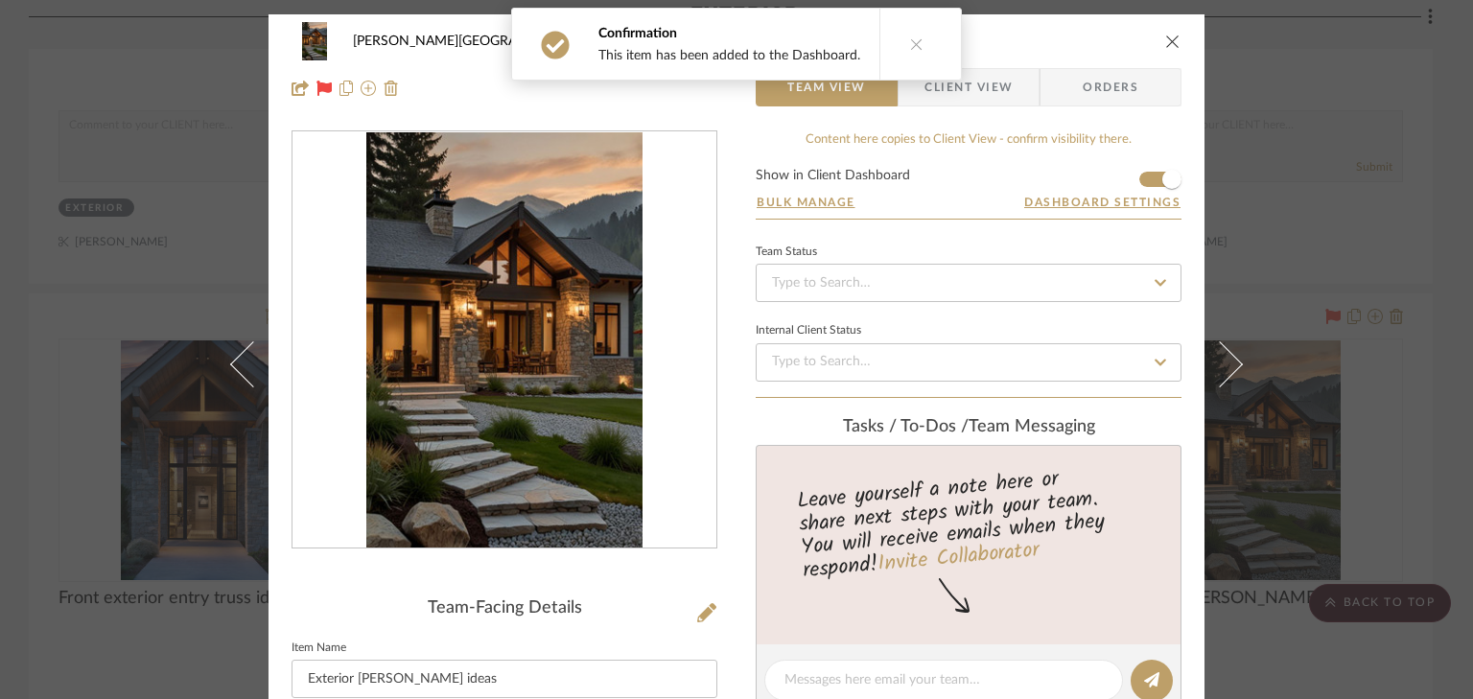
click at [1165, 41] on icon "close" at bounding box center [1172, 41] width 15 height 15
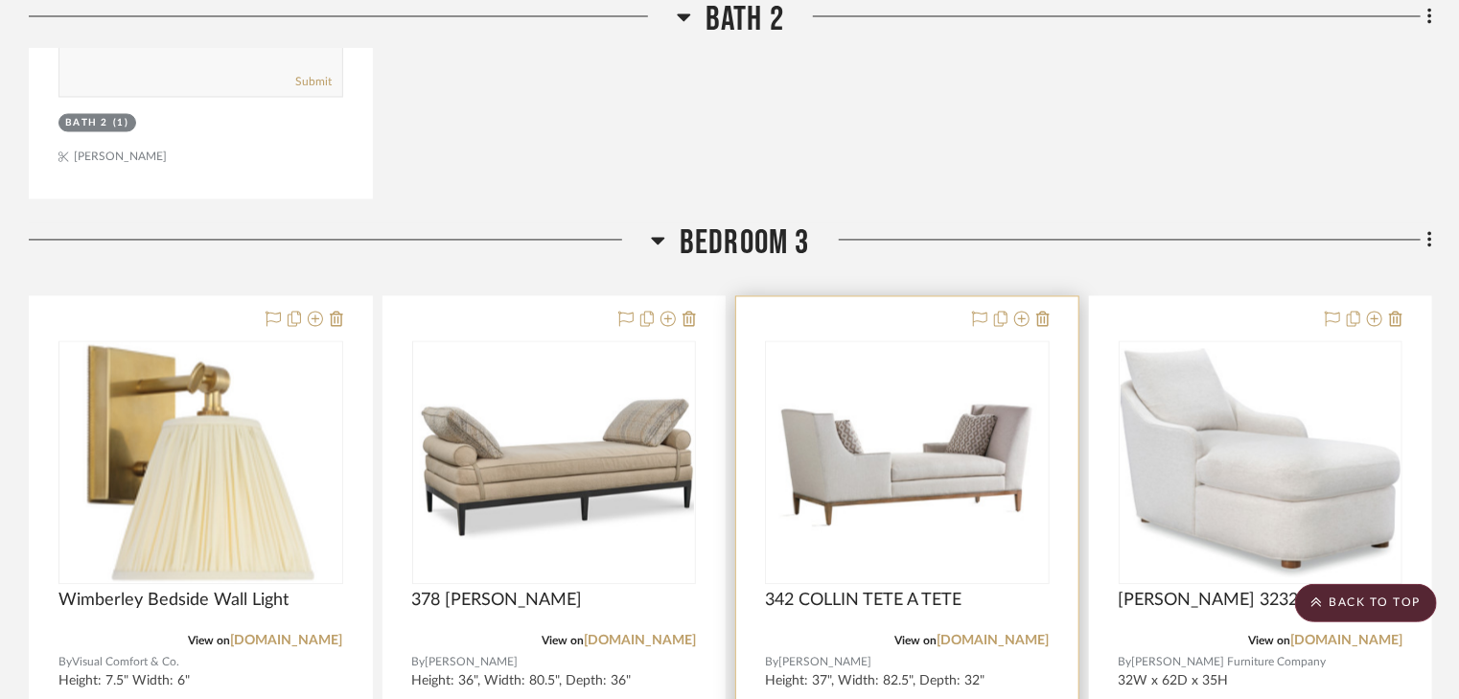
scroll to position [12579, 0]
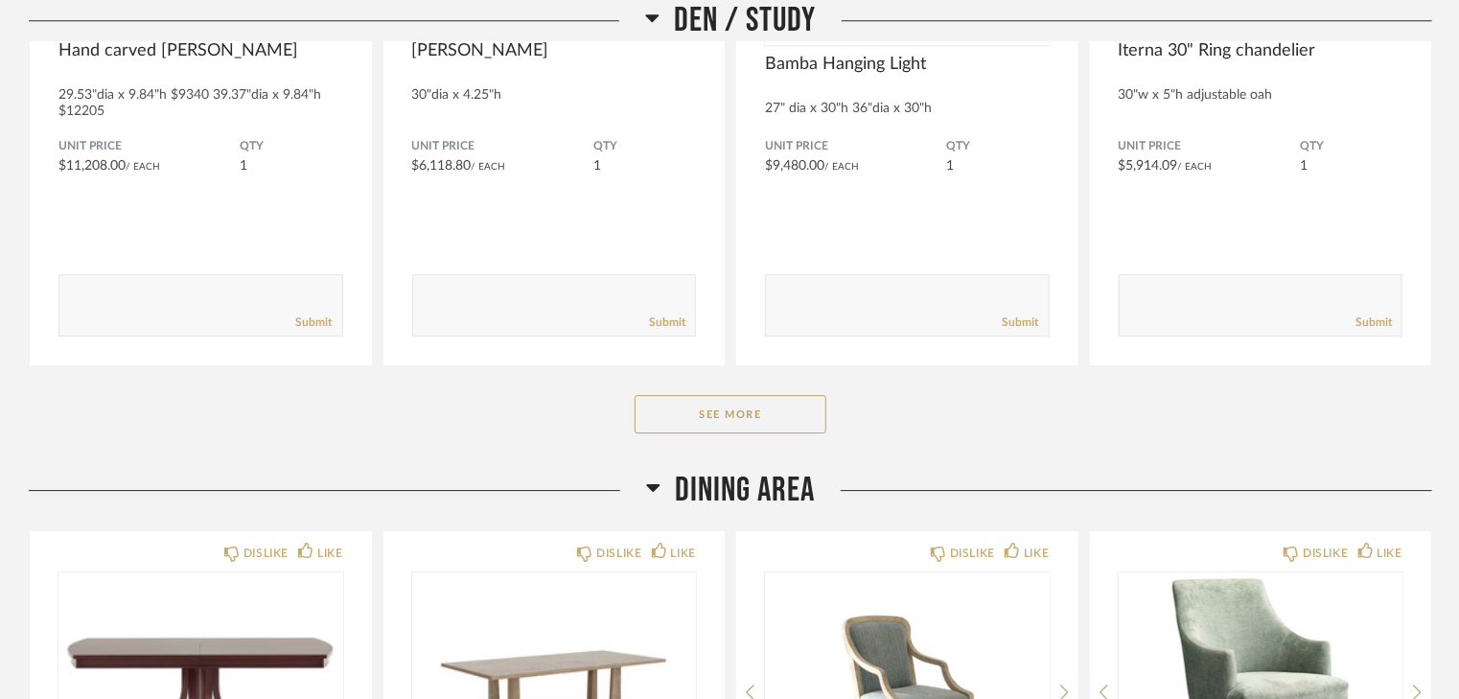
scroll to position [2761, 0]
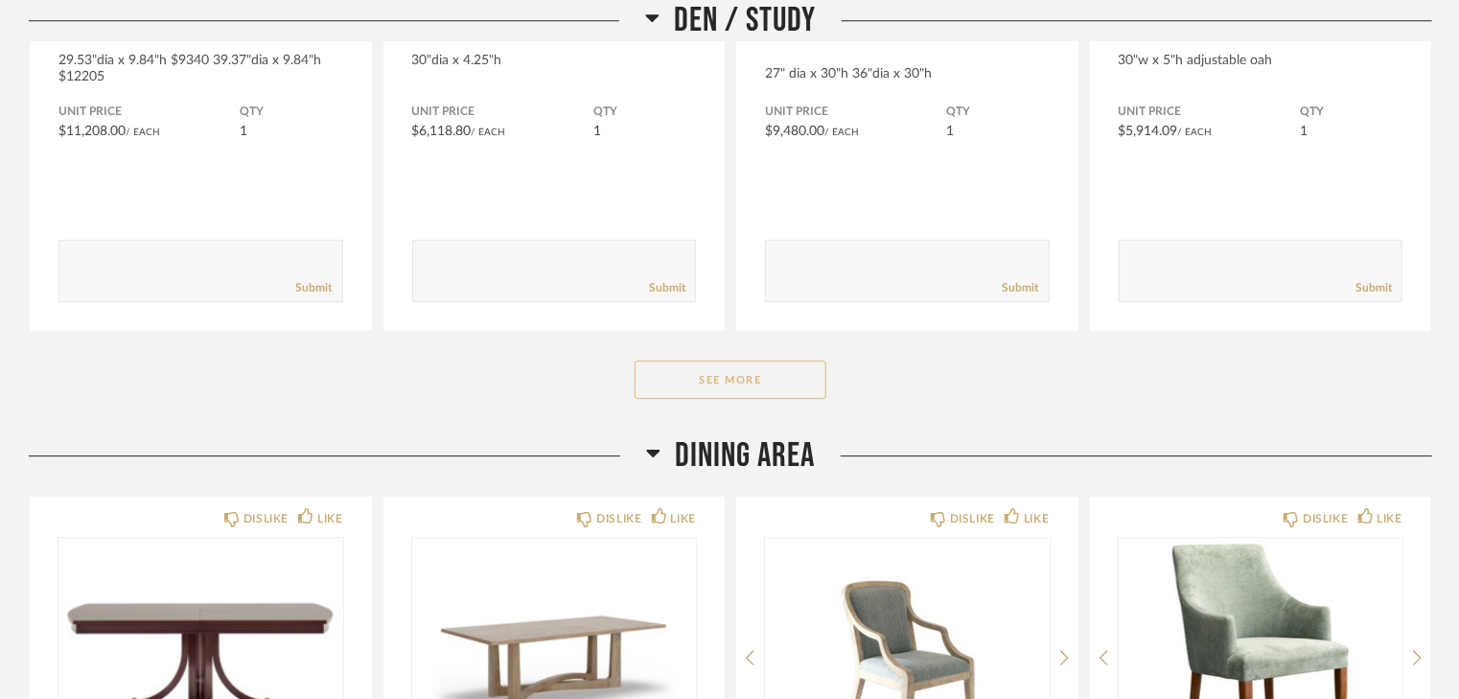
click at [785, 385] on button "See More" at bounding box center [731, 379] width 192 height 38
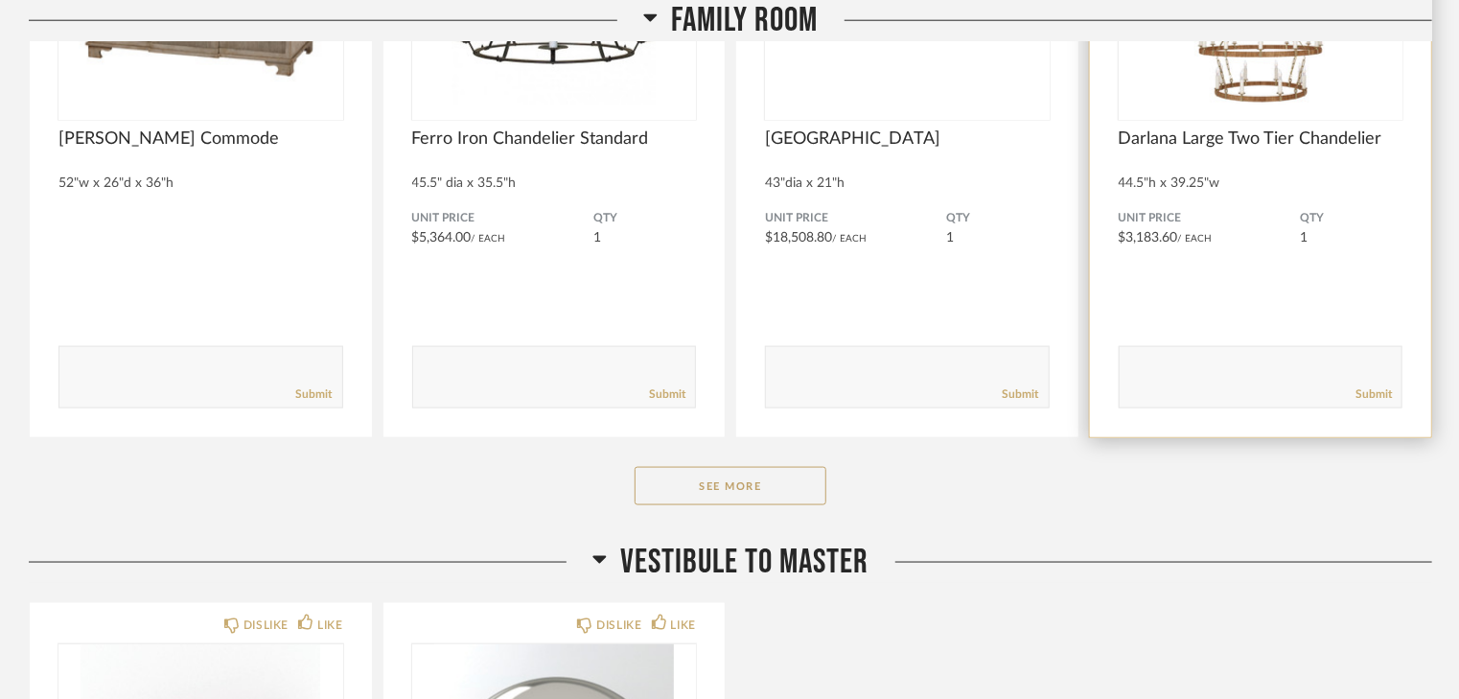
scroll to position [4909, 0]
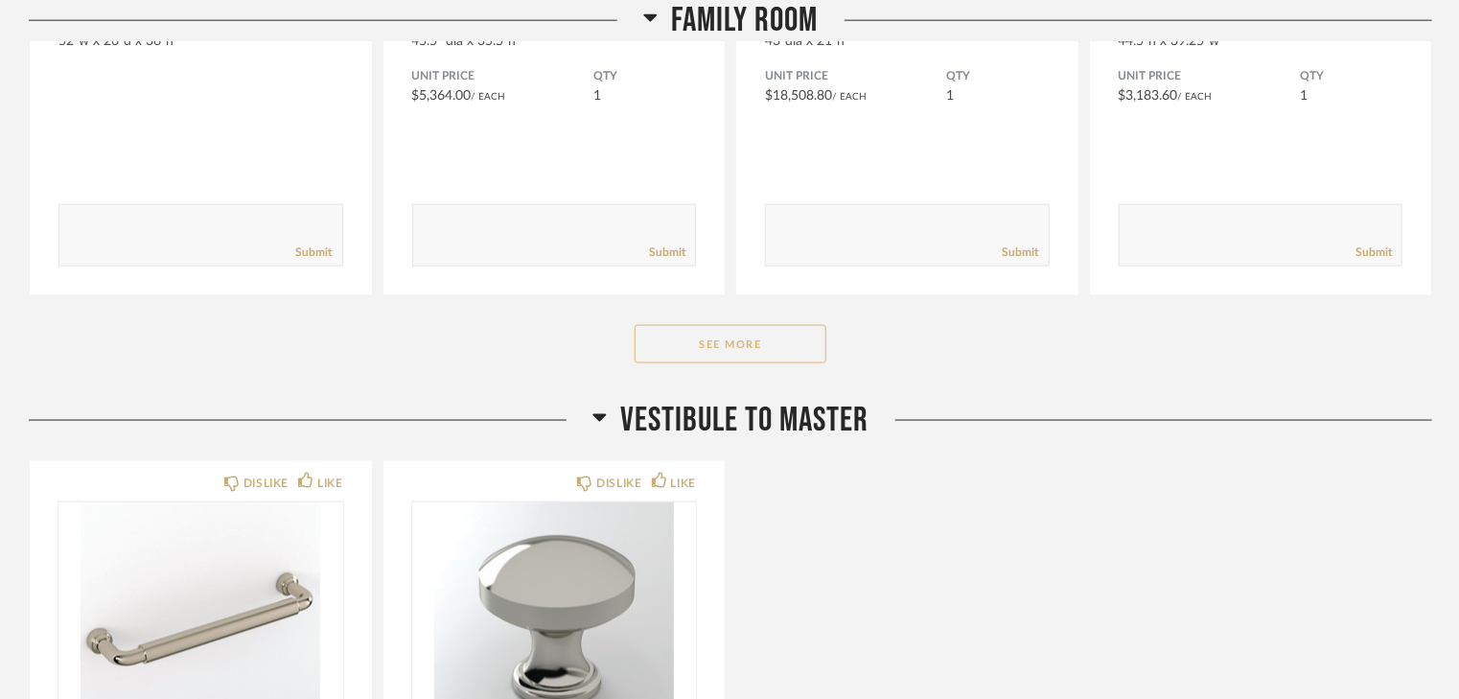
click at [767, 339] on button "See More" at bounding box center [731, 344] width 192 height 38
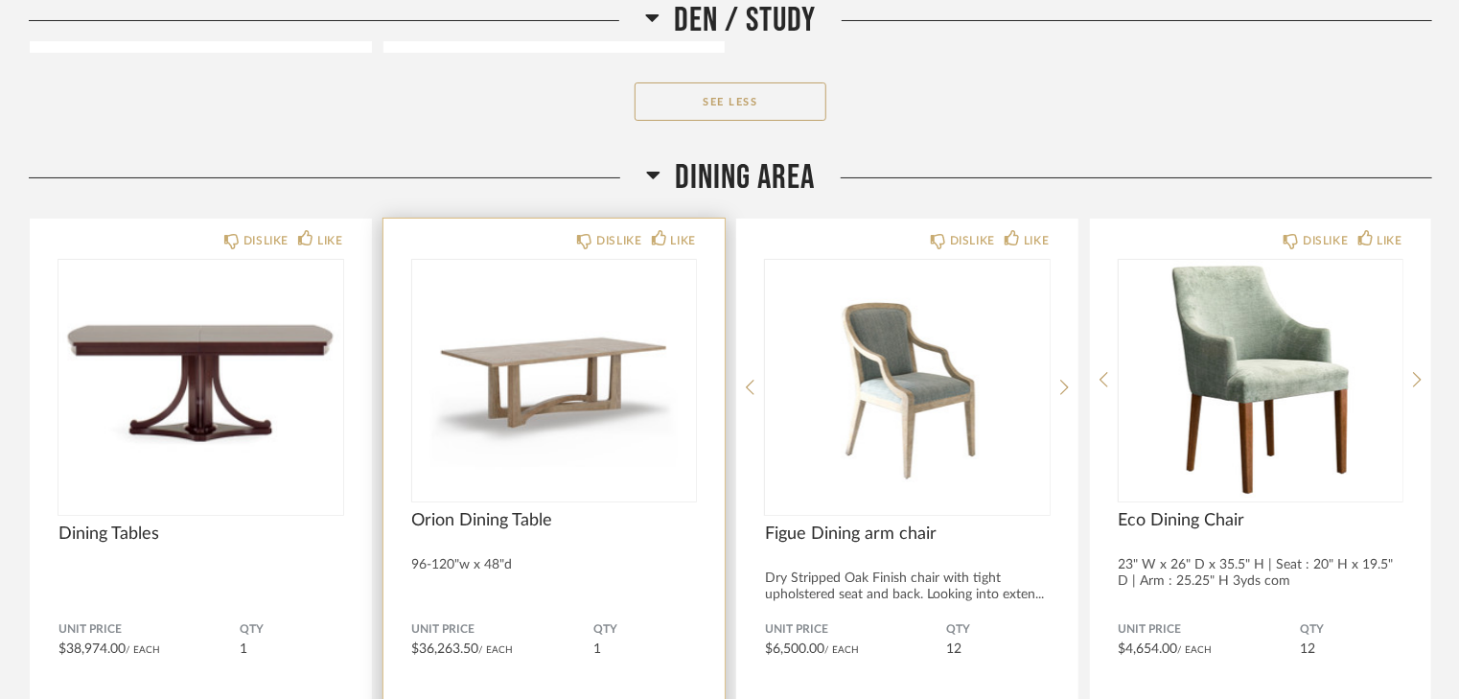
scroll to position [3536, 0]
